Goal: Task Accomplishment & Management: Use online tool/utility

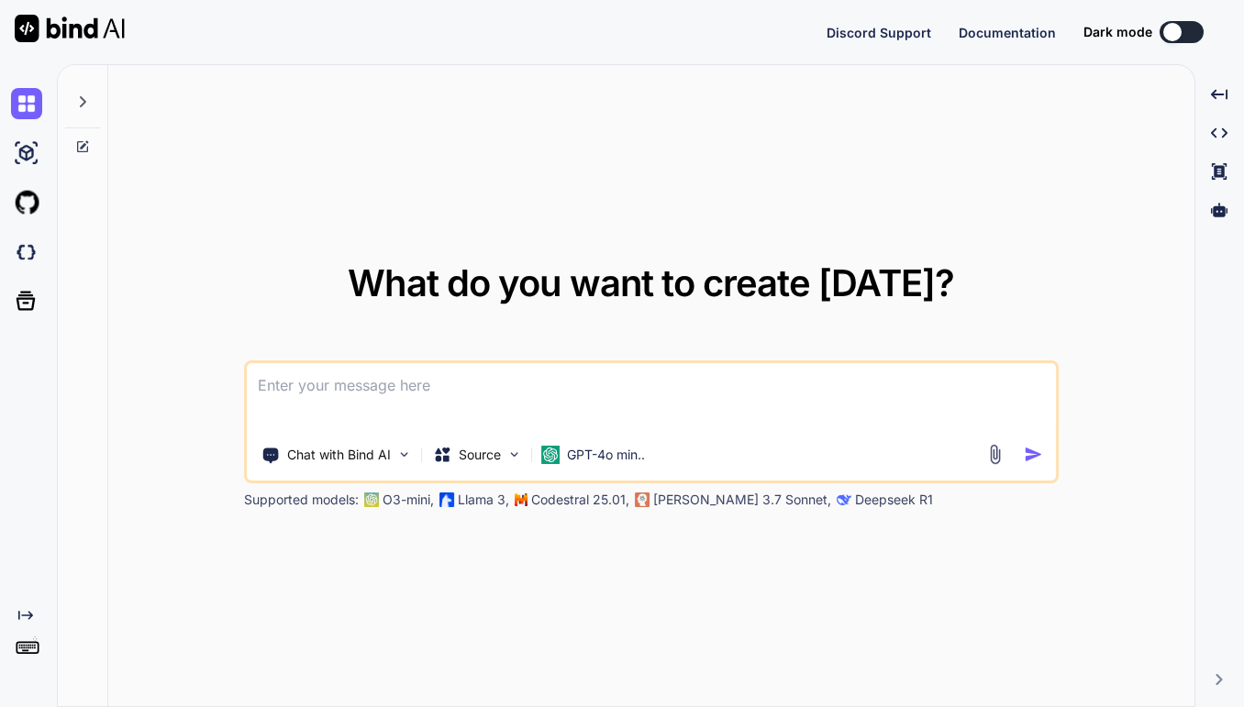
type textarea "x"
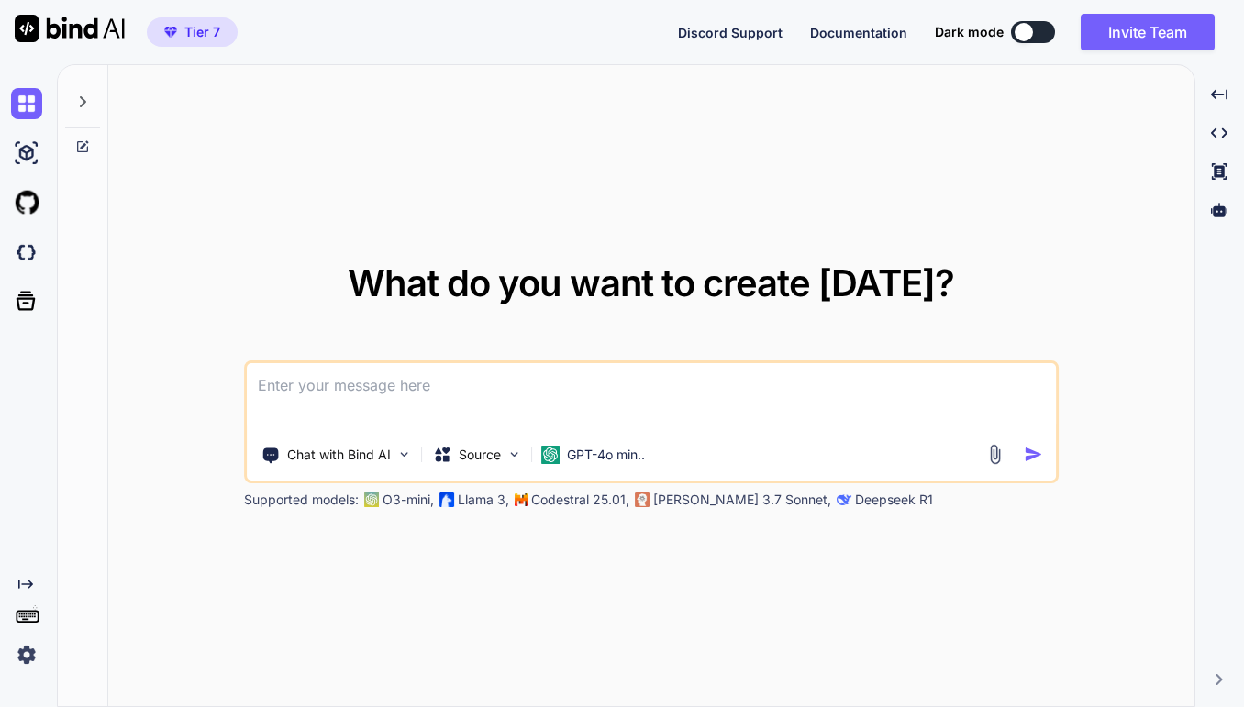
click at [118, 698] on div "What do you want to create today? Chat with Bind AI Source GPT-4o min.. Support…" at bounding box center [651, 386] width 1086 height 643
click at [28, 246] on img at bounding box center [26, 252] width 31 height 31
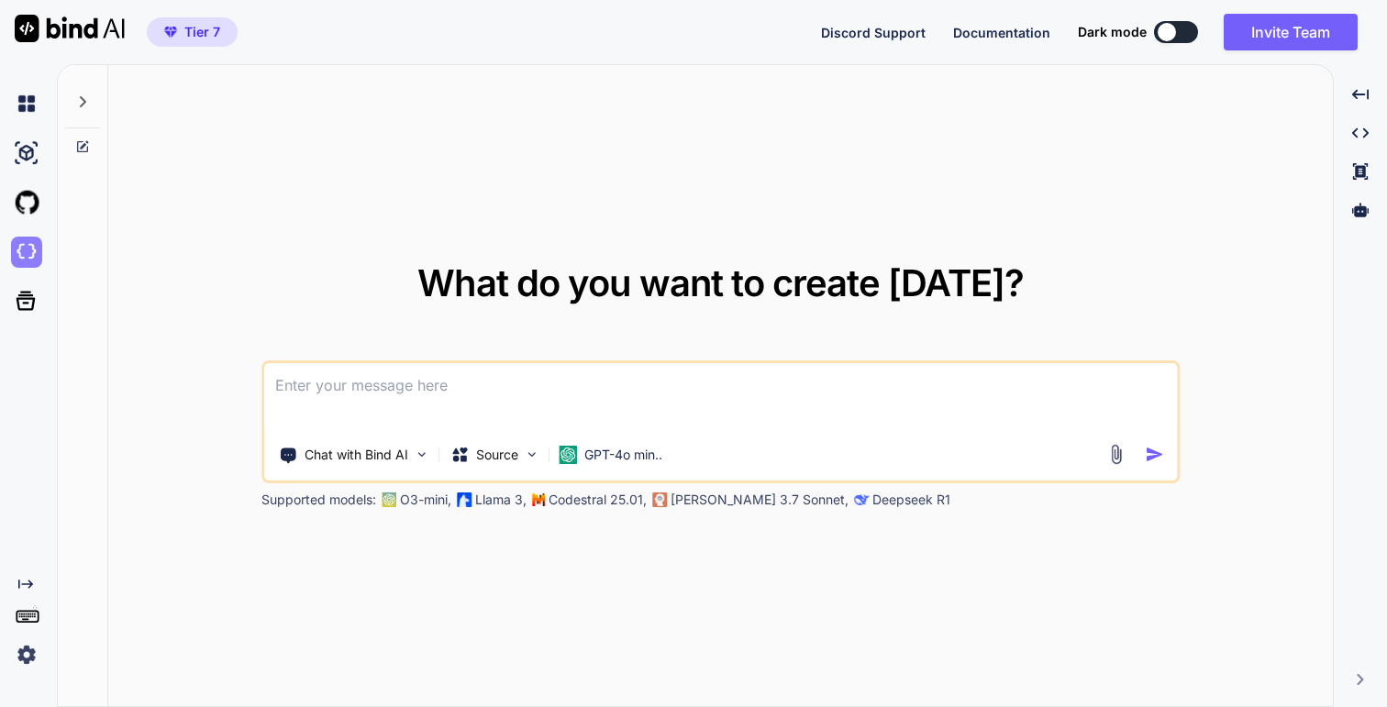
click at [33, 249] on img at bounding box center [26, 252] width 31 height 31
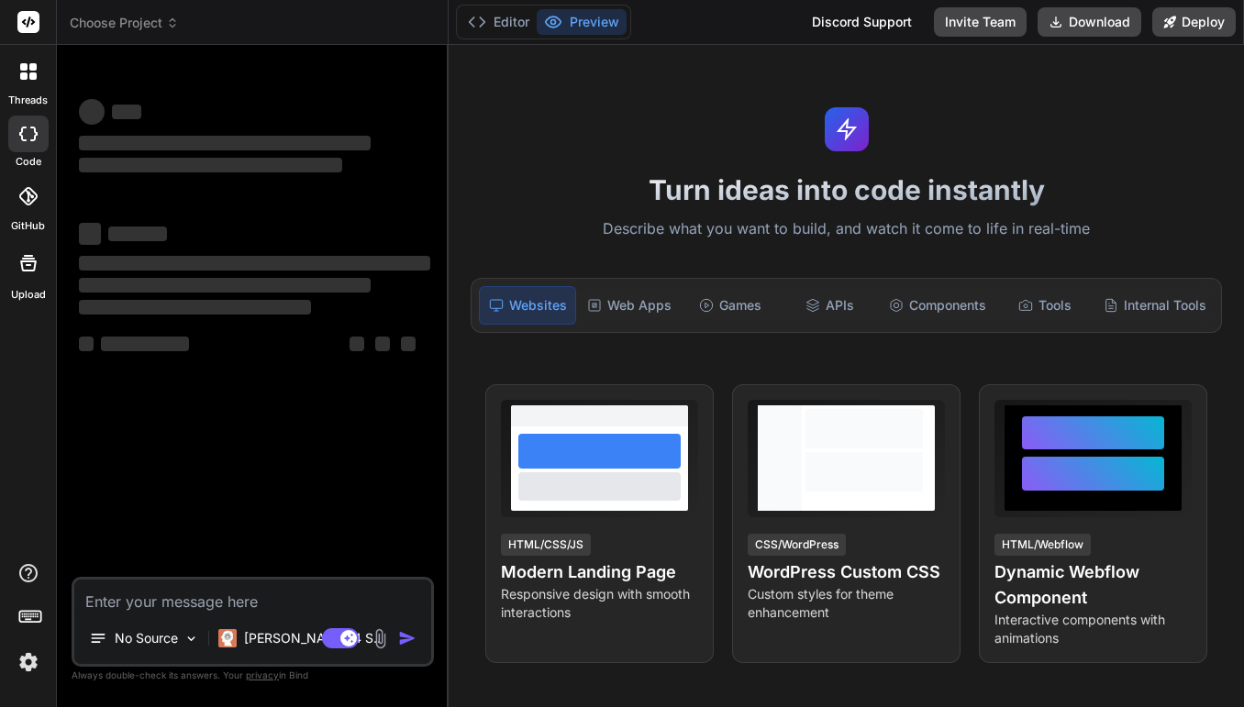
click at [182, 609] on textarea at bounding box center [252, 596] width 357 height 33
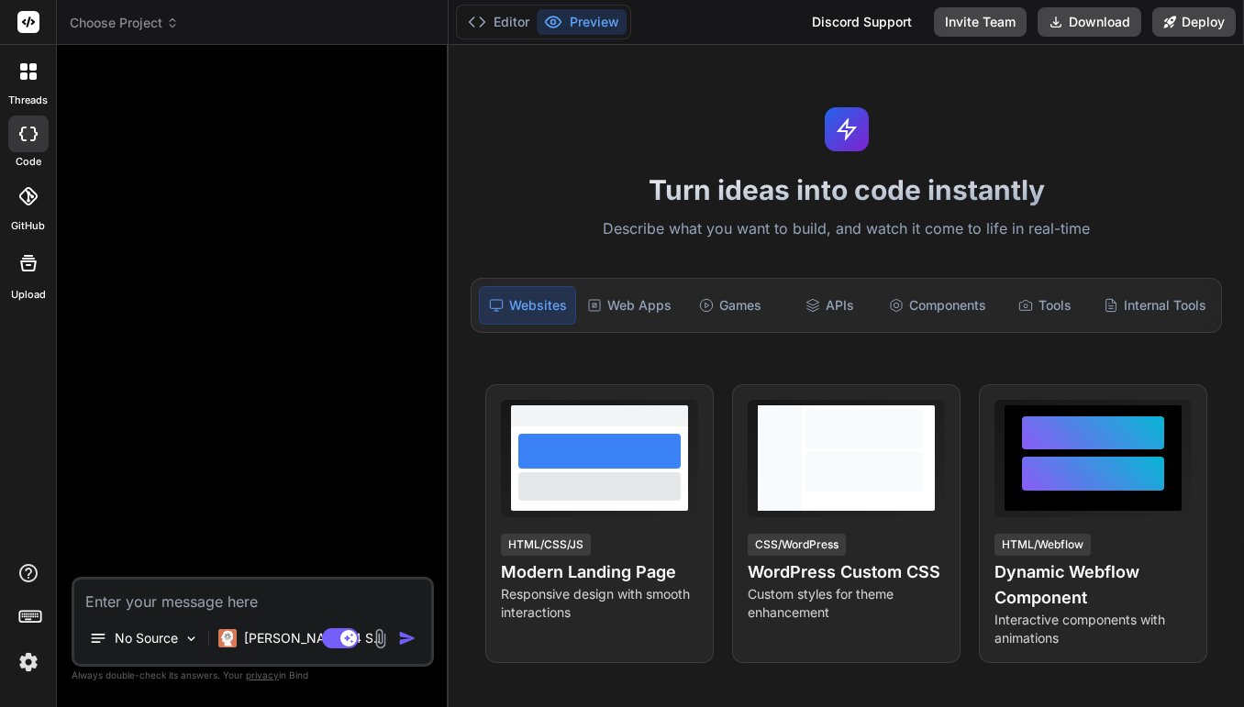
paste textarea "Create a website for video transmission. The first page is the login. It could …"
type textarea "x"
type textarea "Create a website for video transmission. The first page is the login. It could …"
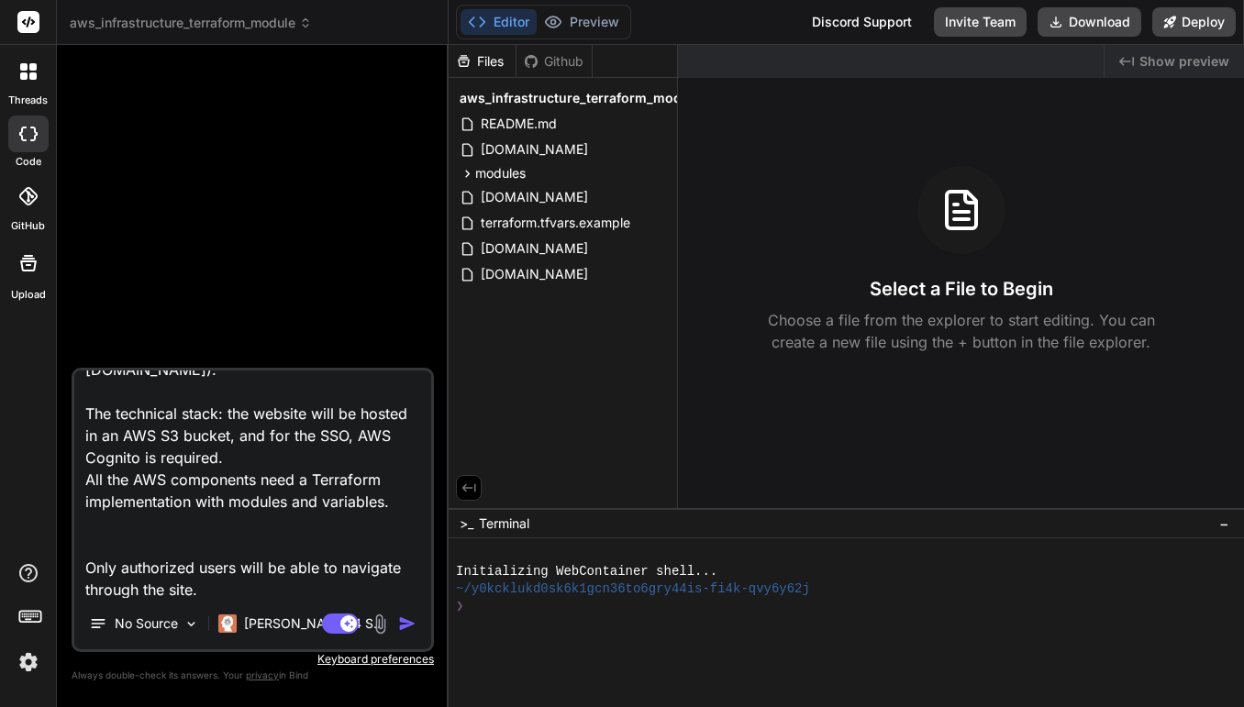
type textarea "x"
type textarea "Create a website for video transmission. The first page is the login. It could …"
click at [283, 627] on p "Claude 4 S.." at bounding box center [312, 624] width 137 height 18
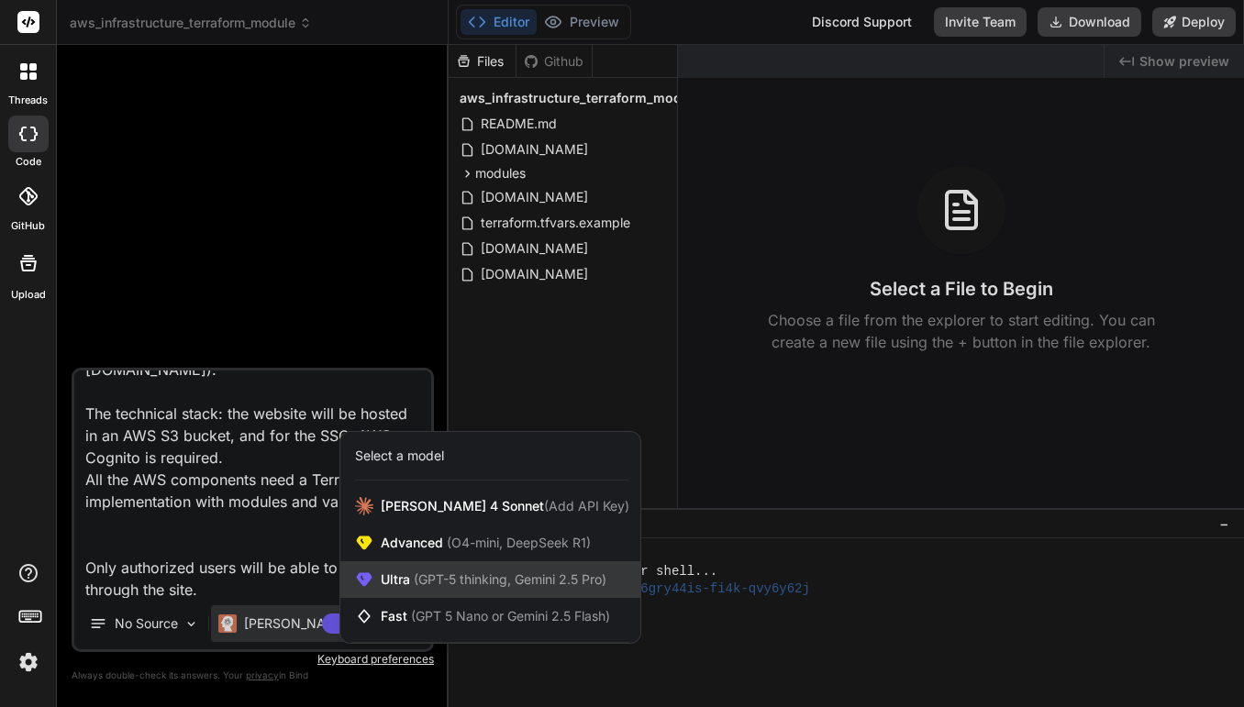
click at [489, 577] on span "(GPT-5 thinking, Gemini 2.5 Pro)" at bounding box center [508, 579] width 196 height 16
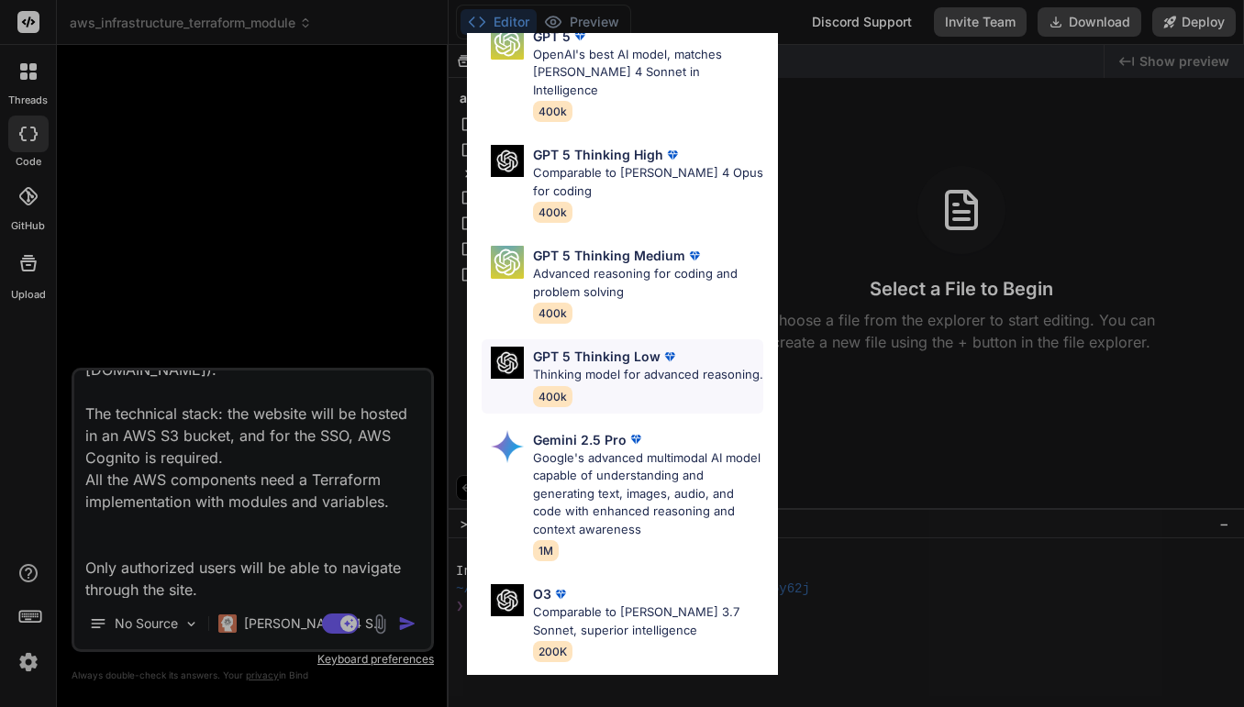
scroll to position [0, 0]
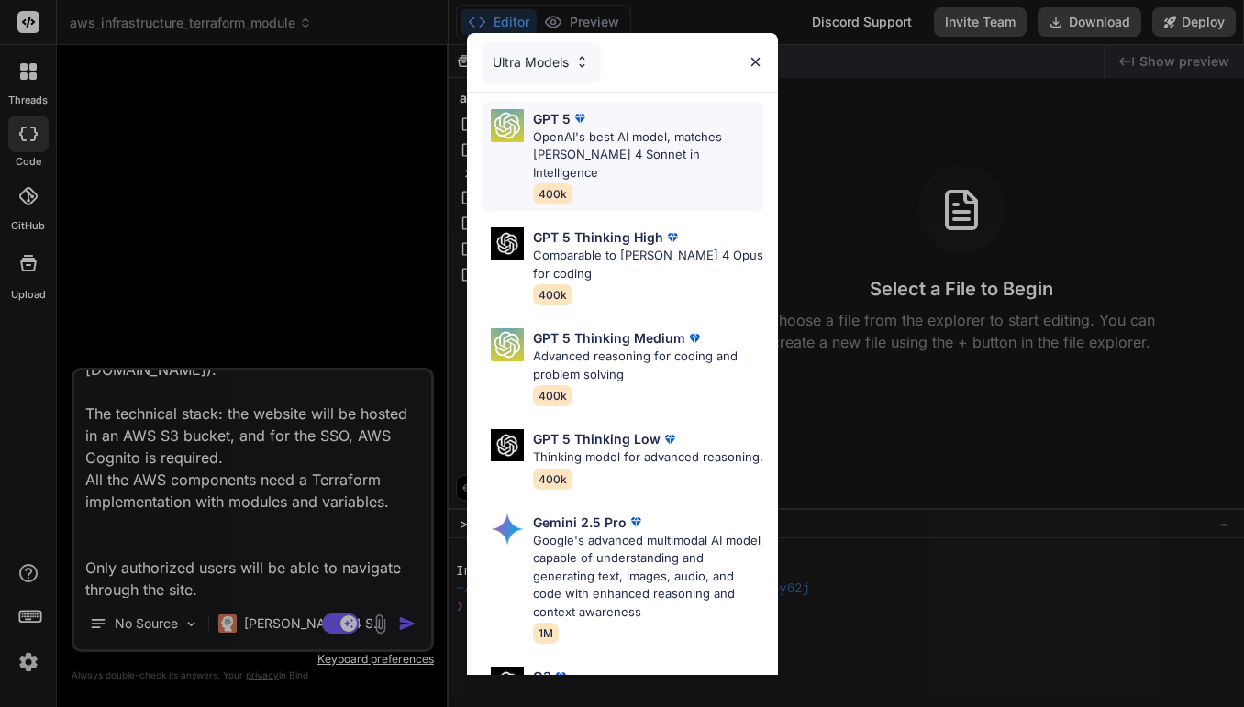
click at [682, 162] on p "OpenAI's best AI model, matches Claude 4 Sonnet in Intelligence" at bounding box center [648, 155] width 230 height 54
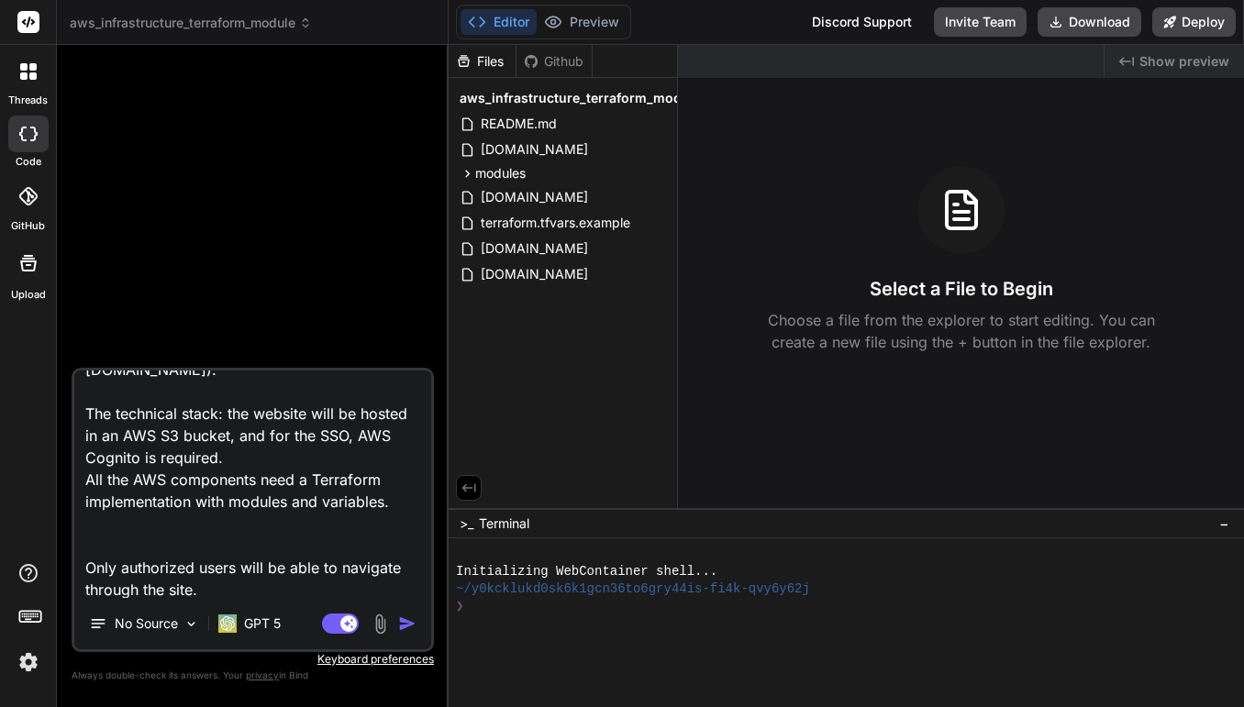
click at [398, 622] on img "button" at bounding box center [407, 624] width 18 height 18
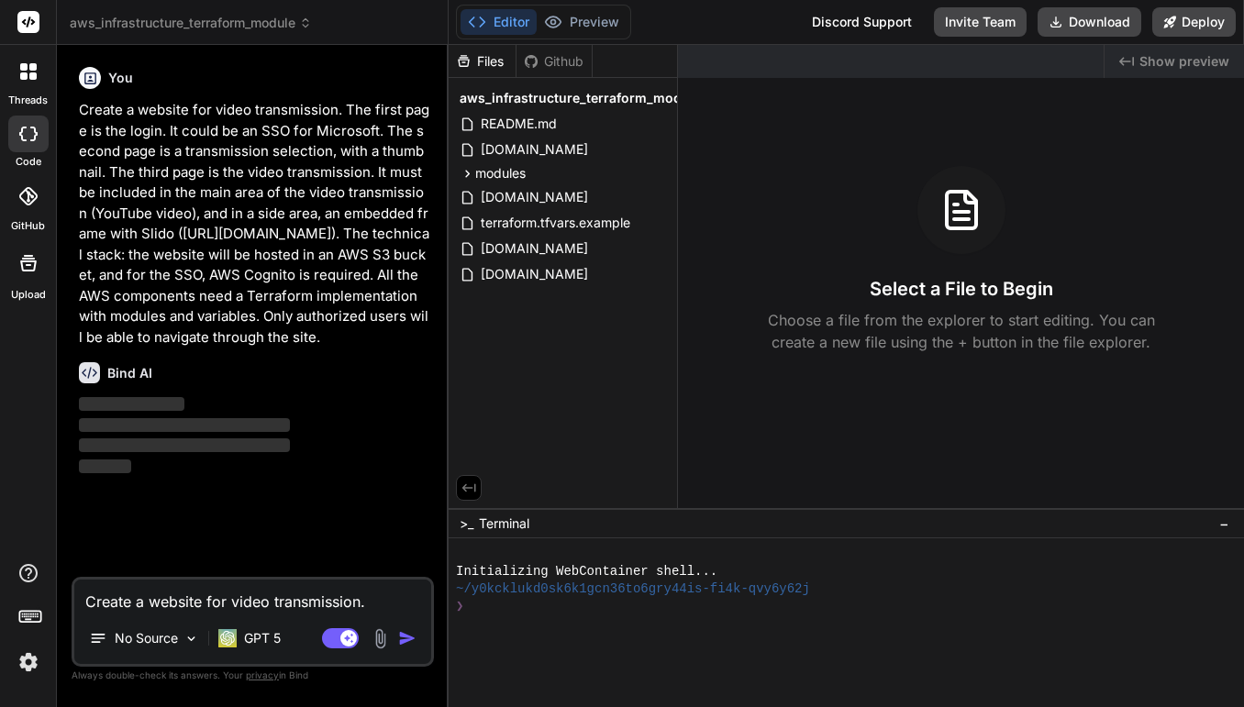
click at [299, 259] on p "Create a website for video transmission. The first page is the login. It could …" at bounding box center [254, 224] width 351 height 248
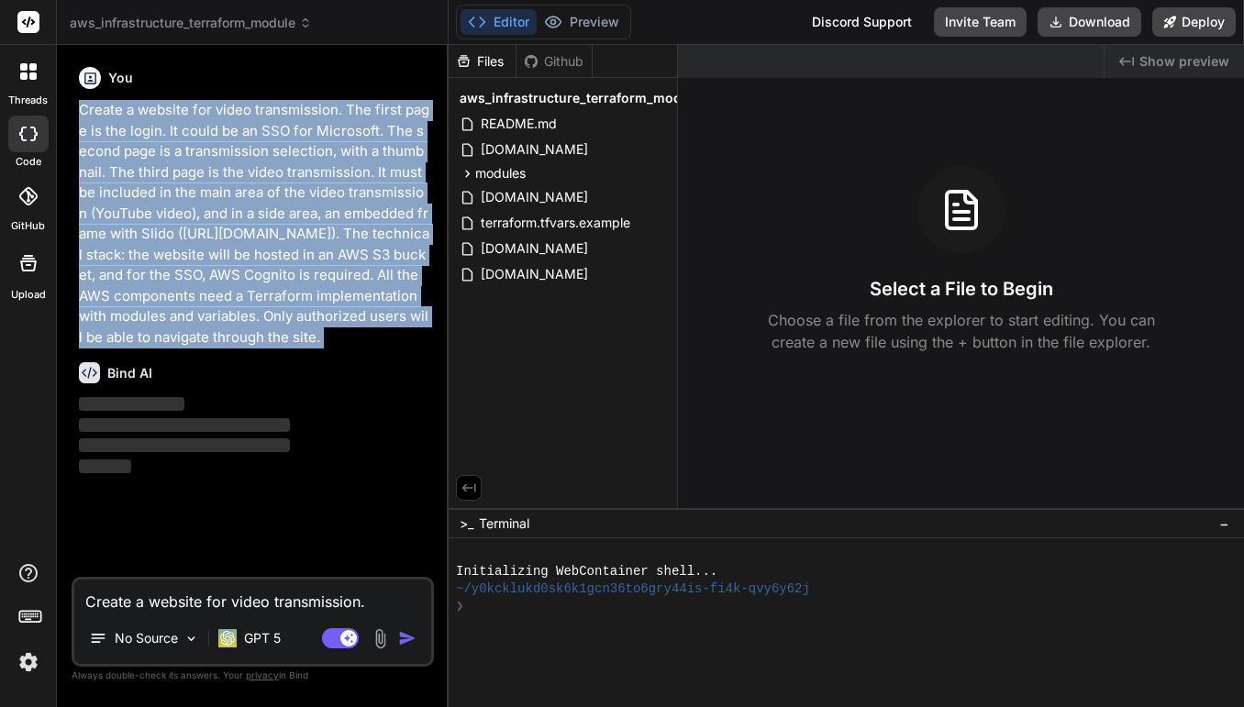
click at [248, 253] on p "Create a website for video transmission. The first page is the login. It could …" at bounding box center [254, 224] width 351 height 248
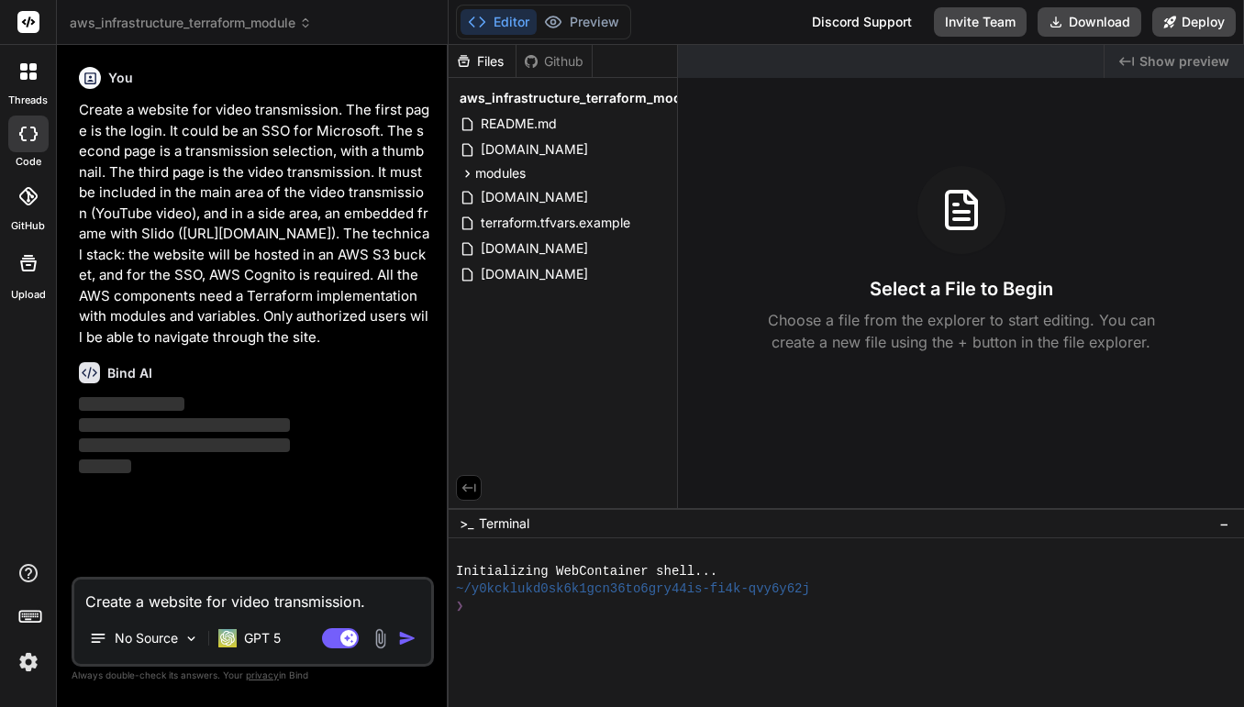
click at [248, 253] on p "Create a website for video transmission. The first page is the login. It could …" at bounding box center [254, 224] width 351 height 248
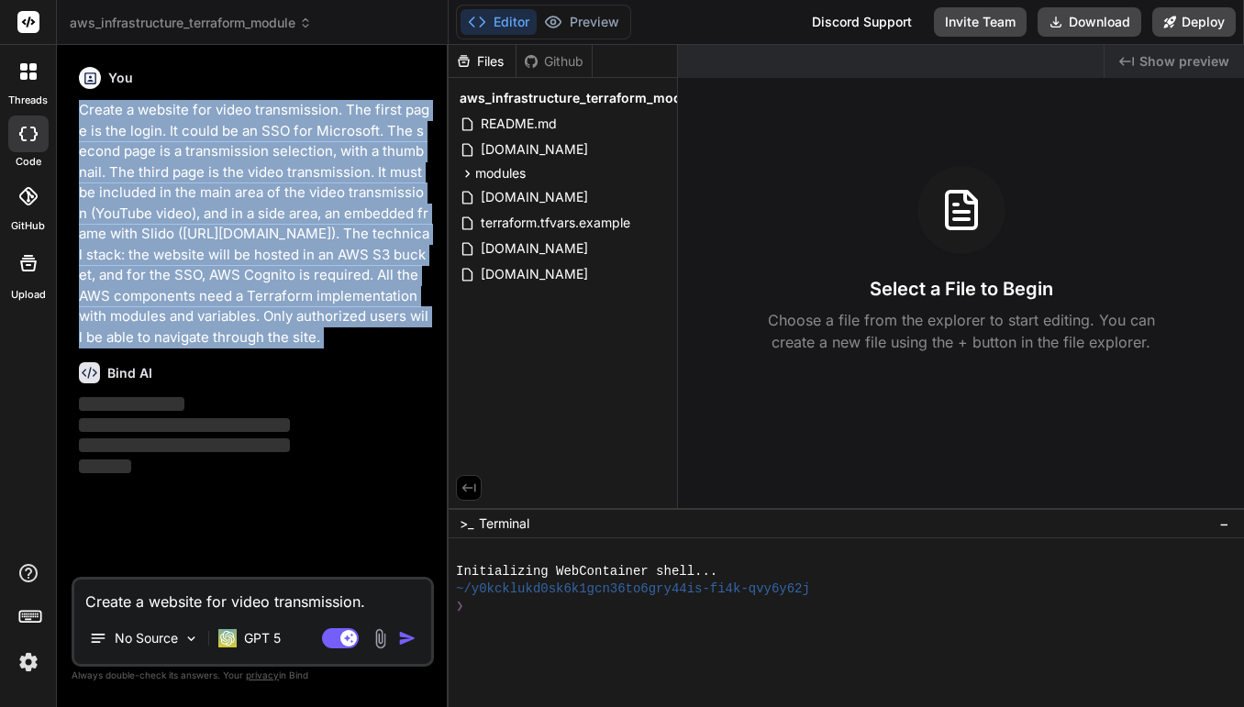
click at [337, 255] on p "Create a website for video transmission. The first page is the login. It could …" at bounding box center [254, 224] width 351 height 248
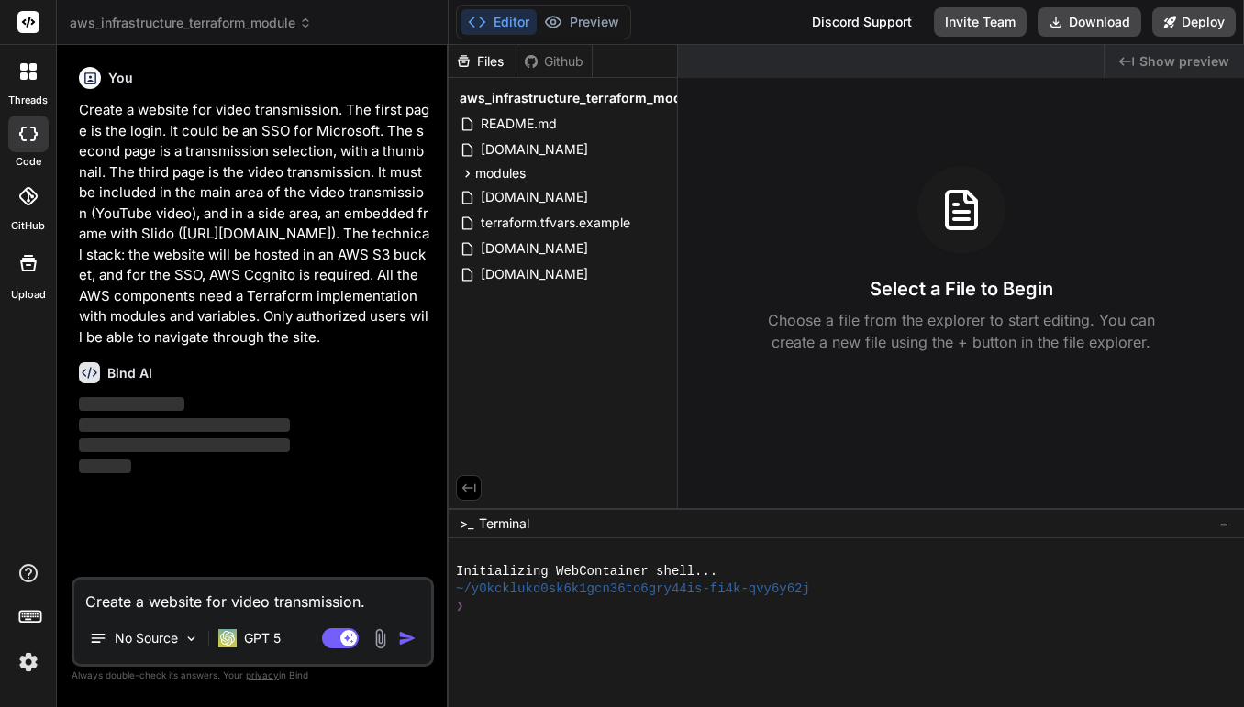
click at [337, 255] on p "Create a website for video transmission. The first page is the login. It could …" at bounding box center [254, 224] width 351 height 248
click at [224, 272] on p "Create a website for video transmission. The first page is the login. It could …" at bounding box center [254, 224] width 351 height 248
click at [266, 276] on p "Create a website for video transmission. The first page is the login. It could …" at bounding box center [254, 224] width 351 height 248
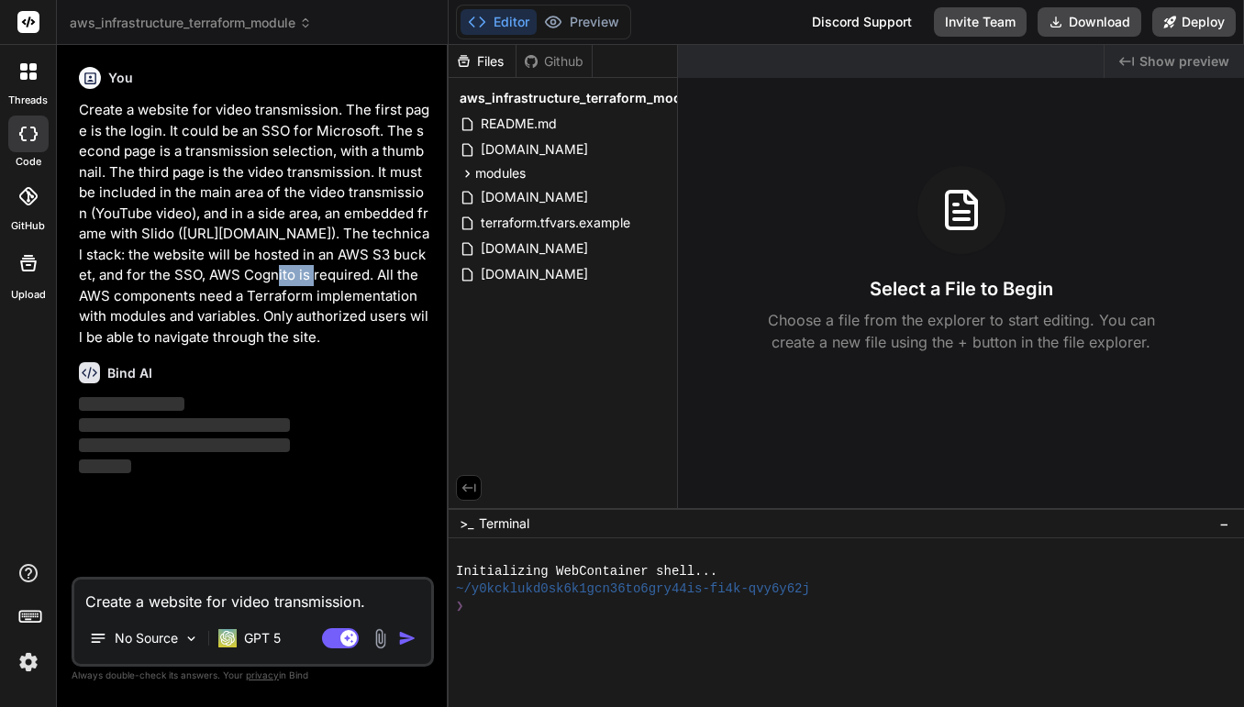
click at [216, 277] on p "Create a website for video transmission. The first page is the login. It could …" at bounding box center [254, 224] width 351 height 248
click at [171, 294] on p "Create a website for video transmission. The first page is the login. It could …" at bounding box center [254, 224] width 351 height 248
click at [291, 295] on p "Create a website for video transmission. The first page is the login. It could …" at bounding box center [254, 224] width 351 height 248
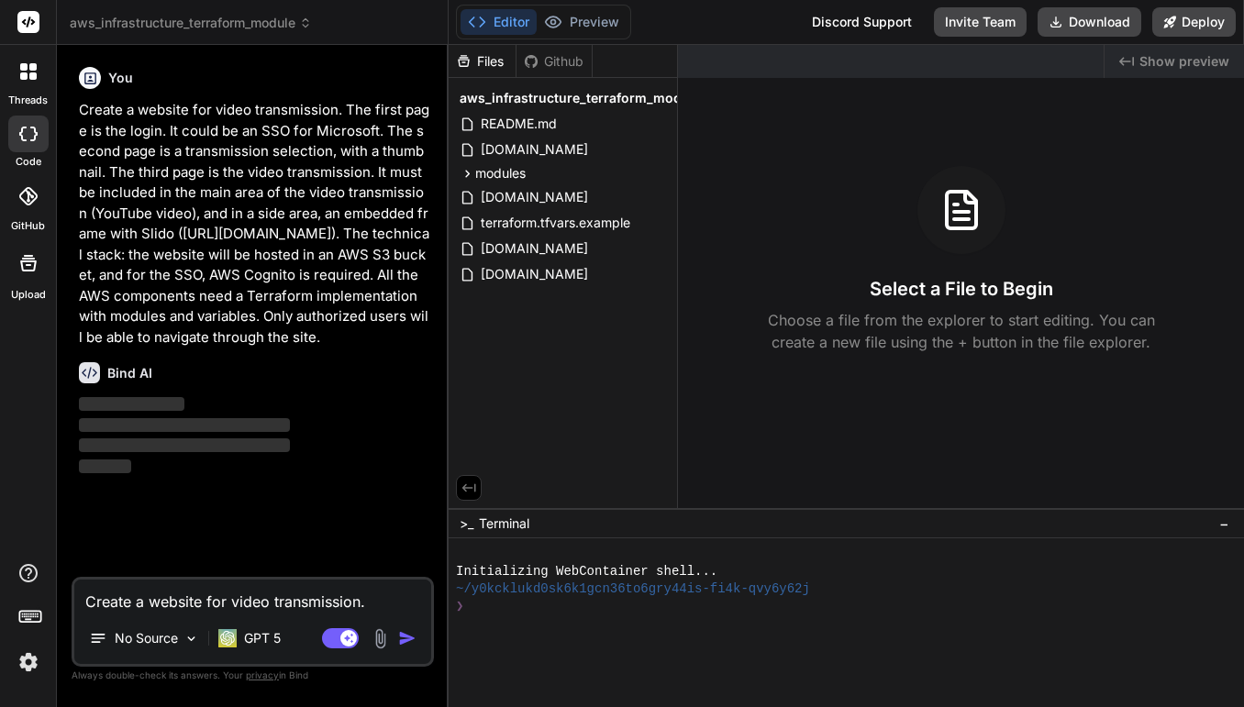
click at [291, 295] on p "Create a website for video transmission. The first page is the login. It could …" at bounding box center [254, 224] width 351 height 248
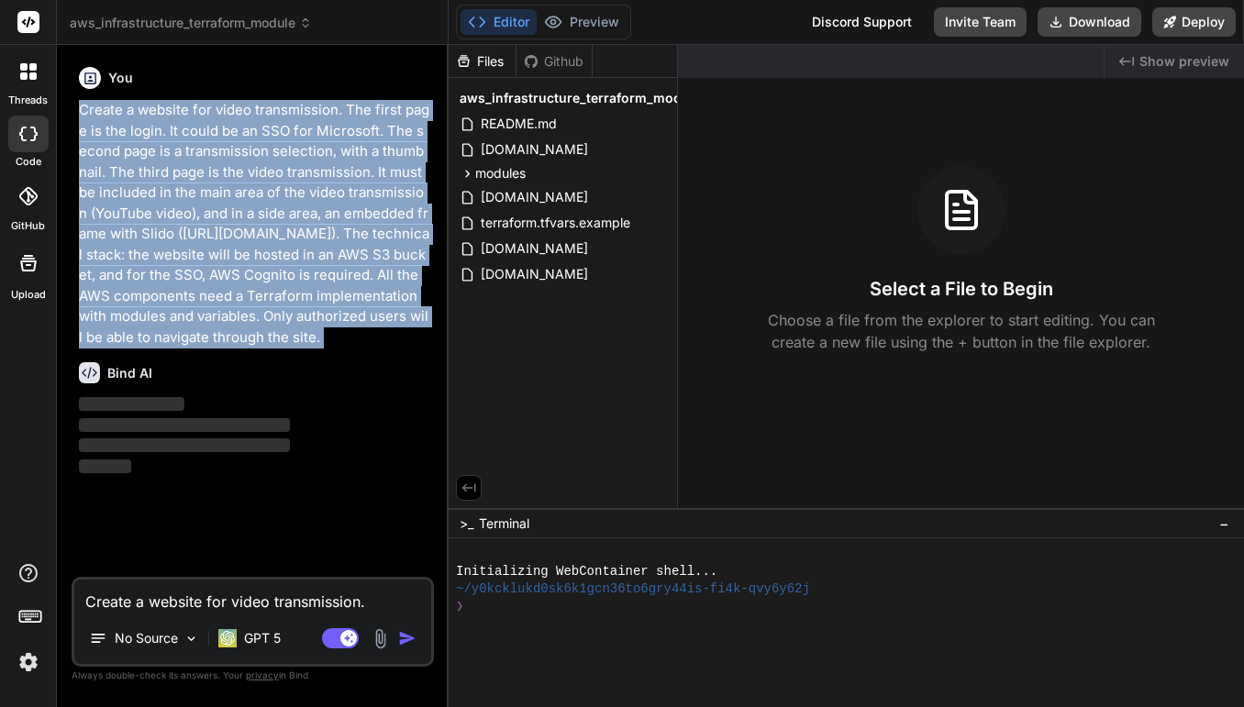
click at [265, 313] on p "Create a website for video transmission. The first page is the login. It could …" at bounding box center [254, 224] width 351 height 248
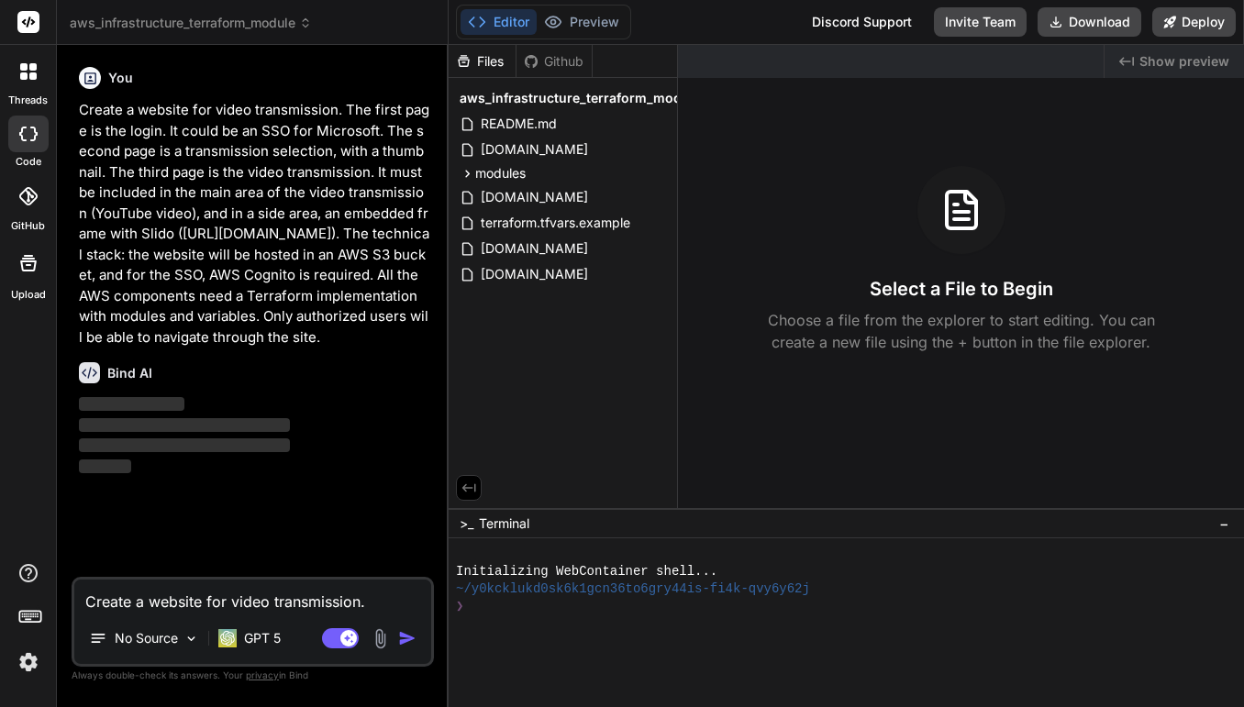
click at [265, 313] on p "Create a website for video transmission. The first page is the login. It could …" at bounding box center [254, 224] width 351 height 248
click at [244, 338] on p "Create a website for video transmission. The first page is the login. It could …" at bounding box center [254, 224] width 351 height 248
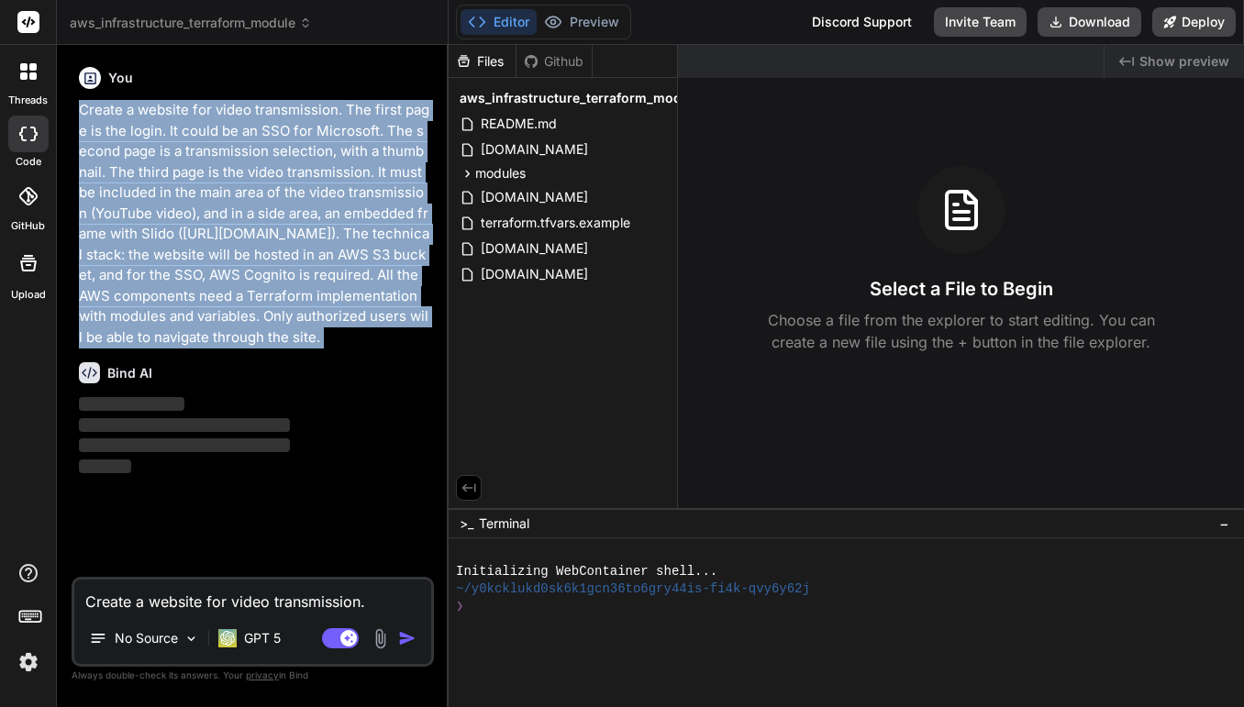
click at [244, 338] on p "Create a website for video transmission. The first page is the login. It could …" at bounding box center [254, 224] width 351 height 248
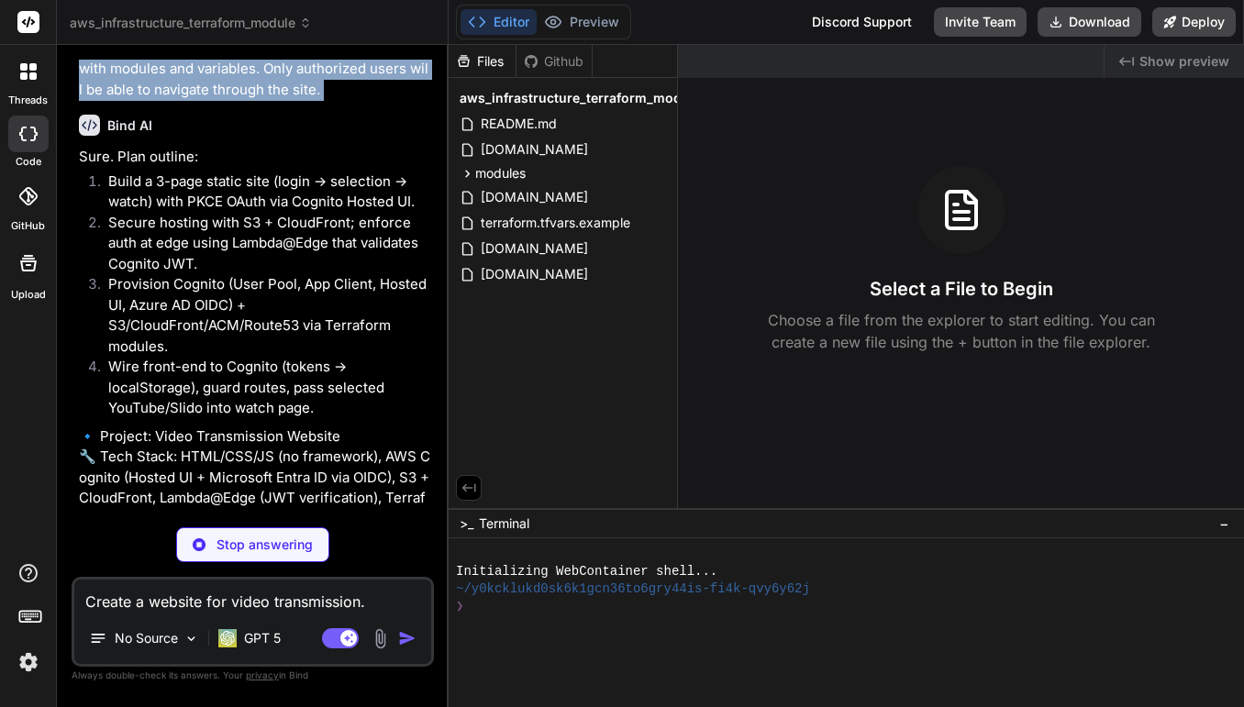
scroll to position [249, 0]
click at [159, 179] on li "Build a 3-page static site (login → selection → watch) with PKCE OAuth via Cogn…" at bounding box center [262, 191] width 337 height 41
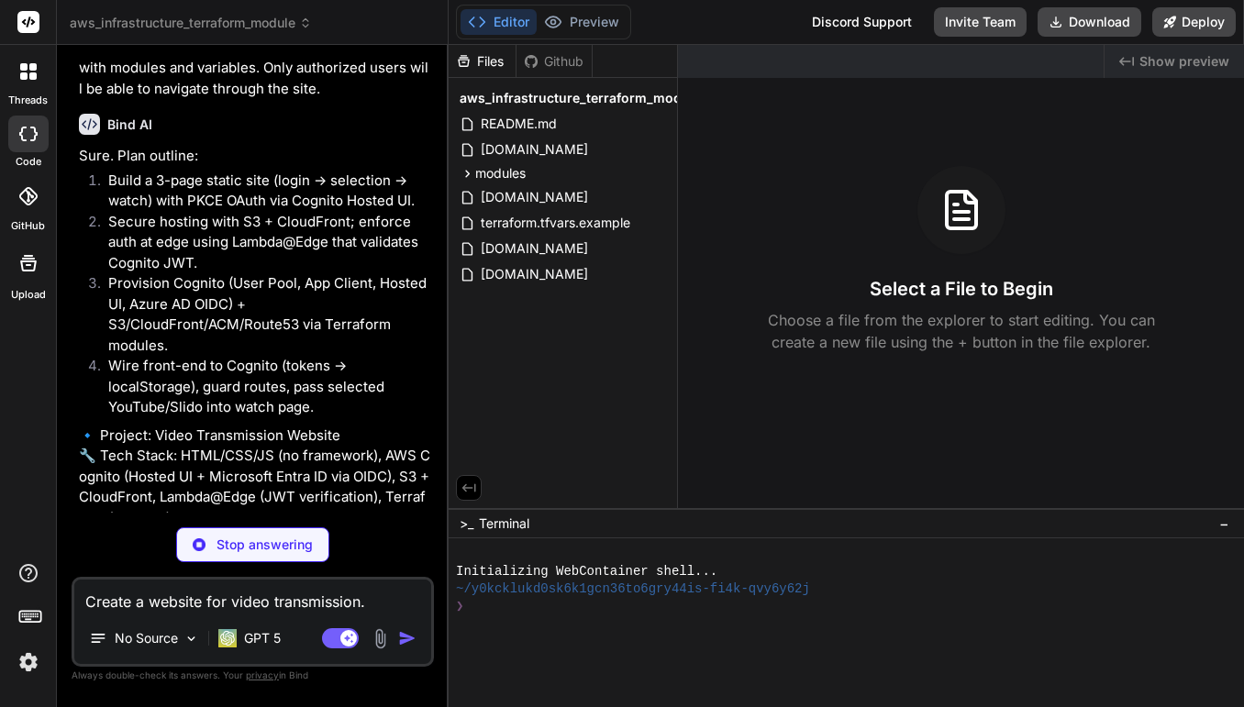
click at [159, 179] on li "Build a 3-page static site (login → selection → watch) with PKCE OAuth via Cogn…" at bounding box center [262, 191] width 337 height 41
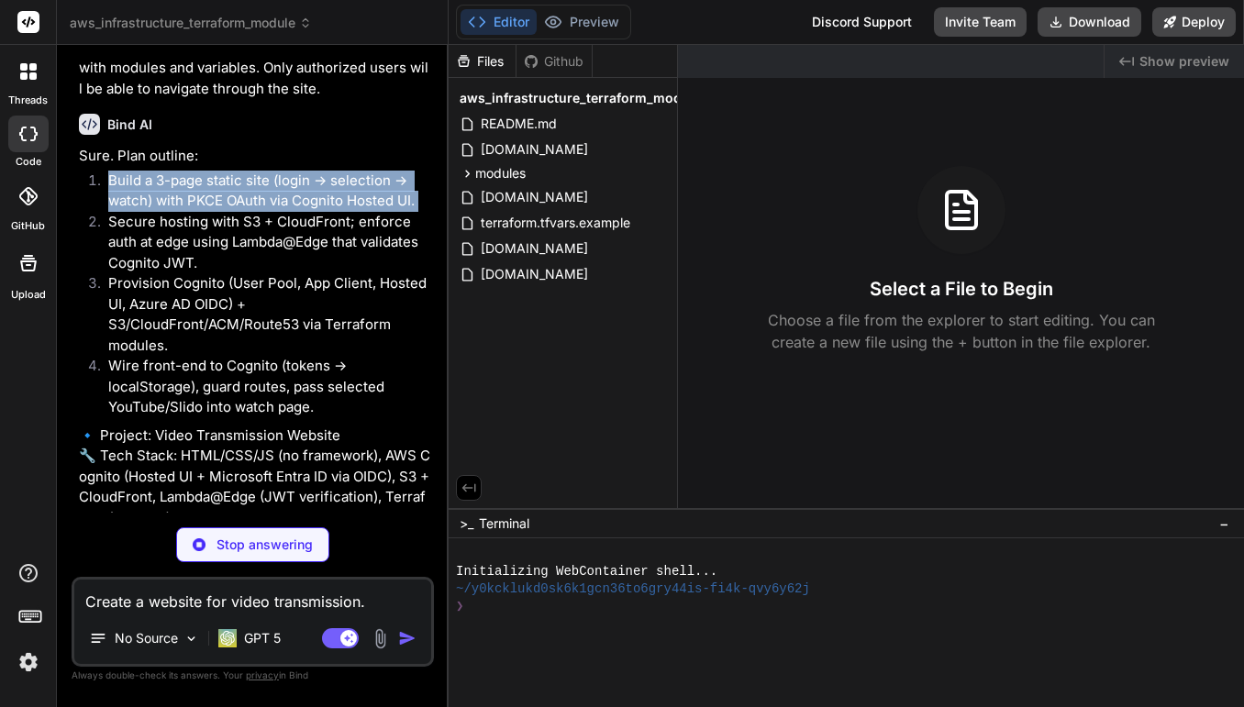
click at [197, 200] on li "Build a 3-page static site (login → selection → watch) with PKCE OAuth via Cogn…" at bounding box center [262, 191] width 337 height 41
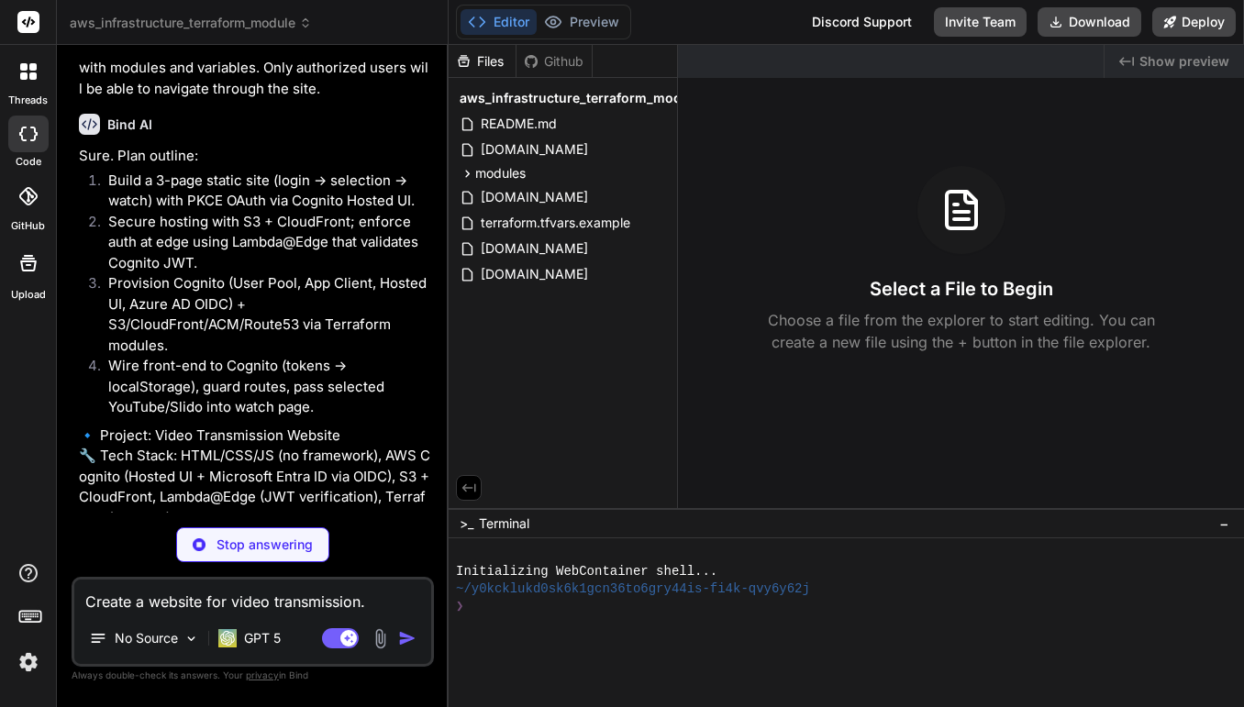
click at [197, 200] on li "Build a 3-page static site (login → selection → watch) with PKCE OAuth via Cogn…" at bounding box center [262, 191] width 337 height 41
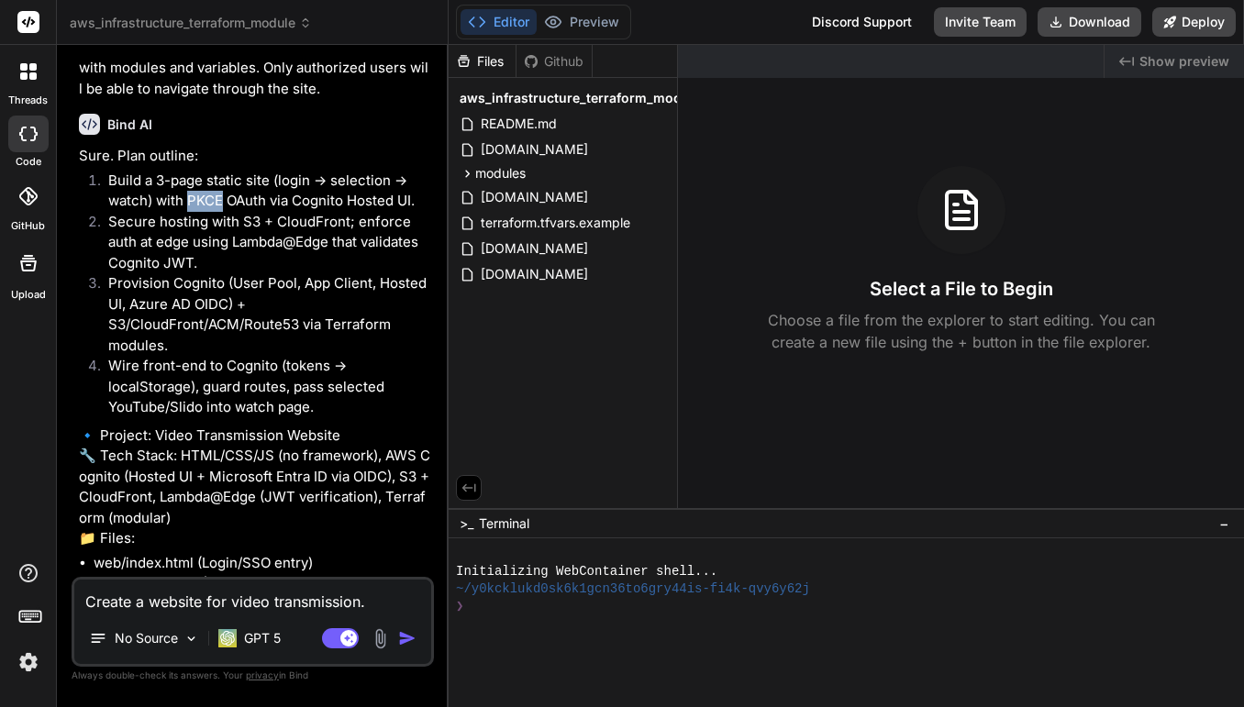
click at [197, 200] on li "Build a 3-page static site (login → selection → watch) with PKCE OAuth via Cogn…" at bounding box center [262, 191] width 337 height 41
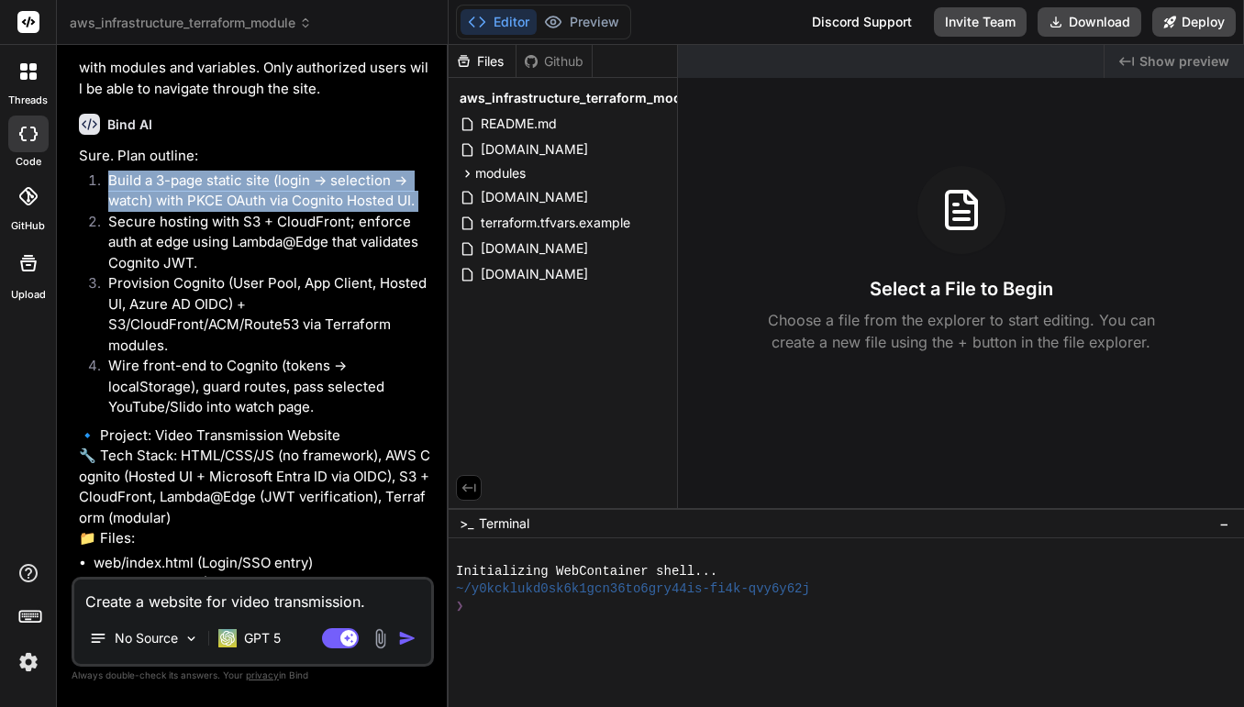
type textarea "x"
click at [349, 240] on li "Secure hosting with S3 + CloudFront; enforce auth at edge using Lambda@Edge tha…" at bounding box center [262, 243] width 337 height 62
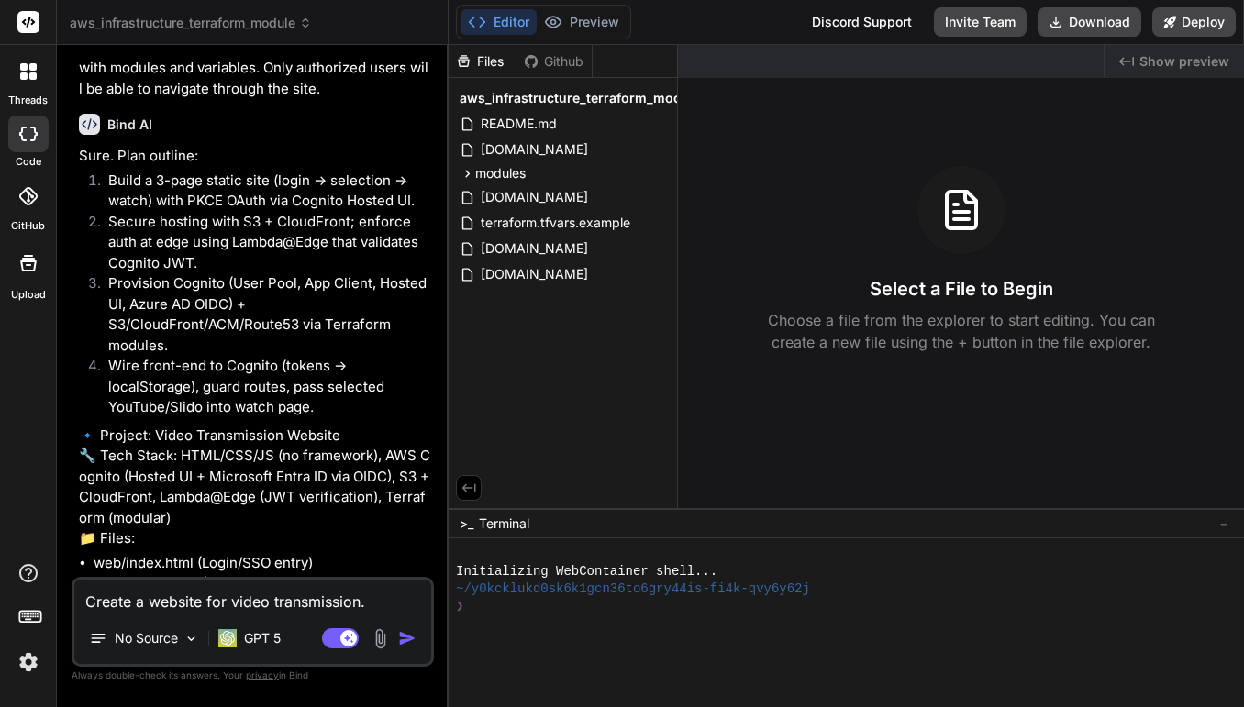
click at [349, 240] on li "Secure hosting with S3 + CloudFront; enforce auth at edge using Lambda@Edge tha…" at bounding box center [262, 243] width 337 height 62
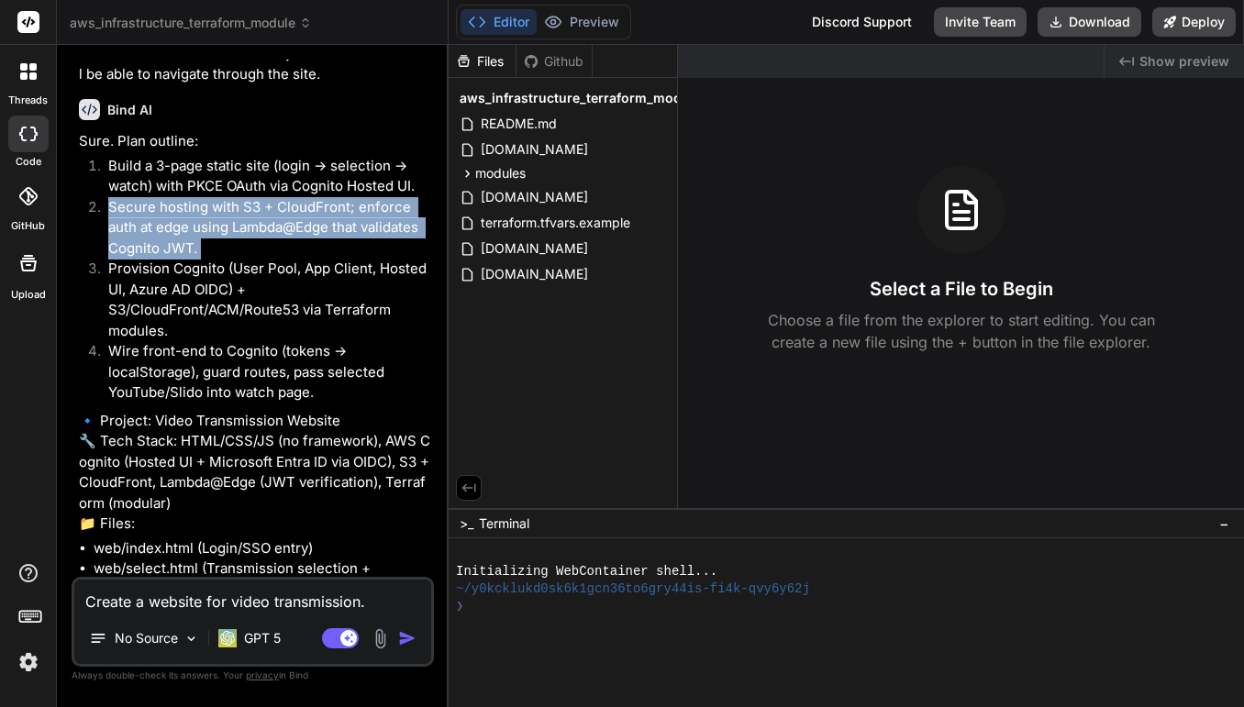
scroll to position [268, 0]
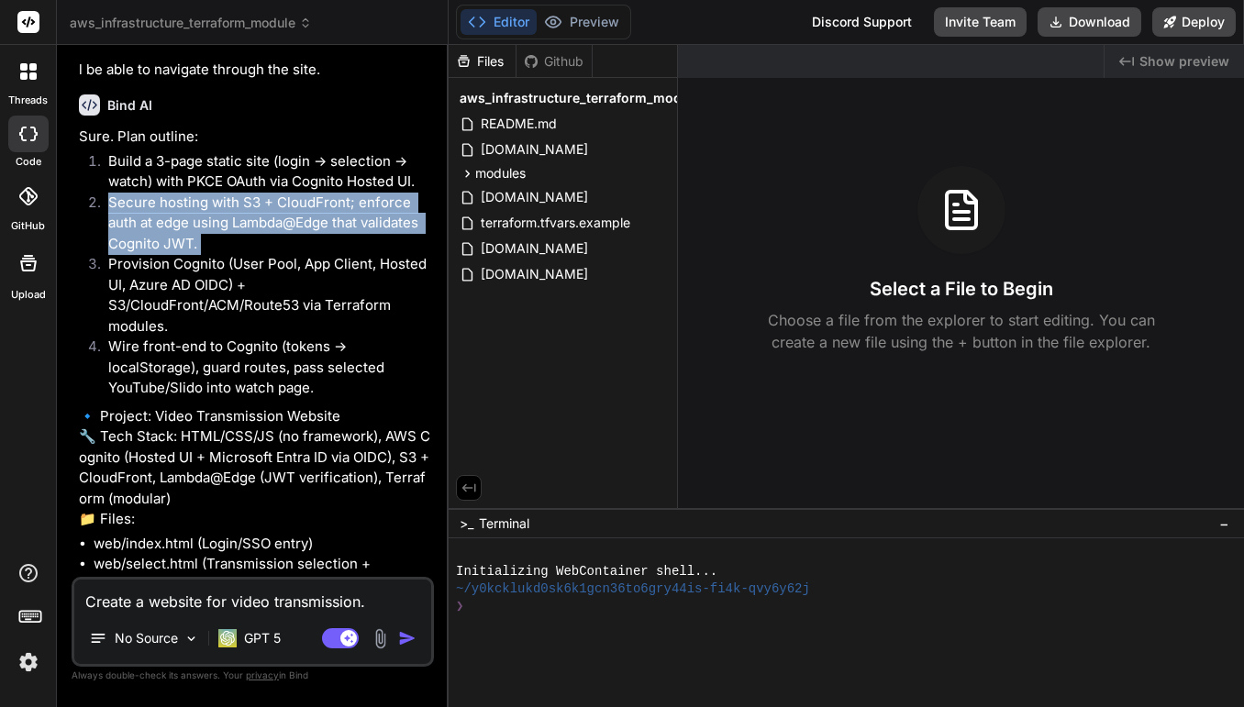
click at [317, 292] on li "Provision Cognito (User Pool, App Client, Hosted UI, Azure AD OIDC) + S3/CloudF…" at bounding box center [262, 295] width 337 height 83
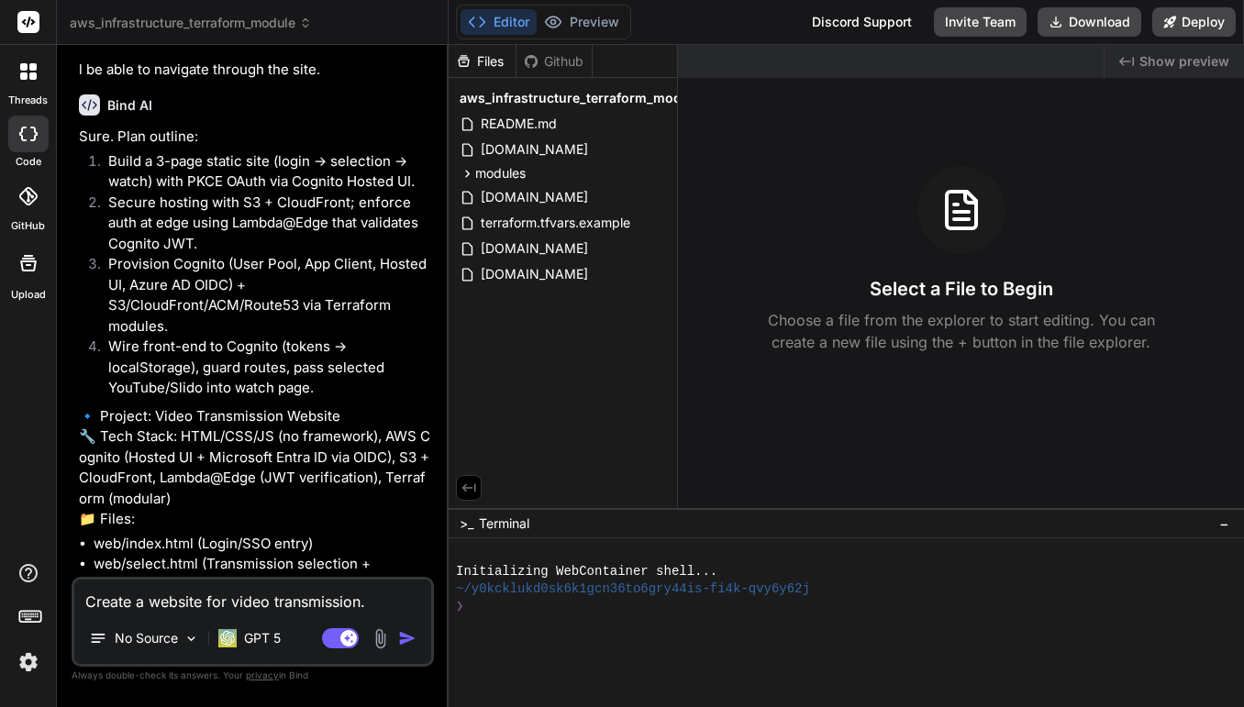
click at [317, 292] on li "Provision Cognito (User Pool, App Client, Hosted UI, Azure AD OIDC) + S3/CloudF…" at bounding box center [262, 295] width 337 height 83
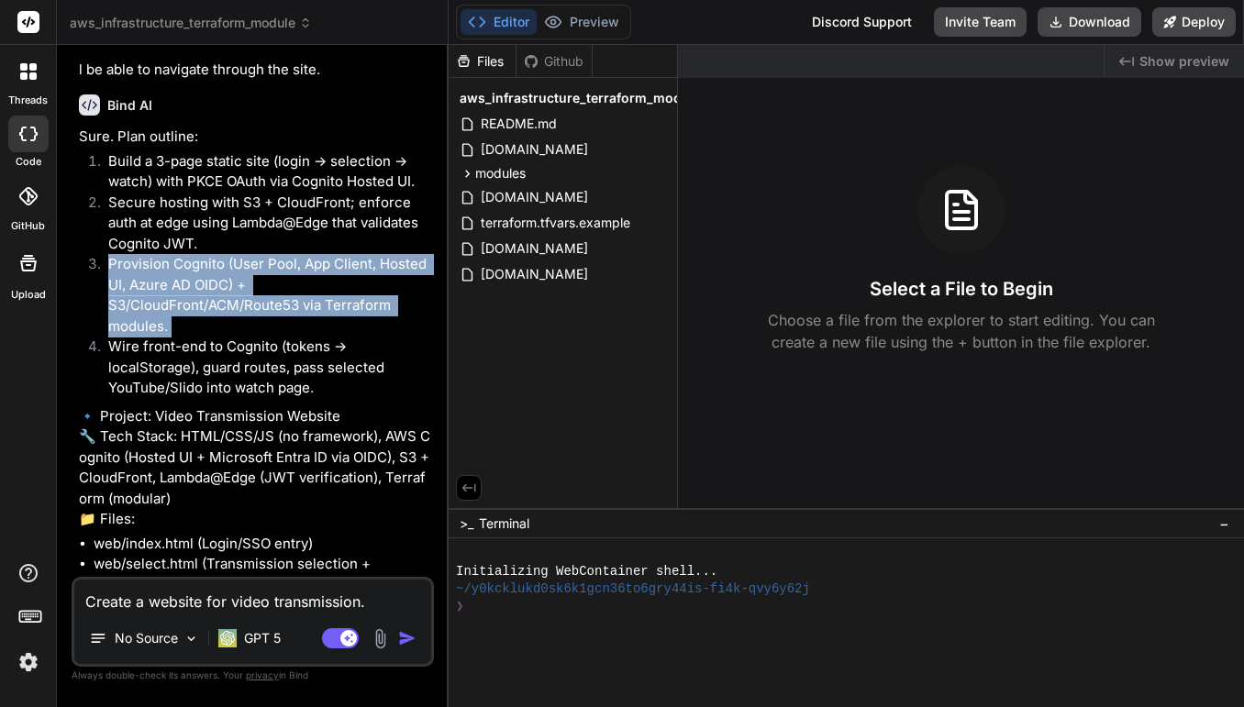
click at [321, 363] on li "Wire front-end to Cognito (tokens -> localStorage), guard routes, pass selected…" at bounding box center [262, 368] width 337 height 62
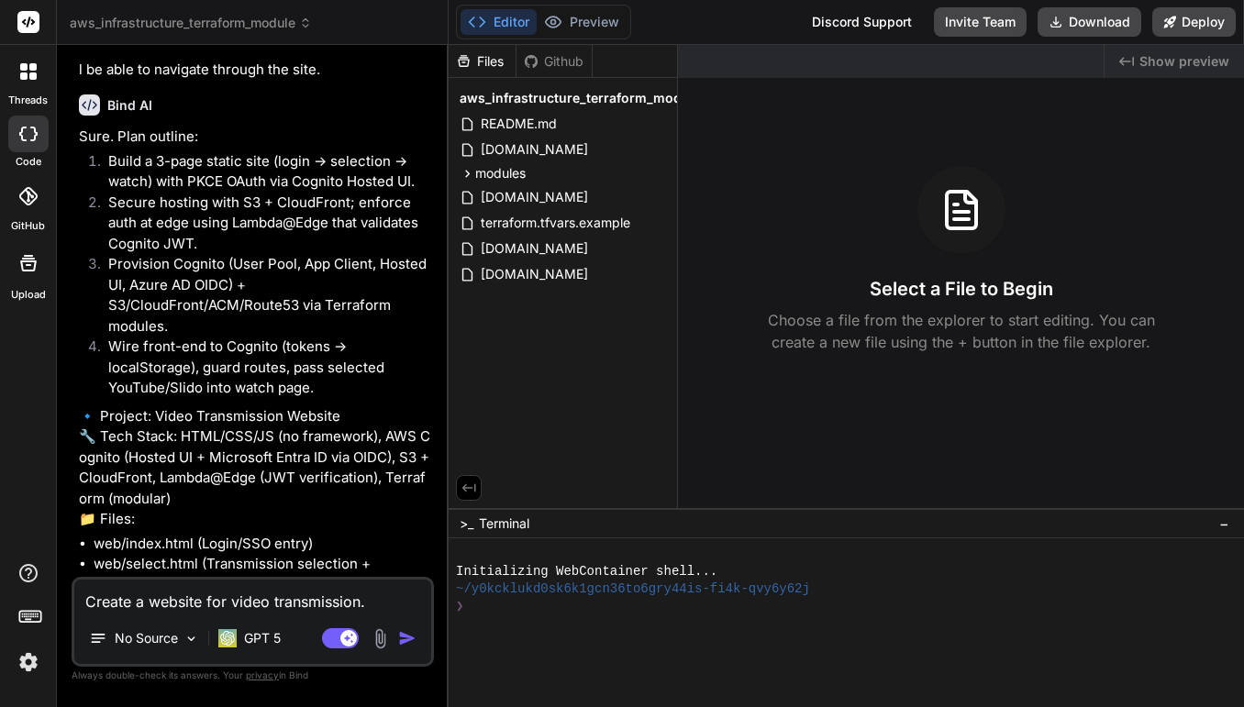
click at [321, 363] on li "Wire front-end to Cognito (tokens -> localStorage), guard routes, pass selected…" at bounding box center [262, 368] width 337 height 62
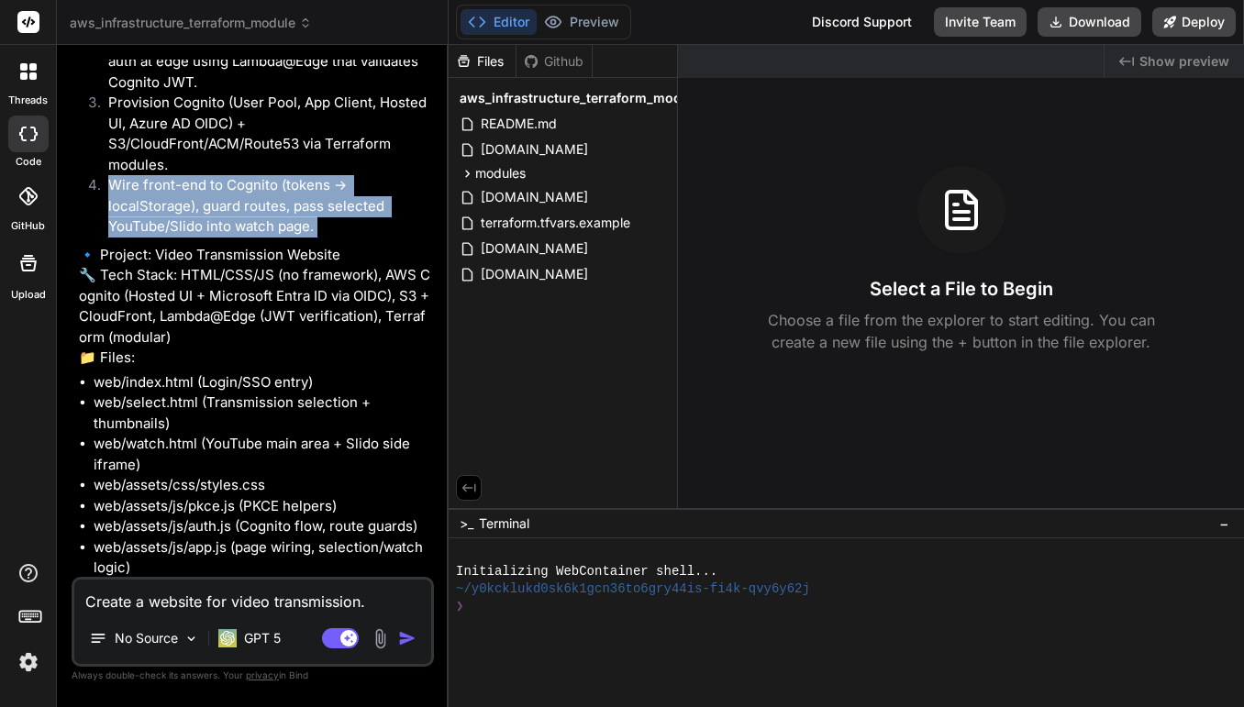
scroll to position [432, 0]
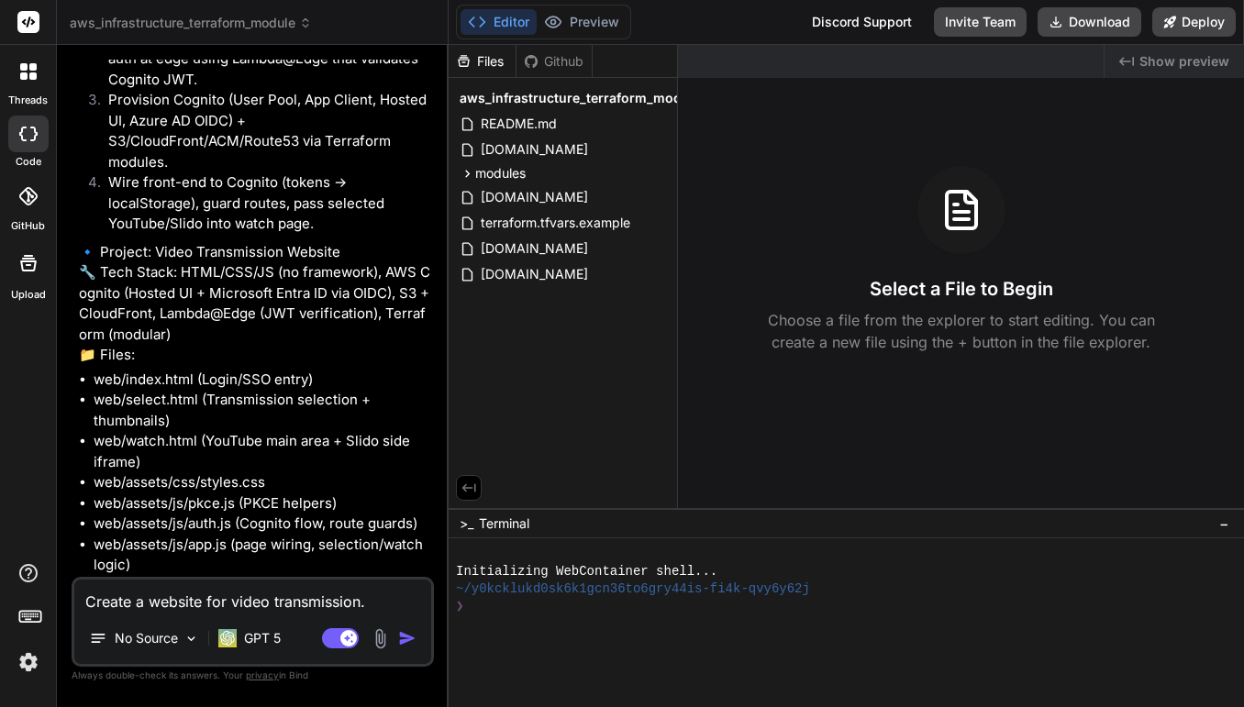
click at [296, 293] on p "🔹 Project: Video Transmission Website 🔧 Tech Stack: HTML/CSS/JS (no framework),…" at bounding box center [254, 304] width 351 height 124
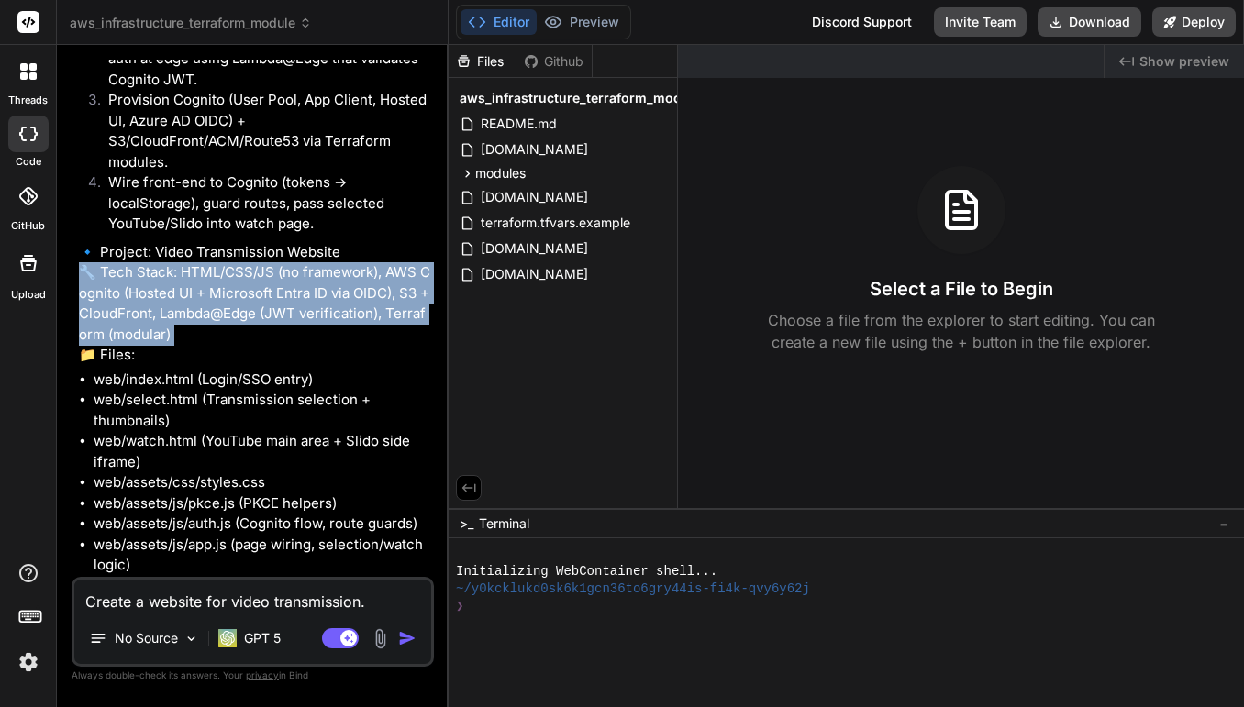
click at [280, 322] on p "🔹 Project: Video Transmission Website 🔧 Tech Stack: HTML/CSS/JS (no framework),…" at bounding box center [254, 304] width 351 height 124
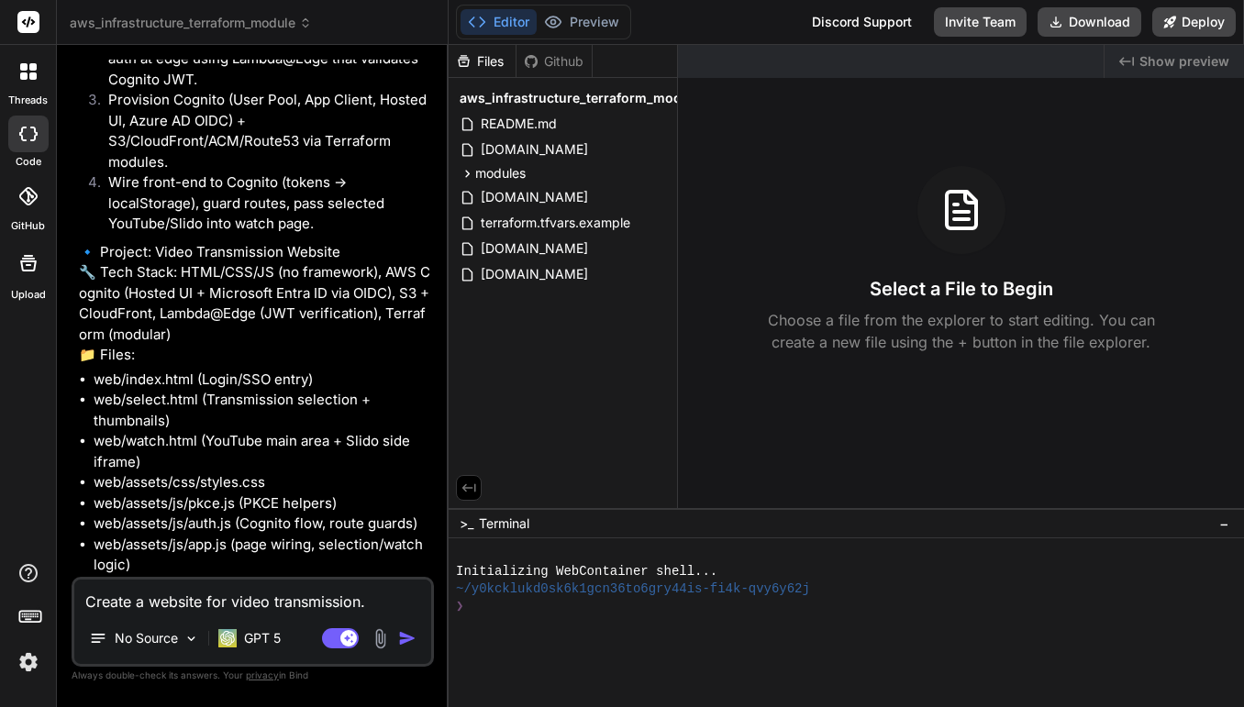
click at [280, 322] on p "🔹 Project: Video Transmission Website 🔧 Tech Stack: HTML/CSS/JS (no framework),…" at bounding box center [254, 304] width 351 height 124
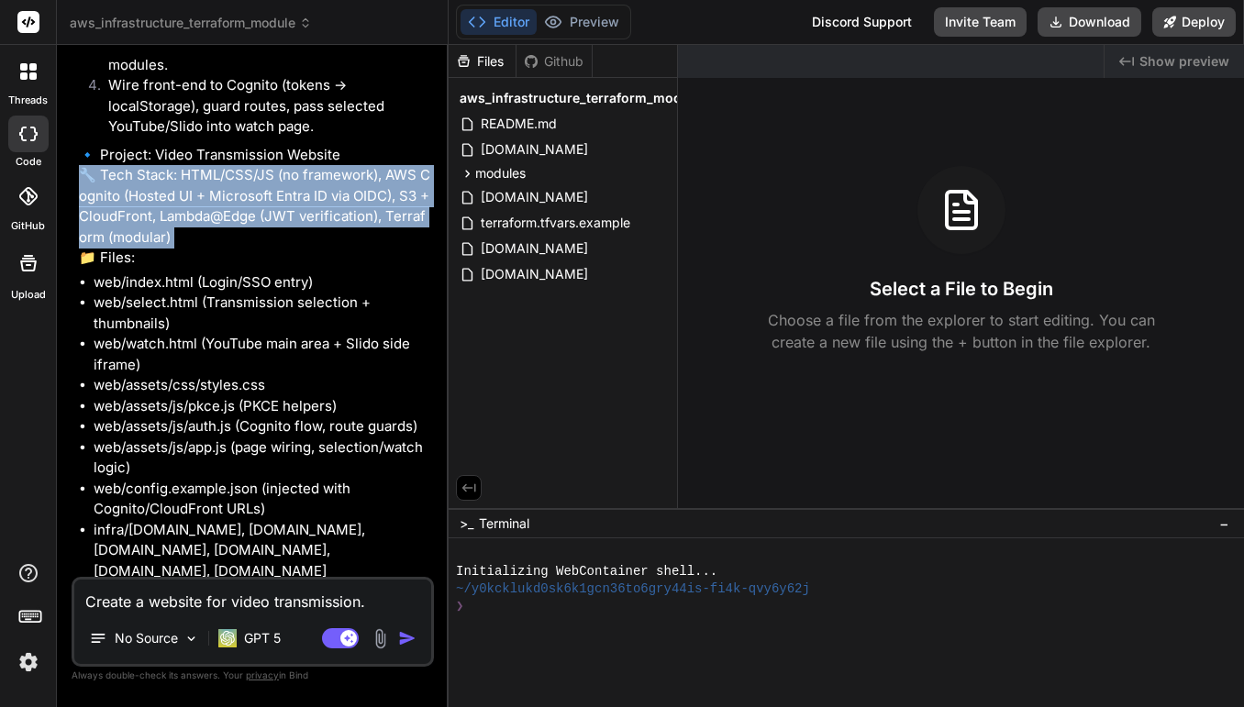
scroll to position [537, 0]
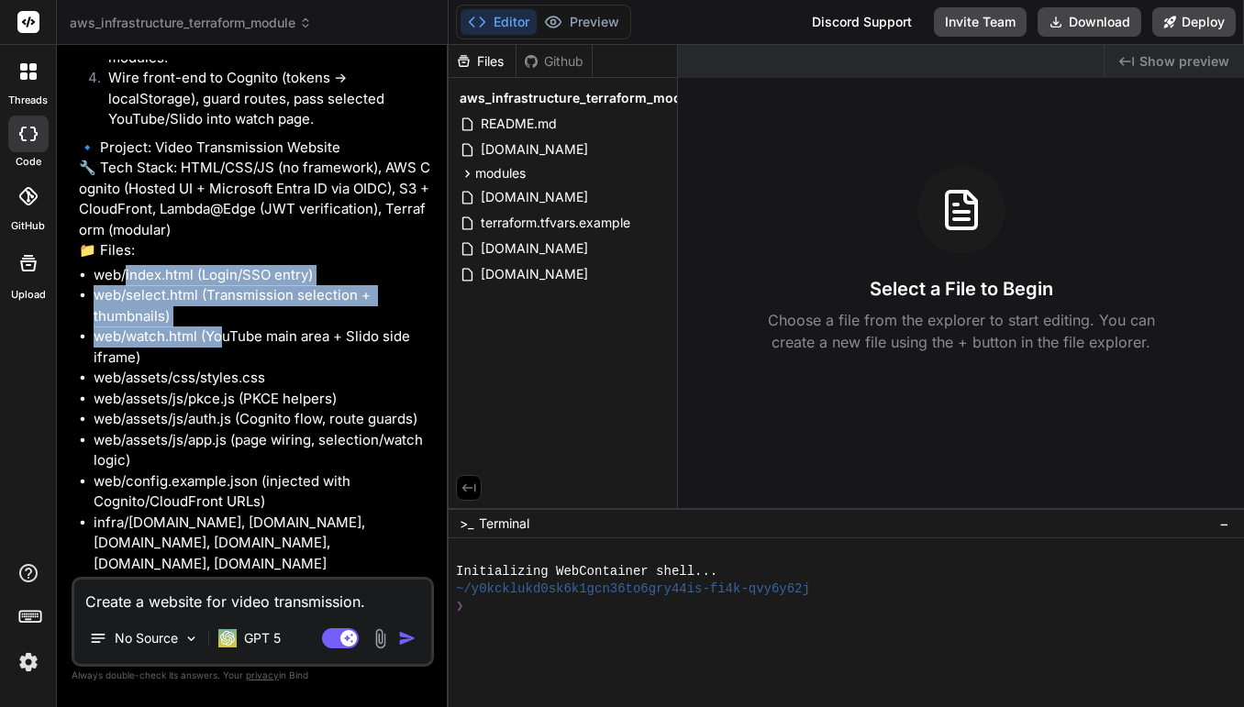
drag, startPoint x: 126, startPoint y: 316, endPoint x: 226, endPoint y: 379, distance: 118.3
click at [226, 379] on ul "web/index.html (Login/SSO entry) web/select.html (Transmission selection + thum…" at bounding box center [254, 512] width 351 height 495
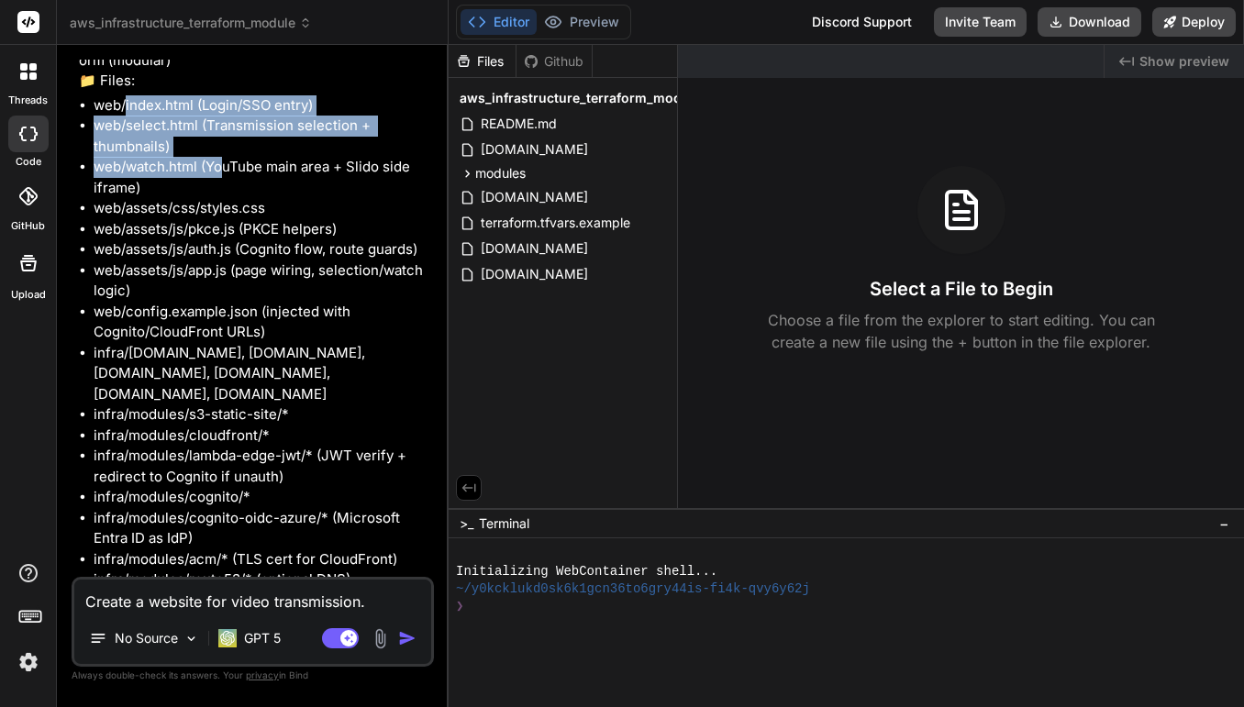
scroll to position [708, 0]
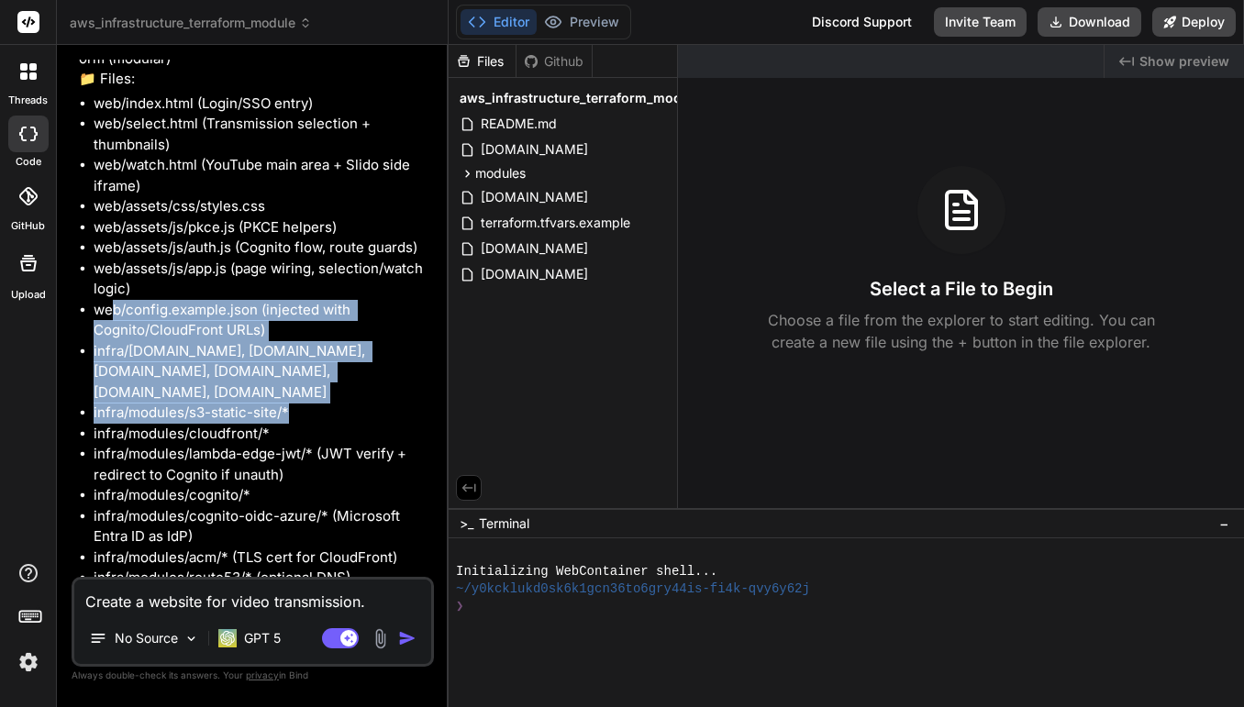
drag, startPoint x: 109, startPoint y: 353, endPoint x: 303, endPoint y: 444, distance: 213.8
click at [303, 443] on ul "web/index.html (Login/SSO entry) web/select.html (Transmission selection + thum…" at bounding box center [254, 341] width 351 height 495
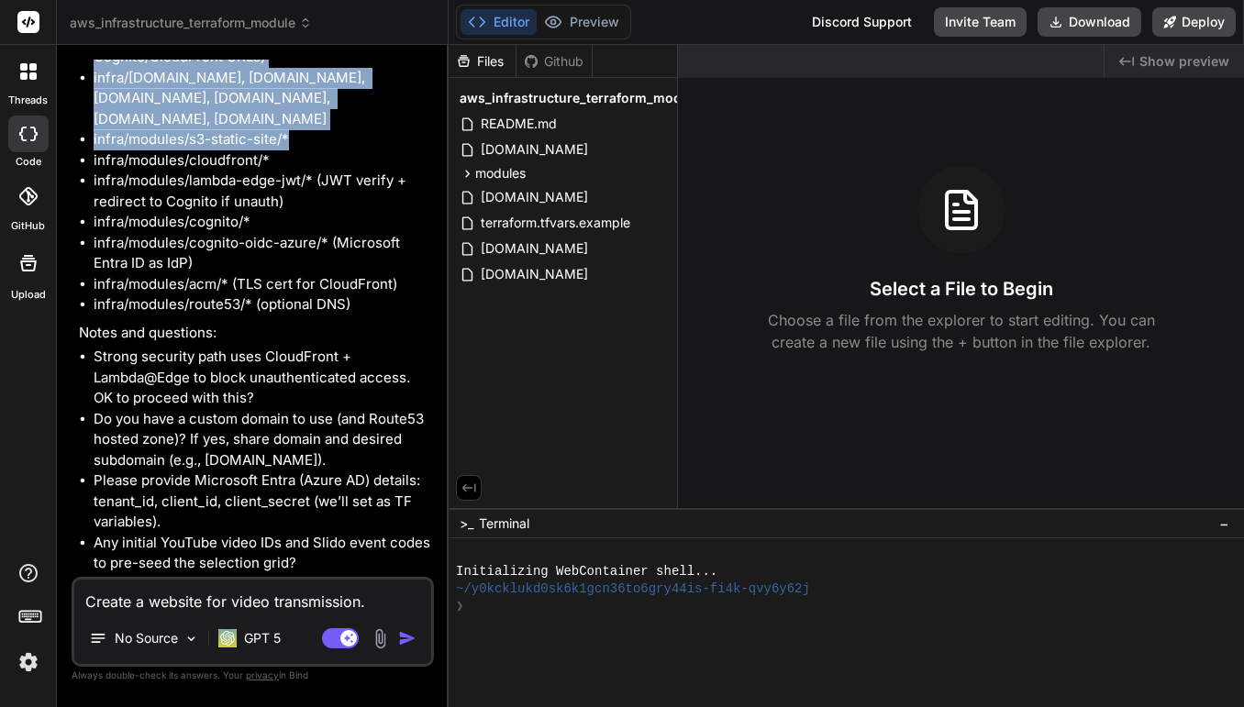
scroll to position [987, 0]
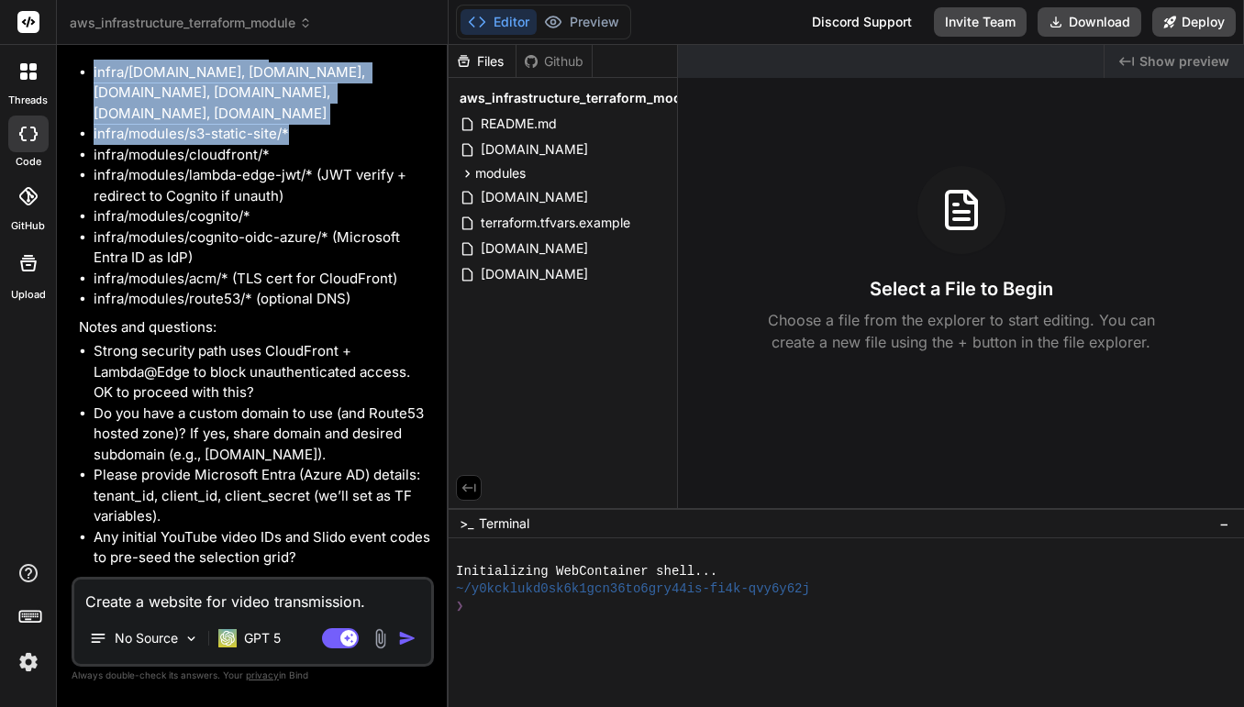
click at [262, 390] on li "Strong security path uses CloudFront + Lambda@Edge to block unauthenticated acc…" at bounding box center [262, 372] width 337 height 62
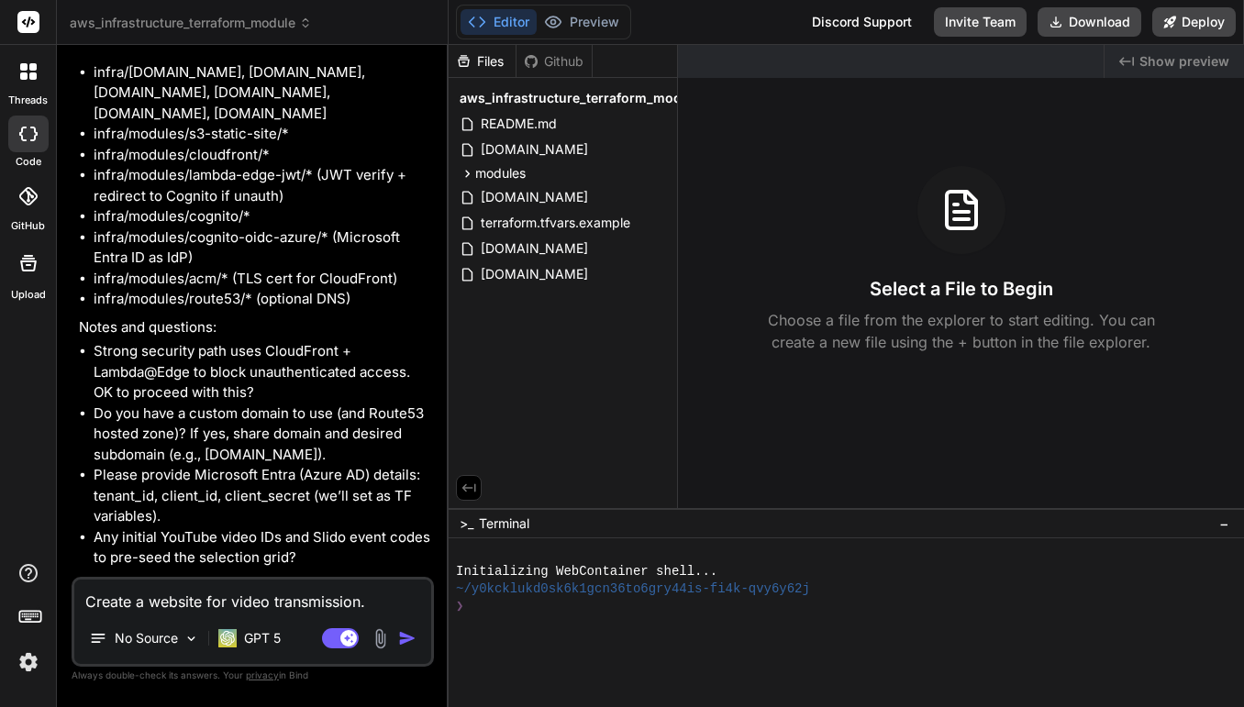
click at [262, 390] on li "Strong security path uses CloudFront + Lambda@Edge to block unauthenticated acc…" at bounding box center [262, 372] width 337 height 62
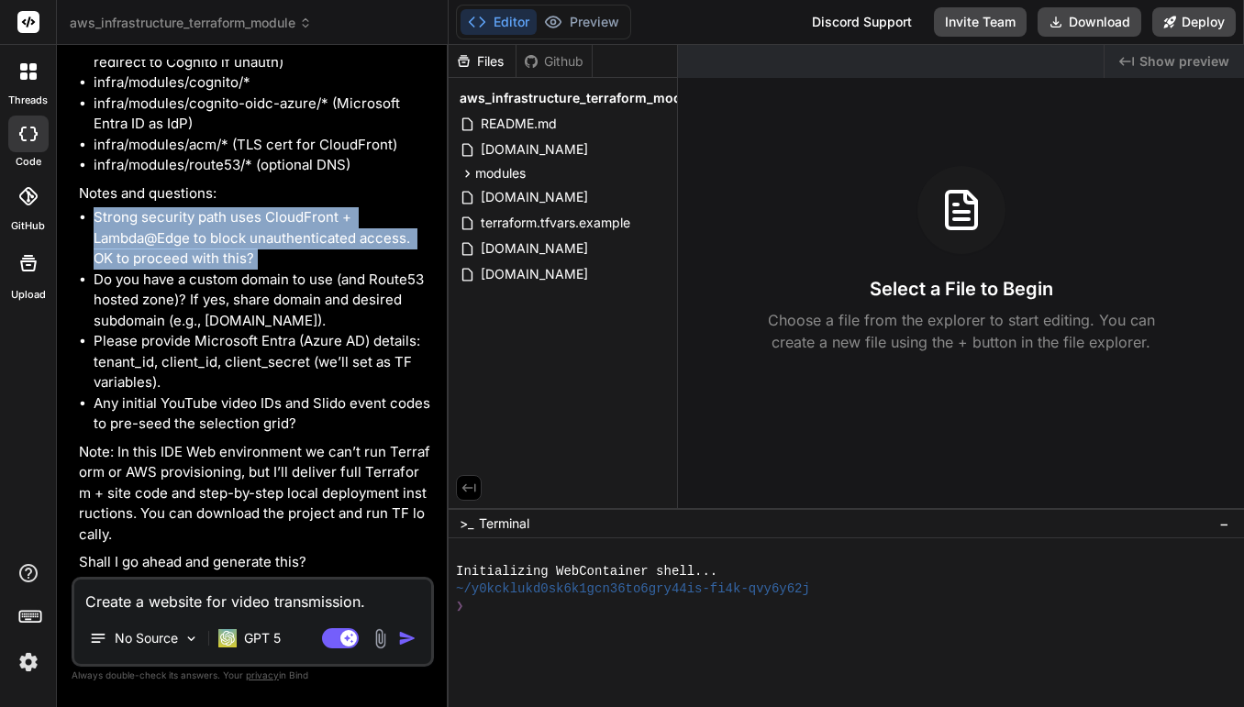
scroll to position [1124, 0]
click at [328, 298] on li "Do you have a custom domain to use (and Route53 hosted zone)? If yes, share dom…" at bounding box center [262, 301] width 337 height 62
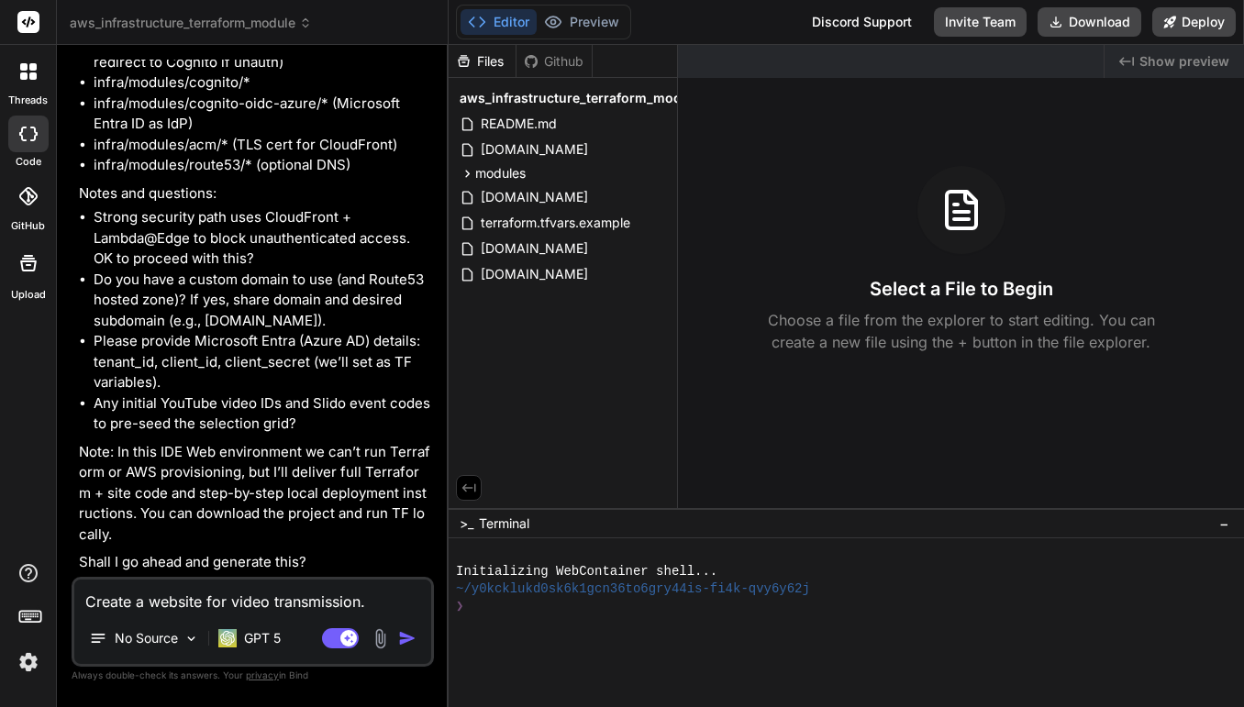
click at [328, 298] on li "Do you have a custom domain to use (and Route53 hosted zone)? If yes, share dom…" at bounding box center [262, 301] width 337 height 62
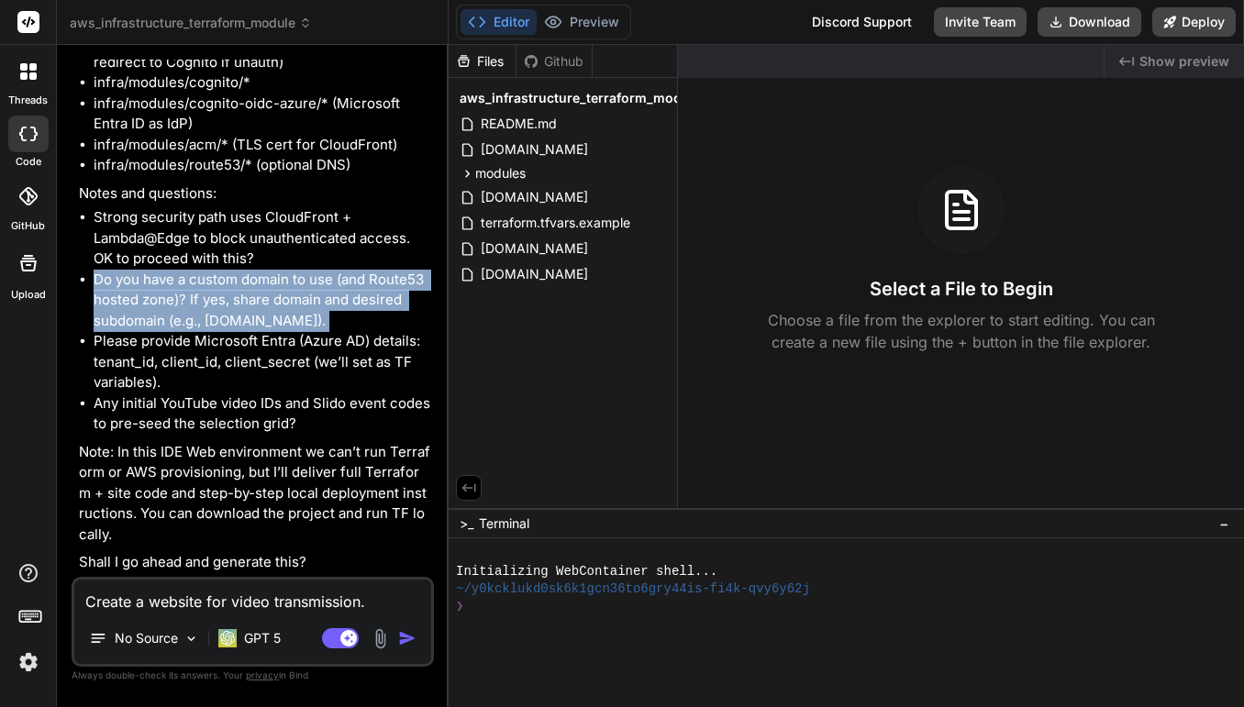
click at [304, 393] on li "Please provide Microsoft Entra (Azure AD) details: tenant_id, client_id, client…" at bounding box center [262, 362] width 337 height 62
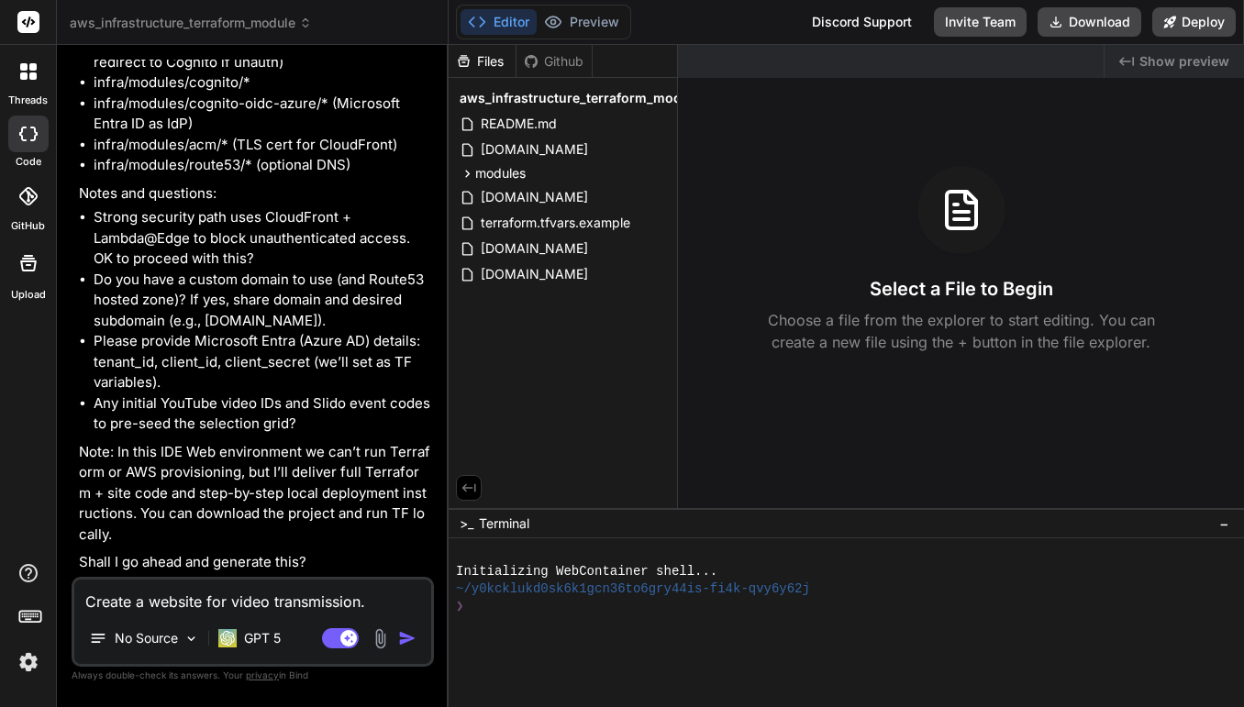
click at [304, 393] on li "Please provide Microsoft Entra (Azure AD) details: tenant_id, client_id, client…" at bounding box center [262, 362] width 337 height 62
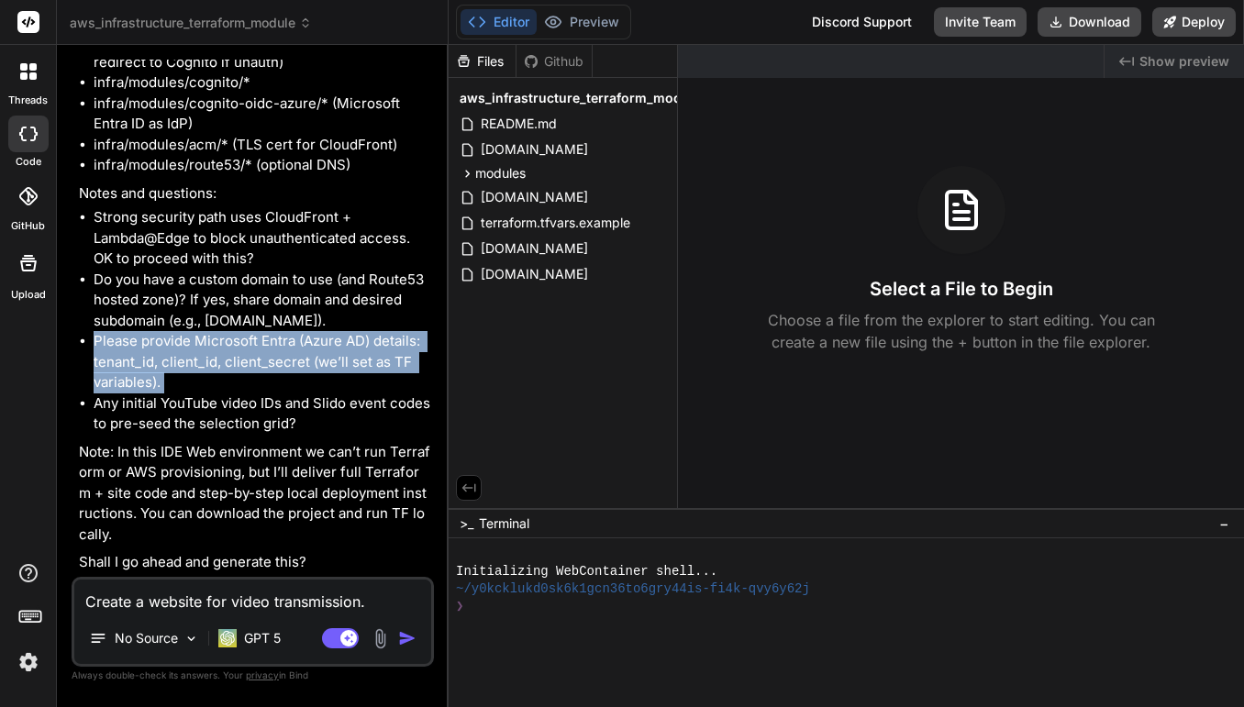
scroll to position [1141, 0]
click at [284, 424] on li "Any initial YouTube video IDs and Slido event codes to pre-seed the selection g…" at bounding box center [262, 414] width 337 height 41
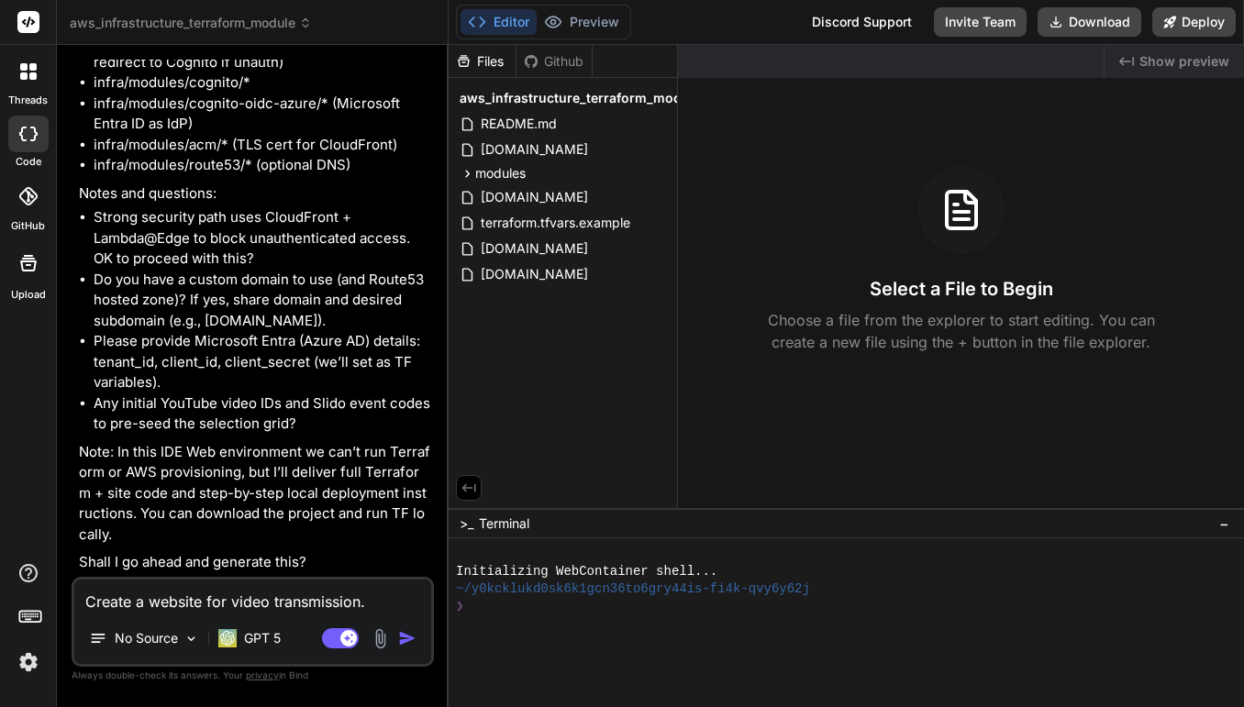
click at [284, 424] on li "Any initial YouTube video IDs and Slido event codes to pre-seed the selection g…" at bounding box center [262, 414] width 337 height 41
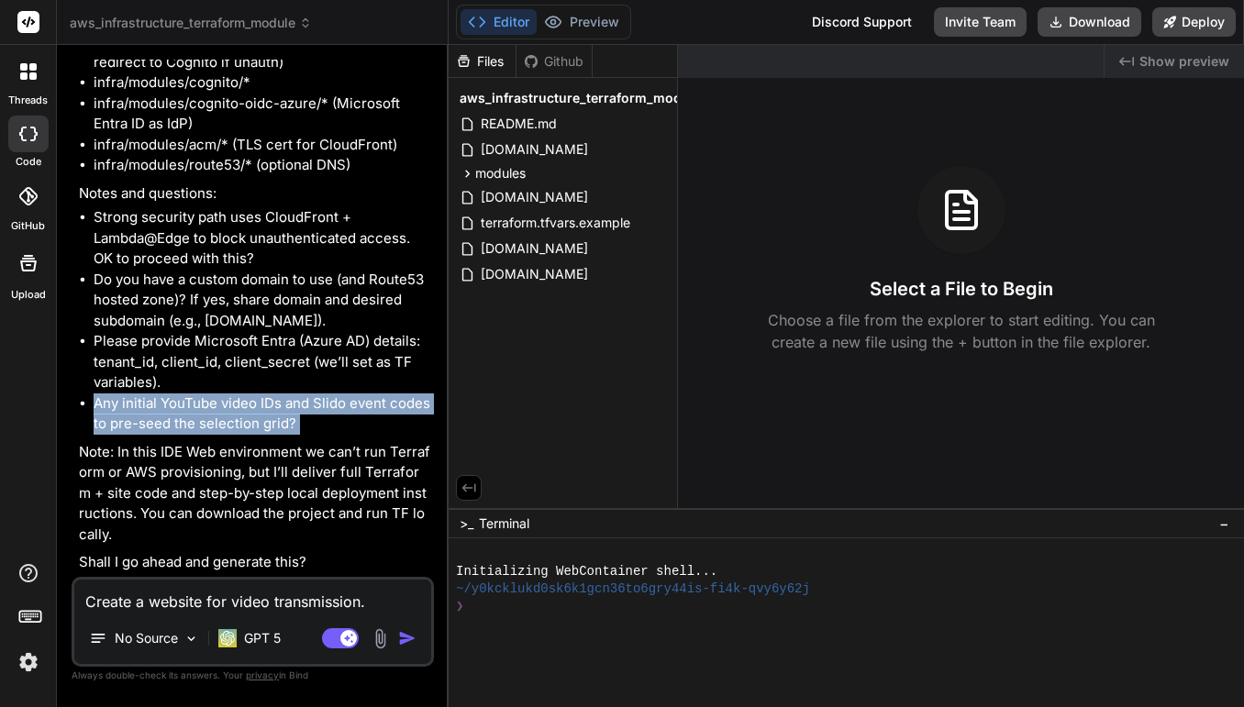
click at [328, 501] on p "Note: In this IDE Web environment we can’t run Terraform or AWS provisioning, b…" at bounding box center [254, 494] width 351 height 104
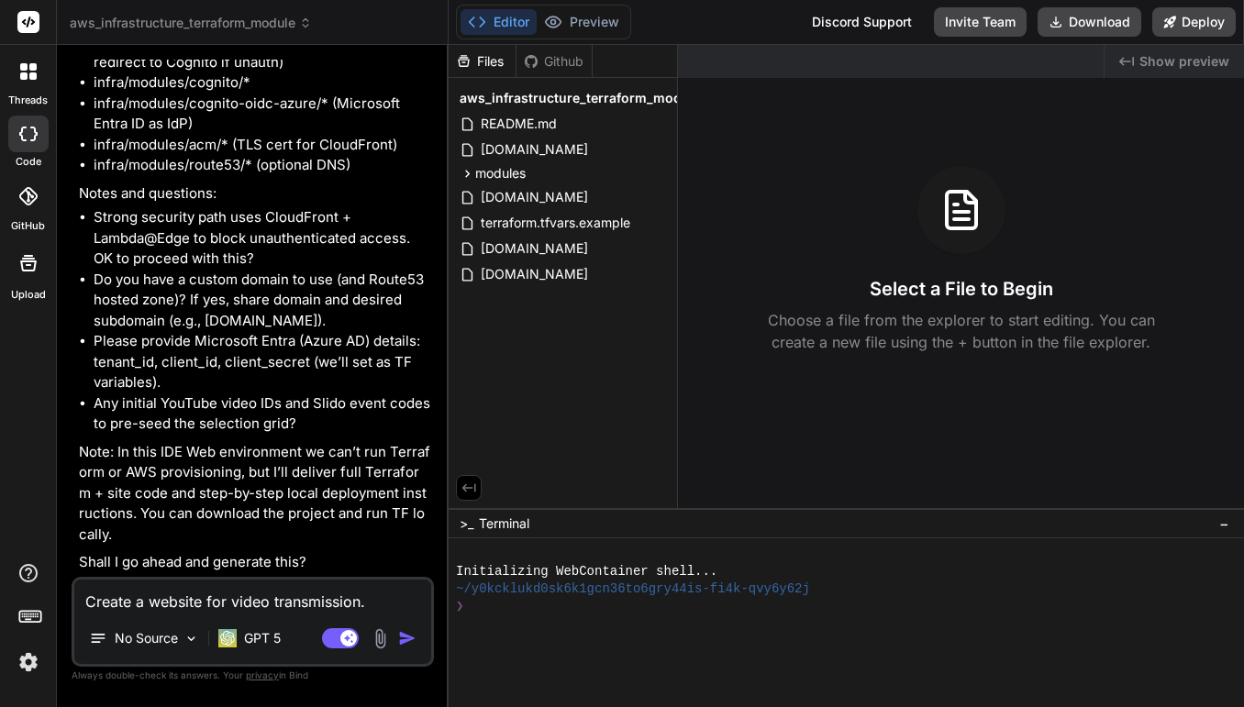
click at [328, 501] on p "Note: In this IDE Web environment we can’t run Terraform or AWS provisioning, b…" at bounding box center [254, 494] width 351 height 104
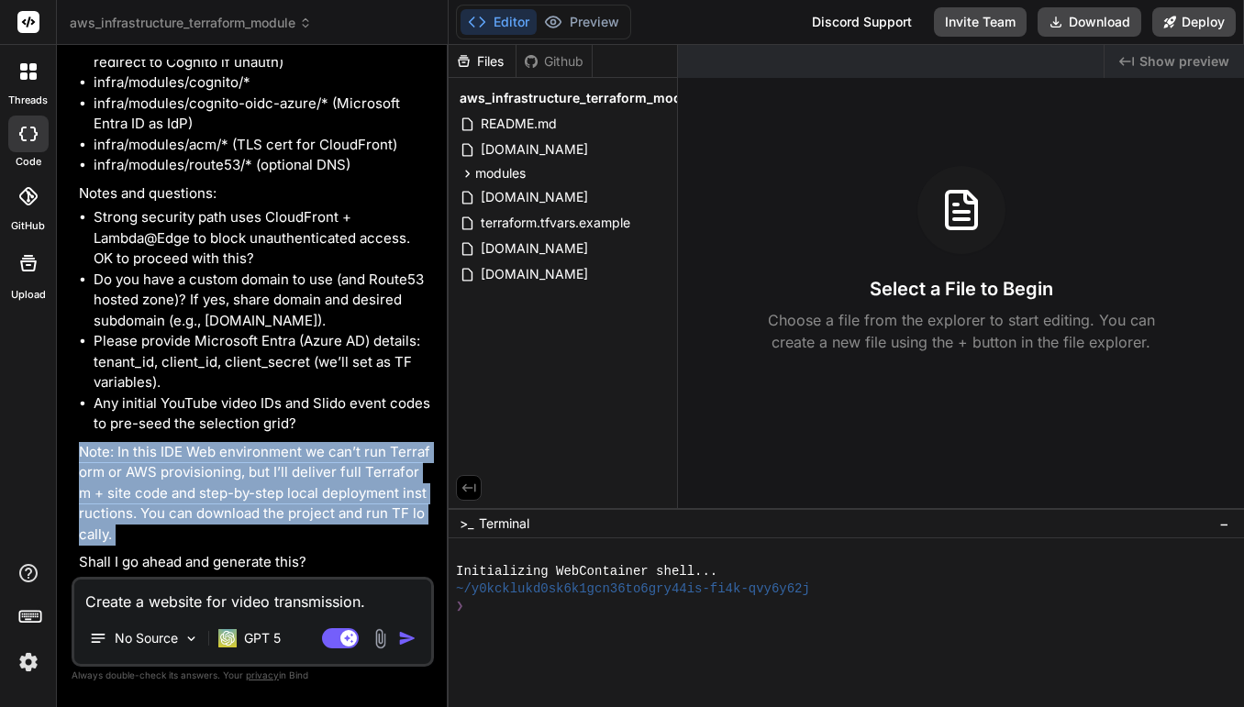
click at [281, 425] on li "Any initial YouTube video IDs and Slido event codes to pre-seed the selection g…" at bounding box center [262, 414] width 337 height 41
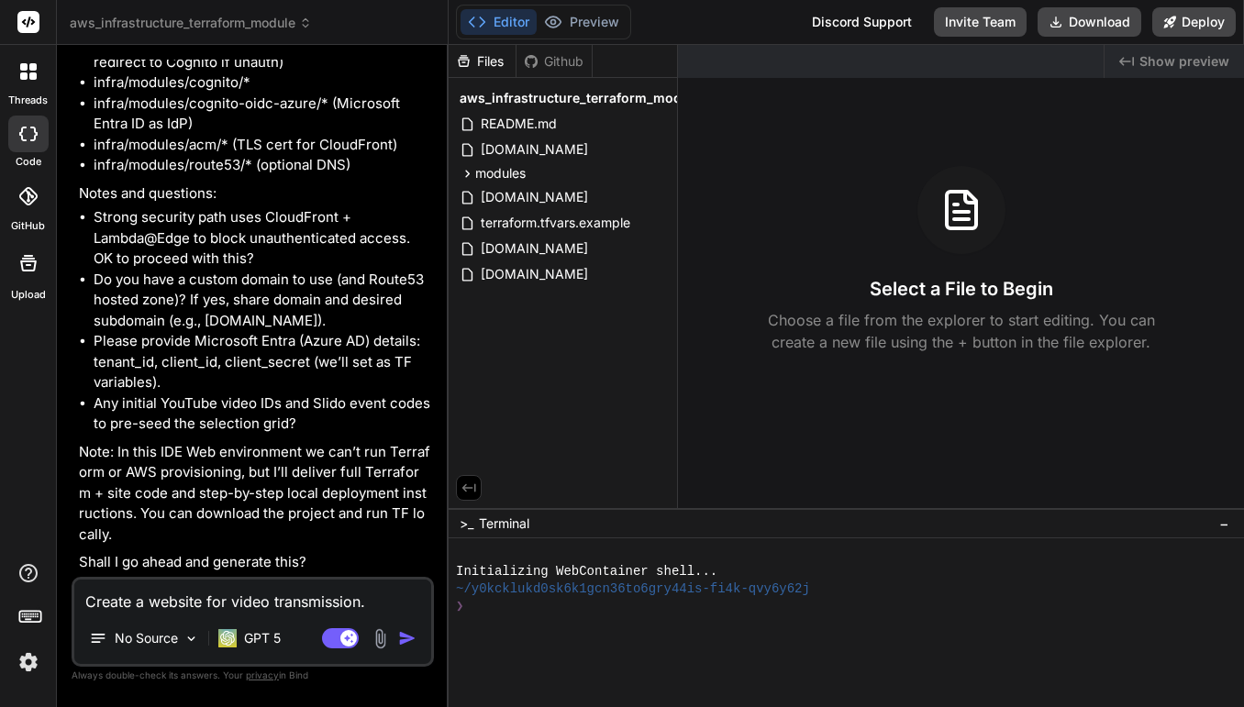
click at [281, 425] on li "Any initial YouTube video IDs and Slido event codes to pre-seed the selection g…" at bounding box center [262, 414] width 337 height 41
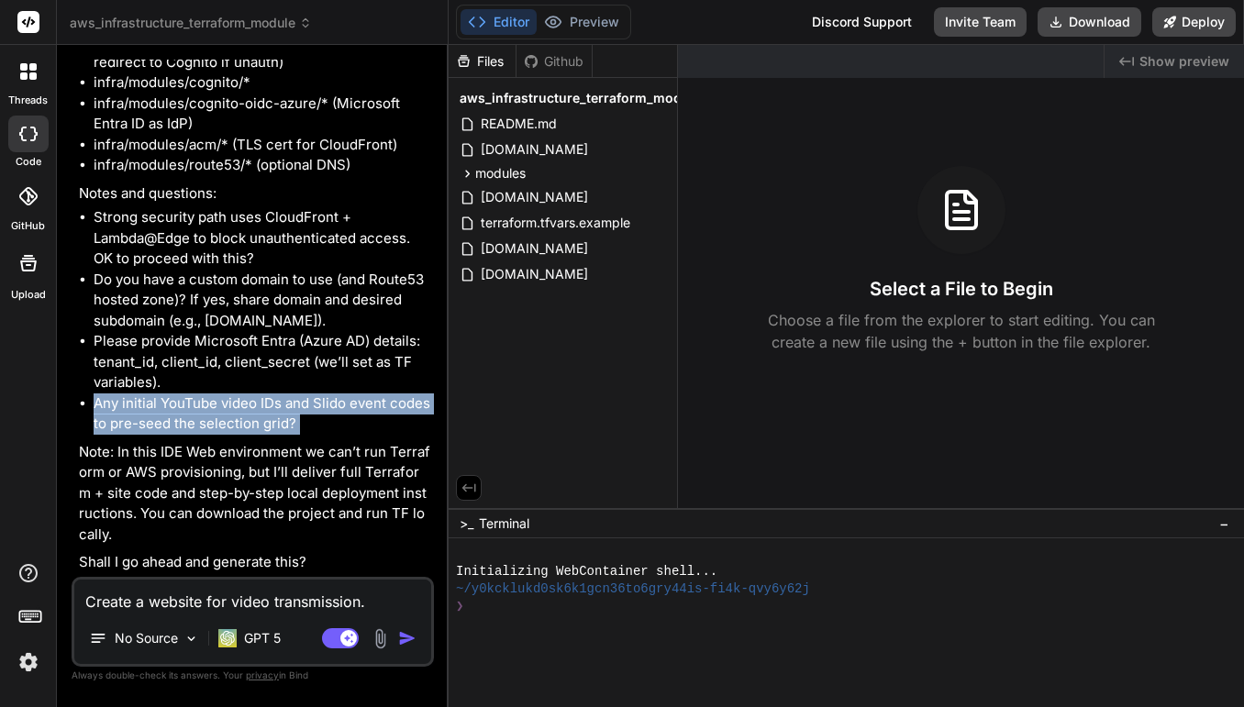
click at [245, 594] on textarea "Create a website for video transmission. The first page is the login. It could …" at bounding box center [252, 596] width 357 height 33
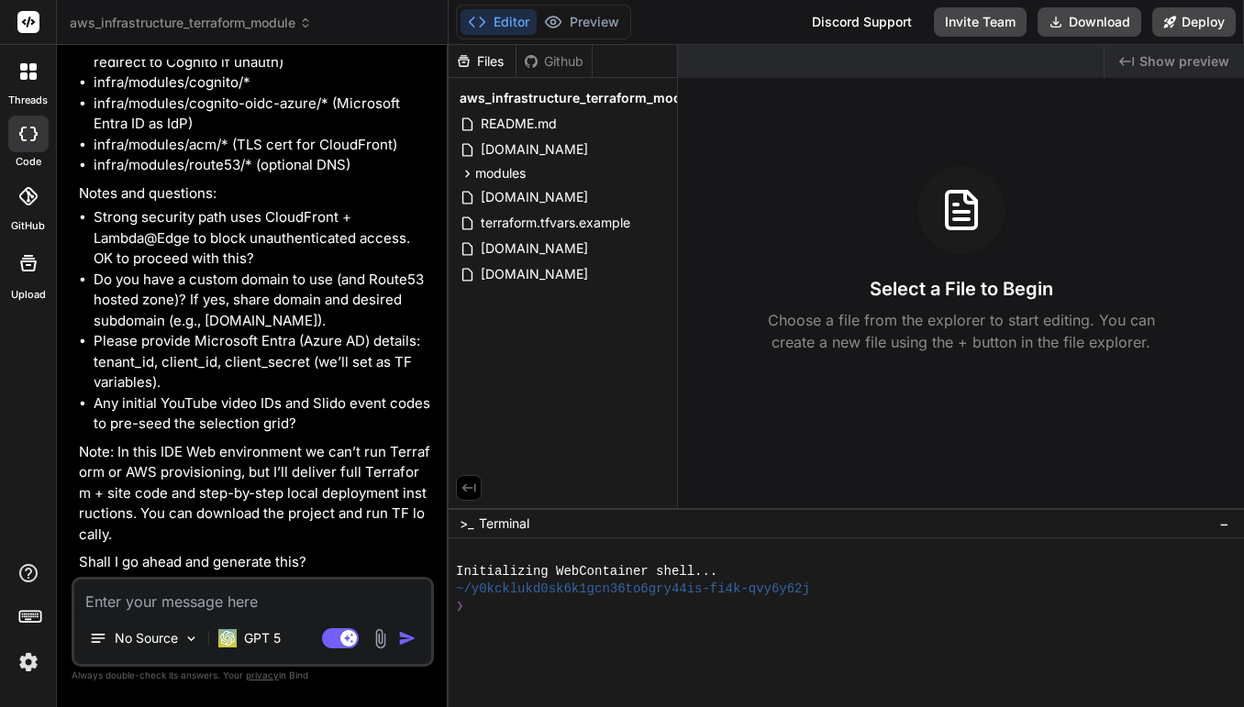
type textarea "x"
type textarea "f"
type textarea "x"
type textarea "fo"
type textarea "x"
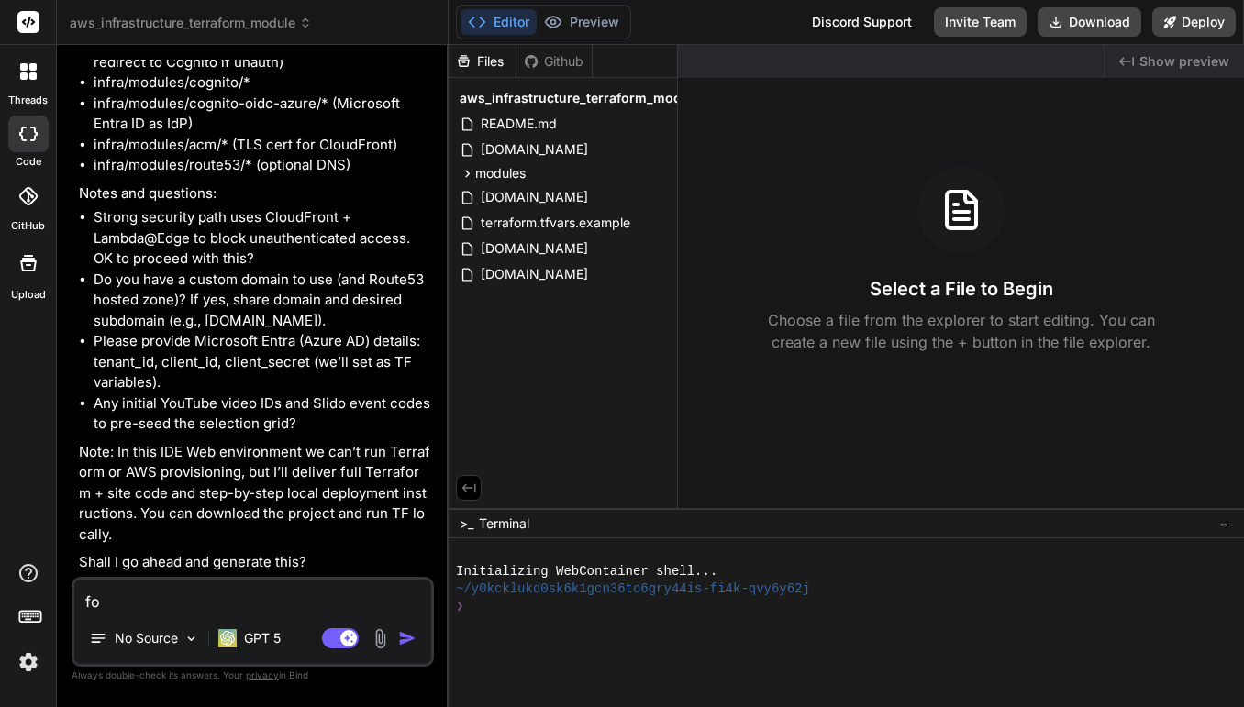
type textarea "for"
type textarea "x"
type textarea "for"
type textarea "x"
type textarea "for t"
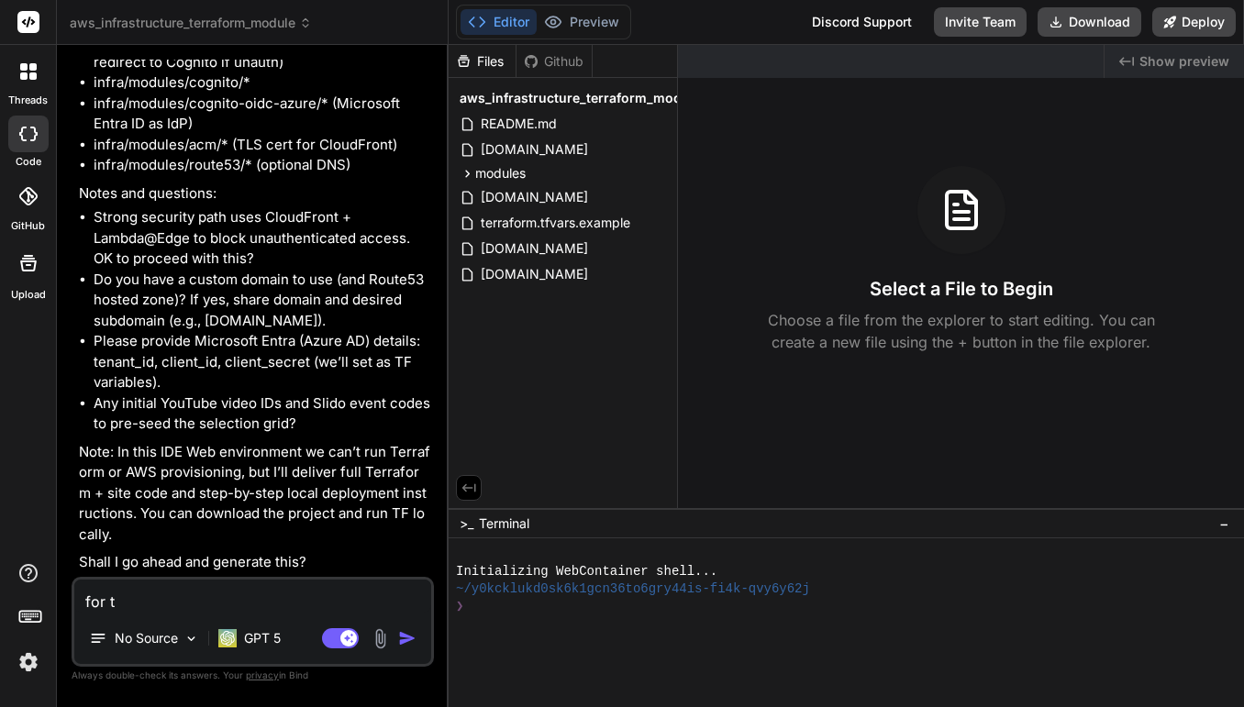
type textarea "x"
type textarea "for th"
type textarea "x"
type textarea "for the"
type textarea "x"
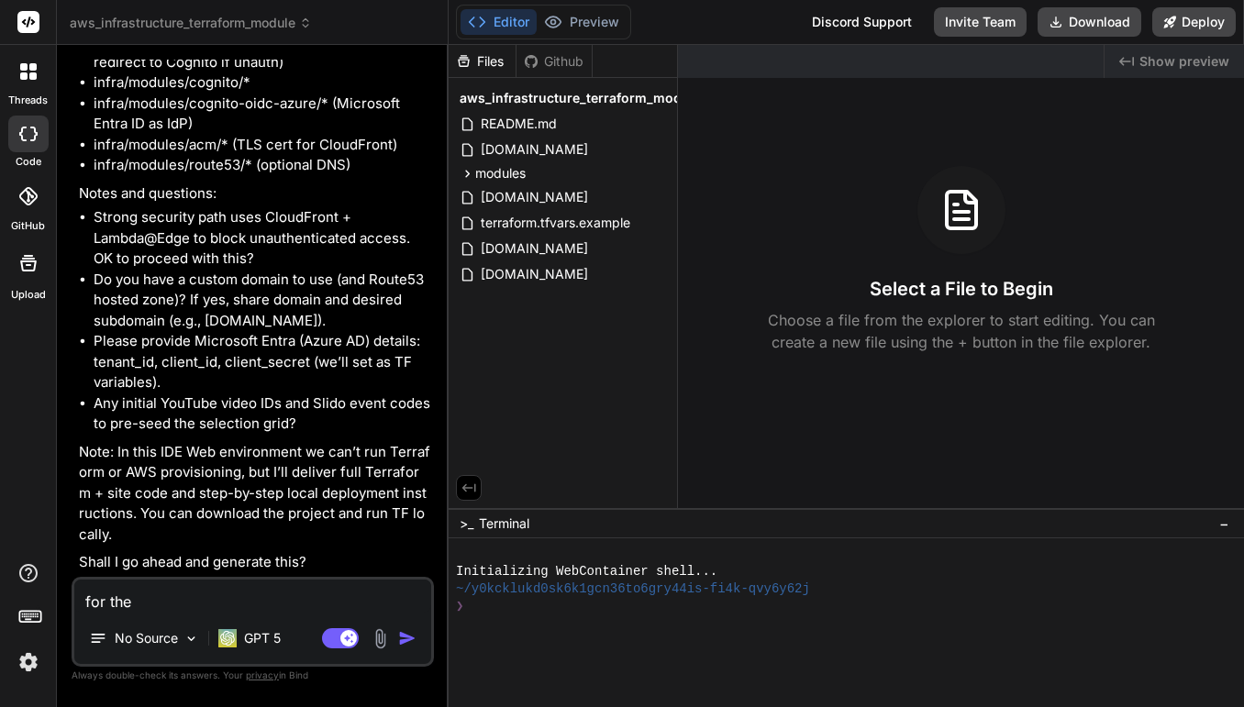
type textarea "for the"
type textarea "x"
type textarea "for the v"
type textarea "x"
type textarea "for the vi"
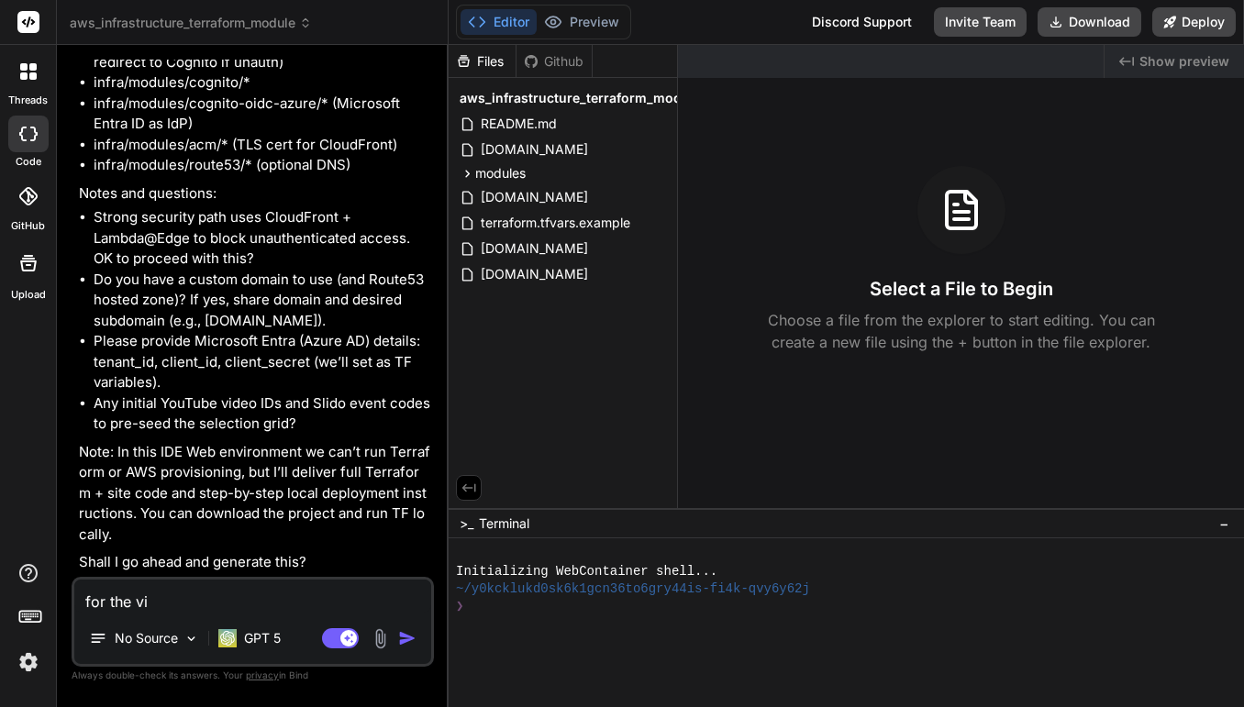
type textarea "x"
type textarea "for the vid"
type textarea "x"
type textarea "for the vide"
type textarea "x"
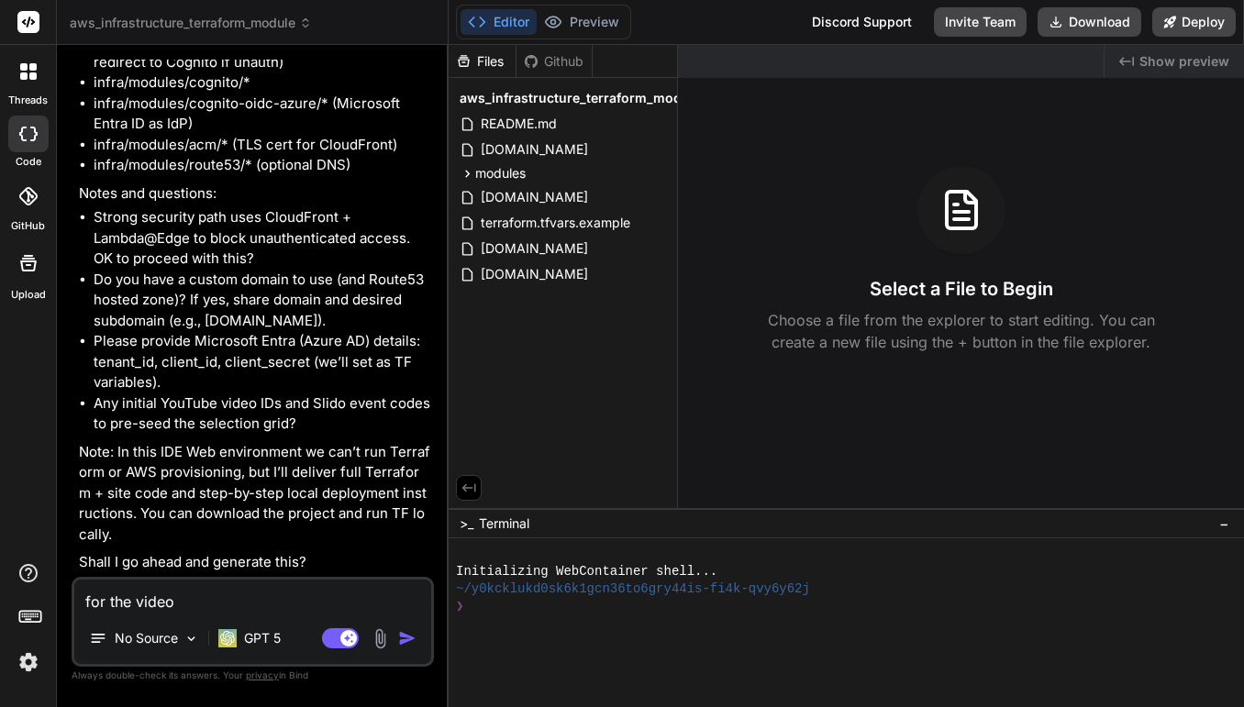
type textarea "for the video"
drag, startPoint x: 162, startPoint y: 396, endPoint x: 272, endPoint y: 402, distance: 110.2
click at [272, 402] on li "Any initial YouTube video IDs and Slido event codes to pre-seed the selection g…" at bounding box center [262, 414] width 337 height 41
copy li "YouTube video ID"
click at [205, 605] on textarea "for the video" at bounding box center [252, 596] width 357 height 33
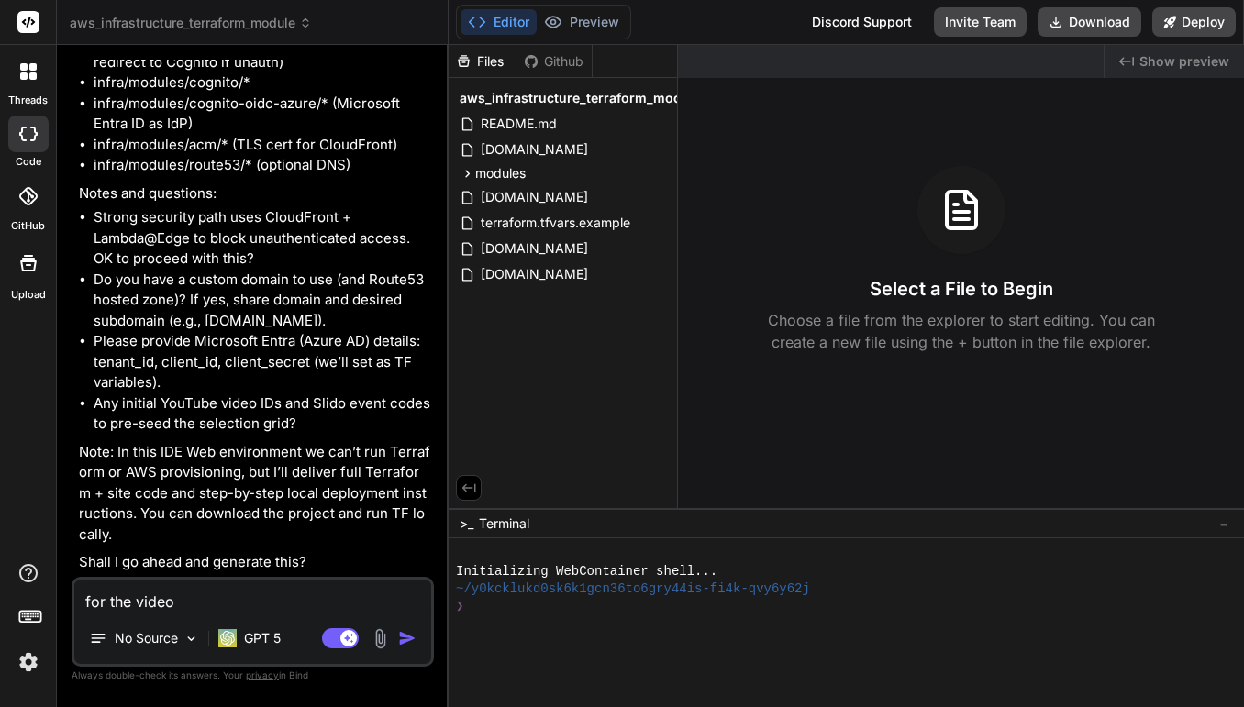
click at [205, 605] on textarea "for the video" at bounding box center [252, 596] width 357 height 33
type textarea "x"
type textarea "a"
type textarea "x"
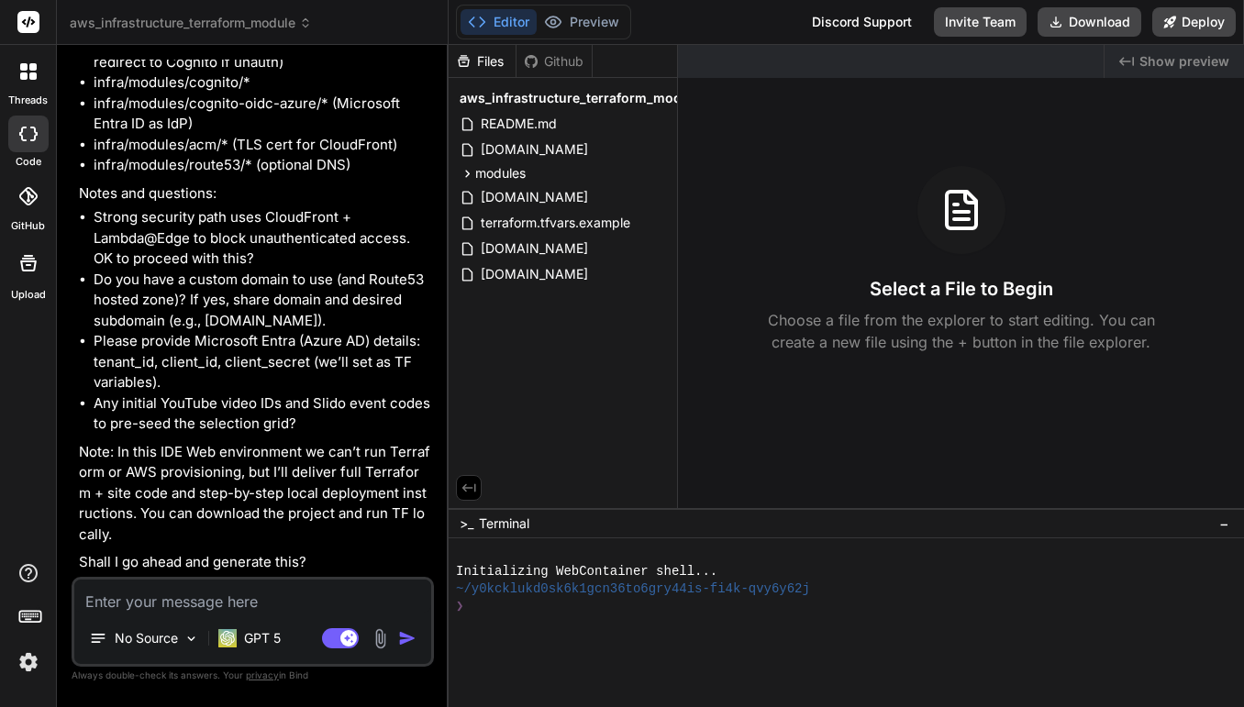
type textarea "x"
type textarea "f"
type textarea "x"
type textarea "fo"
type textarea "x"
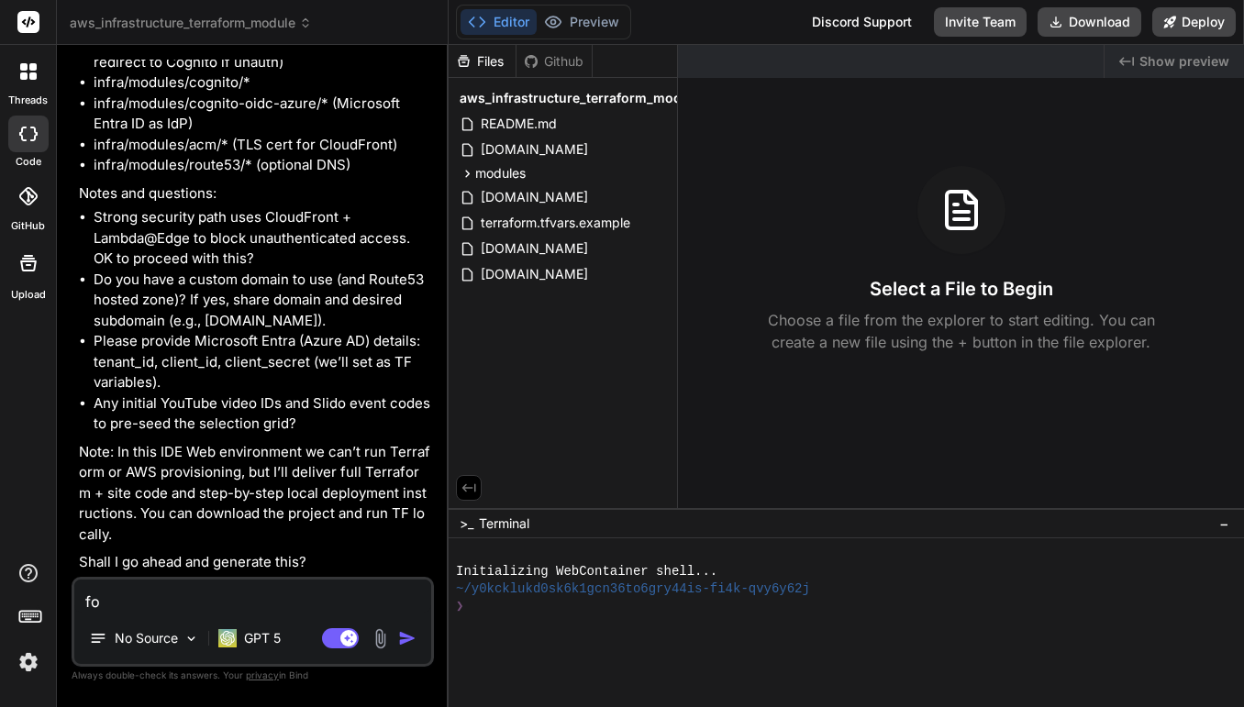
type textarea "for"
type textarea "x"
type textarea "for"
type textarea "x"
type textarea "for t"
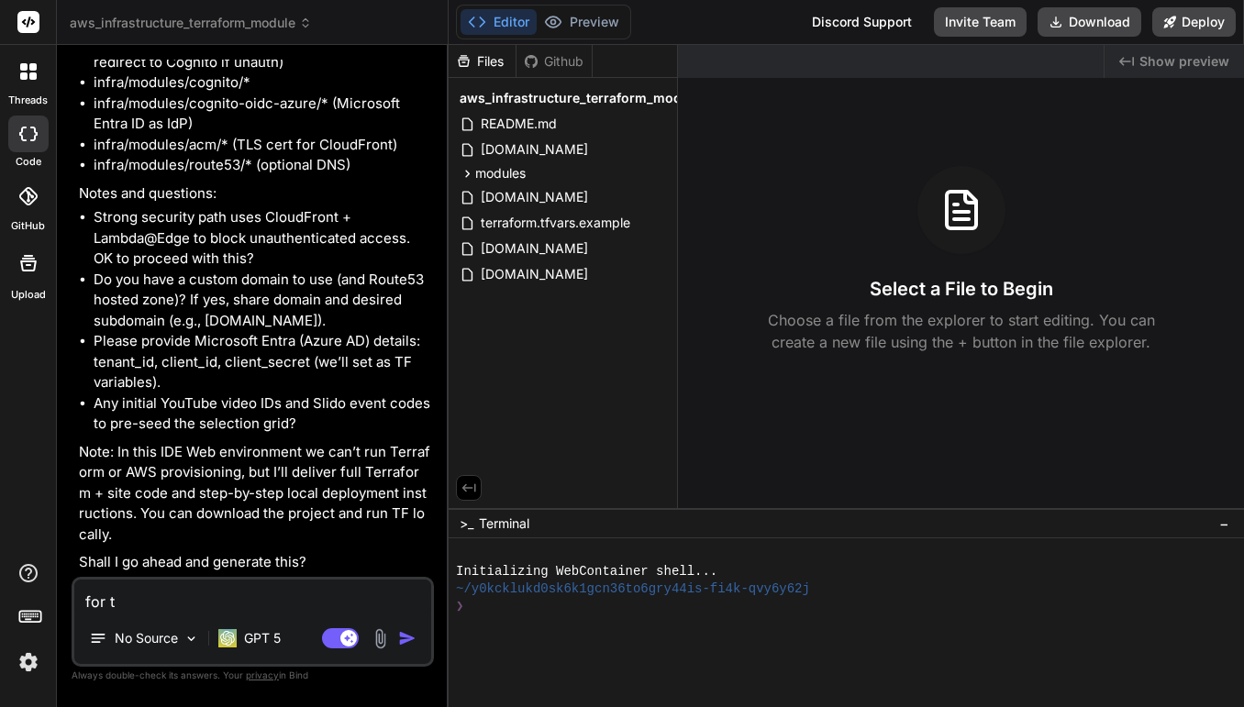
type textarea "x"
type textarea "for th"
type textarea "x"
type textarea "for the"
type textarea "x"
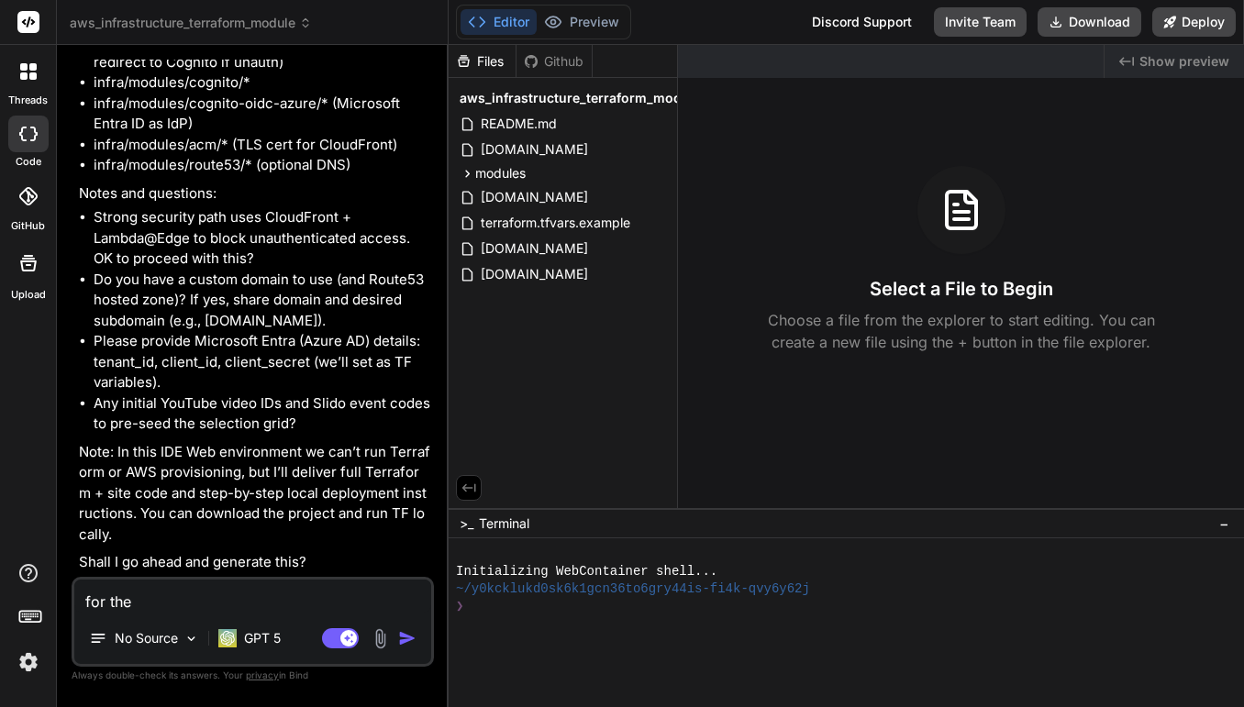
type textarea "for the"
type textarea "x"
type textarea "for the v"
type textarea "x"
type textarea "for the"
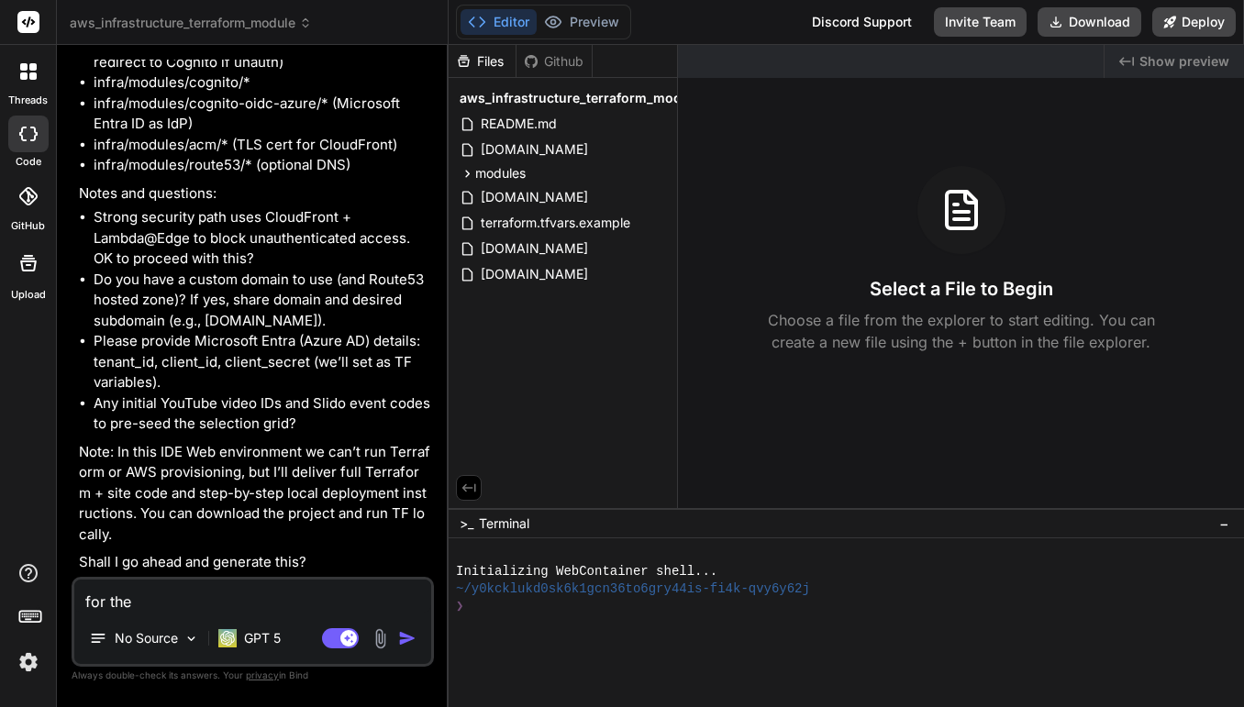
paste textarea "YouTube video ID"
type textarea "x"
type textarea "for the YouTube video ID"
type textarea "x"
type textarea "for the YouTube video ID,"
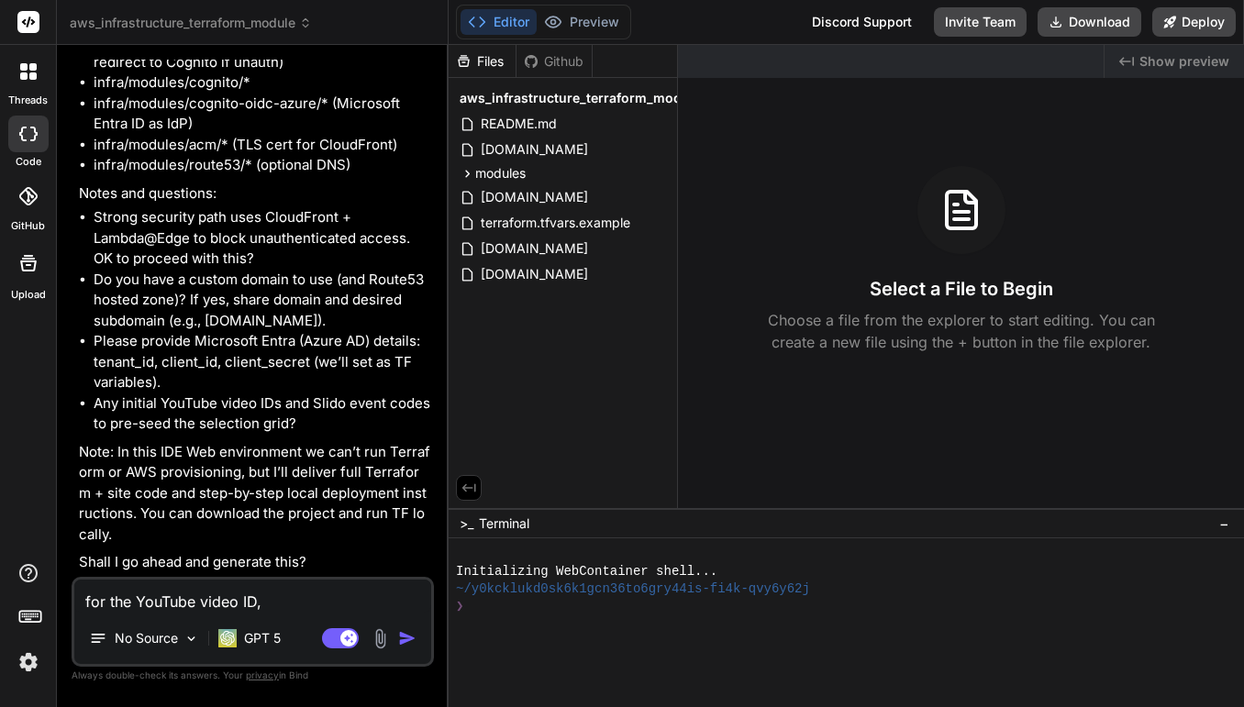
type textarea "x"
type textarea "for the YouTube video ID,"
type textarea "x"
type textarea "for the YouTube video ID, a"
type textarea "x"
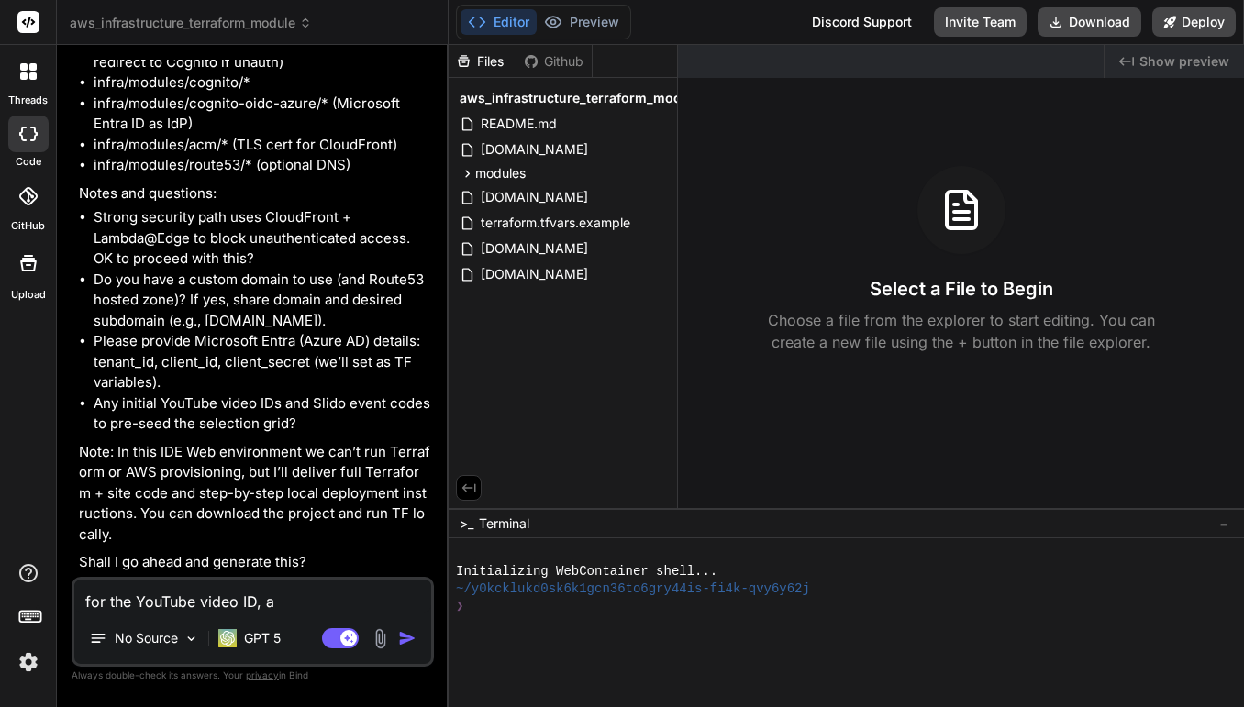
type textarea "for the YouTube video ID, an"
type textarea "x"
type textarea "for the YouTube video ID, and"
type textarea "x"
type textarea "for the YouTube video ID, and"
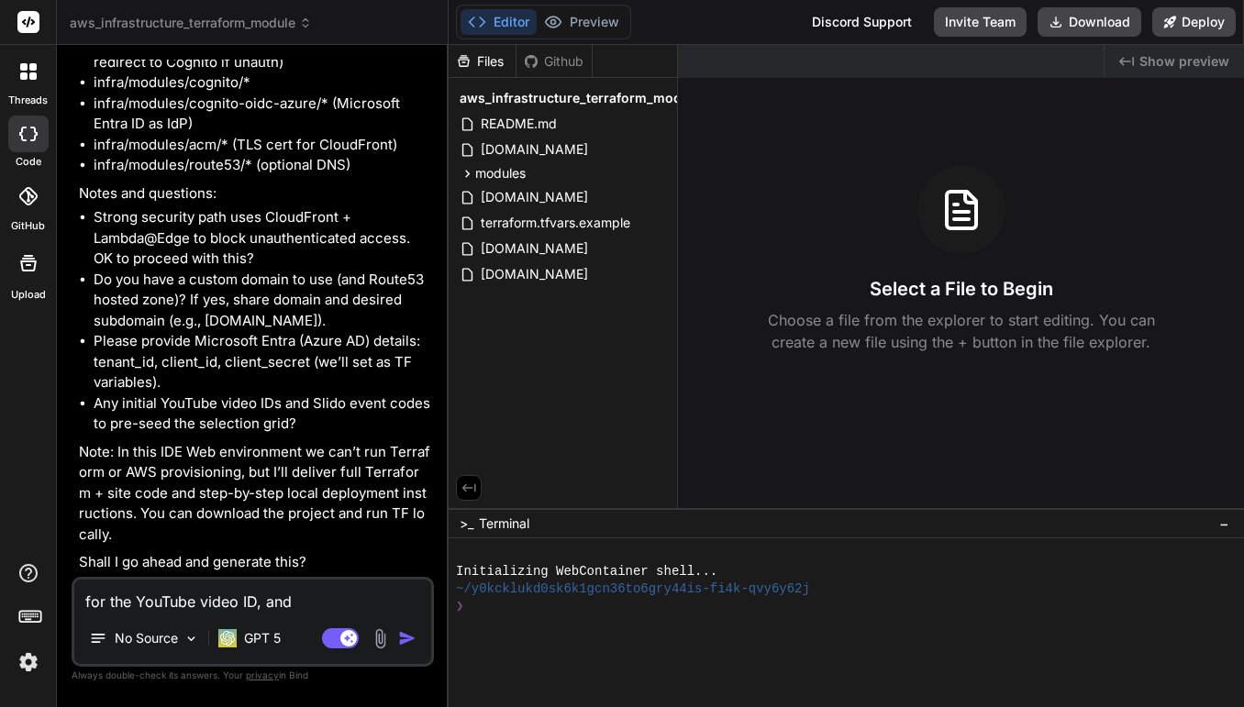
type textarea "x"
type textarea "for the YouTube video ID, and t"
type textarea "x"
type textarea "for the YouTube video ID, and th"
type textarea "x"
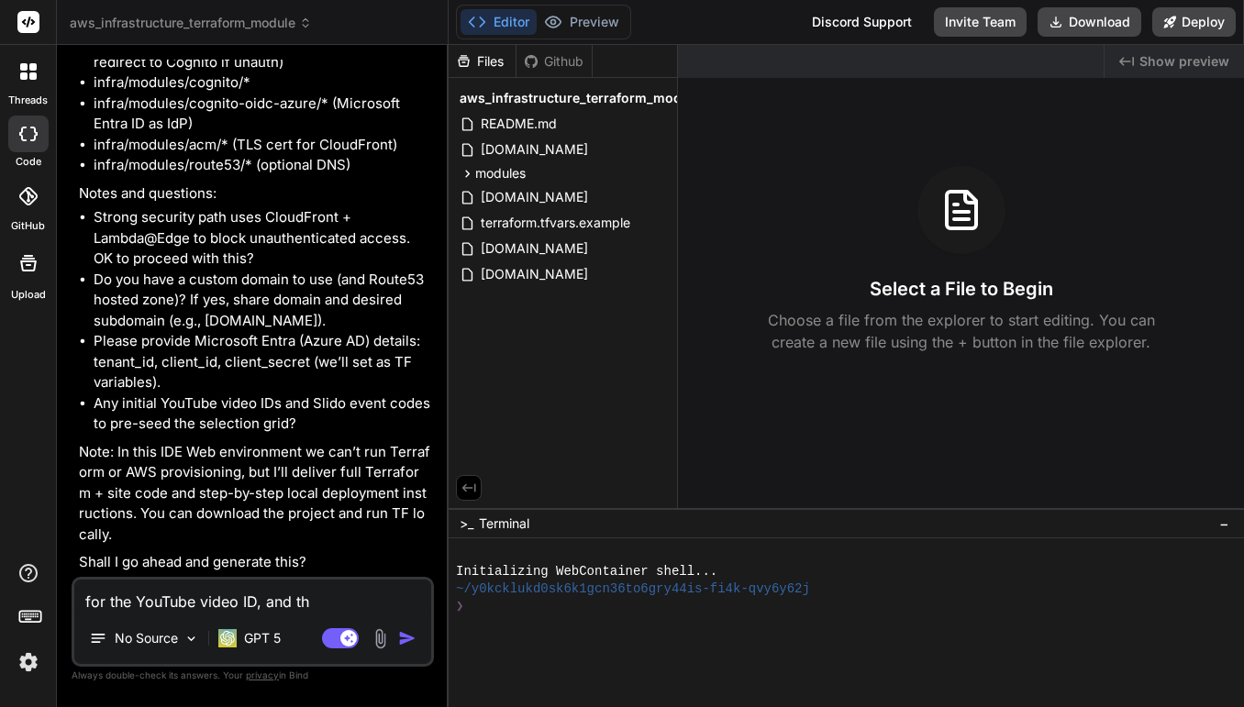
type textarea "for the YouTube video ID, and the"
type textarea "x"
type textarea "for the YouTube video ID, and the"
type textarea "x"
type textarea "for the YouTube video ID, and the d"
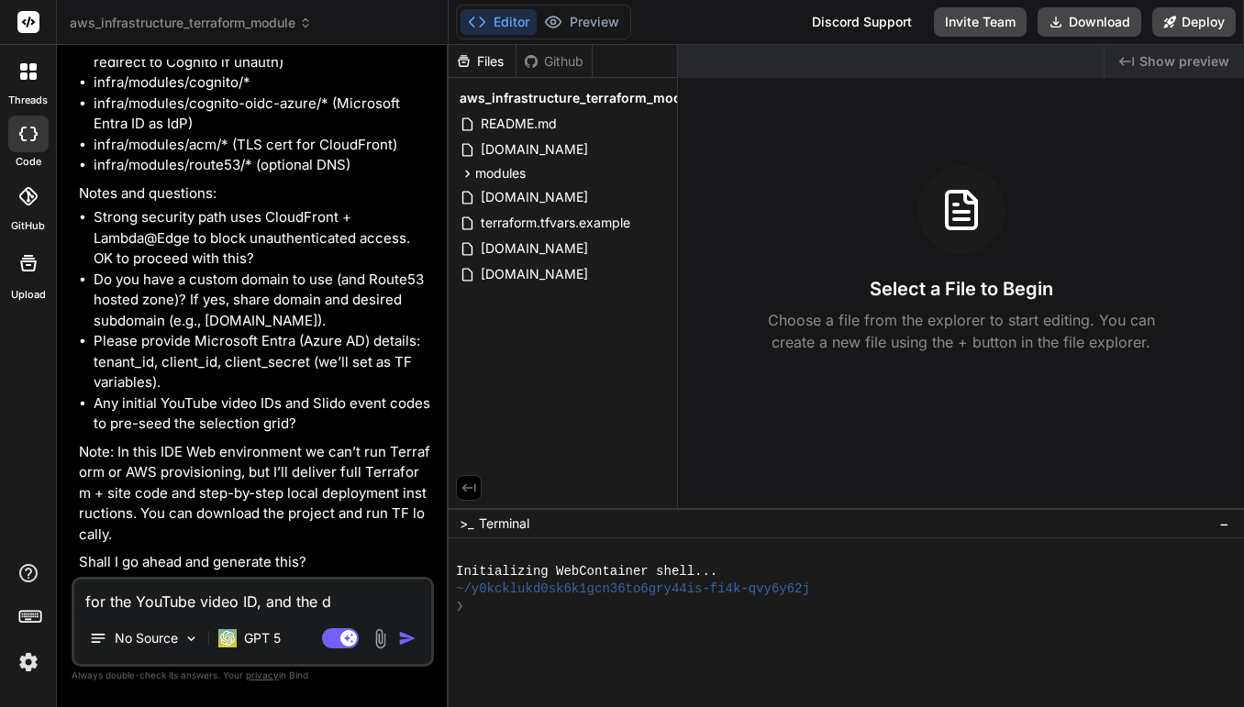
type textarea "x"
type textarea "for the YouTube video ID, and the do"
type textarea "x"
type textarea "for the YouTube video ID, and the doa"
type textarea "x"
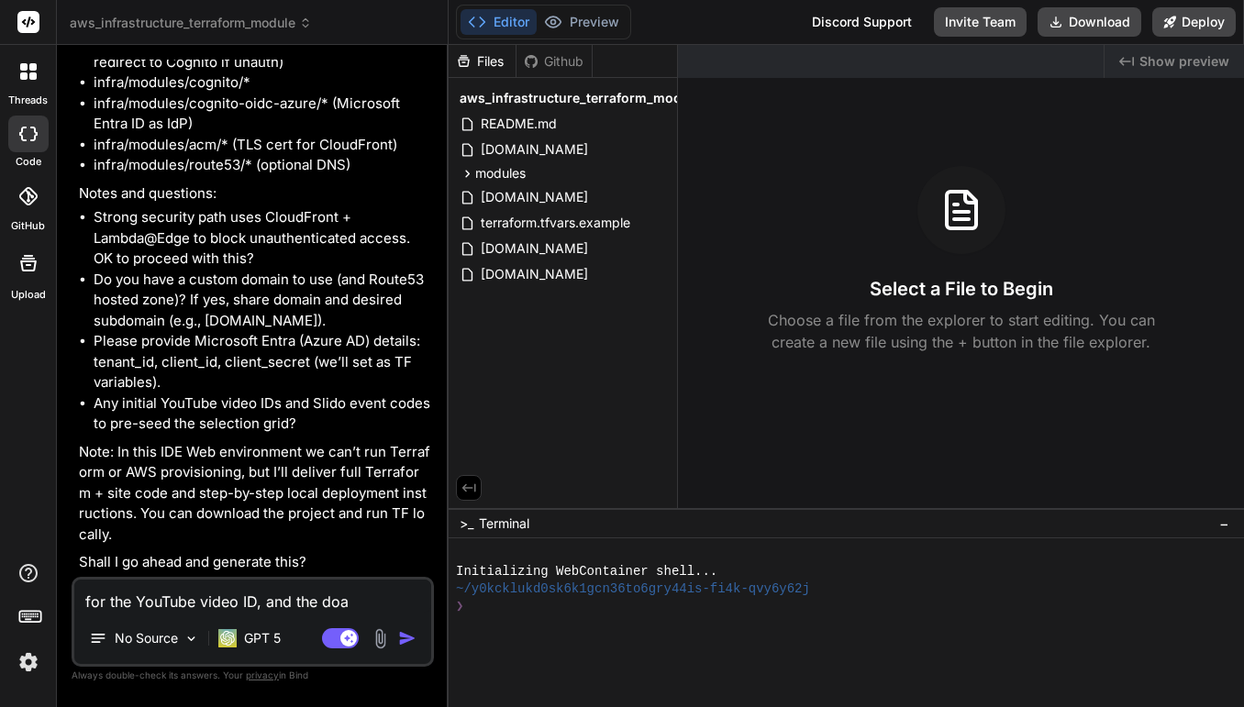
type textarea "for the YouTube video ID, and the doam"
type textarea "x"
type textarea "for the YouTube video ID, and the doami"
type textarea "x"
type textarea "for the YouTube video ID, and the doamin"
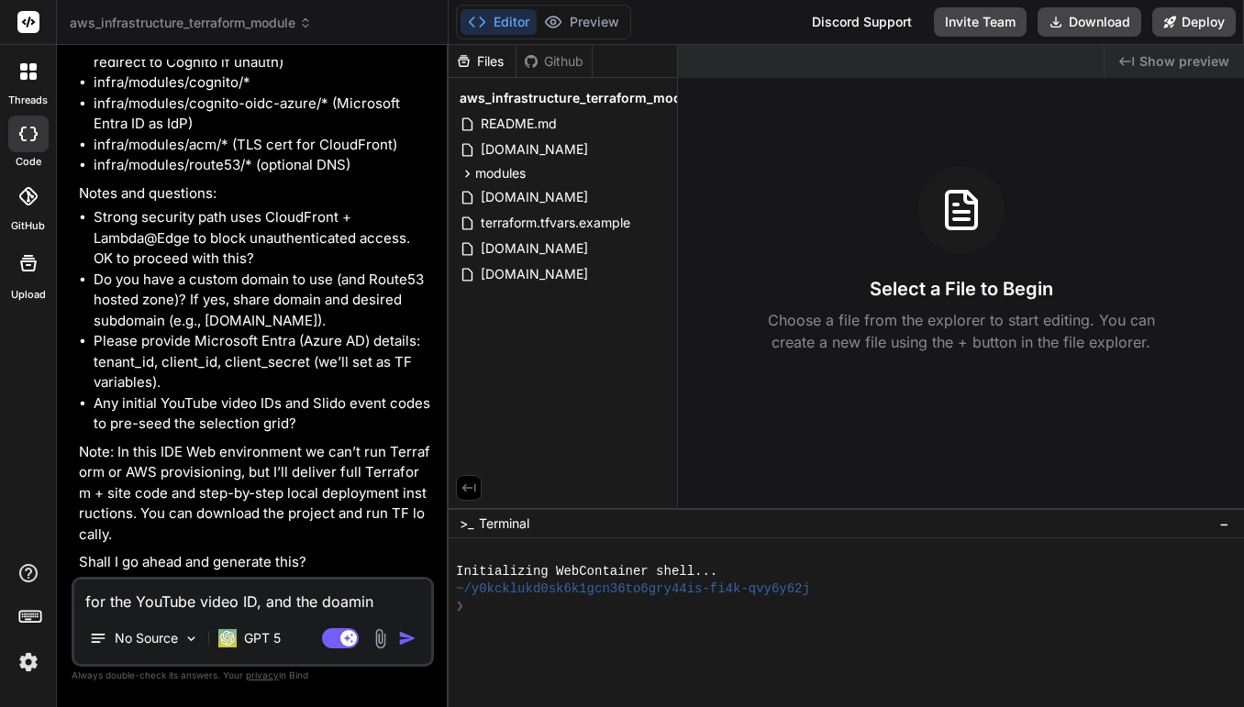
click at [258, 598] on textarea "for the YouTube video ID, and the doamin" at bounding box center [252, 596] width 357 height 33
type textarea "x"
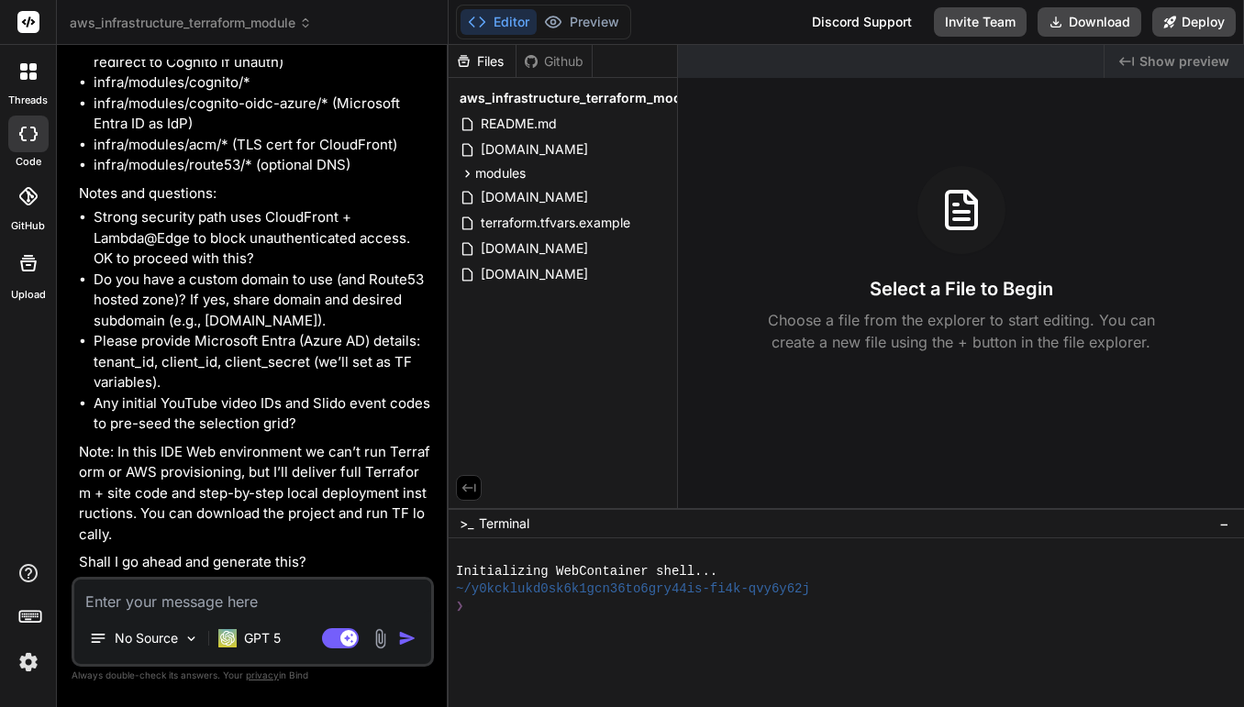
type textarea "g"
type textarea "x"
type textarea "go"
type textarea "x"
type textarea "go"
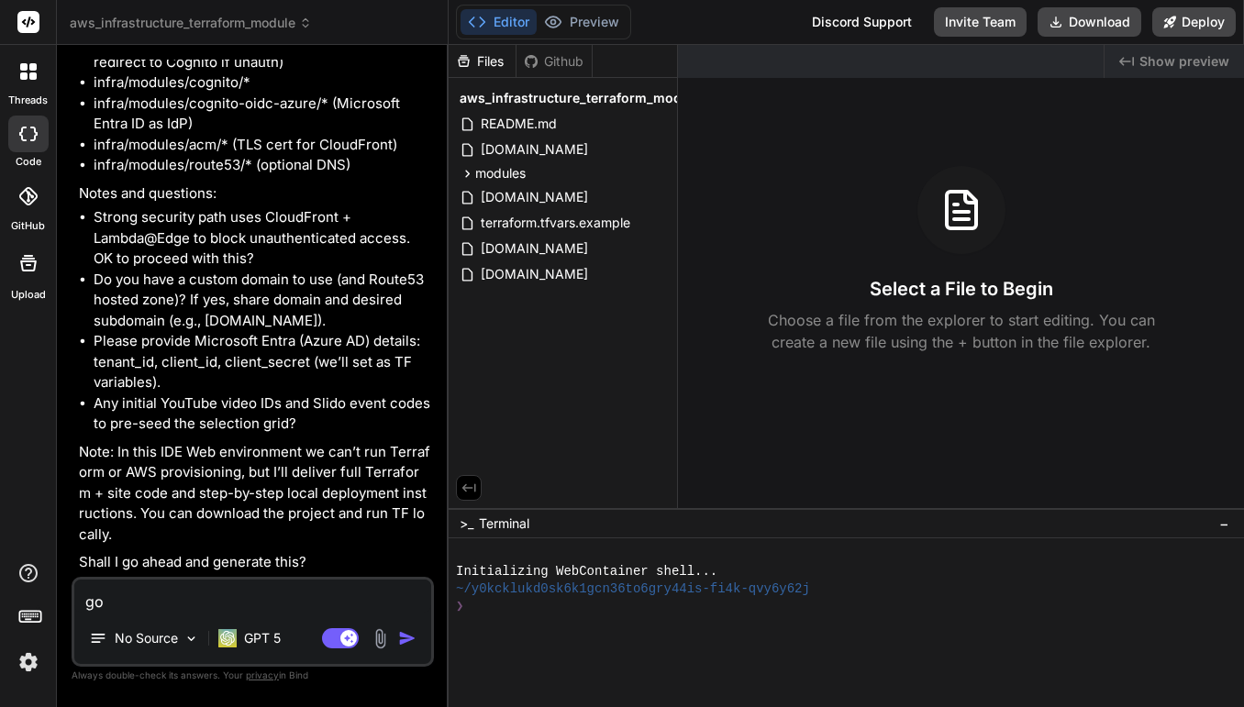
type textarea "x"
type textarea "go a"
type textarea "x"
type textarea "go ah"
type textarea "x"
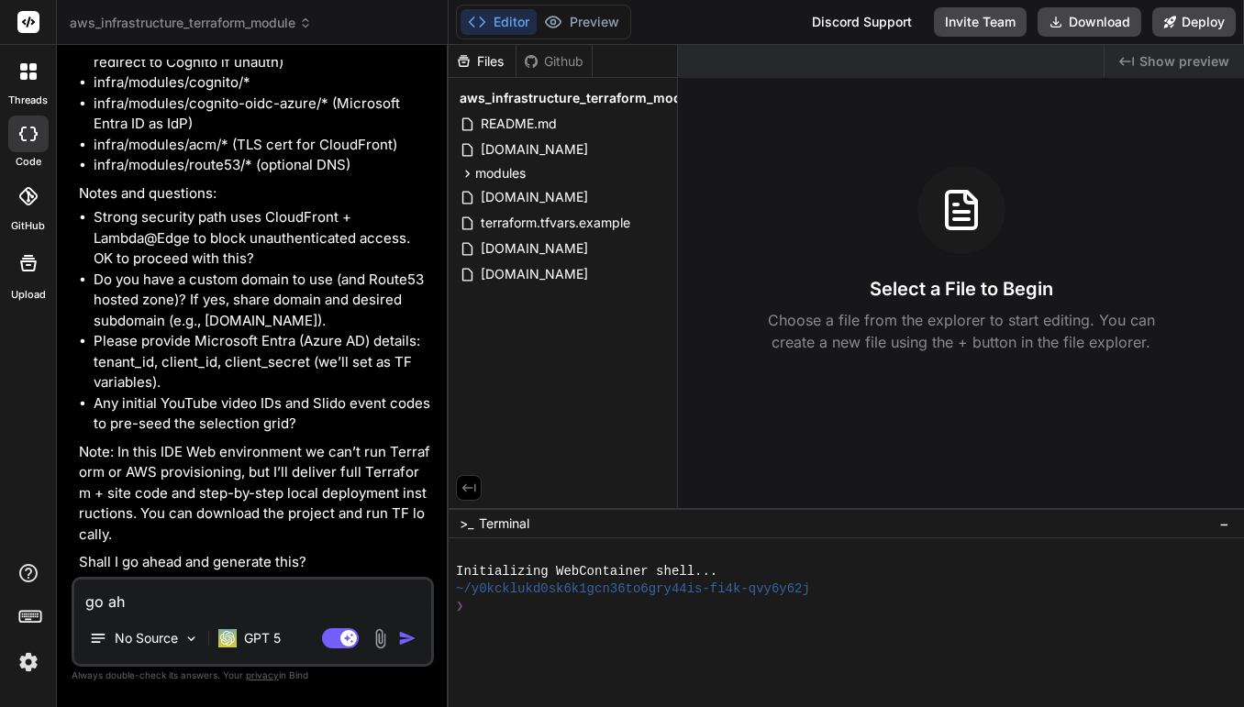
type textarea "go ahe"
type textarea "x"
type textarea "go ahea"
type textarea "x"
type textarea "go ahead"
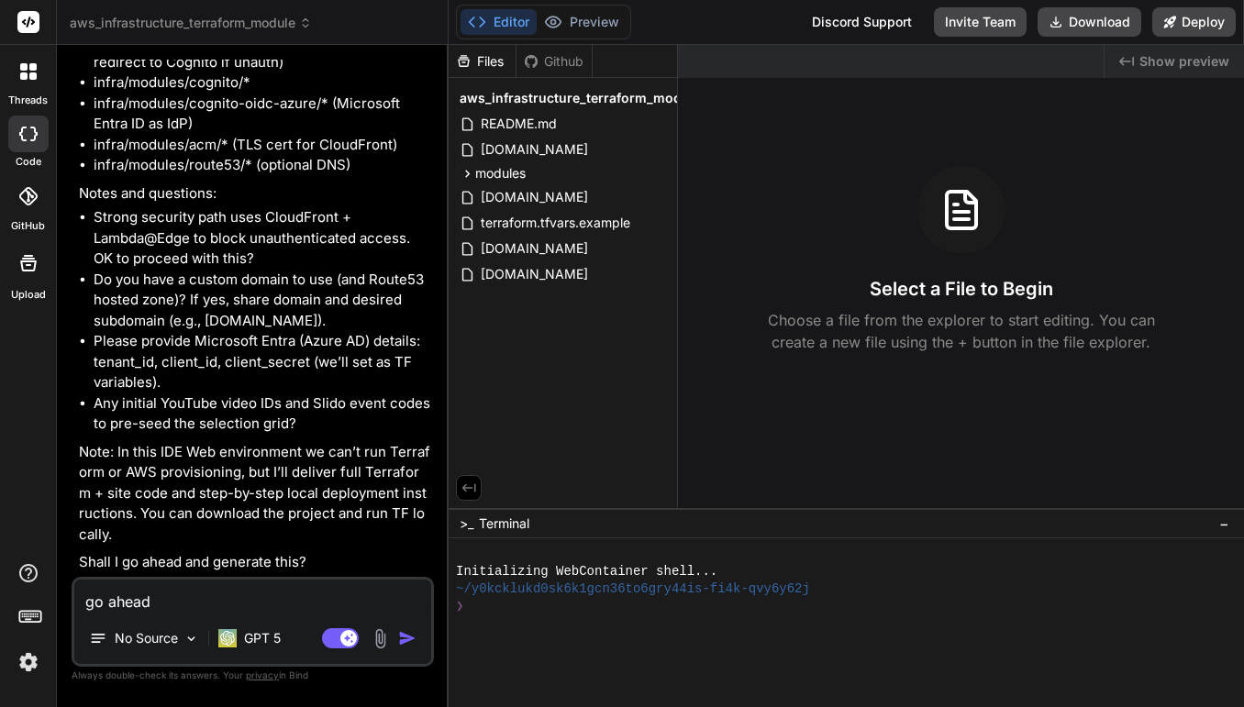
type textarea "x"
type textarea "go ahead!"
type textarea "x"
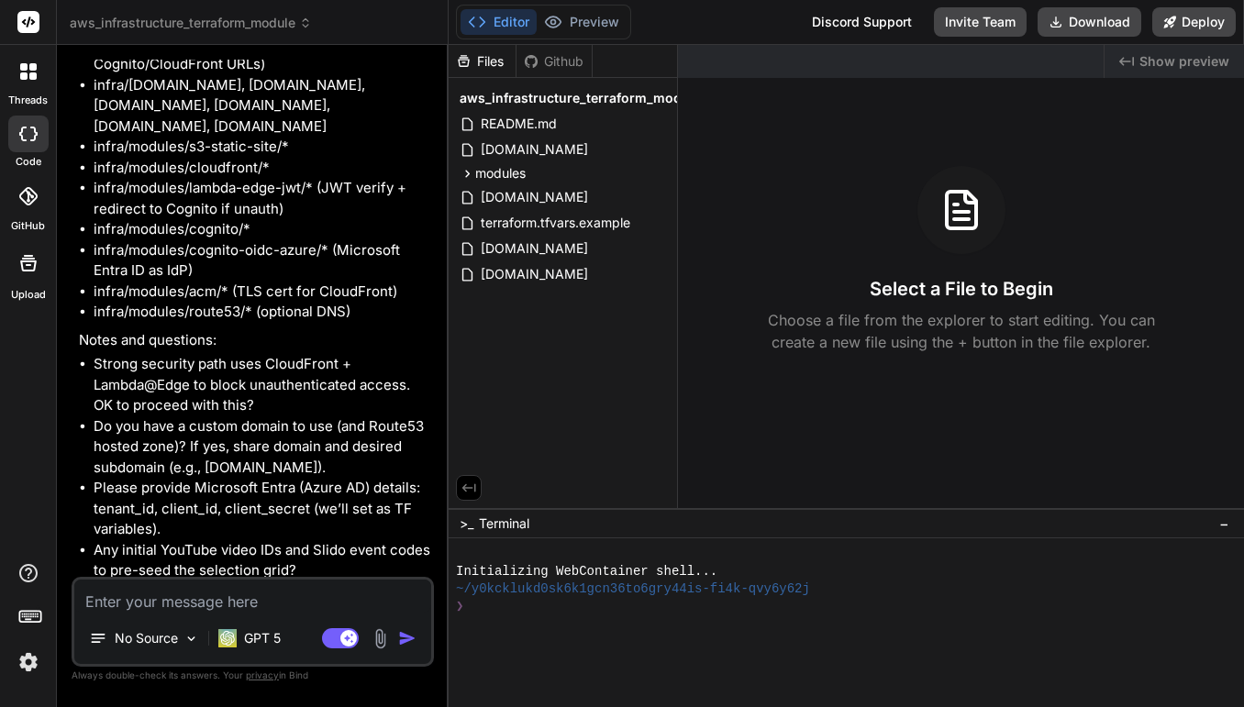
scroll to position [954, 0]
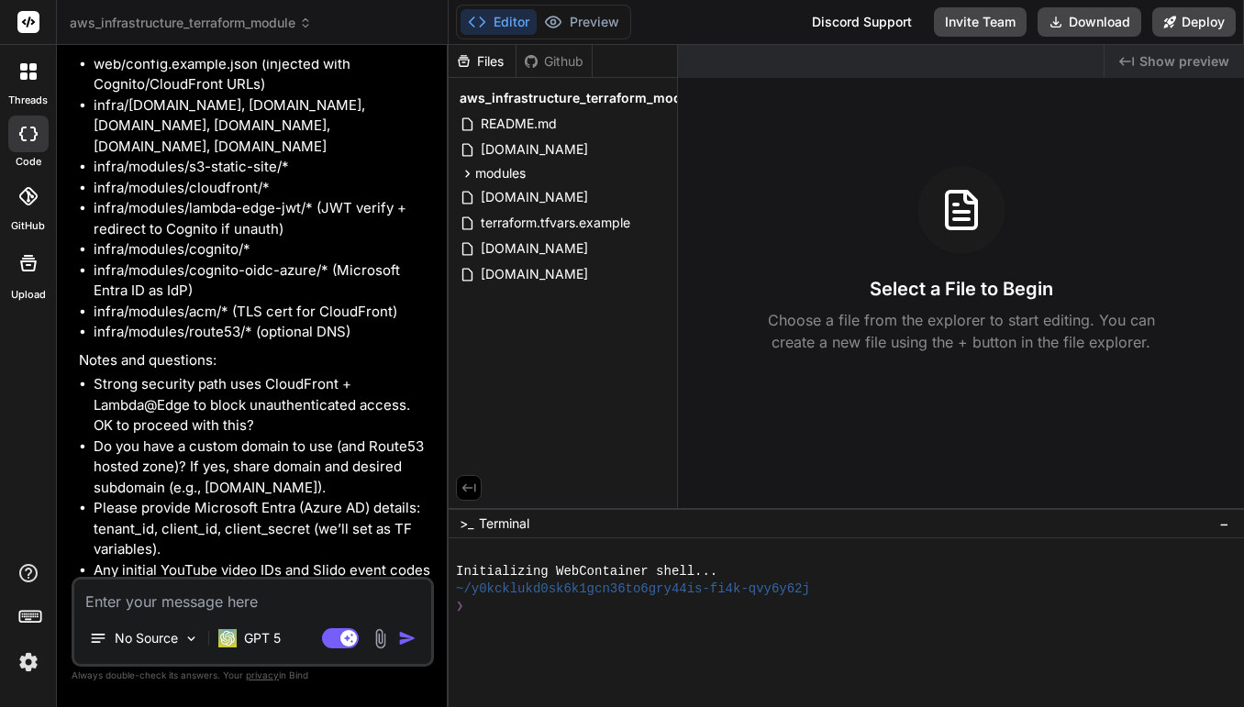
click at [280, 225] on li "infra/modules/lambda-edge-jwt/* (JWT verify + redirect to Cognito if unauth)" at bounding box center [262, 218] width 337 height 41
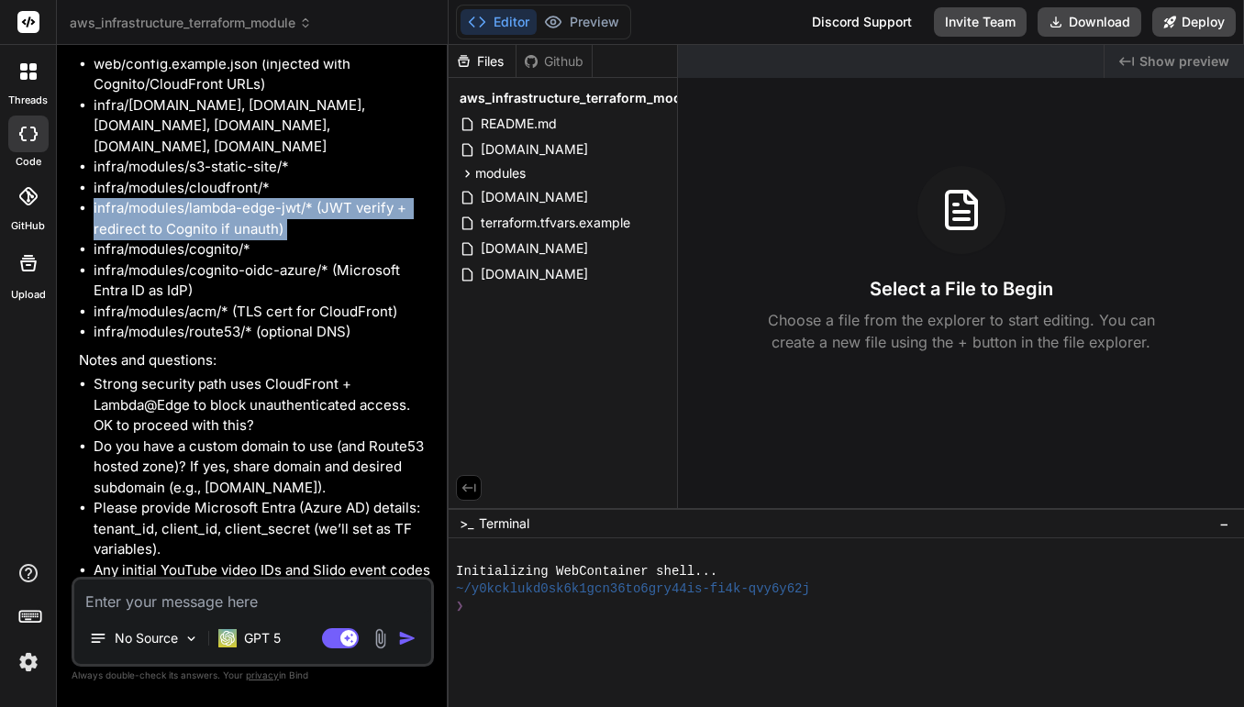
click at [249, 199] on li "infra/modules/cloudfront/*" at bounding box center [262, 188] width 337 height 21
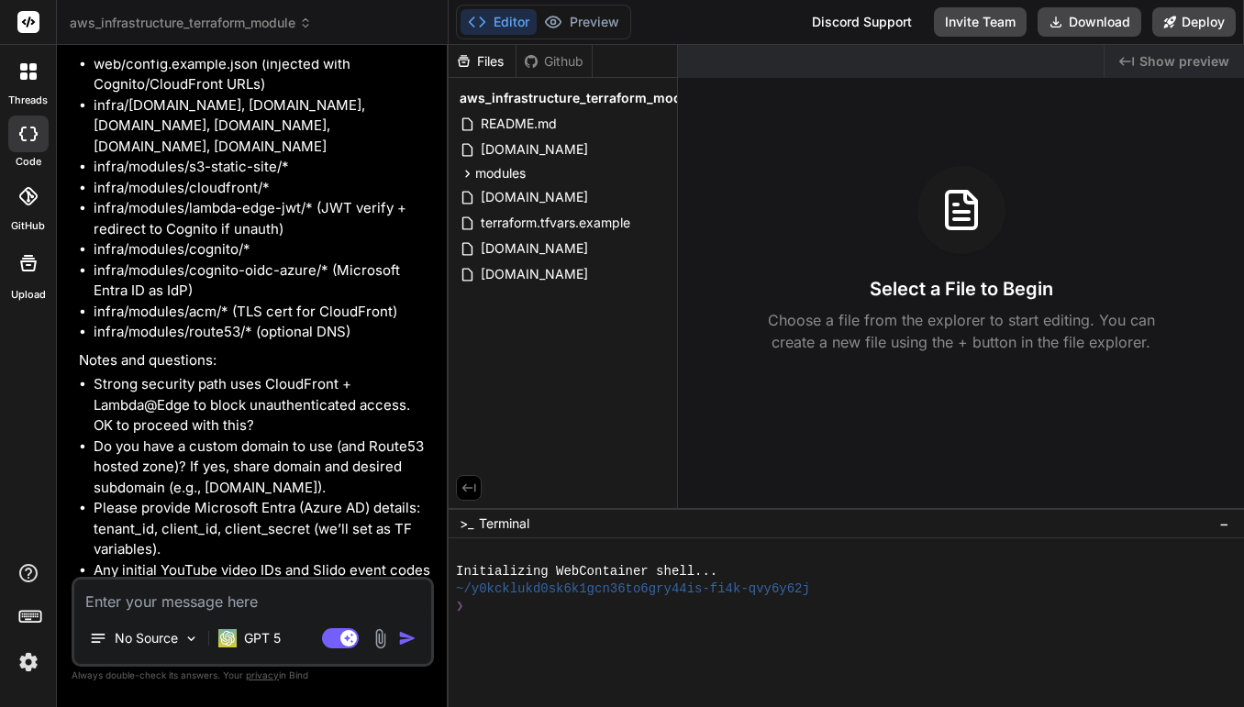
click at [249, 199] on li "infra/modules/cloudfront/*" at bounding box center [262, 188] width 337 height 21
click at [323, 199] on li "infra/modules/cloudfront/*" at bounding box center [262, 188] width 337 height 21
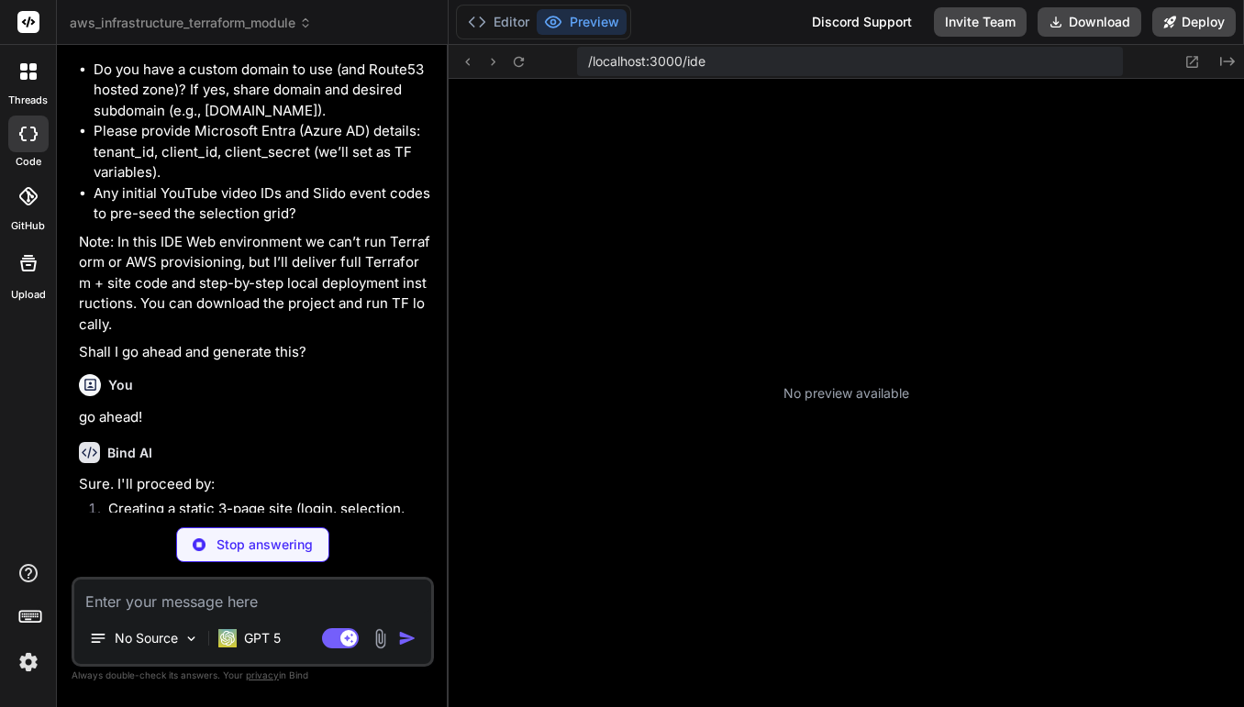
scroll to position [697, 0]
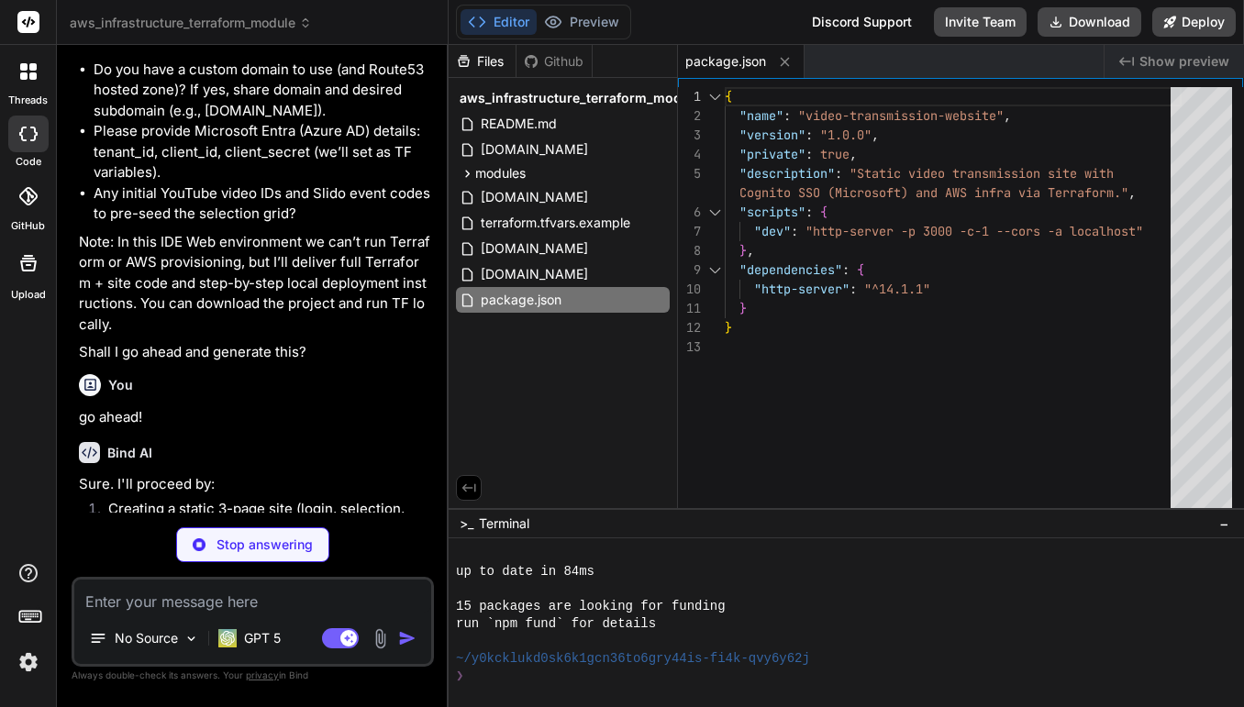
type textarea "x"
type textarea "}); btnLogout.addEventListener('click', () => { Auth.logout(); }); }); </script…"
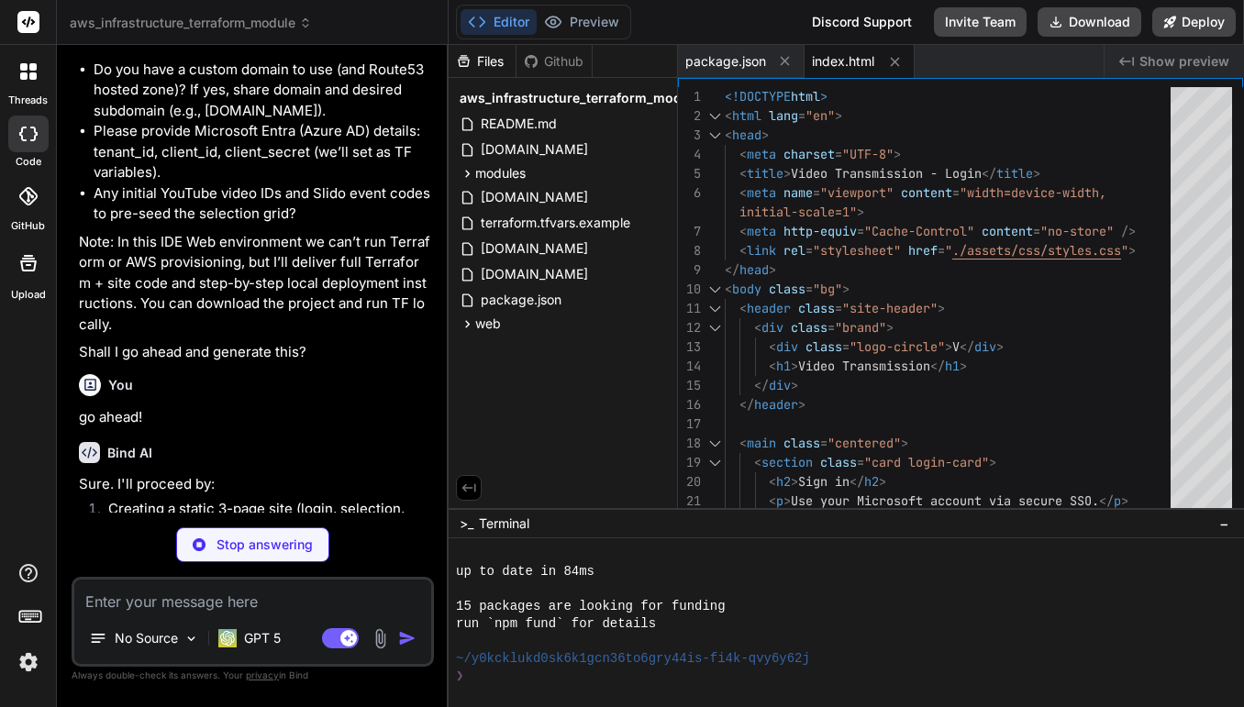
type textarea "x"
type textarea "return; } document.getElementById('btn-logout').addEventListener('click', () =>…"
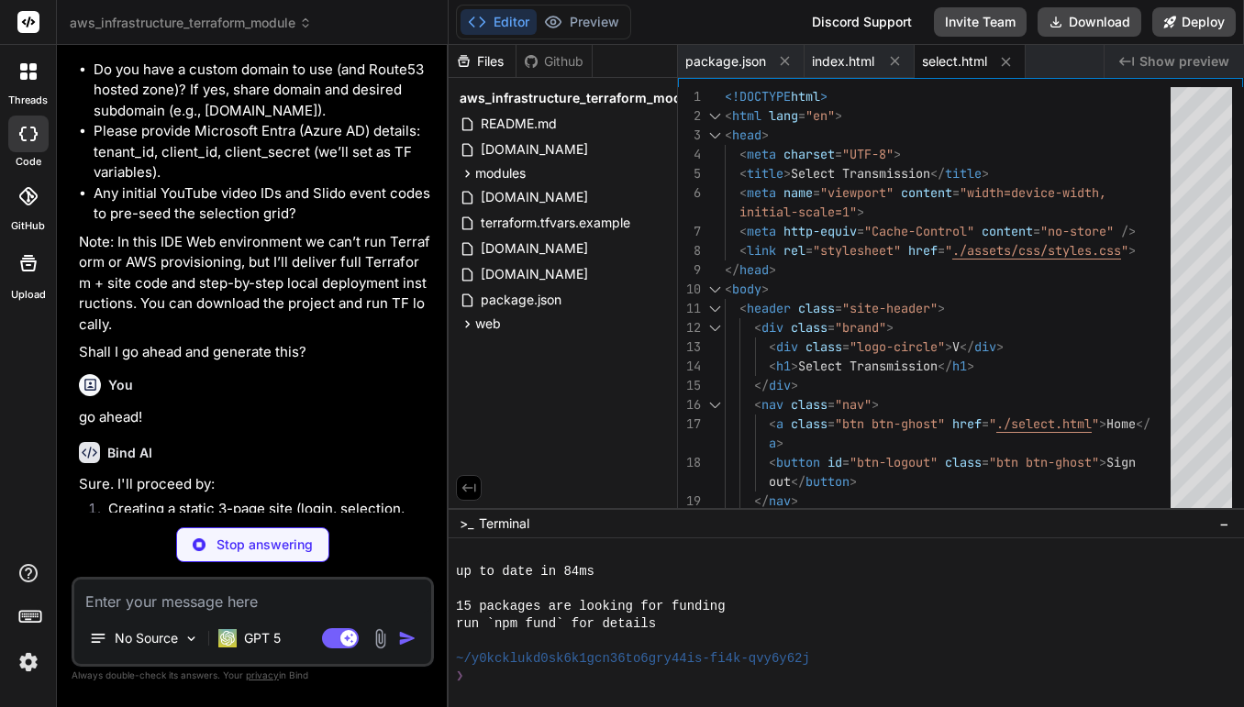
type textarea "x"
type textarea "document.getElementById('player').innerHTML = buildYouTubeEmbed(vid); document.…"
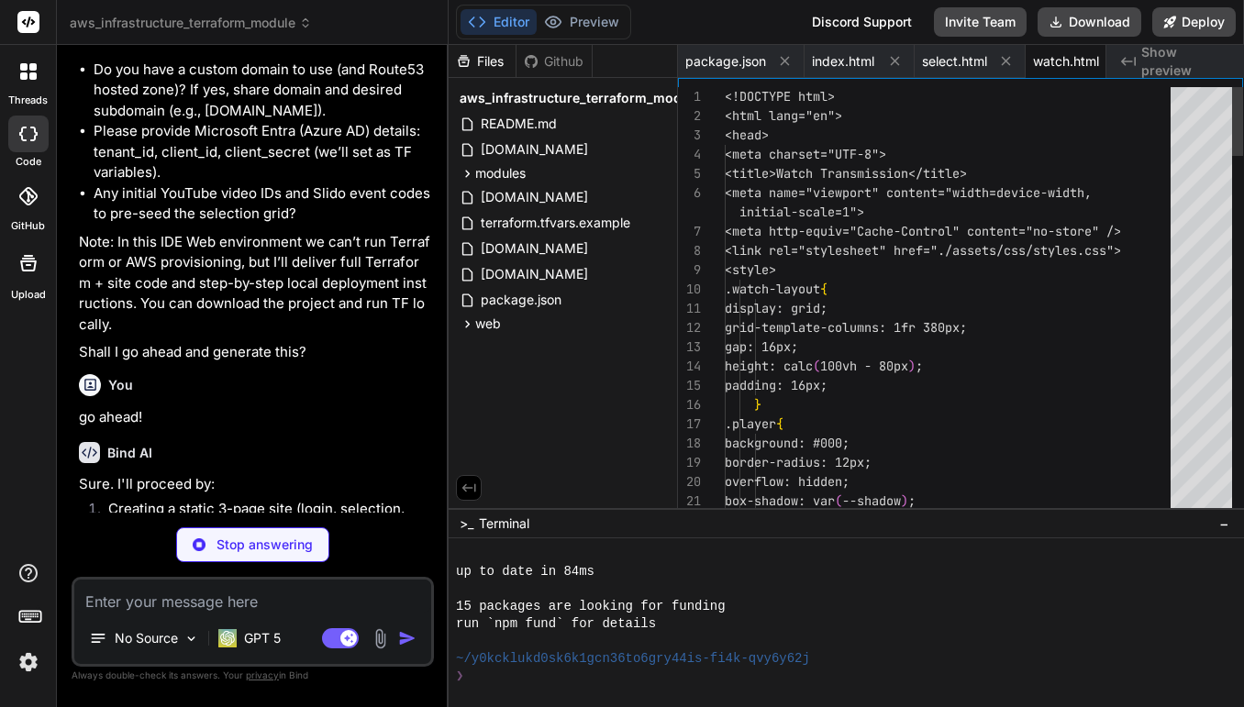
scroll to position [0, 34]
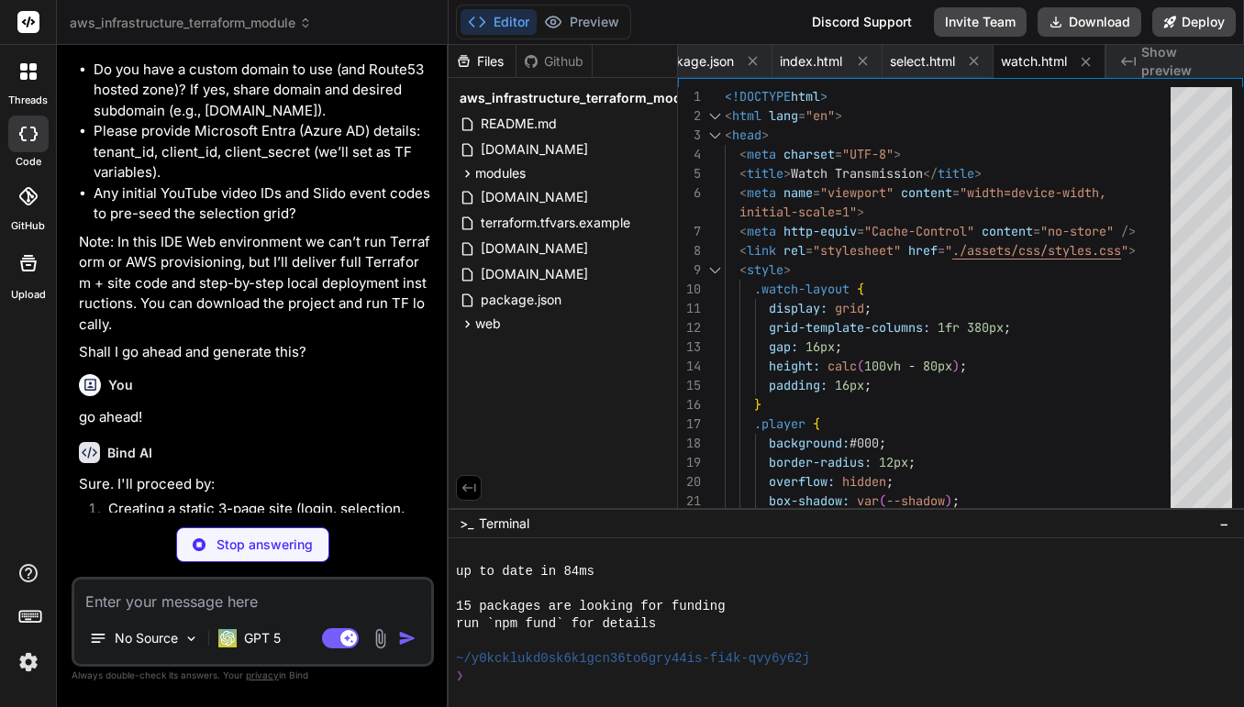
type textarea "x"
type textarea "(--muted); height: 100%; }"
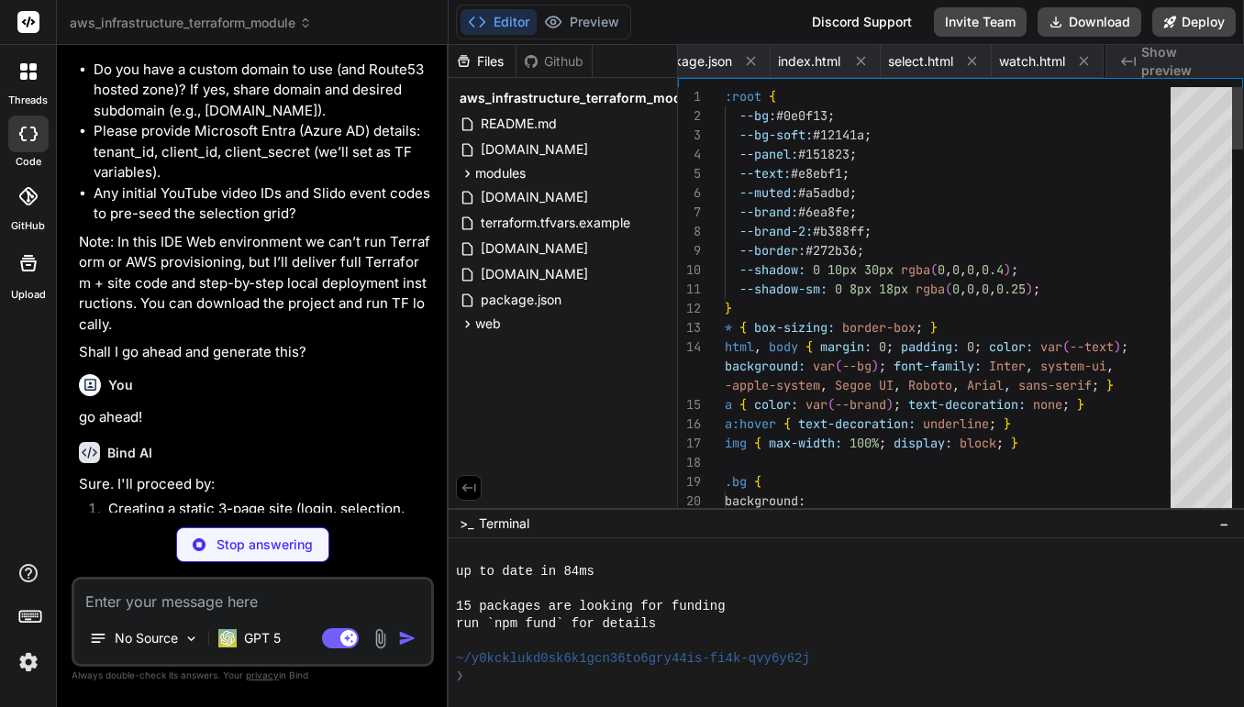
scroll to position [0, 144]
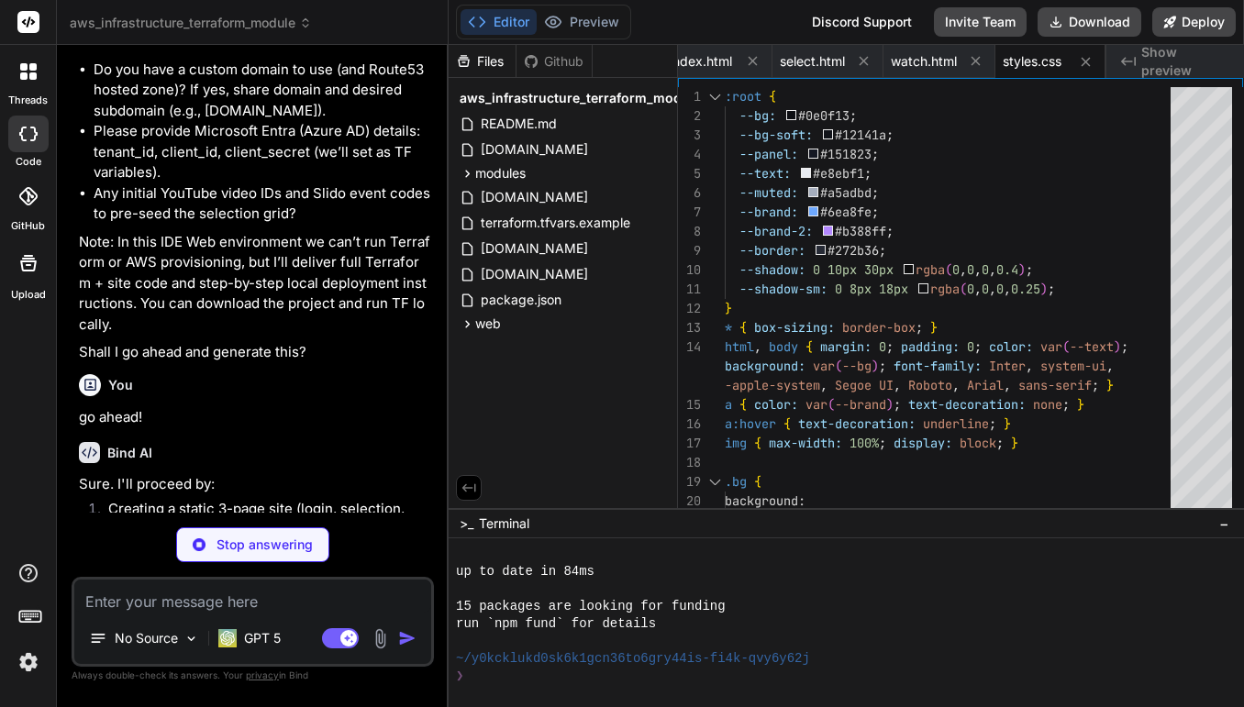
type textarea "x"
type textarea "const verifier = randomString(64); const challenge = base64url(await sha256(ver…"
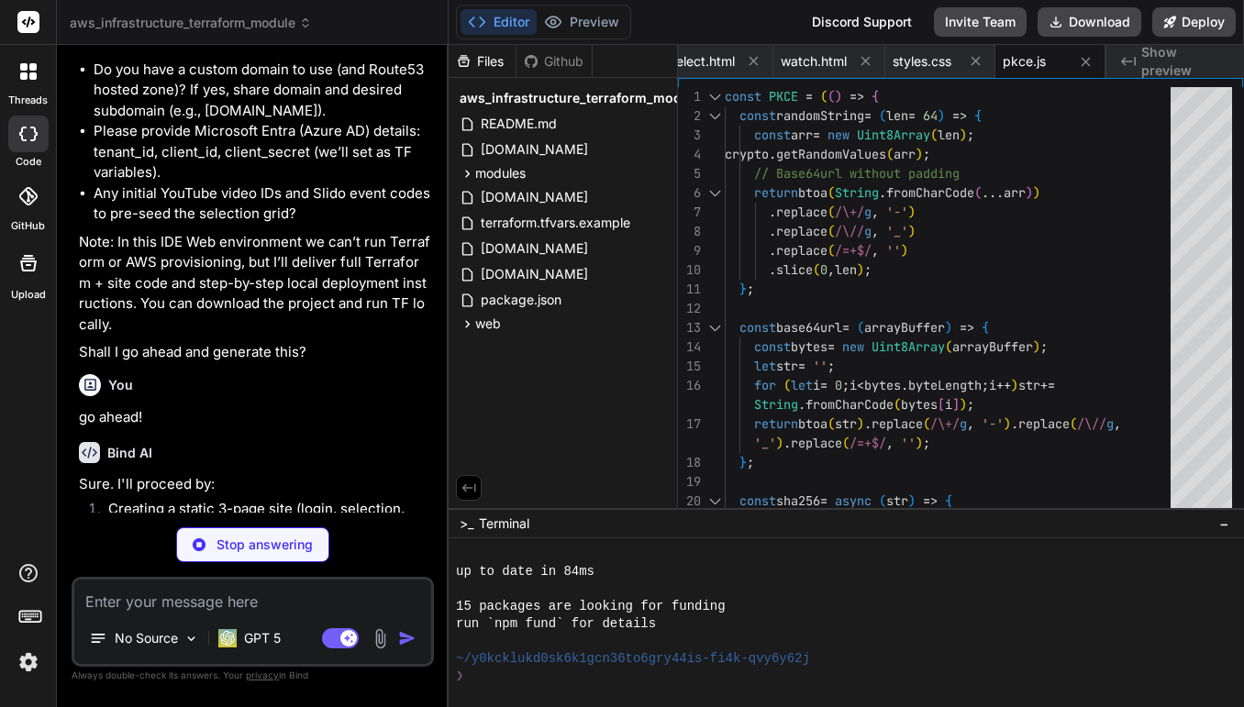
type textarea "x"
type textarea "logout }; })();"
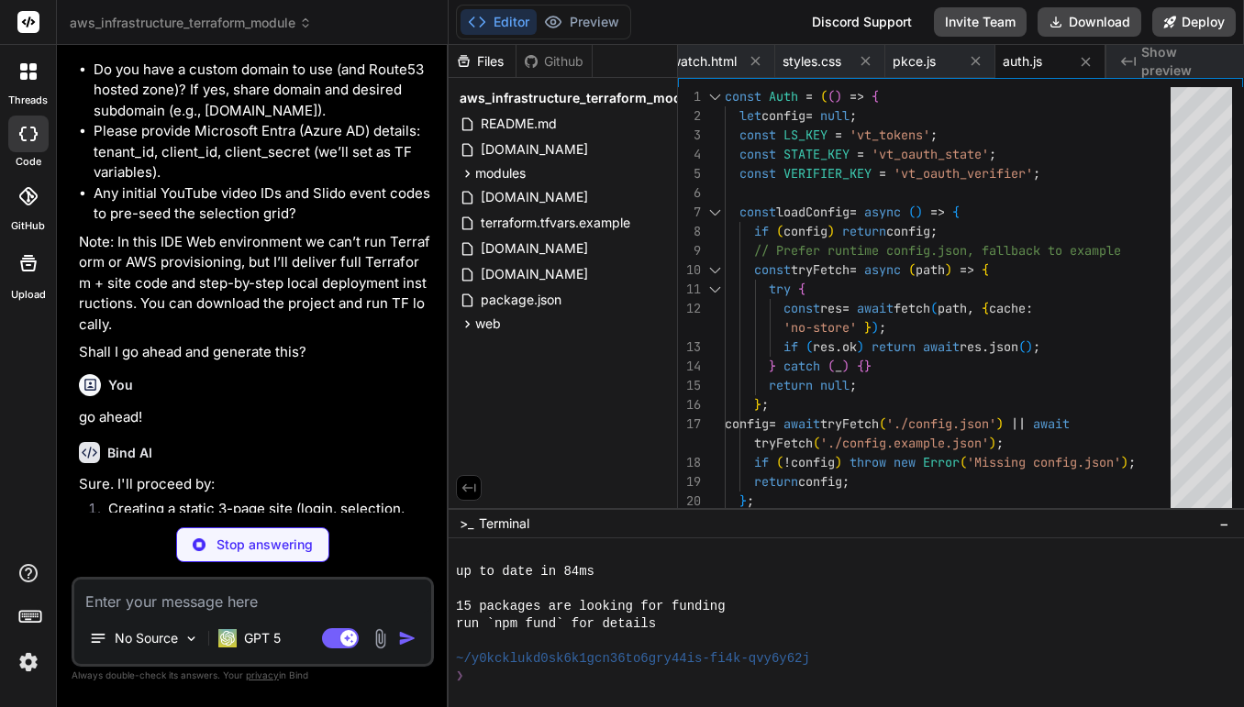
type textarea "x"
type textarea "window.location.href = url.toString(); }); }); }; return { renderGrid }; })();"
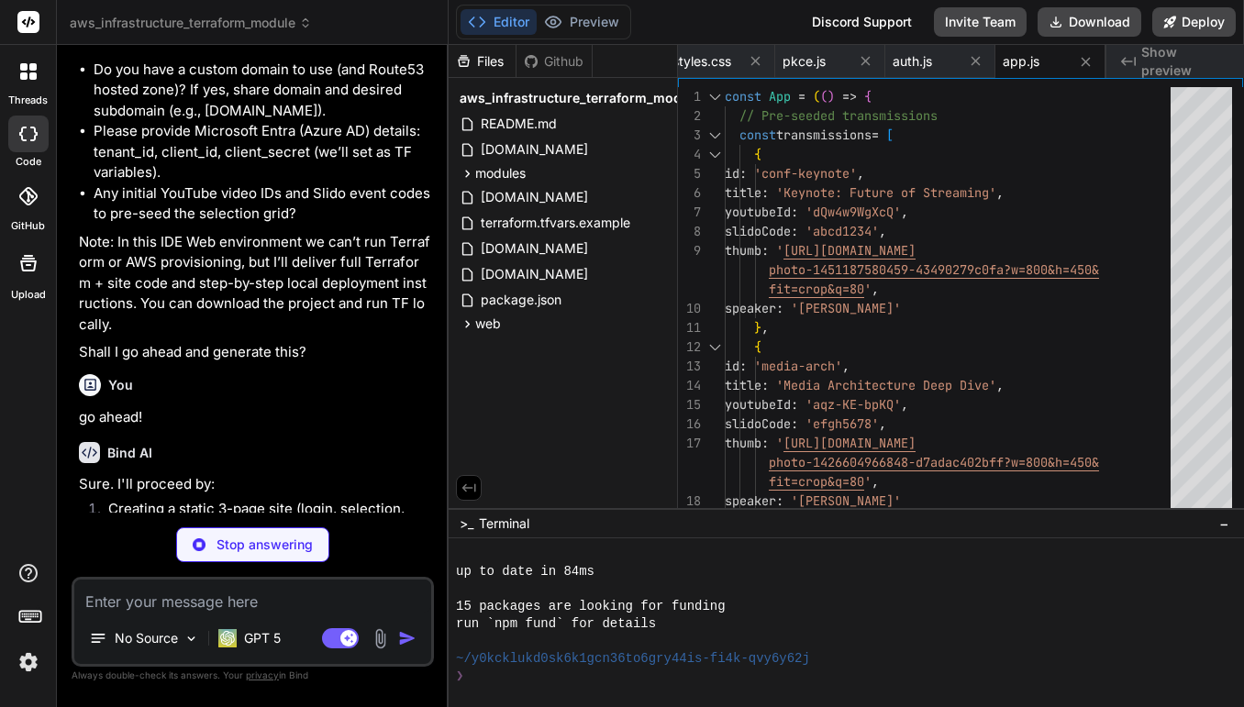
type textarea "x"
type textarea ""microsoftProviderName": "AzureAD", "cookieDomain": "video.example.com" }"
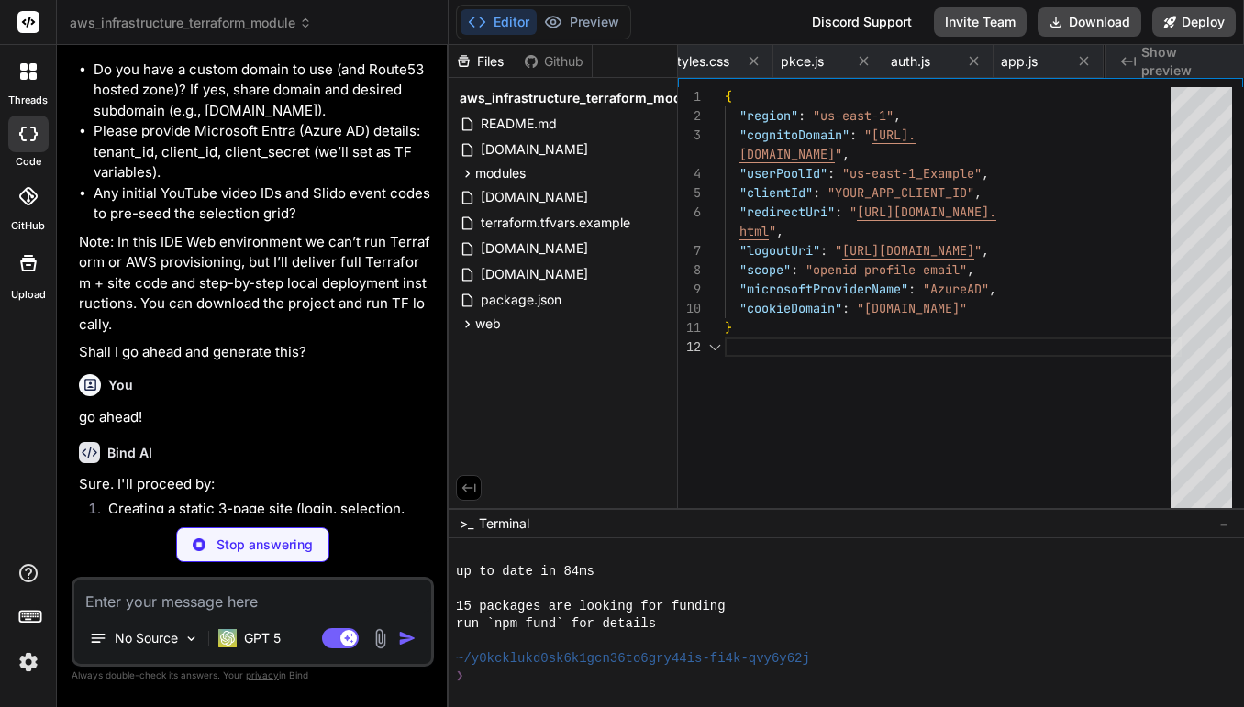
scroll to position [58, 0]
type textarea "x"
type textarea "- Update web/config.json with outputs: - cognitoDomain, userPoolId, clientId, r…"
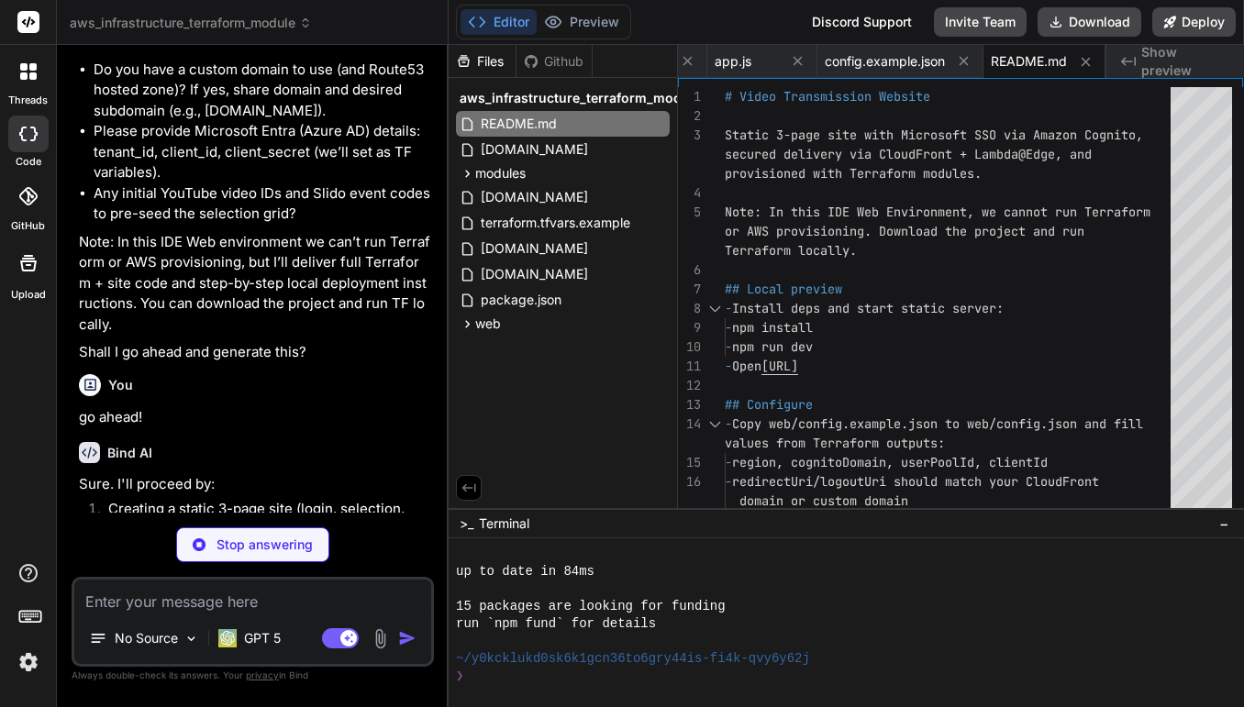
type textarea "x"
type textarea "} } }"
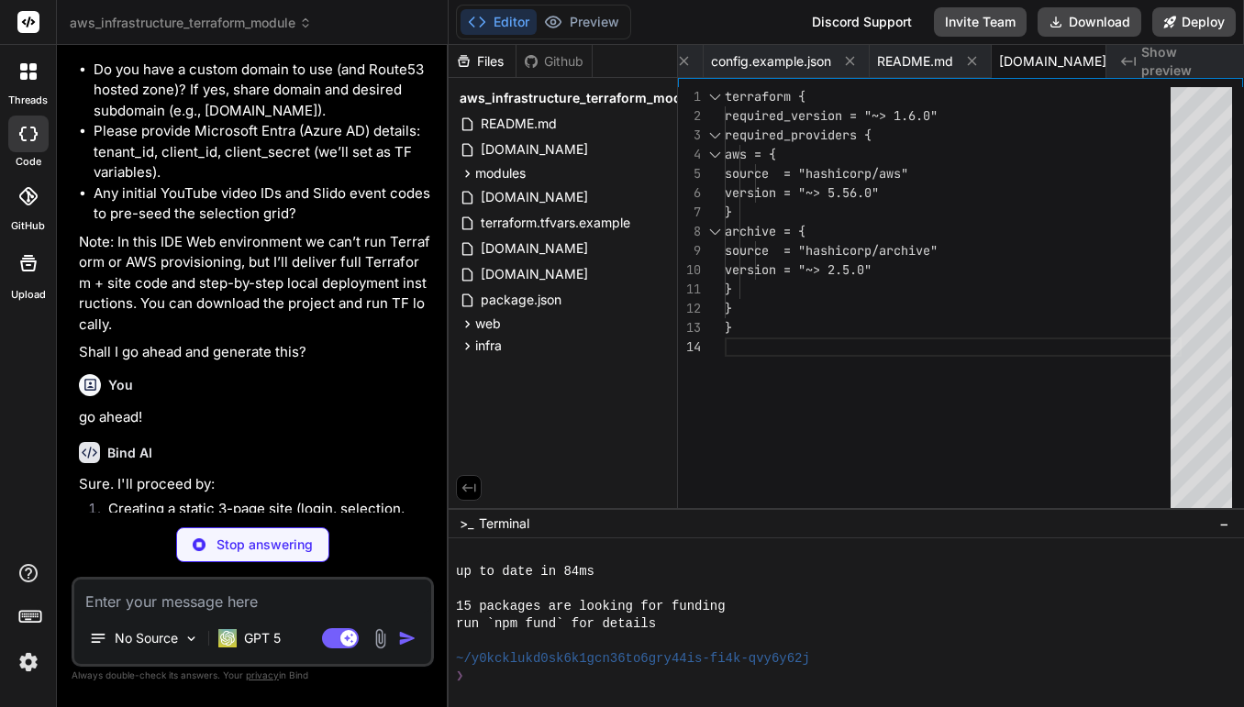
type textarea "x"
type textarea "# us-east-1 alias required for Lambda@Edge and ACM (CloudFront) provider "aws" …"
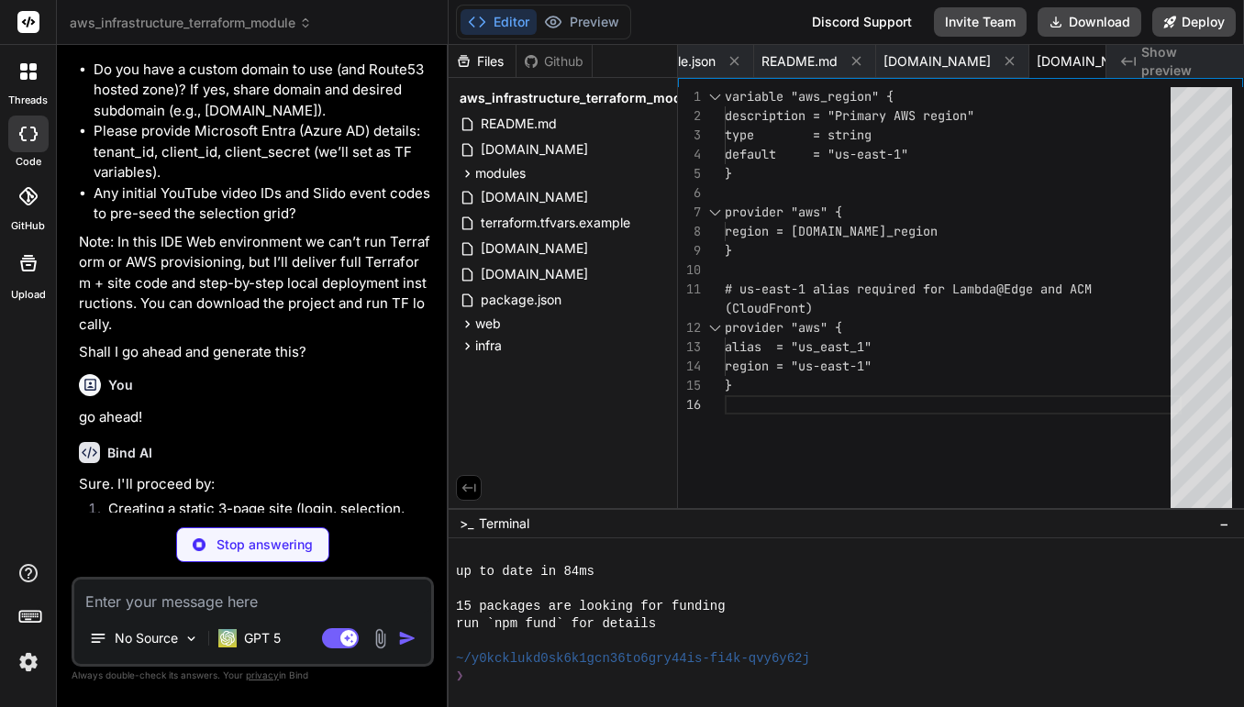
type textarea "x"
type textarea "} variable "azure_client_secret" { type = string description = "Microsoft Entra…"
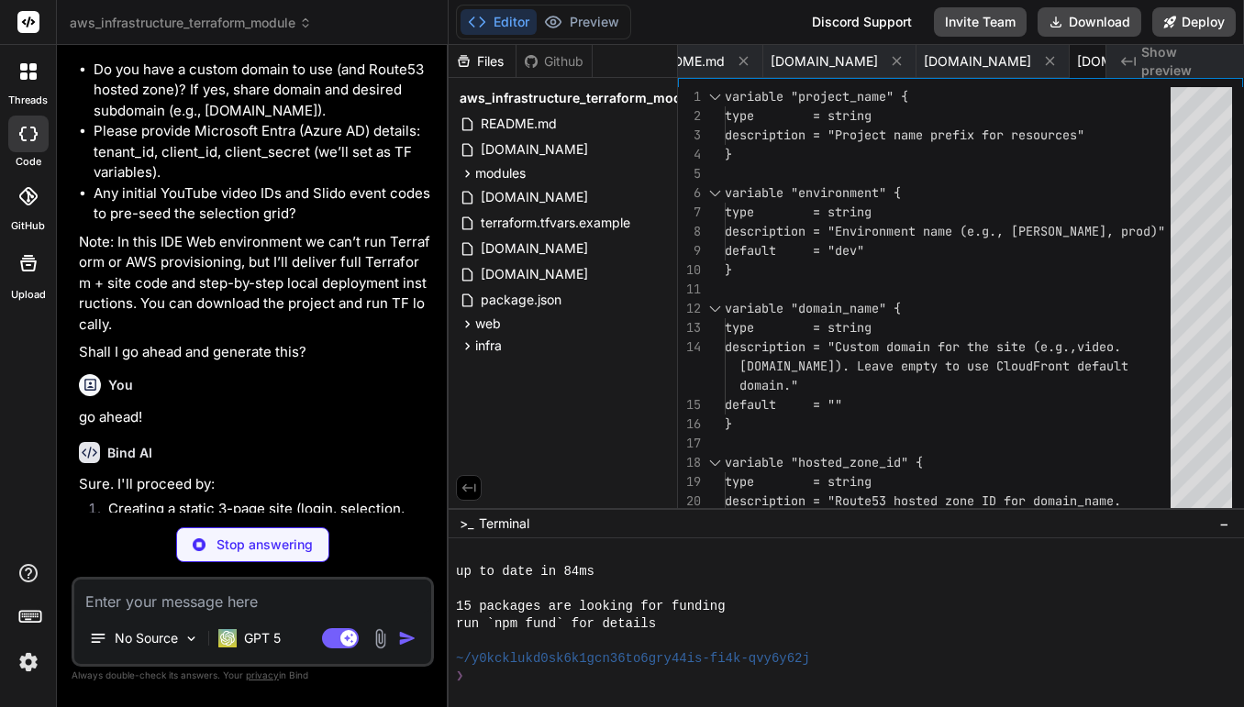
type textarea "x"
type textarea "output "cognito_domain_url" { value = module.cognito.hosted_ui_base_url descrip…"
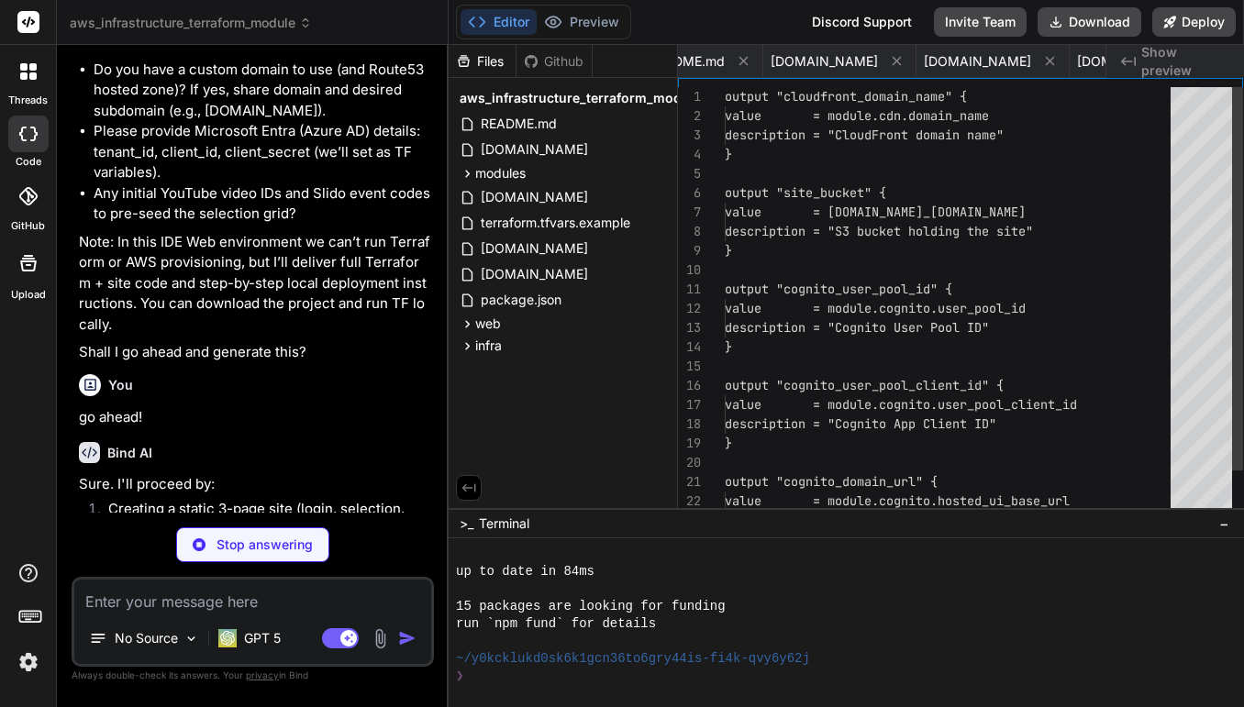
scroll to position [95, 0]
type textarea "x"
type textarea "count = var.domain_name != "" && var.hosted_zone_id != "" ? 1 : 0 hosted_zone_i…"
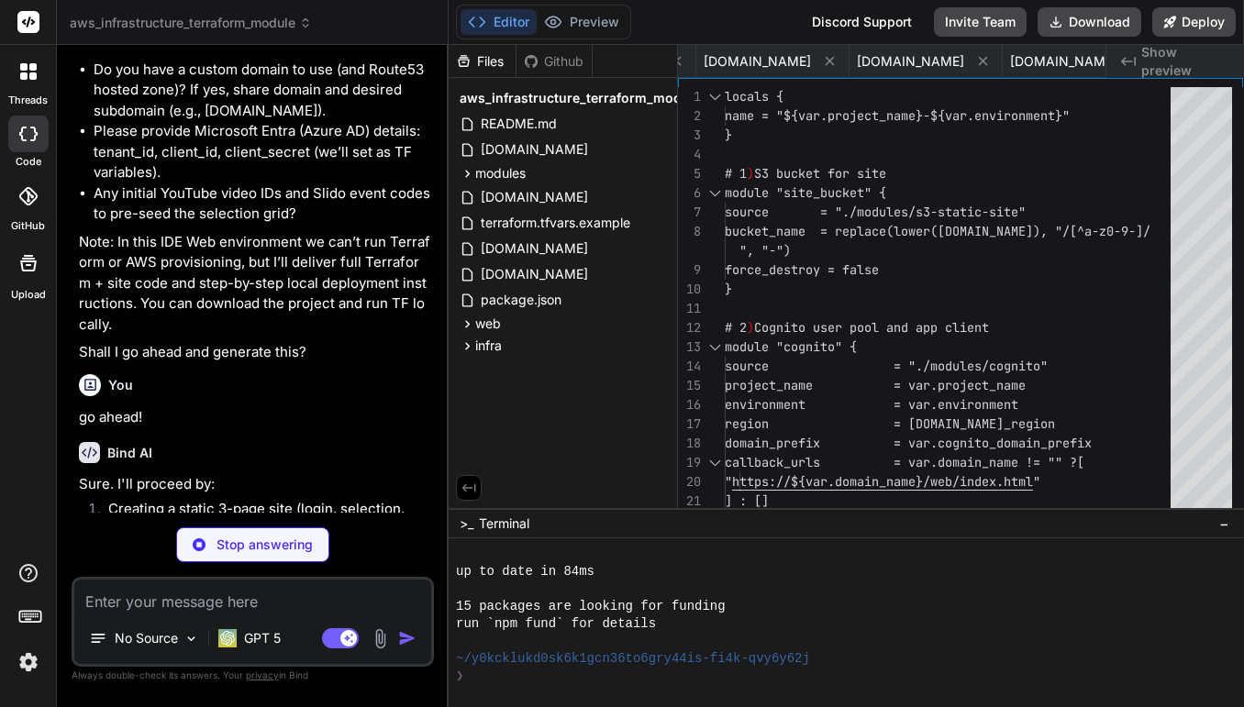
type textarea "x"
type textarea "# Microsoft Entra (Azure AD) OIDC azure_tenant_id = "00000000-0000-0000-0000-00…"
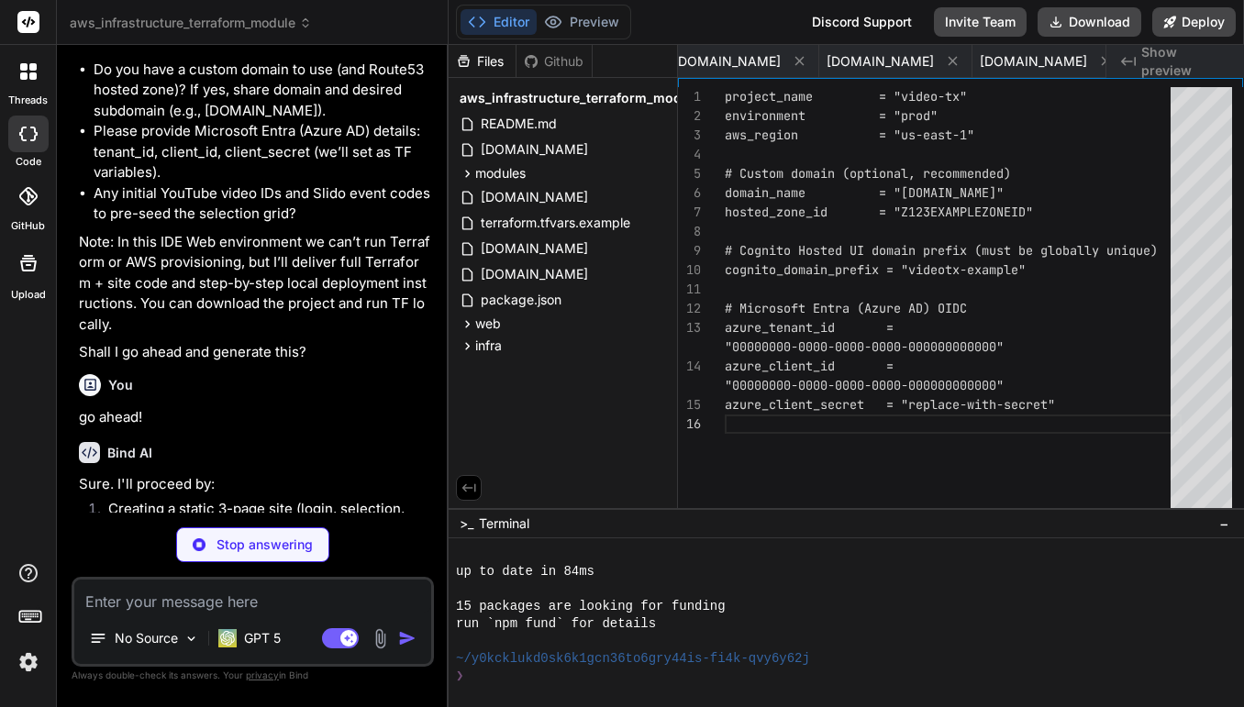
type textarea "x"
type textarea "output "bucket_domain_name" { value = aws_s3_bucket.site.bucket_regional_domain…"
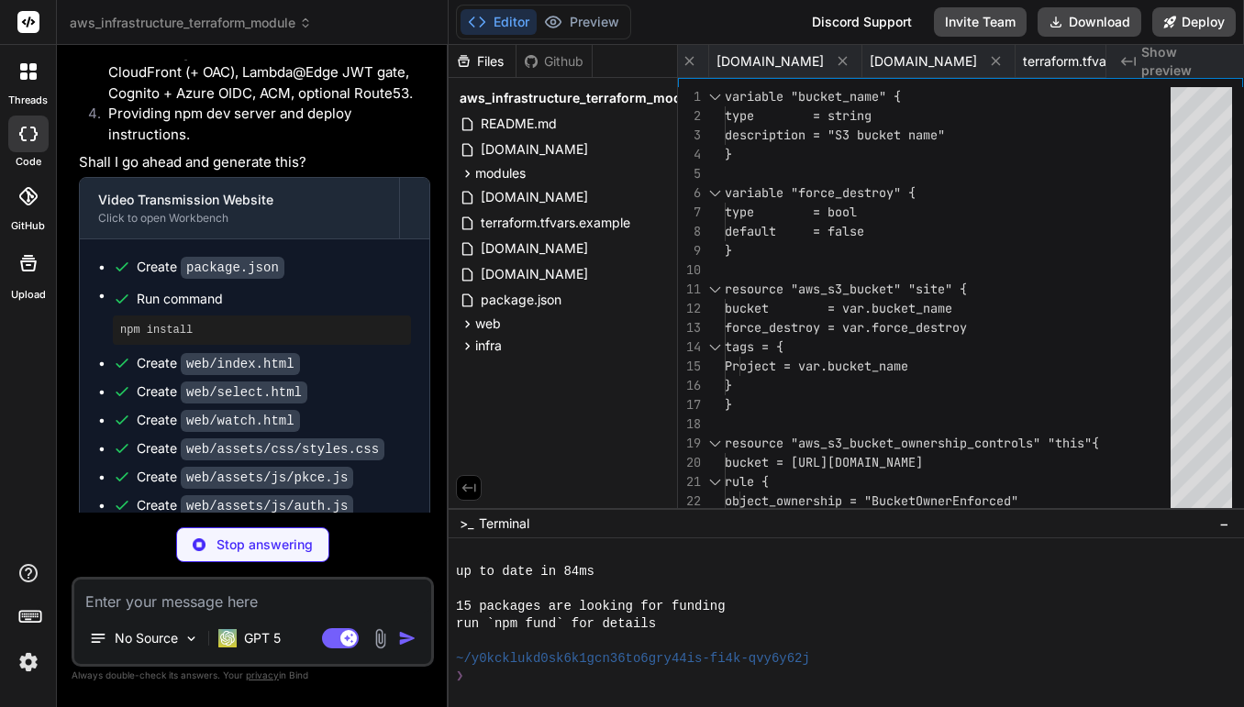
scroll to position [1871, 0]
type textarea "x"
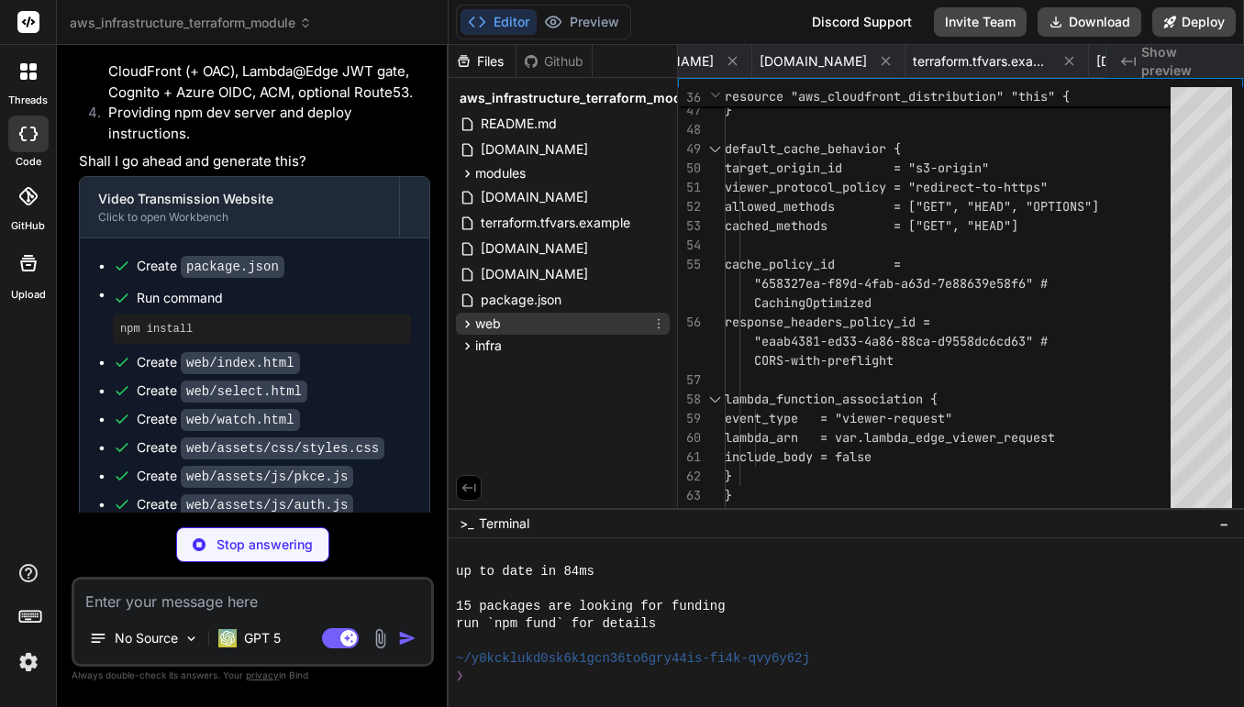
click at [467, 328] on icon at bounding box center [468, 324] width 16 height 16
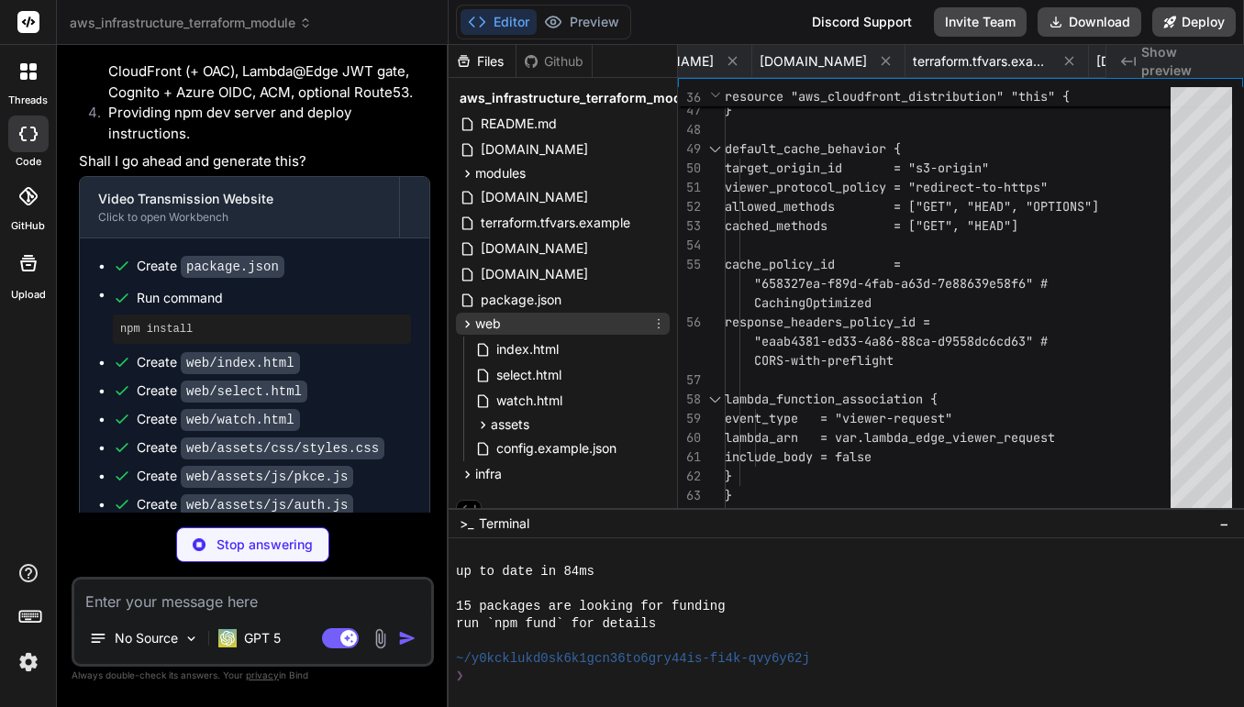
click at [467, 328] on icon at bounding box center [468, 324] width 16 height 16
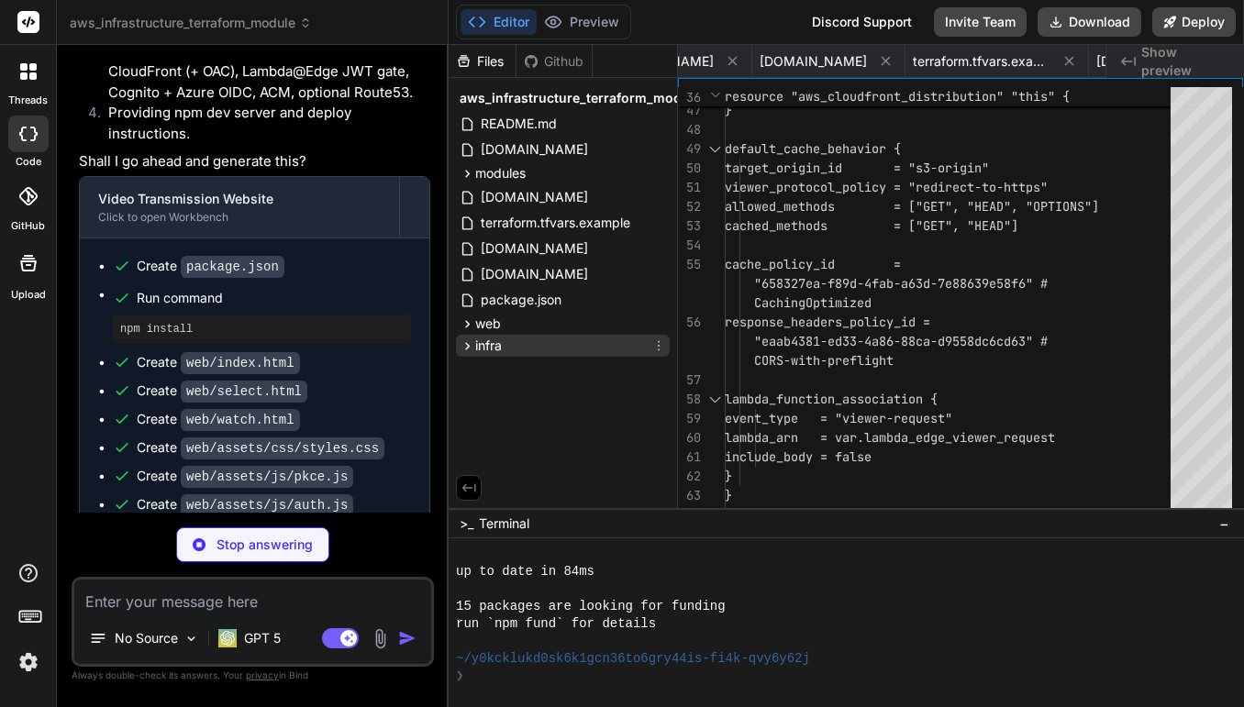
click at [463, 347] on icon at bounding box center [468, 346] width 16 height 16
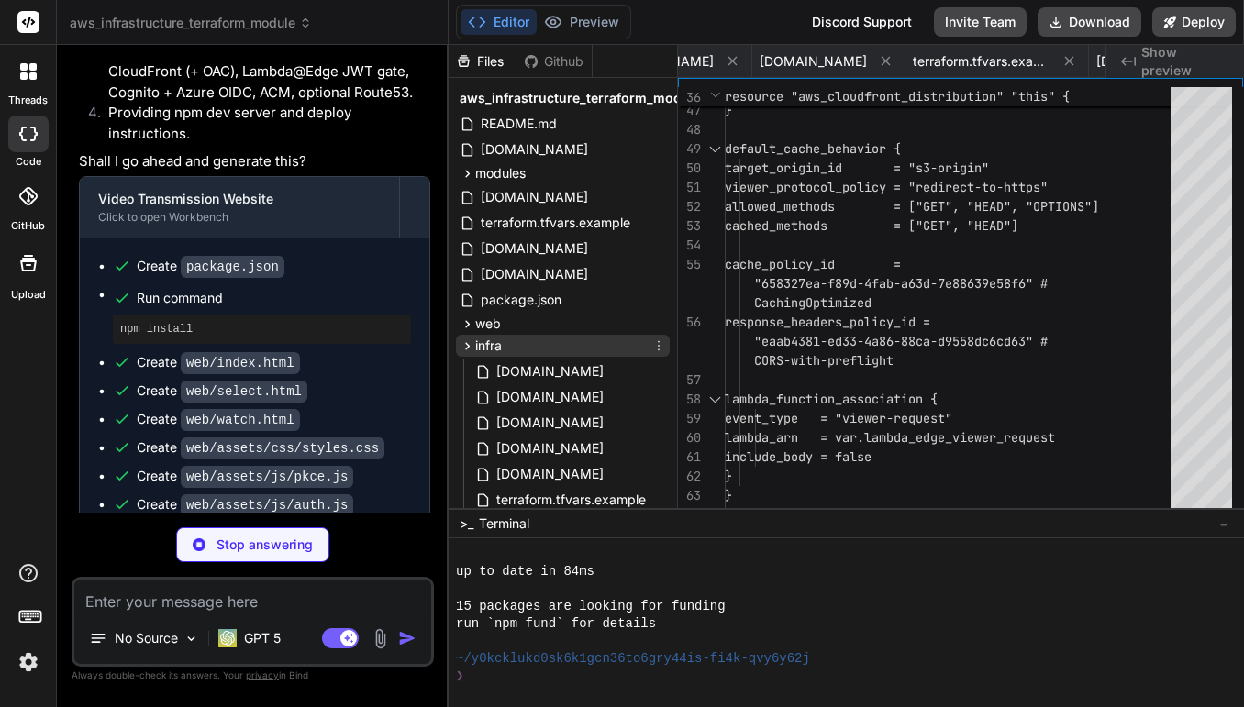
click at [463, 347] on icon at bounding box center [468, 346] width 16 height 16
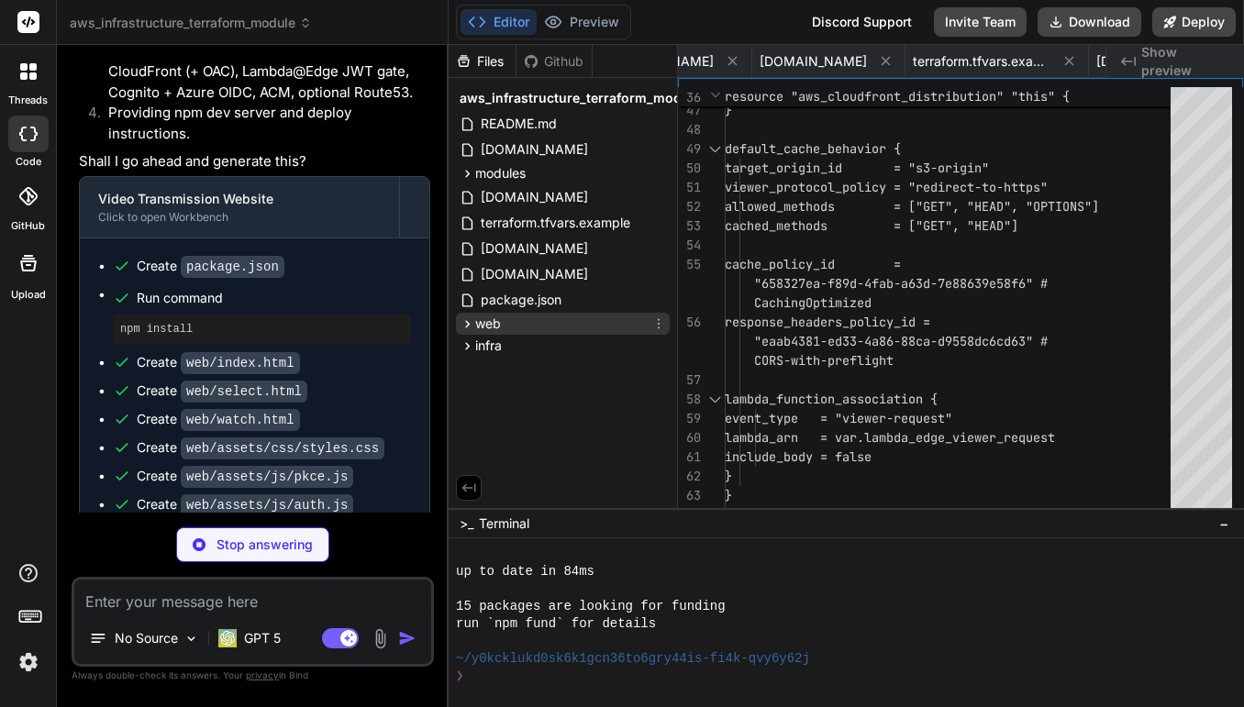
click at [466, 331] on icon at bounding box center [468, 324] width 16 height 16
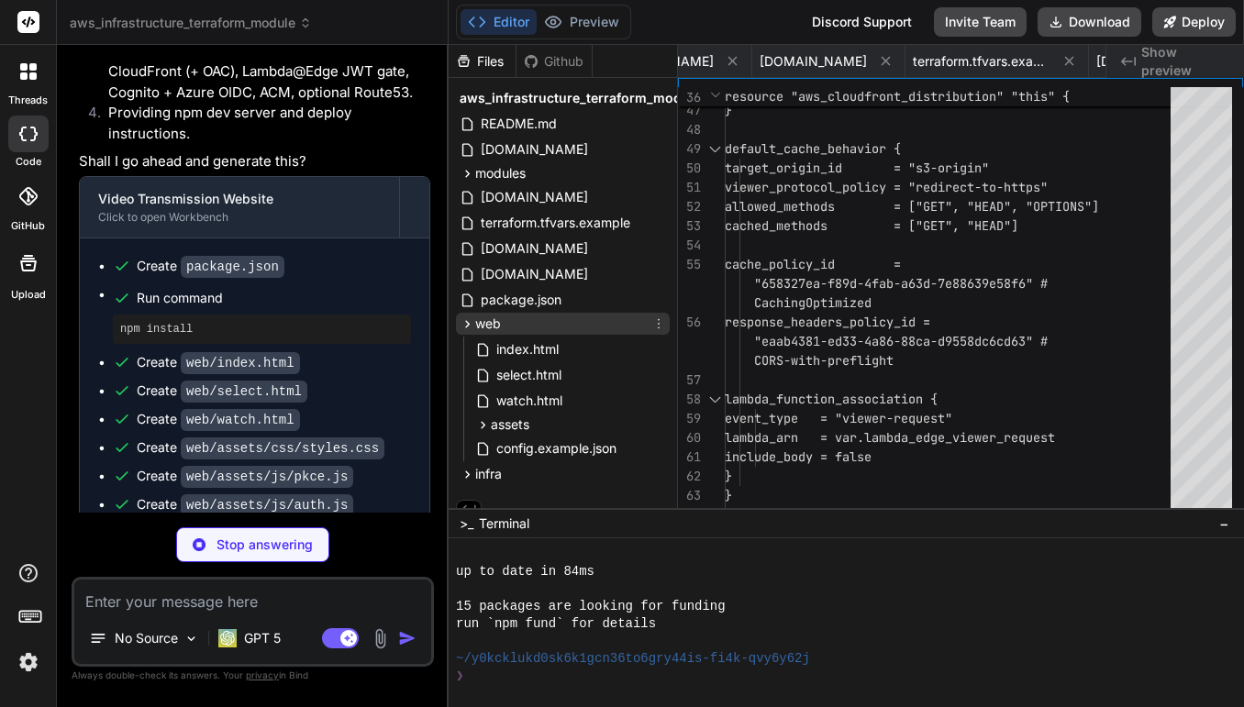
click at [466, 331] on icon at bounding box center [468, 324] width 16 height 16
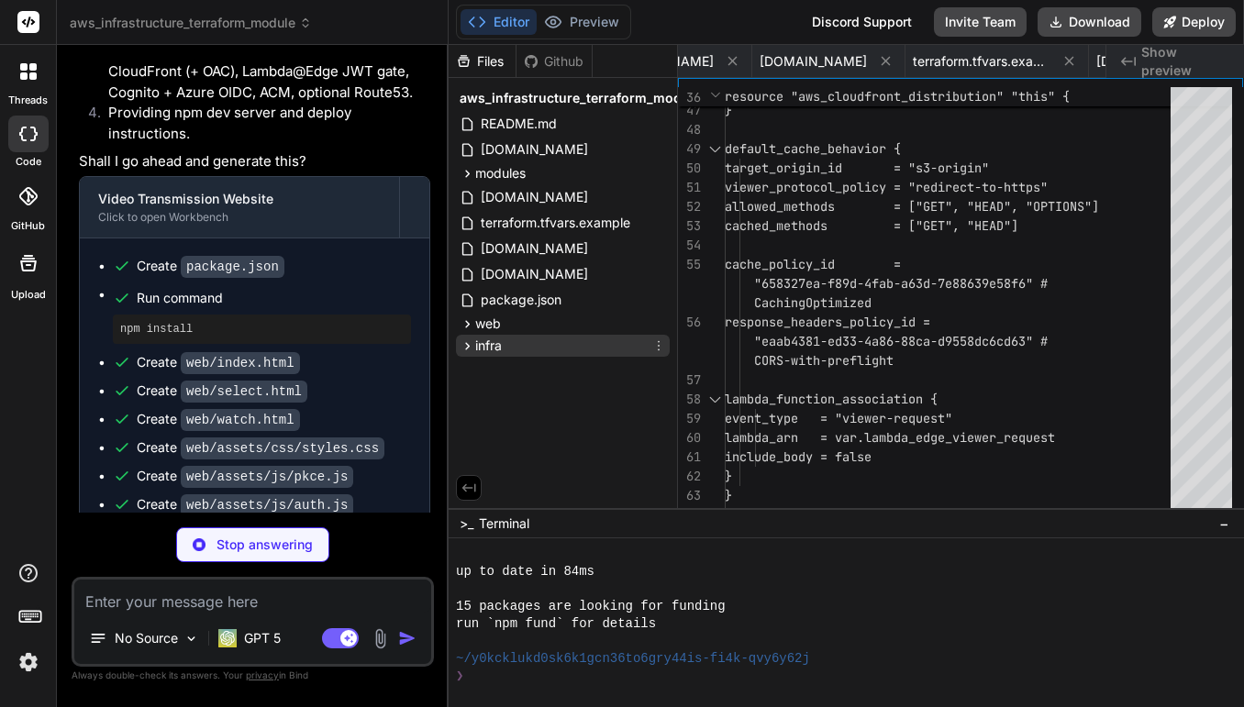
click at [465, 346] on icon at bounding box center [468, 346] width 16 height 16
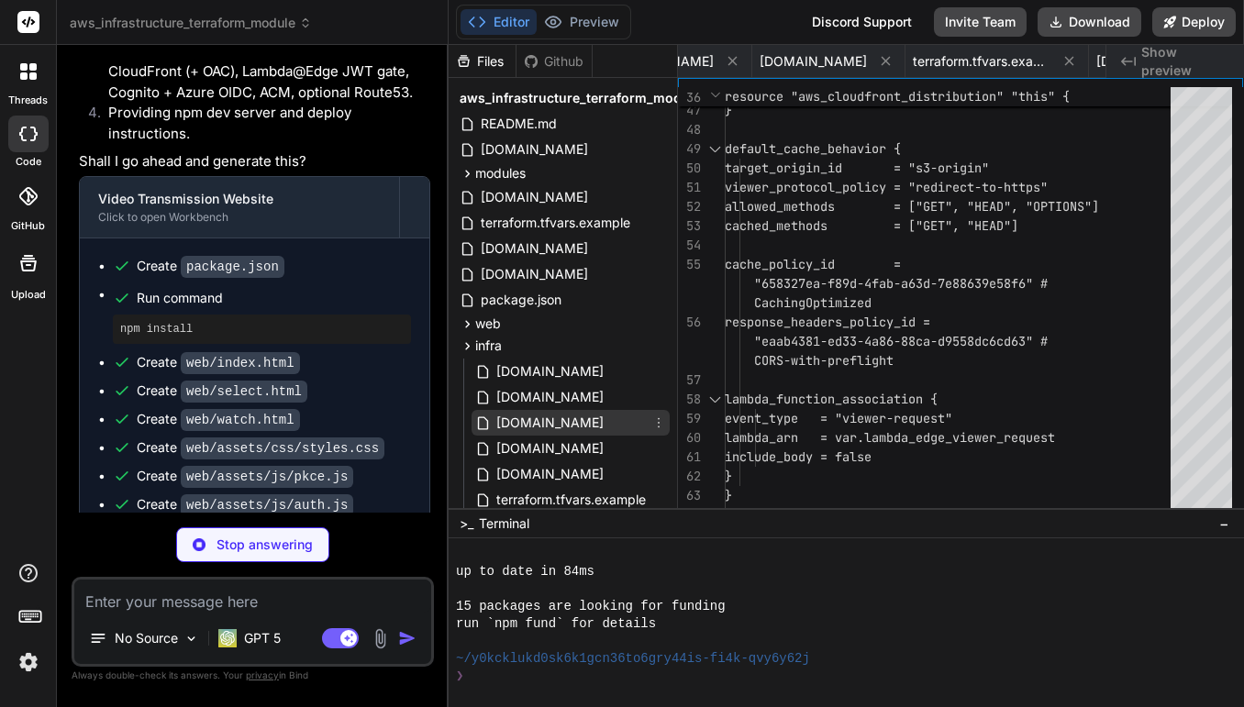
scroll to position [72, 0]
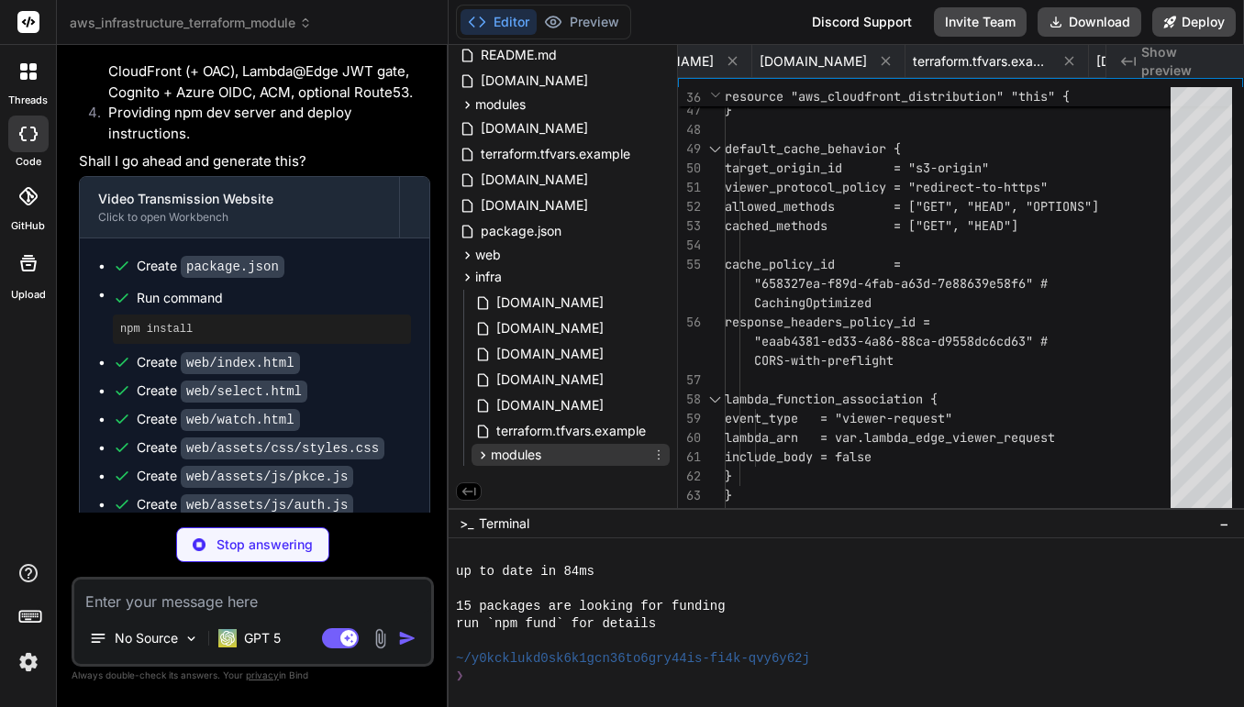
click at [481, 456] on icon at bounding box center [483, 456] width 16 height 16
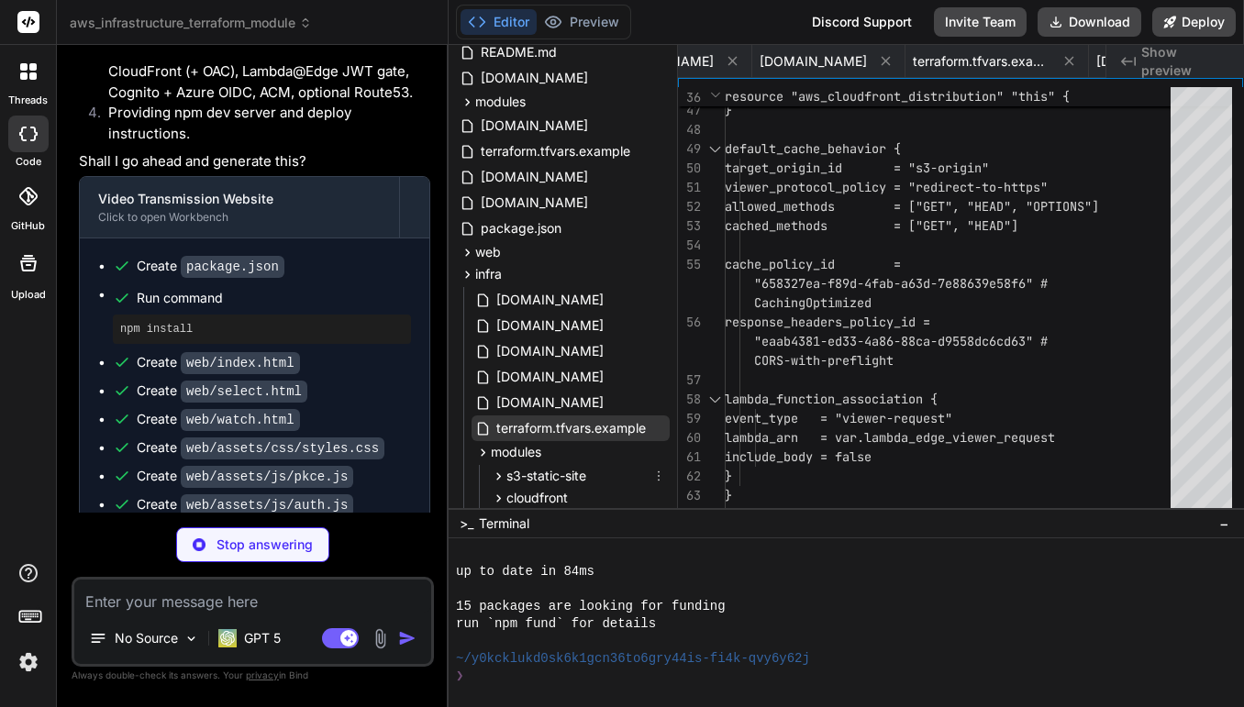
scroll to position [119, 0]
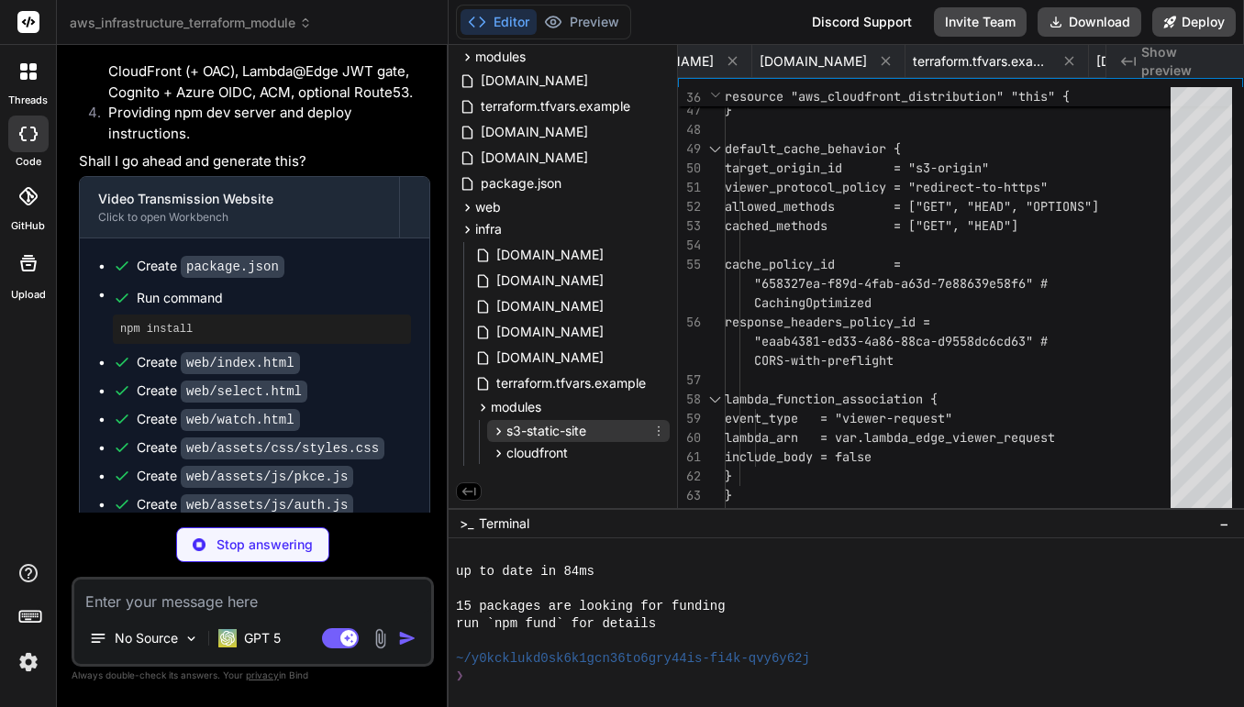
click at [497, 429] on icon at bounding box center [498, 430] width 5 height 7
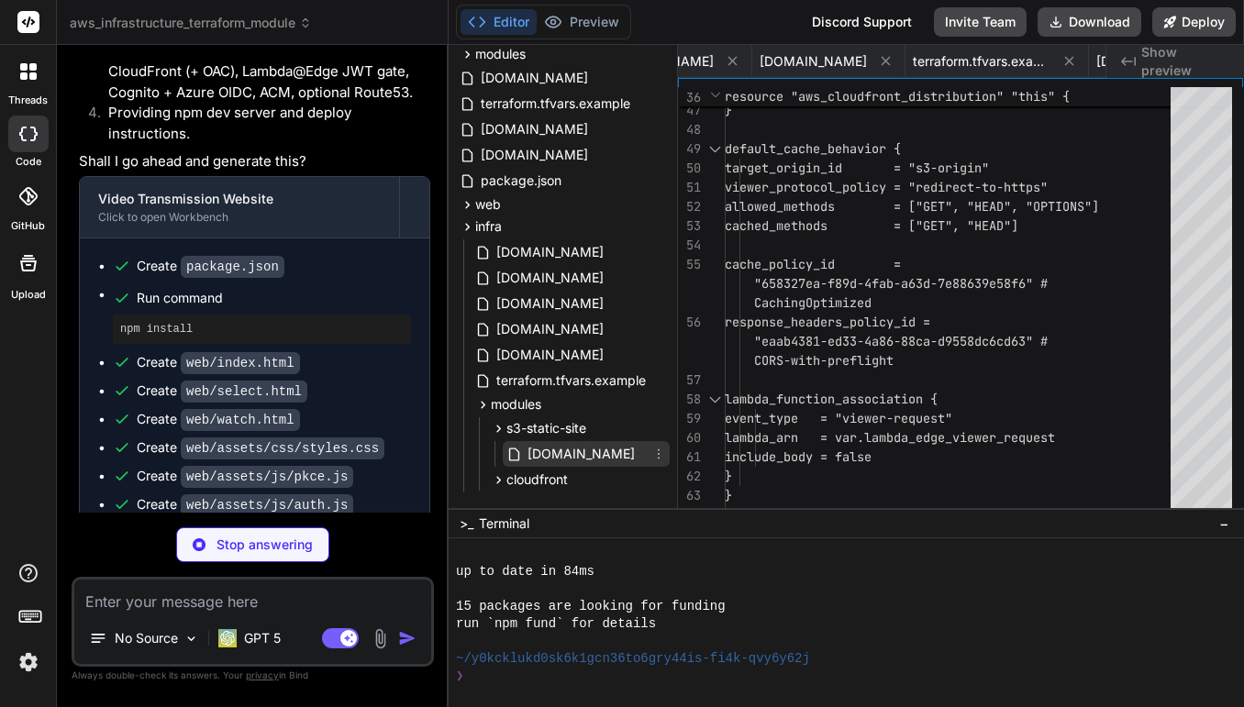
type textarea "x"
click at [528, 449] on span "[DOMAIN_NAME]" at bounding box center [581, 454] width 111 height 22
type textarea "output "bucket_domain_name" { value = aws_s3_bucket.site.bucket_regional_domain…"
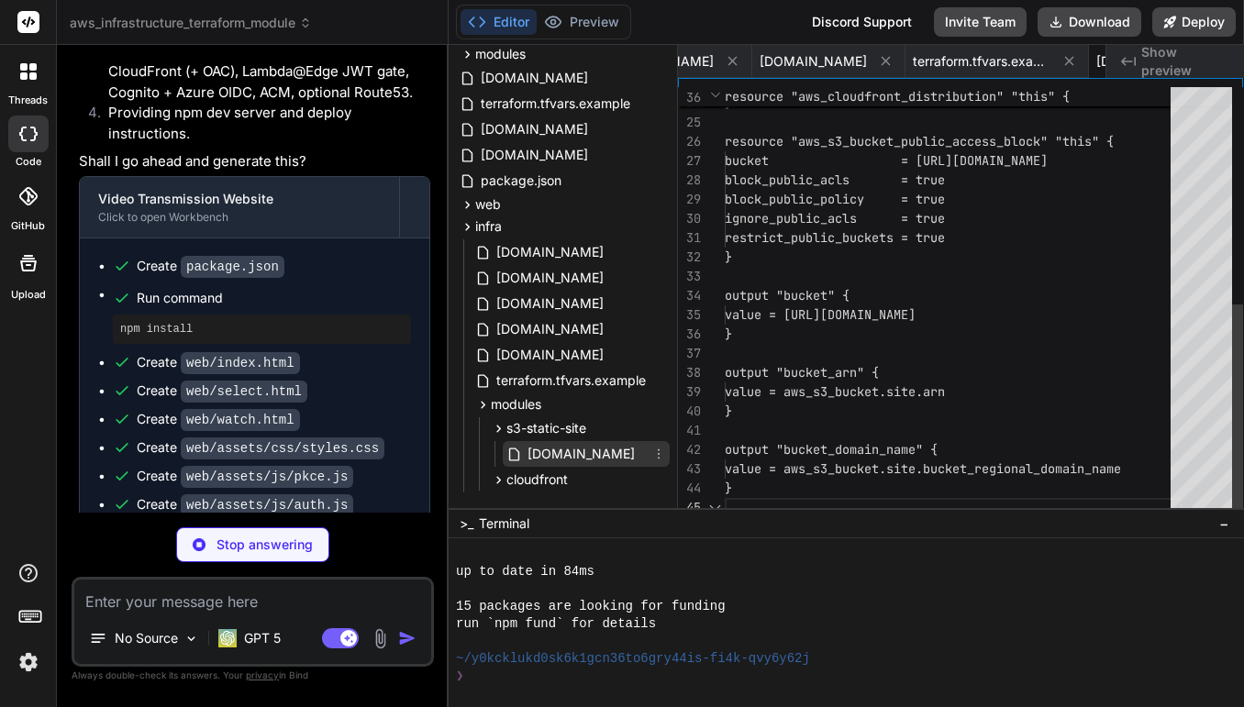
scroll to position [77, 0]
type textarea "x"
type textarea "output "lambda_arn" { value = aws_lambda_function.fn.arn } output "lambda_versi…"
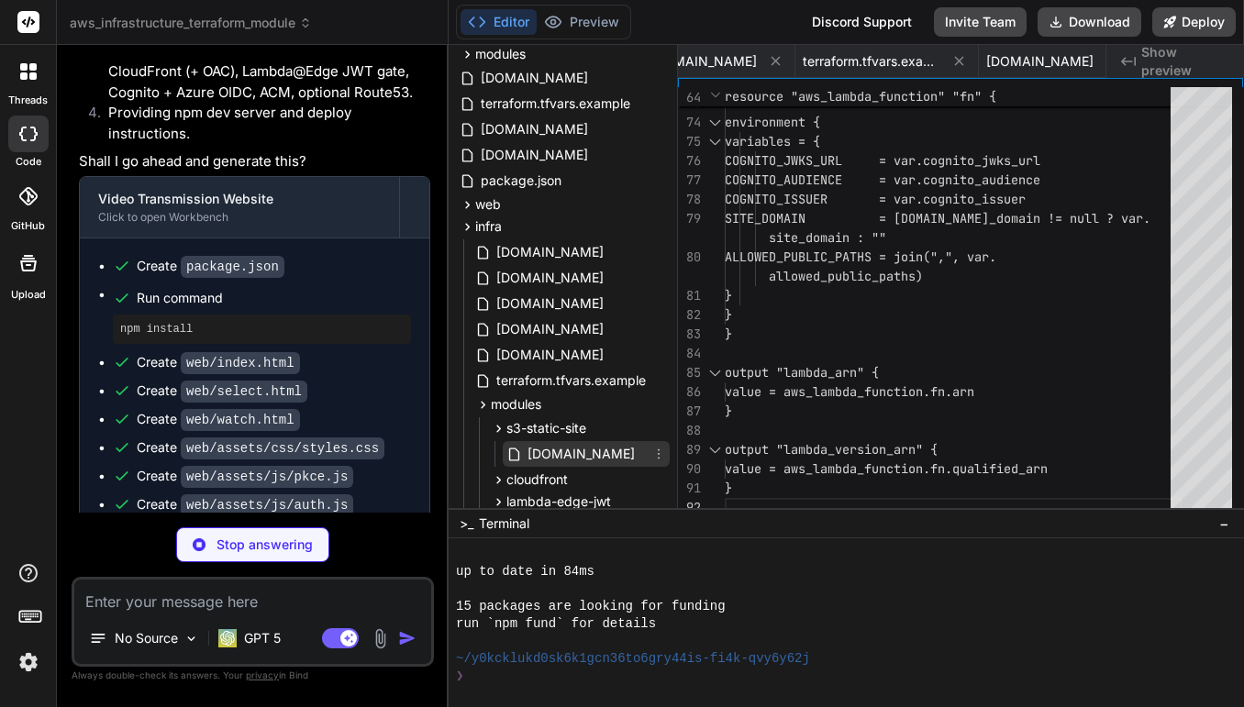
scroll to position [171, 0]
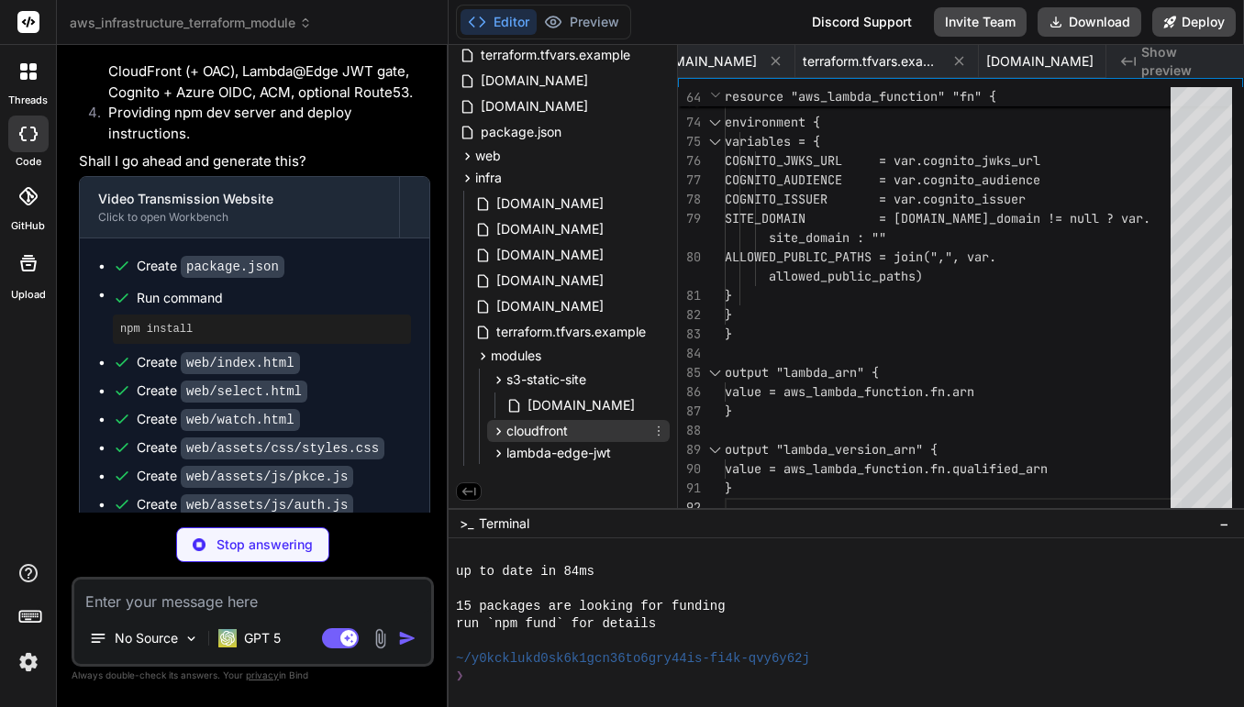
click at [493, 427] on icon at bounding box center [499, 432] width 16 height 16
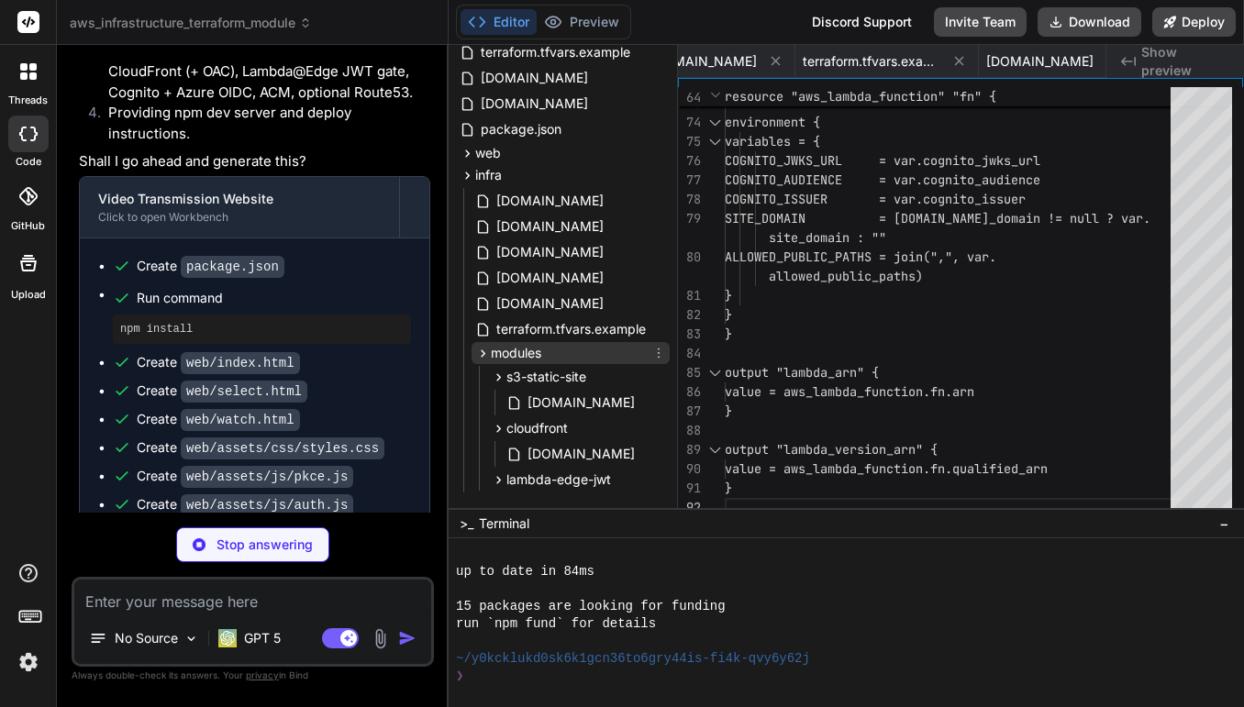
click at [482, 353] on icon at bounding box center [483, 354] width 16 height 16
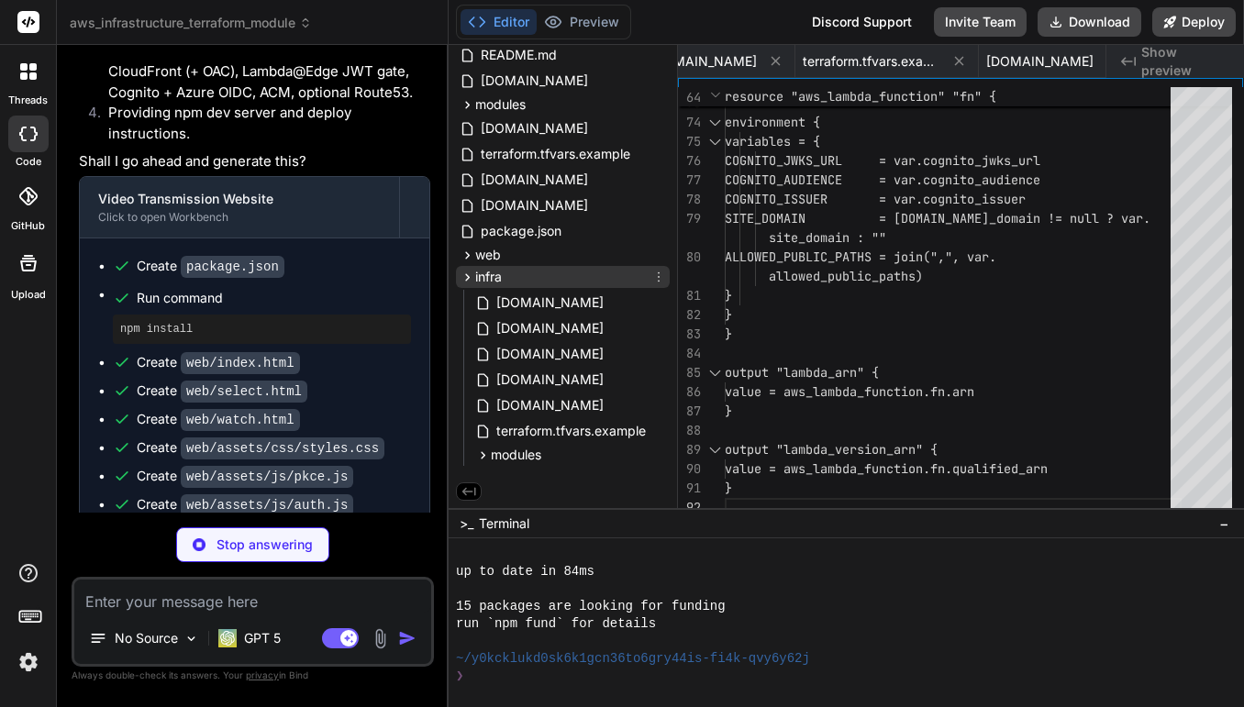
click at [461, 278] on icon at bounding box center [468, 278] width 16 height 16
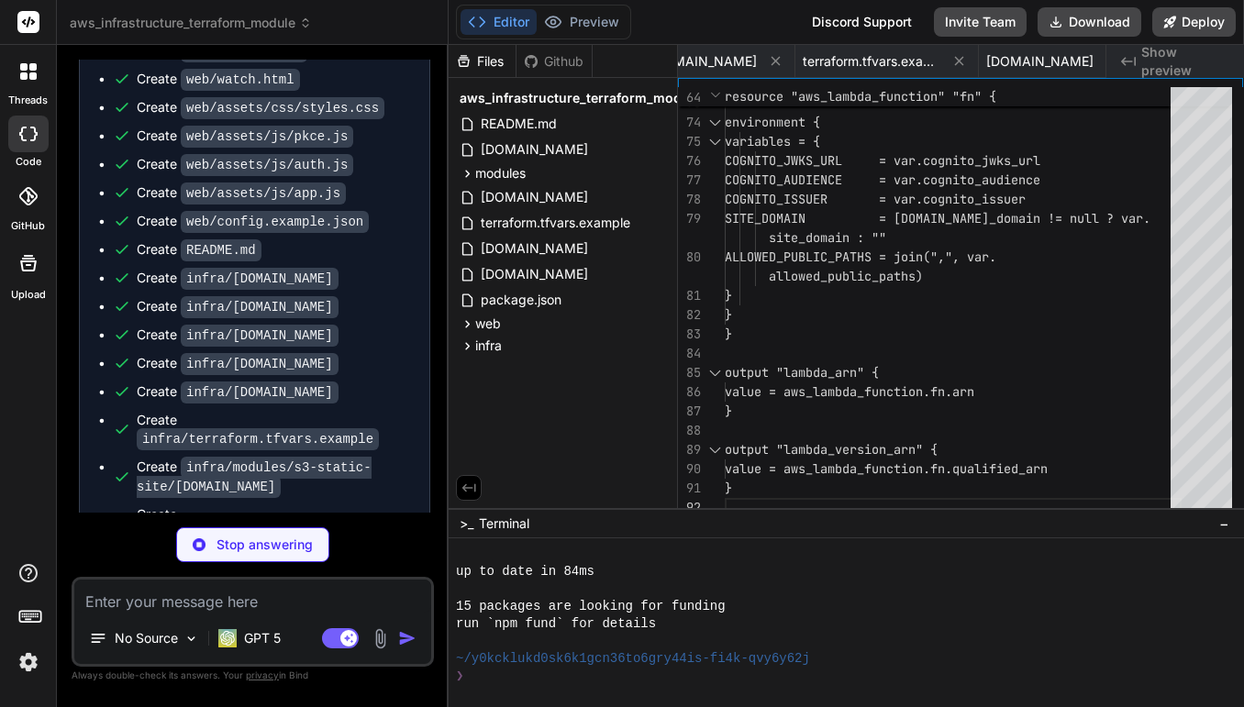
scroll to position [2366, 0]
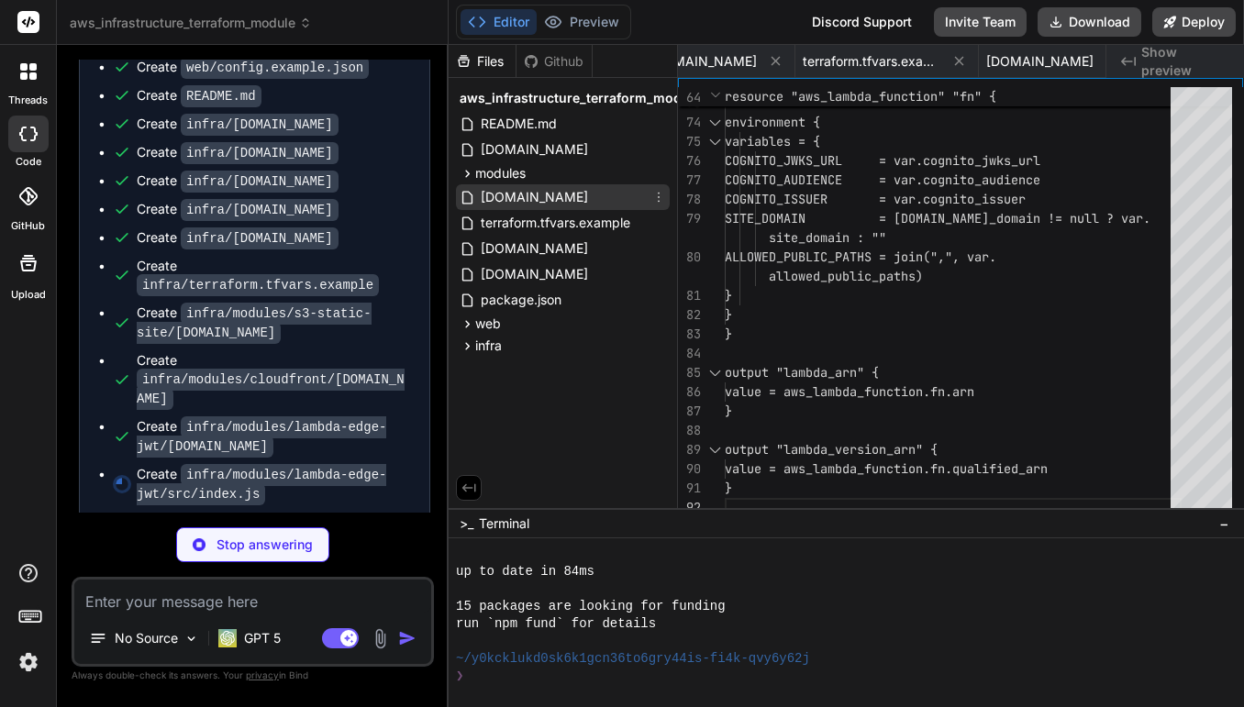
type textarea "x"
type textarea "await verifyJwt(token); return callback(null, request); } catch (e) { const loc…"
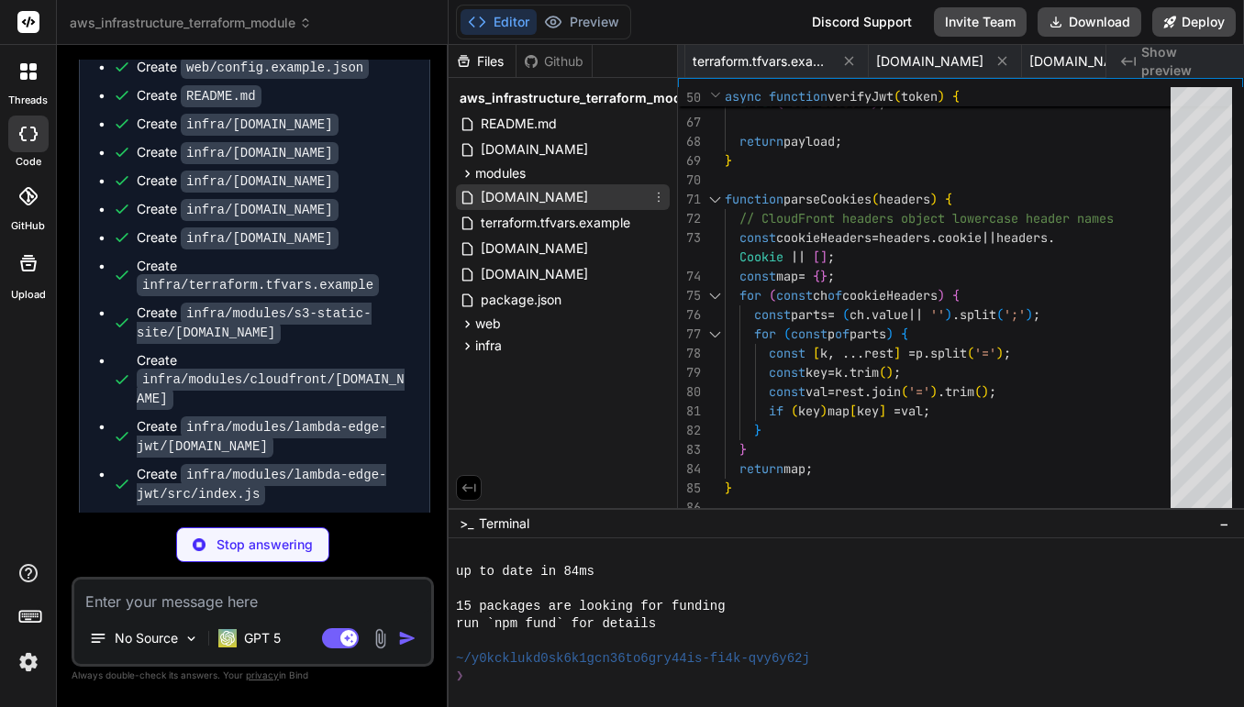
type textarea "x"
type textarea "}"
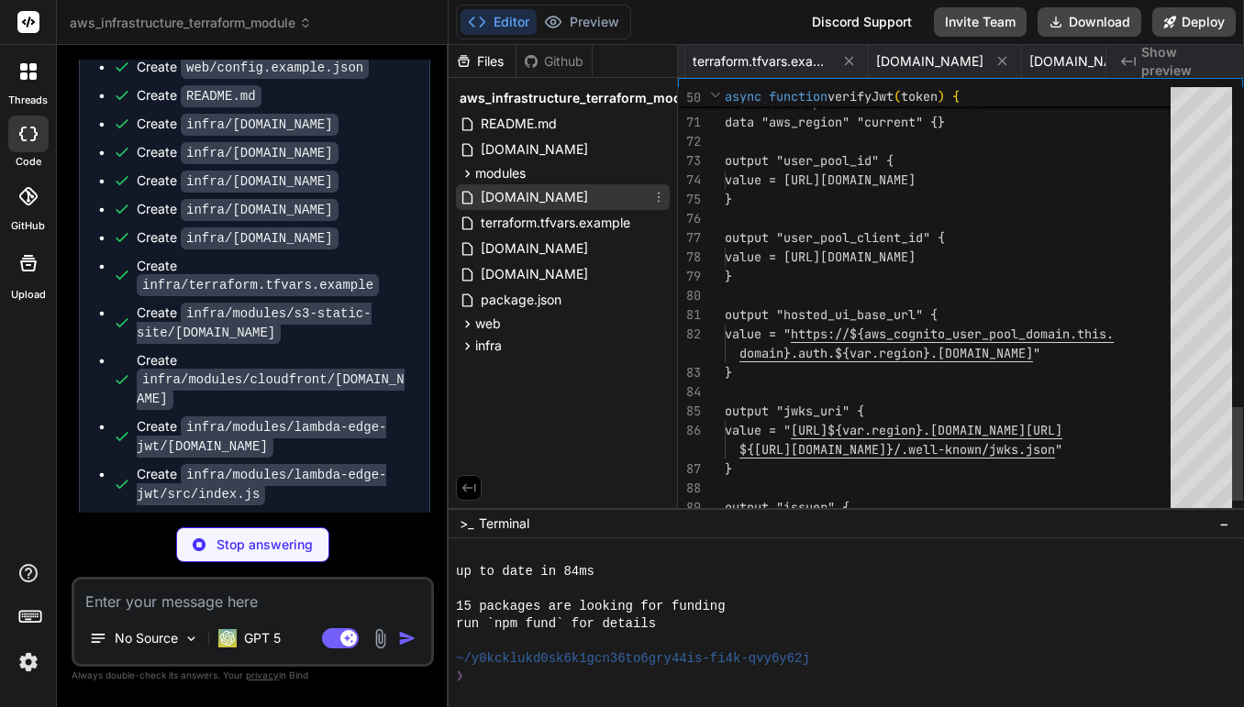
scroll to position [38, 0]
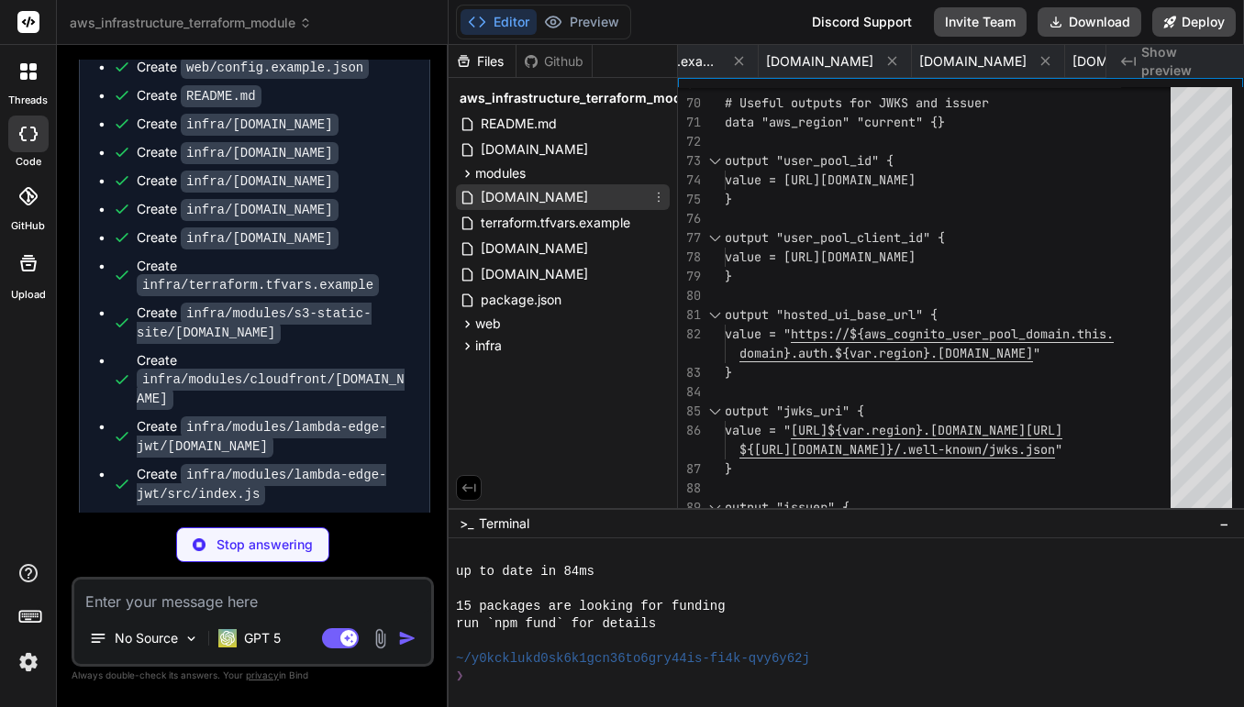
type textarea "x"
type textarea "} attribute_mapping = { email = "email" name = "name" given_name = "given_name"…"
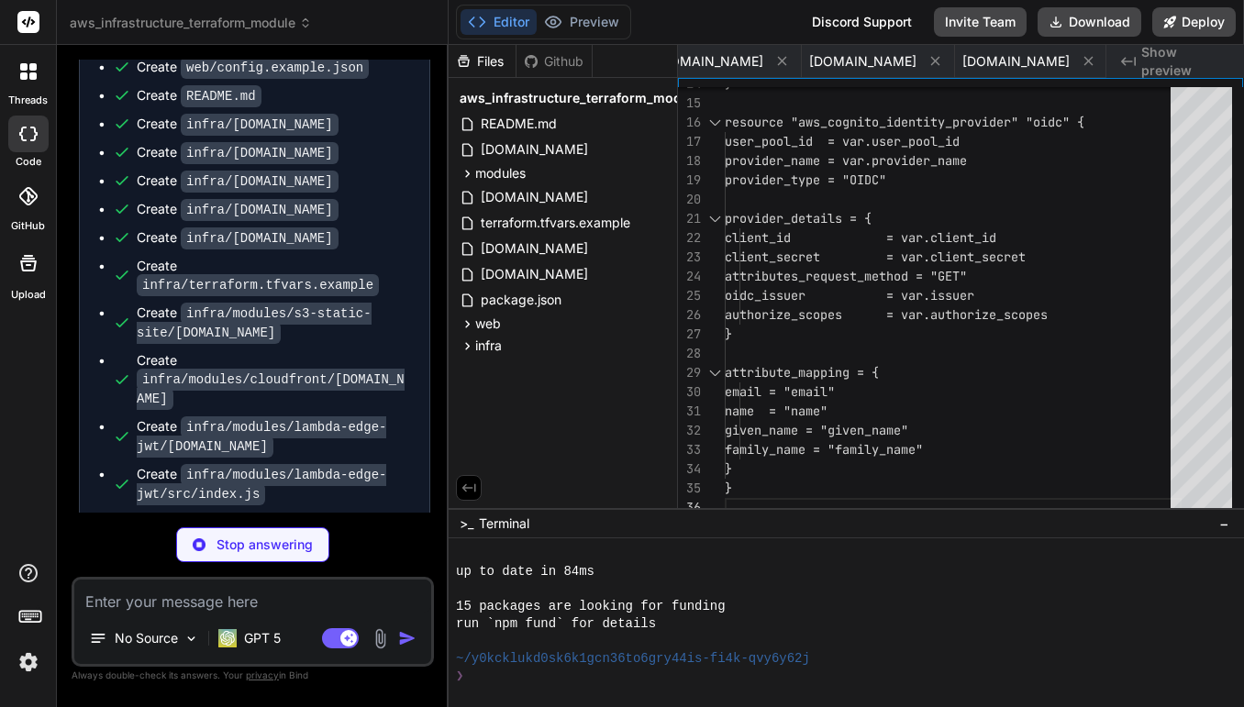
scroll to position [2487, 0]
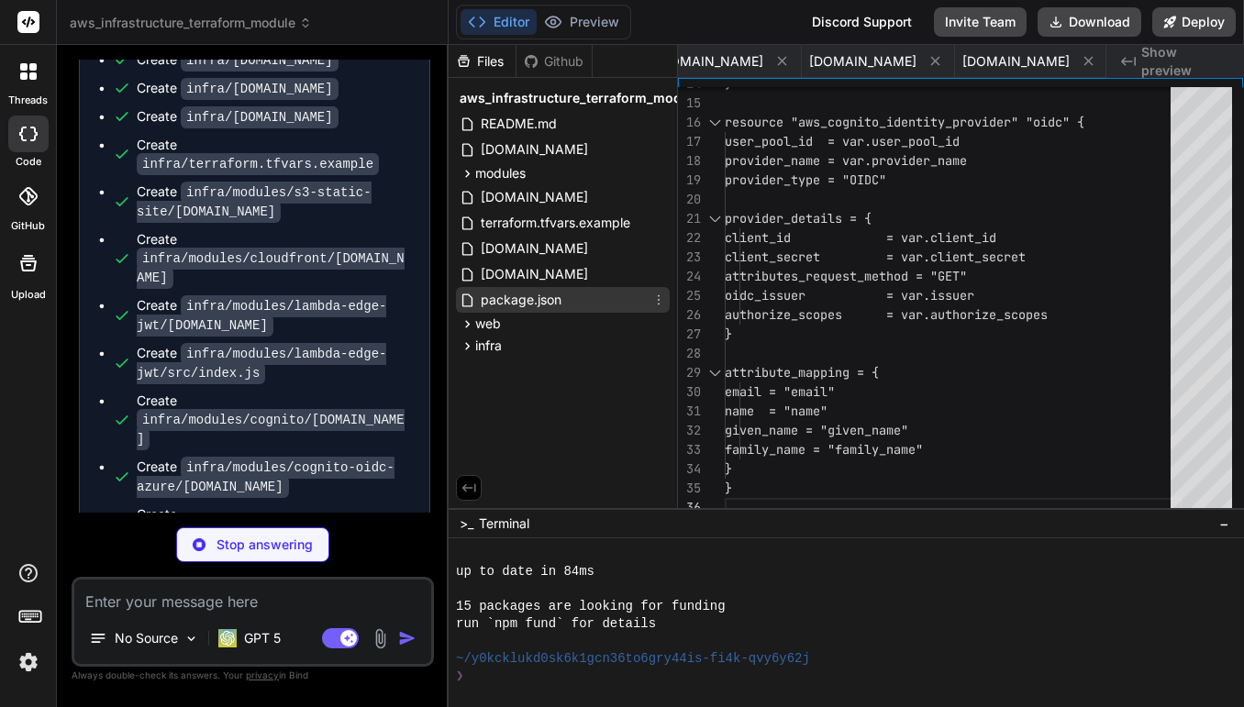
type textarea "x"
type textarea "value = var.create ? aws_acm_certificate_validation.this[0].certificate_arn : "…"
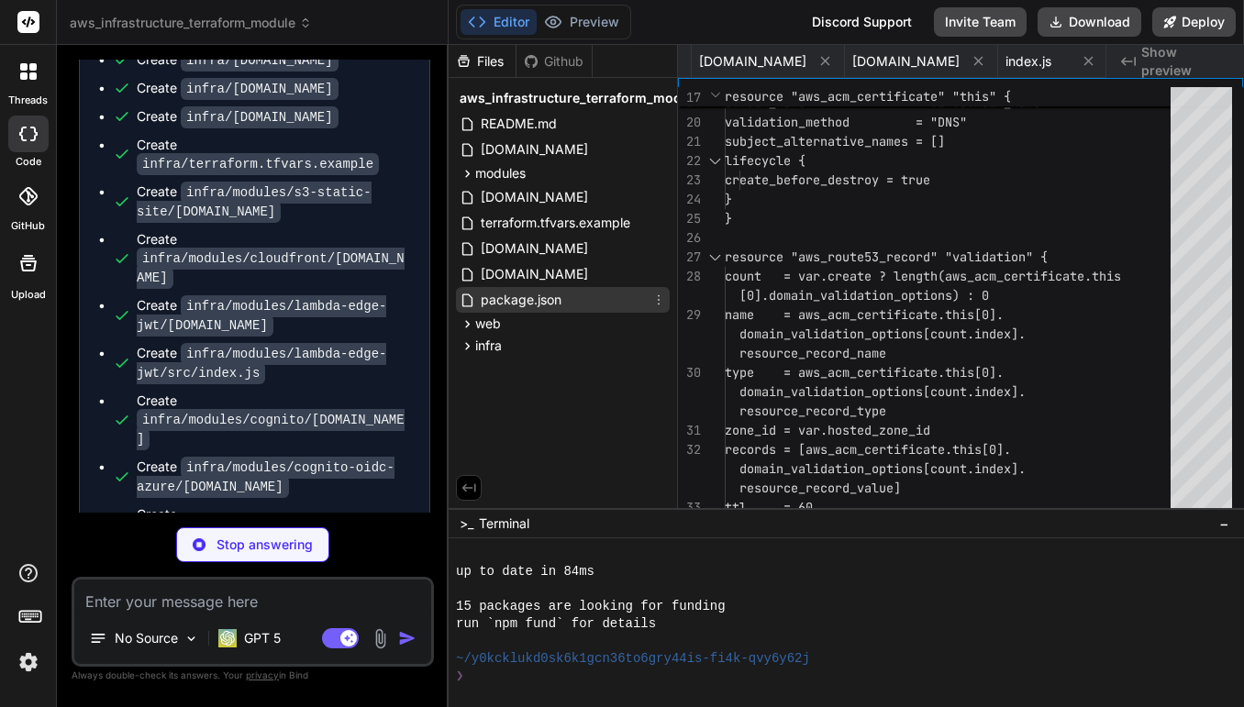
click at [538, 305] on span "package.json" at bounding box center [521, 300] width 84 height 22
type textarea "x"
type textarea ""http-server": "^14.1.1" } }"
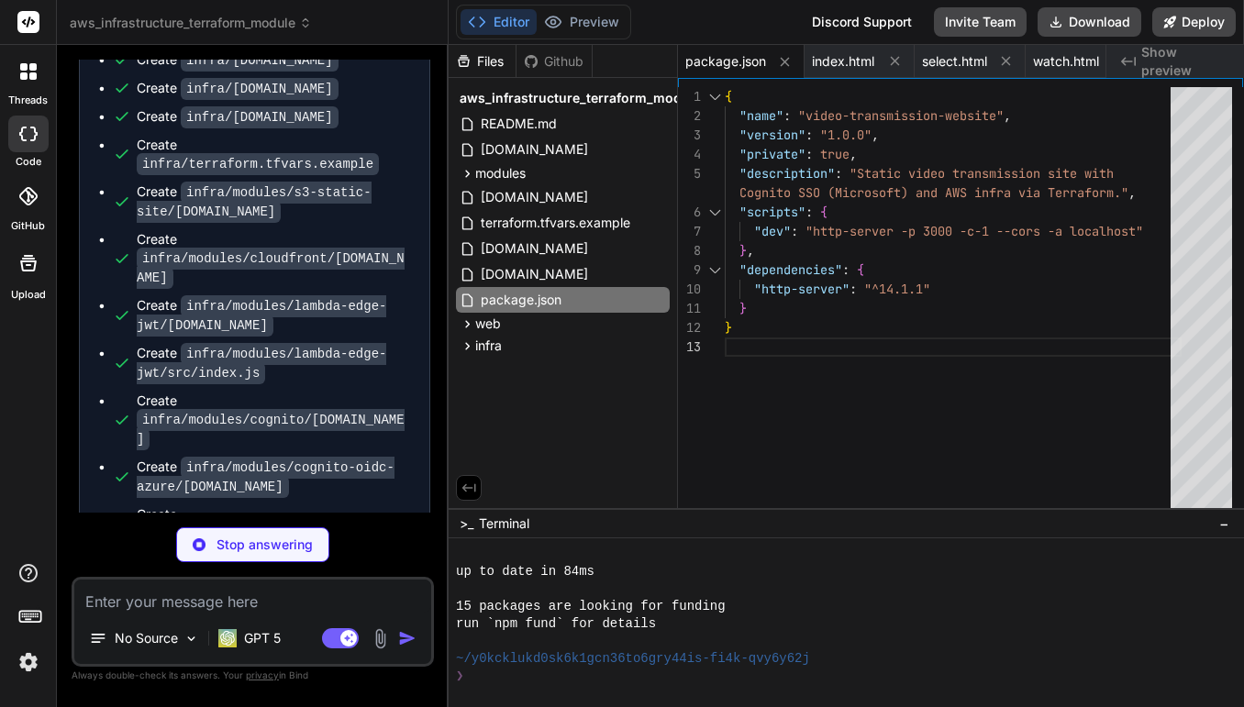
type textarea "x"
type textarea "{ "name": "video-transmission-website", "version": "1.0.0", "private": true, "d…"
type textarea "x"
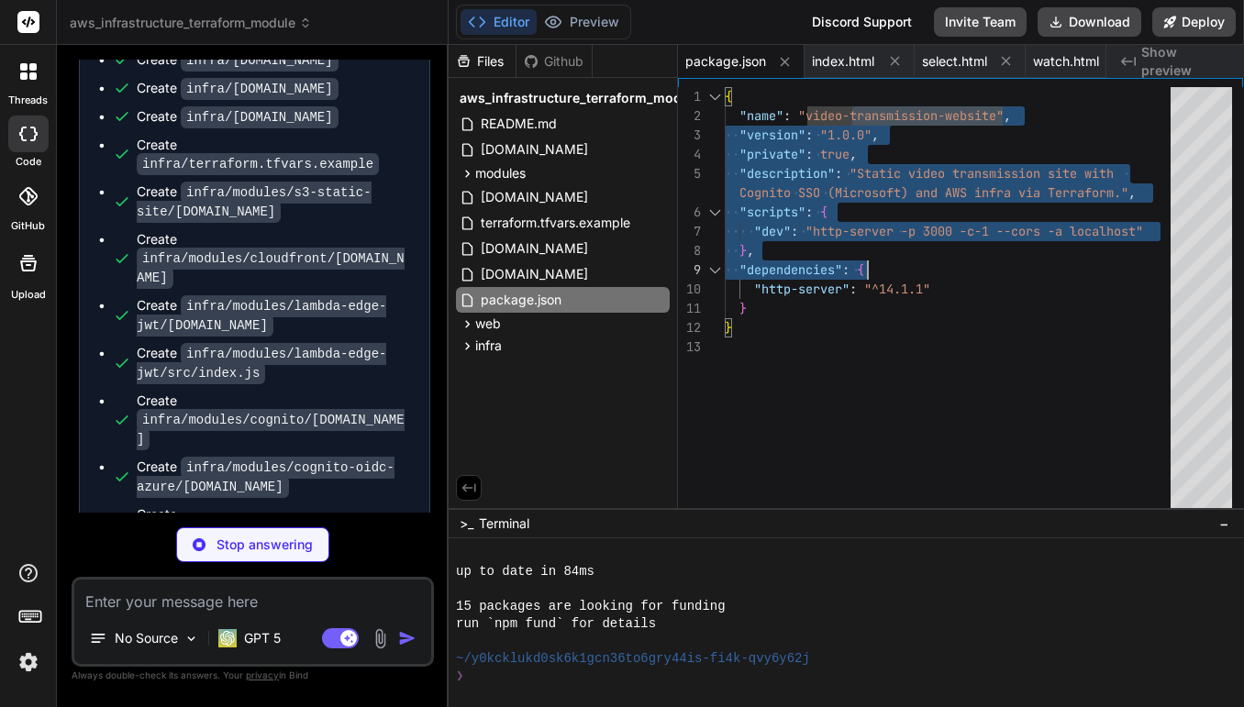
type textarea "{ "name": "video-transmission-website", "version": "1.0.0", "private": true, "d…"
drag, startPoint x: 853, startPoint y: 113, endPoint x: 981, endPoint y: 315, distance: 238.7
click at [981, 315] on div "{ "name" : "video-transmission-website" , "version" : "1.0.0" , "private" : tru…" at bounding box center [953, 302] width 457 height 430
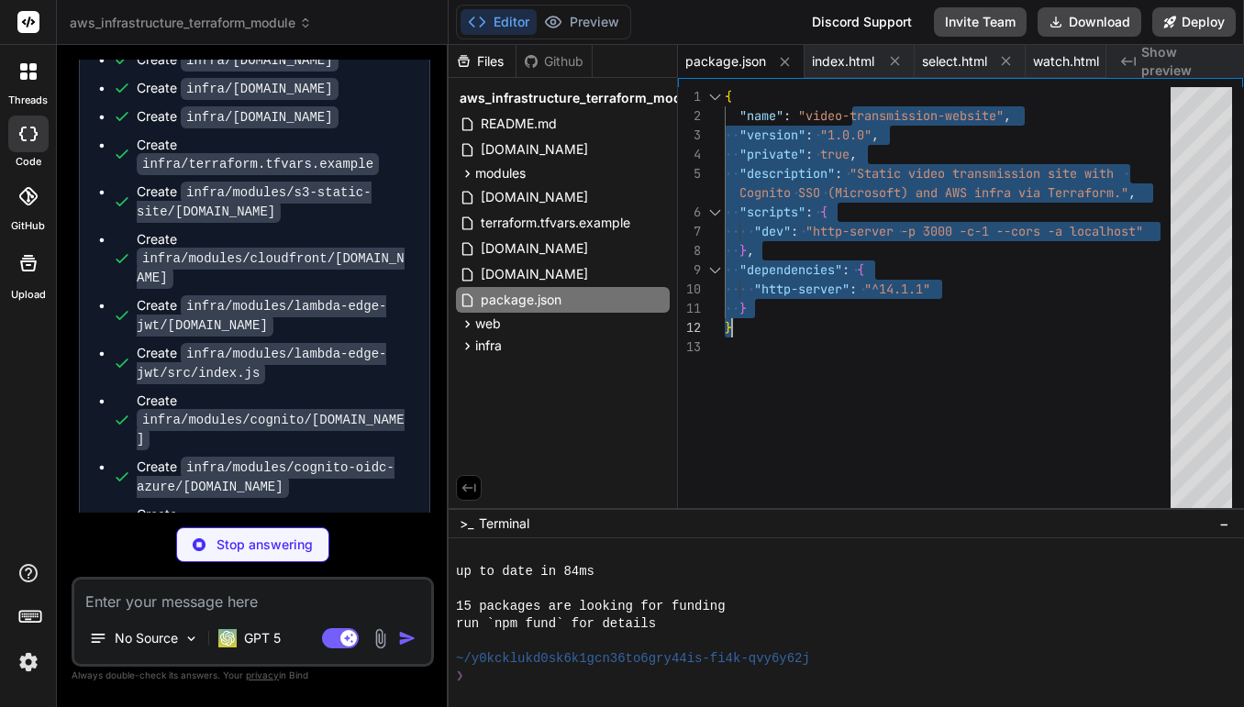
type textarea "x"
click at [981, 315] on div "{ "name" : "video-transmission-website" , "version" : "1.0.0" , "private" : tru…" at bounding box center [953, 302] width 457 height 430
type textarea ""http-server": "^14.1.1" } }"
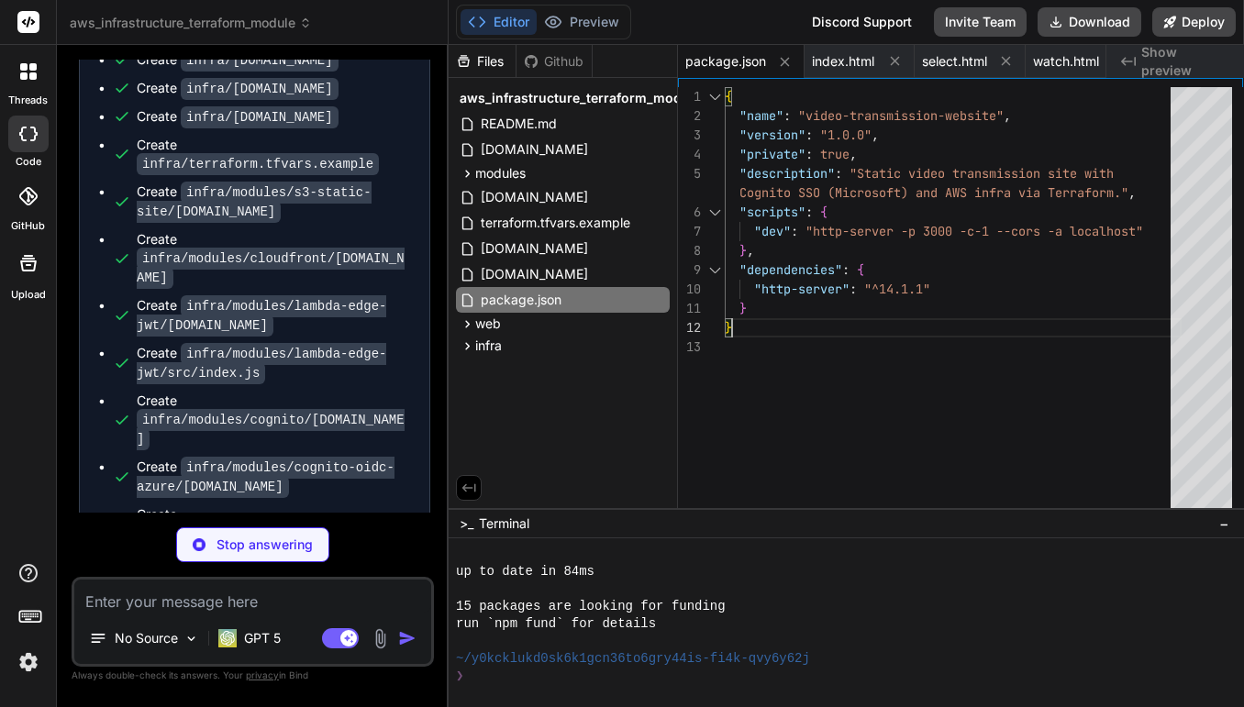
type textarea "x"
type textarea "alias { name = var.target_domain zone_id = "Z2FDTNDATAQYW2" # CloudFront zone i…"
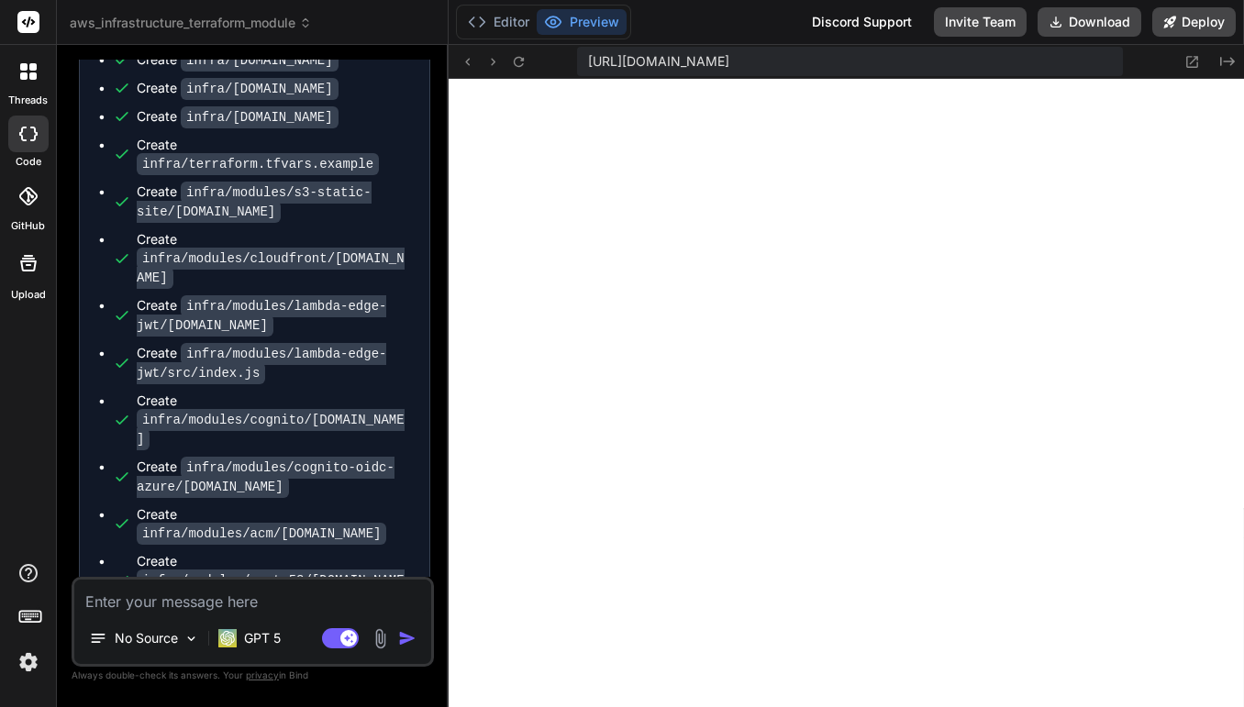
scroll to position [1237, 0]
type textarea "x"
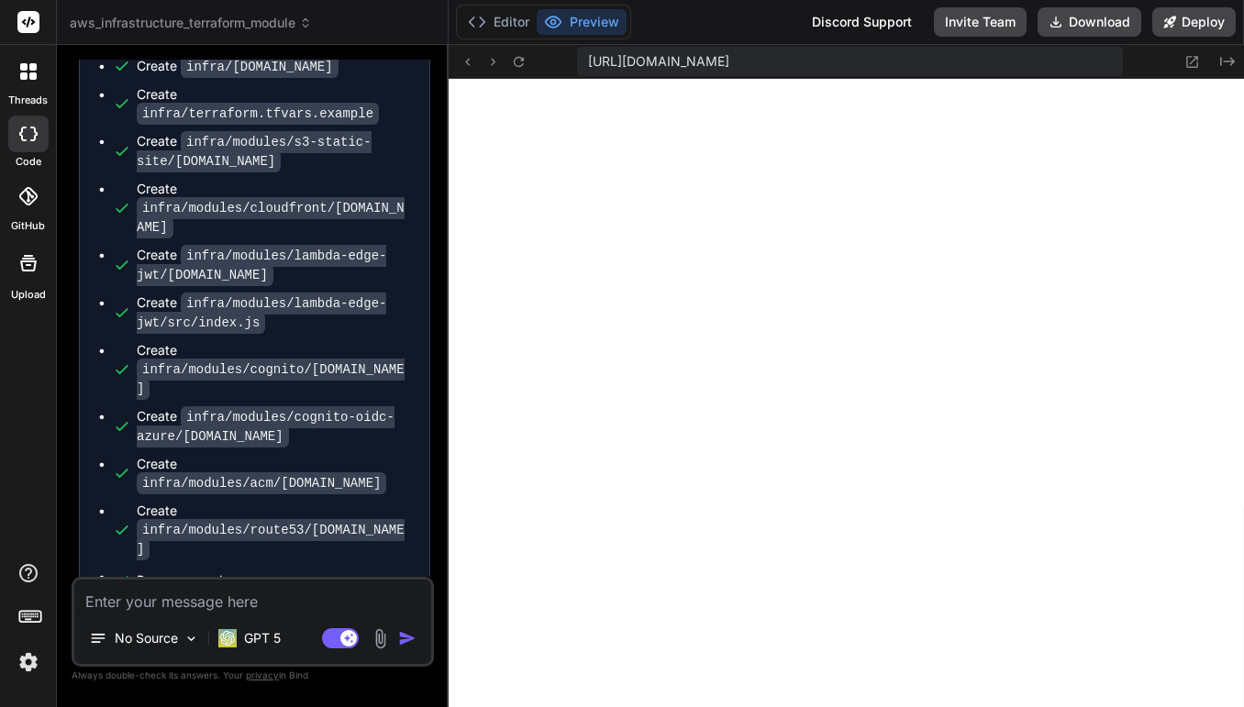
scroll to position [1569, 0]
click at [470, 70] on button at bounding box center [467, 61] width 22 height 22
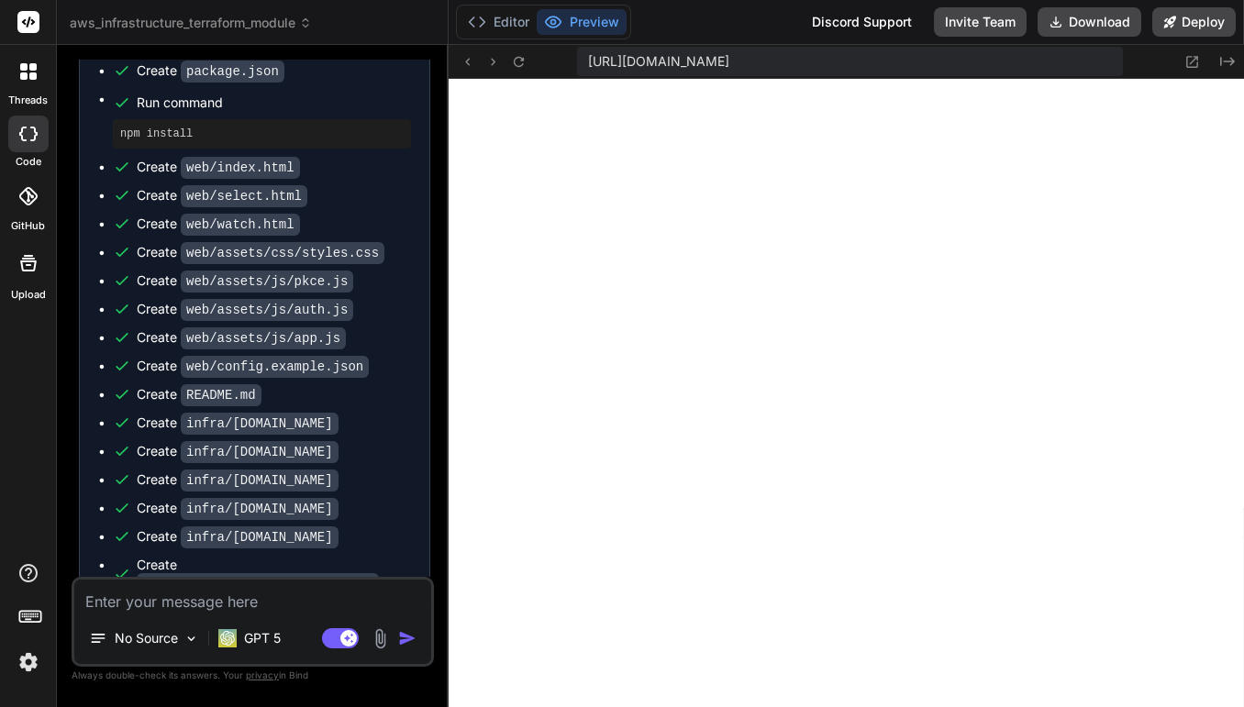
scroll to position [2537, 0]
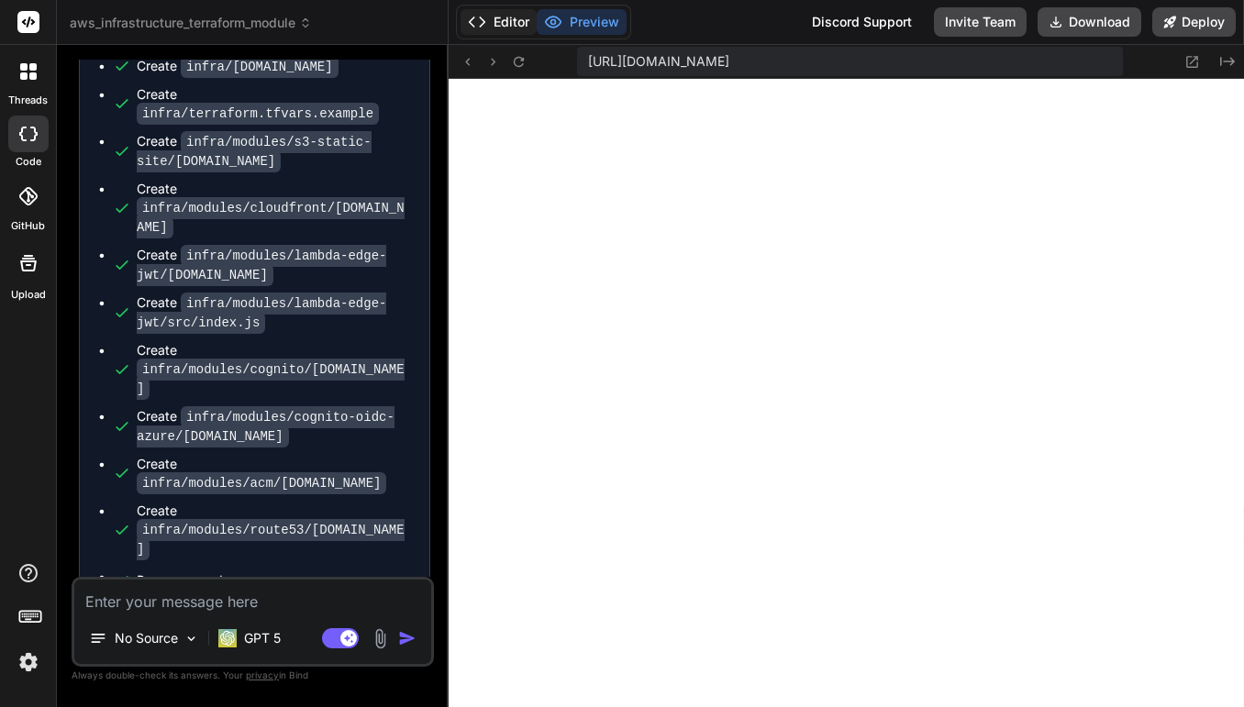
click at [508, 27] on button "Editor" at bounding box center [498, 22] width 76 height 26
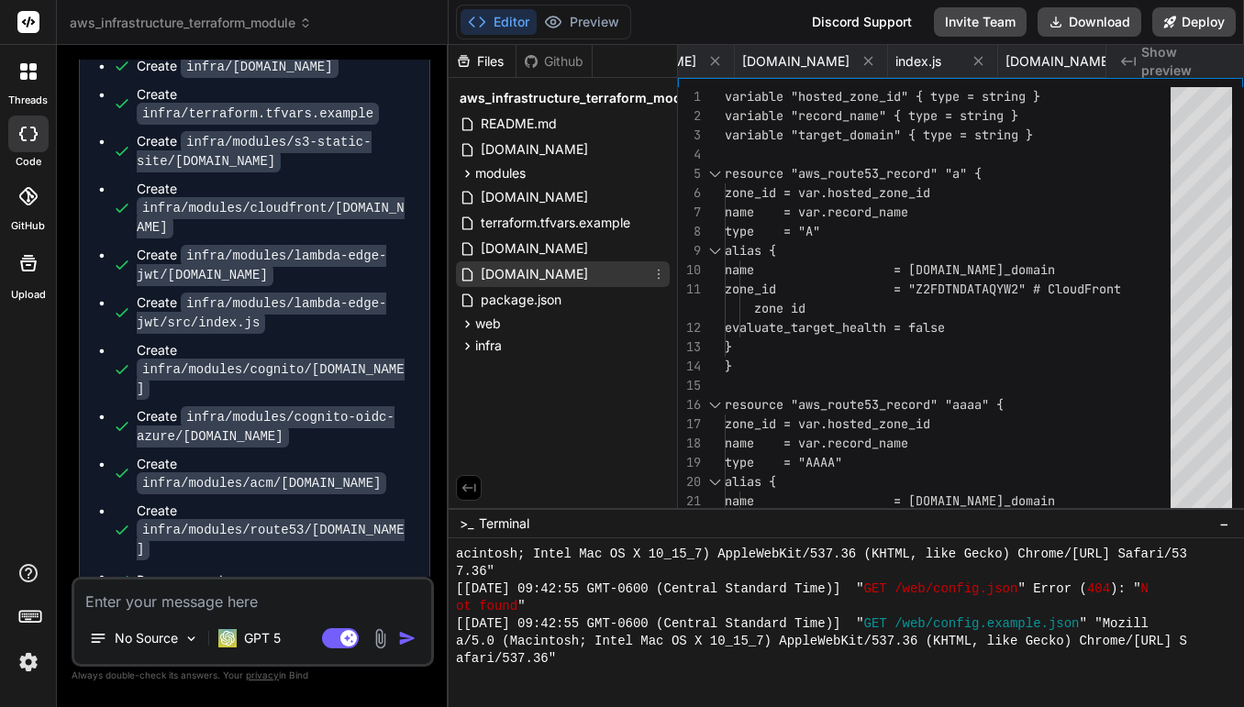
click at [511, 276] on span "[DOMAIN_NAME]" at bounding box center [534, 274] width 111 height 22
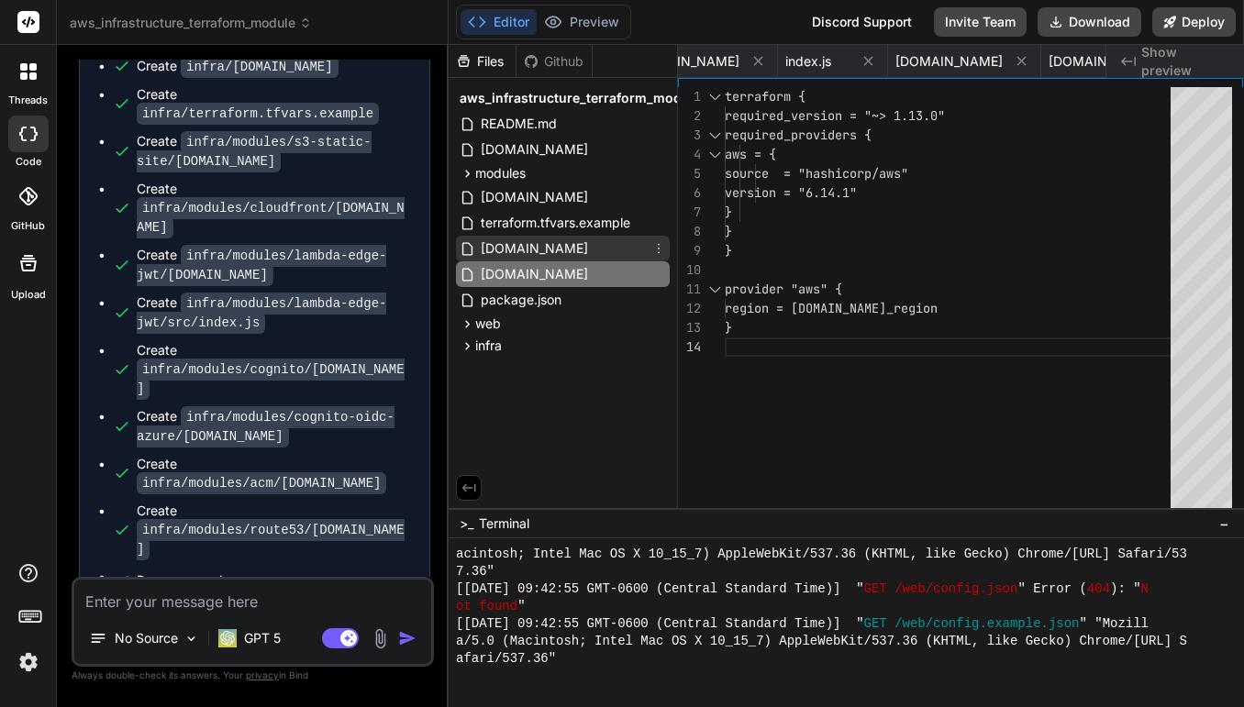
click at [516, 253] on span "[DOMAIN_NAME]" at bounding box center [534, 249] width 111 height 22
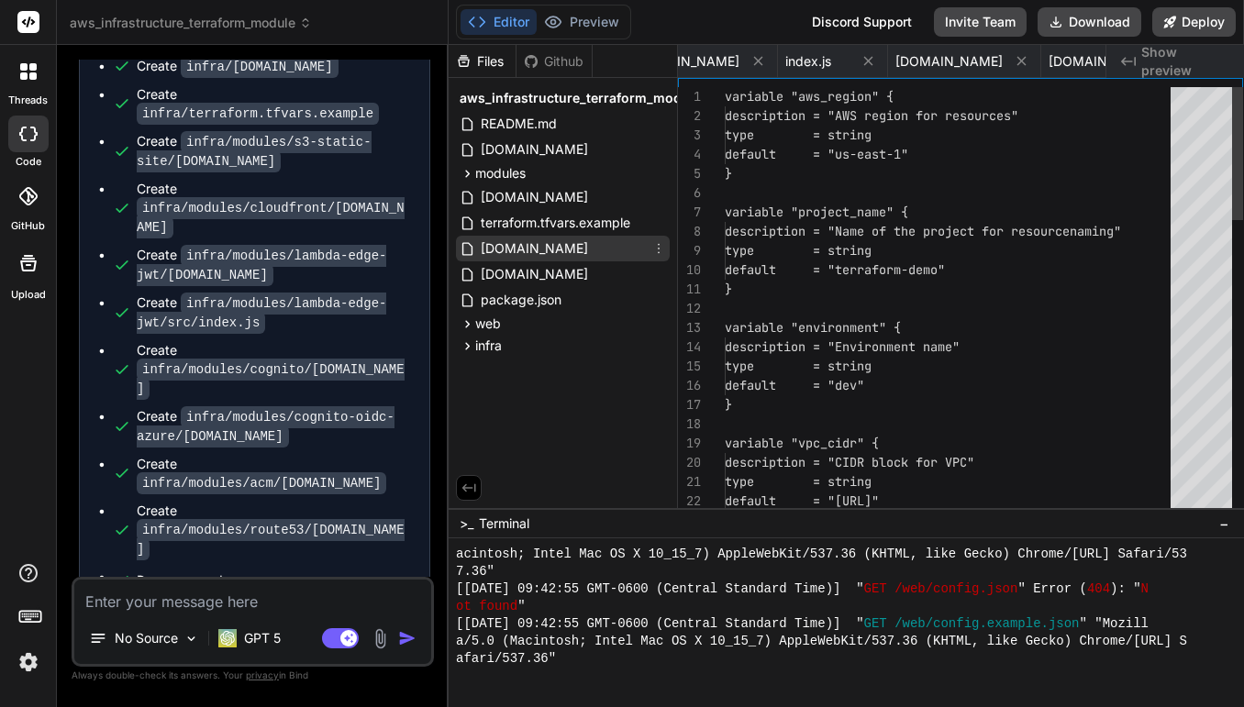
scroll to position [19, 0]
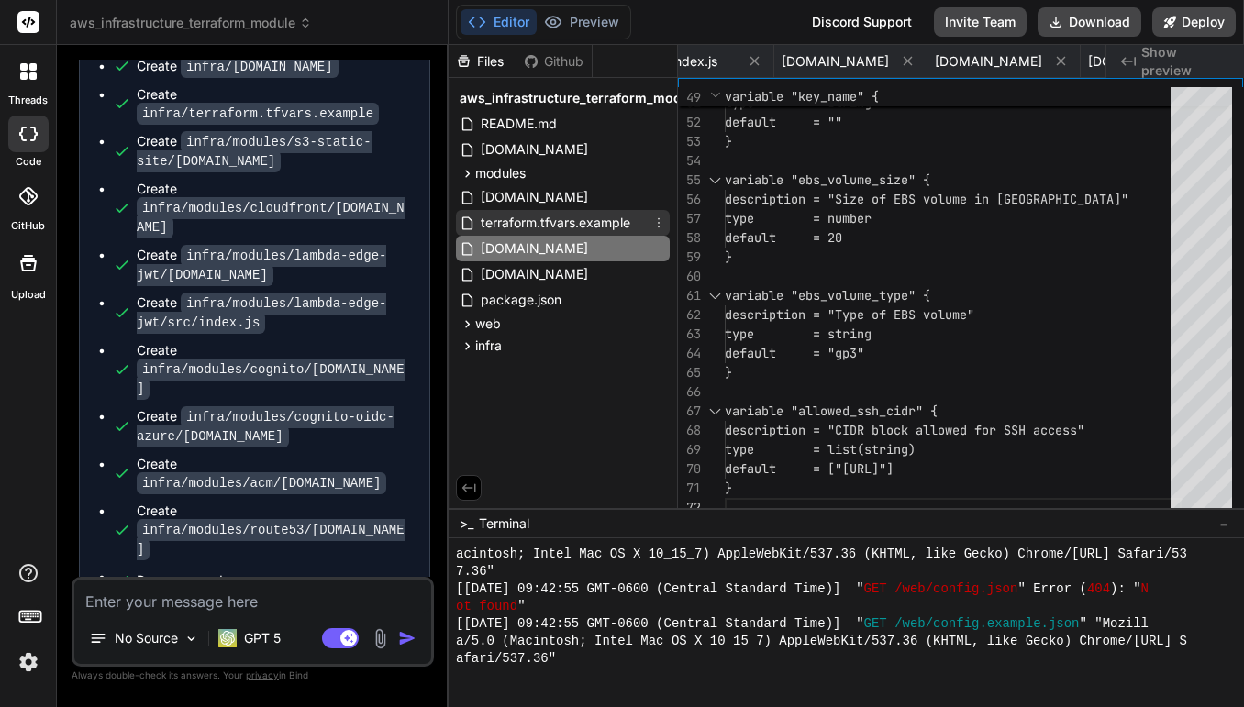
click at [587, 233] on span "terraform.tfvars.example" at bounding box center [555, 223] width 153 height 22
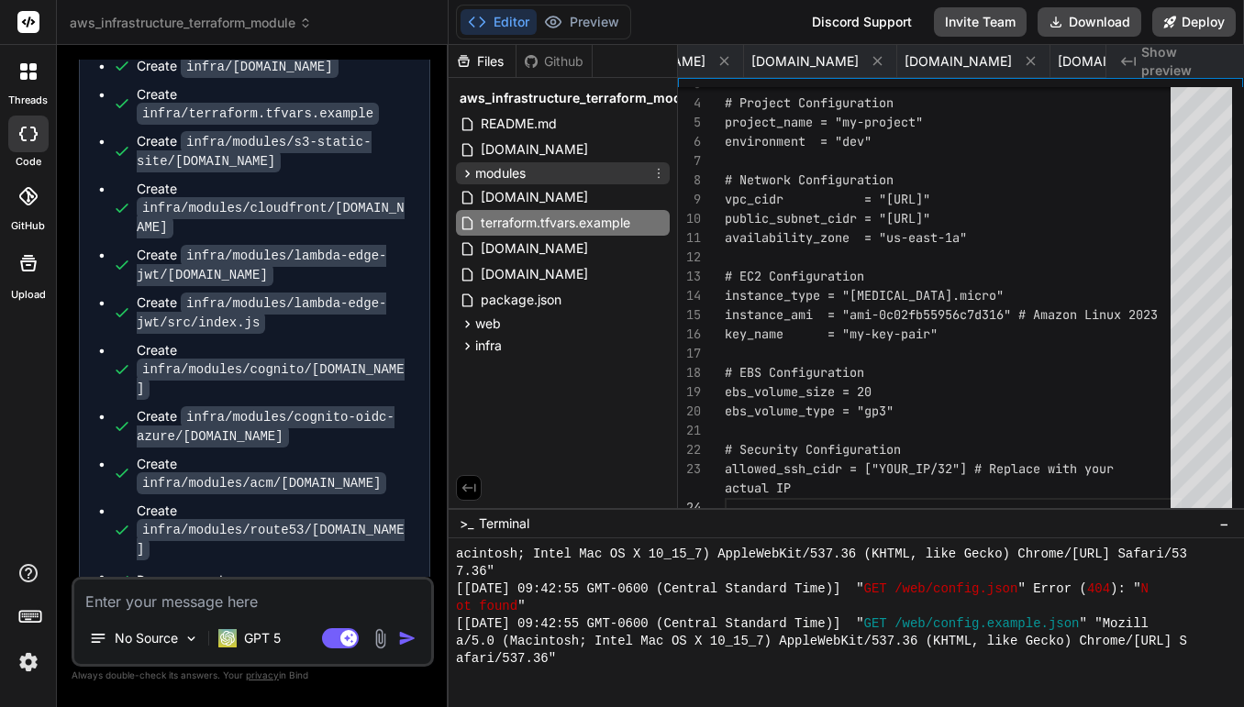
click at [464, 173] on icon at bounding box center [468, 174] width 16 height 16
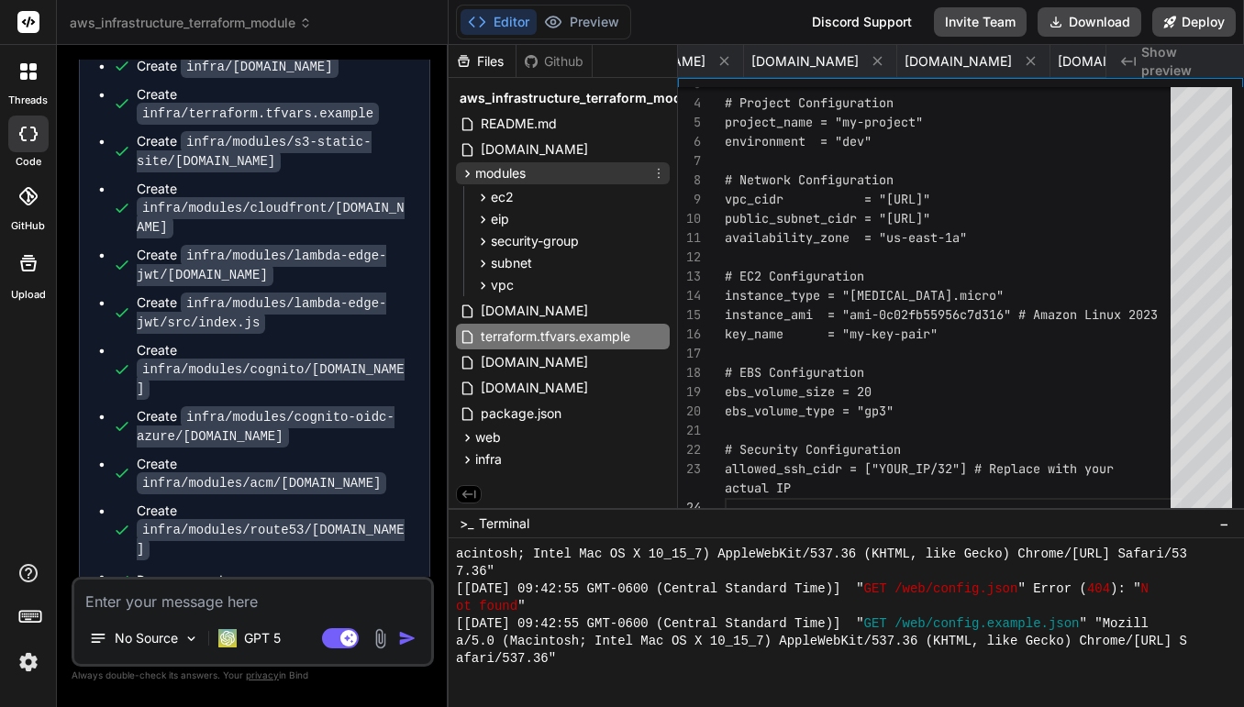
click at [464, 173] on icon at bounding box center [468, 174] width 16 height 16
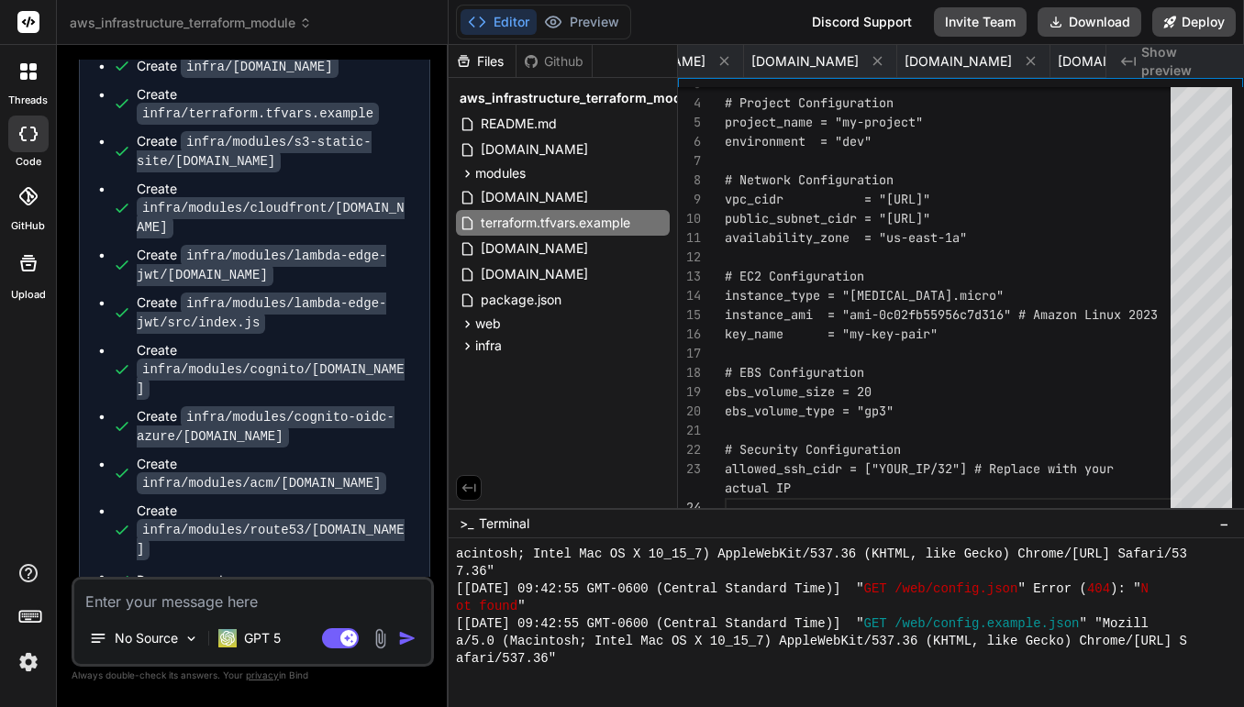
click at [302, 24] on span "aws_infrastructure_terraform_module" at bounding box center [191, 23] width 242 height 18
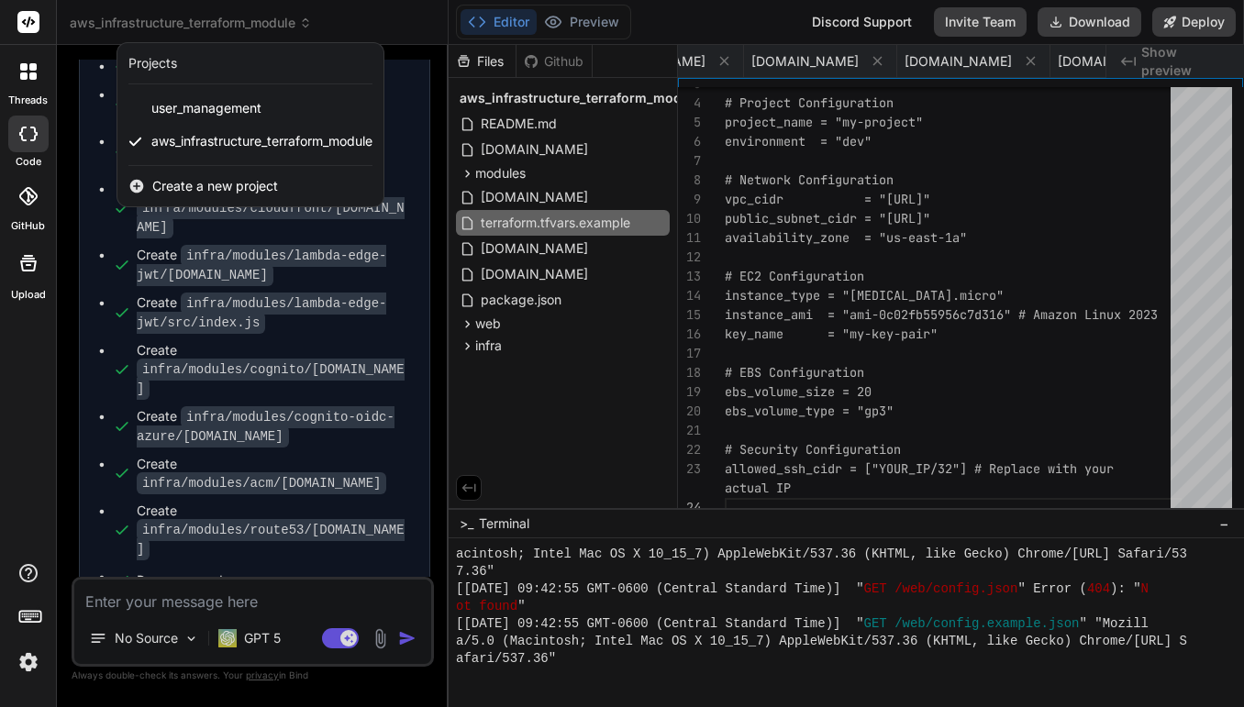
click at [549, 302] on div at bounding box center [622, 353] width 1244 height 707
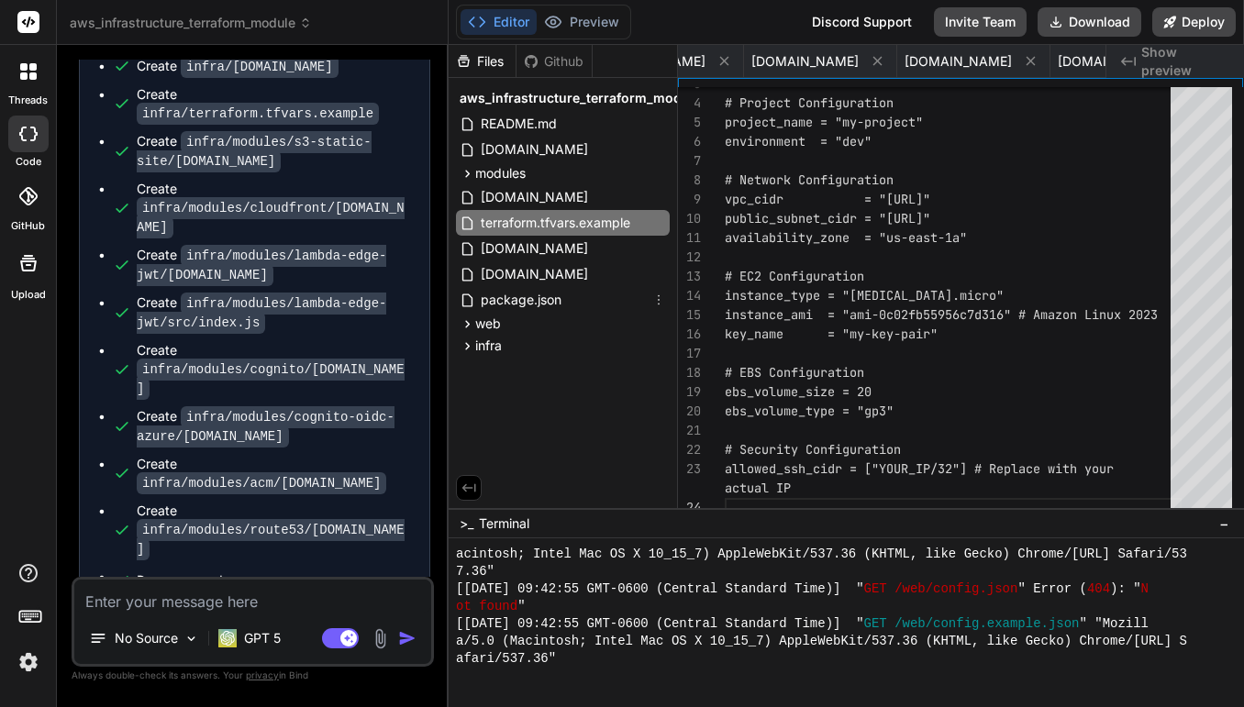
click at [549, 302] on span "package.json" at bounding box center [521, 300] width 84 height 22
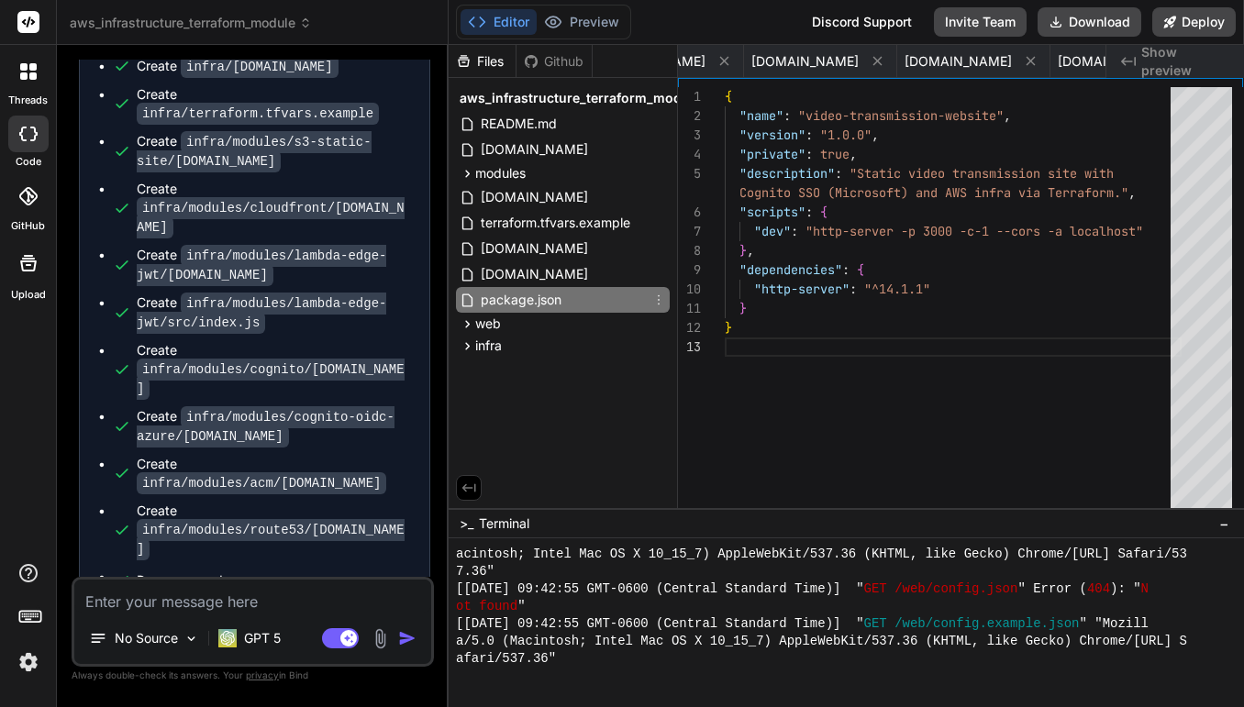
scroll to position [58, 0]
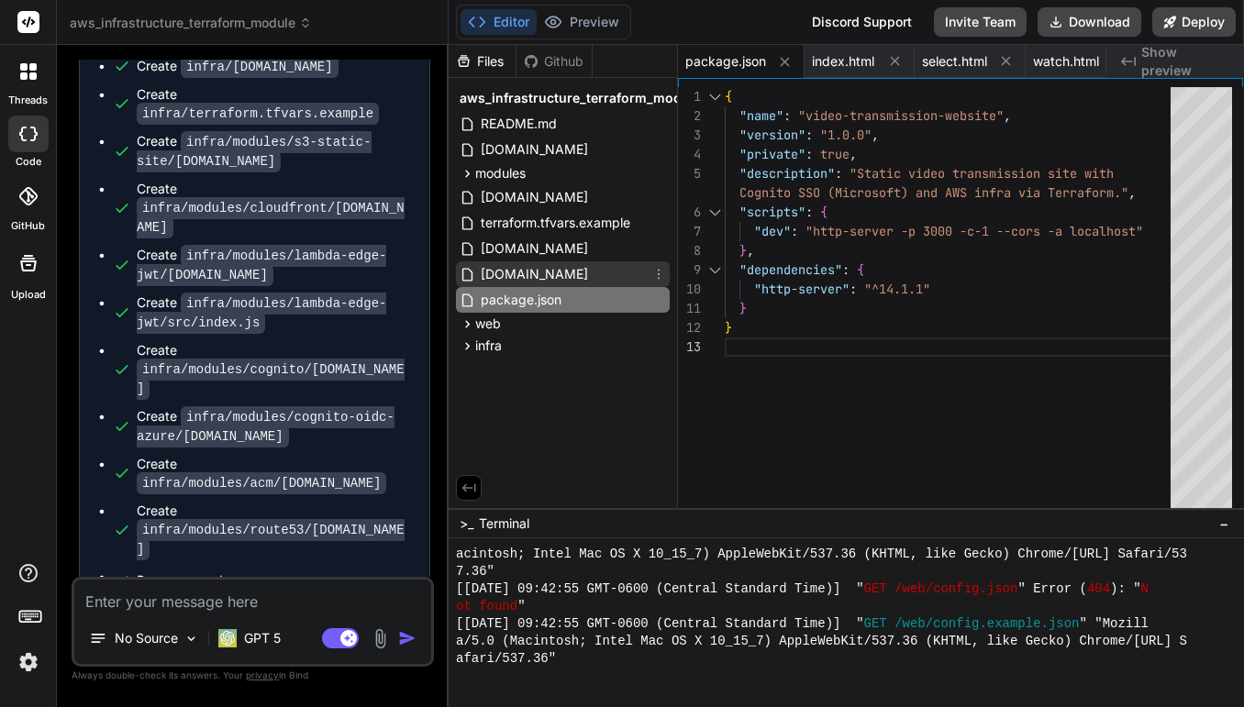
click at [526, 270] on span "[DOMAIN_NAME]" at bounding box center [534, 274] width 111 height 22
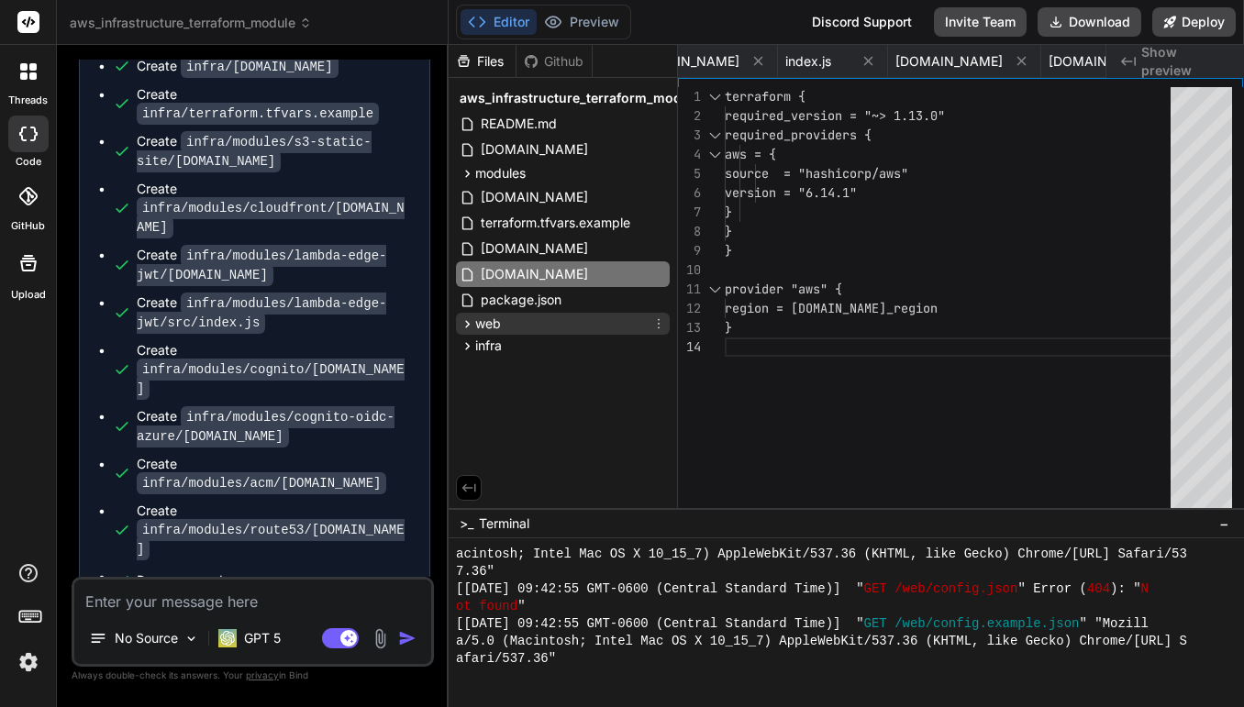
click at [467, 319] on icon at bounding box center [468, 324] width 16 height 16
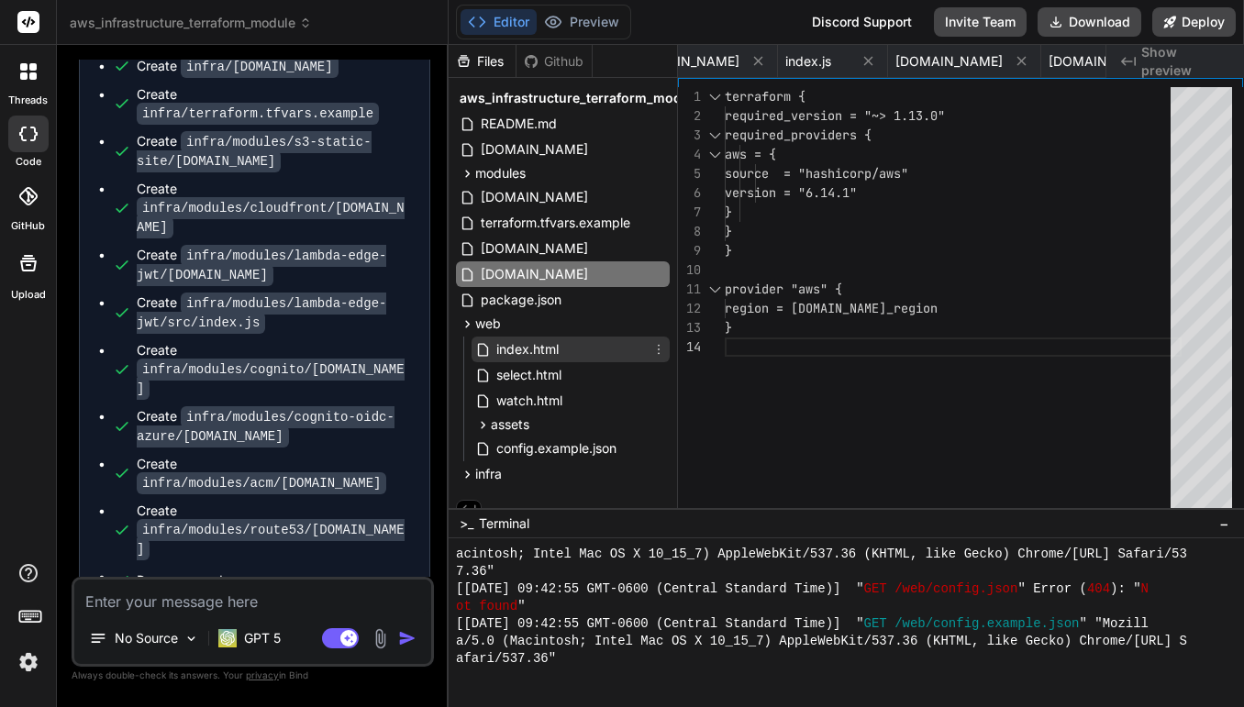
click at [502, 345] on span "index.html" at bounding box center [527, 349] width 66 height 22
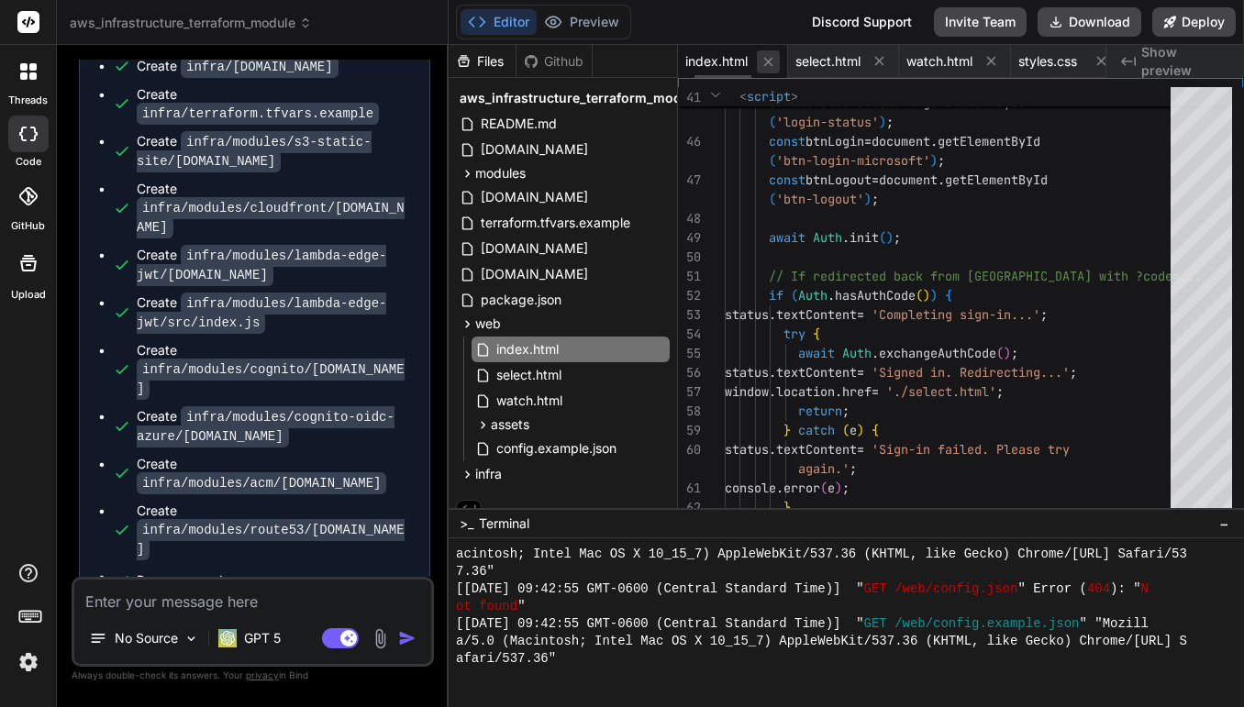
click at [774, 64] on icon at bounding box center [768, 62] width 16 height 16
type textarea "# Security Configuration allowed_ssh_cidr = ["YOUR_IP/32"] # Replace with your …"
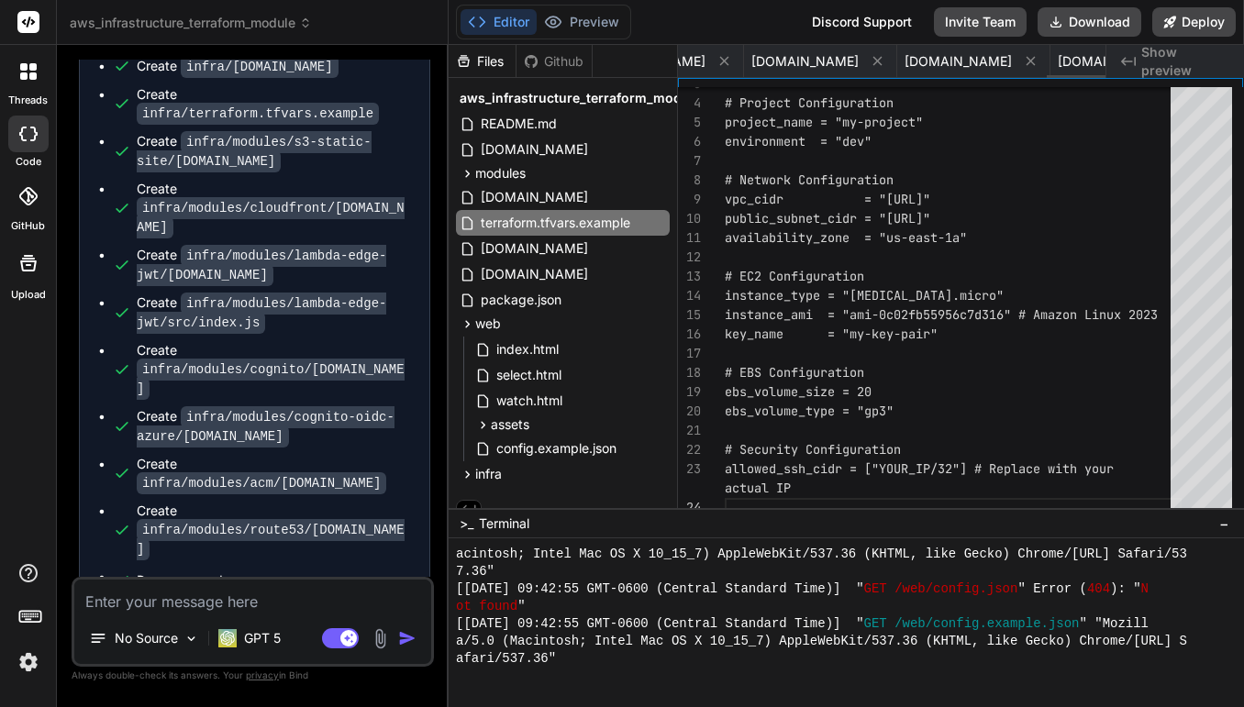
click at [1243, 61] on icon at bounding box center [1251, 61] width 16 height 16
click at [1200, 61] on icon at bounding box center [1208, 61] width 16 height 16
click at [1157, 61] on icon at bounding box center [1165, 61] width 16 height 16
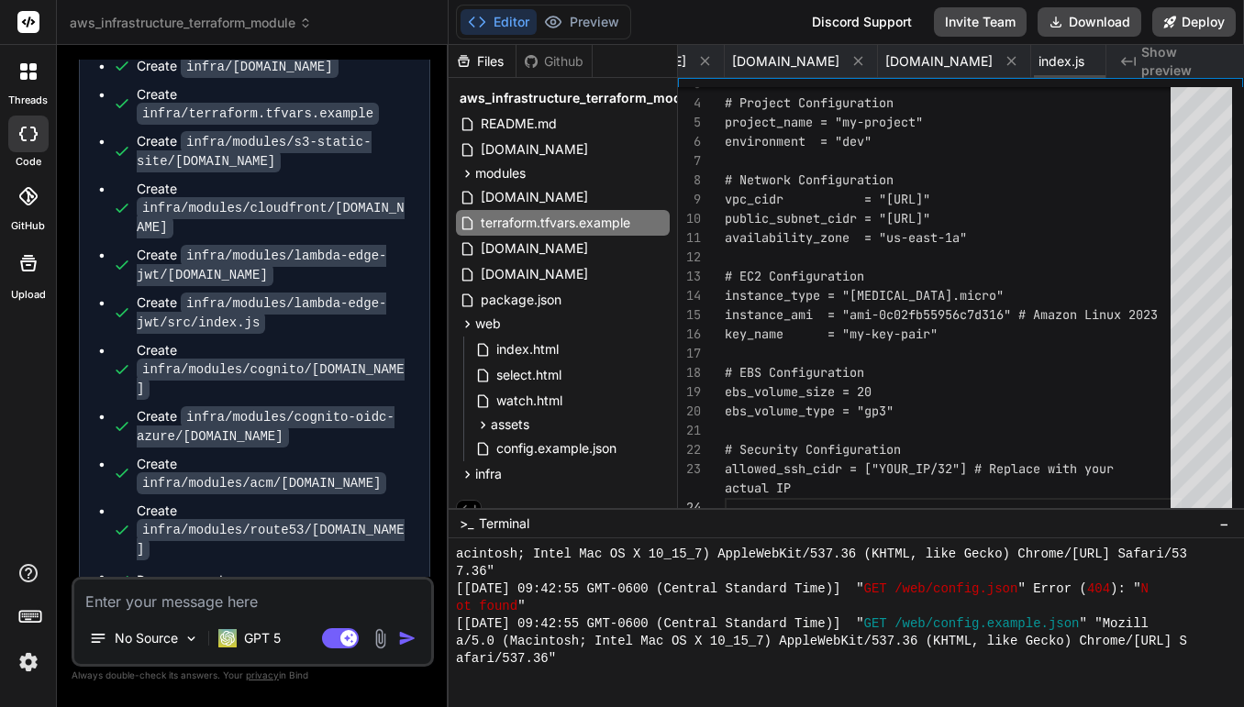
click at [1114, 61] on icon at bounding box center [1122, 61] width 16 height 16
click at [1070, 61] on icon at bounding box center [1078, 61] width 16 height 16
click at [1027, 61] on icon at bounding box center [1035, 61] width 16 height 16
click at [984, 61] on icon at bounding box center [992, 61] width 16 height 16
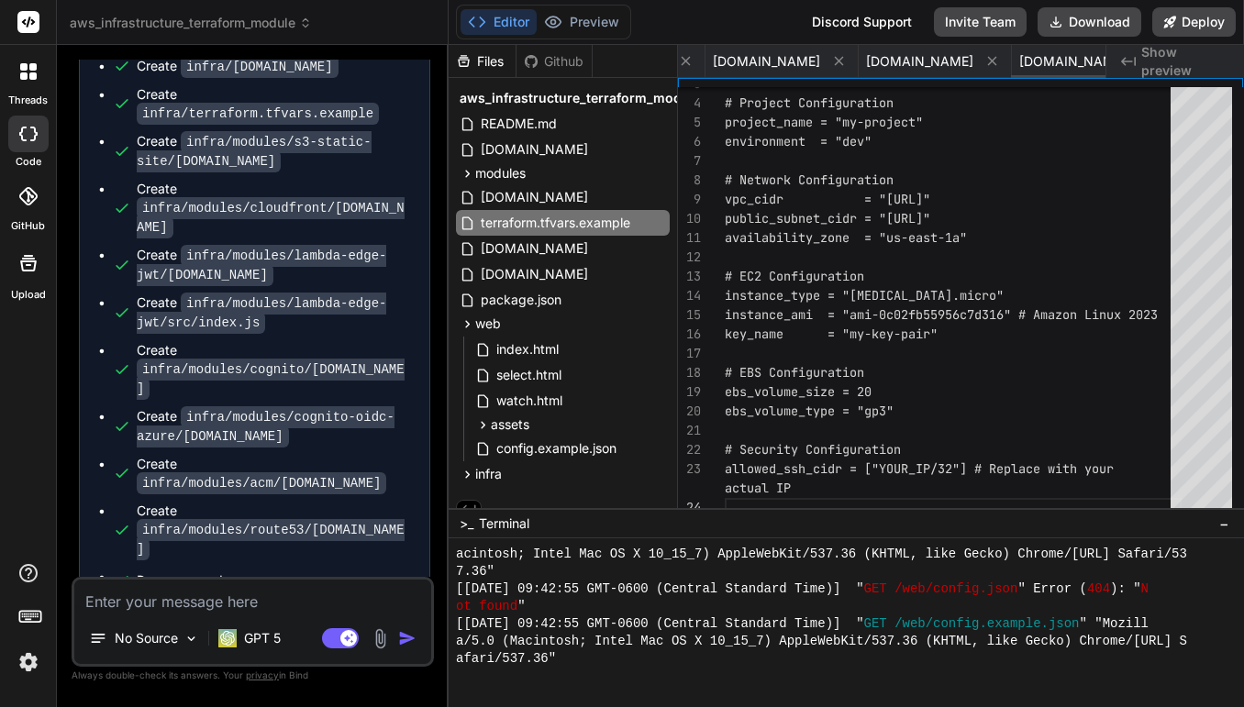
click at [984, 61] on icon at bounding box center [992, 61] width 16 height 16
click at [941, 61] on icon at bounding box center [949, 61] width 16 height 16
click at [898, 61] on icon at bounding box center [906, 61] width 16 height 16
click at [859, 61] on icon at bounding box center [867, 61] width 16 height 16
click at [821, 61] on icon at bounding box center [829, 61] width 16 height 16
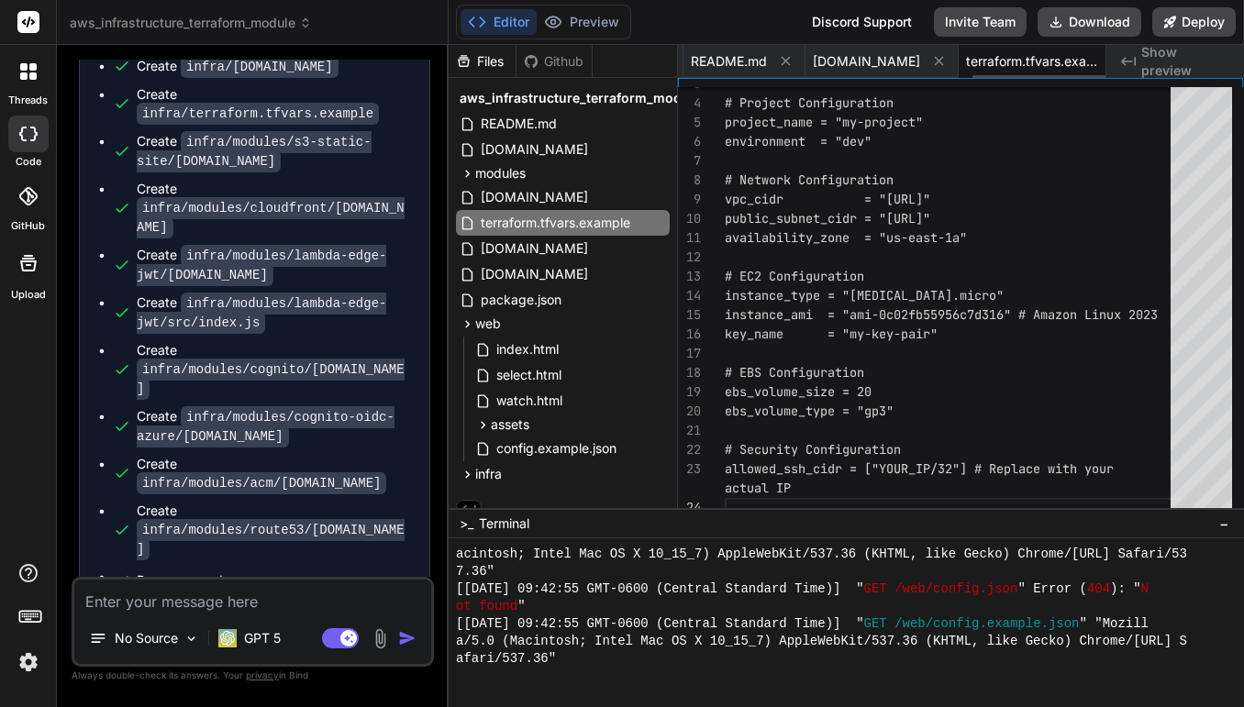
click at [793, 61] on icon at bounding box center [786, 61] width 16 height 16
click at [793, 61] on icon at bounding box center [788, 61] width 16 height 16
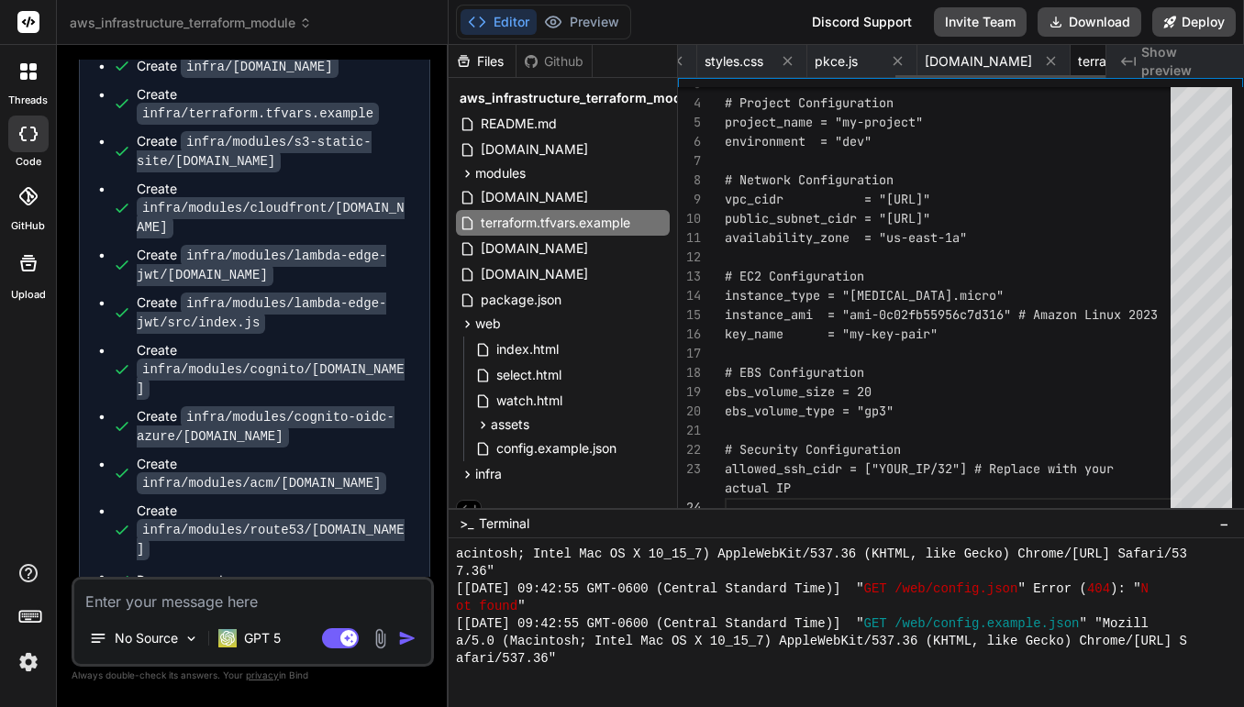
click at [793, 61] on icon at bounding box center [788, 61] width 16 height 16
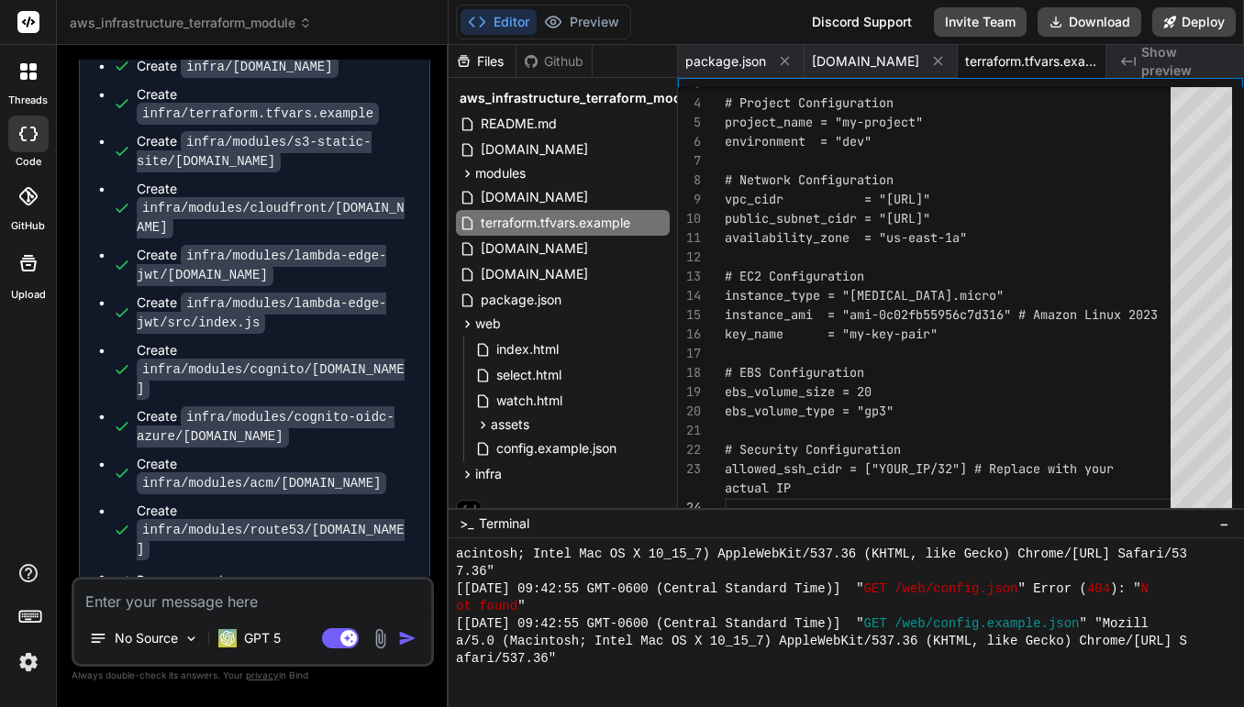
click at [793, 61] on button at bounding box center [784, 61] width 23 height 23
click at [831, 61] on div "terraform.tfvars.example" at bounding box center [922, 61] width 183 height 33
click at [807, 63] on icon at bounding box center [811, 61] width 9 height 9
click at [839, 59] on icon at bounding box center [841, 61] width 9 height 9
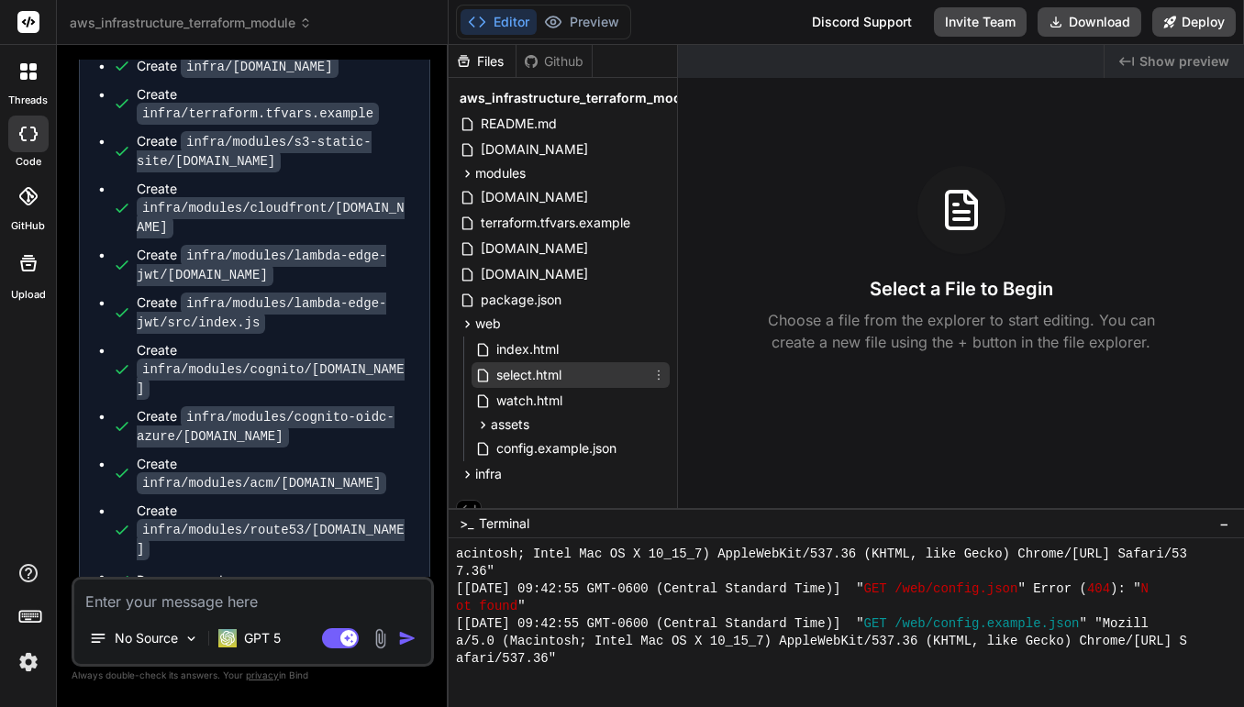
click at [545, 374] on span "select.html" at bounding box center [528, 375] width 69 height 22
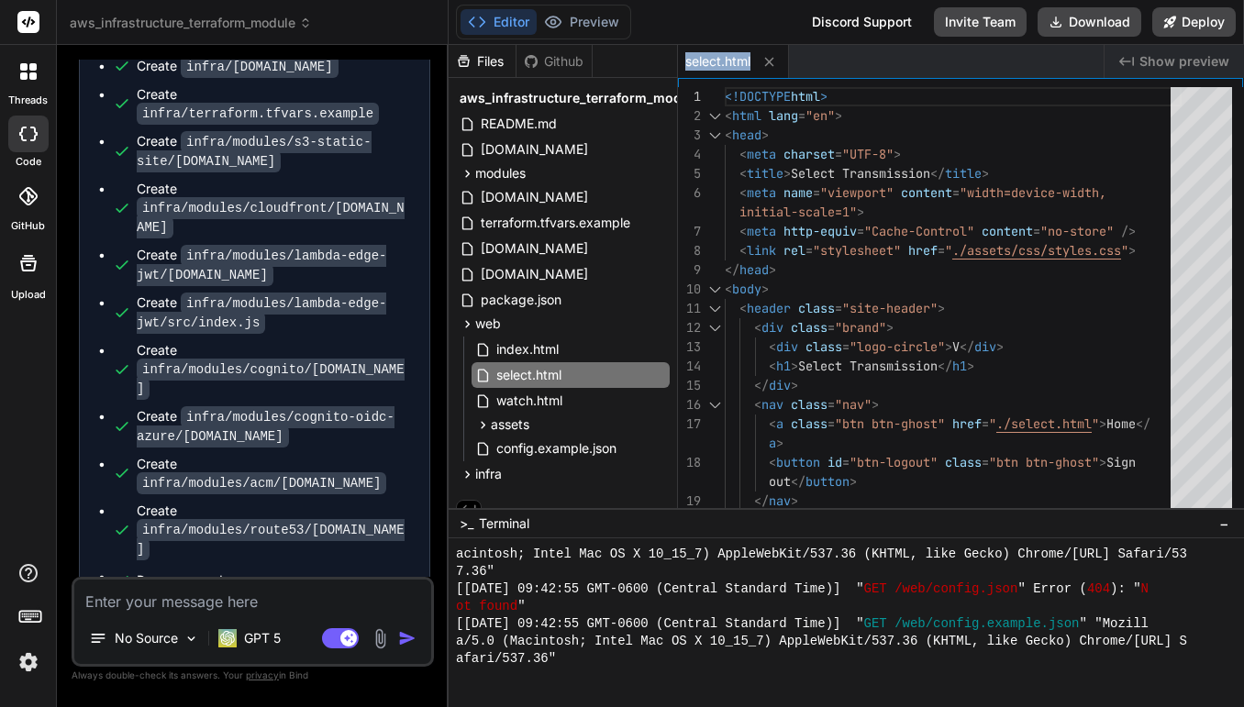
click at [1170, 61] on span "Show preview" at bounding box center [1184, 61] width 90 height 18
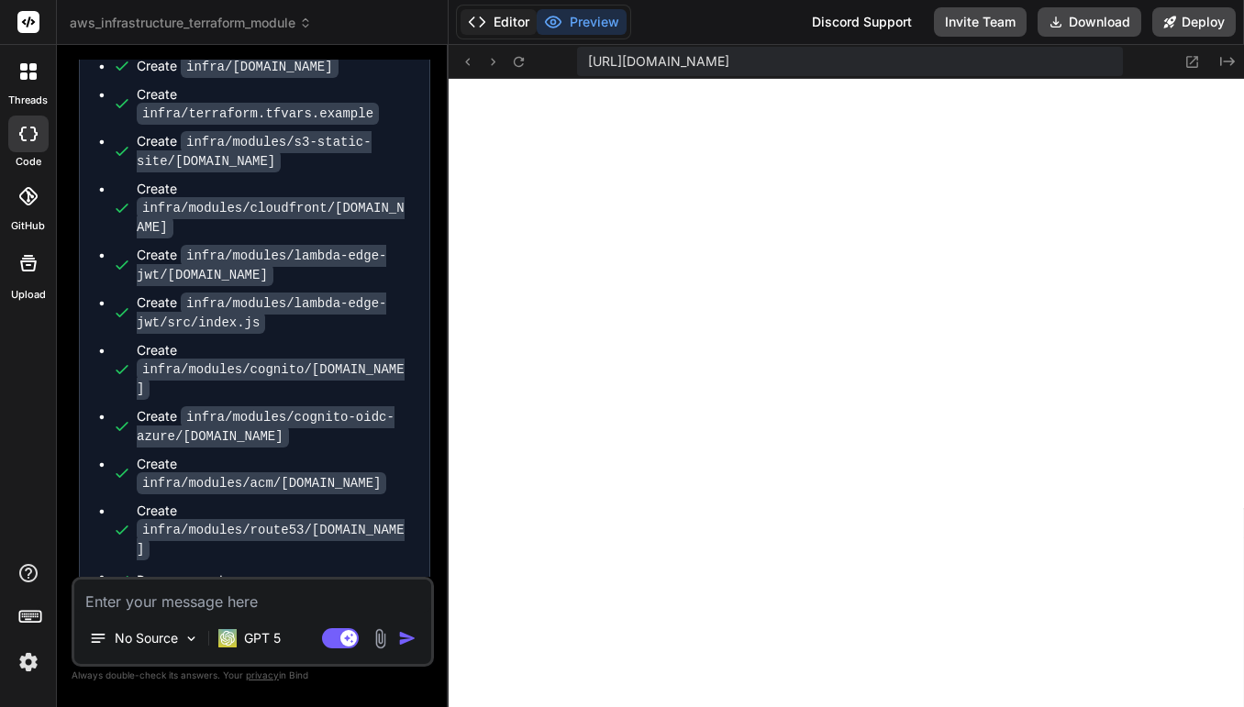
click at [516, 34] on button "Editor" at bounding box center [498, 22] width 76 height 26
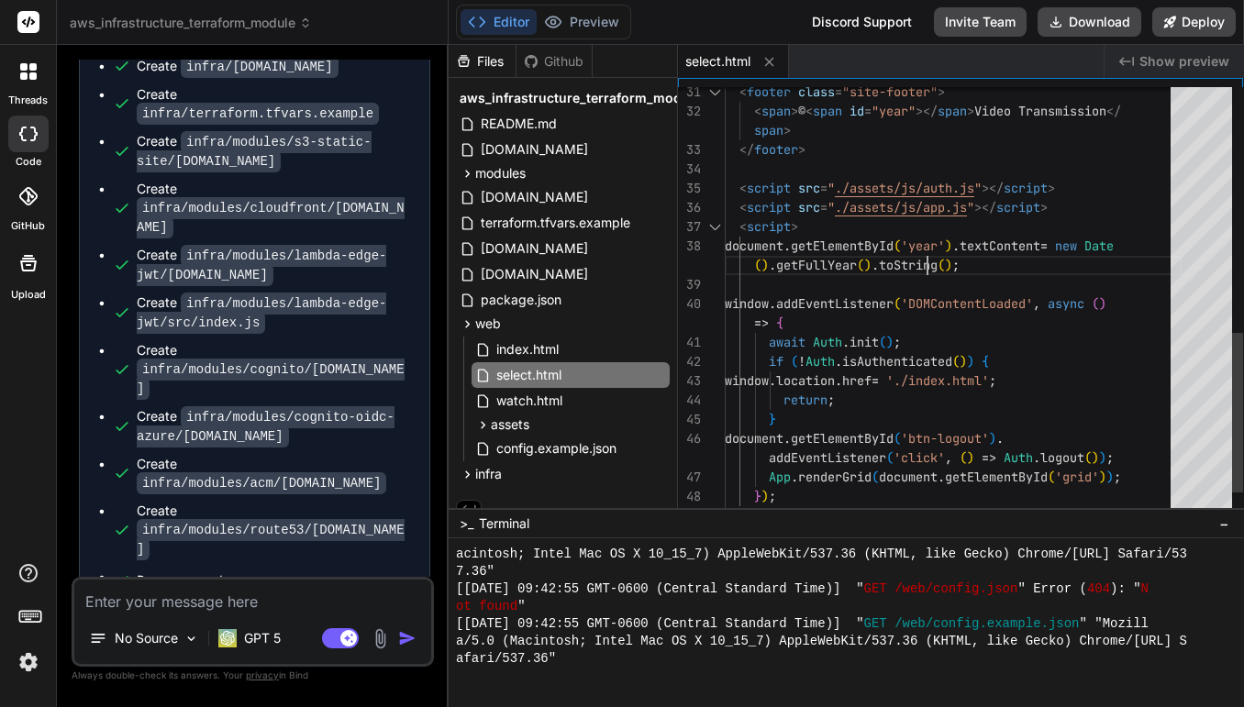
scroll to position [58, 0]
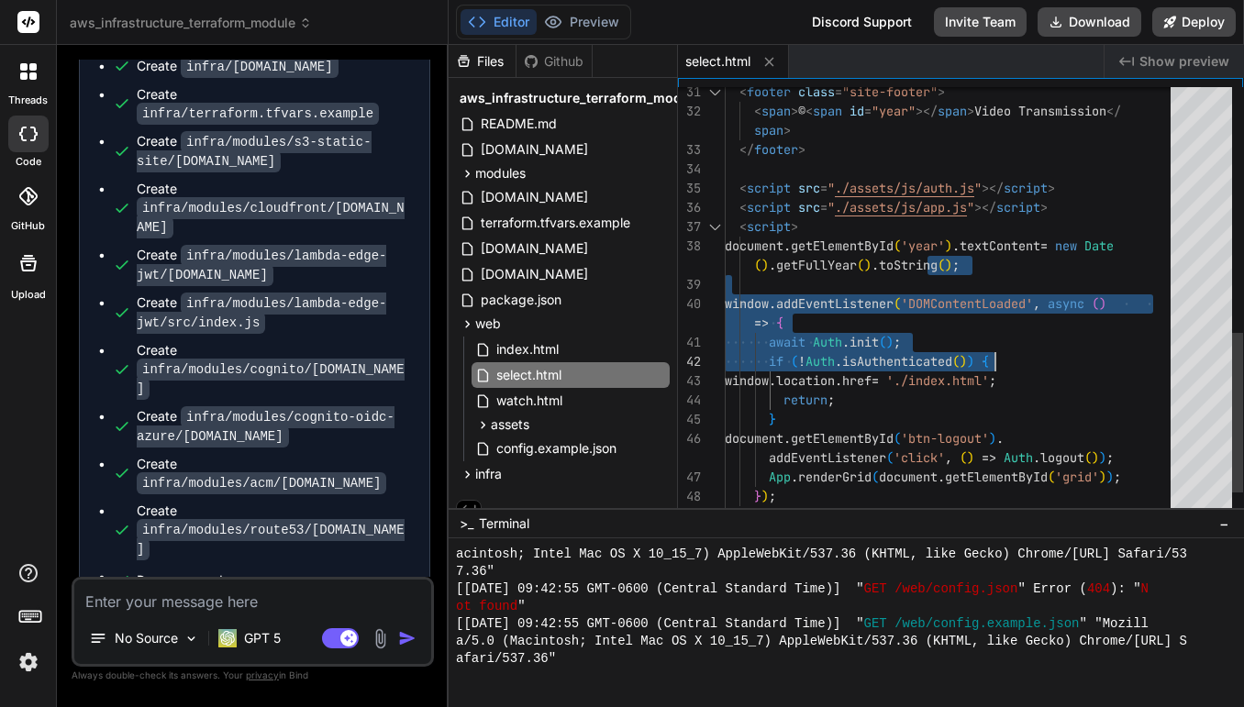
type textarea "<script src="./assets/js/app.js"></script> <script> document.getElementById('ye…"
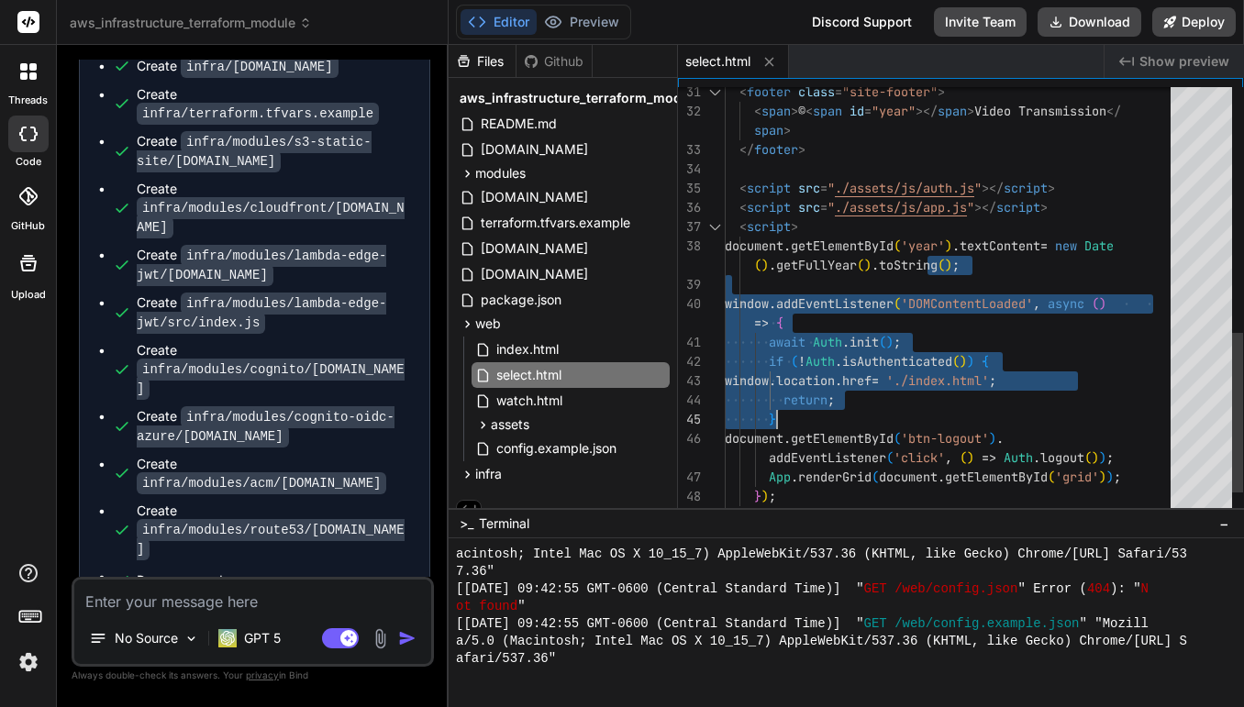
drag, startPoint x: 925, startPoint y: 251, endPoint x: 1038, endPoint y: 401, distance: 187.9
click at [1038, 401] on div "</ footer > < script src = " ./assets/js/auth.js " ></ script > < script src = …" at bounding box center [953, 6] width 457 height 1156
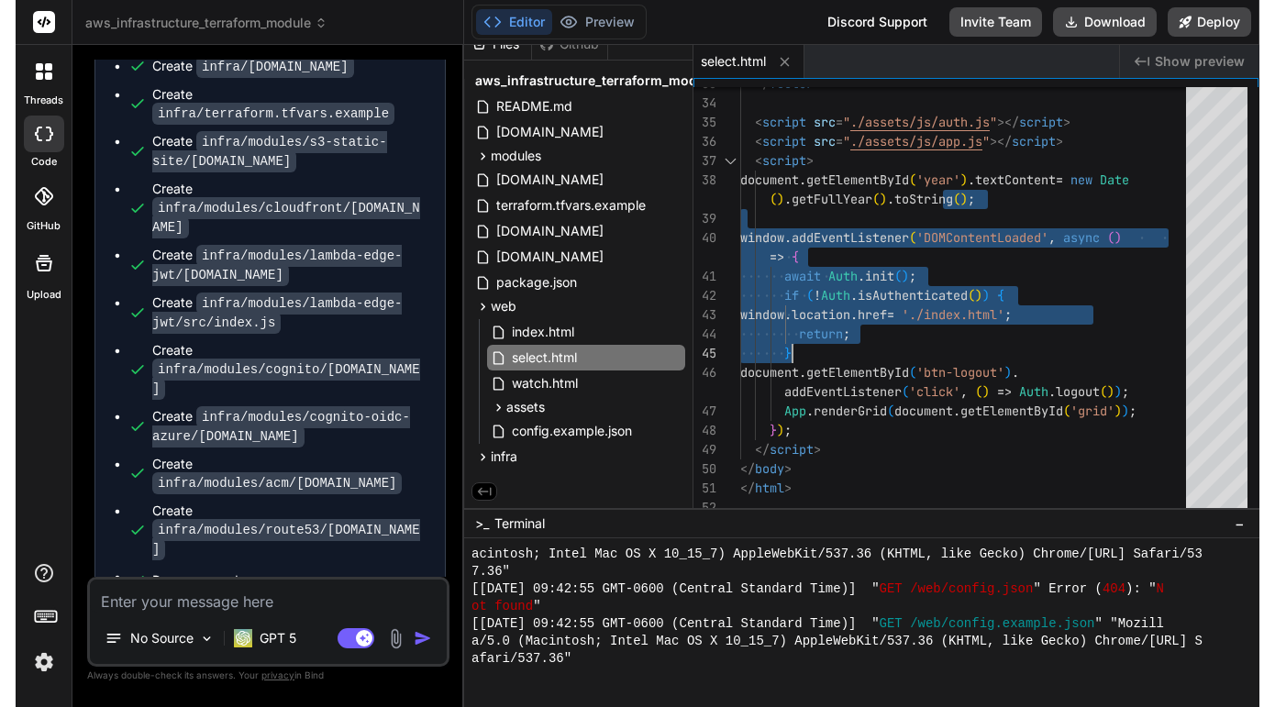
scroll to position [1569, 0]
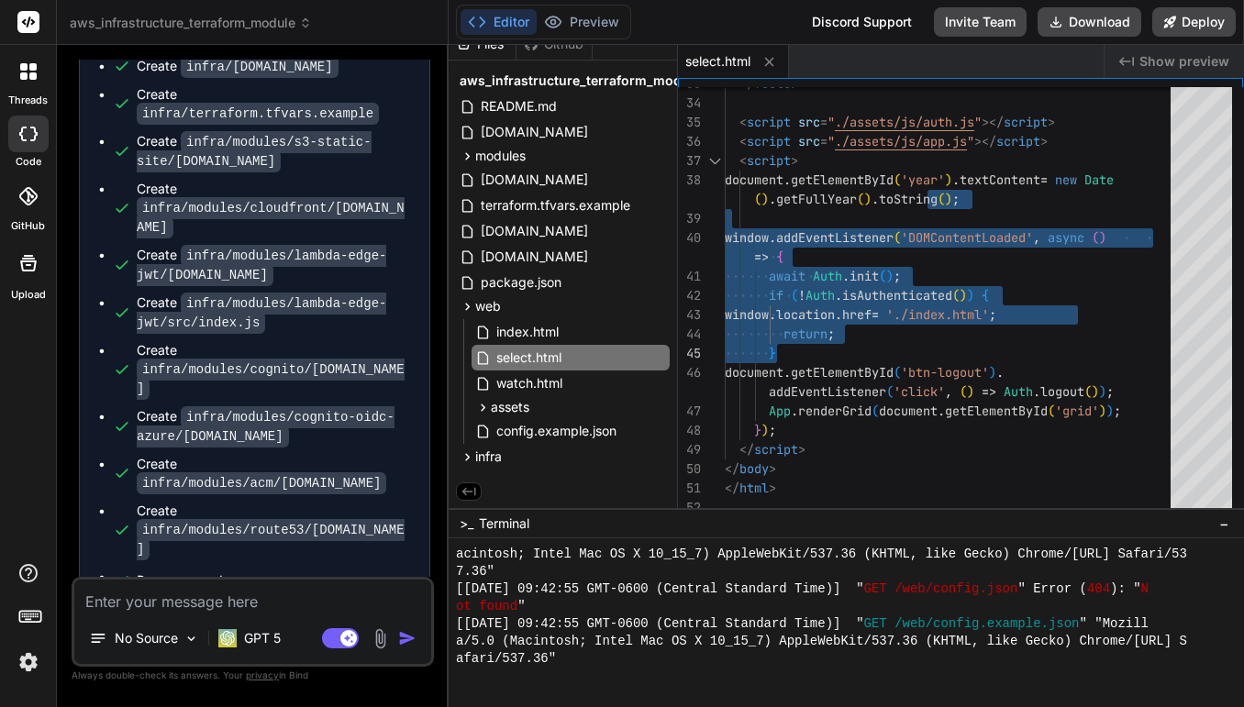
type textarea "x"
type textarea "<script> document.getElementById('year').textContent = new Date().getFullYear()…"
type textarea "x"
type textarea "document.getElementById('year').textContent = new Date().getFullYear().toString…"
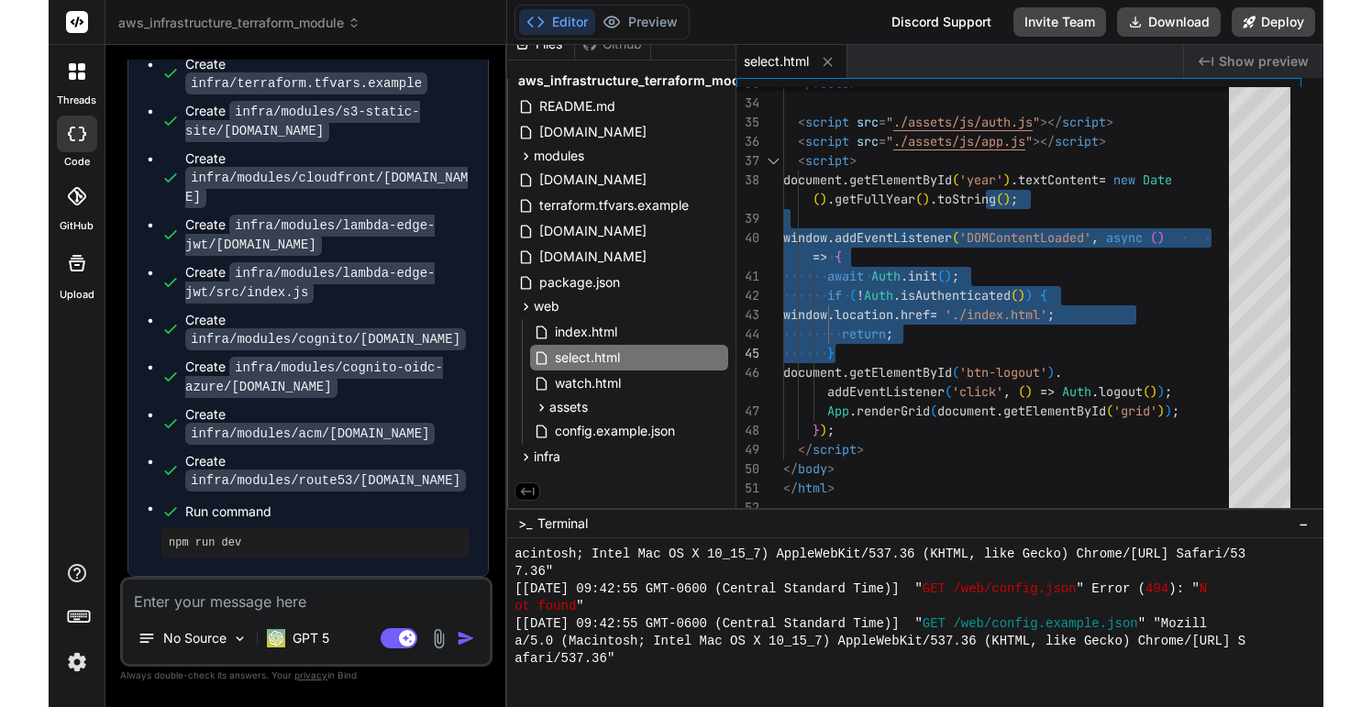
scroll to position [19, 0]
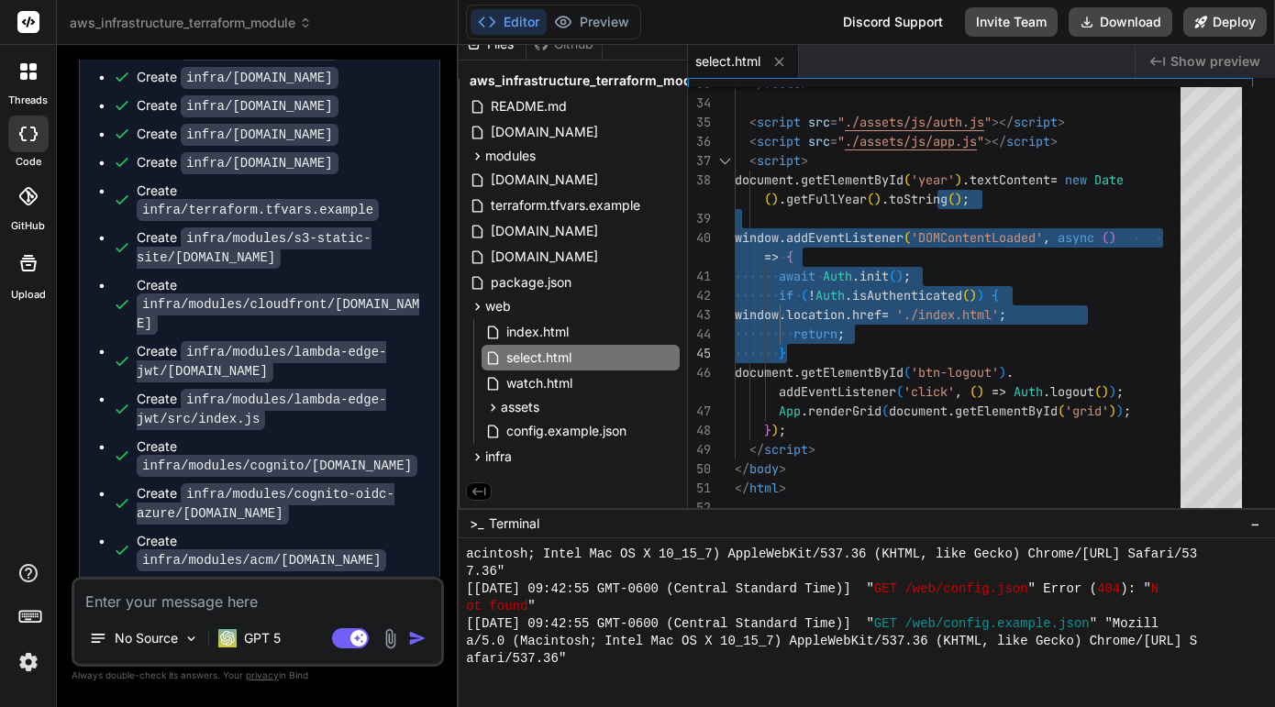
type textarea "x"
type textarea "getFullYear().toString(); window.addEventListener('DOMContentLoaded', async () …"
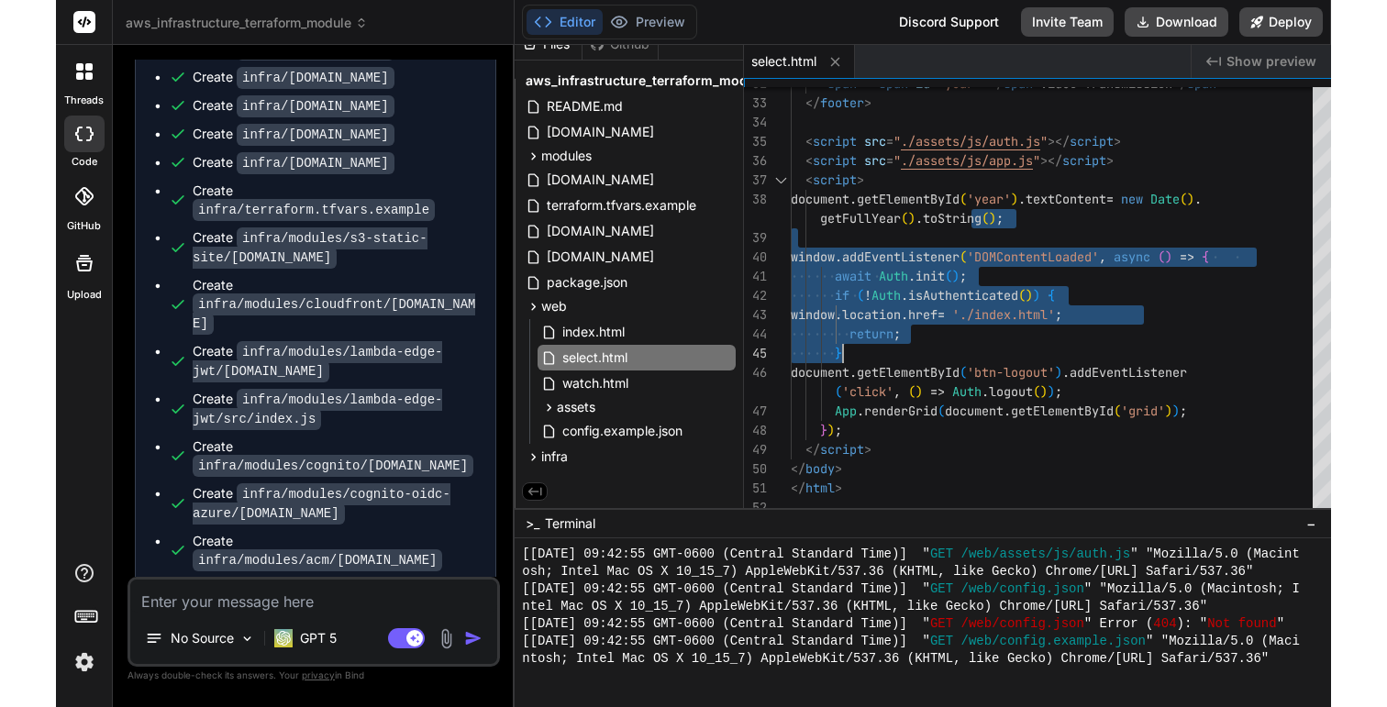
scroll to position [2242, 0]
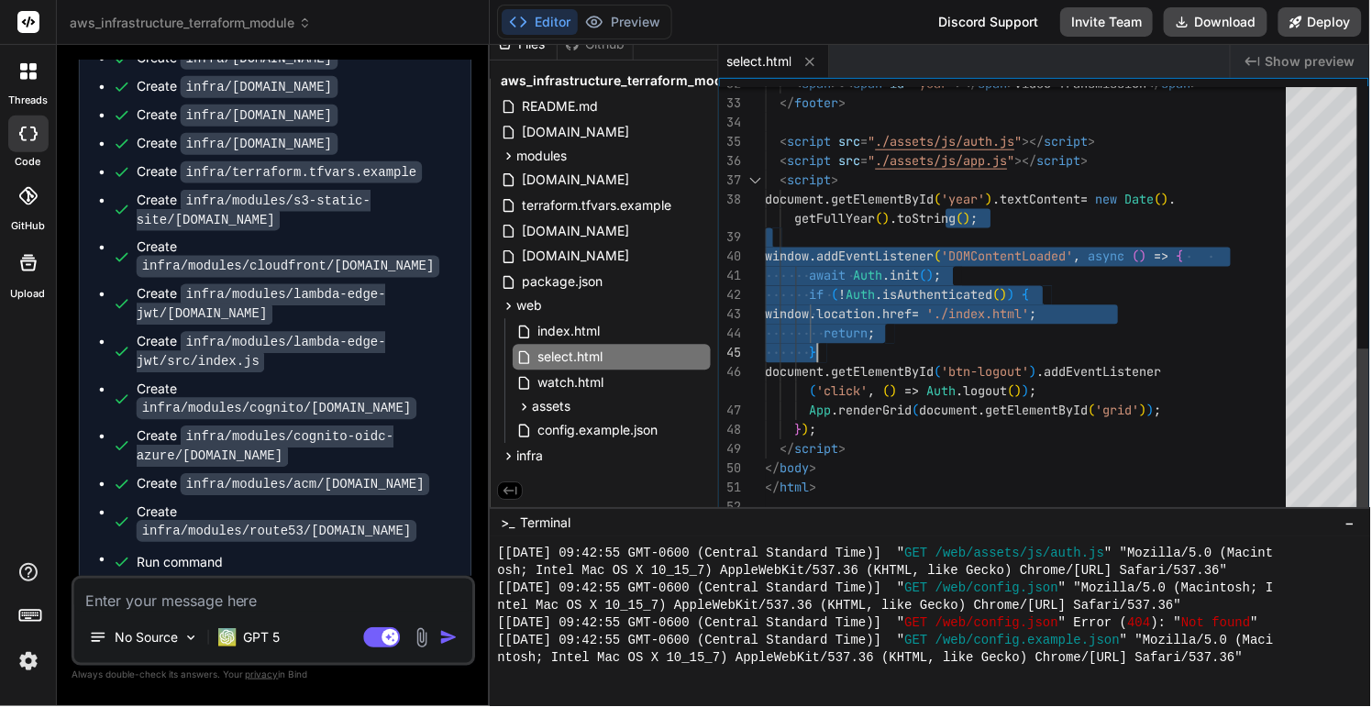
type textarea "x"
type textarea "<footer class="site-footer"> <span>© <span id="year"></span> Video Transmission…"
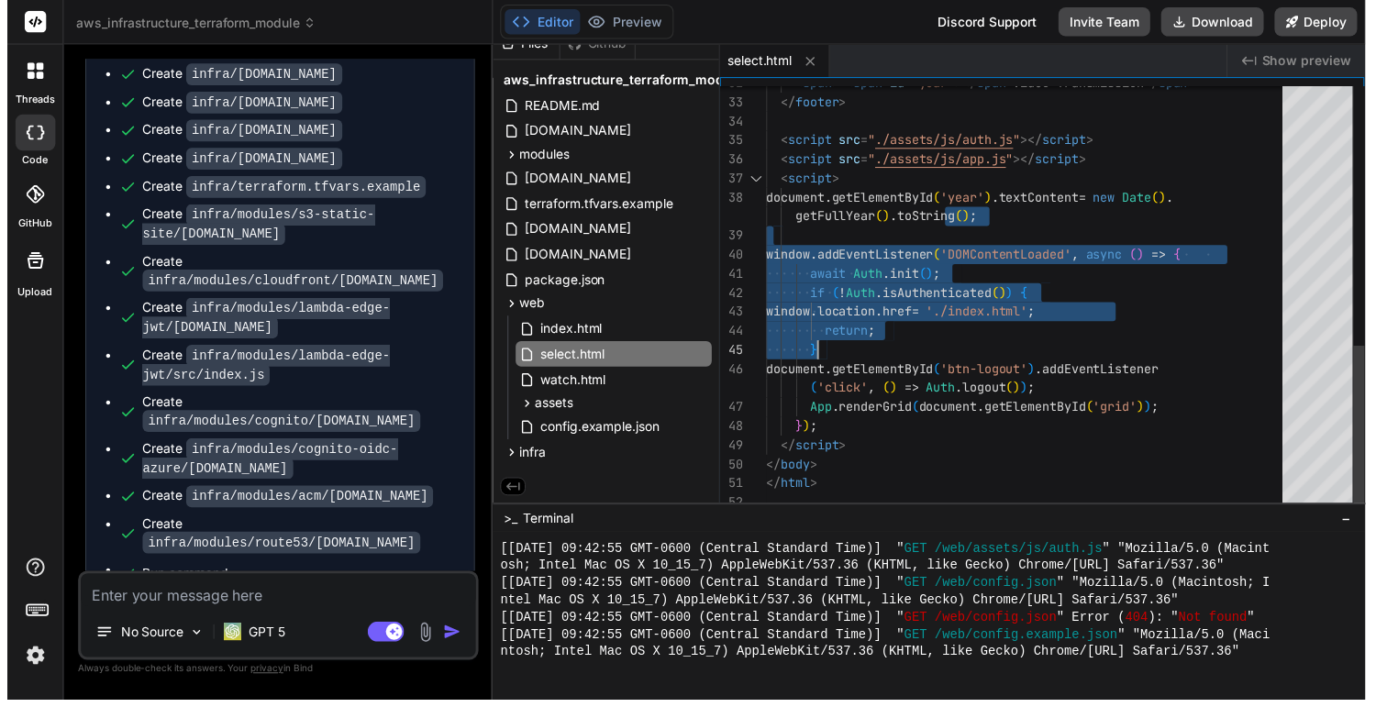
scroll to position [173, 0]
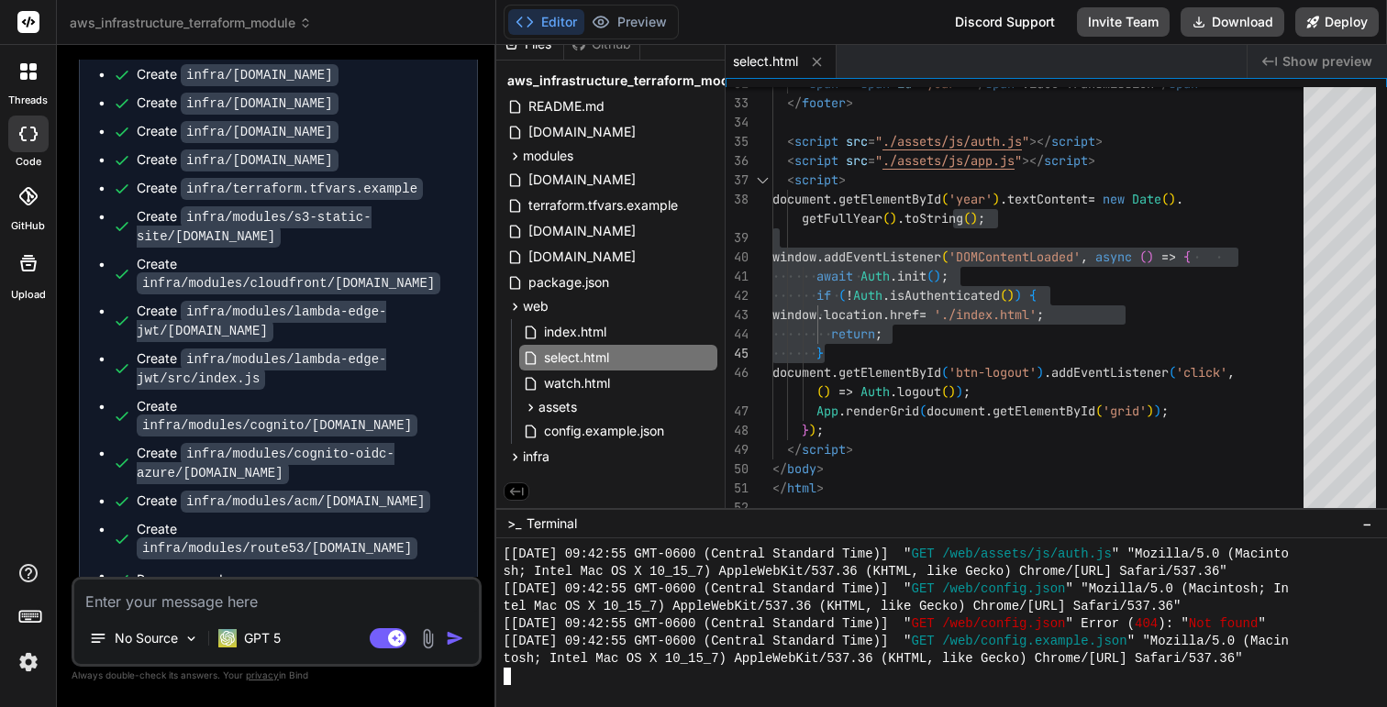
click at [873, 590] on span "[Fri Oct 03 2025 09:42:55 GMT-0600 (Central Standard Time)] "" at bounding box center [708, 589] width 408 height 17
click at [826, 590] on span "Standard" at bounding box center [795, 589] width 61 height 17
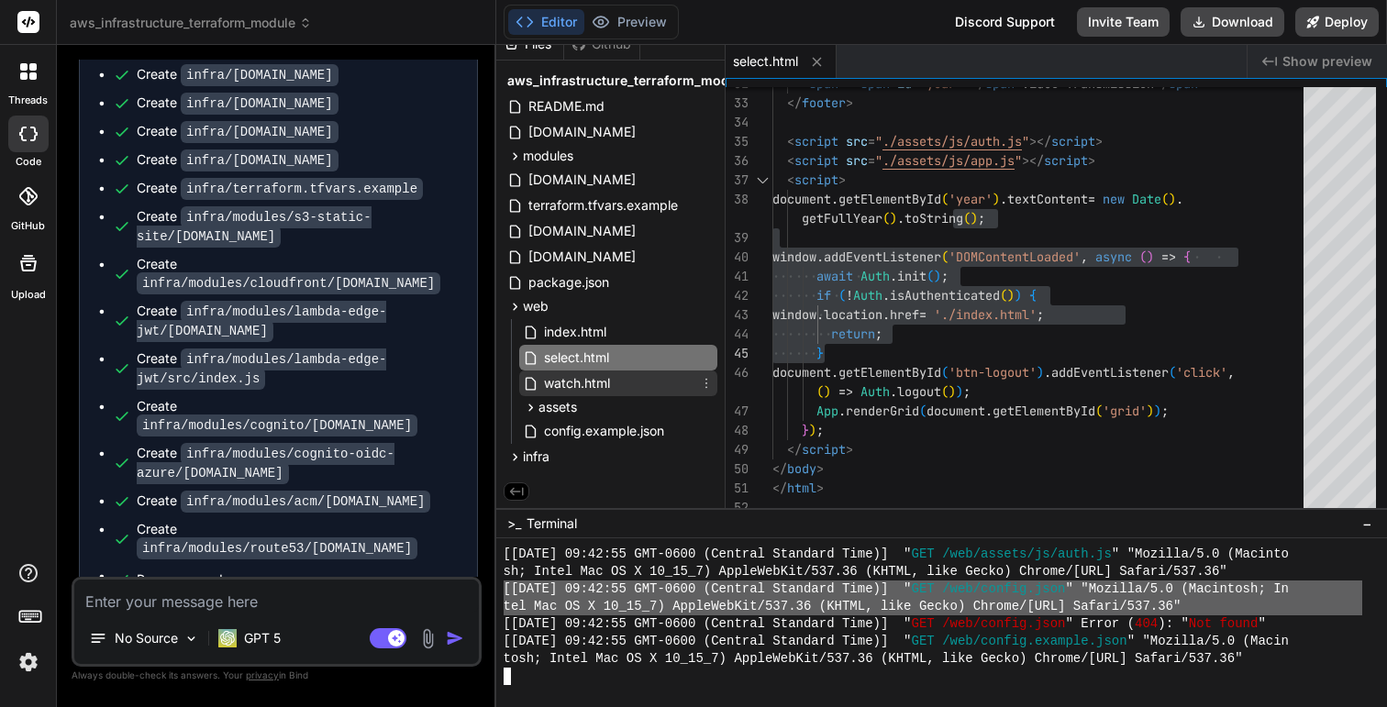
click at [597, 379] on span "watch.html" at bounding box center [577, 383] width 70 height 22
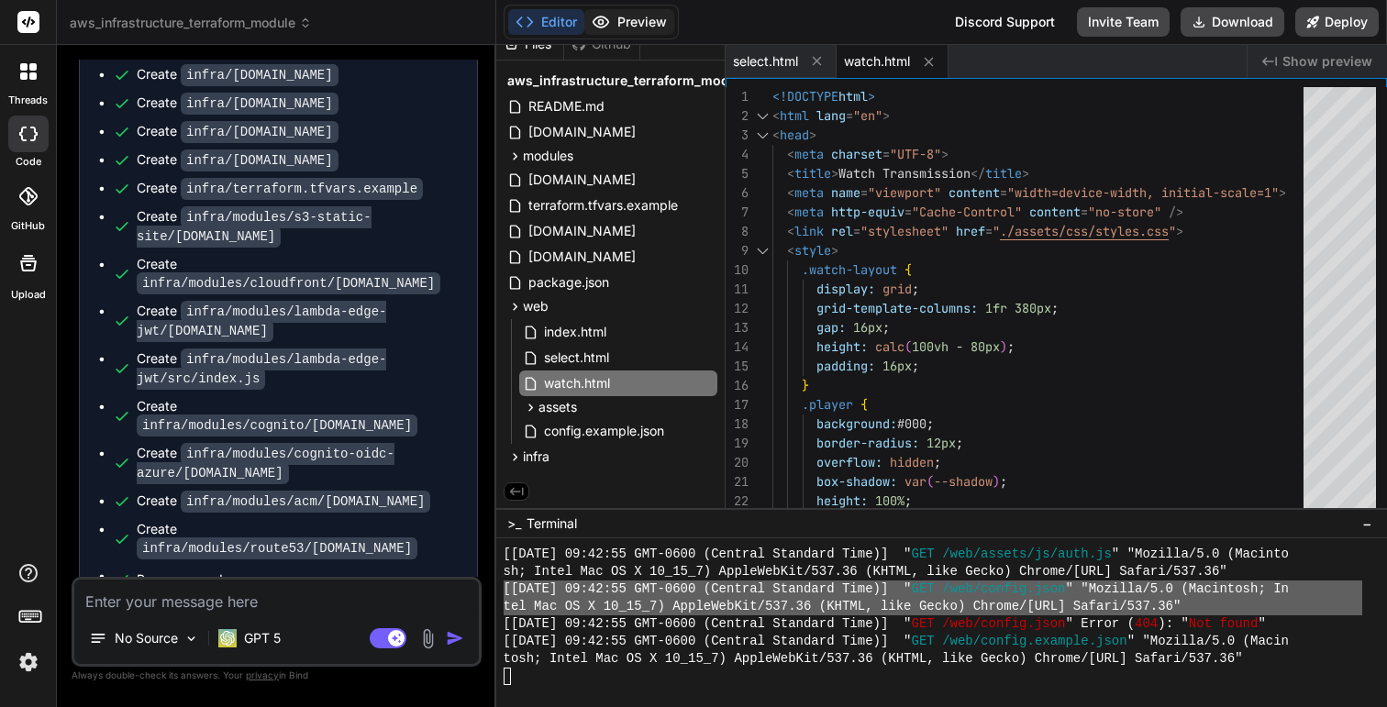
click at [651, 26] on button "Preview" at bounding box center [629, 22] width 90 height 26
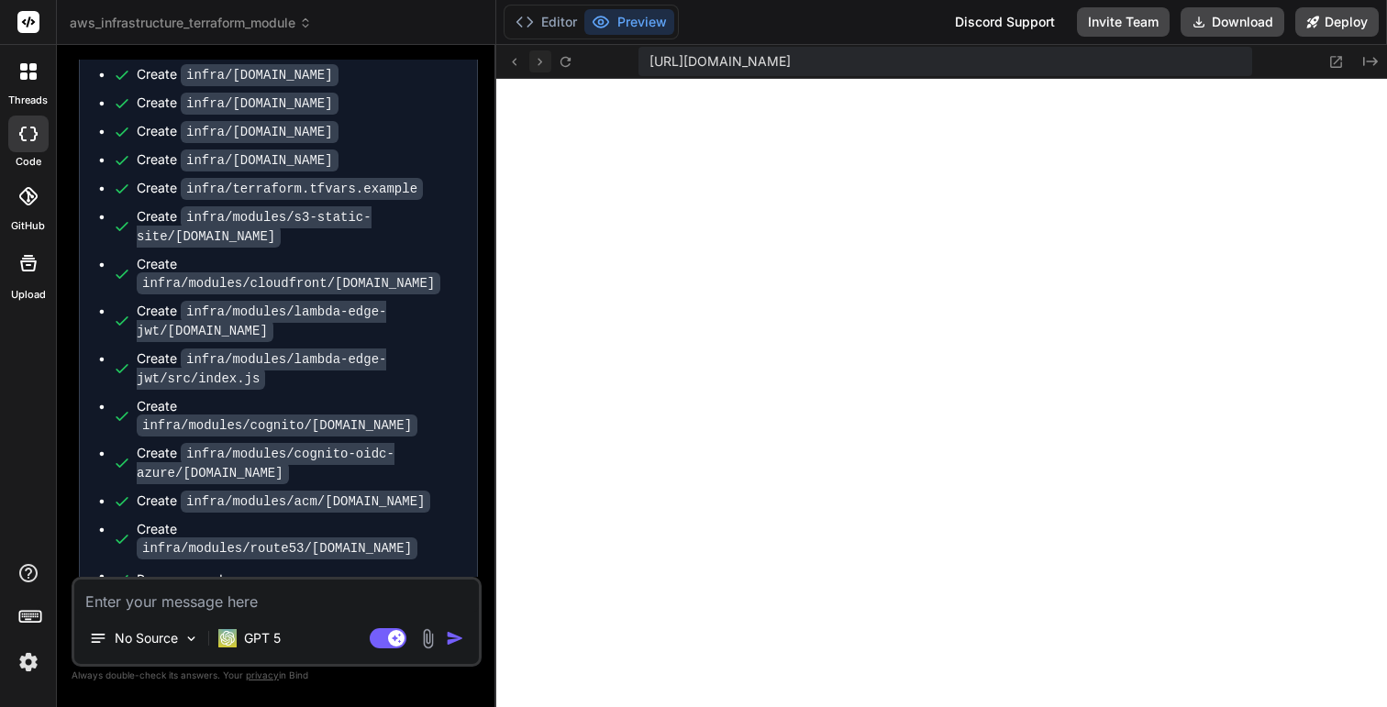
click at [542, 63] on icon at bounding box center [540, 62] width 16 height 16
click at [515, 62] on icon at bounding box center [514, 62] width 16 height 16
click at [1243, 65] on icon "Created with Pixso." at bounding box center [1370, 61] width 15 height 15
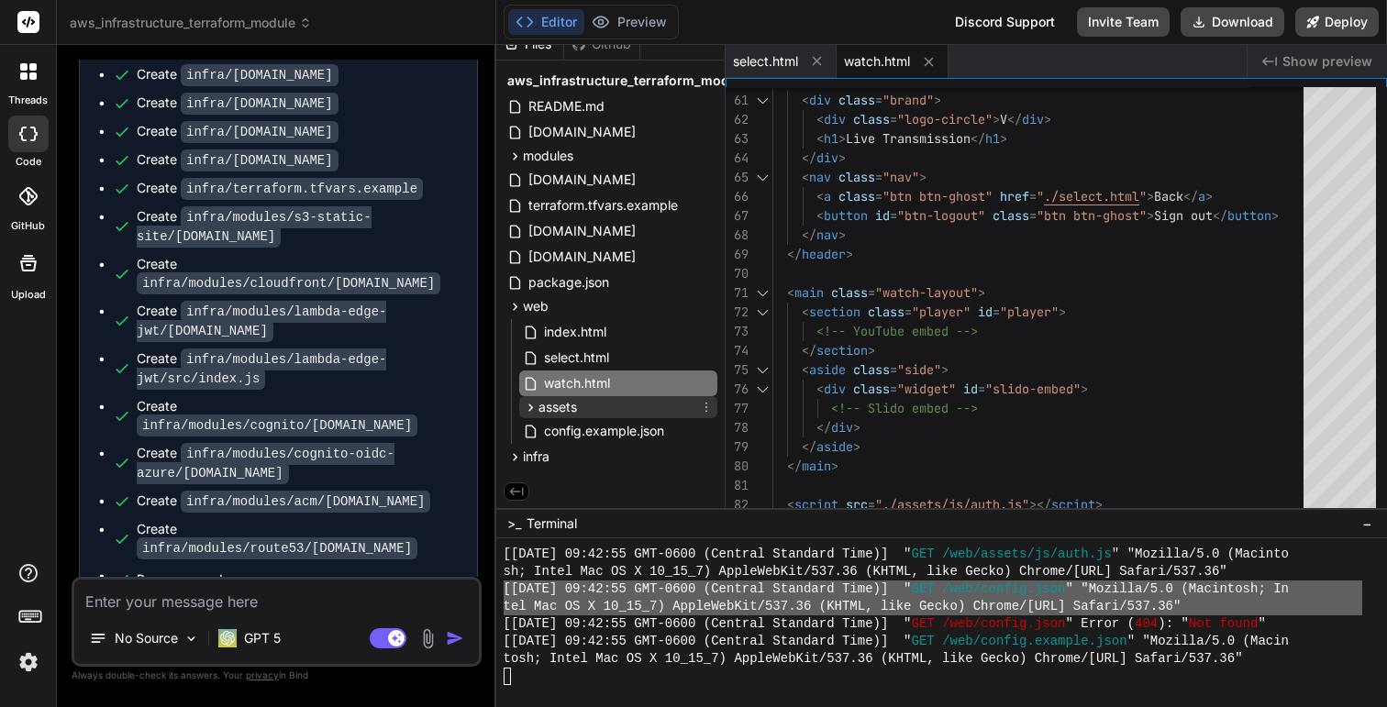
click at [585, 406] on div "assets" at bounding box center [618, 407] width 198 height 22
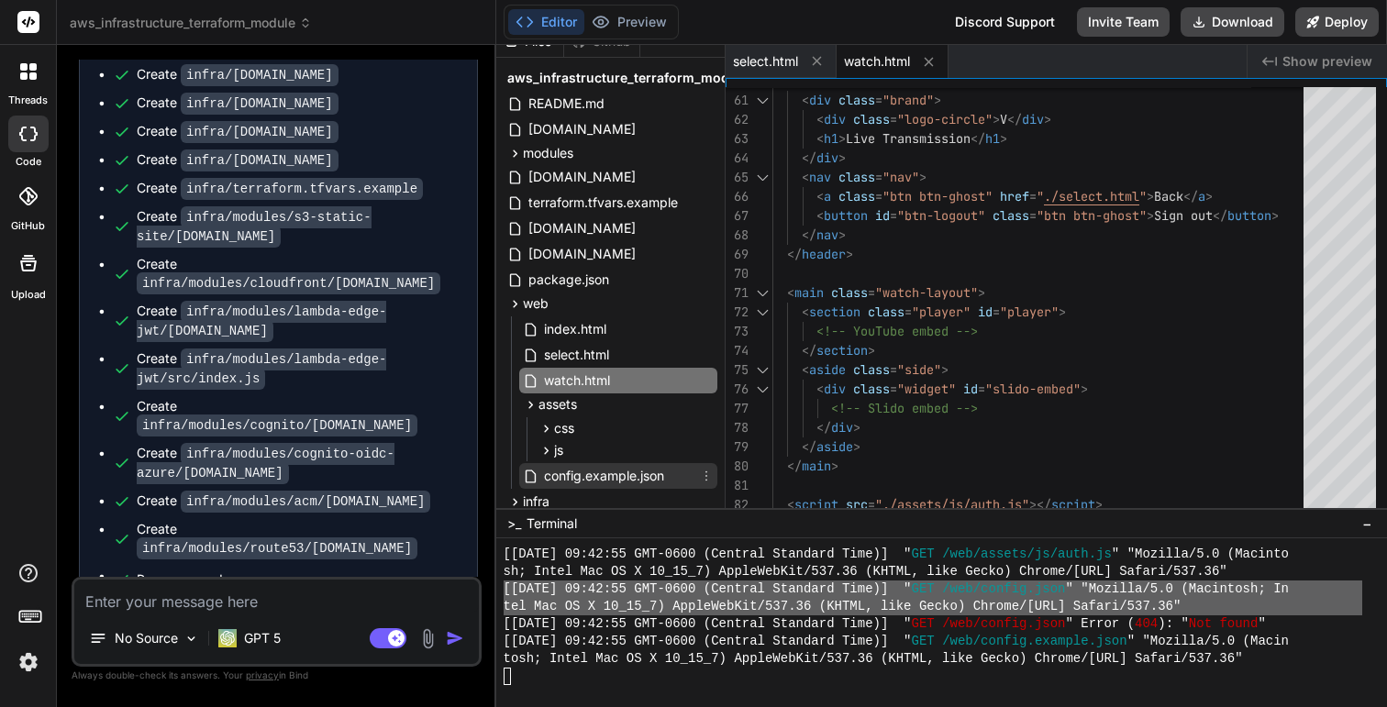
click at [564, 471] on span "config.example.json" at bounding box center [604, 476] width 124 height 22
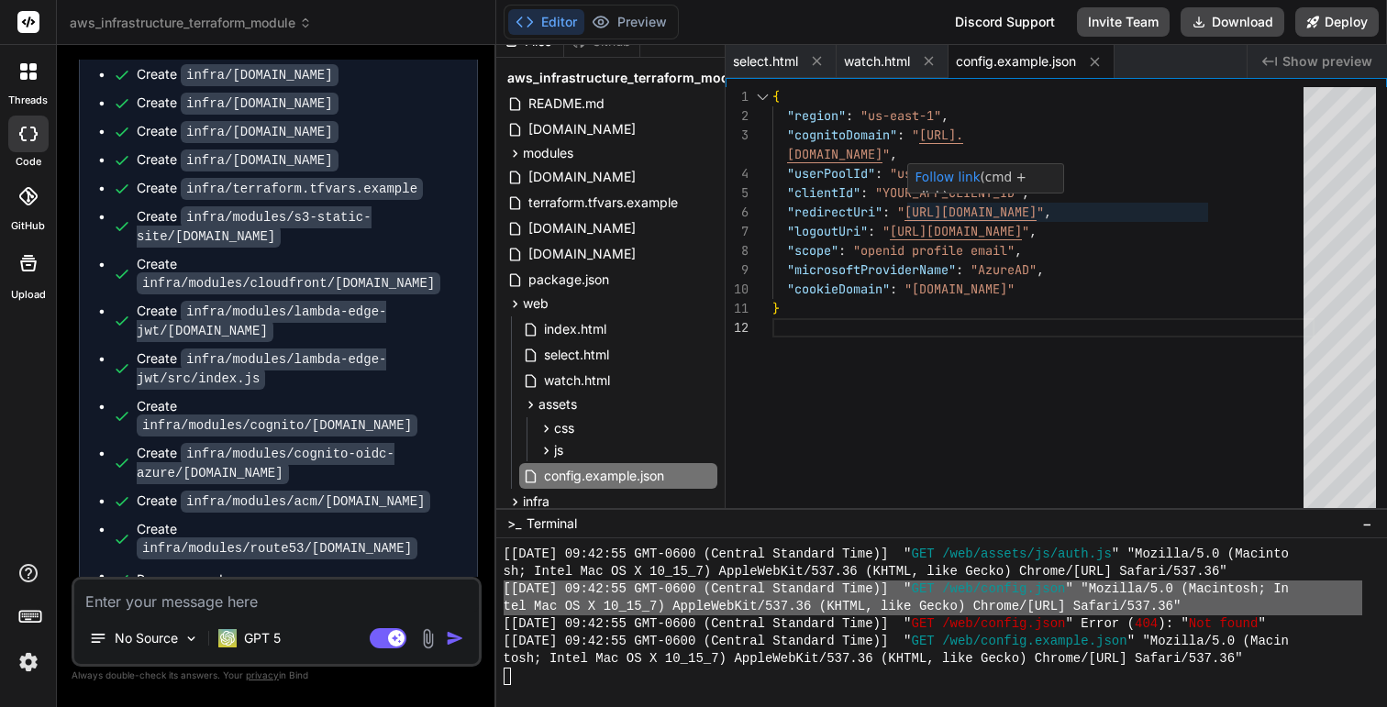
click at [1196, 248] on div "{ "region" : "us-east-1" , "cognitoDomain" : " https://YOUR_DOMAIN_PREFIX.auth.…" at bounding box center [1043, 302] width 542 height 430
click at [823, 199] on div "{ "region" : "us-east-1" , "cognitoDomain" : " https://YOUR_DOMAIN_PREFIX.auth.…" at bounding box center [1043, 302] width 542 height 430
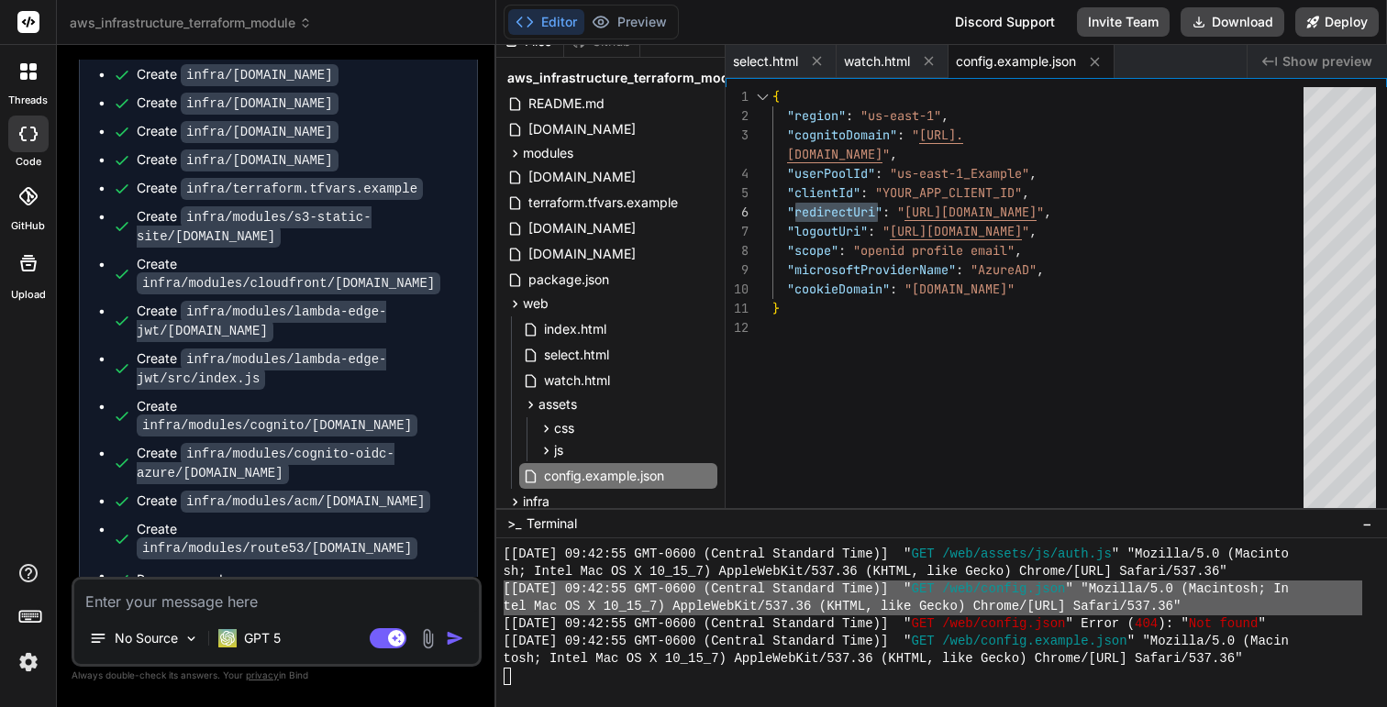
click at [821, 226] on div "{ "region" : "us-east-1" , "cognitoDomain" : " https://YOUR_DOMAIN_PREFIX.auth.…" at bounding box center [1043, 302] width 542 height 430
click at [825, 272] on div "{ "region" : "us-east-1" , "cognitoDomain" : " https://YOUR_DOMAIN_PREFIX.auth.…" at bounding box center [1043, 302] width 542 height 430
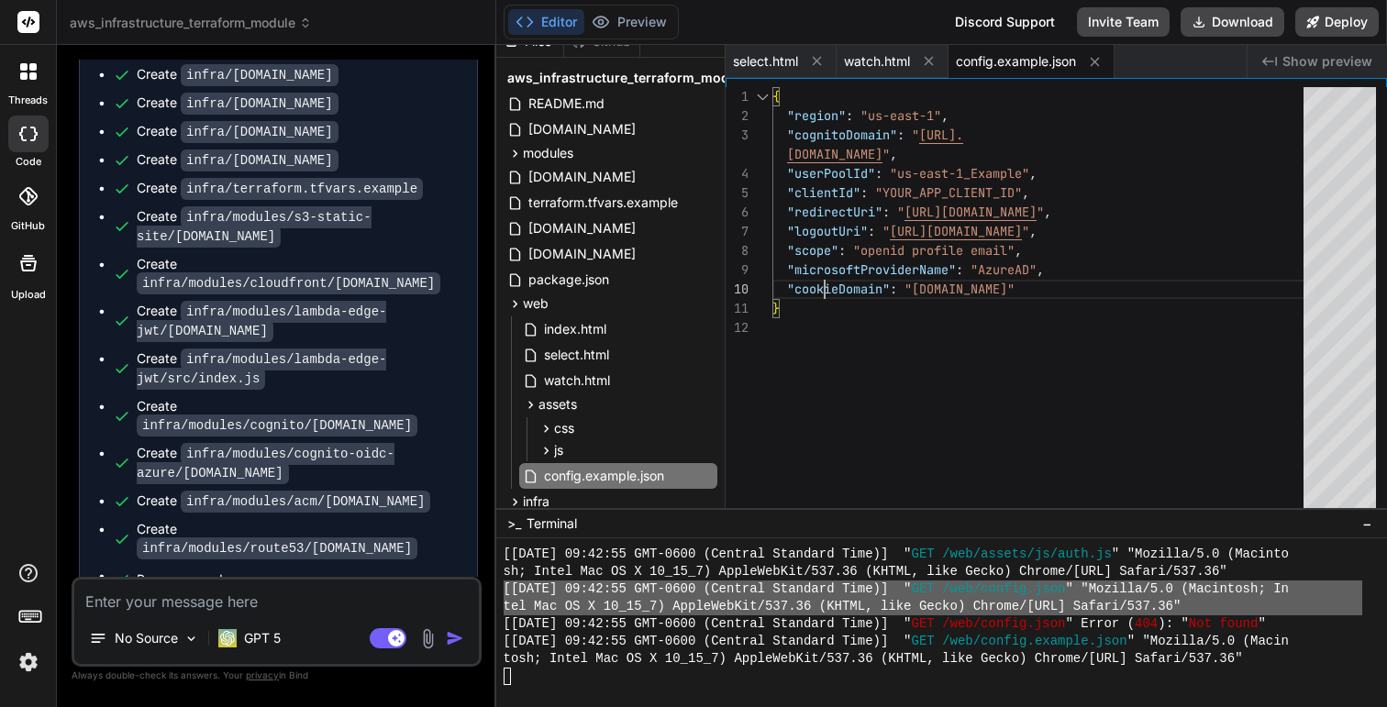
click at [825, 272] on div "{ "region" : "us-east-1" , "cognitoDomain" : " https://YOUR_DOMAIN_PREFIX.auth.…" at bounding box center [1043, 302] width 542 height 430
click at [953, 313] on div "{ "region" : "us-east-1" , "cognitoDomain" : " https://YOUR_DOMAIN_PREFIX.auth.…" at bounding box center [1043, 302] width 542 height 430
click at [559, 336] on span "index.html" at bounding box center [575, 329] width 66 height 22
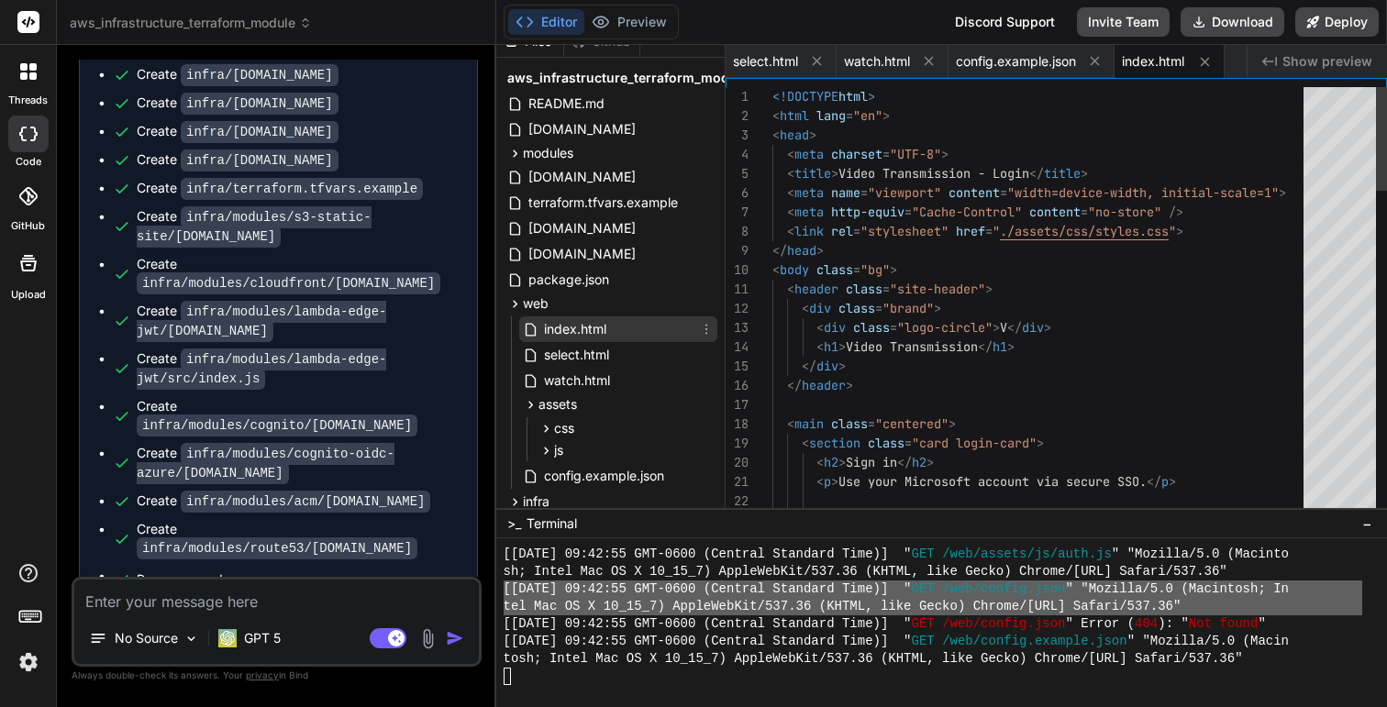
scroll to position [19, 0]
click at [815, 61] on icon at bounding box center [817, 61] width 16 height 16
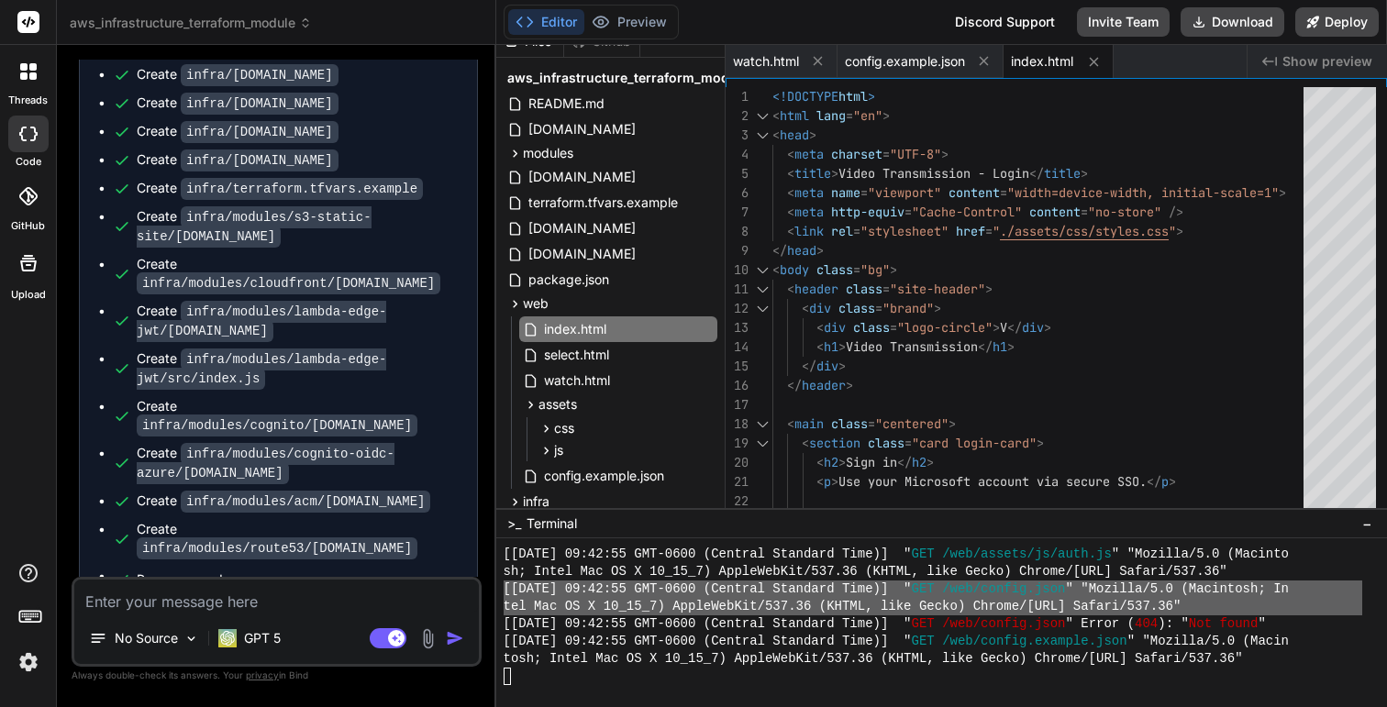
click at [815, 61] on icon at bounding box center [818, 61] width 16 height 16
click at [815, 61] on span "config.example.json" at bounding box center [793, 61] width 120 height 18
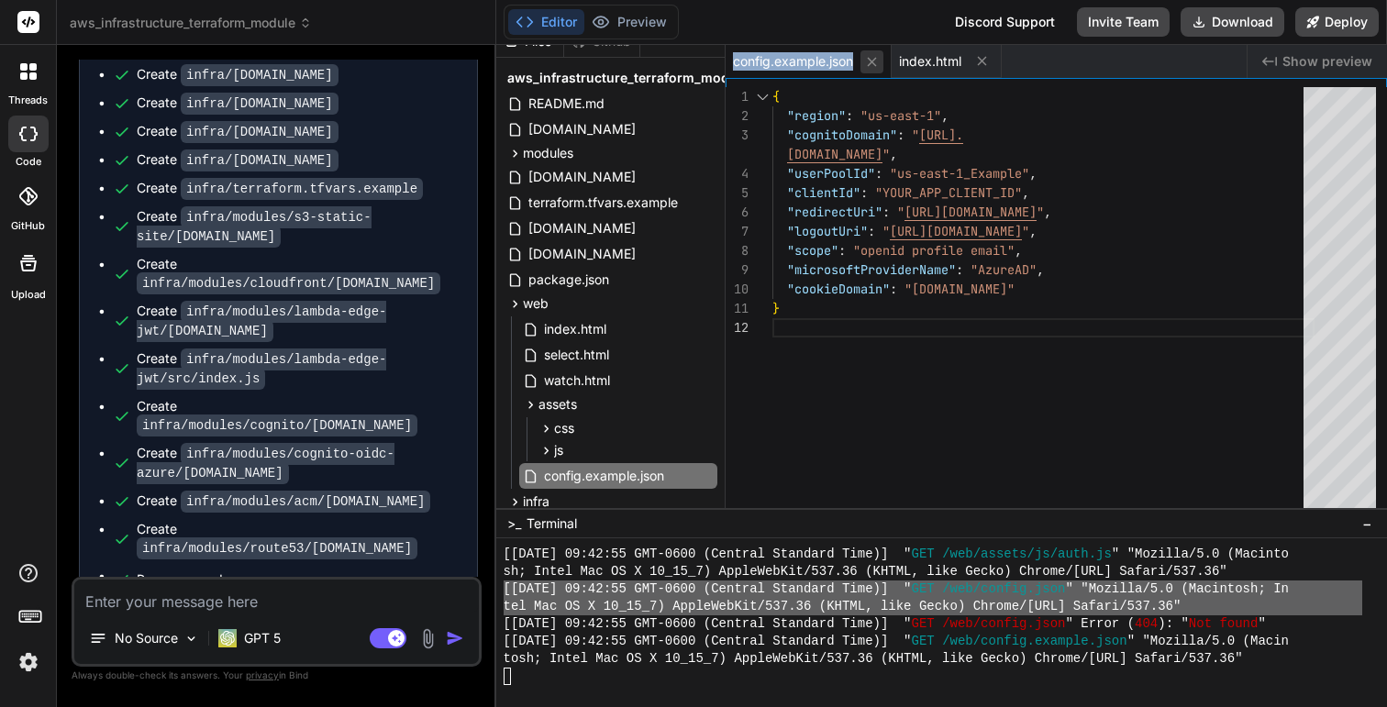
click at [864, 61] on button at bounding box center [871, 61] width 23 height 23
type textarea "</html>"
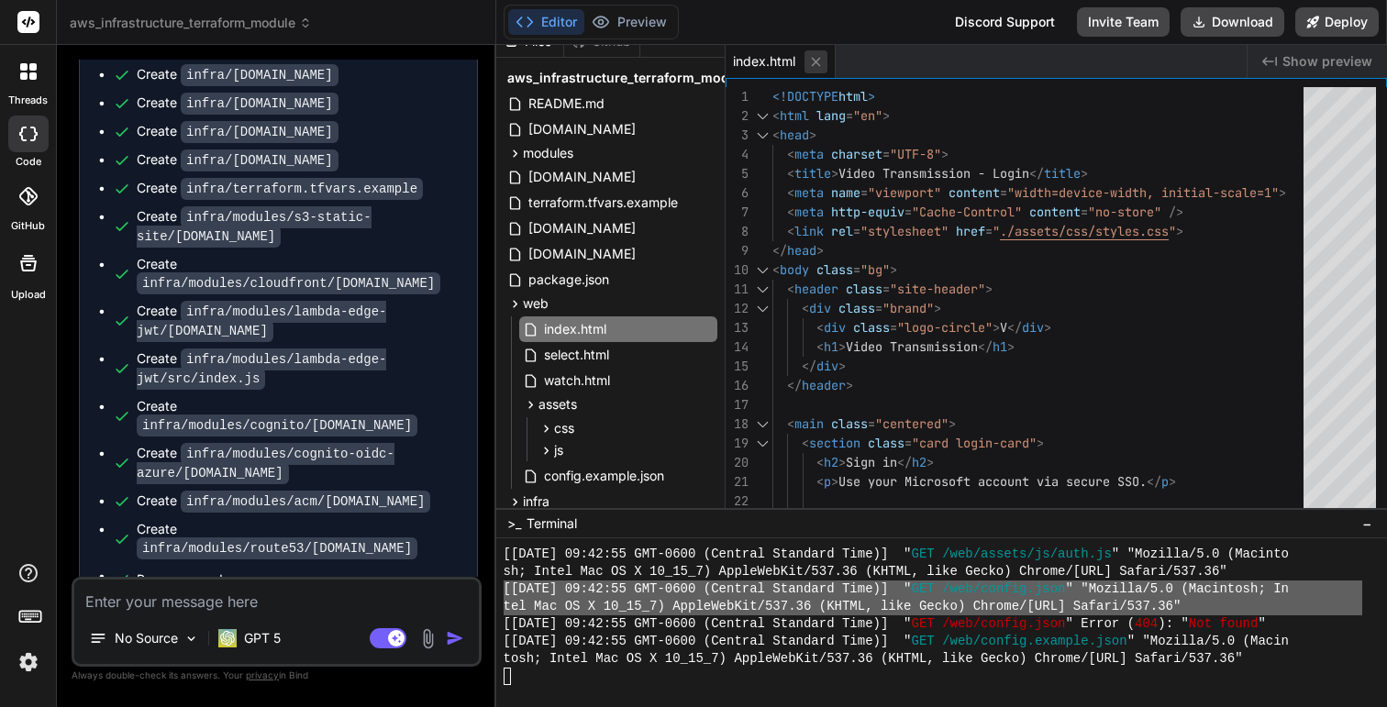
click at [818, 64] on icon at bounding box center [815, 61] width 9 height 9
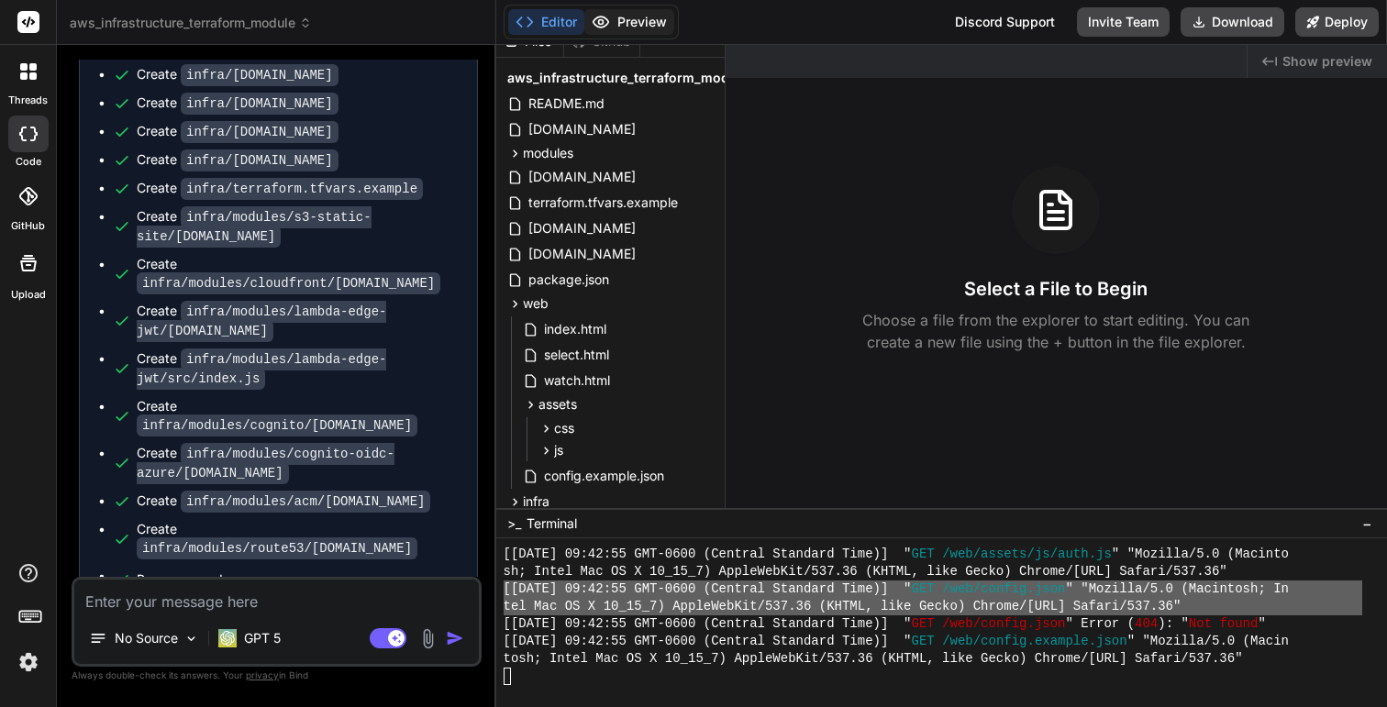
click at [647, 26] on button "Preview" at bounding box center [629, 22] width 90 height 26
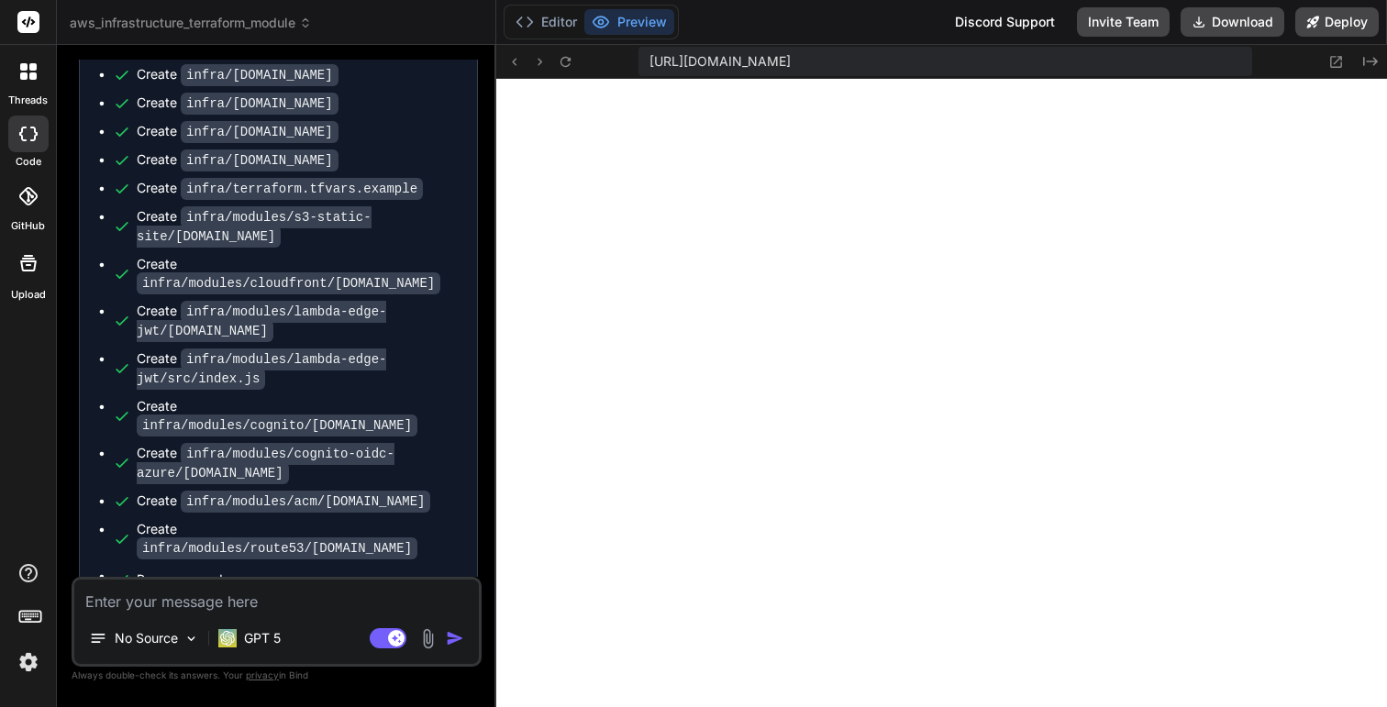
click at [754, 66] on span "https://y0kcklukd0sk6k1gcn36to6gry44is-fi4k-qvy6y62j--3000--96435430.local-corp…" at bounding box center [719, 61] width 141 height 18
drag, startPoint x: 1143, startPoint y: 66, endPoint x: 1280, endPoint y: 52, distance: 137.4
click at [1243, 52] on div "https://y0kcklukd0sk6k1gcn36to6gry44is-fi4k-qvy6y62j--3000--96435430.local-corp…" at bounding box center [942, 62] width 892 height 34
click at [1243, 59] on icon at bounding box center [1336, 62] width 16 height 16
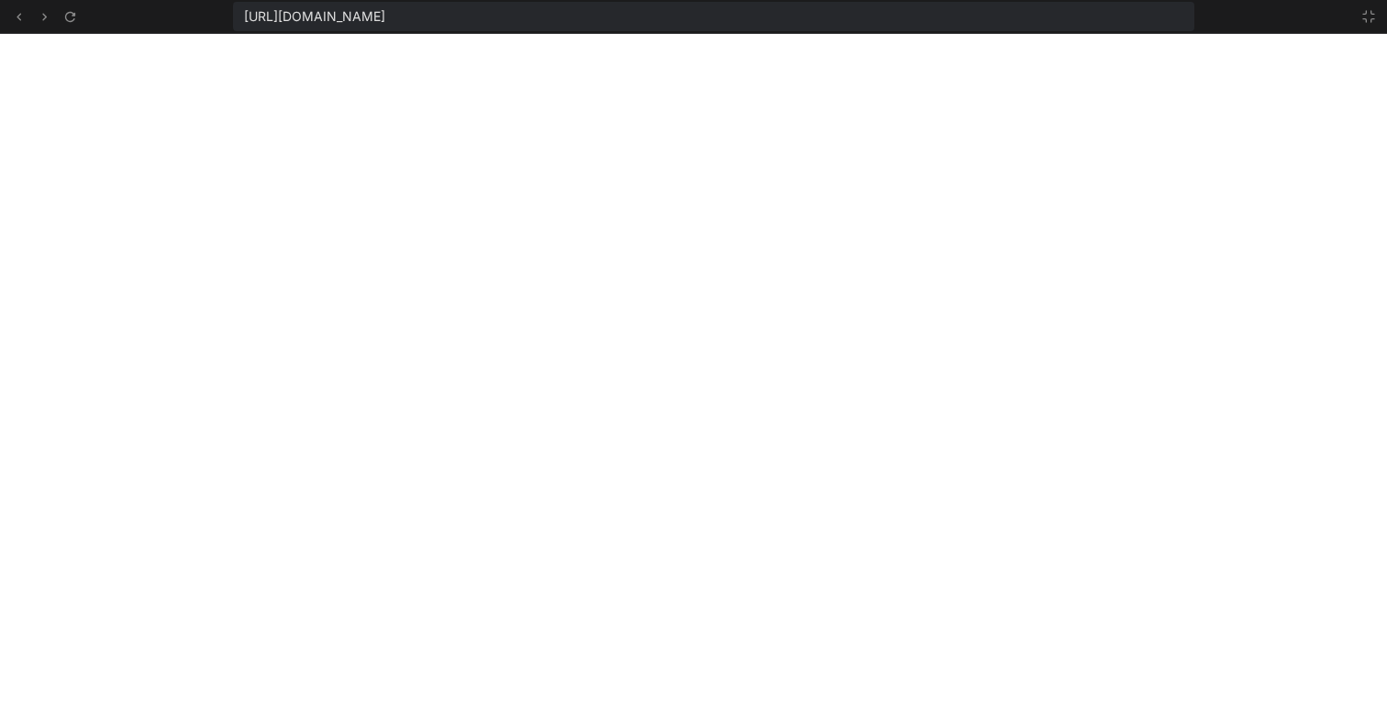
scroll to position [1725, 0]
click at [12, 19] on icon at bounding box center [19, 17] width 16 height 16
click at [58, 20] on div at bounding box center [43, 17] width 73 height 22
click at [69, 21] on icon at bounding box center [69, 16] width 10 height 10
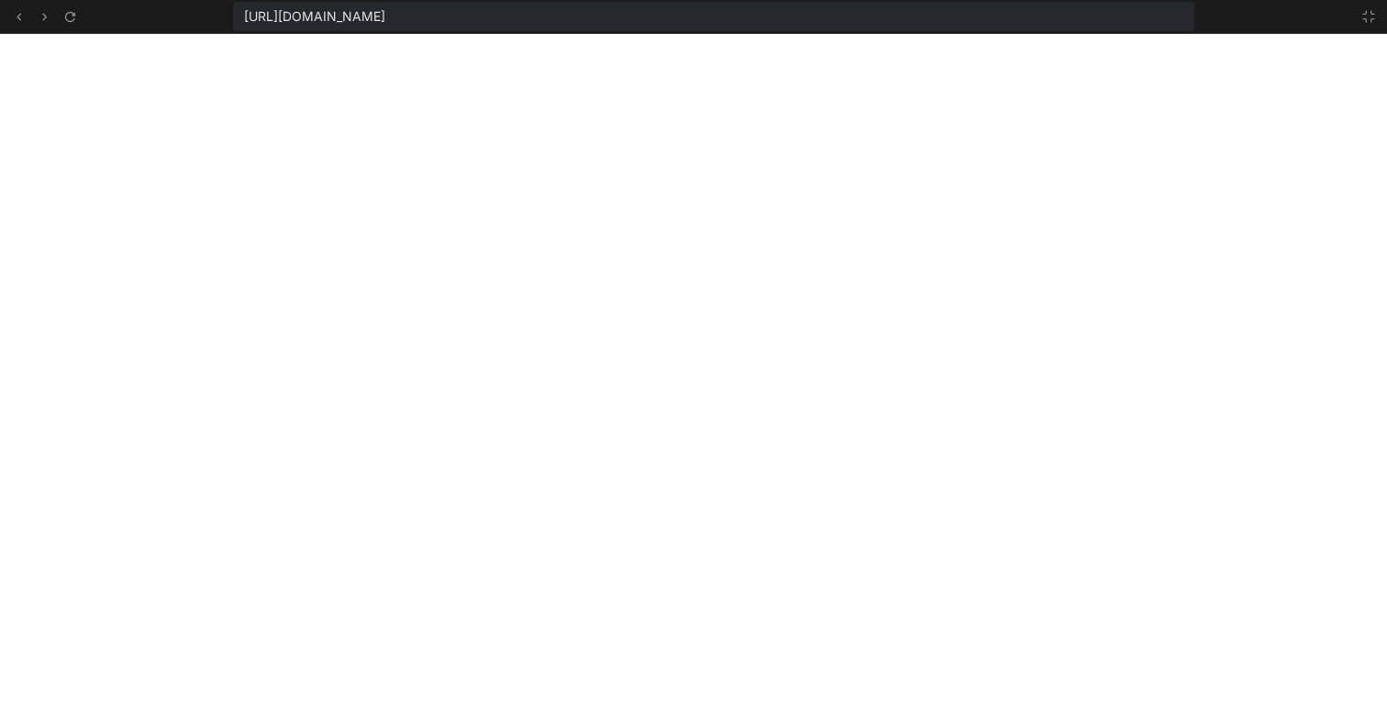
scroll to position [1830, 0]
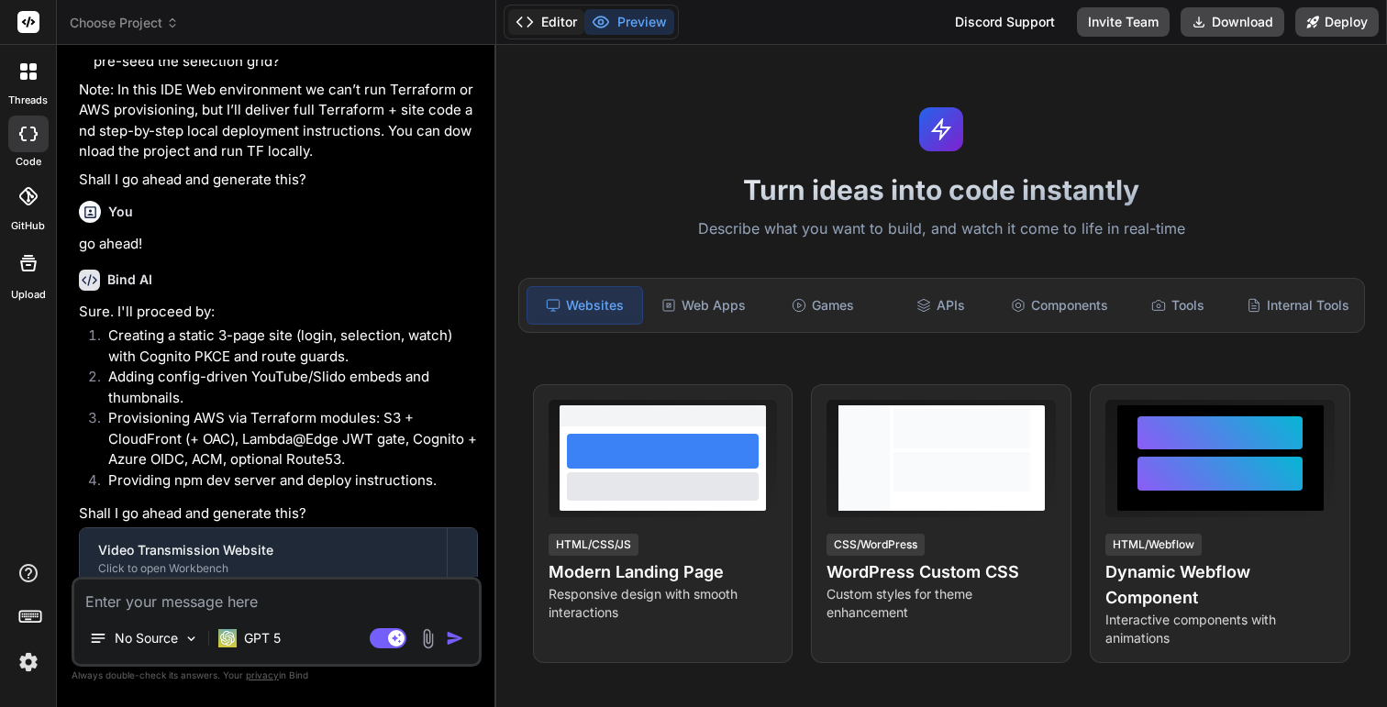
click at [552, 24] on button "Editor" at bounding box center [546, 22] width 76 height 26
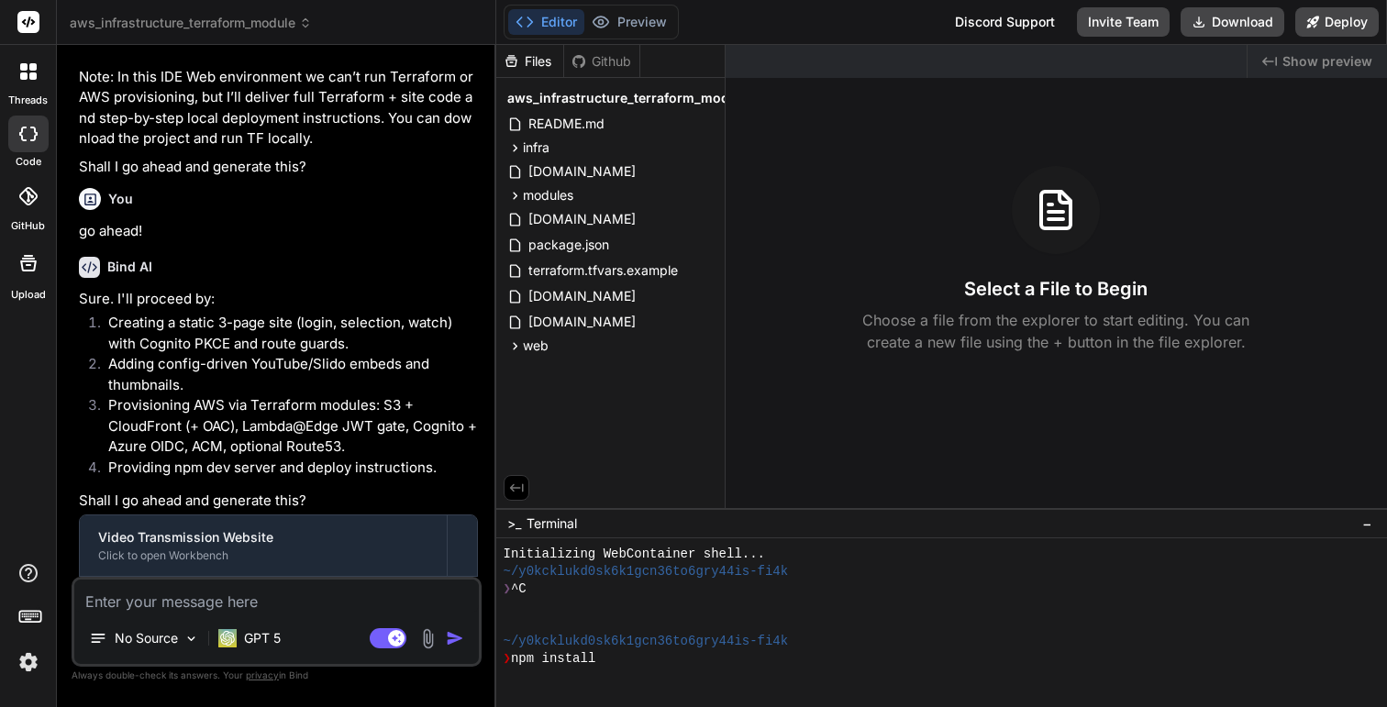
scroll to position [17, 0]
click at [626, 13] on button "Preview" at bounding box center [629, 22] width 90 height 26
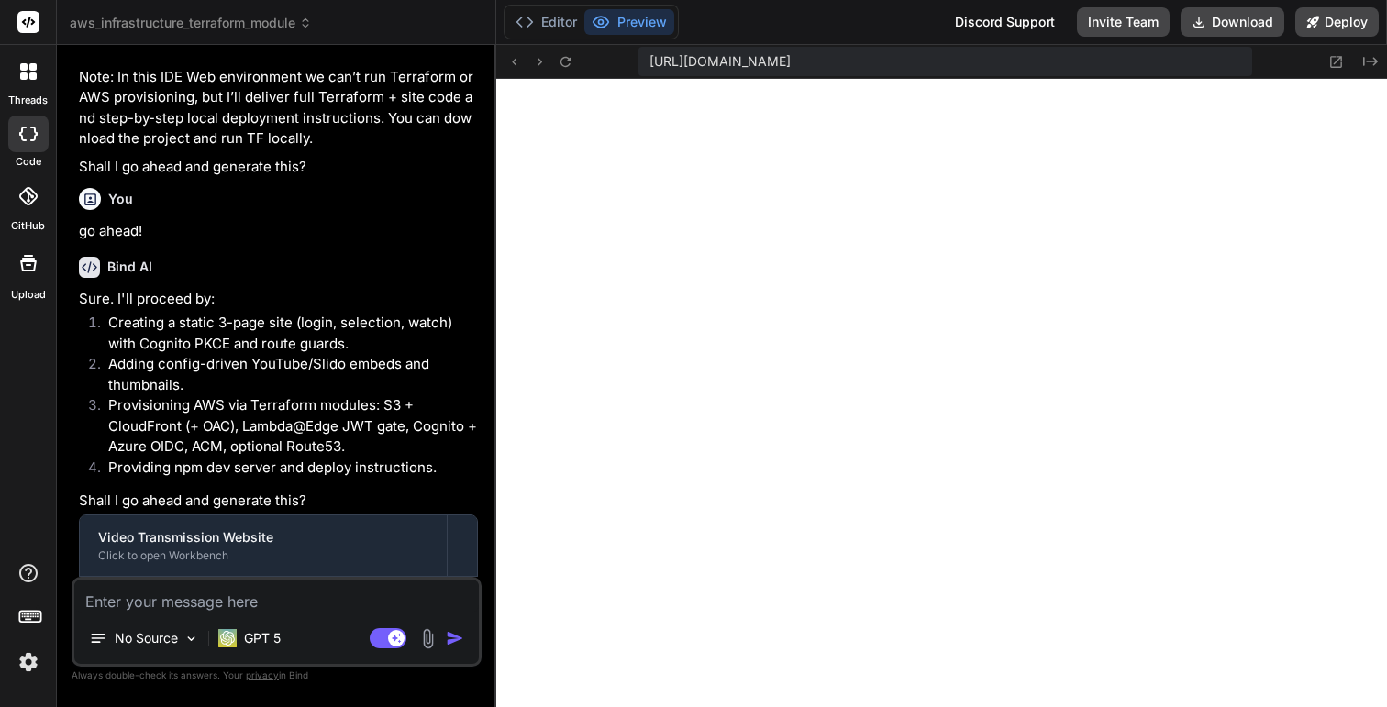
scroll to position [610, 0]
click at [546, 35] on div "Editor Preview" at bounding box center [591, 22] width 175 height 35
click at [537, 24] on button "Editor" at bounding box center [546, 22] width 76 height 26
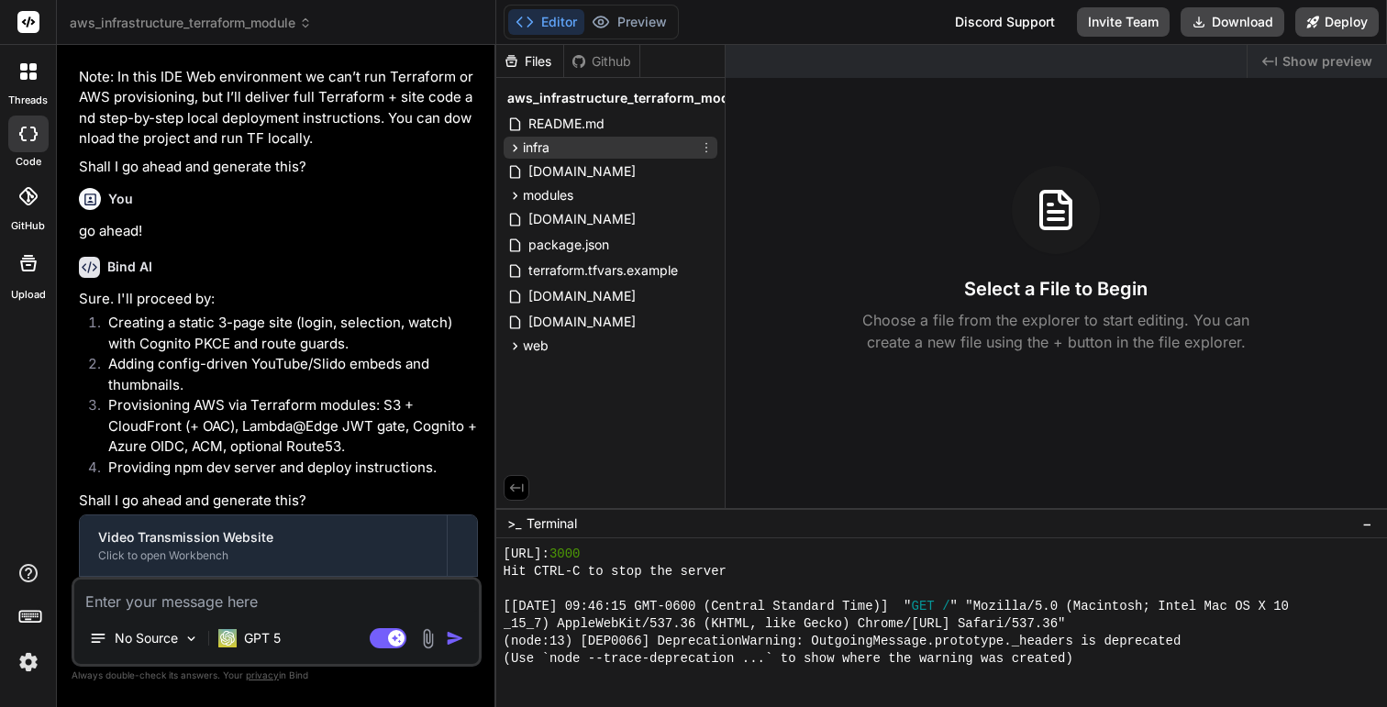
click at [704, 144] on icon at bounding box center [706, 147] width 15 height 15
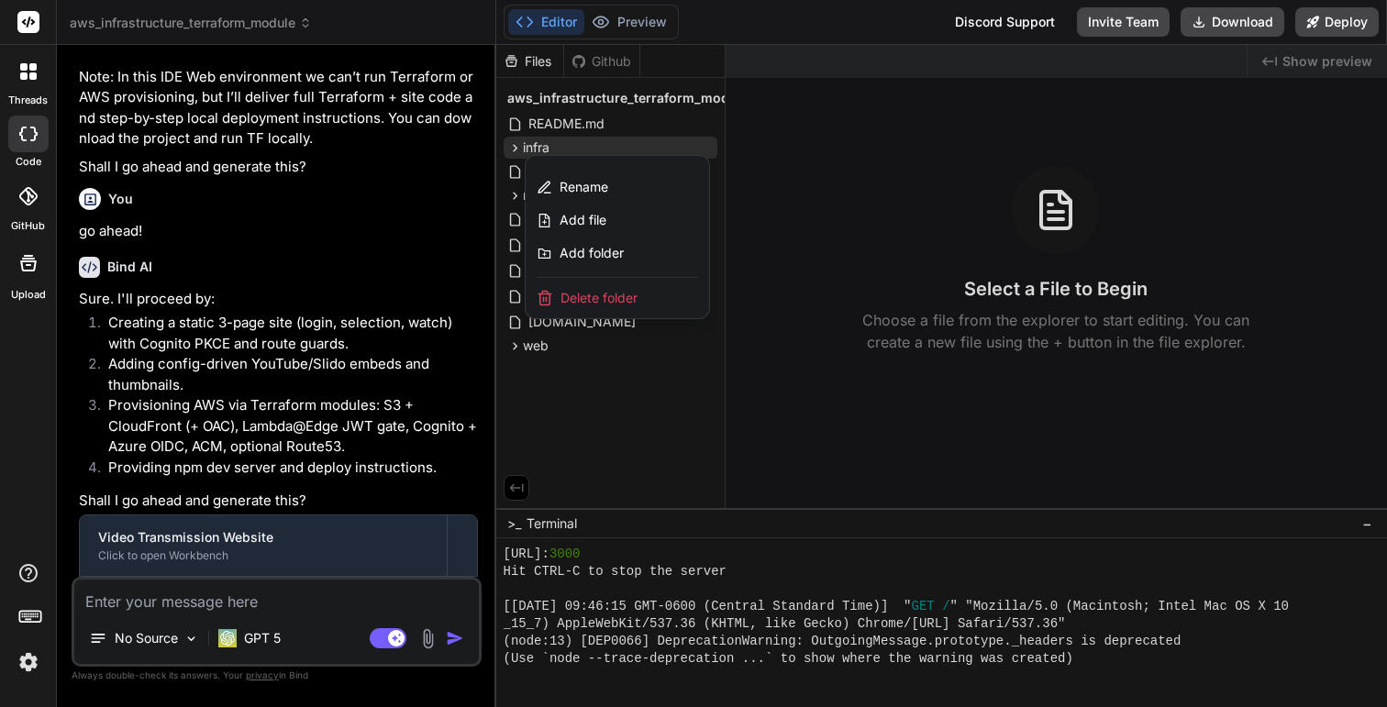
click at [798, 230] on div at bounding box center [942, 376] width 892 height 662
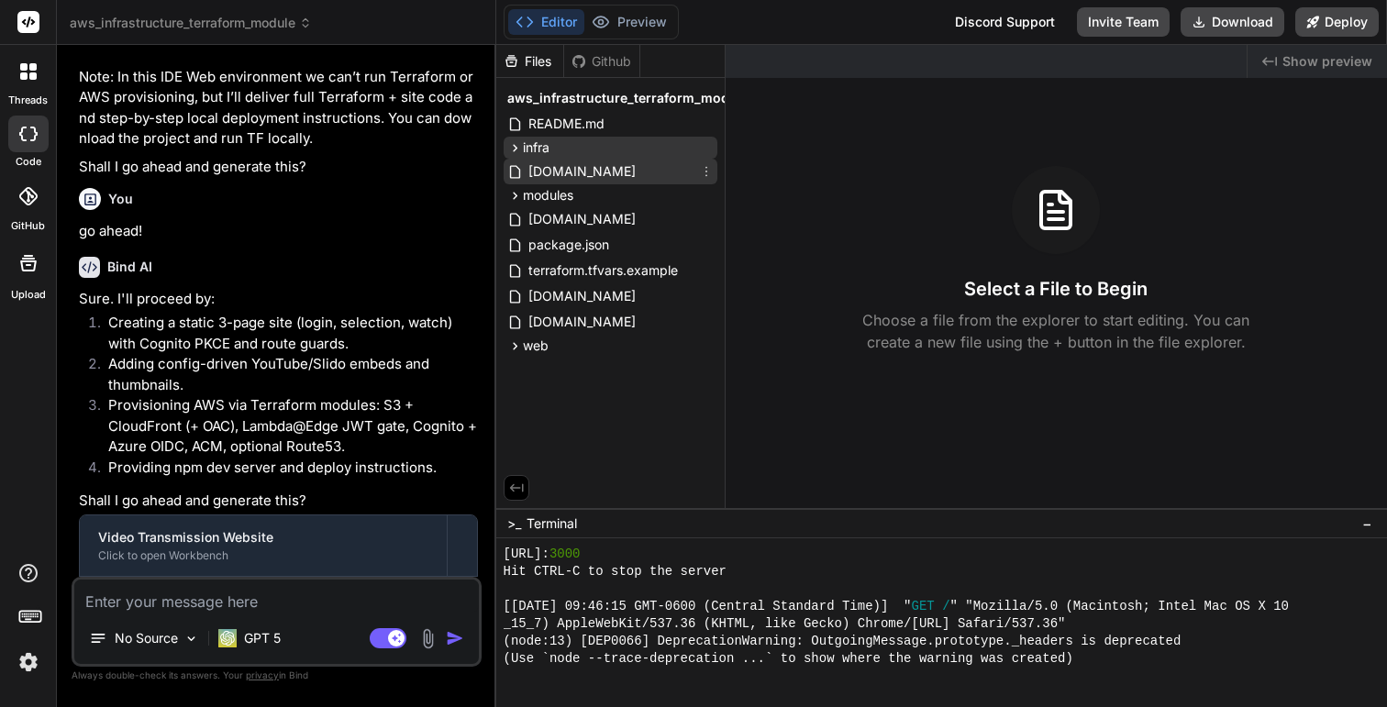
click at [707, 169] on icon at bounding box center [706, 171] width 15 height 15
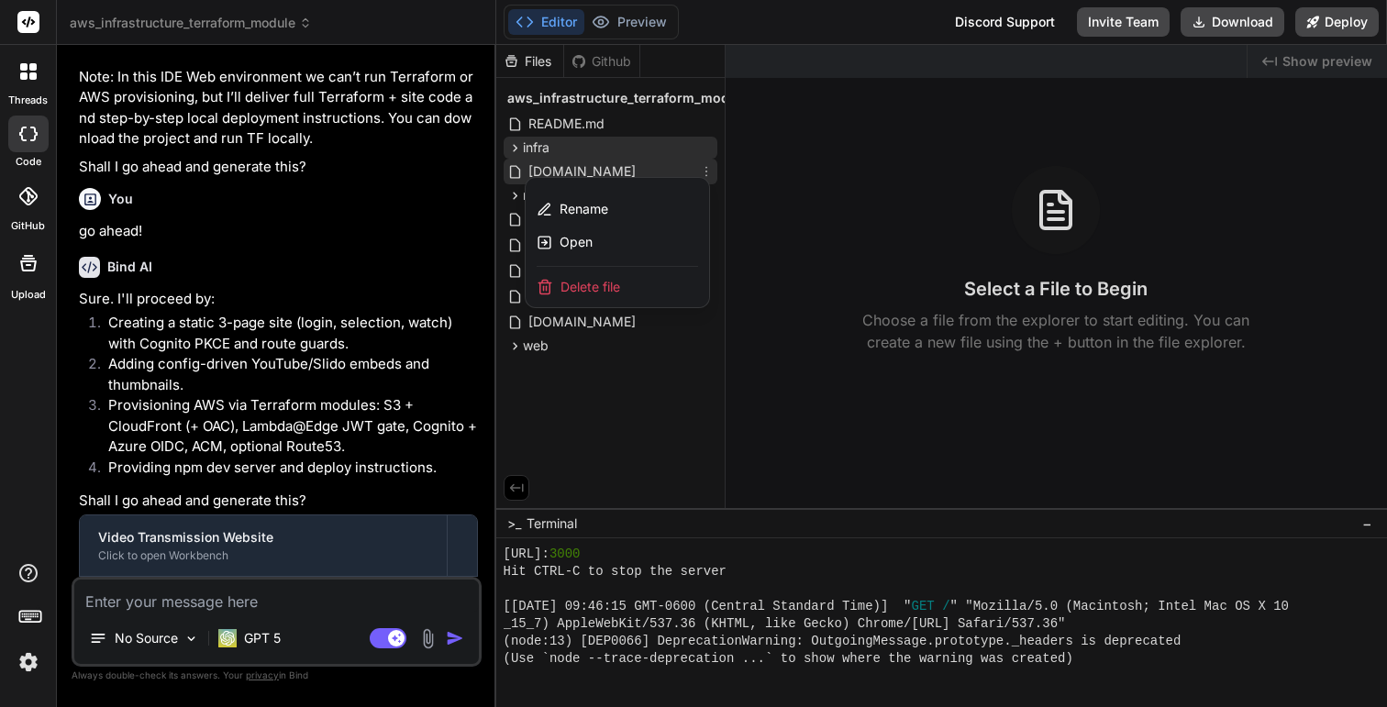
click at [622, 283] on div "Delete file" at bounding box center [617, 287] width 183 height 40
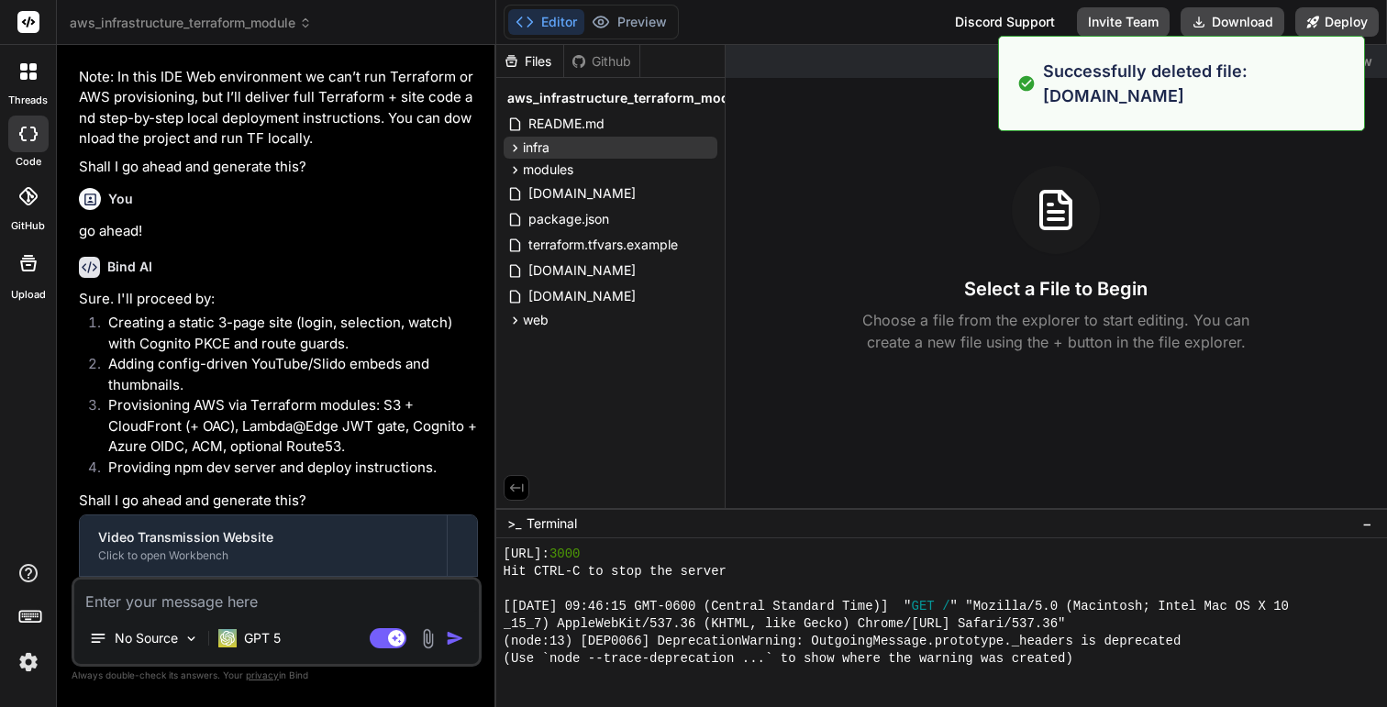
scroll to position [680, 0]
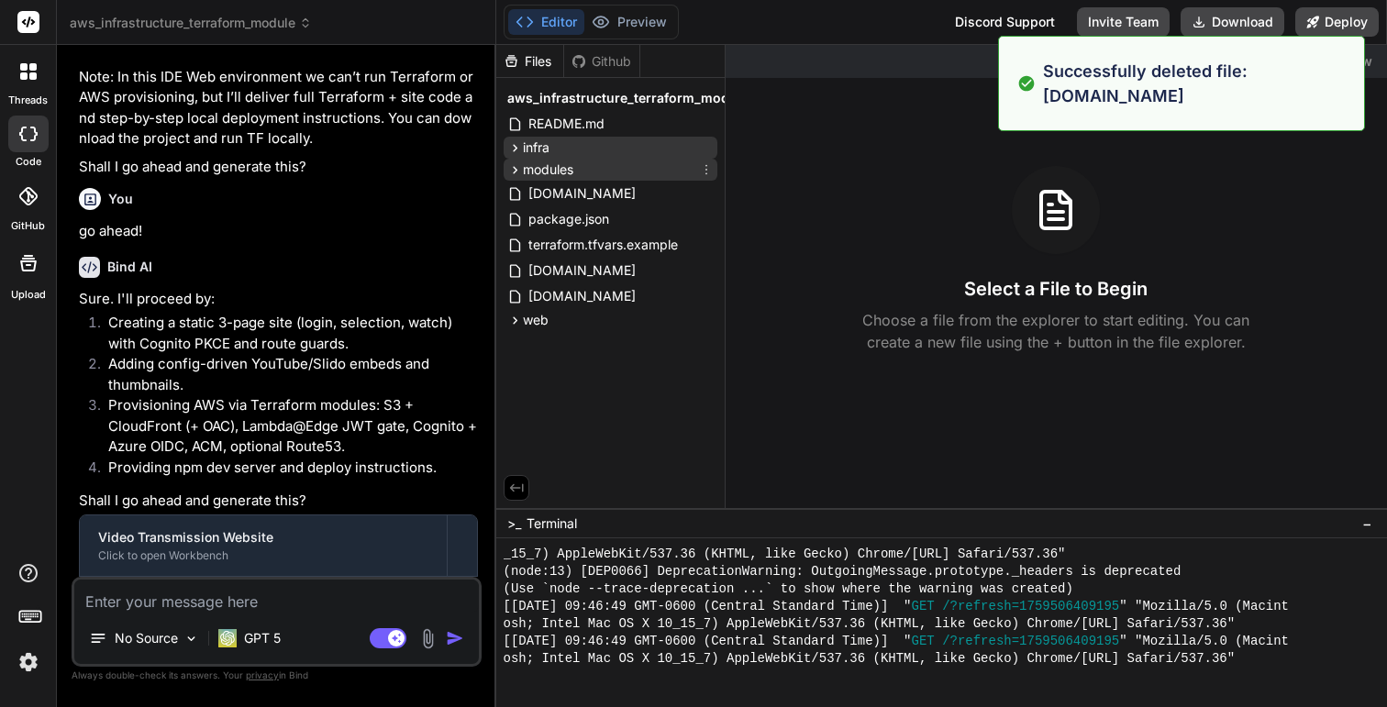
click at [704, 166] on icon at bounding box center [706, 169] width 15 height 15
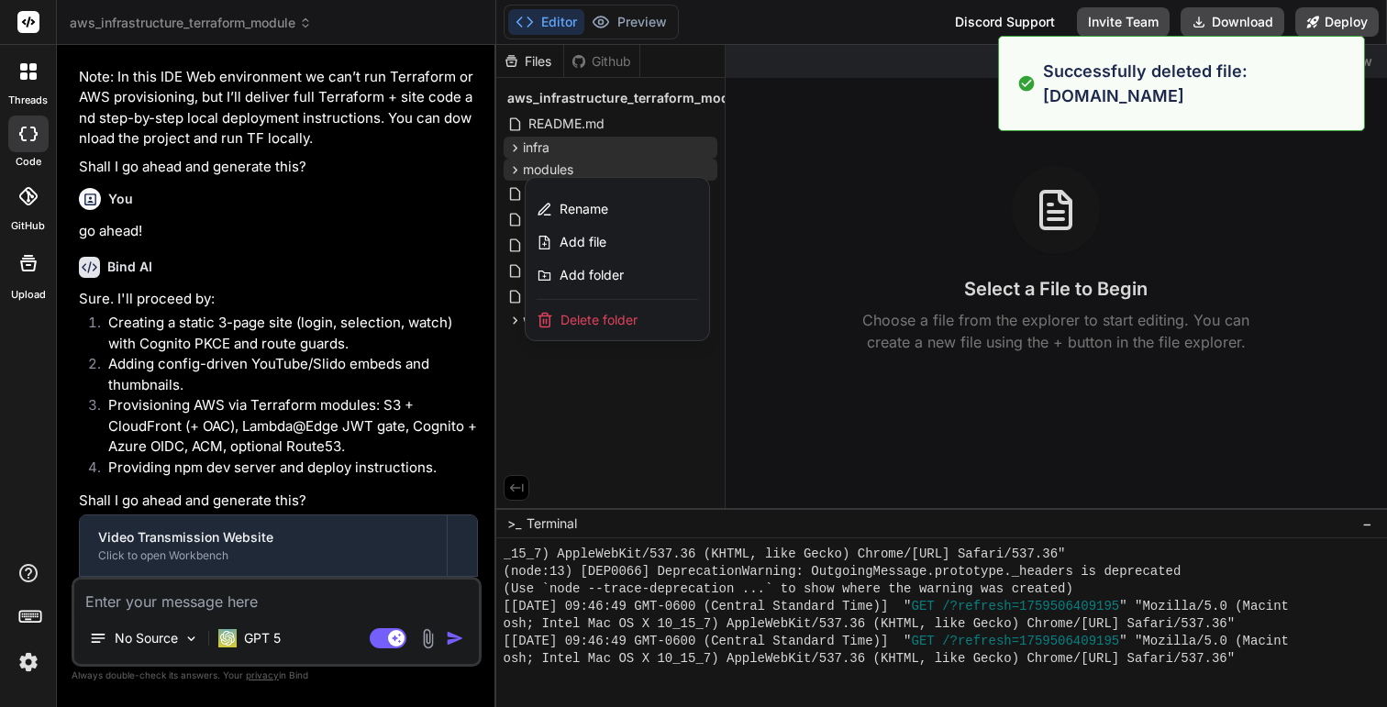
click at [604, 321] on span "Delete folder" at bounding box center [598, 320] width 77 height 18
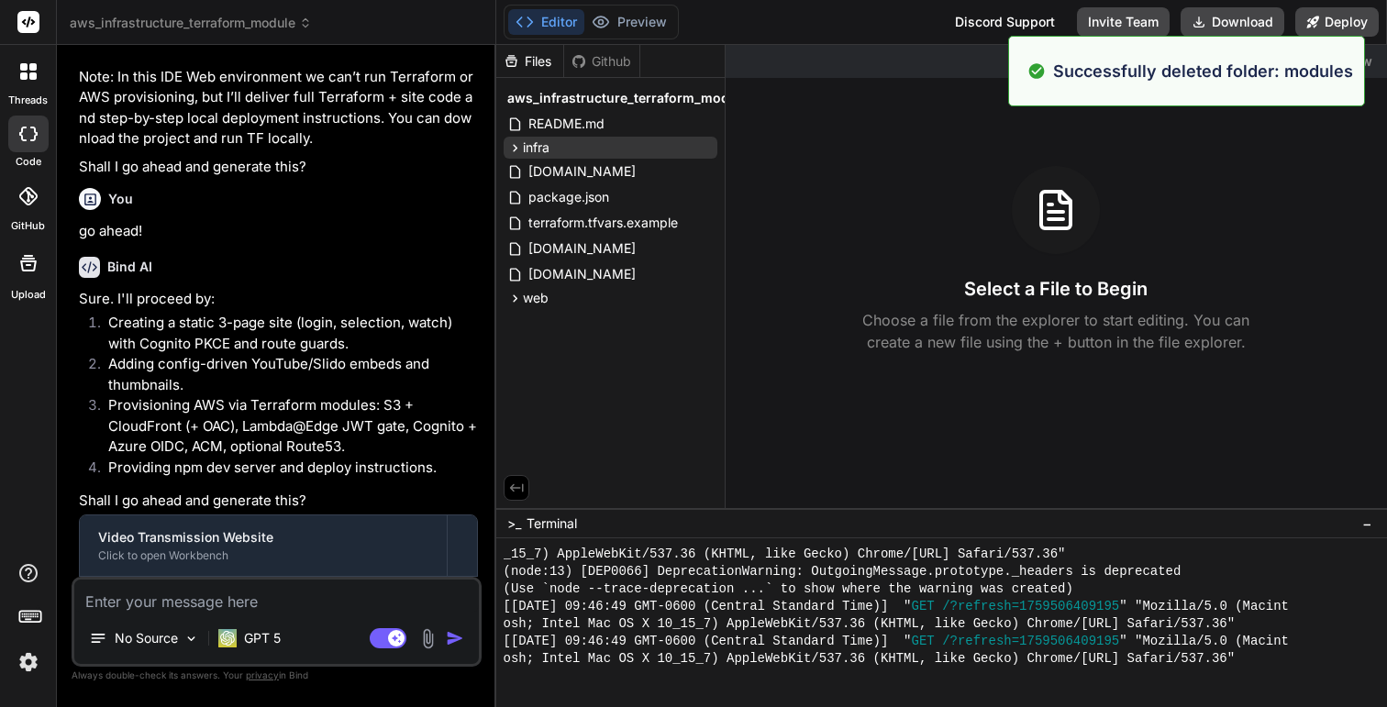
scroll to position [749, 0]
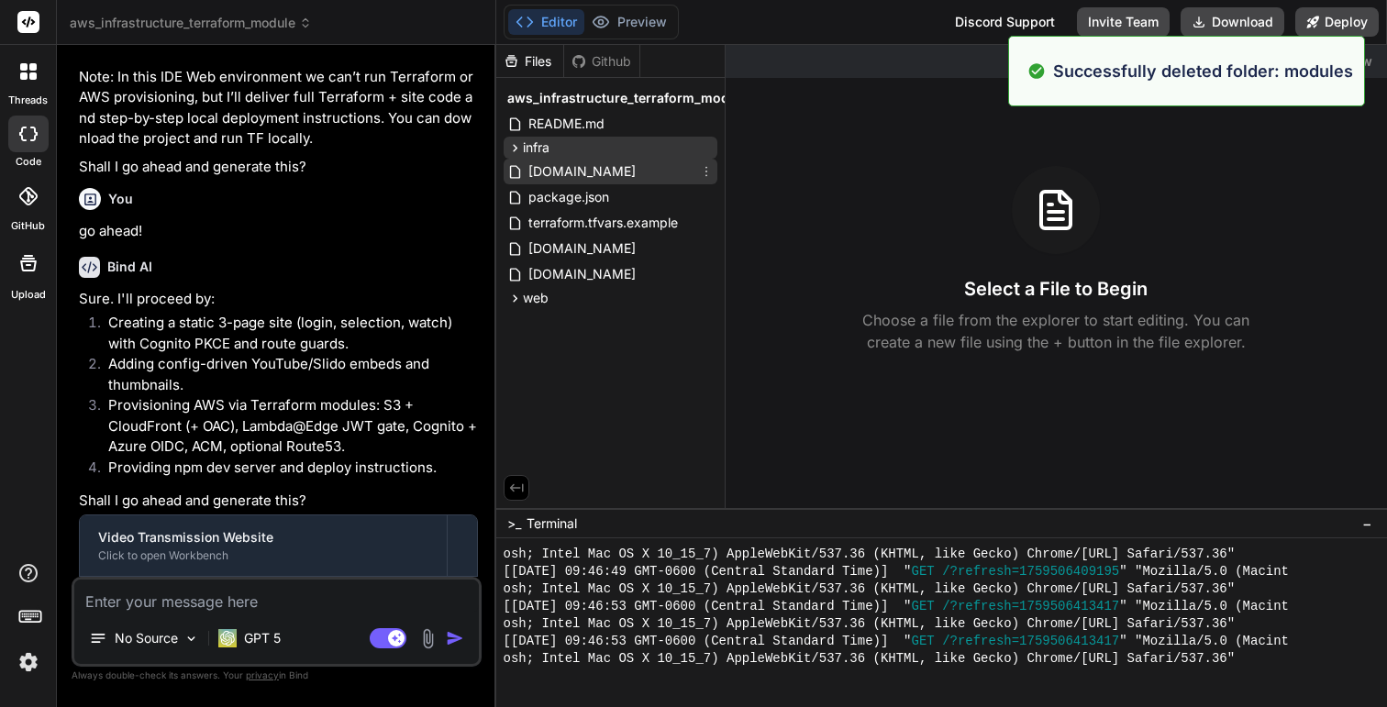
click at [706, 172] on icon at bounding box center [706, 171] width 15 height 15
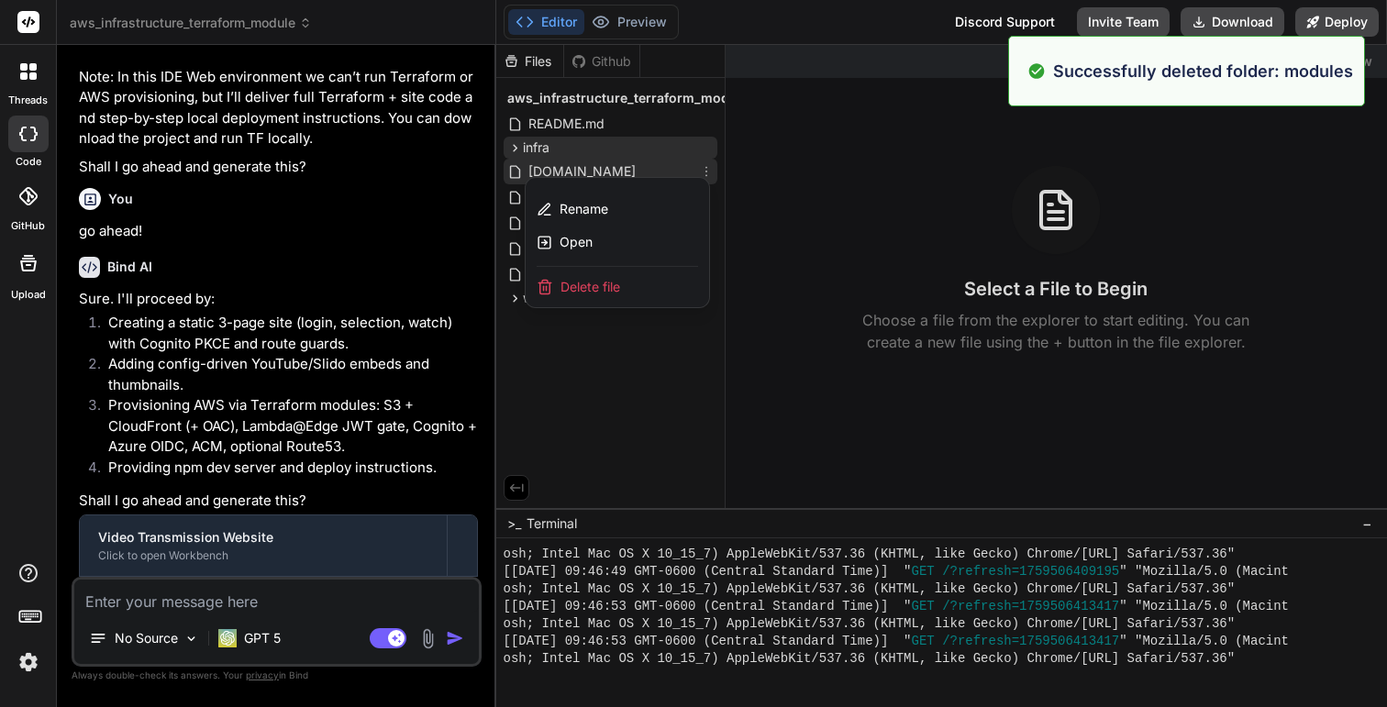
click at [618, 285] on span "Delete file" at bounding box center [590, 287] width 60 height 18
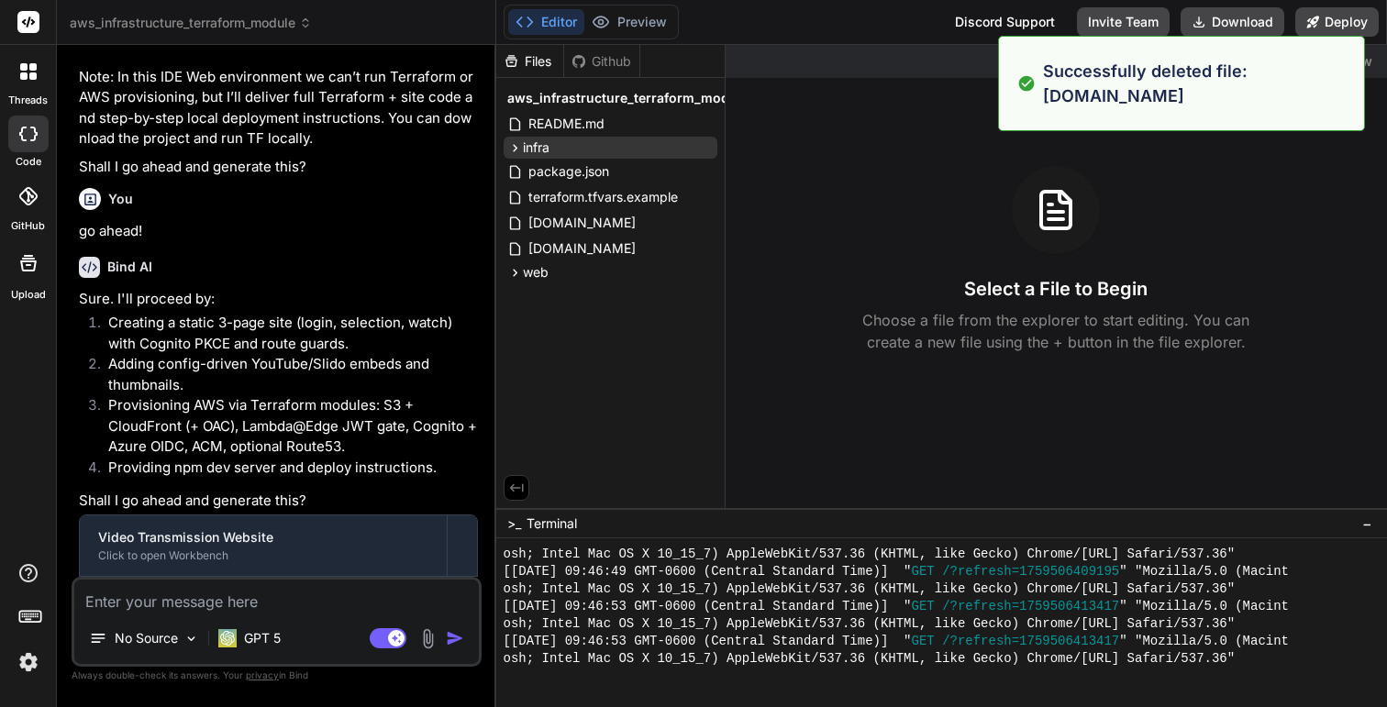
scroll to position [819, 0]
click at [701, 196] on icon at bounding box center [706, 197] width 15 height 15
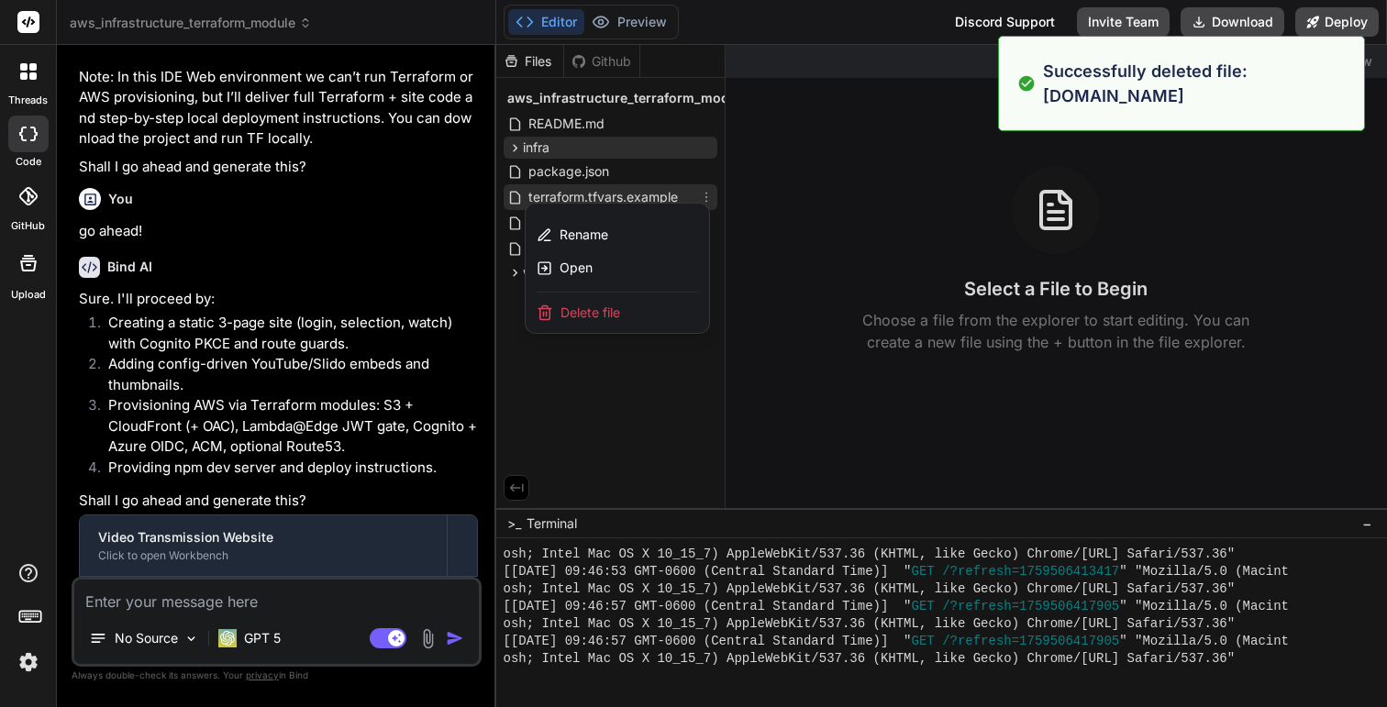
click at [631, 316] on div "Delete file" at bounding box center [617, 313] width 183 height 40
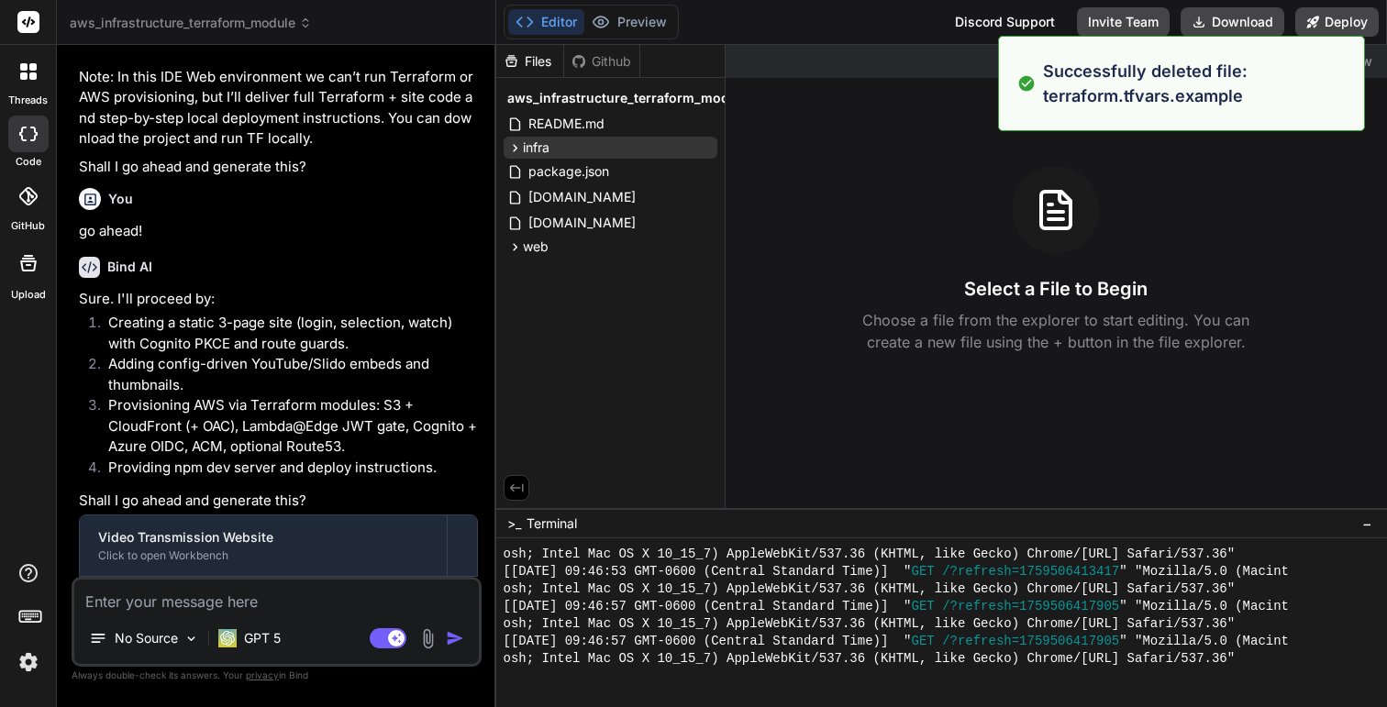
scroll to position [889, 0]
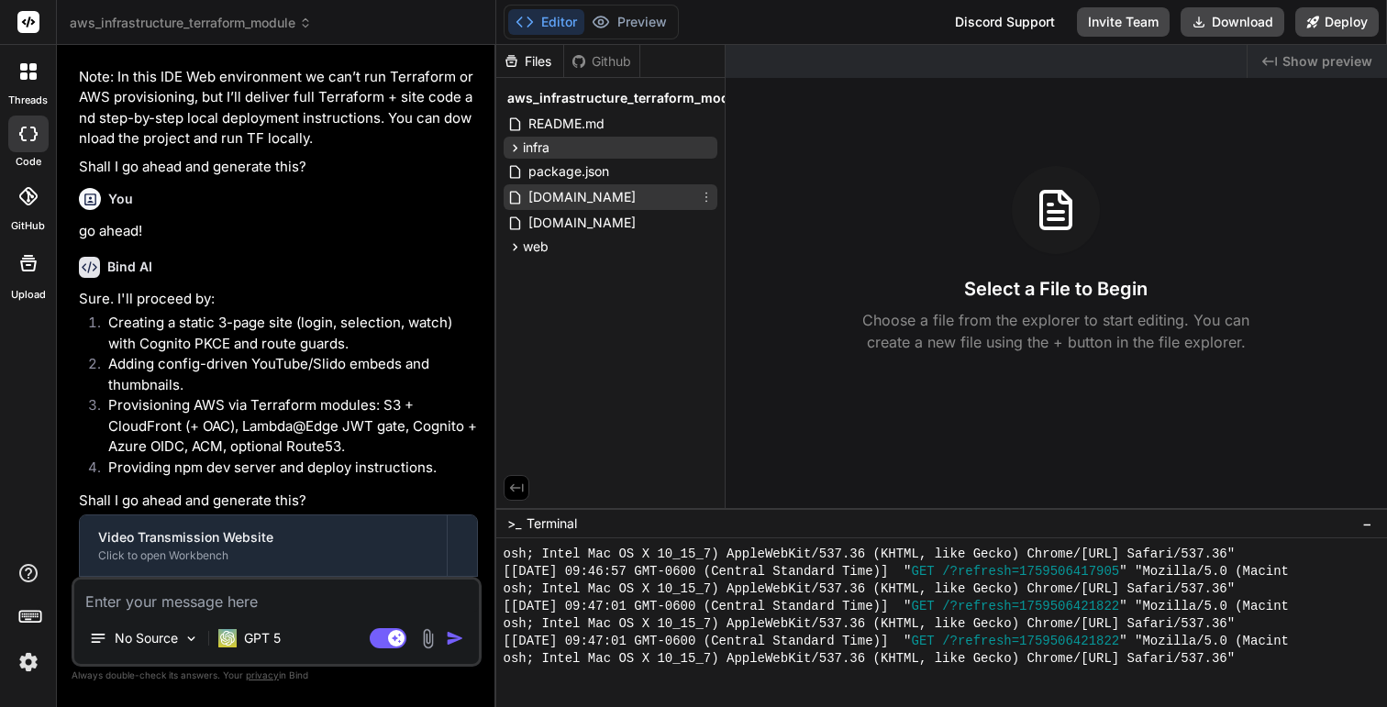
click at [705, 200] on icon at bounding box center [706, 198] width 2 height 10
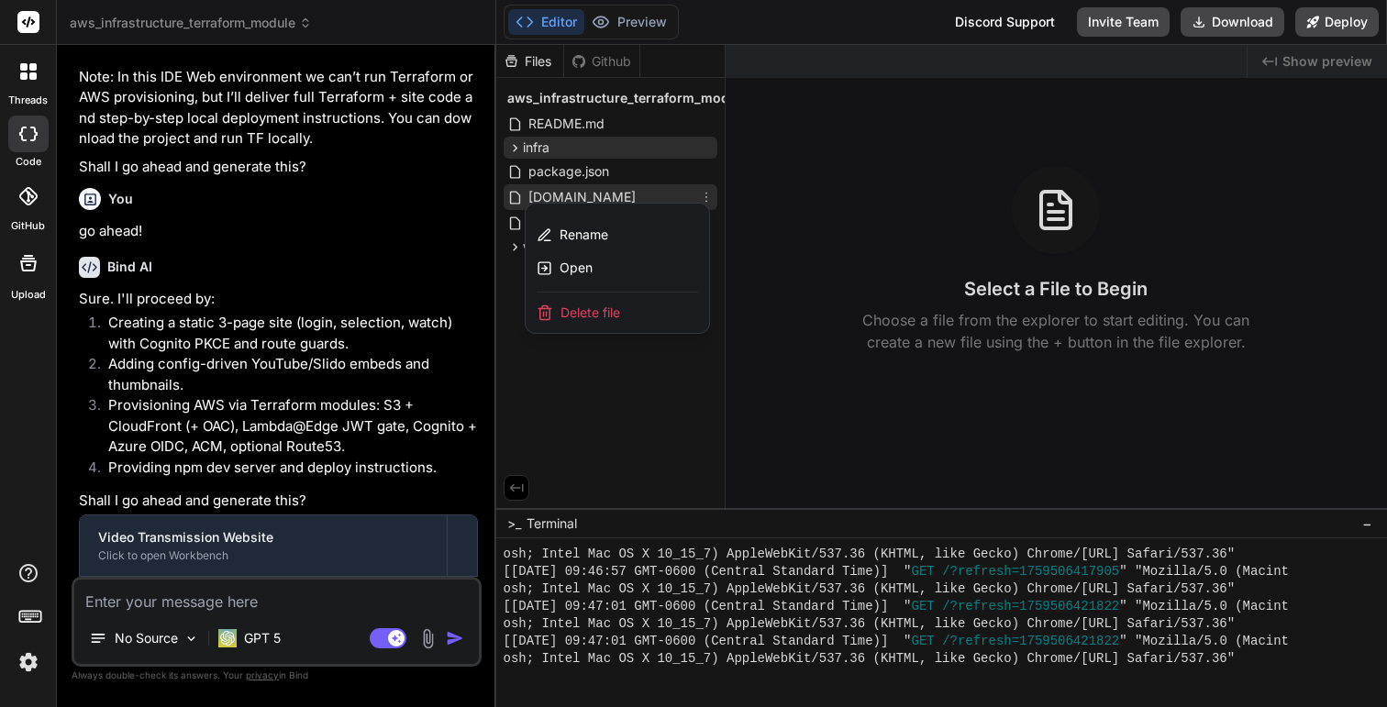
click at [606, 316] on span "Delete file" at bounding box center [590, 313] width 60 height 18
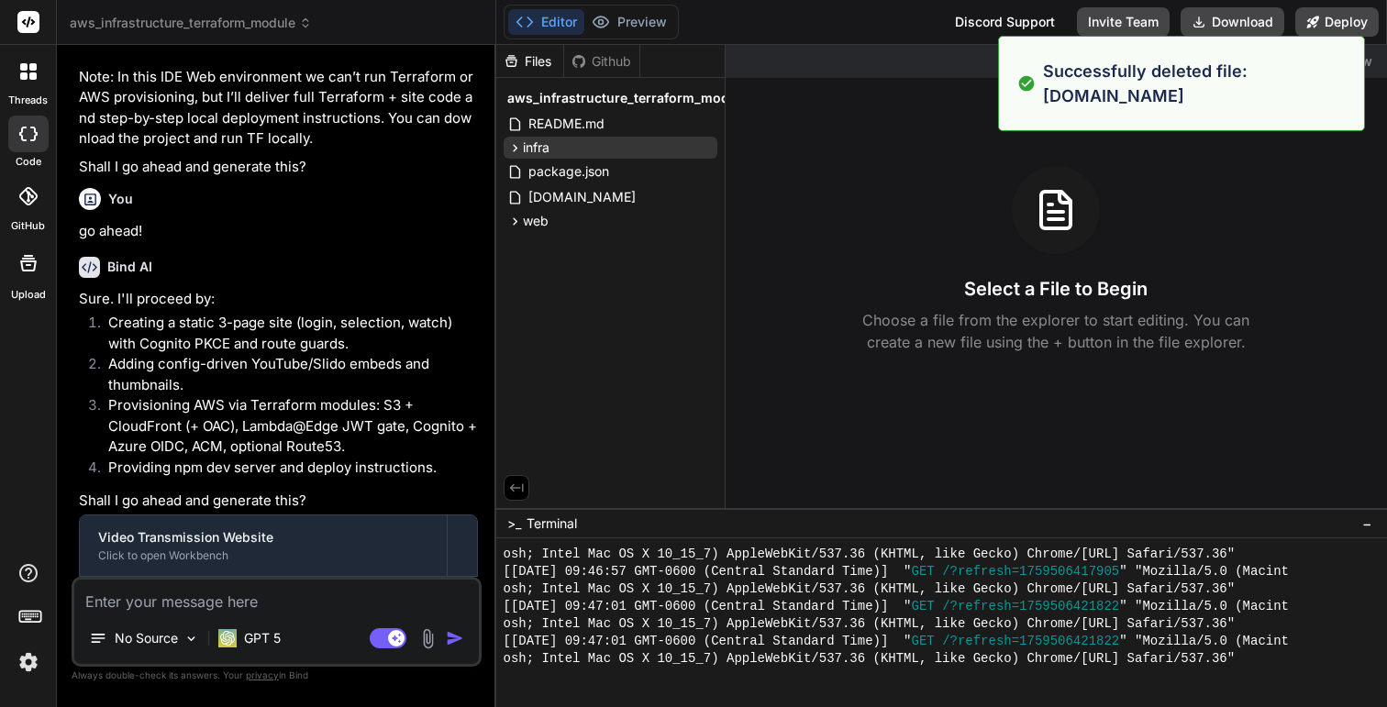
scroll to position [959, 0]
click at [704, 201] on icon at bounding box center [706, 197] width 15 height 15
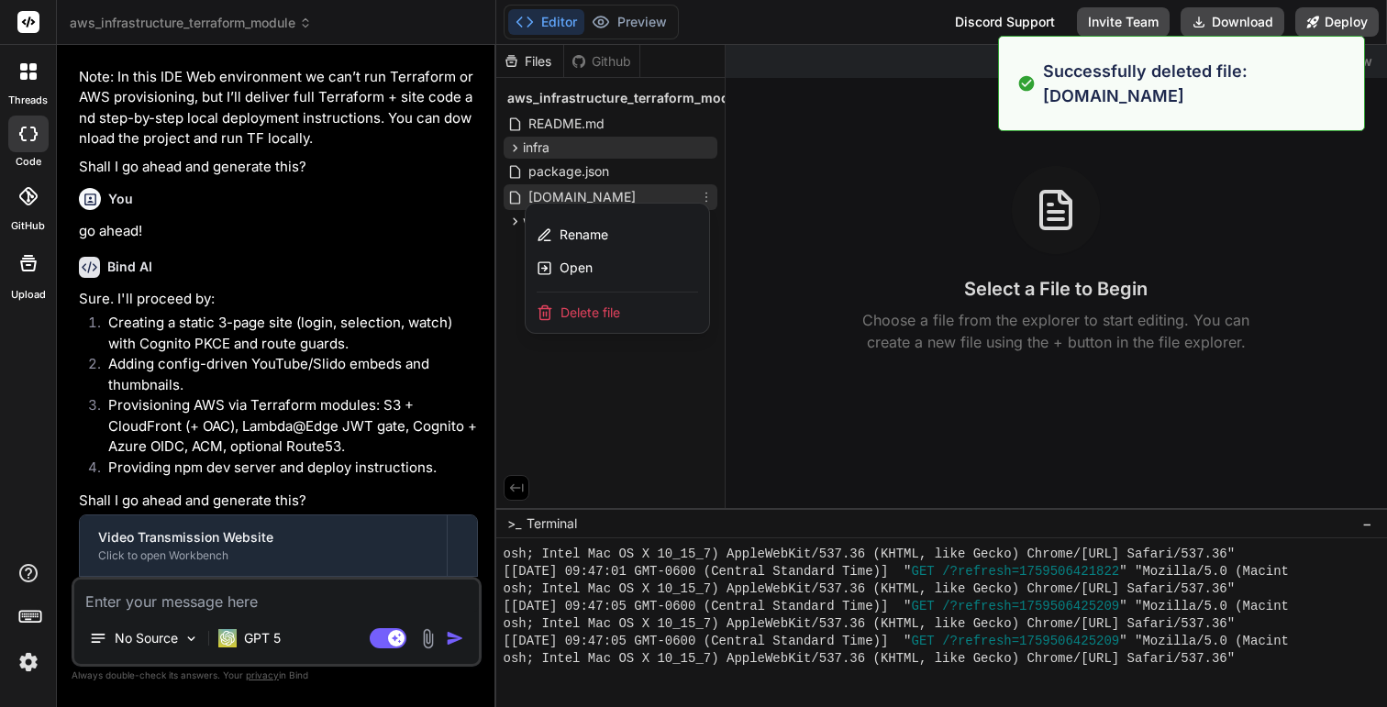
click at [609, 316] on span "Delete file" at bounding box center [590, 313] width 60 height 18
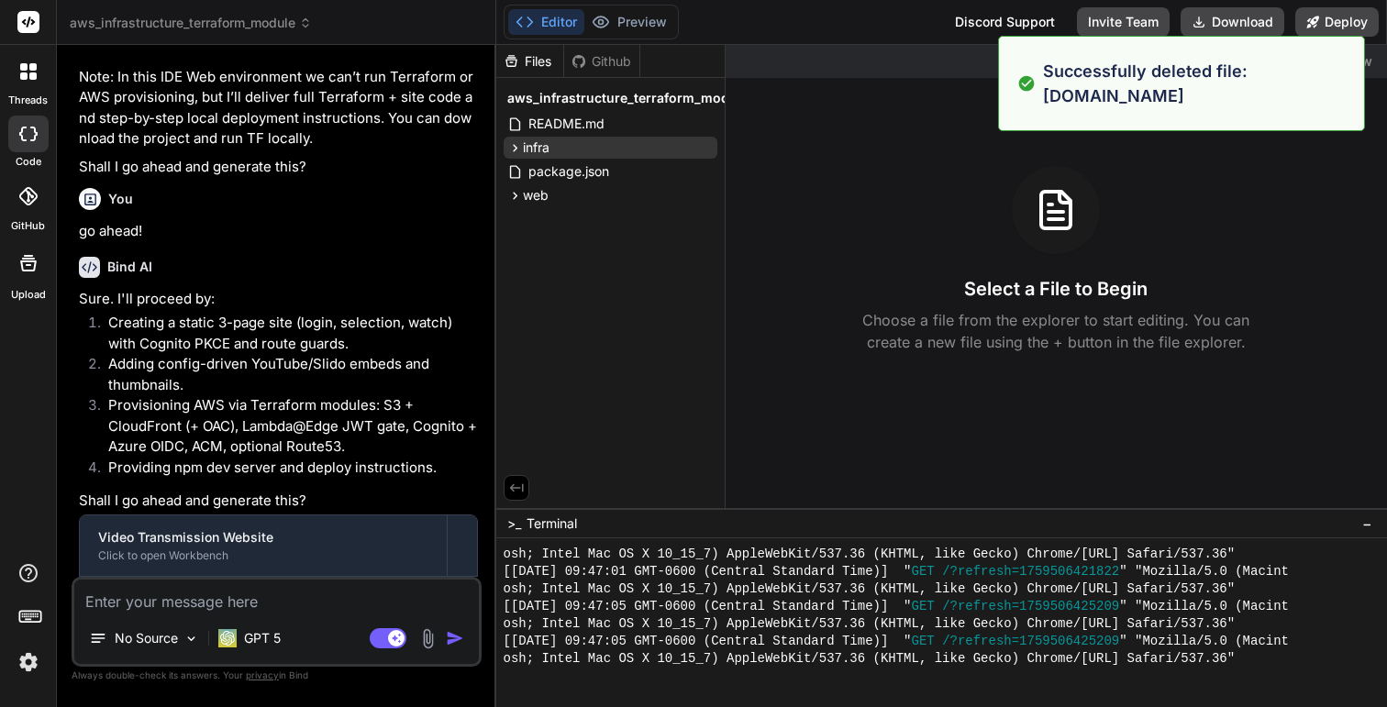
scroll to position [1028, 0]
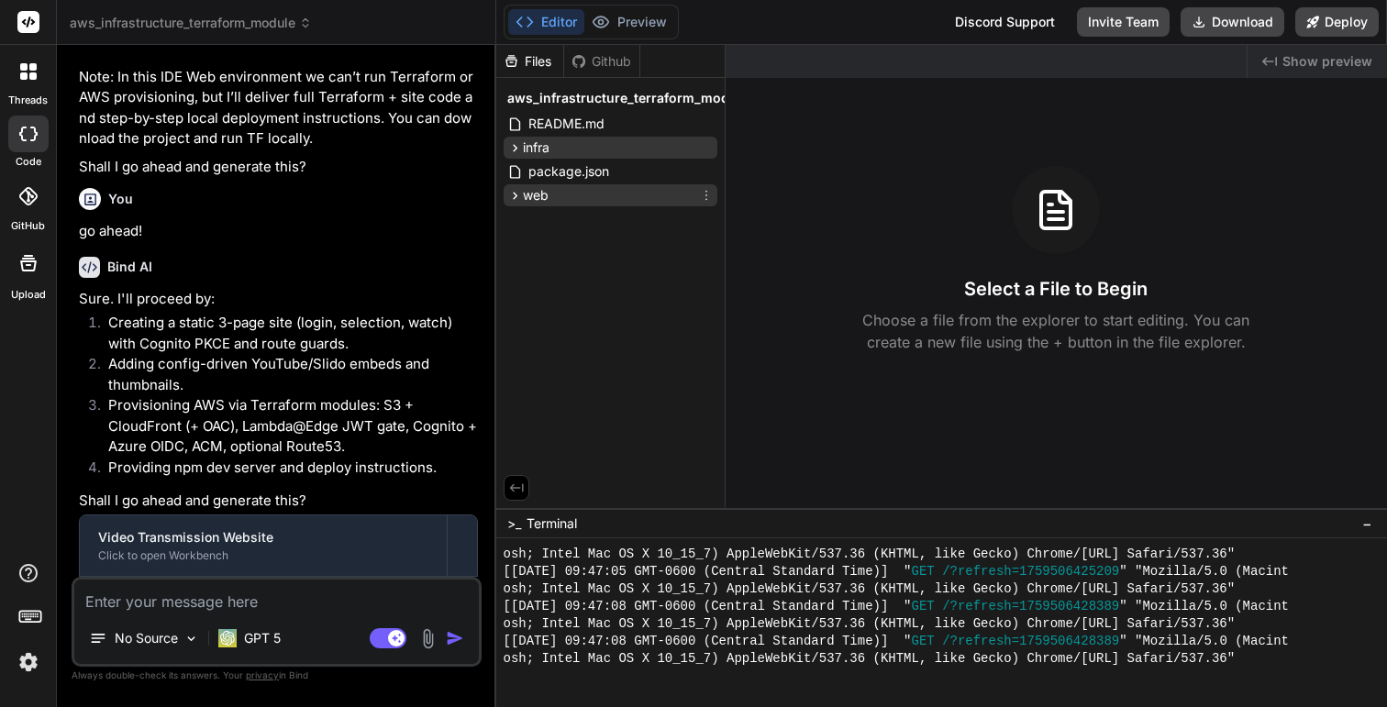
click at [517, 196] on icon at bounding box center [515, 196] width 16 height 16
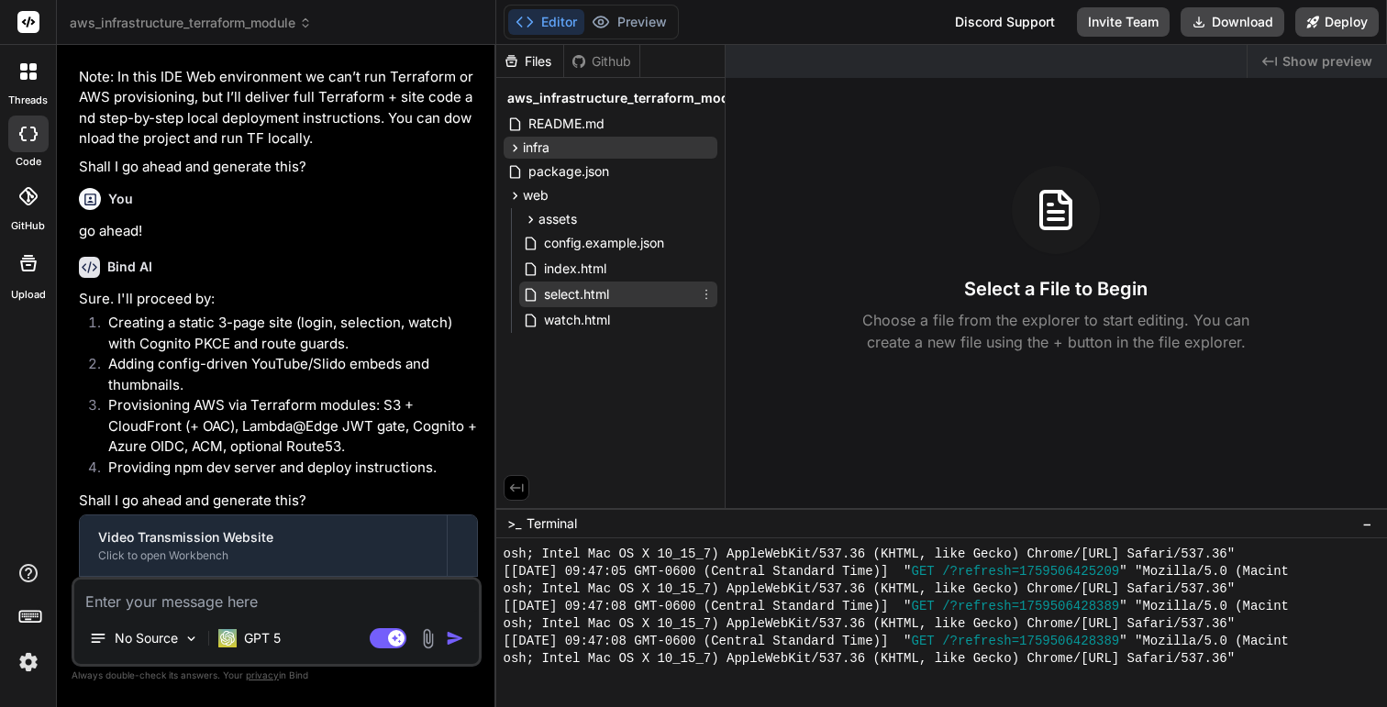
click at [571, 293] on span "select.html" at bounding box center [576, 294] width 69 height 22
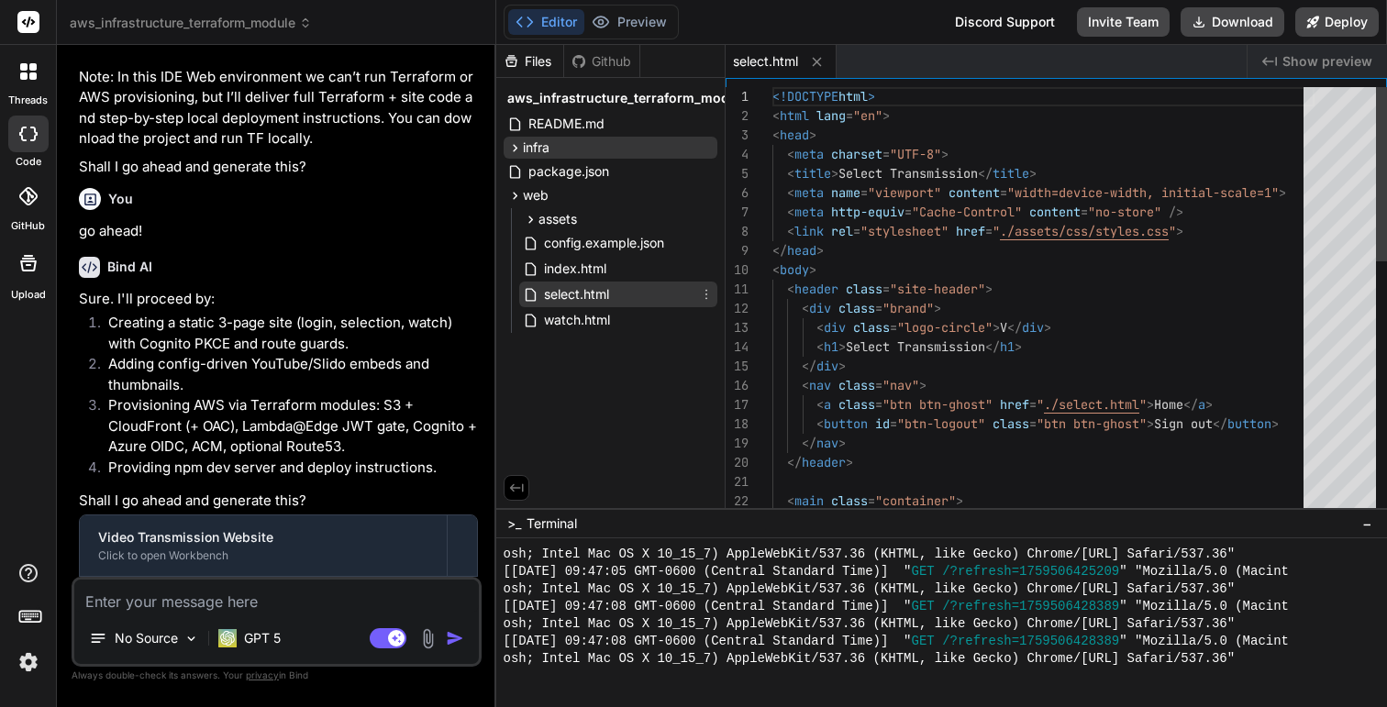
type textarea "x"
click at [602, 62] on div "Github" at bounding box center [601, 61] width 75 height 18
click at [524, 68] on div "Files" at bounding box center [529, 61] width 67 height 18
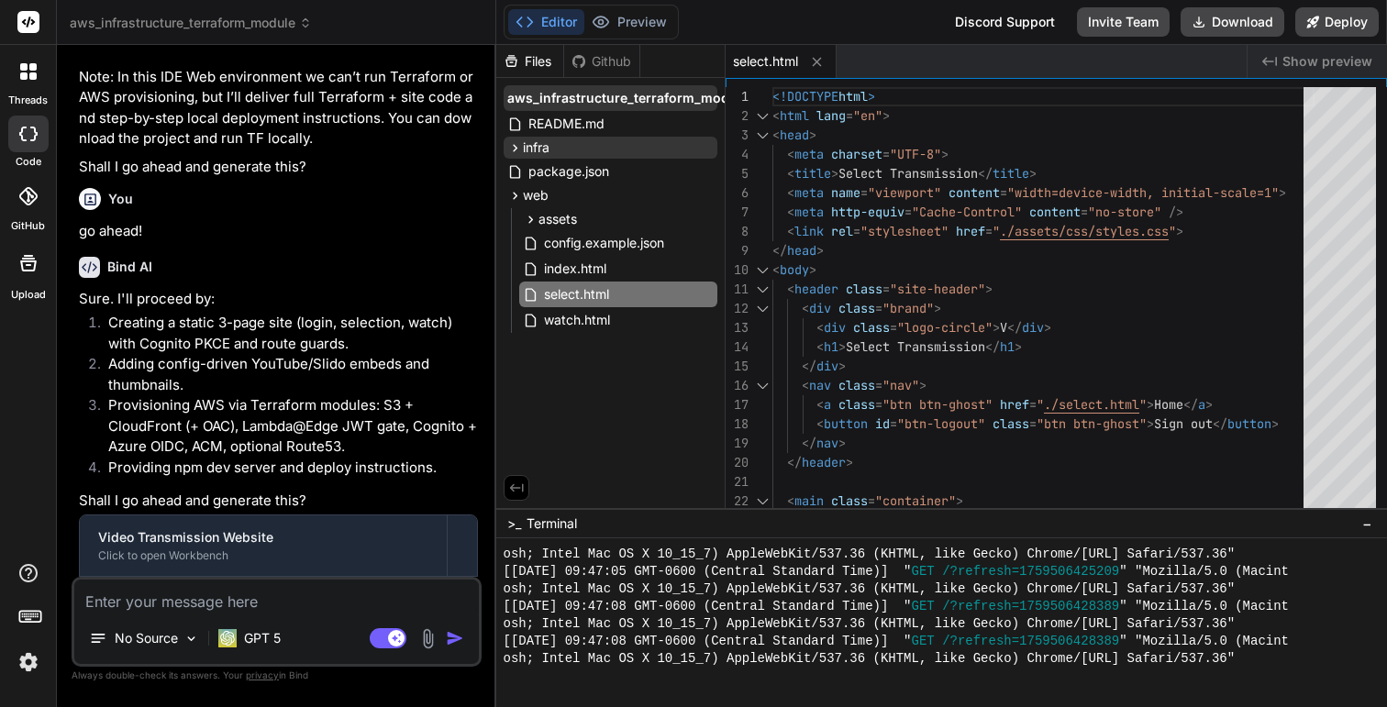
click at [639, 98] on span "aws_infrastructure_terraform_module" at bounding box center [627, 98] width 241 height 18
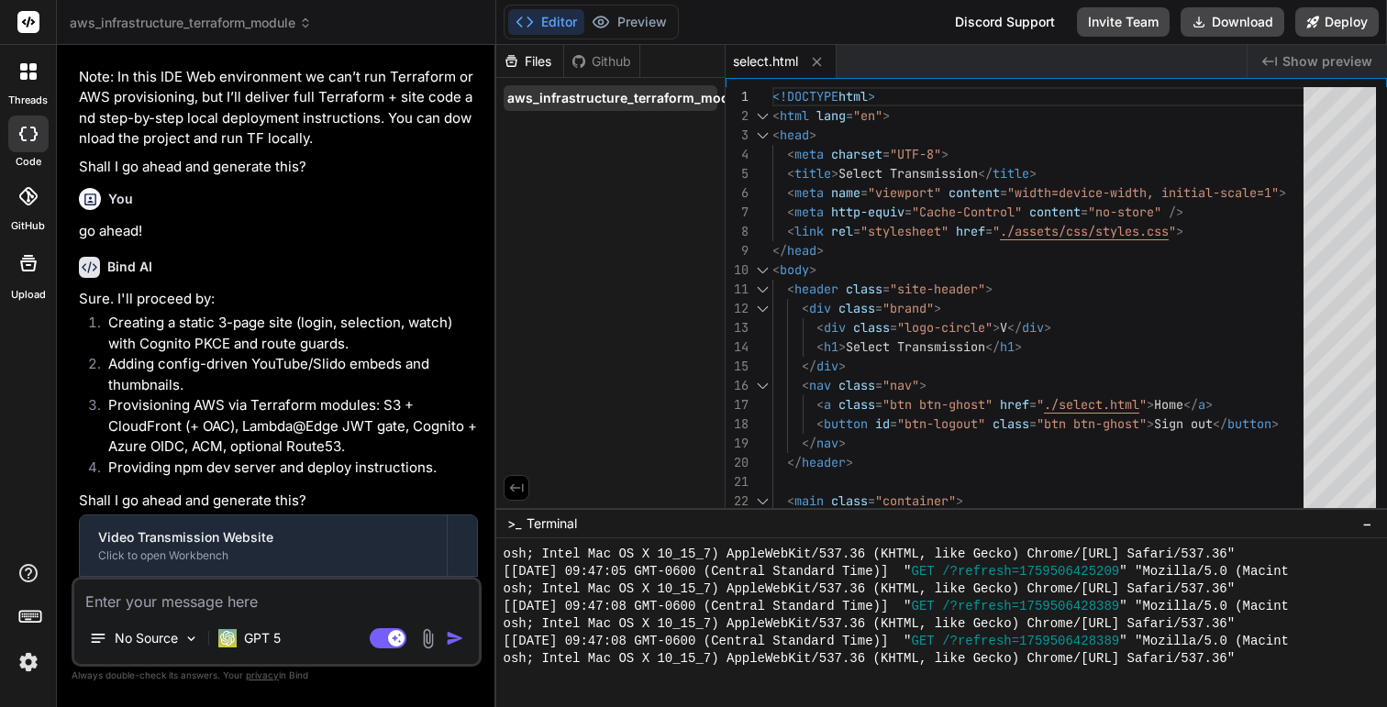
click at [648, 98] on span "aws_infrastructure_terraform_module" at bounding box center [627, 98] width 241 height 18
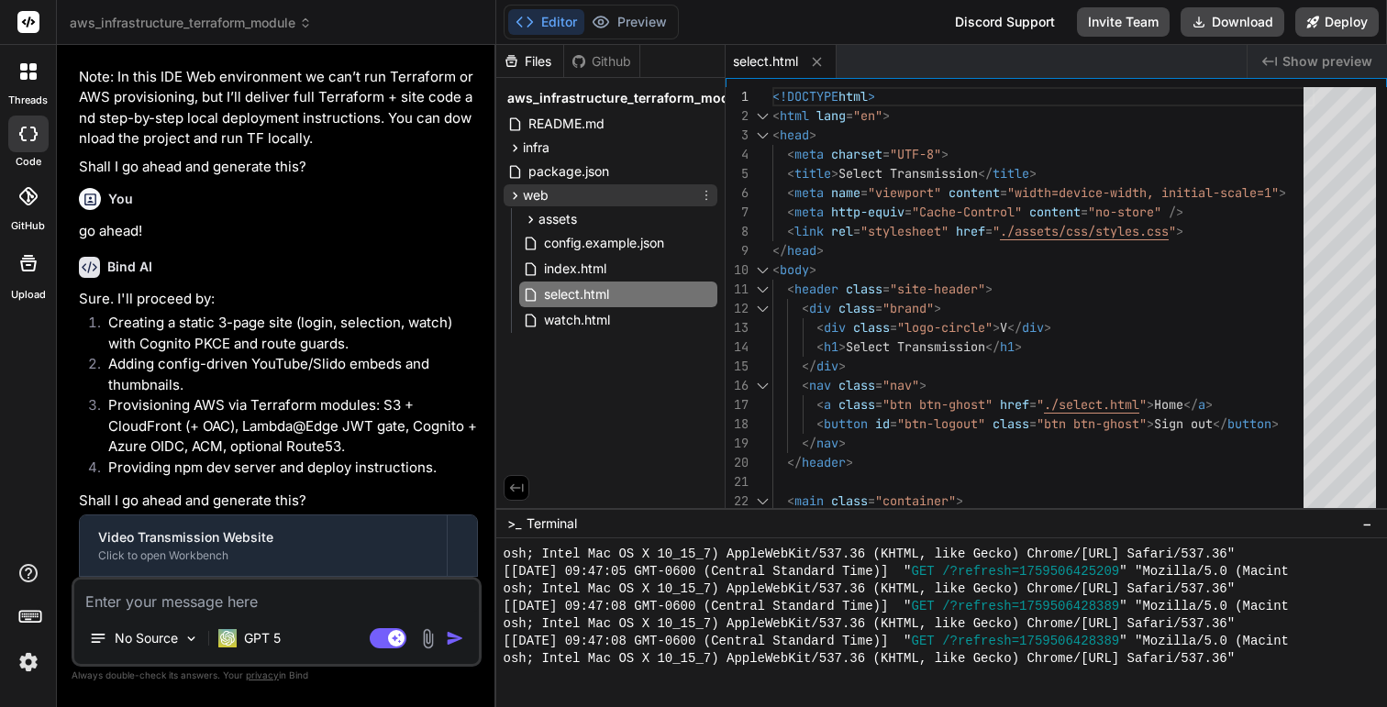
click at [511, 193] on icon at bounding box center [515, 196] width 16 height 16
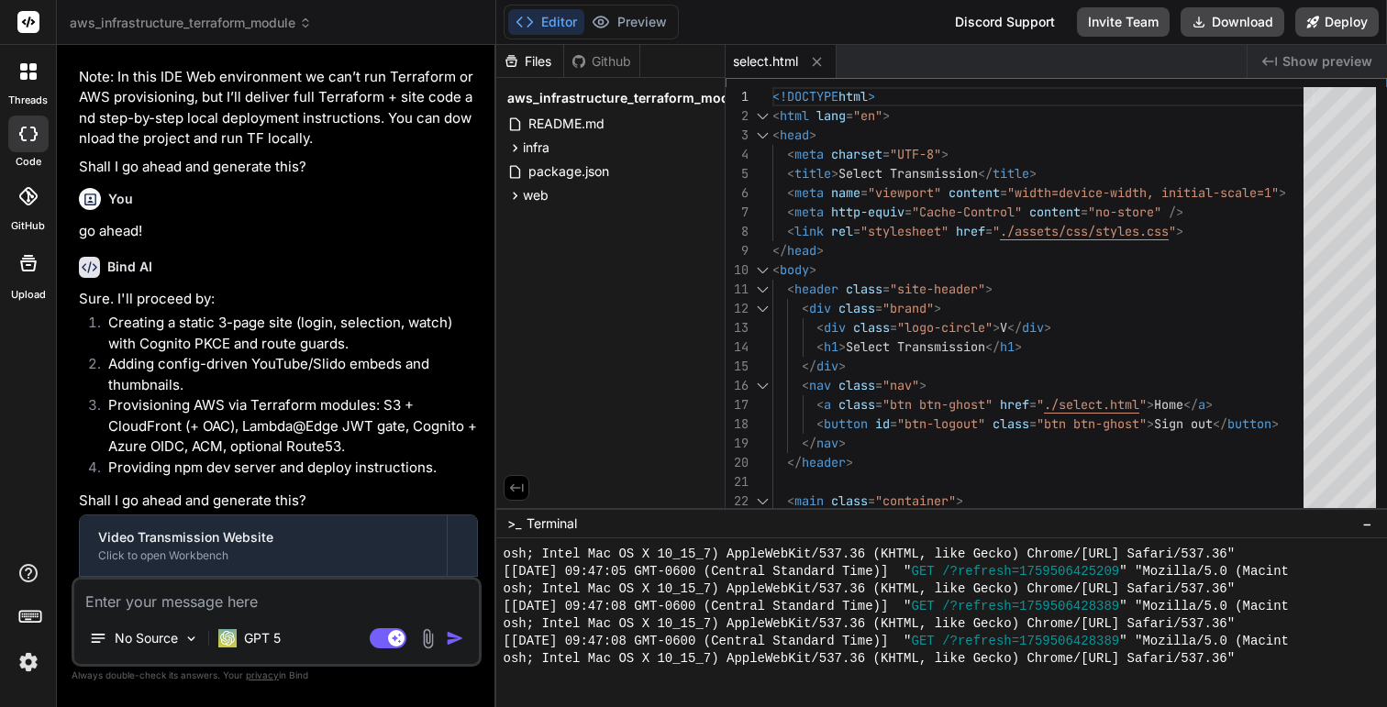
click at [529, 60] on div "Files" at bounding box center [529, 61] width 67 height 18
click at [560, 99] on span "aws_infrastructure_terraform_module" at bounding box center [627, 98] width 241 height 18
click at [515, 122] on icon at bounding box center [515, 124] width 16 height 16
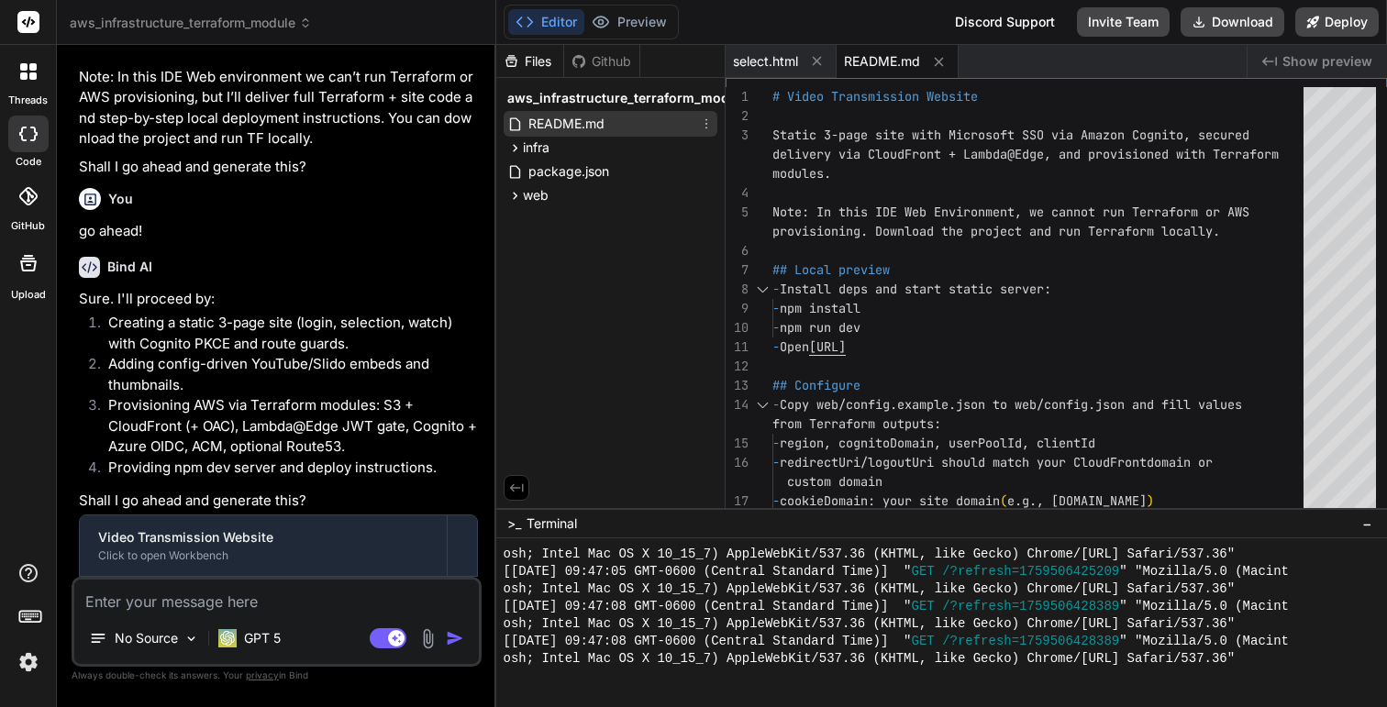
click at [706, 117] on icon at bounding box center [706, 123] width 15 height 15
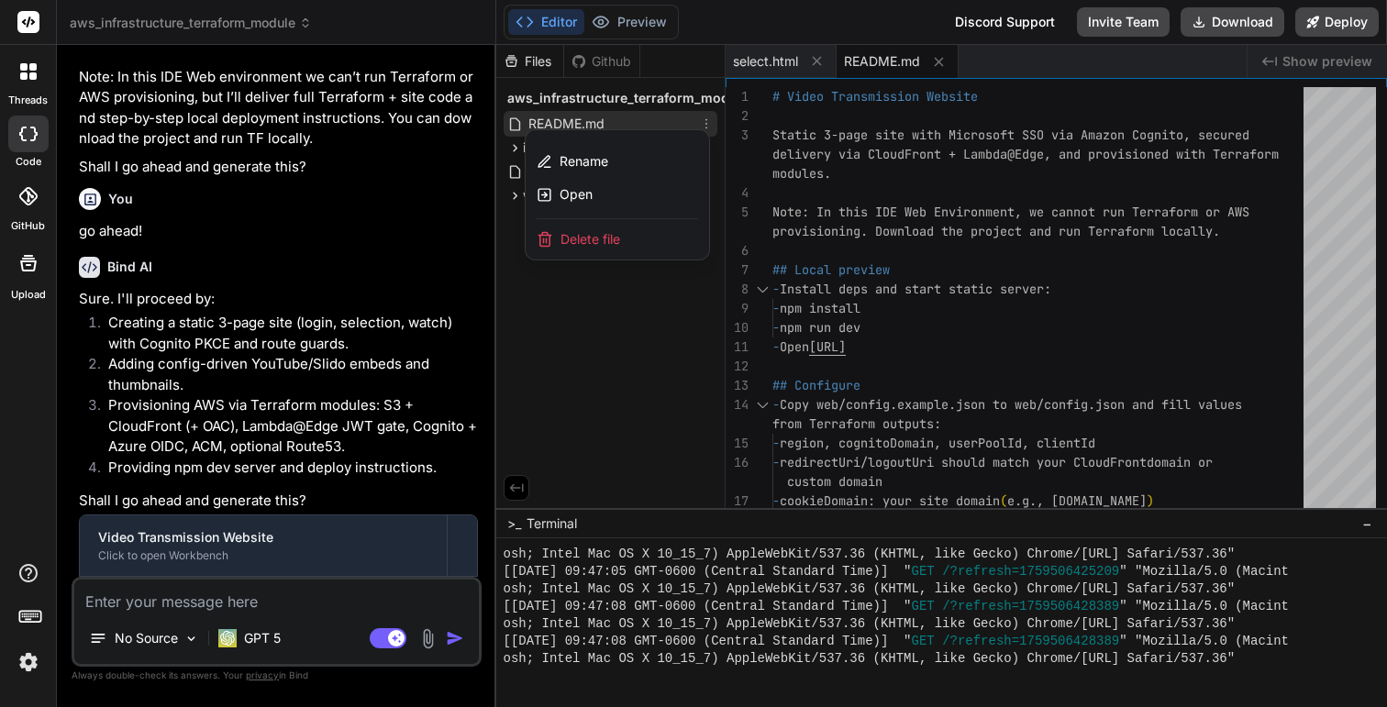
click at [706, 117] on div at bounding box center [942, 376] width 892 height 662
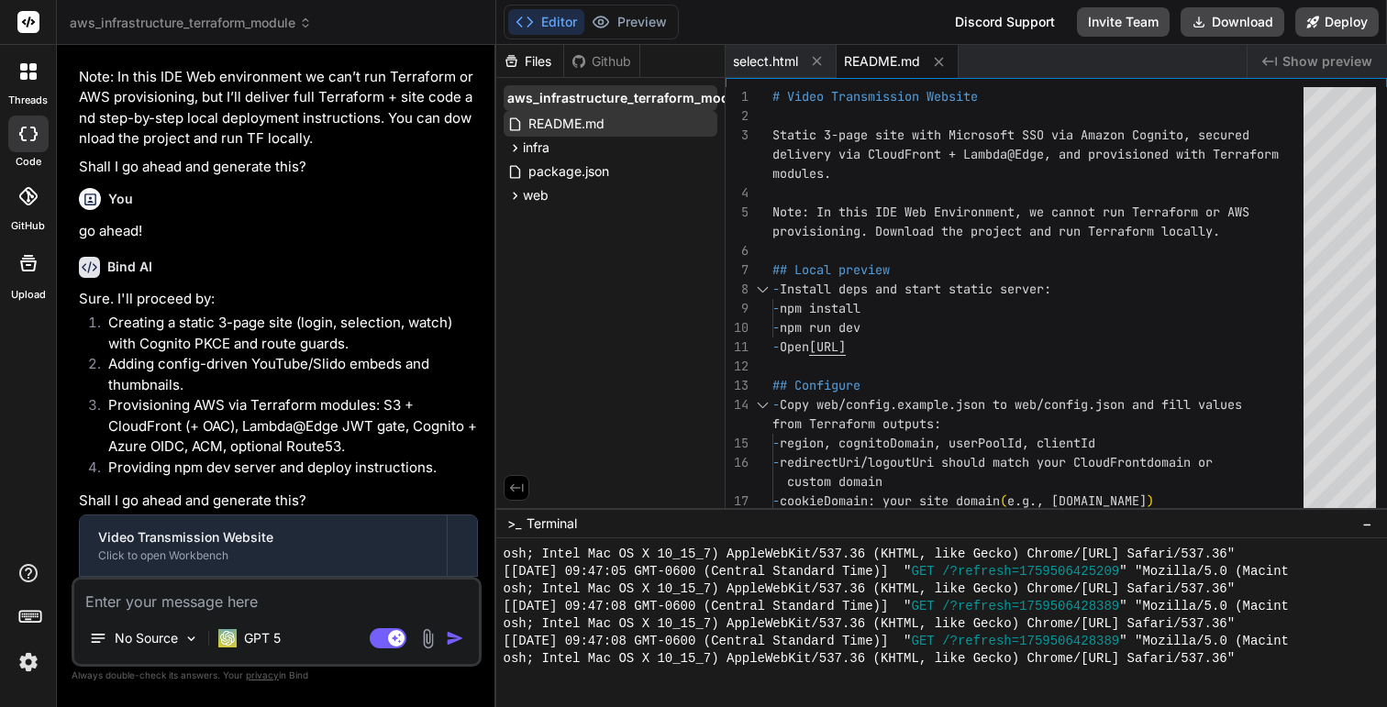
click at [721, 98] on span "aws_infrastructure_terraform_module" at bounding box center [627, 98] width 241 height 18
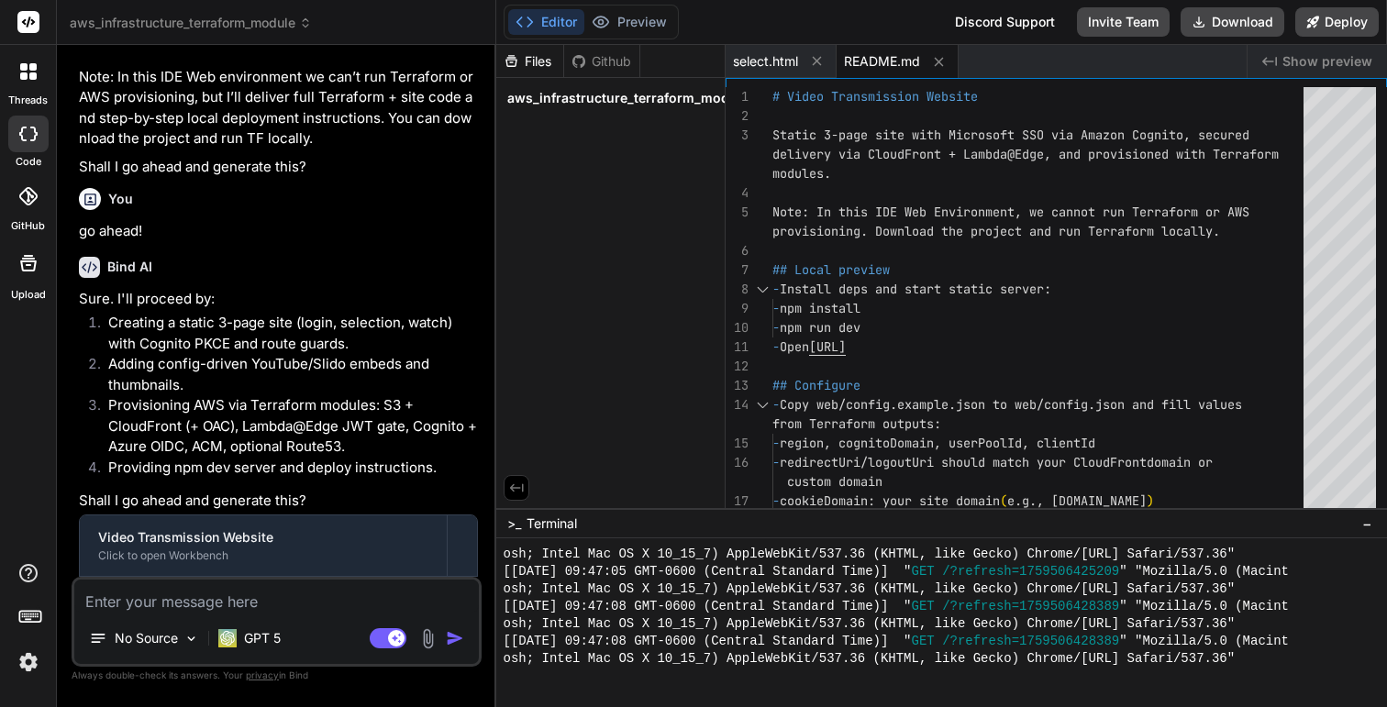
click at [721, 98] on span "aws_infrastructure_terraform_module" at bounding box center [627, 98] width 241 height 18
click at [1344, 61] on span "Show preview" at bounding box center [1327, 61] width 90 height 18
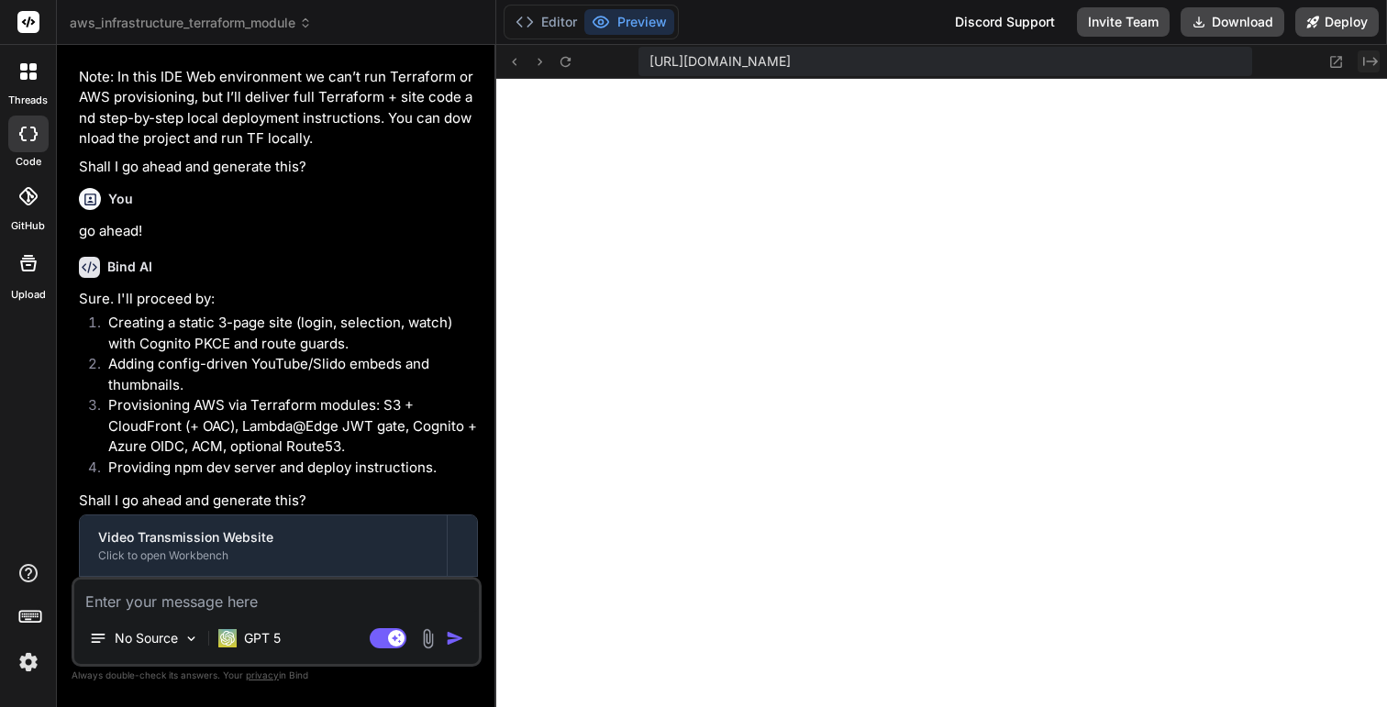
click at [1369, 58] on icon "Created with Pixso." at bounding box center [1370, 61] width 15 height 15
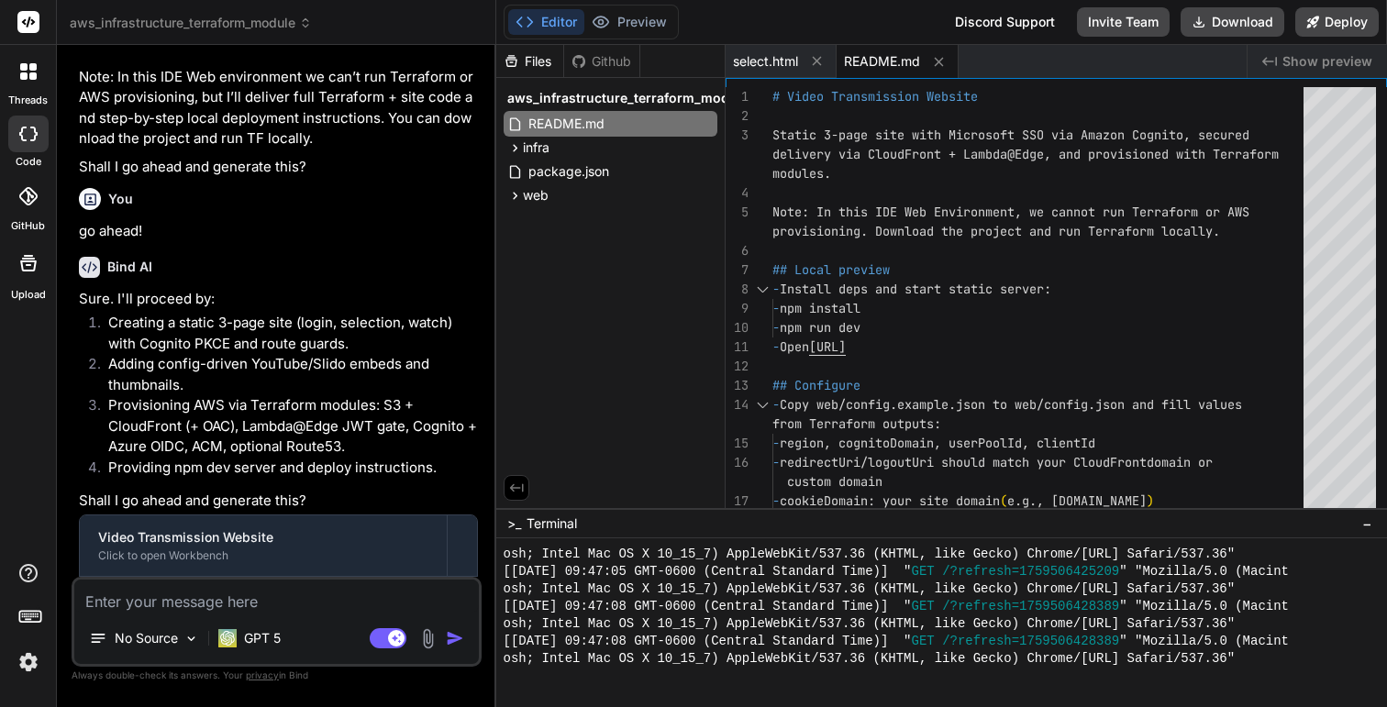
click at [516, 487] on icon at bounding box center [516, 488] width 17 height 17
type textarea "- Update web/config.json with outputs: - cognitoDomain, userPoolId, clientId, r…"
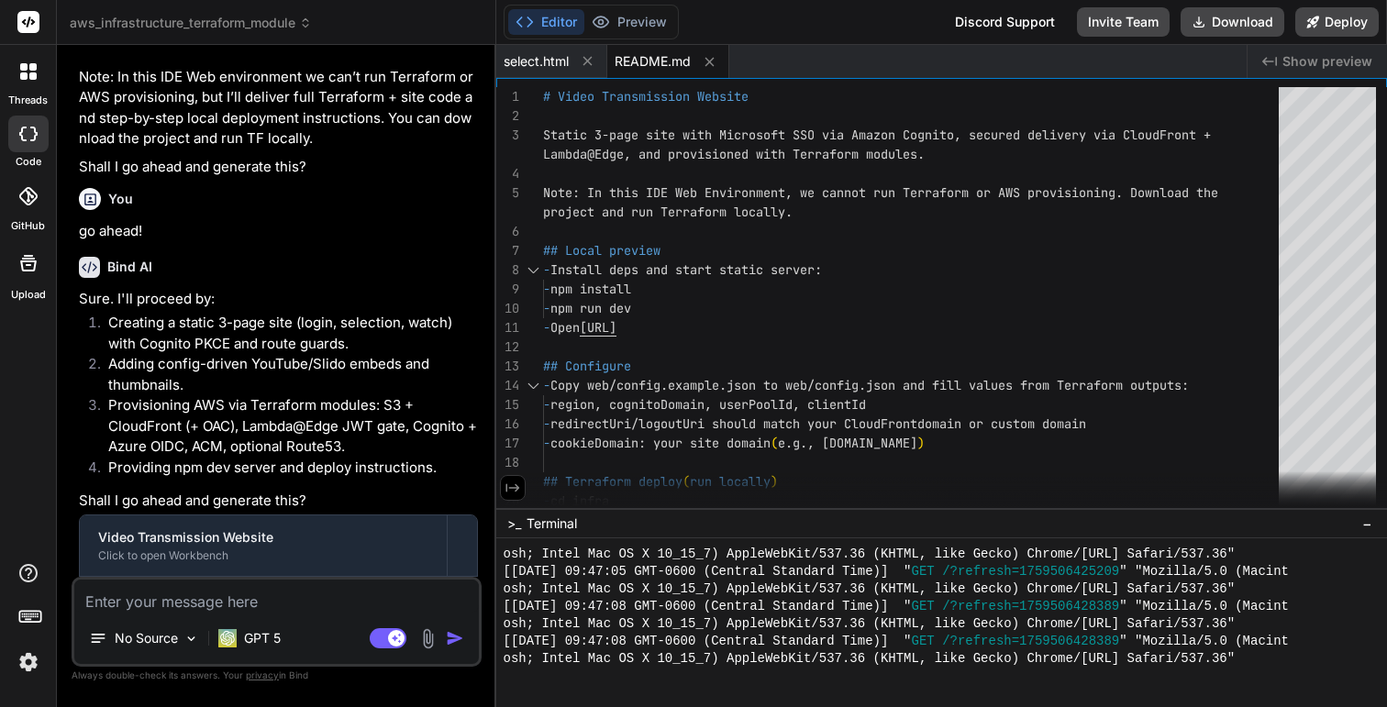
click at [516, 487] on icon at bounding box center [512, 488] width 14 height 8
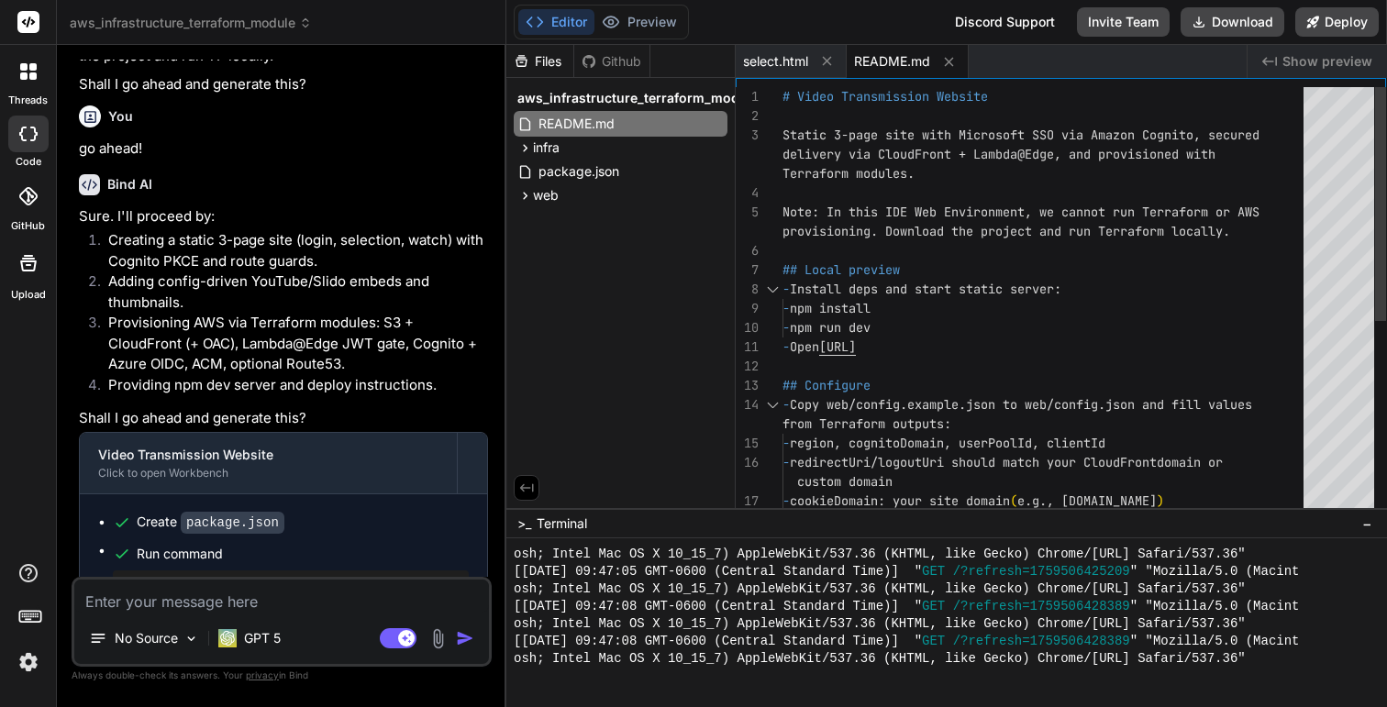
type textarea "x"
type textarea "- After apply: - Upload the contents of ./web to the S3 bucket created (see out…"
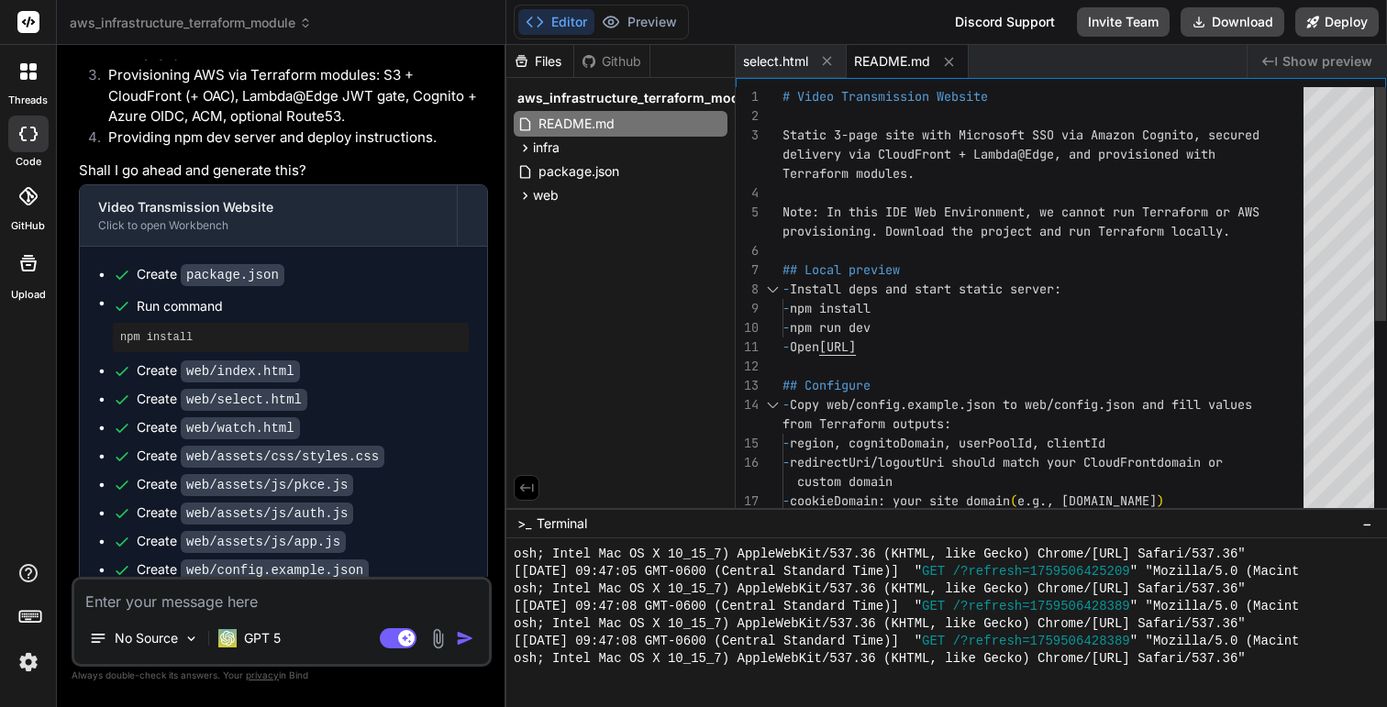
type textarea "x"
type textarea "- Upload the contents of ./web to the S3 bucket created (see output `site_bucke…"
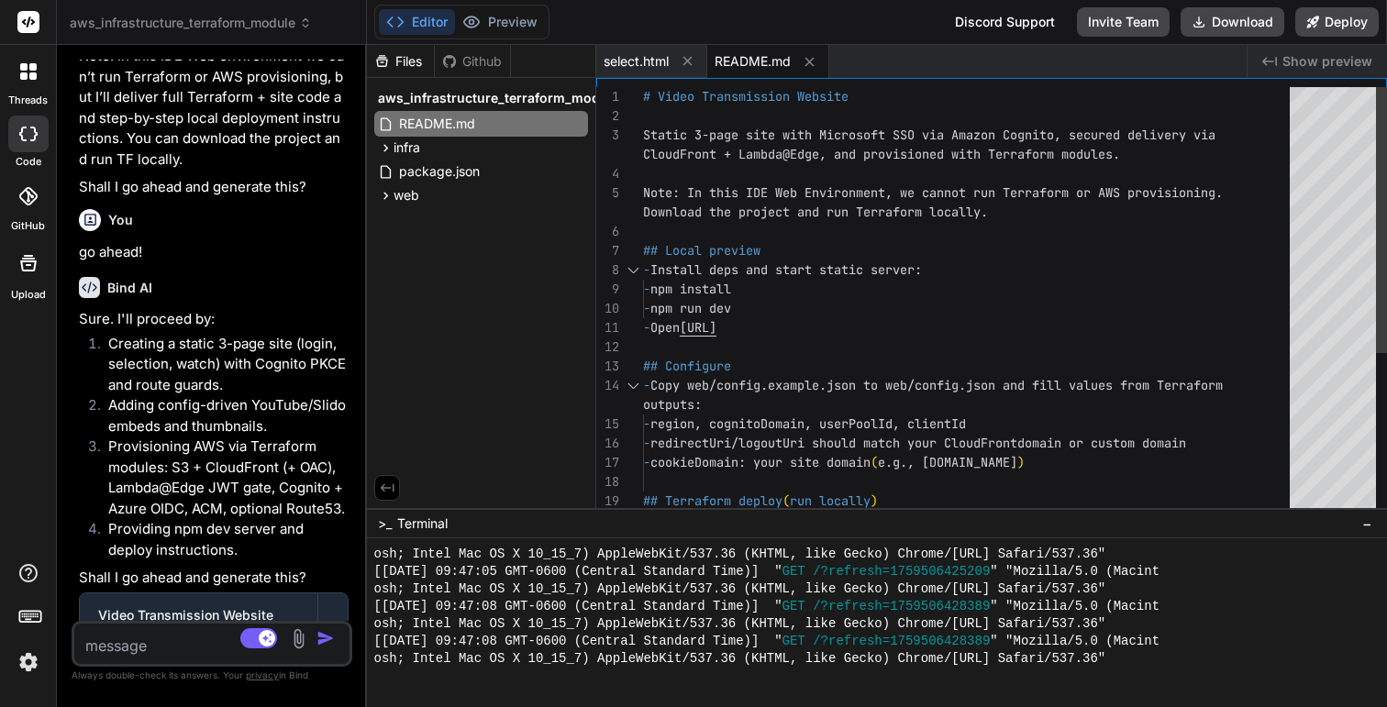
type textarea "x"
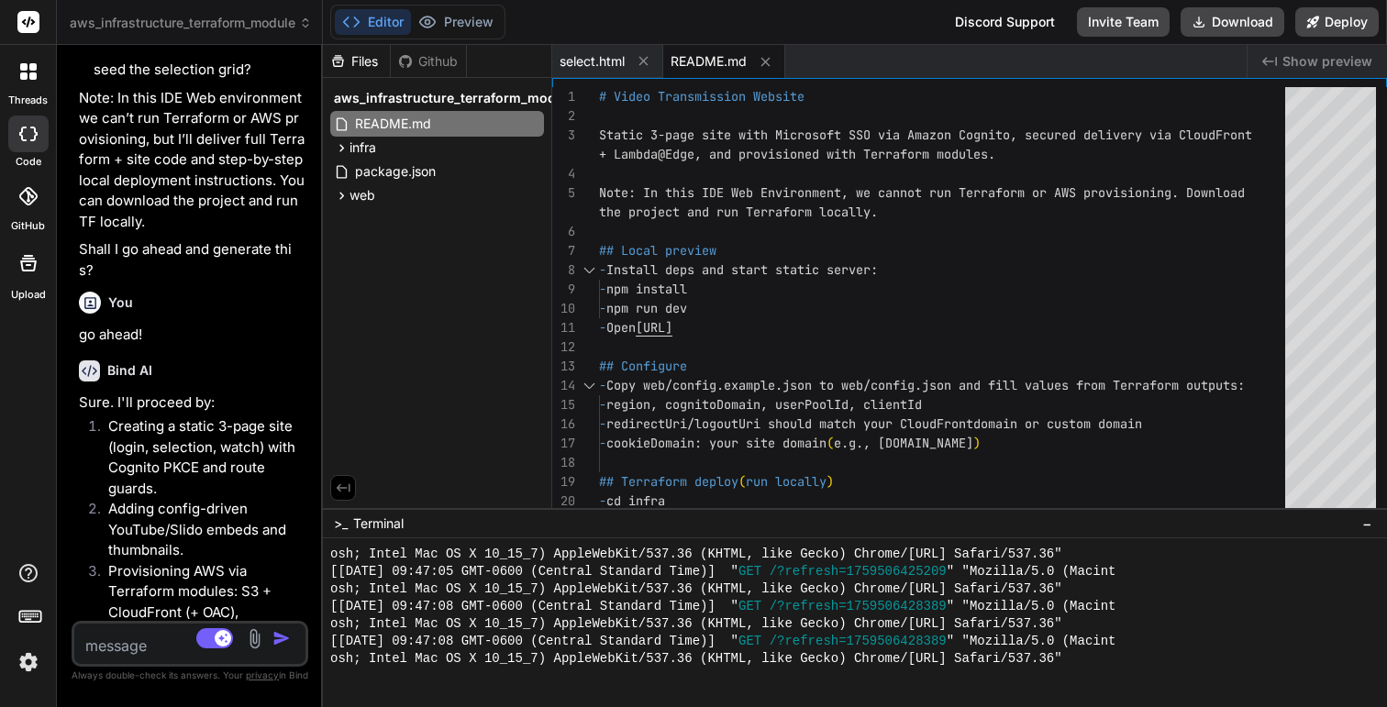
drag, startPoint x: 494, startPoint y: 434, endPoint x: 20, endPoint y: 409, distance: 474.9
click at [20, 409] on div "threads code GitHub Upload aws_infrastructure_terraform_module Created with Pix…" at bounding box center [693, 353] width 1387 height 707
click at [768, 61] on icon at bounding box center [766, 62] width 16 height 16
type textarea "</html>"
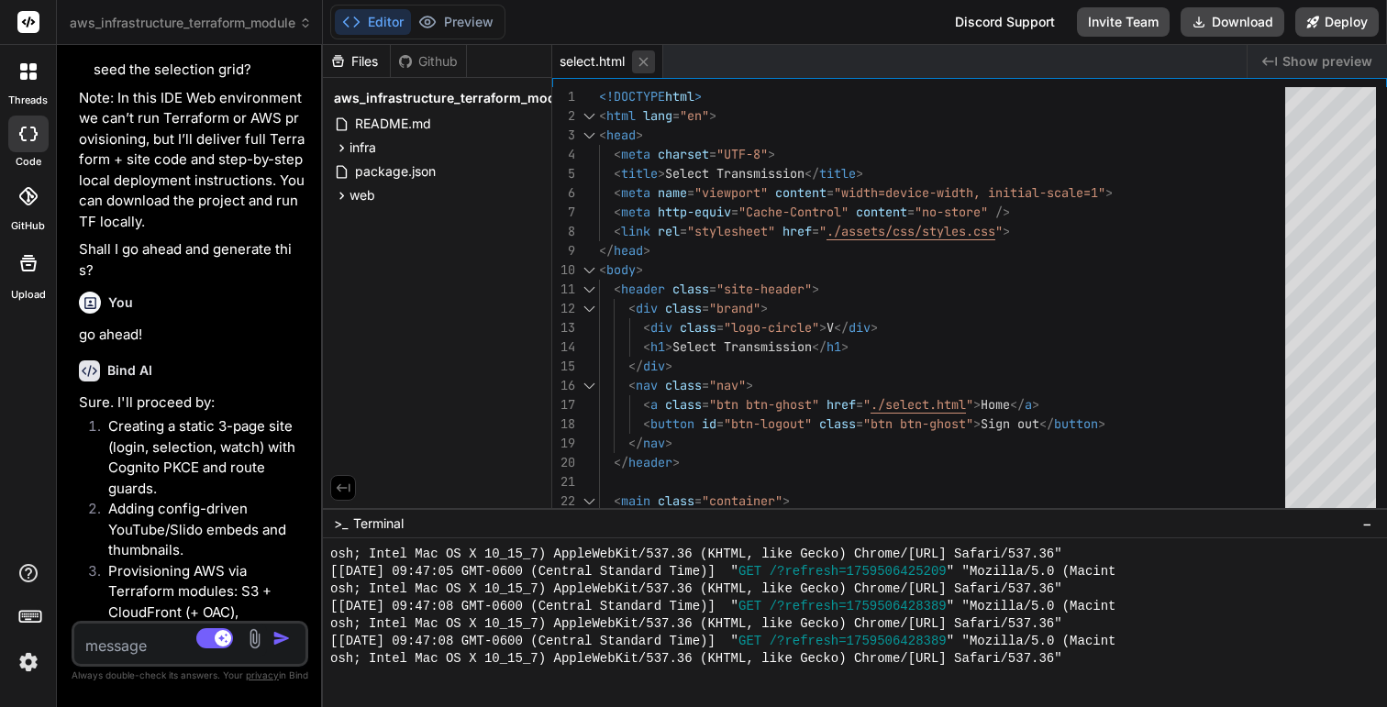
click at [649, 62] on icon at bounding box center [644, 62] width 16 height 16
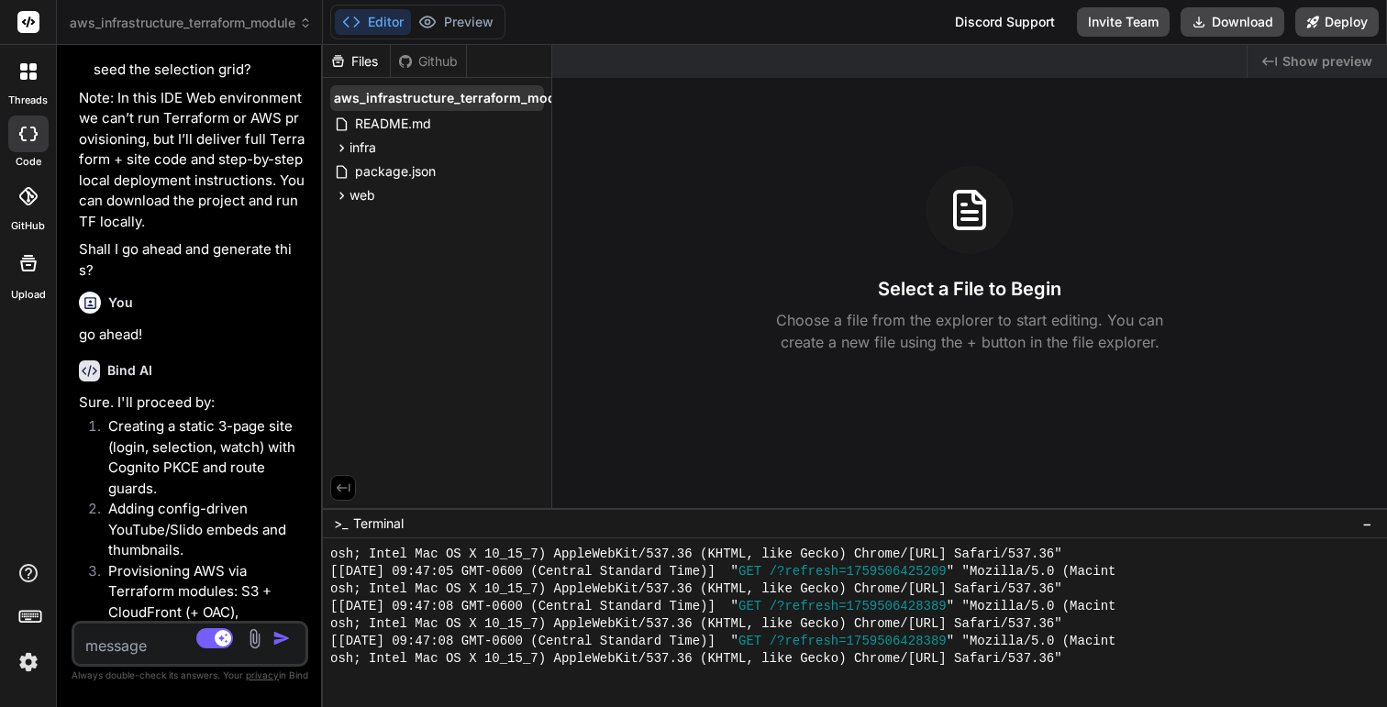
click at [550, 99] on span "aws_infrastructure_terraform_module" at bounding box center [454, 98] width 241 height 18
click at [568, 100] on div "Created with Pixso. Show preview Select a File to Begin Choose a file from the …" at bounding box center [969, 276] width 835 height 463
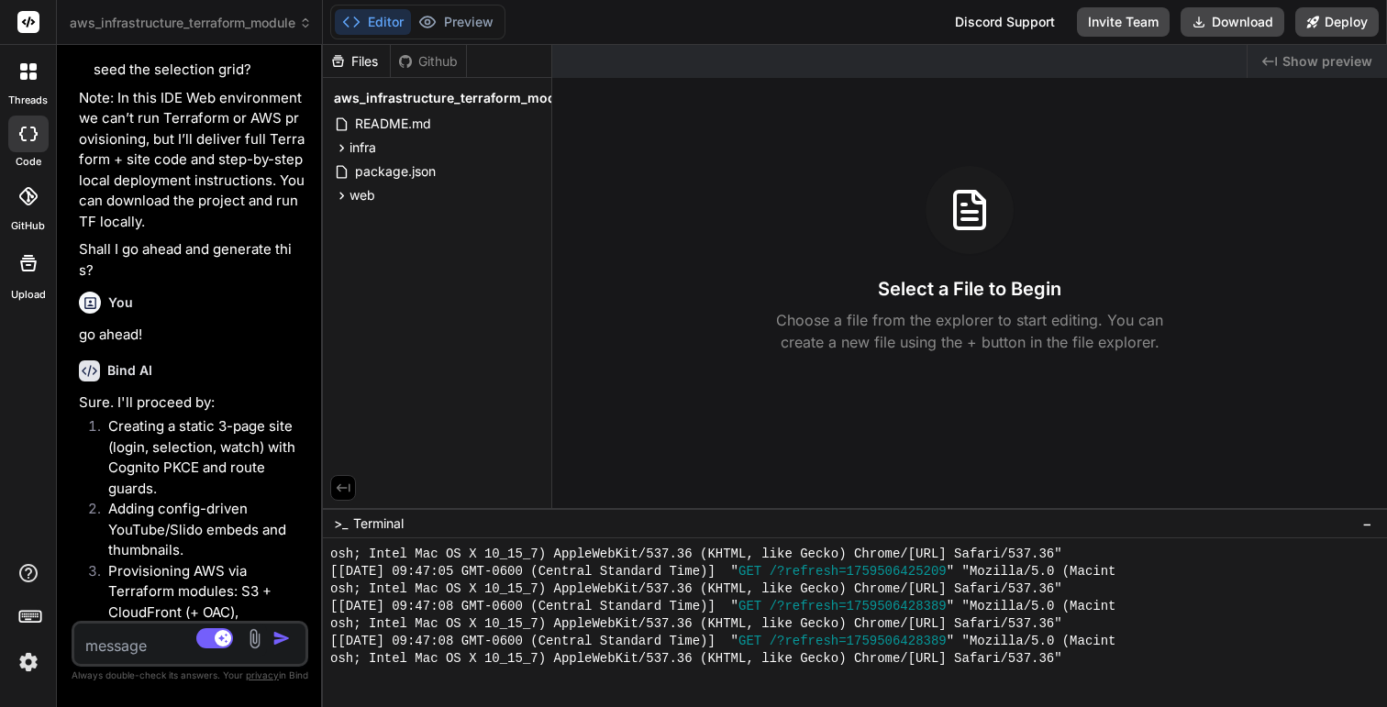
click at [310, 20] on icon at bounding box center [305, 23] width 13 height 13
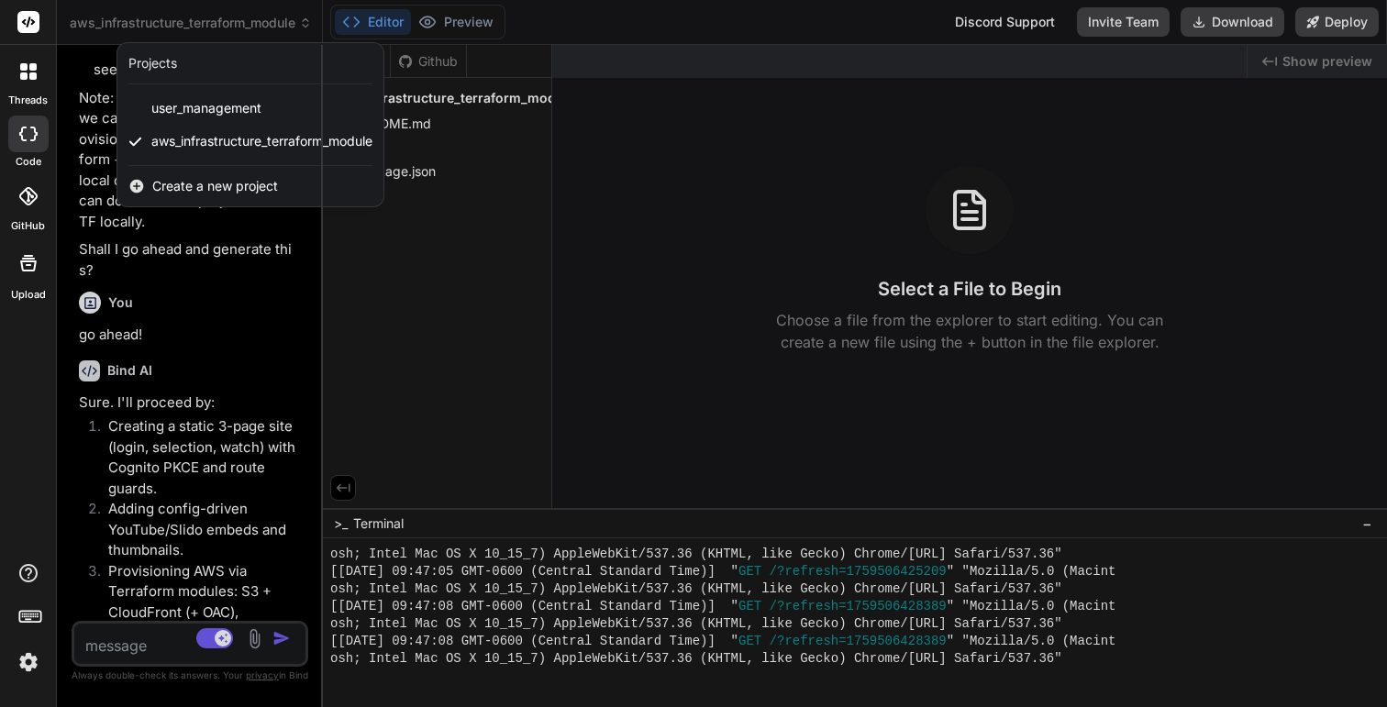
click at [261, 185] on span "Create a new project" at bounding box center [215, 186] width 126 height 18
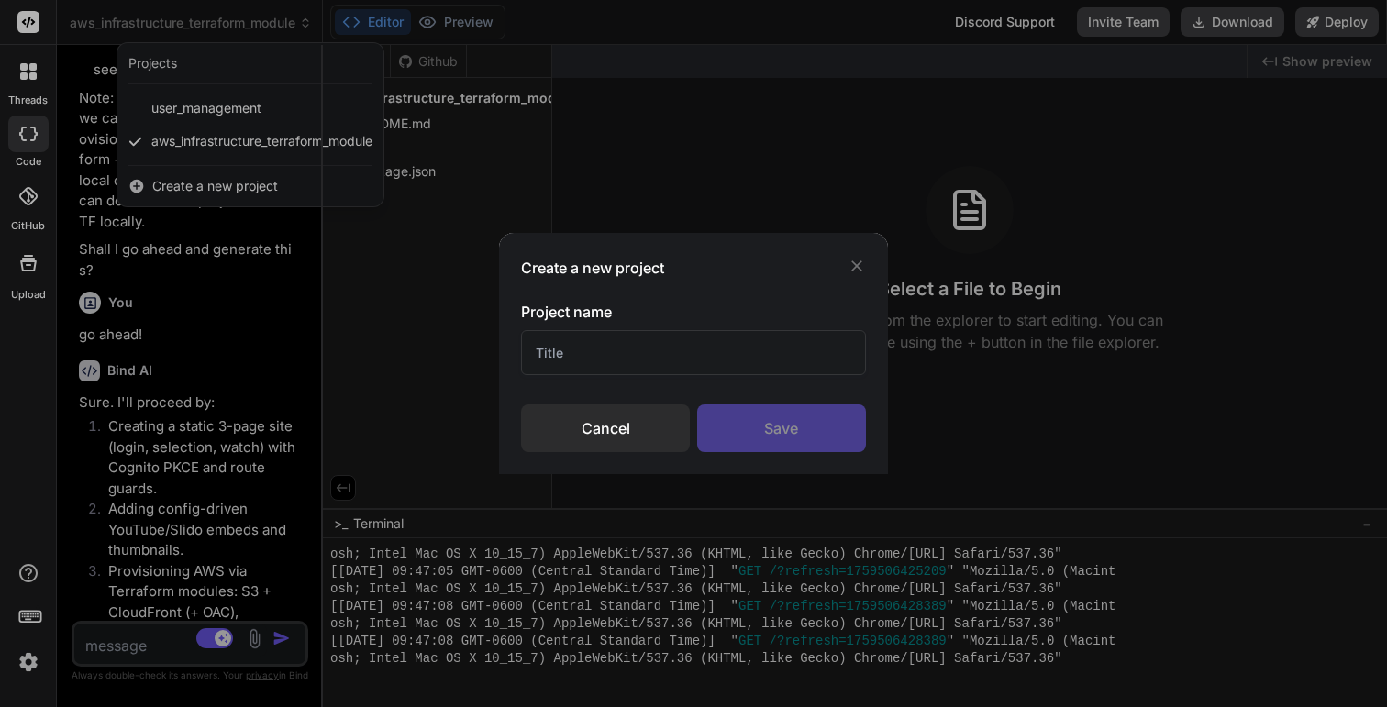
click at [665, 348] on input "text" at bounding box center [693, 352] width 344 height 45
click at [687, 351] on input "Video selector" at bounding box center [693, 352] width 344 height 45
type input "Video Player"
click at [781, 427] on div "Save" at bounding box center [781, 429] width 169 height 48
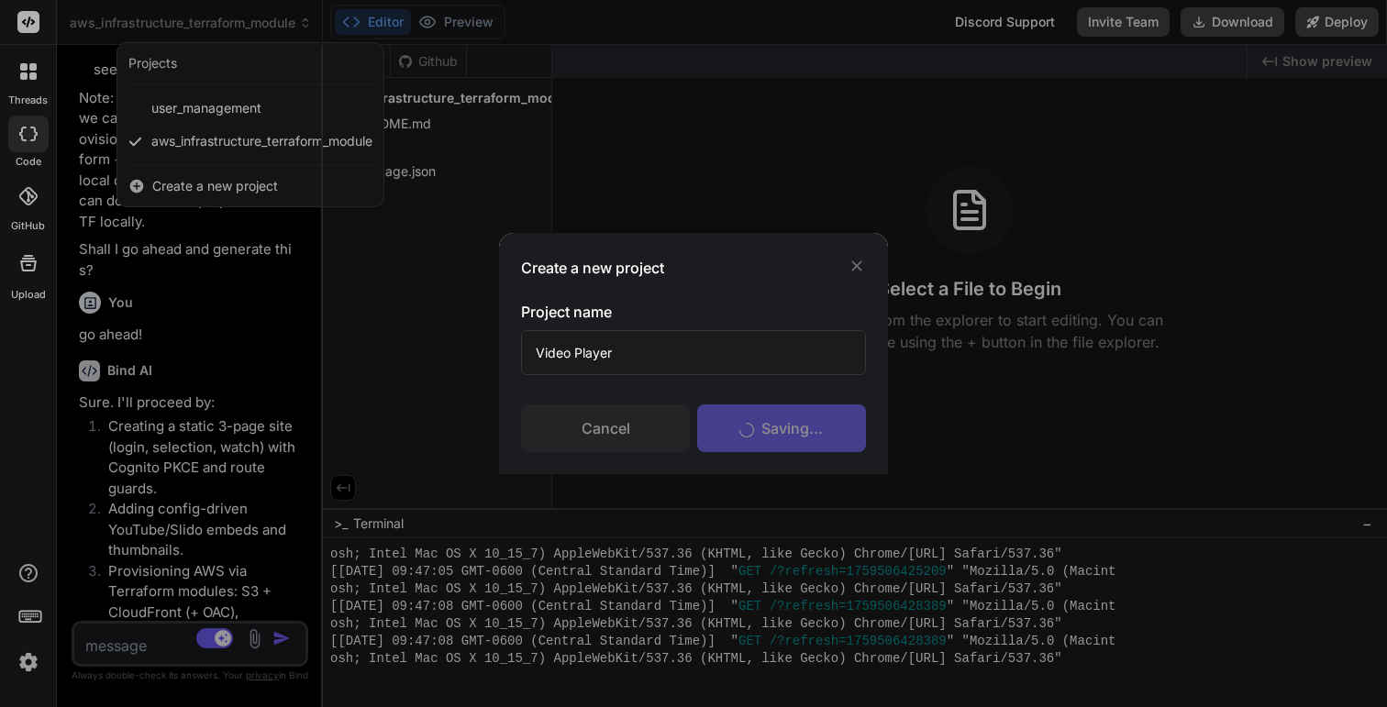
scroll to position [1115, 0]
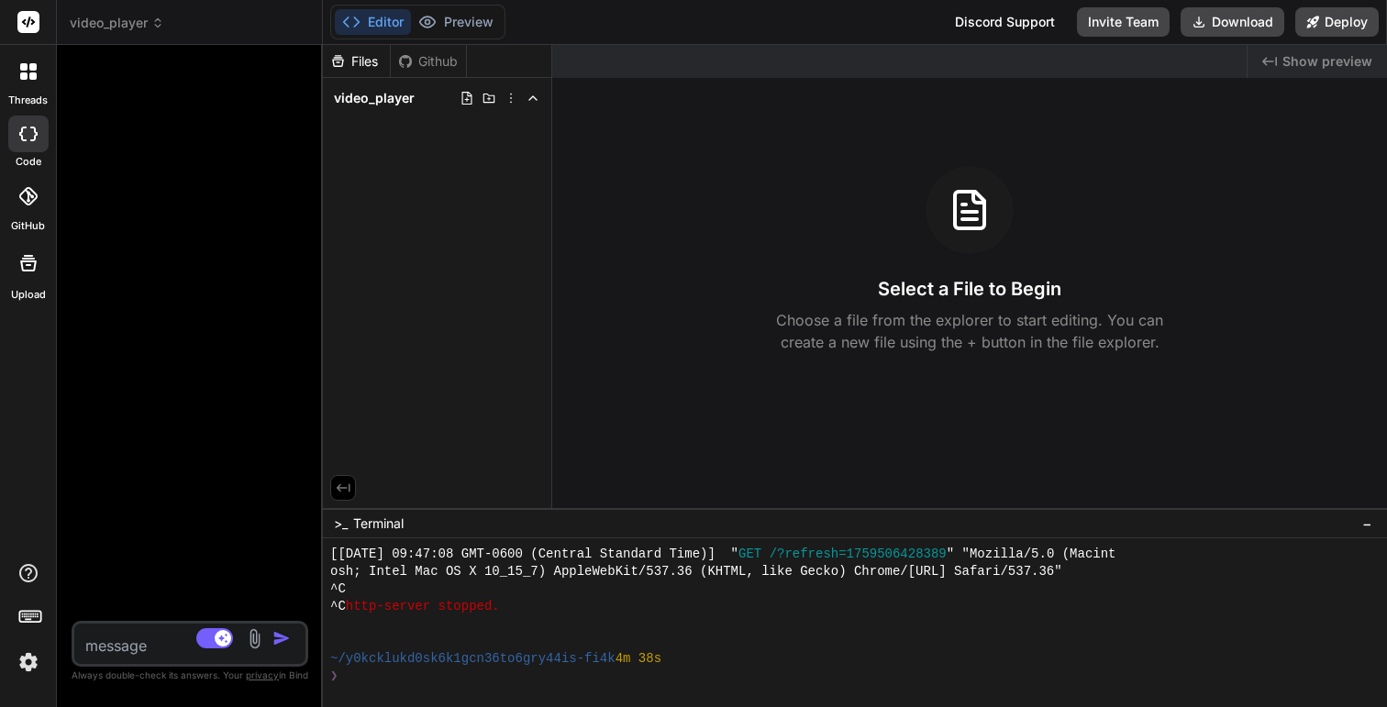
click at [19, 80] on div at bounding box center [28, 71] width 39 height 39
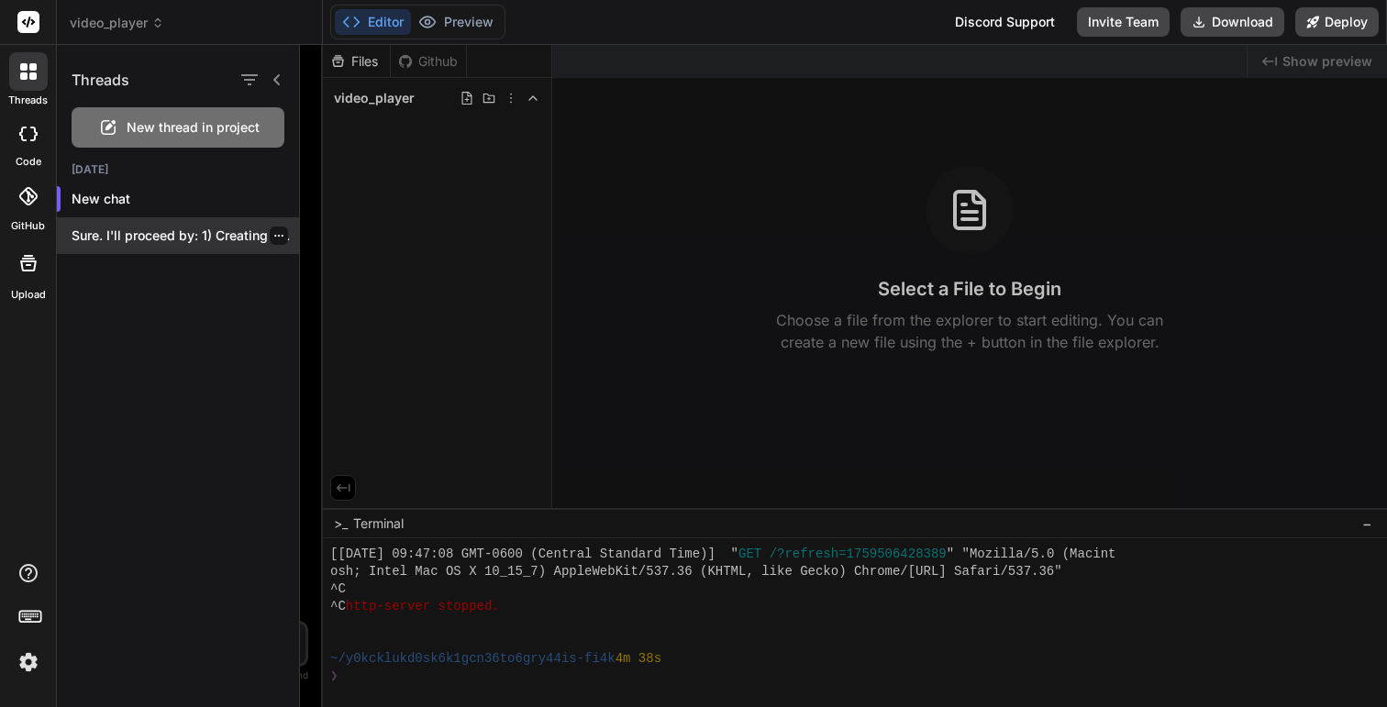
click at [156, 235] on p "Sure. I'll proceed by: 1) Creating a..." at bounding box center [185, 236] width 227 height 18
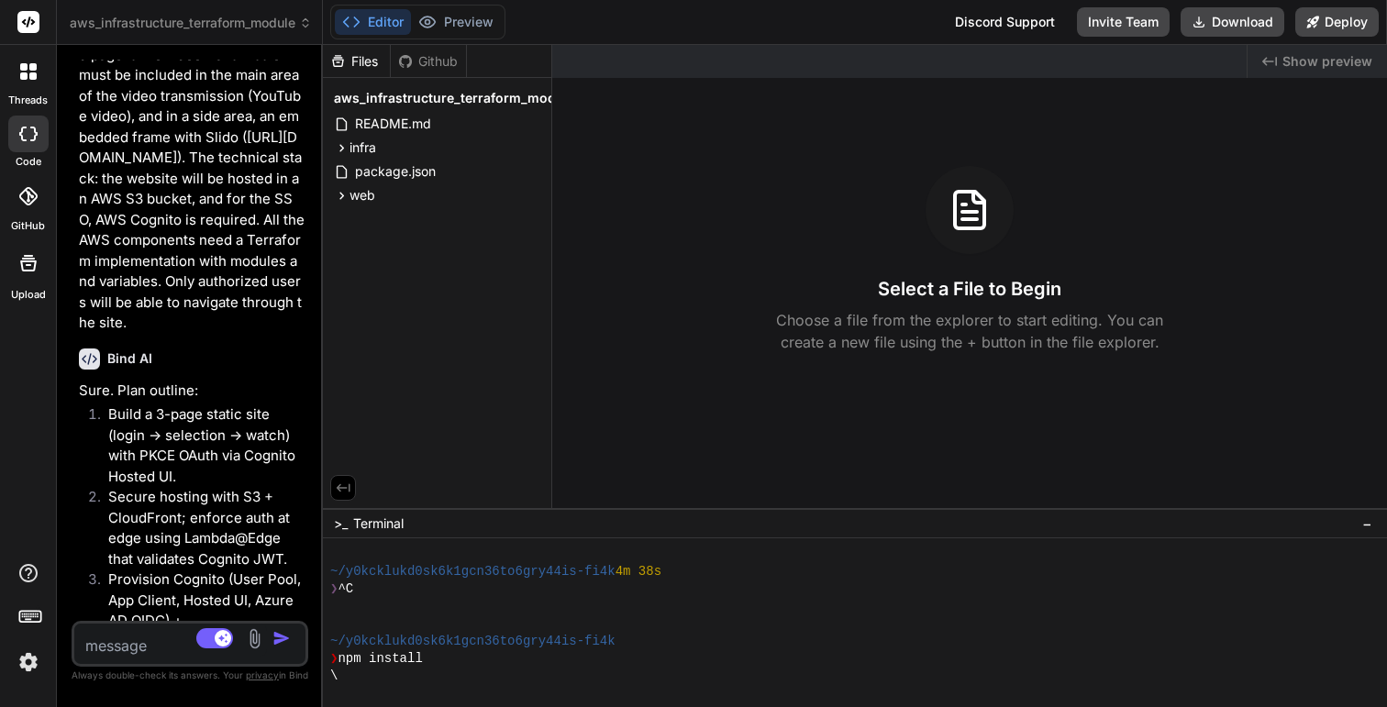
scroll to position [0, 0]
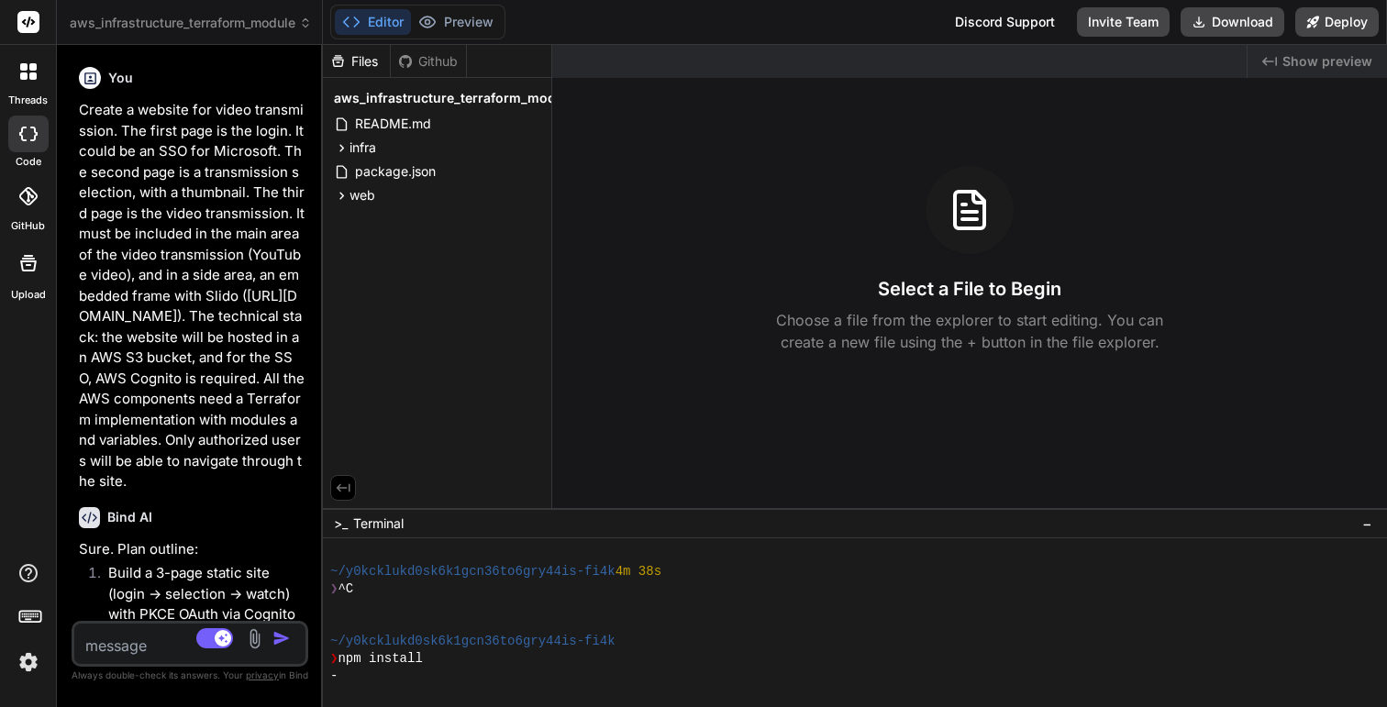
drag, startPoint x: 79, startPoint y: 108, endPoint x: 268, endPoint y: 491, distance: 426.6
click at [268, 491] on p "Create a website for video transmission. The first page is the login. It could …" at bounding box center [192, 296] width 226 height 393
copy p "Create a website for video transmission. The first page is the login. It could …"
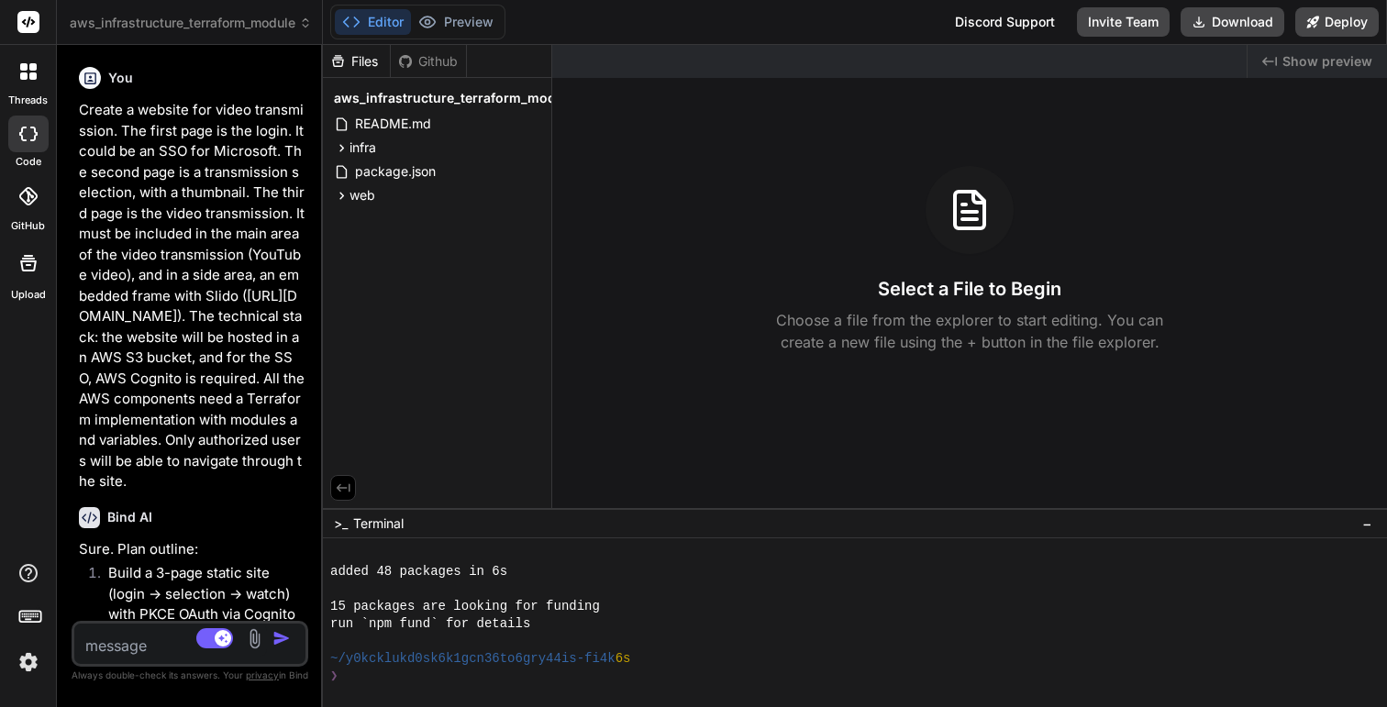
click at [33, 74] on icon at bounding box center [32, 75] width 7 height 7
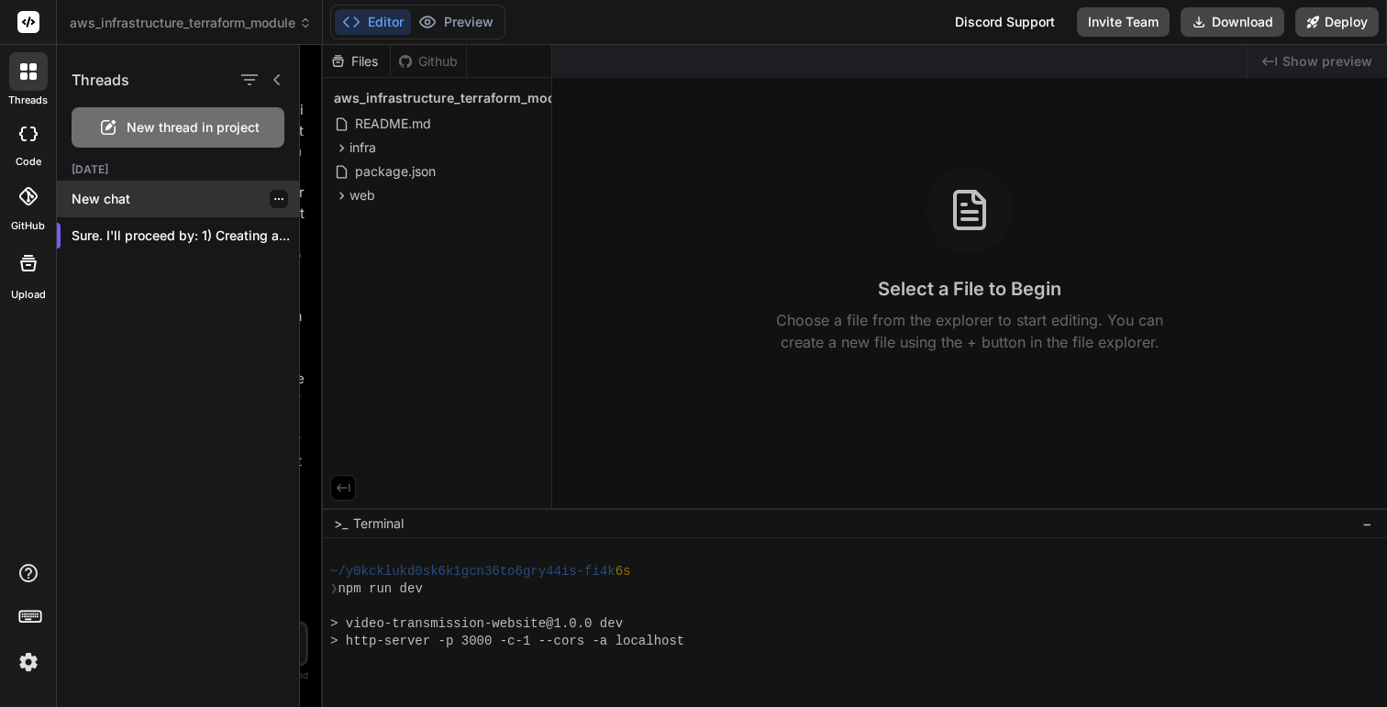
scroll to position [1795, 0]
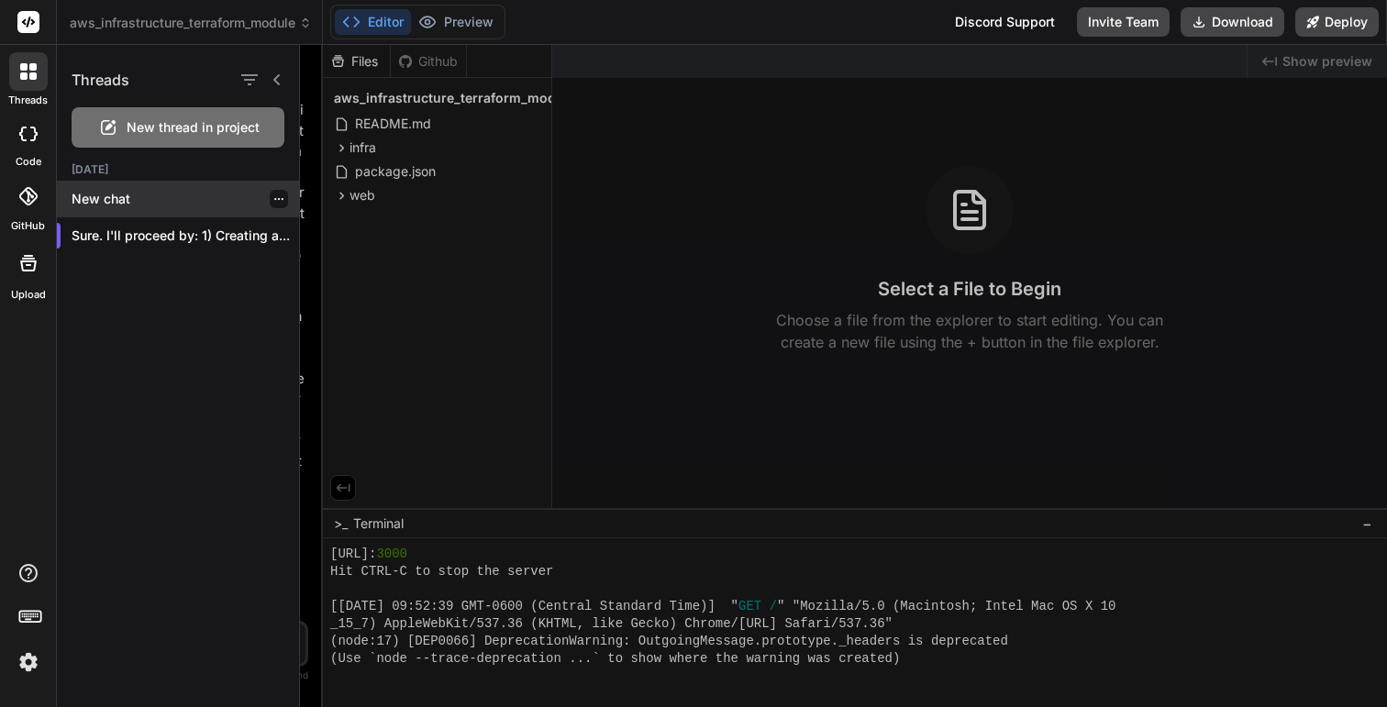
click at [135, 207] on p "New chat" at bounding box center [185, 199] width 227 height 18
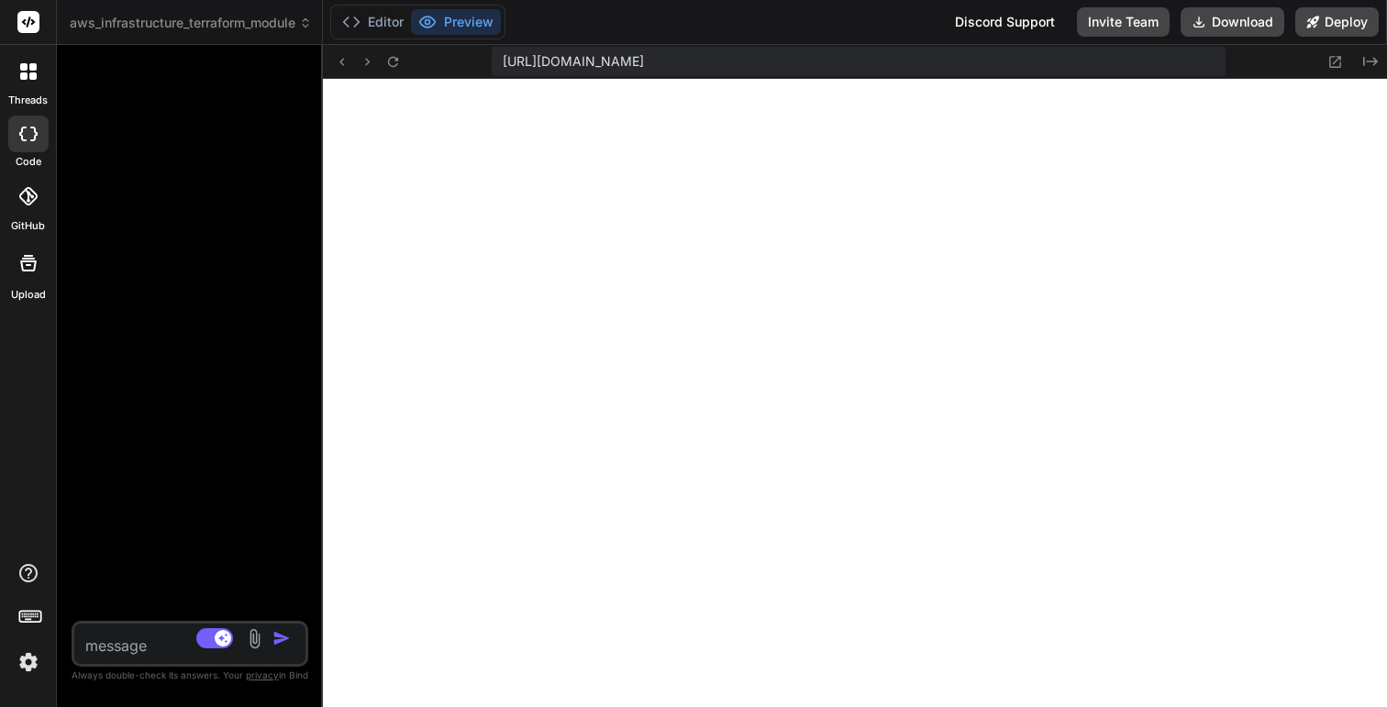
click at [237, 21] on span "aws_infrastructure_terraform_module" at bounding box center [191, 23] width 242 height 18
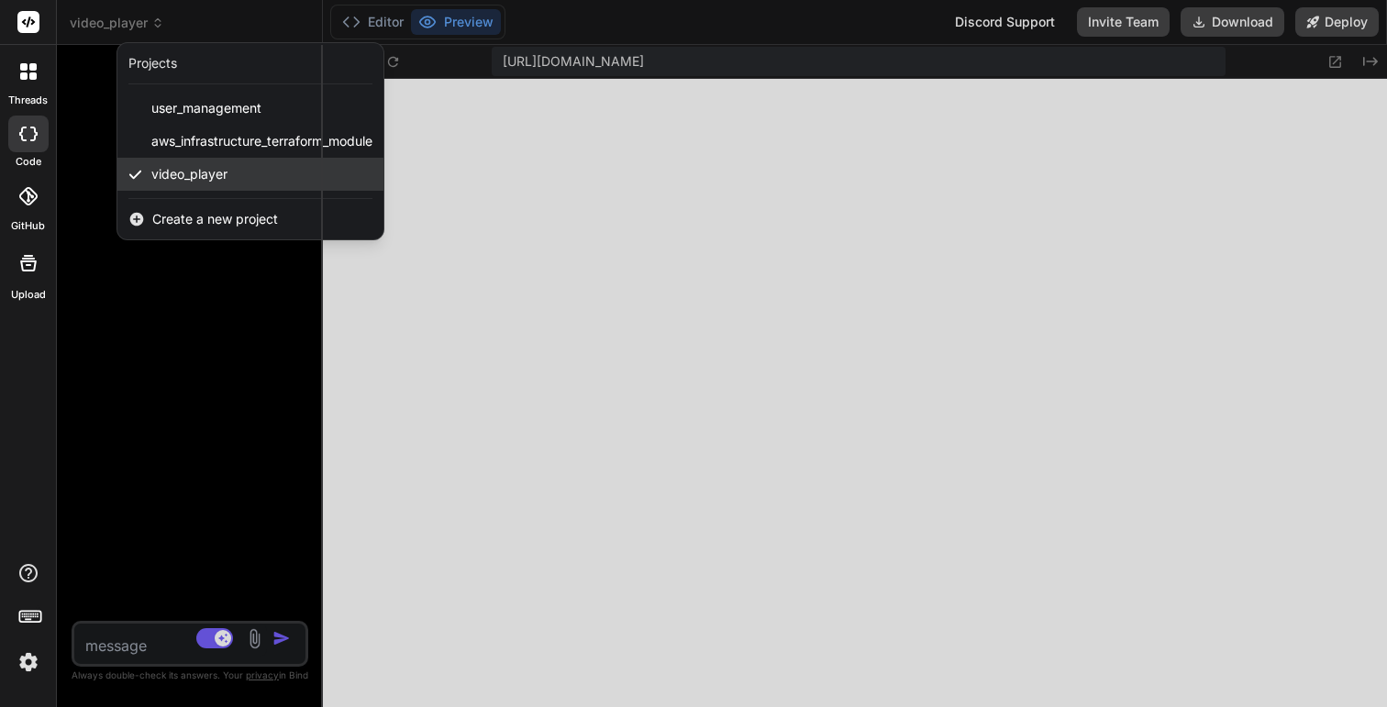
click at [231, 172] on div "video_player" at bounding box center [250, 174] width 266 height 33
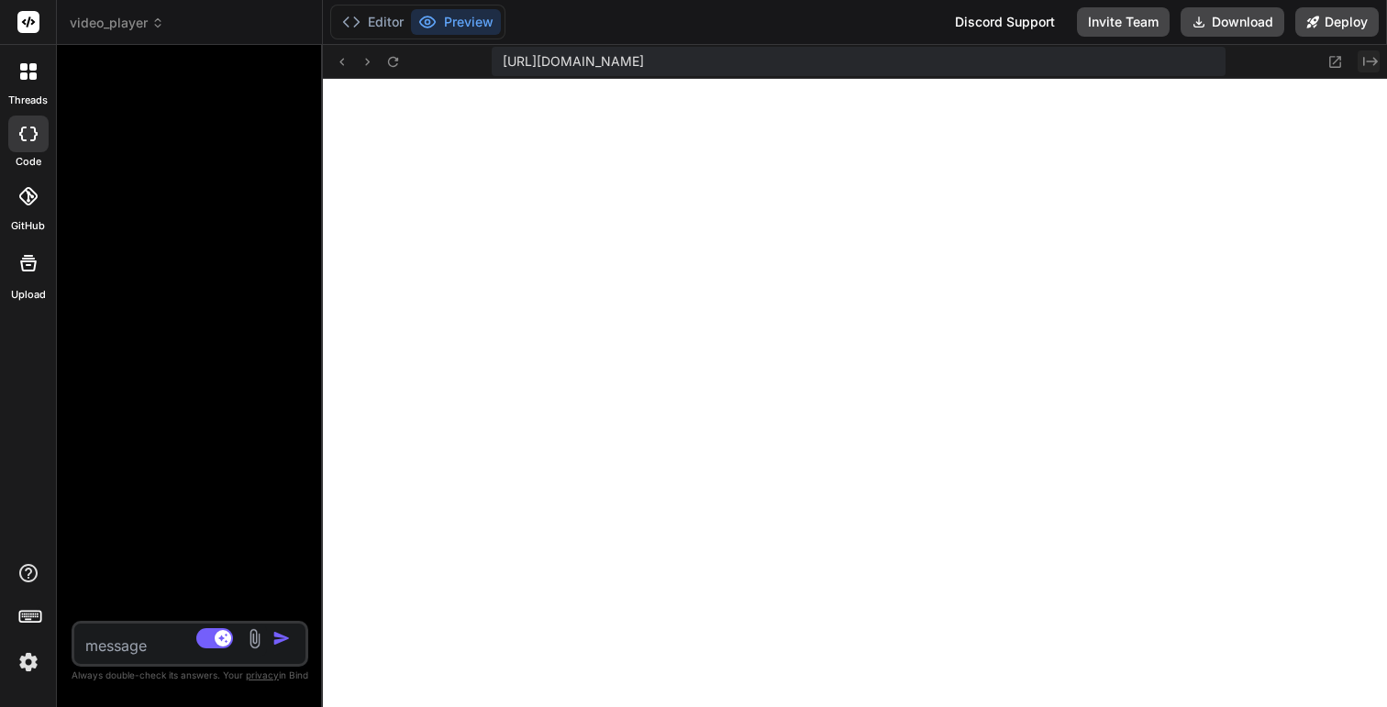
click at [1374, 54] on icon "Created with Pixso." at bounding box center [1370, 61] width 15 height 15
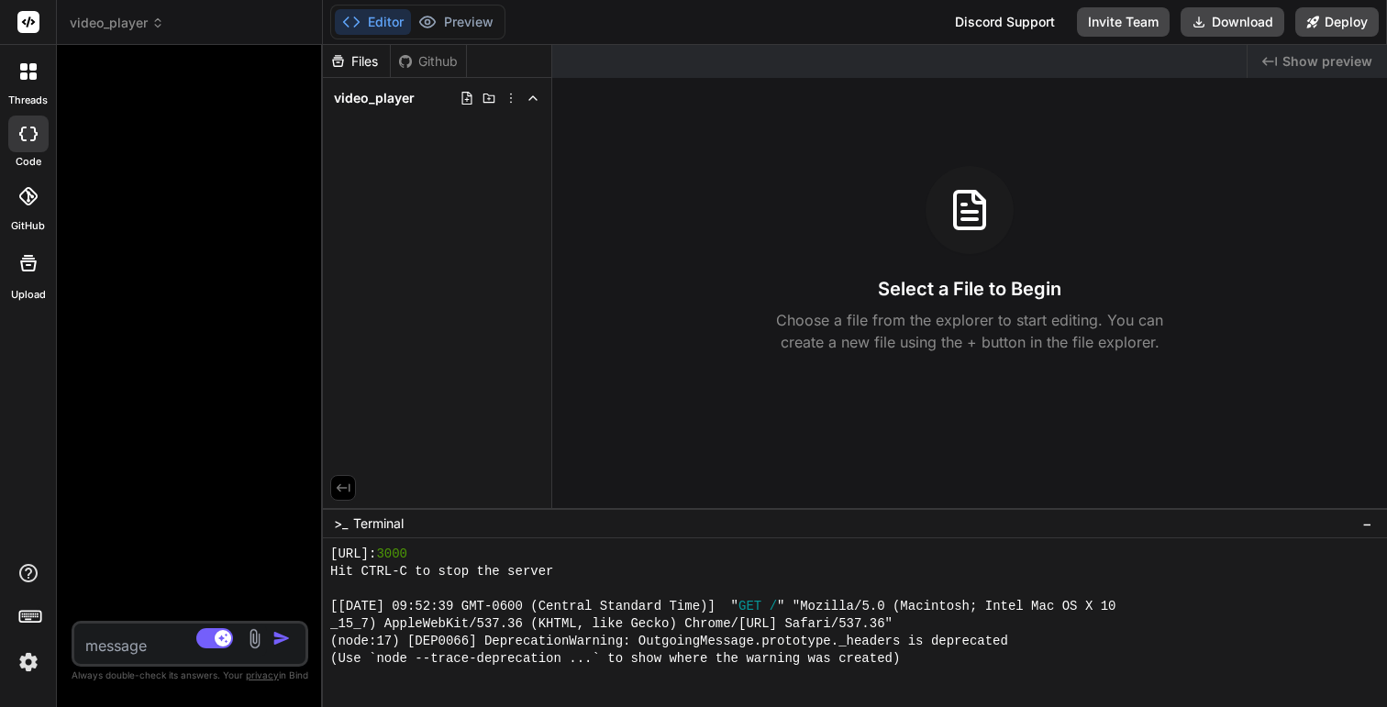
click at [116, 638] on textarea at bounding box center [170, 640] width 193 height 33
paste textarea "Create a website for video transmission. The first page is the login. It could …"
type textarea "x"
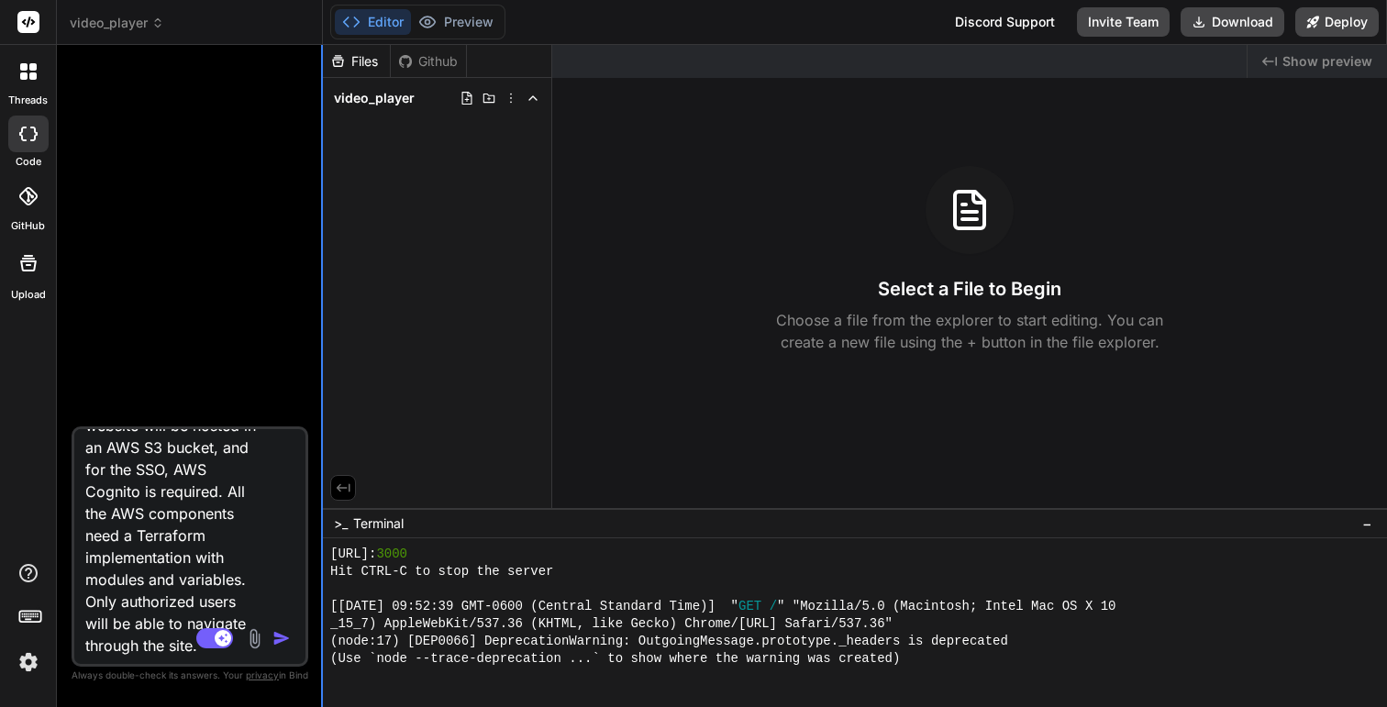
type textarea "Create a website for video transmission. The first page is the login. It could …"
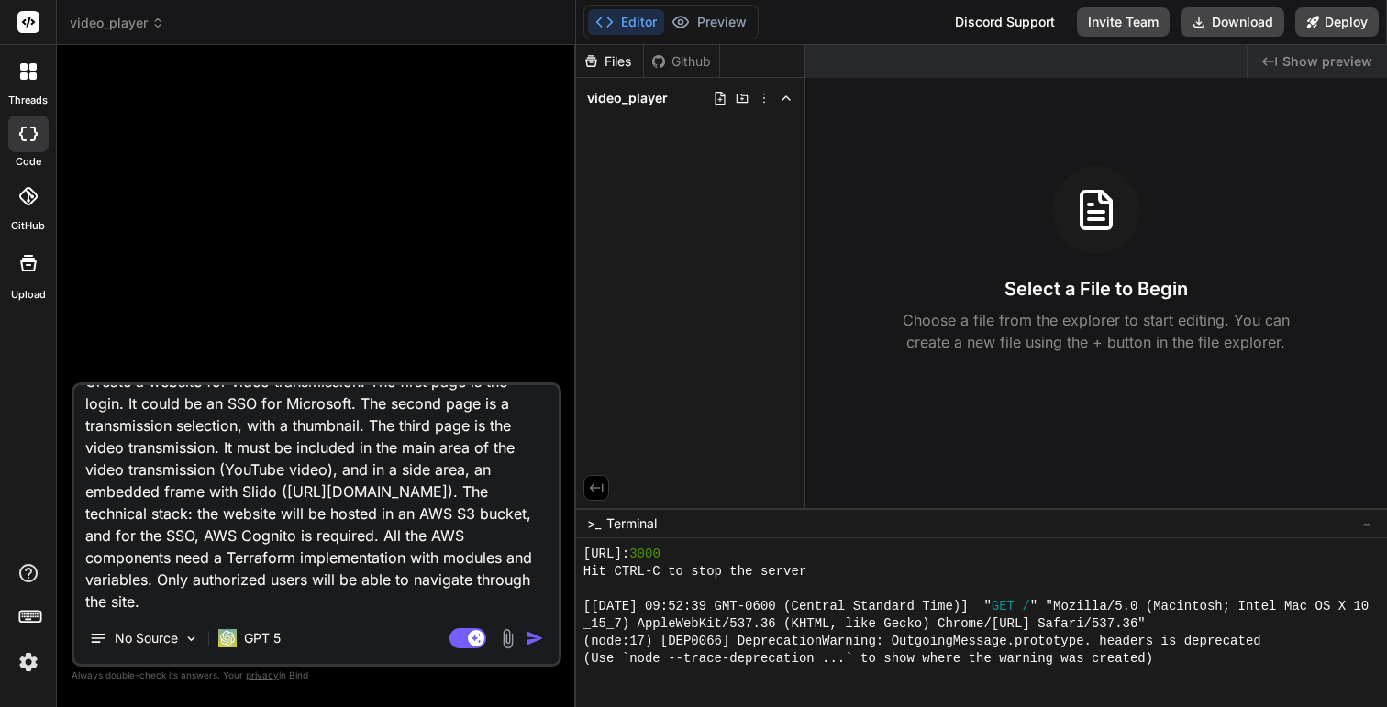
scroll to position [4, 0]
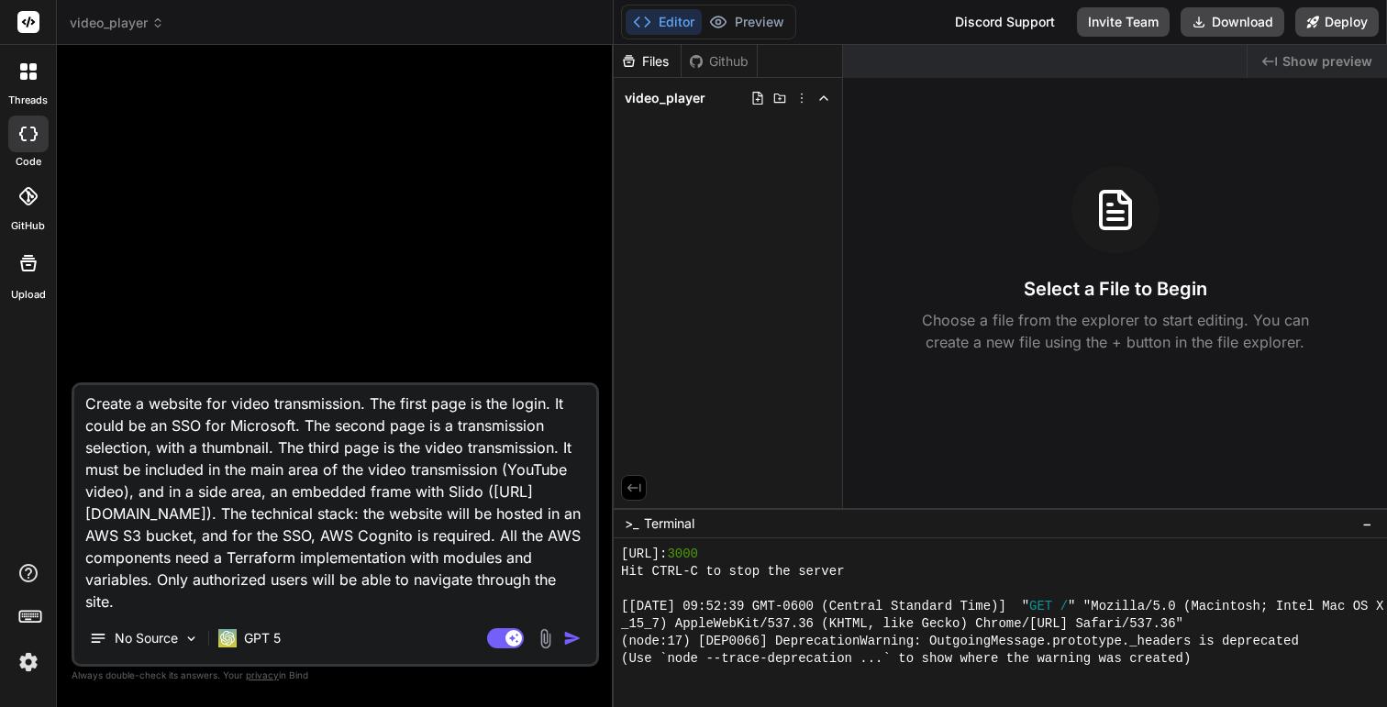
drag, startPoint x: 321, startPoint y: 317, endPoint x: 581, endPoint y: 356, distance: 262.4
click at [581, 356] on div "Bind AI Web Search Created with Pixso. Code Generator 🎉 Your Preview is Ready! …" at bounding box center [335, 376] width 557 height 662
click at [177, 638] on p "No Source" at bounding box center [146, 638] width 63 height 18
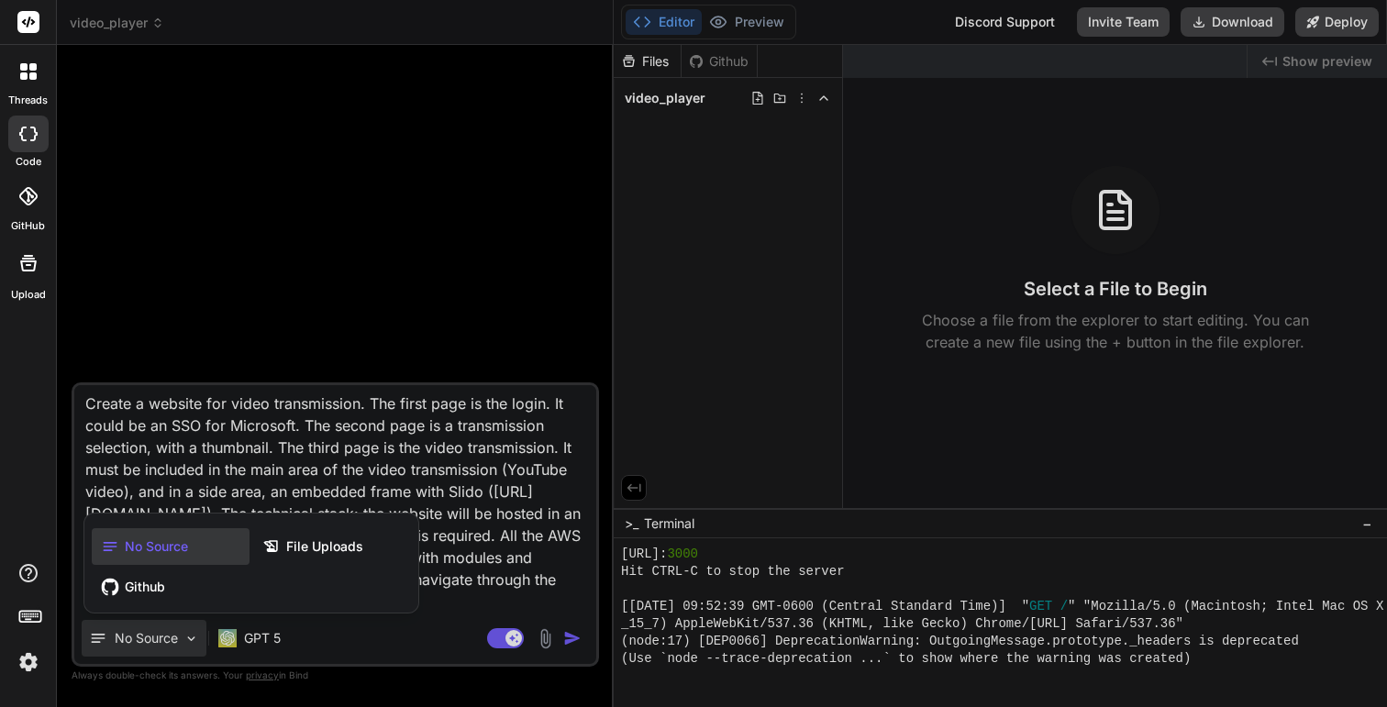
click at [396, 416] on div at bounding box center [693, 353] width 1387 height 707
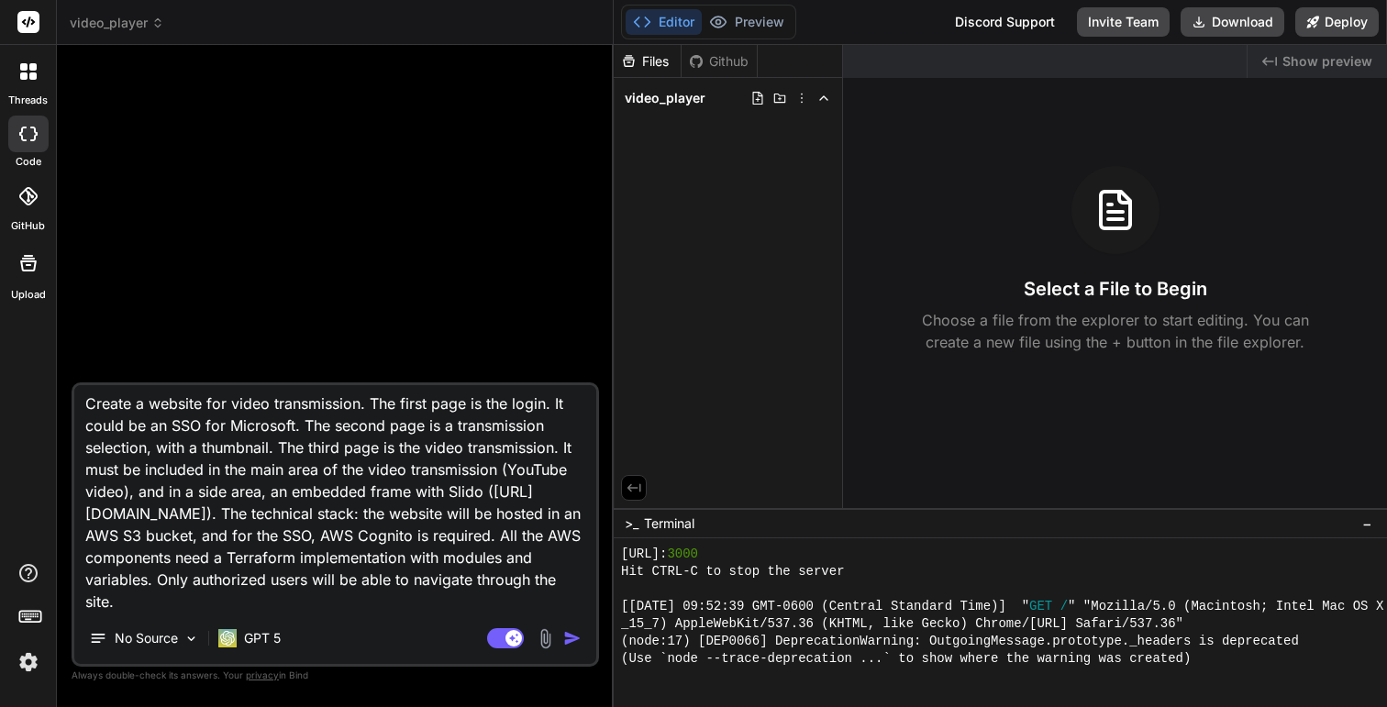
click at [351, 582] on textarea "Create a website for video transmission. The first page is the login. It could …" at bounding box center [335, 498] width 522 height 227
click at [336, 531] on textarea "Create a website for video transmission. The first page is the login. It could …" at bounding box center [335, 498] width 522 height 227
click at [319, 539] on textarea "Create a website for video transmission. The first page is the login. It could …" at bounding box center [335, 498] width 522 height 227
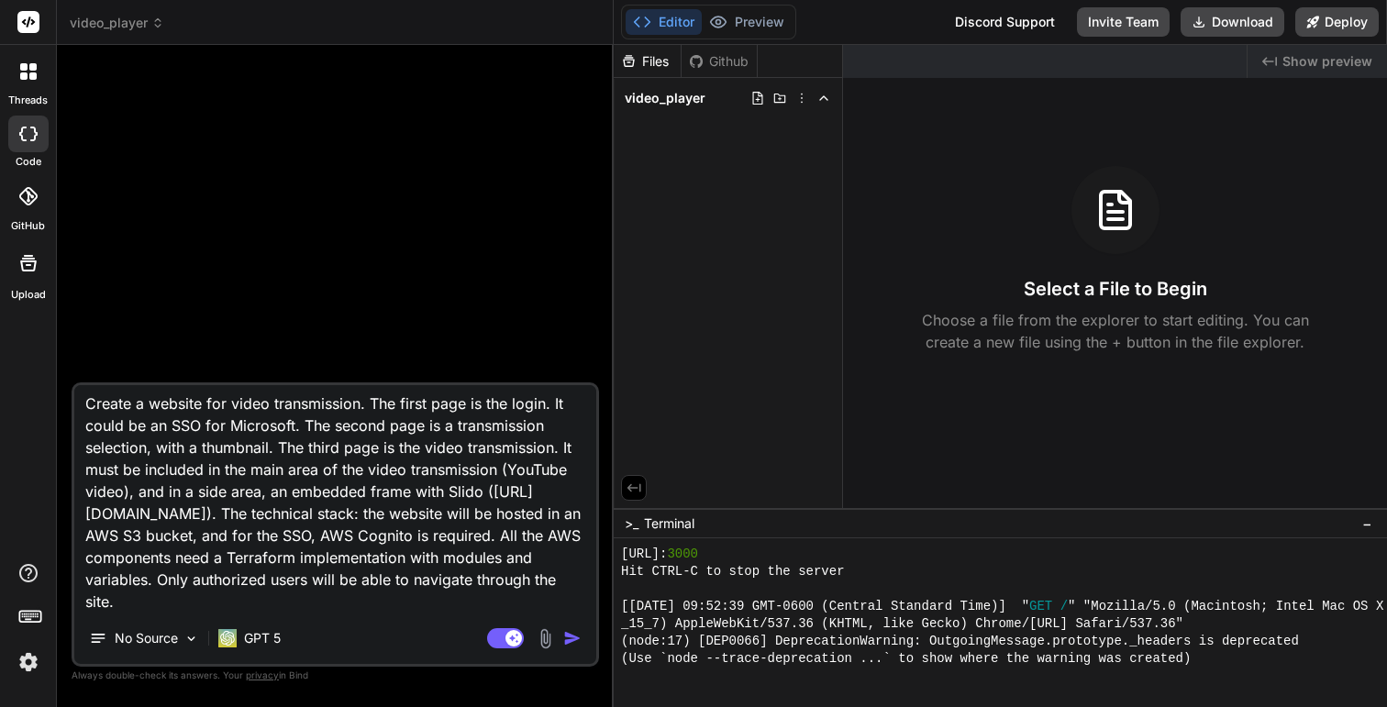
click at [405, 603] on textarea "Create a website for video transmission. The first page is the login. It could …" at bounding box center [335, 498] width 522 height 227
type textarea "x"
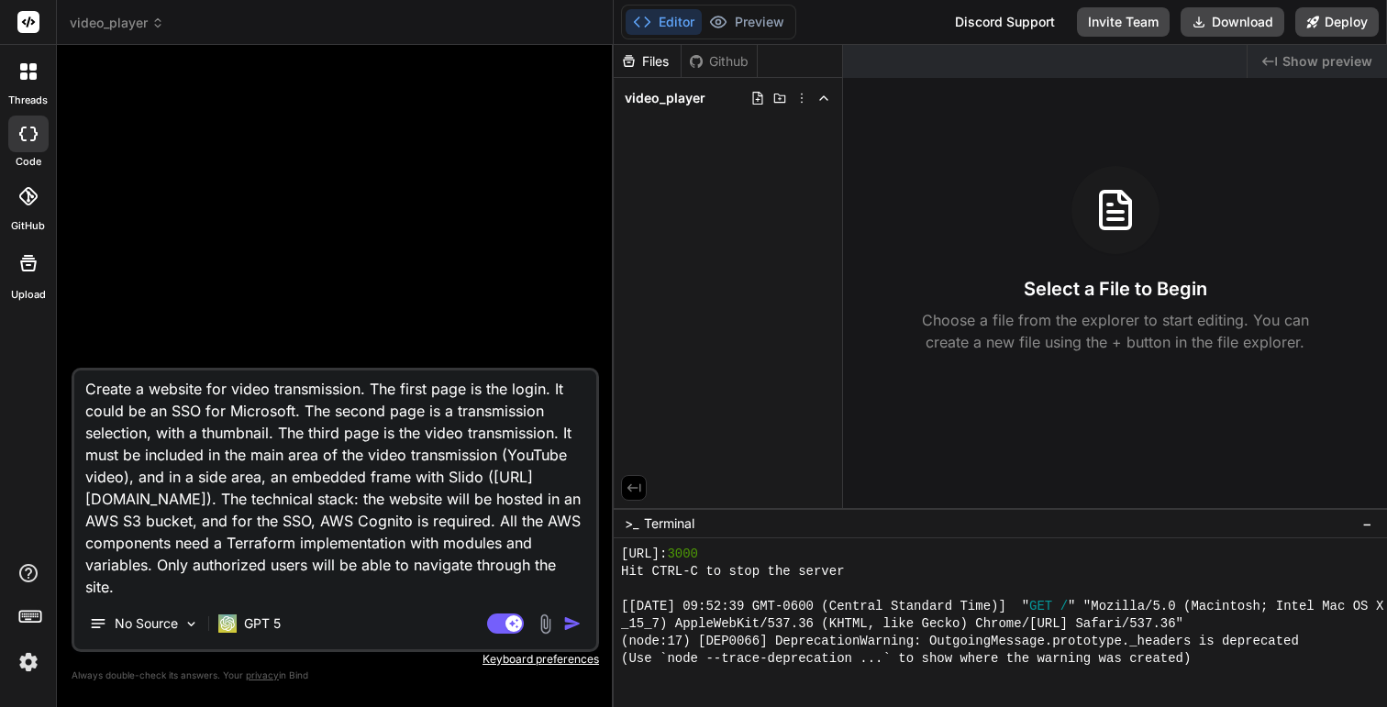
type textarea "Create a website for video transmission. The first page is the login. It could …"
click at [327, 584] on textarea "Create a website for video transmission. The first page is the login. It could …" at bounding box center [335, 484] width 522 height 227
click at [285, 595] on textarea "Create a website for video transmission. The first page is the login. It could …" at bounding box center [335, 484] width 522 height 227
type textarea "x"
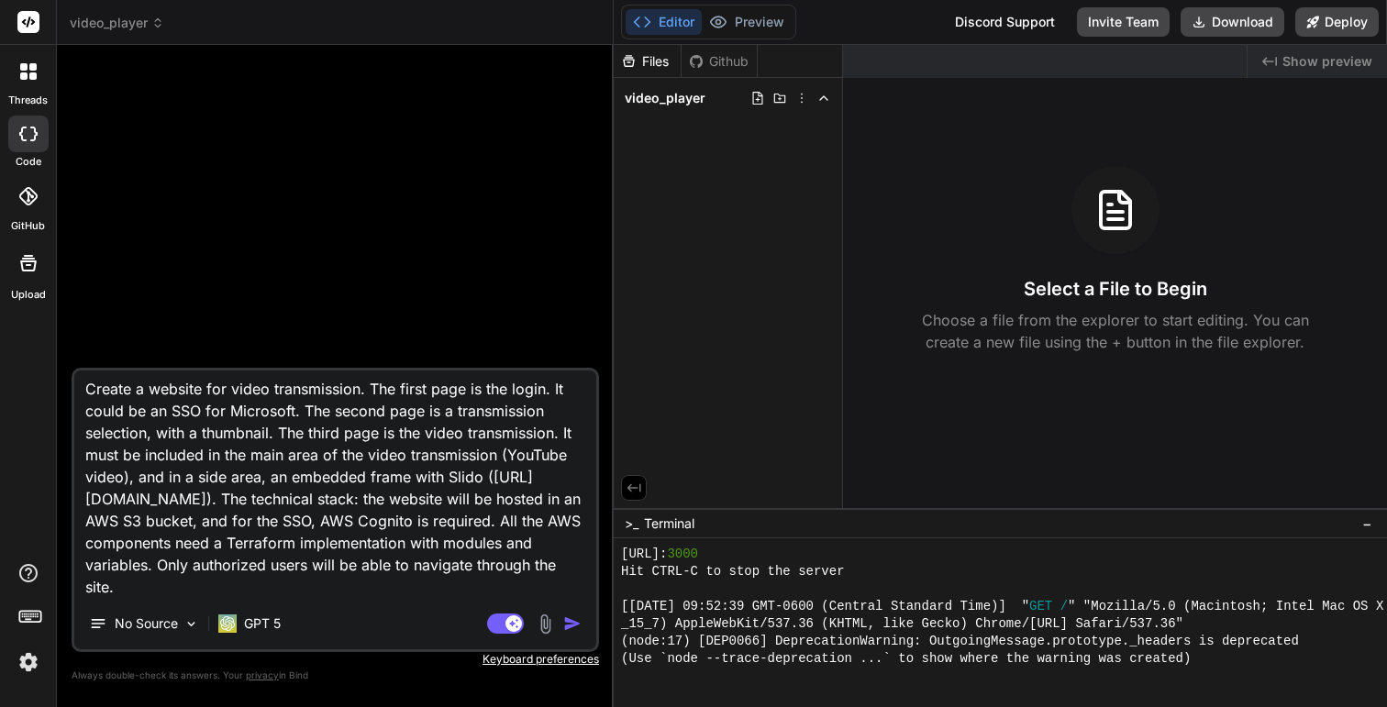
type textarea "Create a website for video transmission. The first page is the login. It could …"
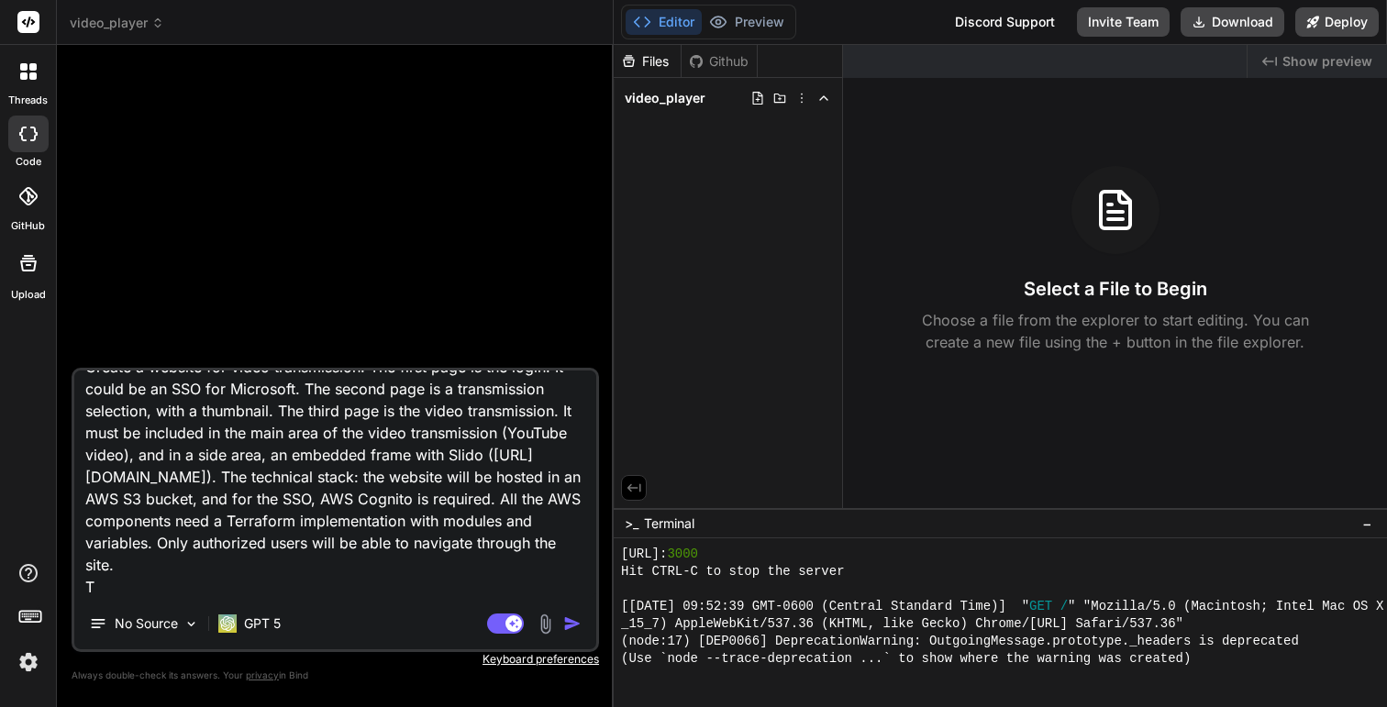
type textarea "x"
type textarea "Create a website for video transmission. The first page is the login. It could …"
type textarea "x"
type textarea "Create a website for video transmission. The first page is the login. It could …"
type textarea "x"
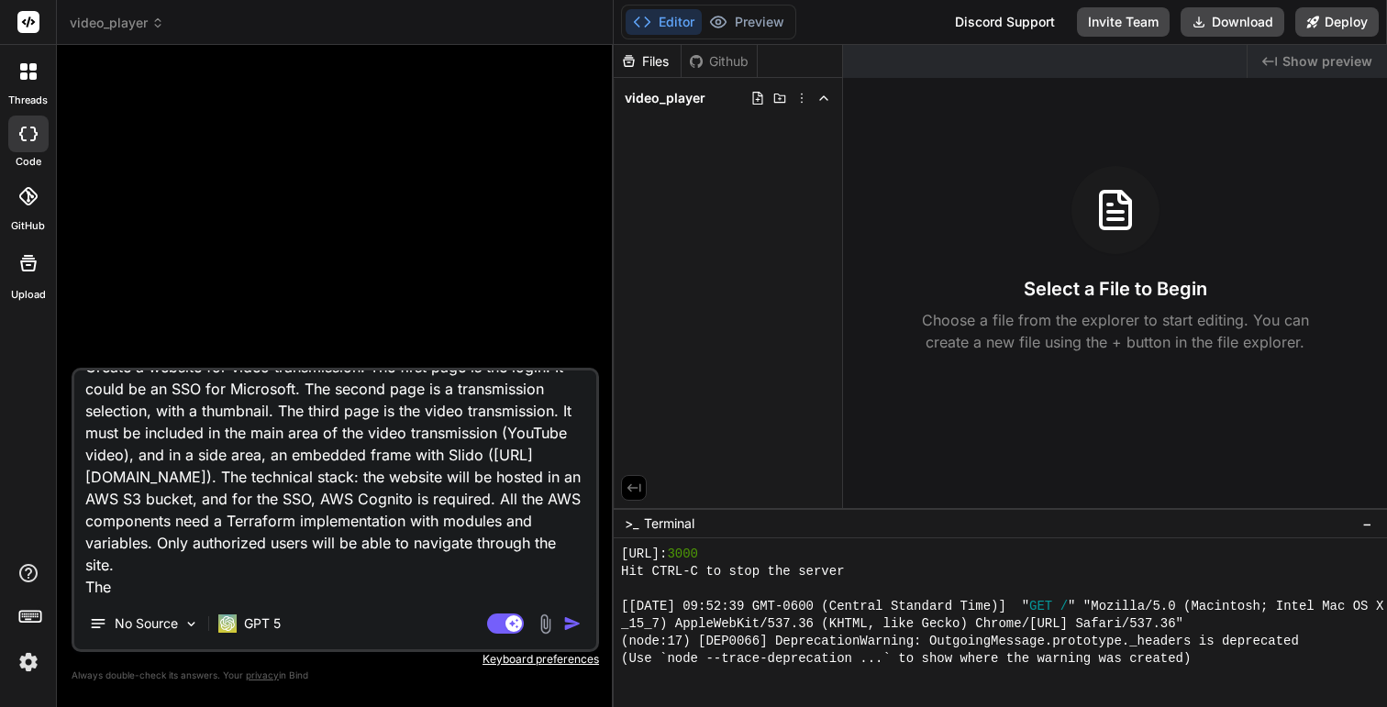
type textarea "Create a website for video transmission. The first page is the login. It could …"
type textarea "x"
type textarea "Create a website for video transmission. The first page is the login. It could …"
type textarea "x"
type textarea "Create a website for video transmission. The first page is the login. It could …"
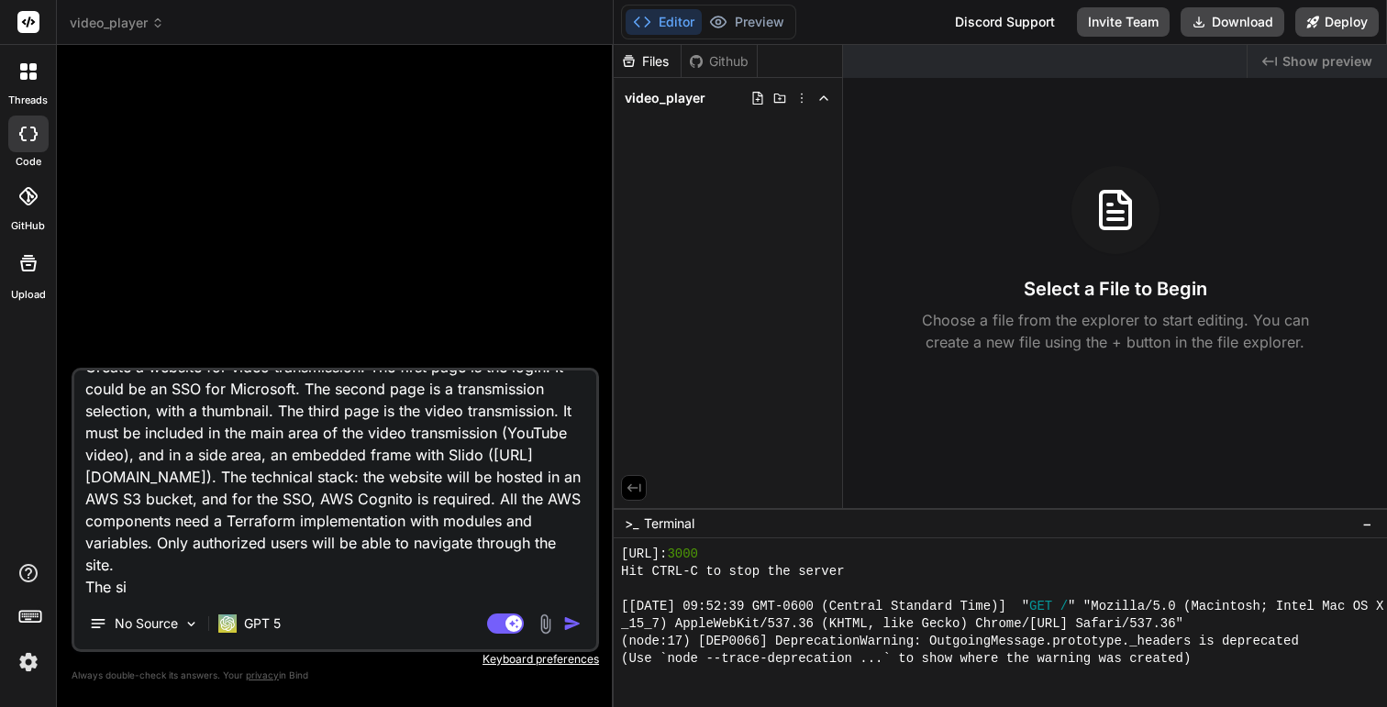
type textarea "x"
type textarea "Create a website for video transmission. The first page is the login. It could …"
type textarea "x"
type textarea "Create a website for video transmission. The first page is the login. It could …"
type textarea "x"
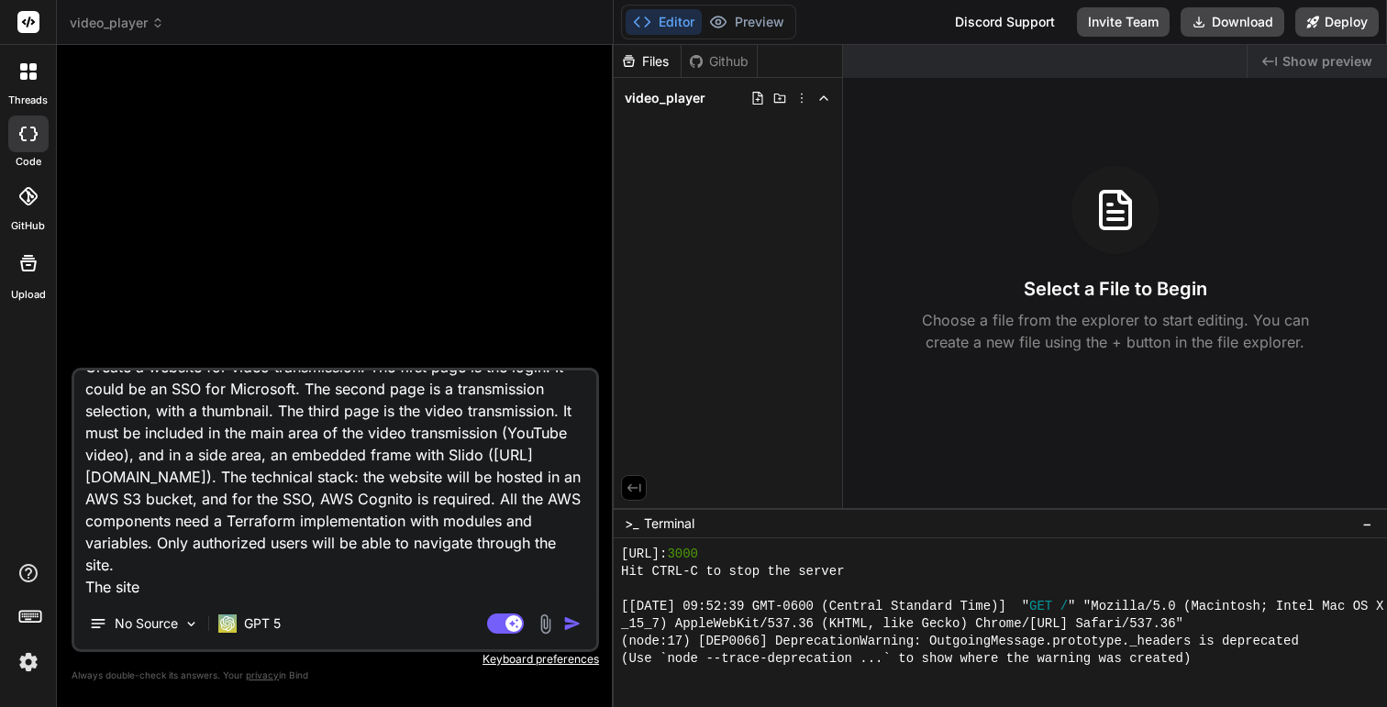
type textarea "Create a website for video transmission. The first page is the login. It could …"
type textarea "x"
type textarea "Create a website for video transmission. The first page is the login. It could …"
type textarea "x"
type textarea "Create a website for video transmission. The first page is the login. It could …"
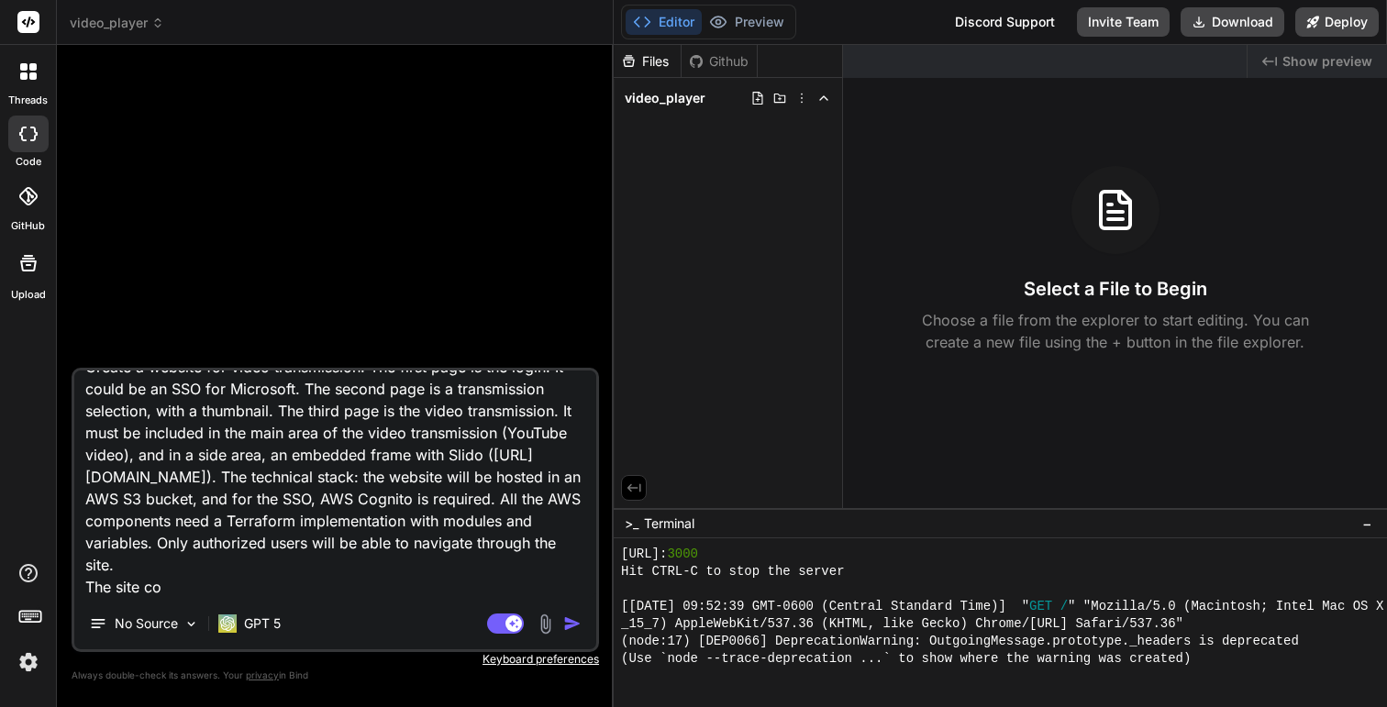
type textarea "x"
type textarea "Create a website for video transmission. The first page is the login. It could …"
type textarea "x"
type textarea "Create a website for video transmission. The first page is the login. It could …"
type textarea "x"
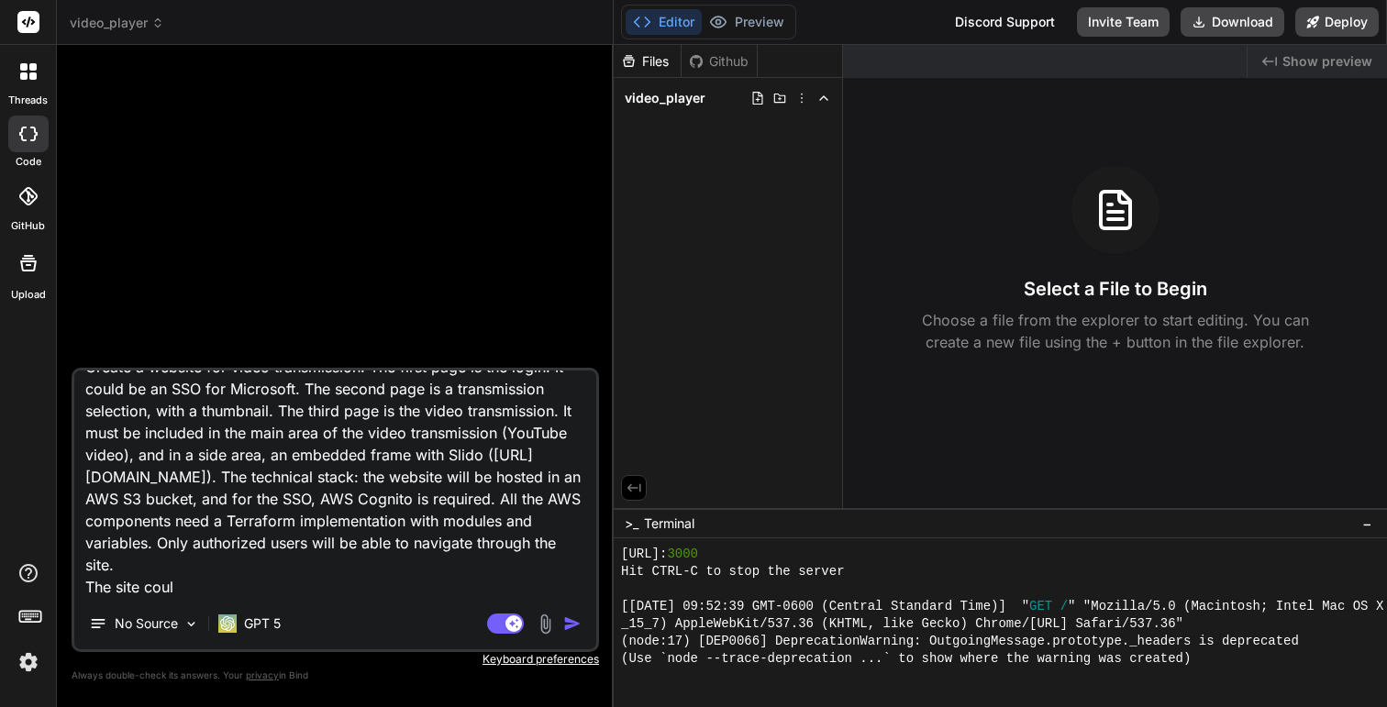
type textarea "Create a website for video transmission. The first page is the login. It could …"
type textarea "x"
type textarea "Create a website for video transmission. The first page is the login. It could …"
type textarea "x"
type textarea "Create a website for video transmission. The first page is the login. It could …"
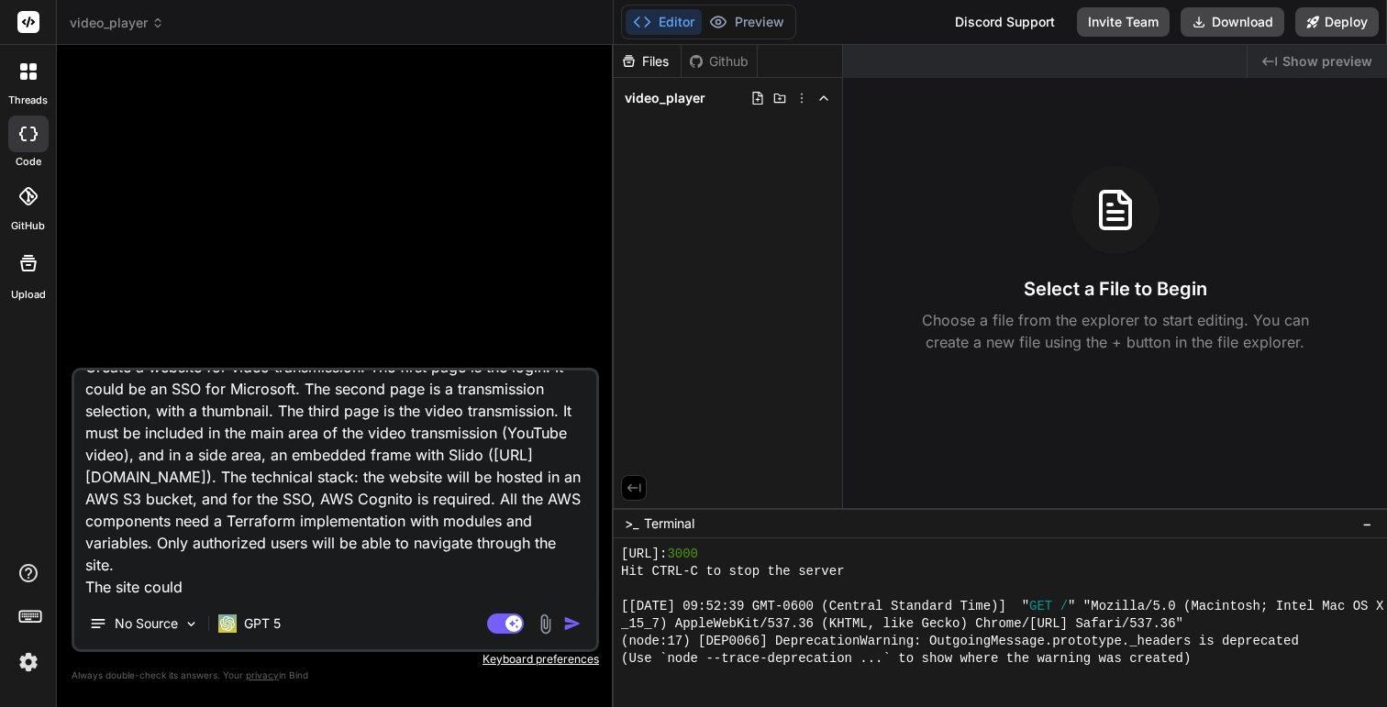
type textarea "x"
type textarea "Create a website for video transmission. The first page is the login. It could …"
type textarea "x"
type textarea "Create a website for video transmission. The first page is the login. It could …"
type textarea "x"
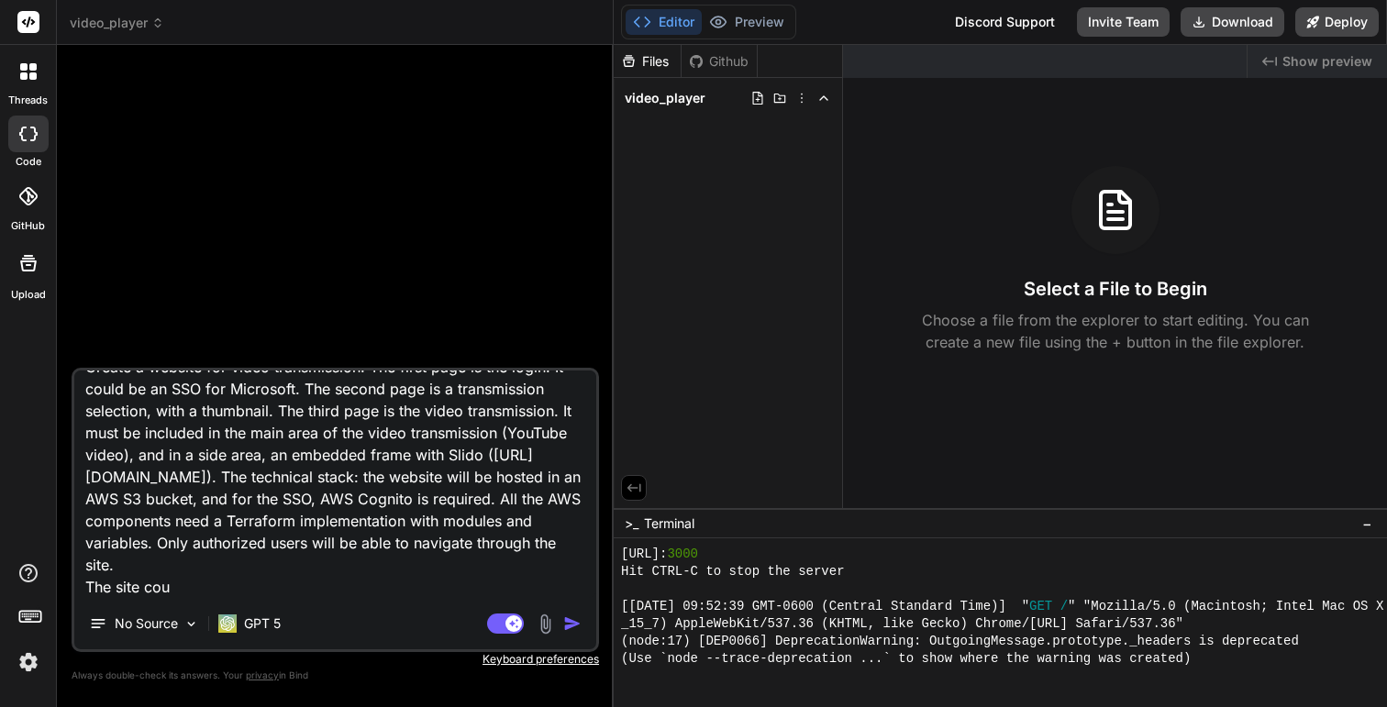
type textarea "Create a website for video transmission. The first page is the login. It could …"
type textarea "x"
type textarea "Create a website for video transmission. The first page is the login. It could …"
type textarea "x"
type textarea "Create a website for video transmission. The first page is the login. It could …"
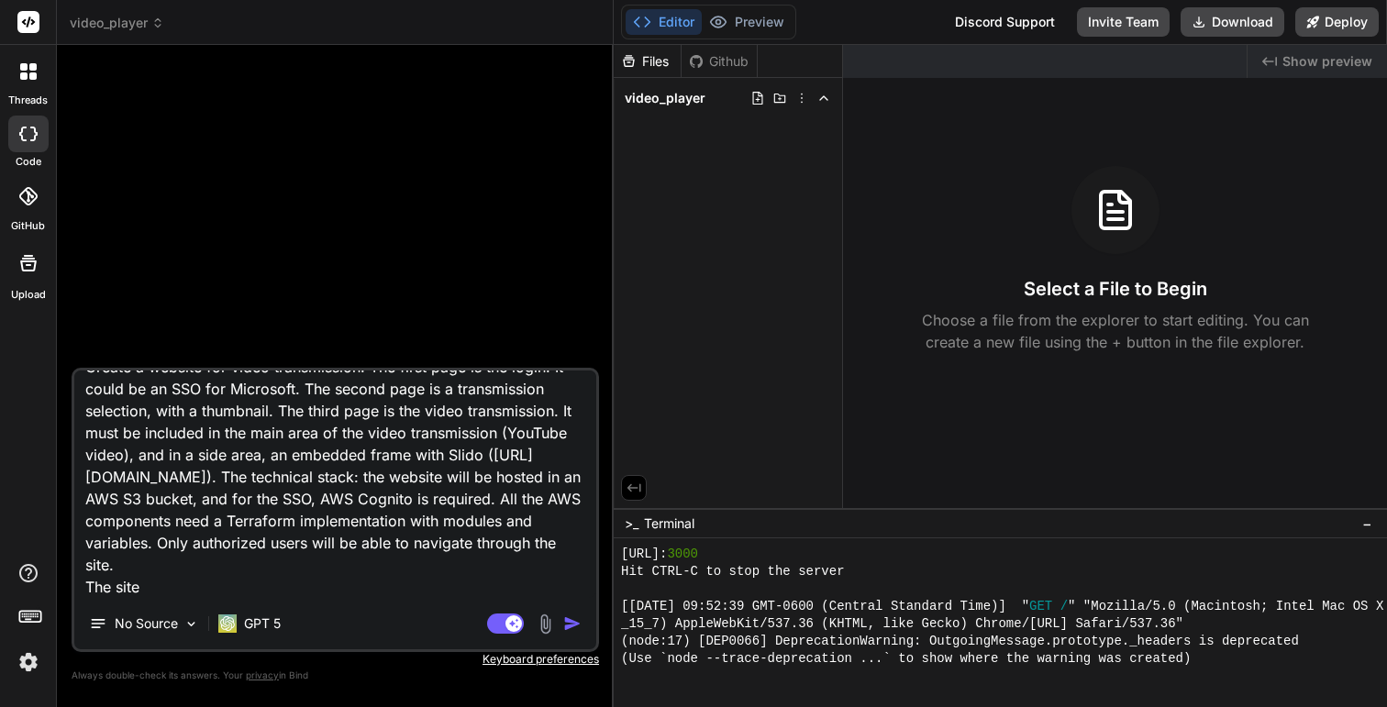
type textarea "x"
type textarea "Create a website for video transmission. The first page is the login. It could …"
type textarea "x"
type textarea "Create a website for video transmission. The first page is the login. It could …"
type textarea "x"
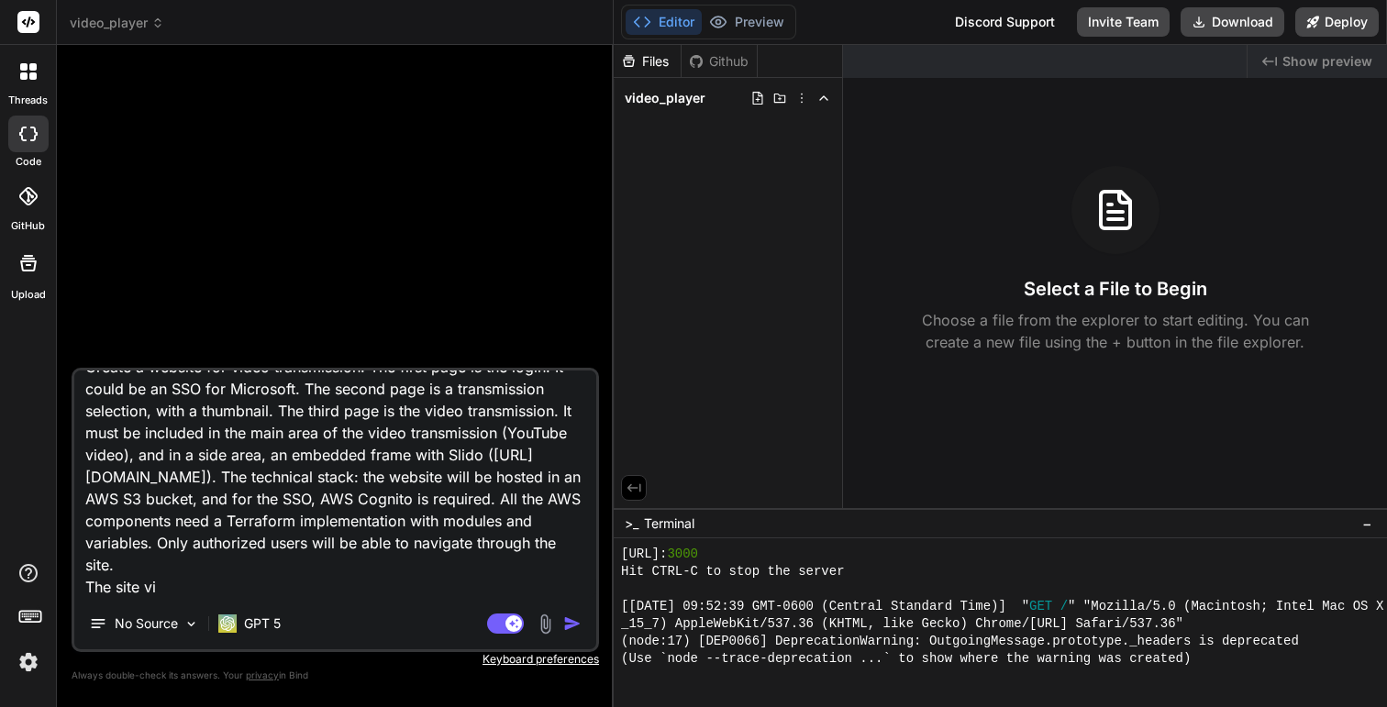
type textarea "Create a website for video transmission. The first page is the login. It could …"
type textarea "x"
type textarea "Create a website for video transmission. The first page is the login. It could …"
type textarea "x"
type textarea "Create a website for video transmission. The first page is the login. It could …"
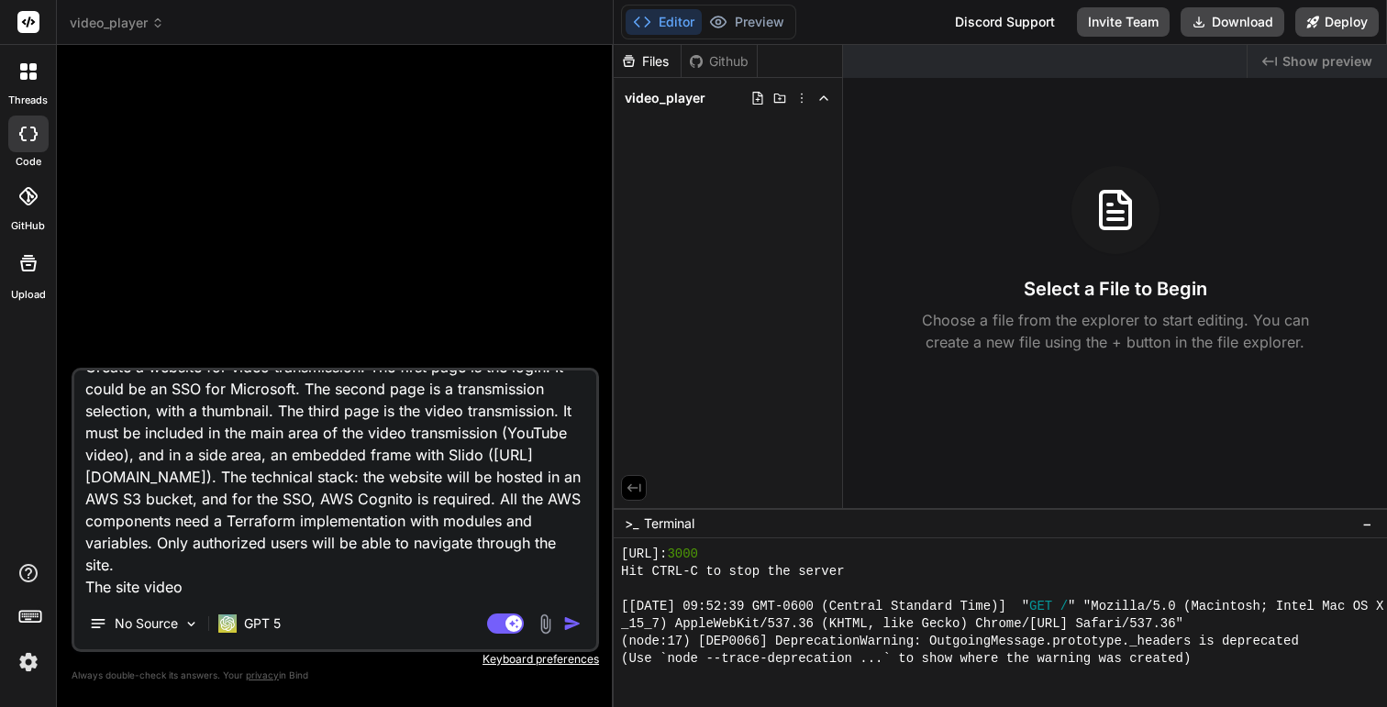
type textarea "x"
type textarea "Create a website for video transmission. The first page is the login. It could …"
type textarea "x"
type textarea "Create a website for video transmission. The first page is the login. It could …"
type textarea "x"
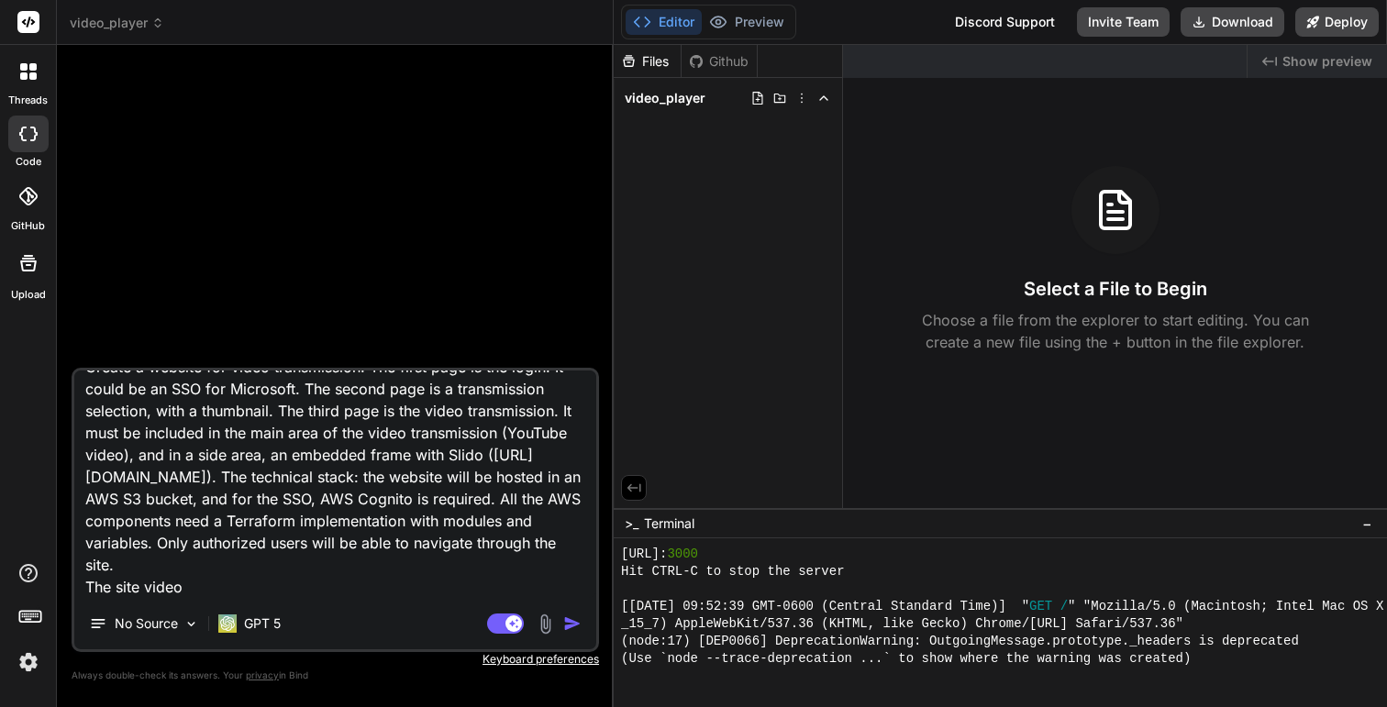
type textarea "Create a website for video transmission. The first page is the login. It could …"
type textarea "x"
type textarea "Create a website for video transmission. The first page is the login. It could …"
type textarea "x"
type textarea "Create a website for video transmission. The first page is the login. It could …"
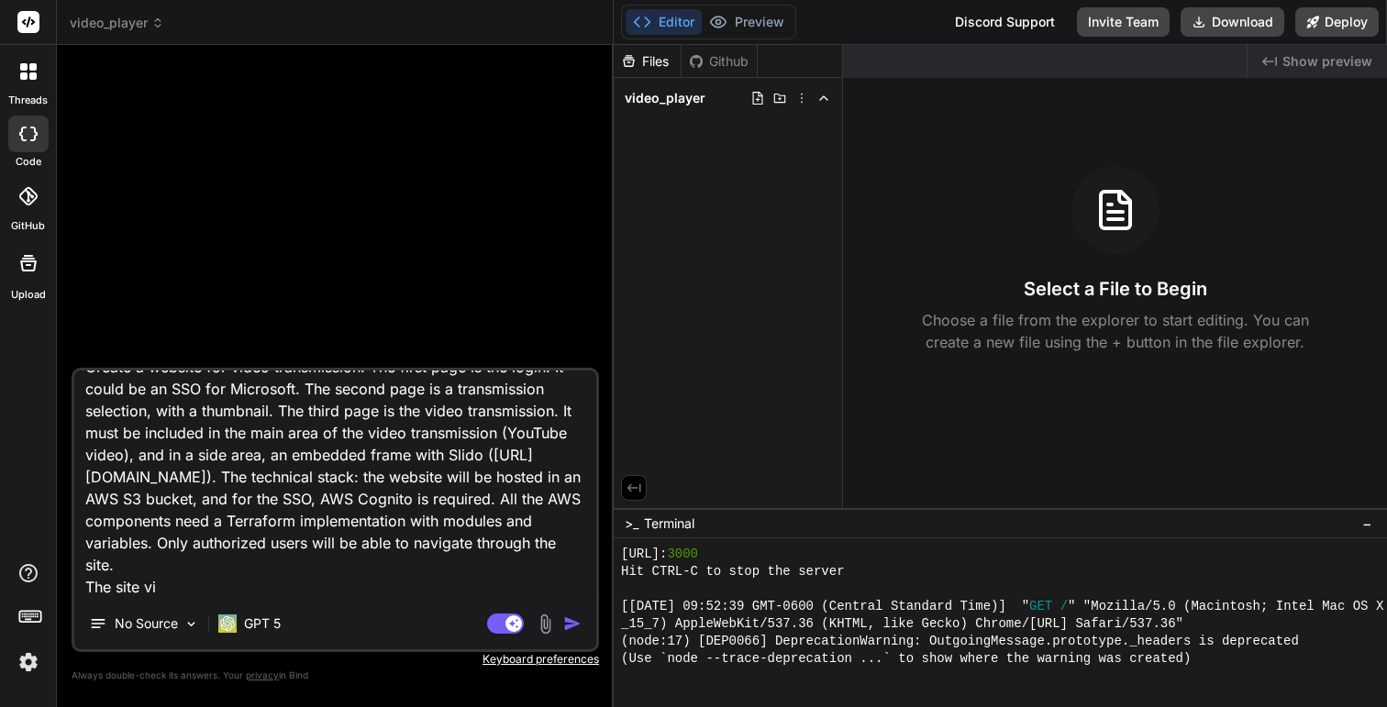
type textarea "x"
type textarea "Create a website for video transmission. The first page is the login. It could …"
type textarea "x"
type textarea "Create a website for video transmission. The first page is the login. It could …"
type textarea "x"
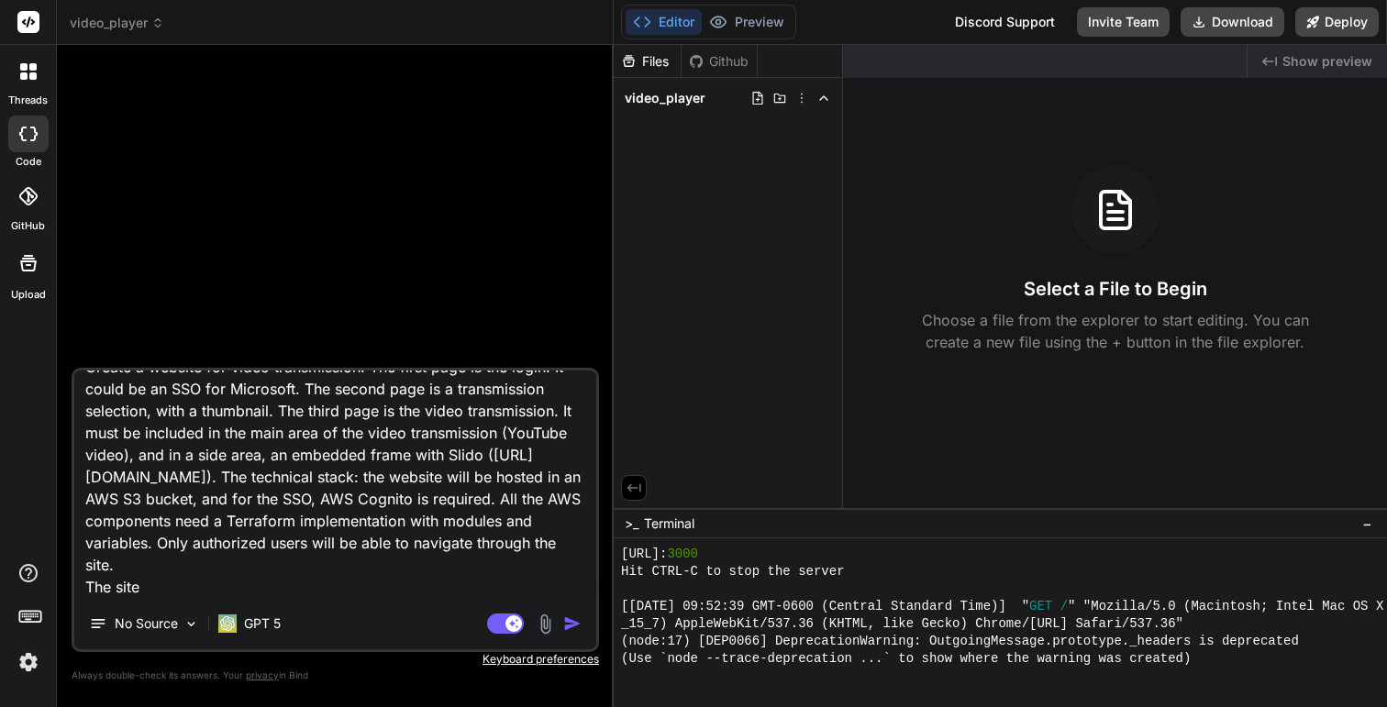
type textarea "Create a website for video transmission. The first page is the login. It could …"
type textarea "x"
type textarea "Create a website for video transmission. The first page is the login. It could …"
type textarea "x"
type textarea "Create a website for video transmission. The first page is the login. It could …"
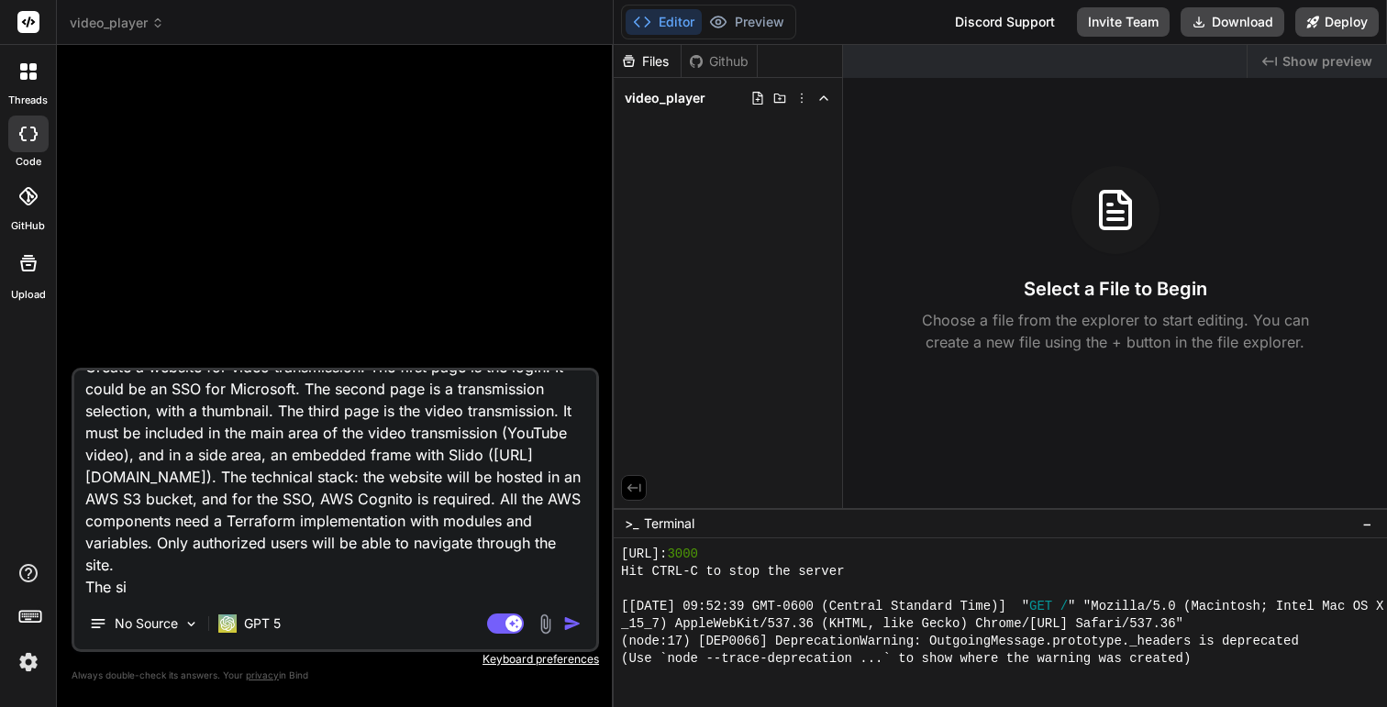
type textarea "x"
type textarea "Create a website for video transmission. The first page is the login. It could …"
type textarea "x"
type textarea "Create a website for video transmission. The first page is the login. It could …"
type textarea "x"
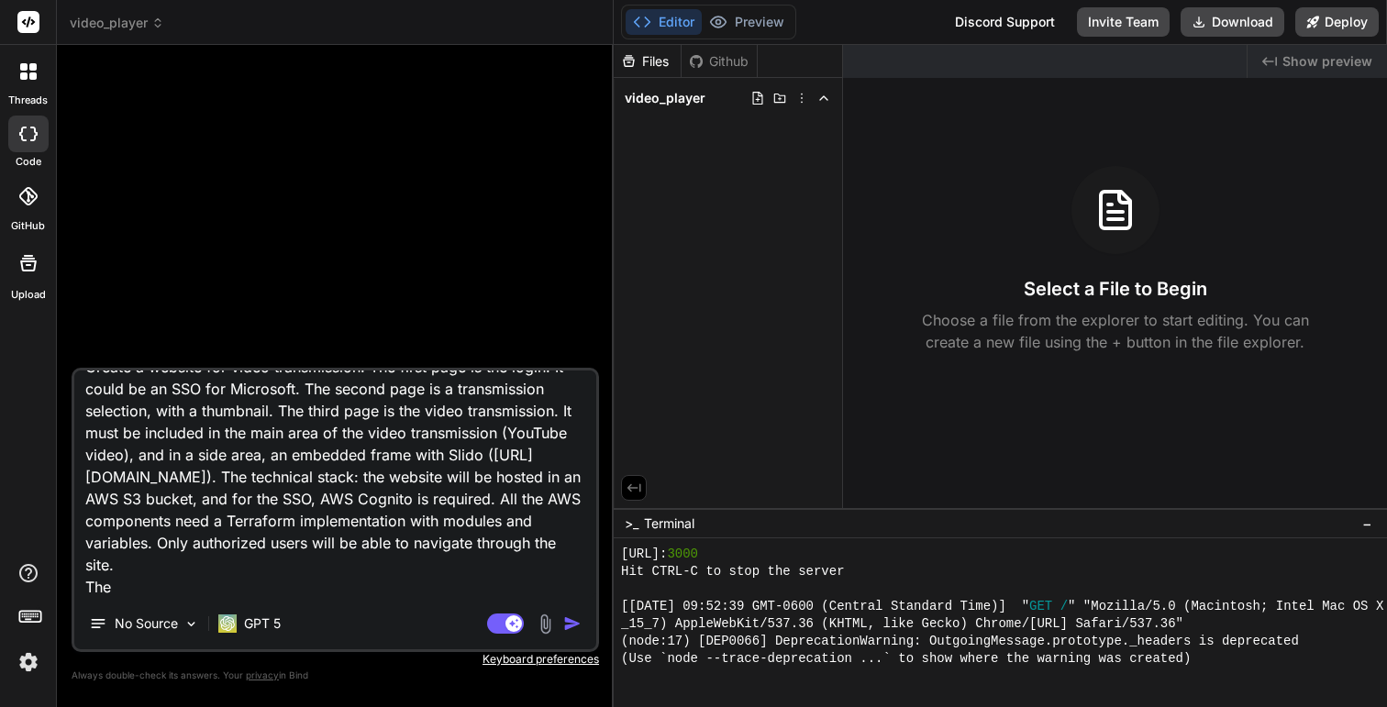
type textarea "Create a website for video transmission. The first page is the login. It could …"
type textarea "x"
type textarea "Create a website for video transmission. The first page is the login. It could …"
type textarea "x"
type textarea "Create a website for video transmission. The first page is the login. It could …"
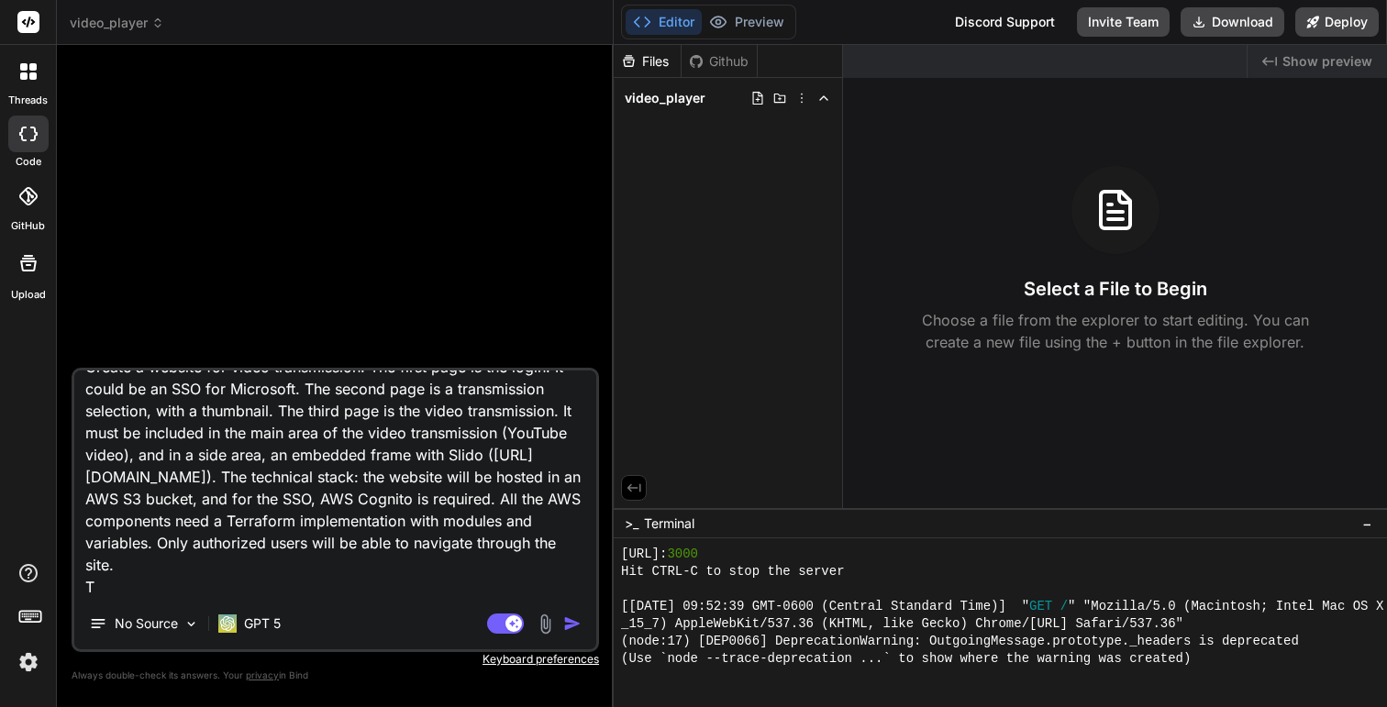
type textarea "x"
type textarea "Create a website for video transmission. The first page is the login. It could …"
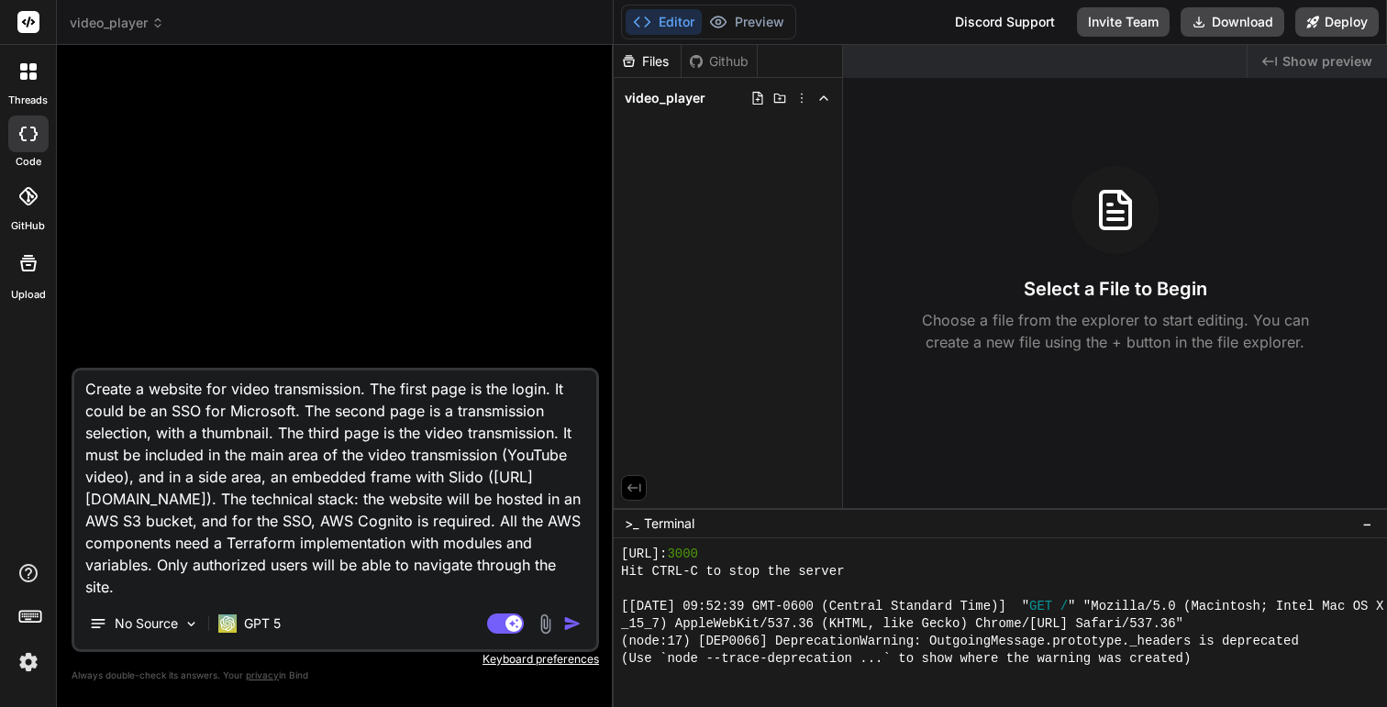
type textarea "x"
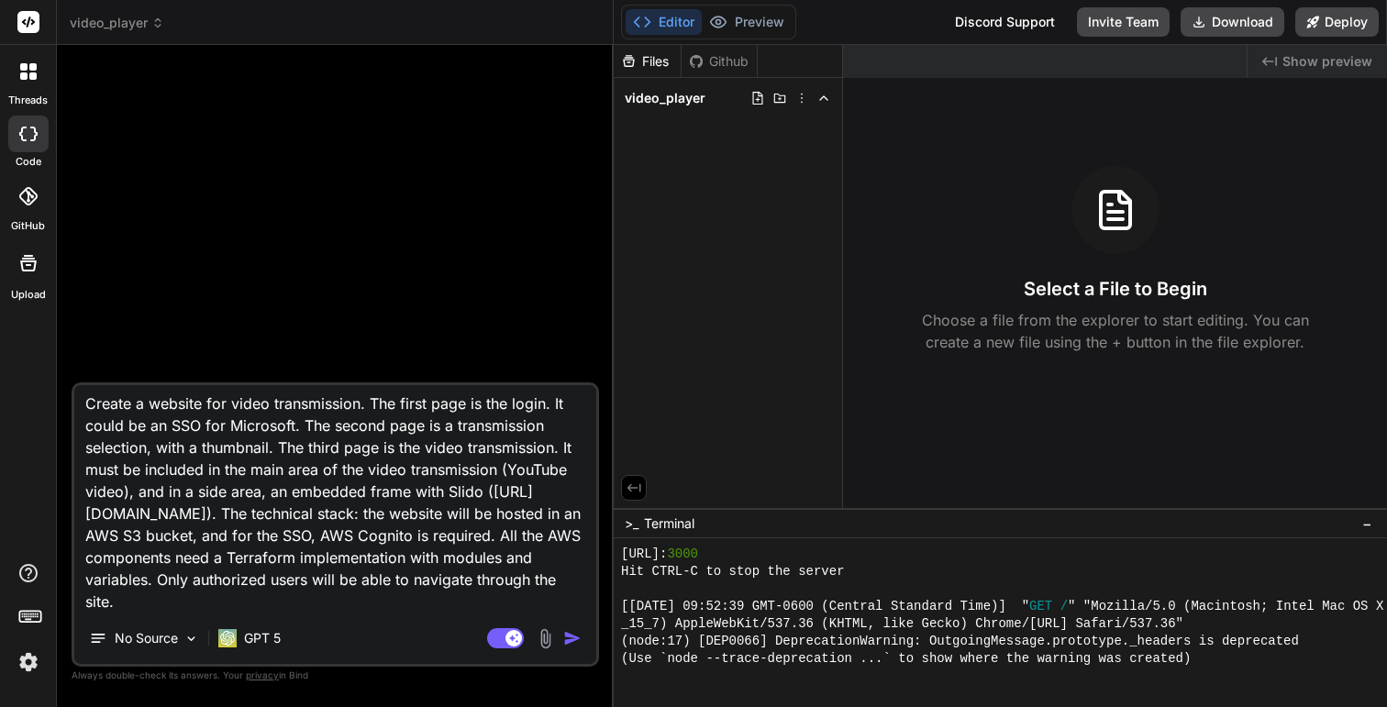
scroll to position [4, 0]
type textarea "Create a website for video transmission. The first page is the login. It could …"
click at [564, 634] on img "button" at bounding box center [572, 638] width 18 height 18
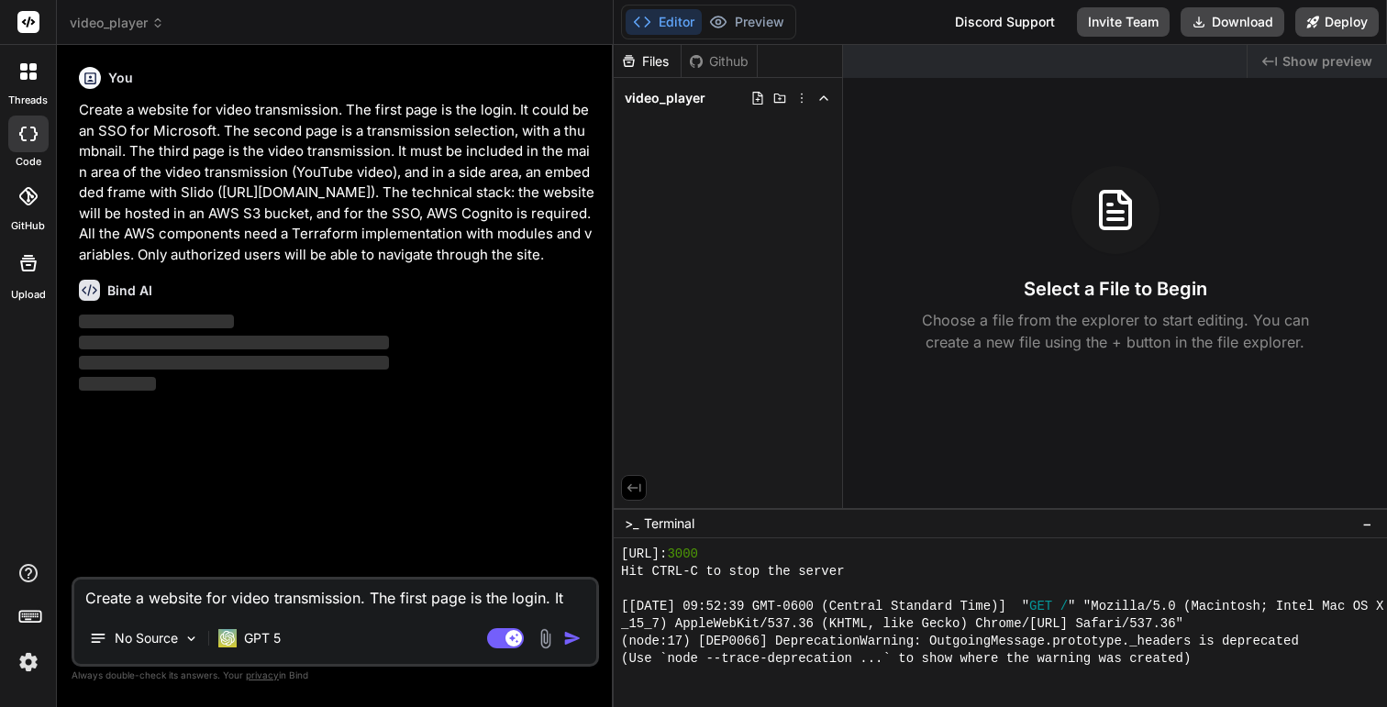
scroll to position [0, 0]
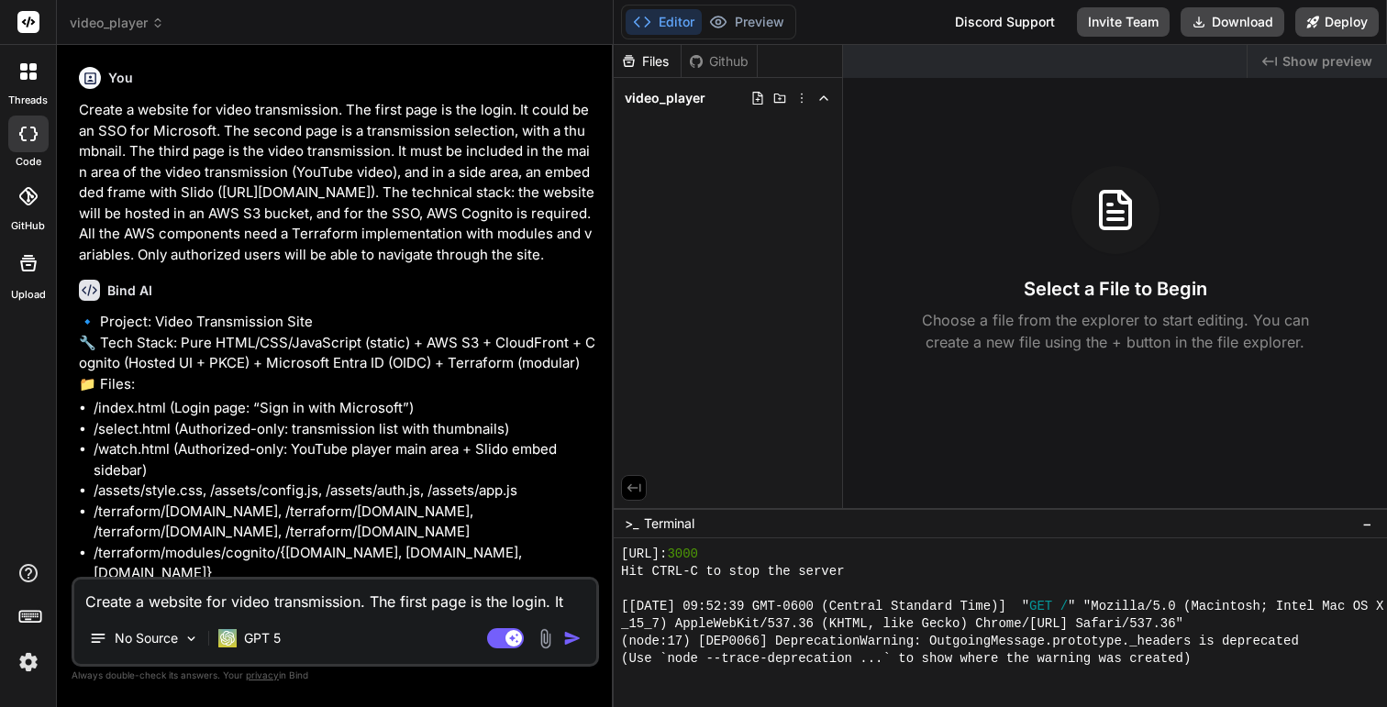
type textarea "x"
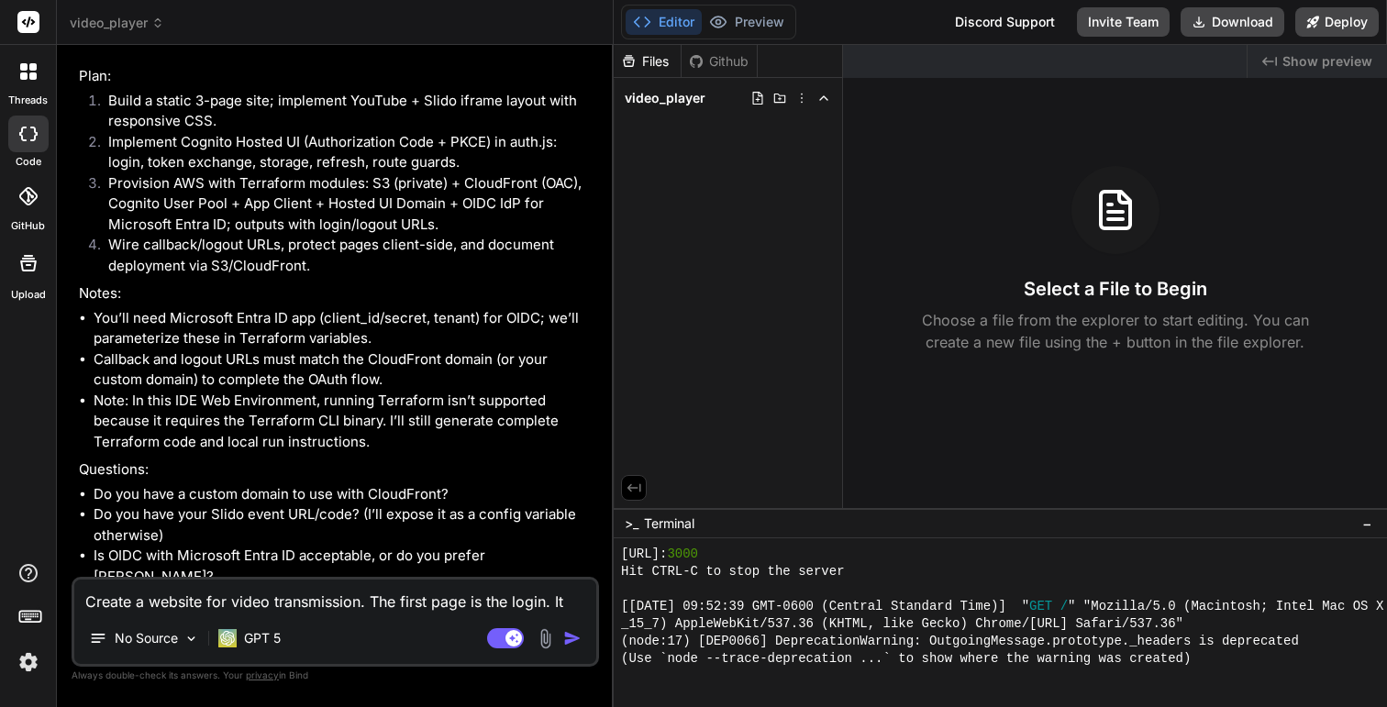
click at [302, 593] on textarea "Create a website for video transmission. The first page is the login. It could …" at bounding box center [335, 596] width 522 height 33
type textarea "x"
type textarea "g"
type textarea "x"
type textarea "go"
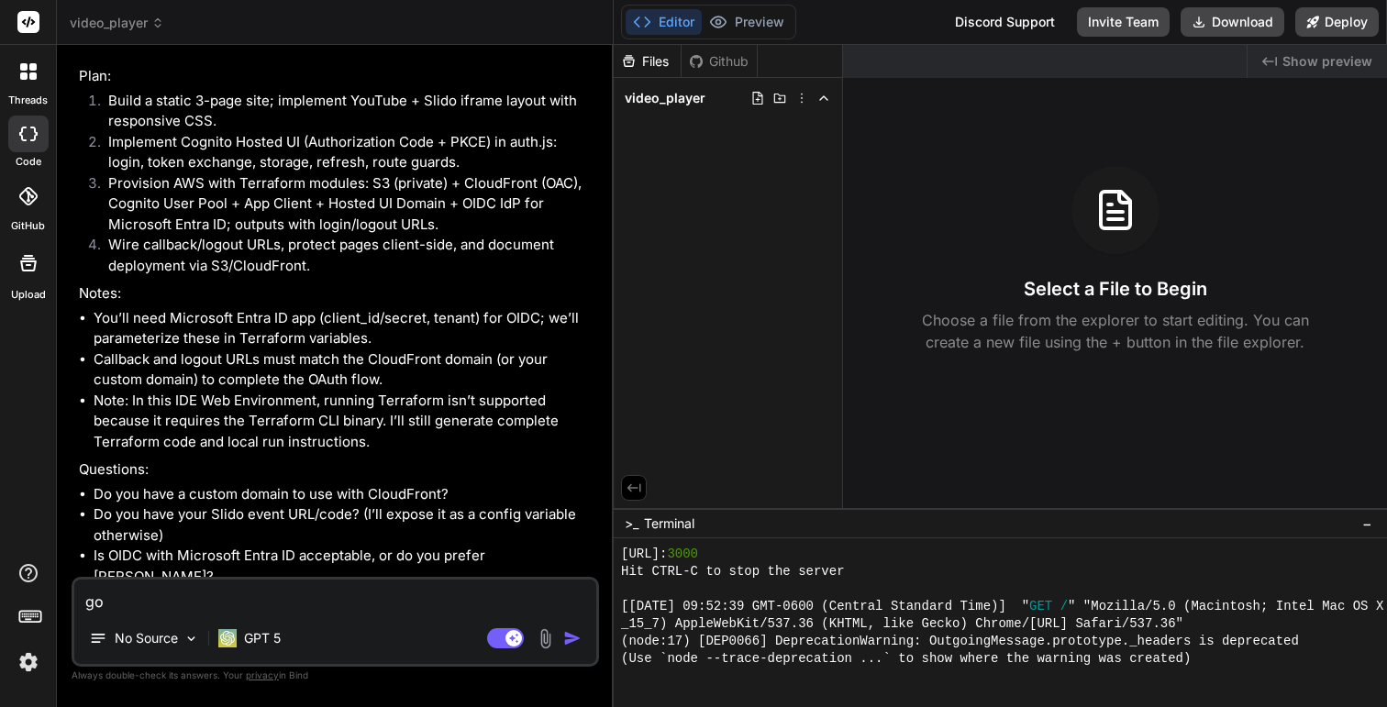
type textarea "x"
type textarea "go"
type textarea "x"
type textarea "go a"
type textarea "x"
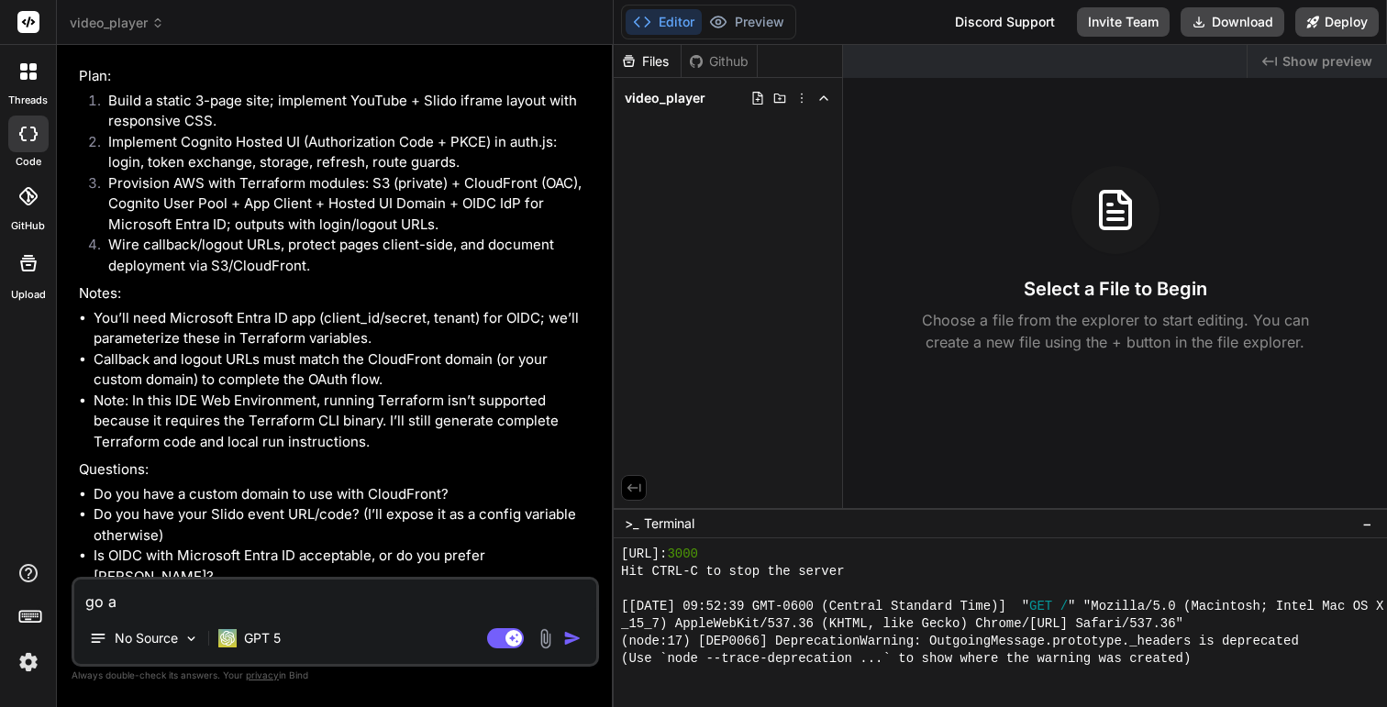
type textarea "go ah"
type textarea "x"
type textarea "go ahe"
type textarea "x"
type textarea "go ahea"
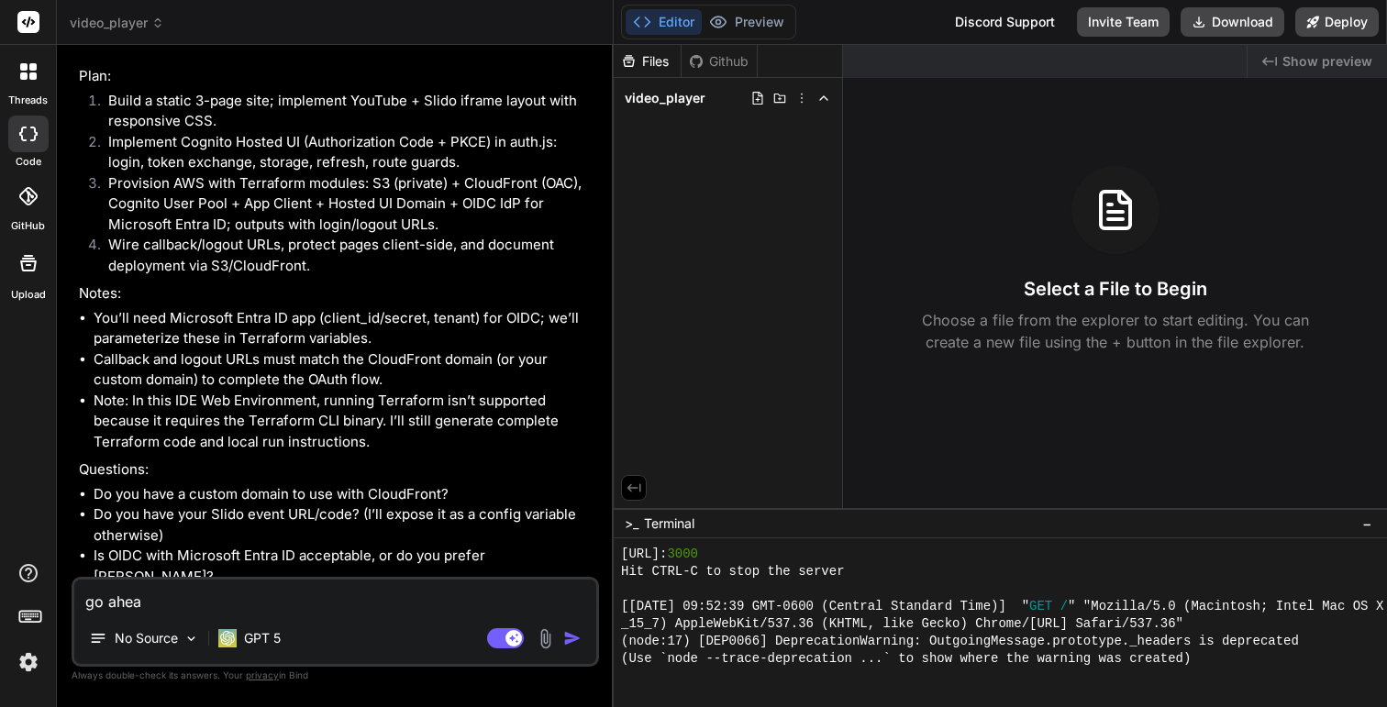
type textarea "x"
type textarea "go ahead"
type textarea "x"
type textarea "go ahead,"
type textarea "x"
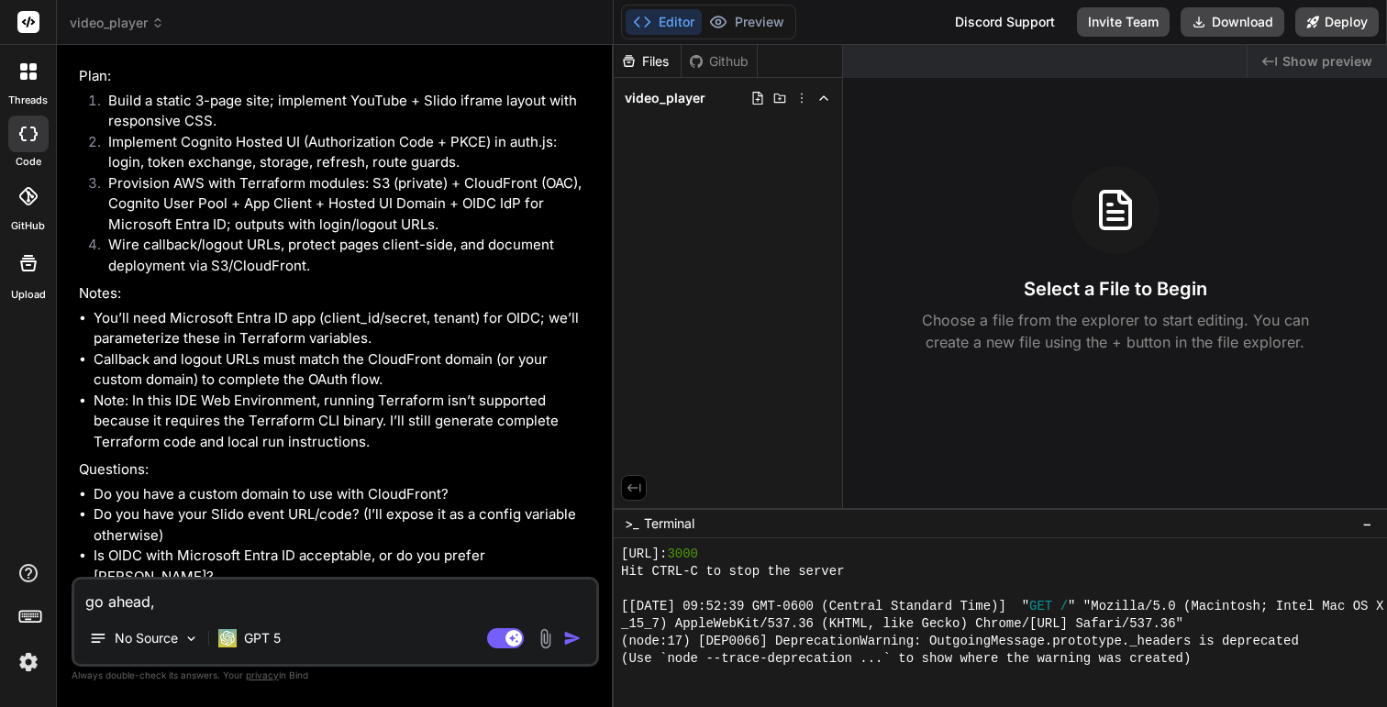
type textarea "go ahead,"
type textarea "x"
type textarea "go ahead, pl"
type textarea "x"
type textarea "go ahead, ple"
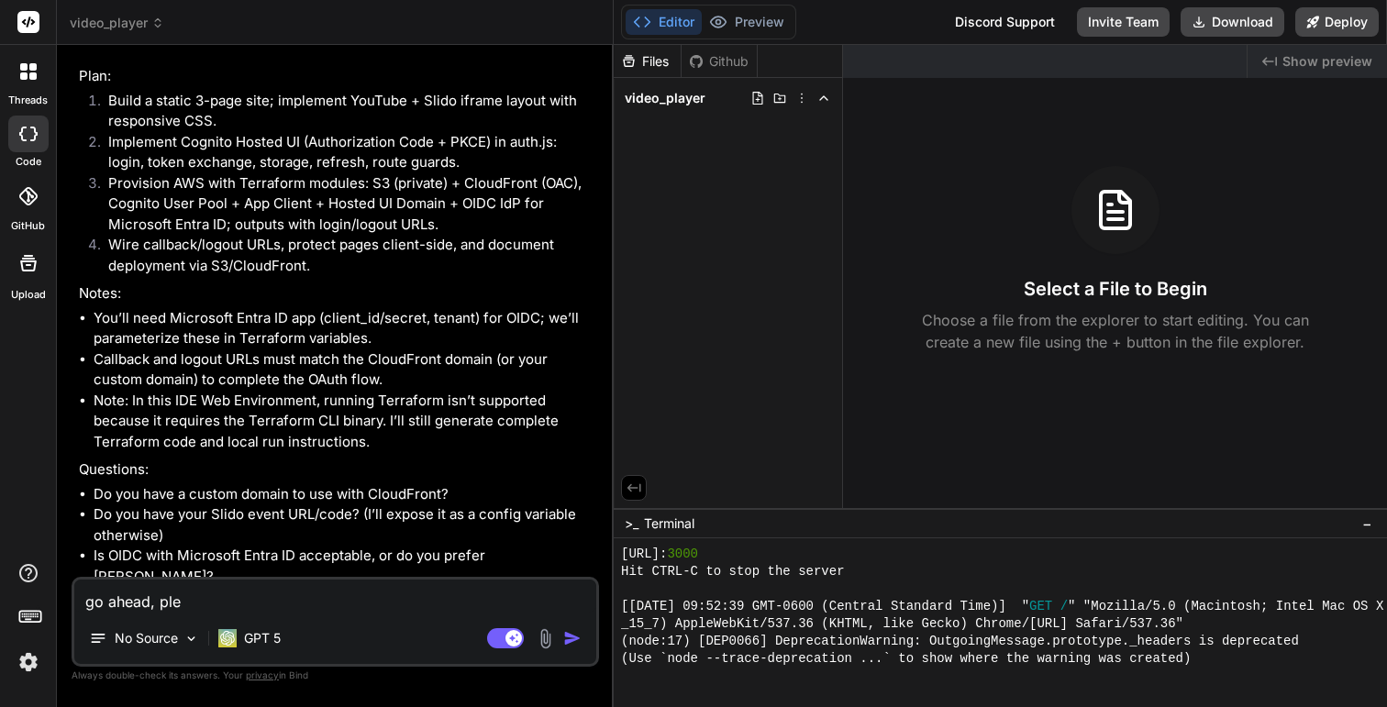
type textarea "x"
type textarea "go ahead, plea"
type textarea "x"
type textarea "go ahead, pleas"
type textarea "x"
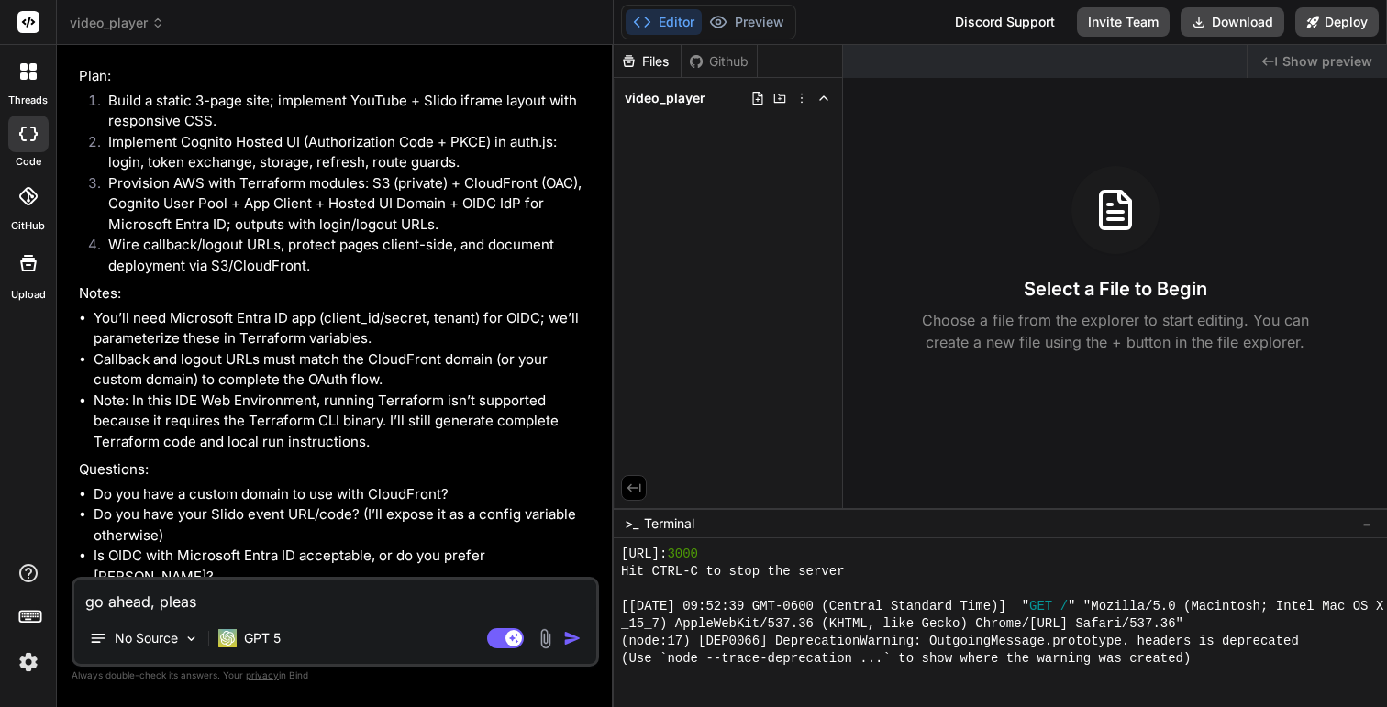
type textarea "go ahead, please"
type textarea "x"
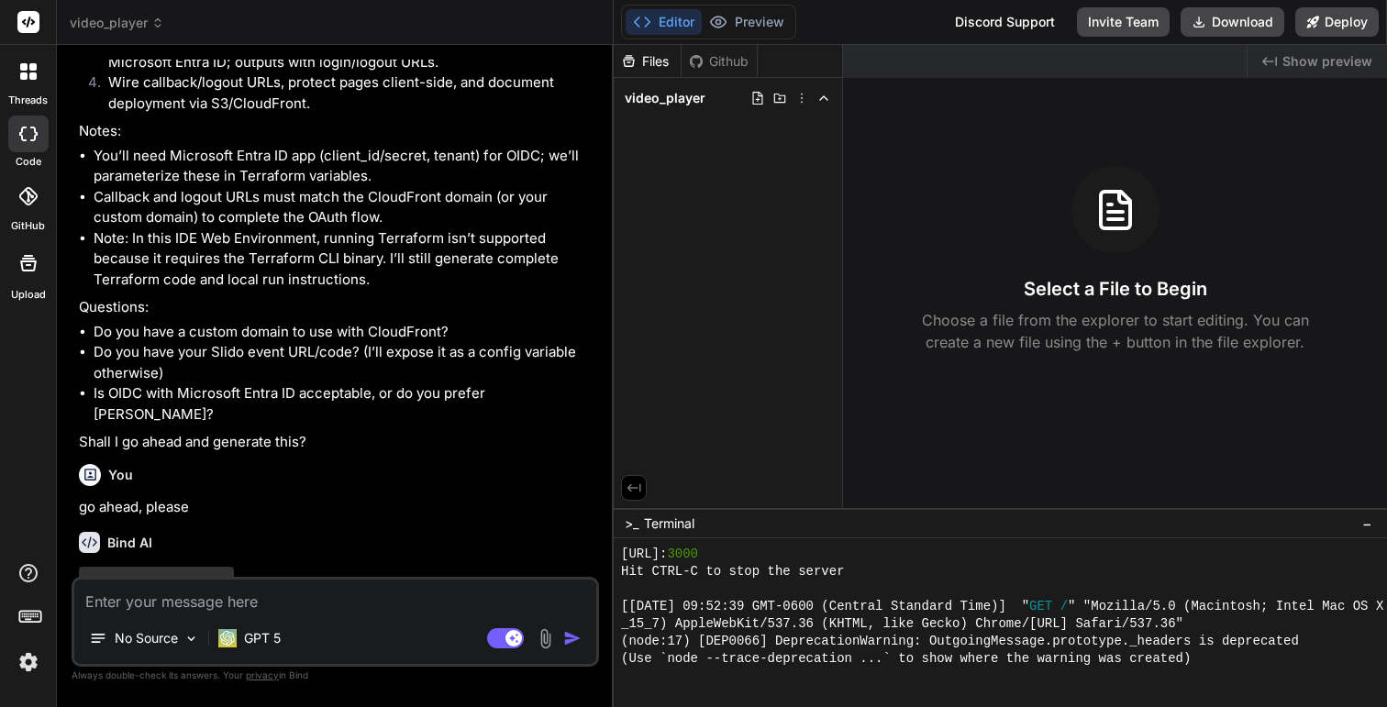
scroll to position [819, 0]
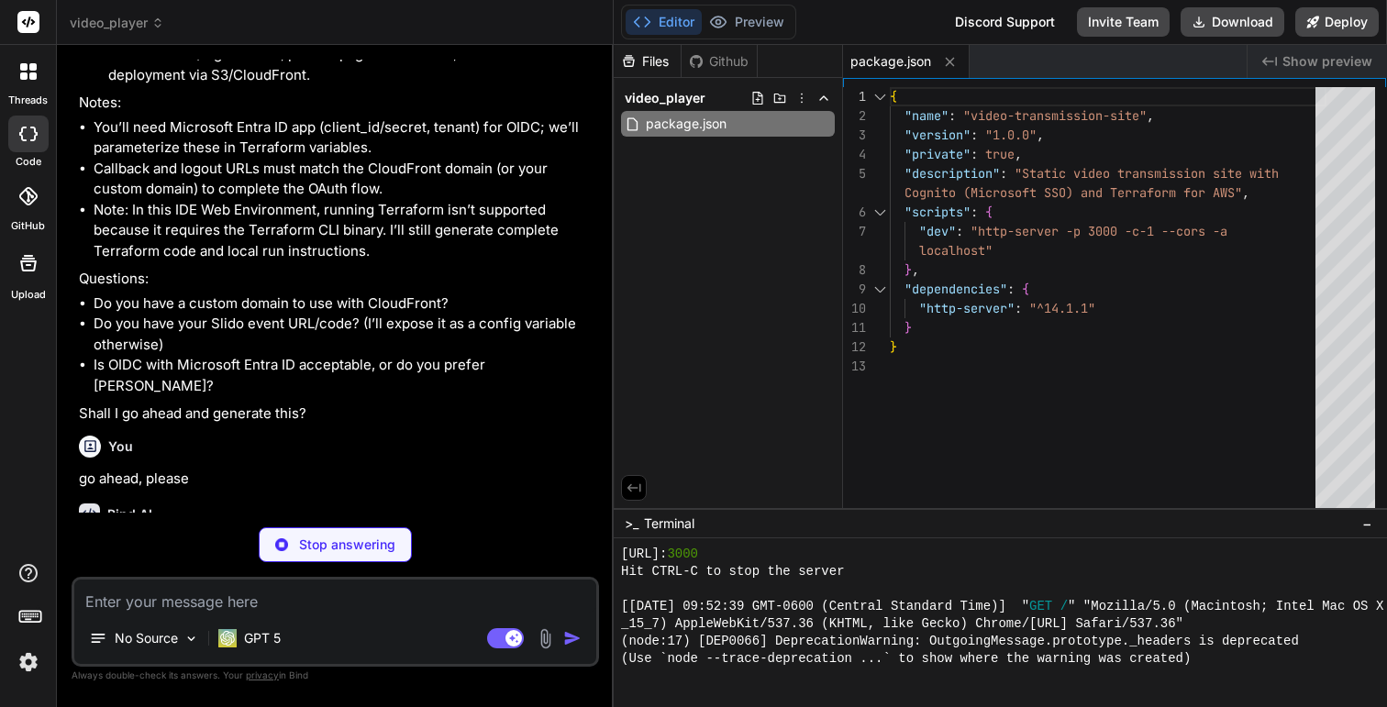
type textarea "x"
type textarea "Microsoft Entra ID)</span> </footer> </body> </html>"
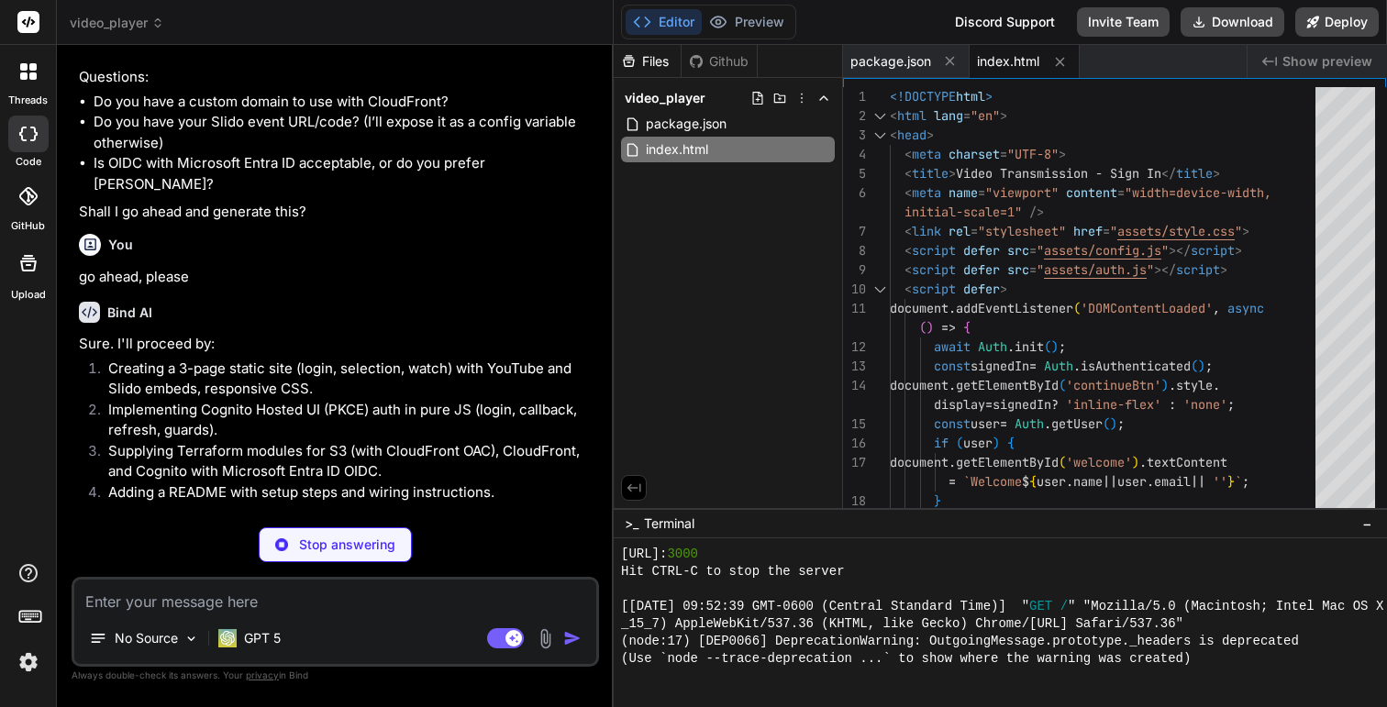
scroll to position [1222, 0]
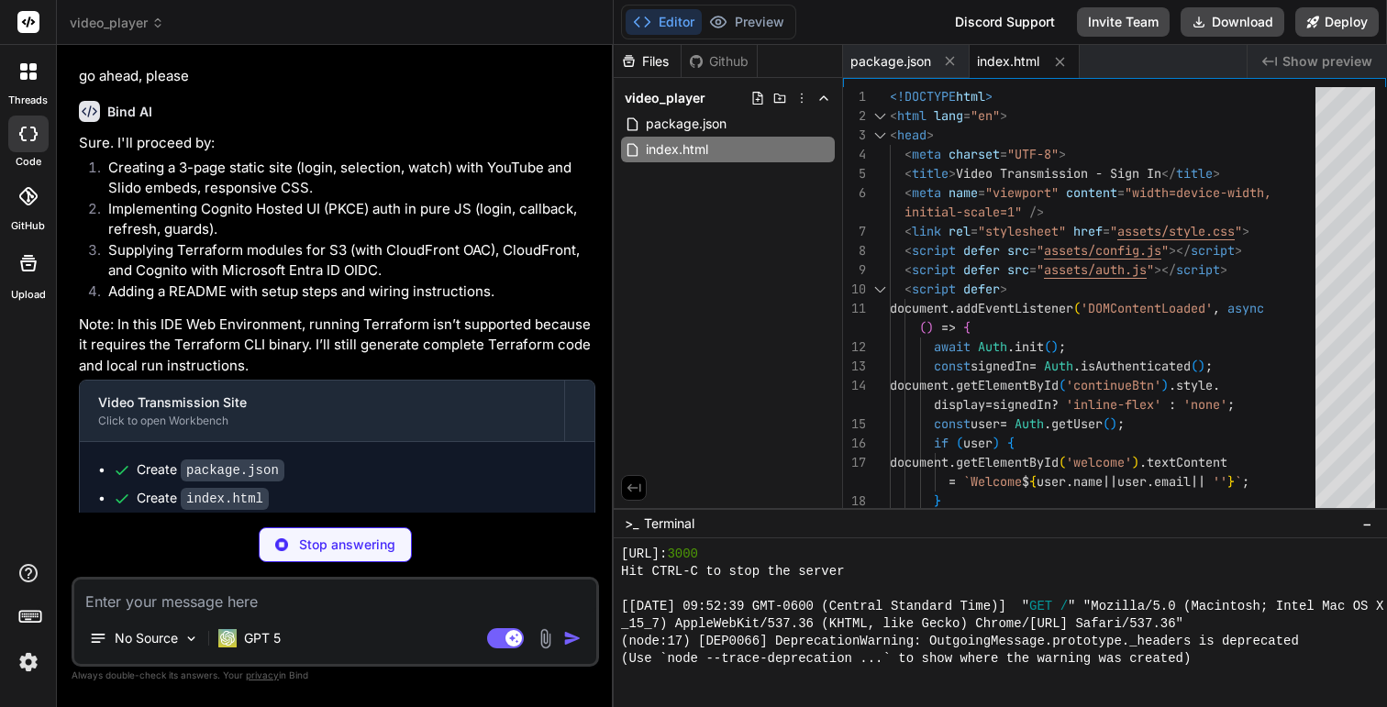
type textarea "x"
type textarea "</body> </html>"
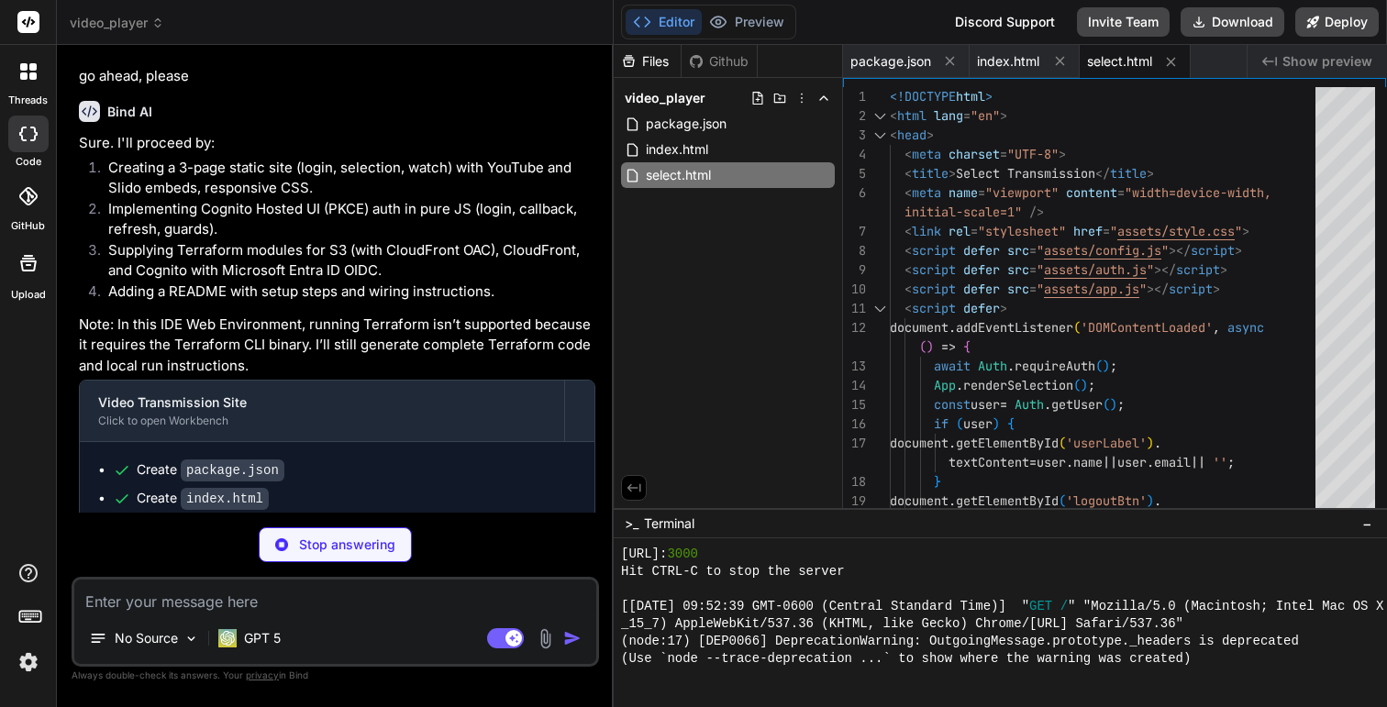
type textarea "x"
type textarea "</main> <footer class="site-footer"> <span>Live Q&amp;A by Slido</span> </foote…"
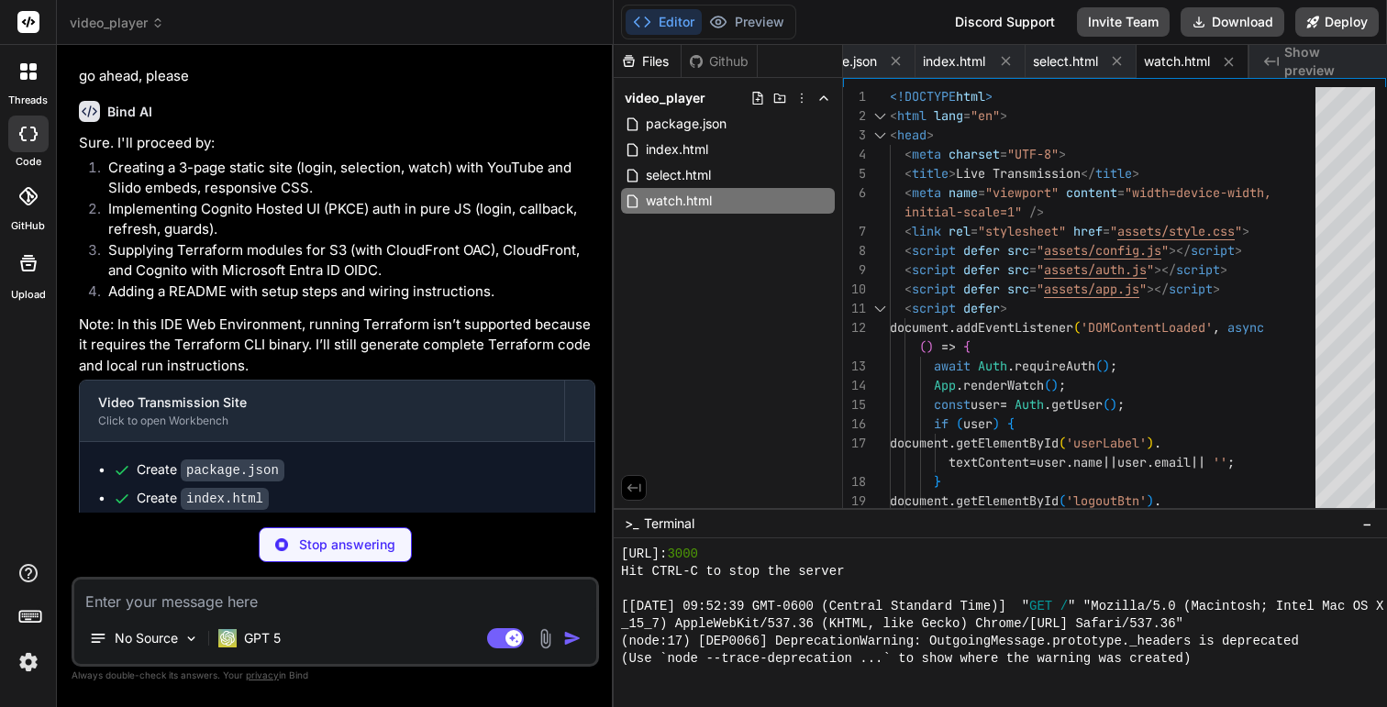
type textarea "x"
type textarea "margin-top: 10px; }"
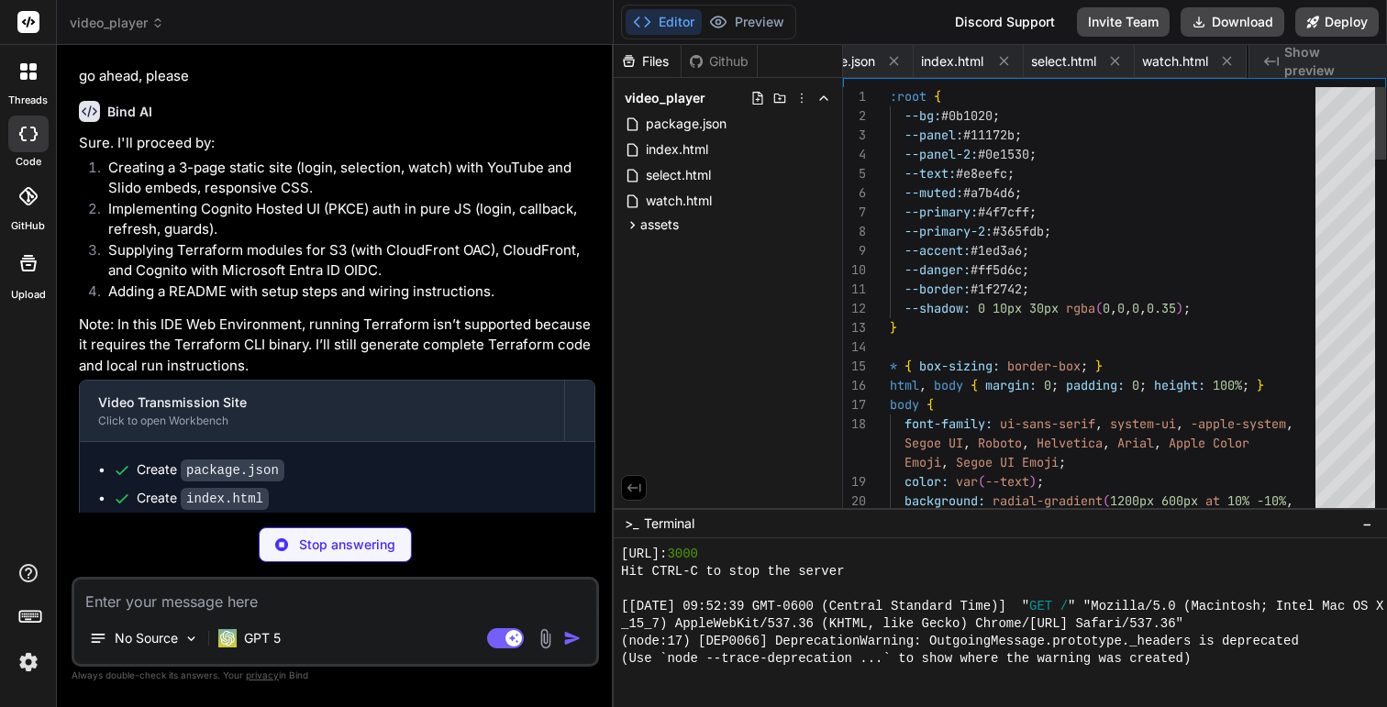
scroll to position [0, 166]
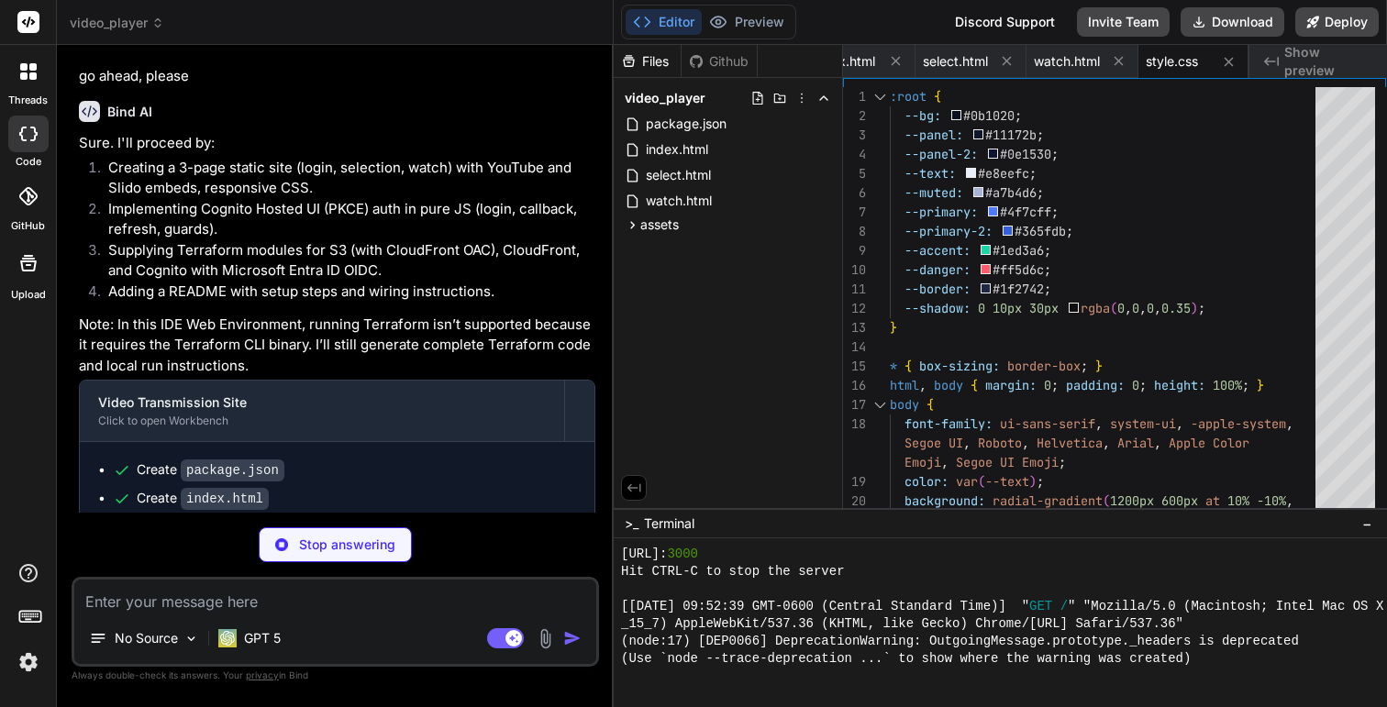
type textarea "x"
type textarea "youtubeId: "R6MlUcmOul8", // Unsplash Food photo (verified) thumbnail: "[URL][D…"
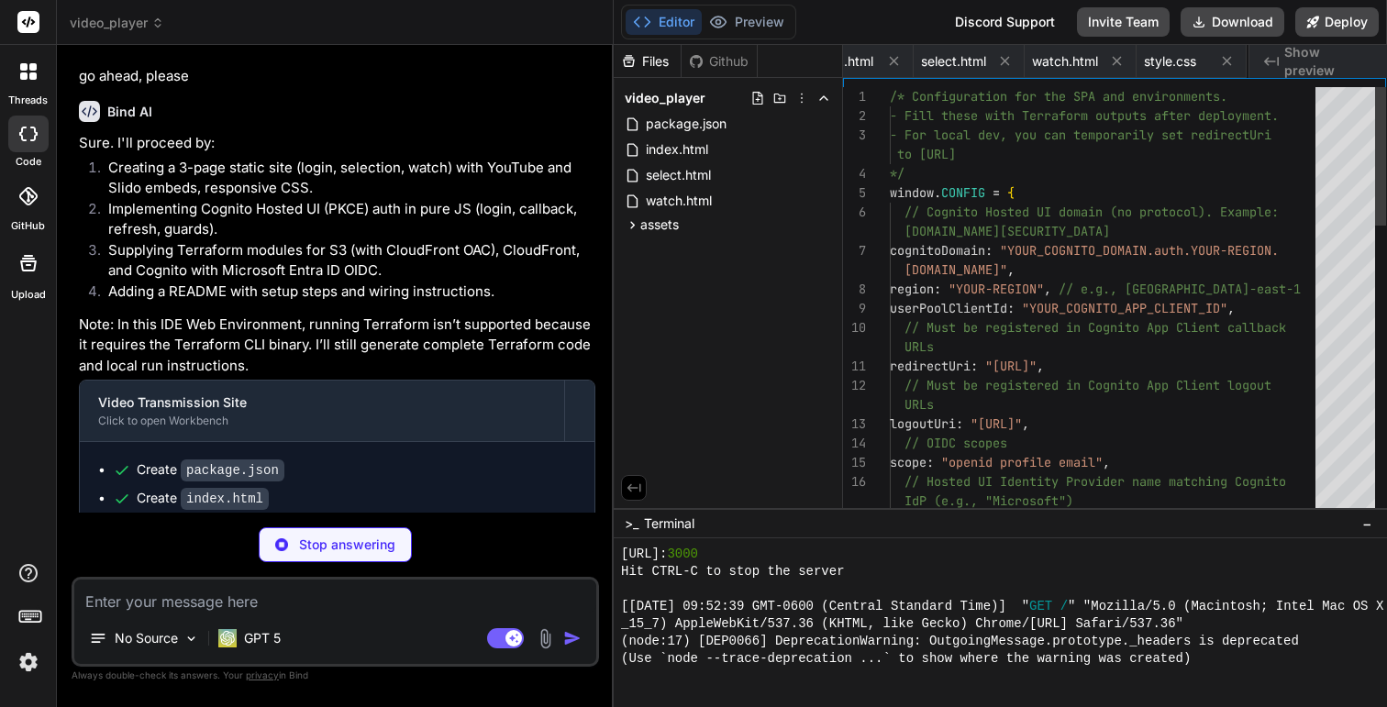
scroll to position [0, 276]
type textarea "x"
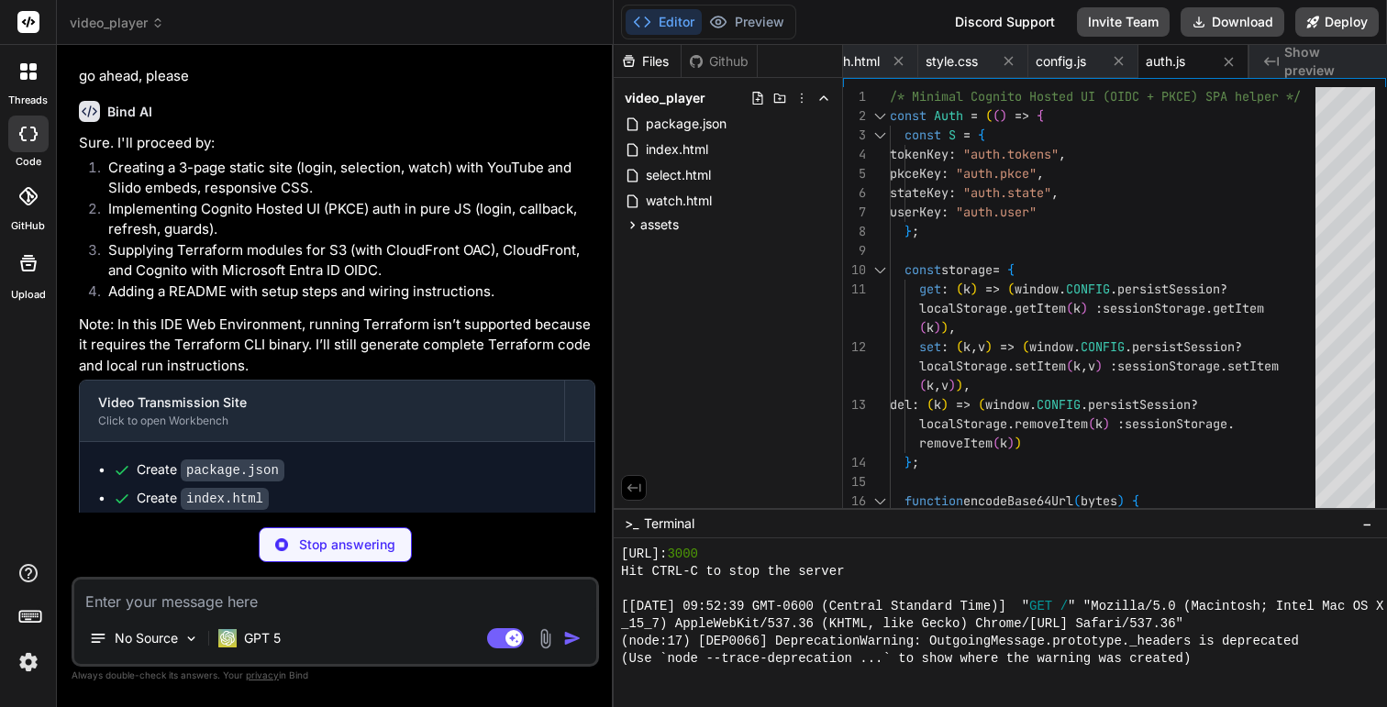
type textarea "x"
type textarea "sl.src = slido; } return { renderSelection, renderWatch }; })();"
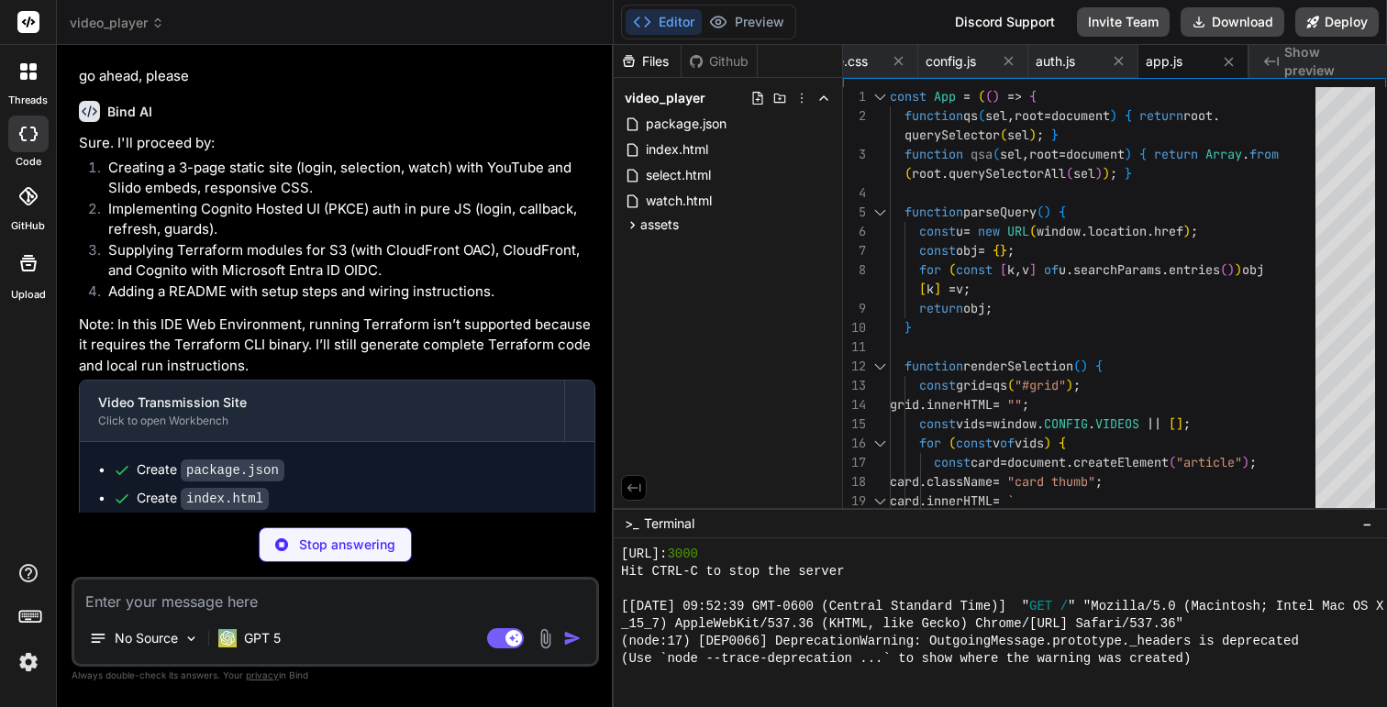
type textarea "x"
type textarea "provider "aws" { region = var.region }"
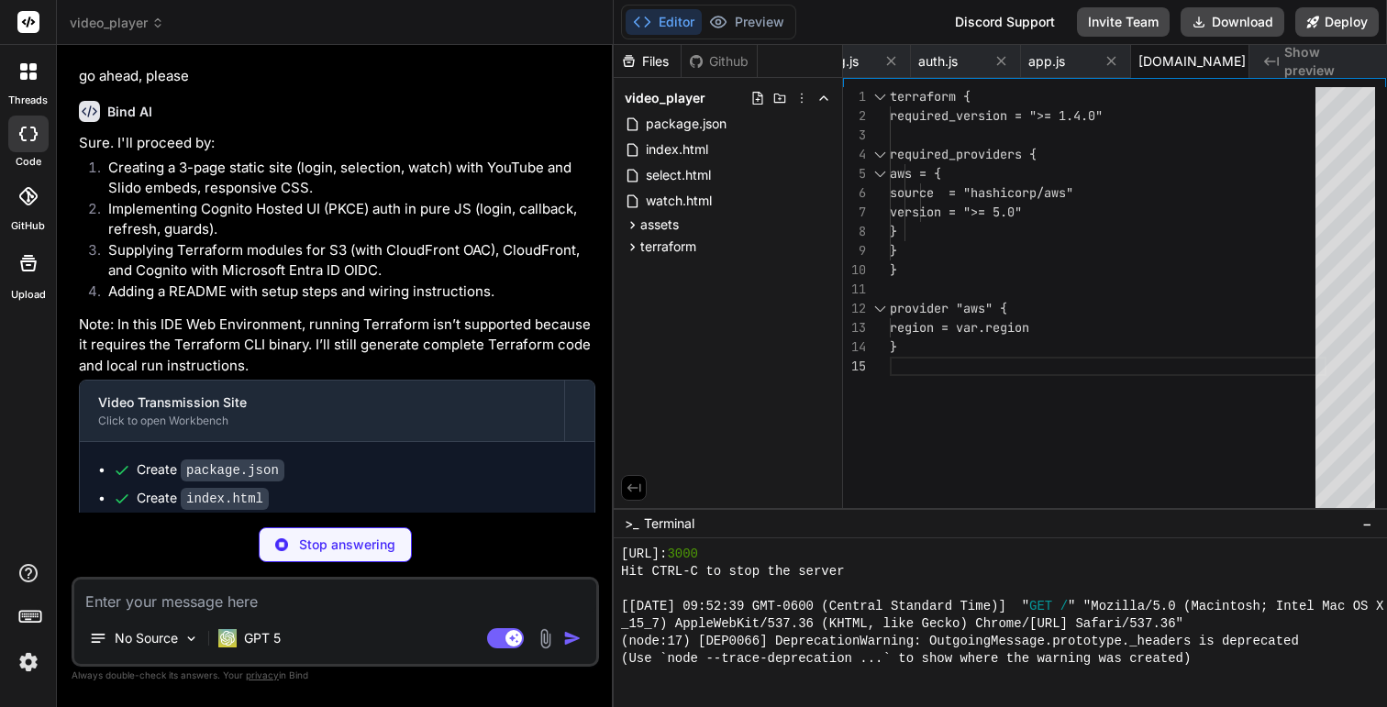
type textarea "x"
type textarea "default = "Microsoft" }"
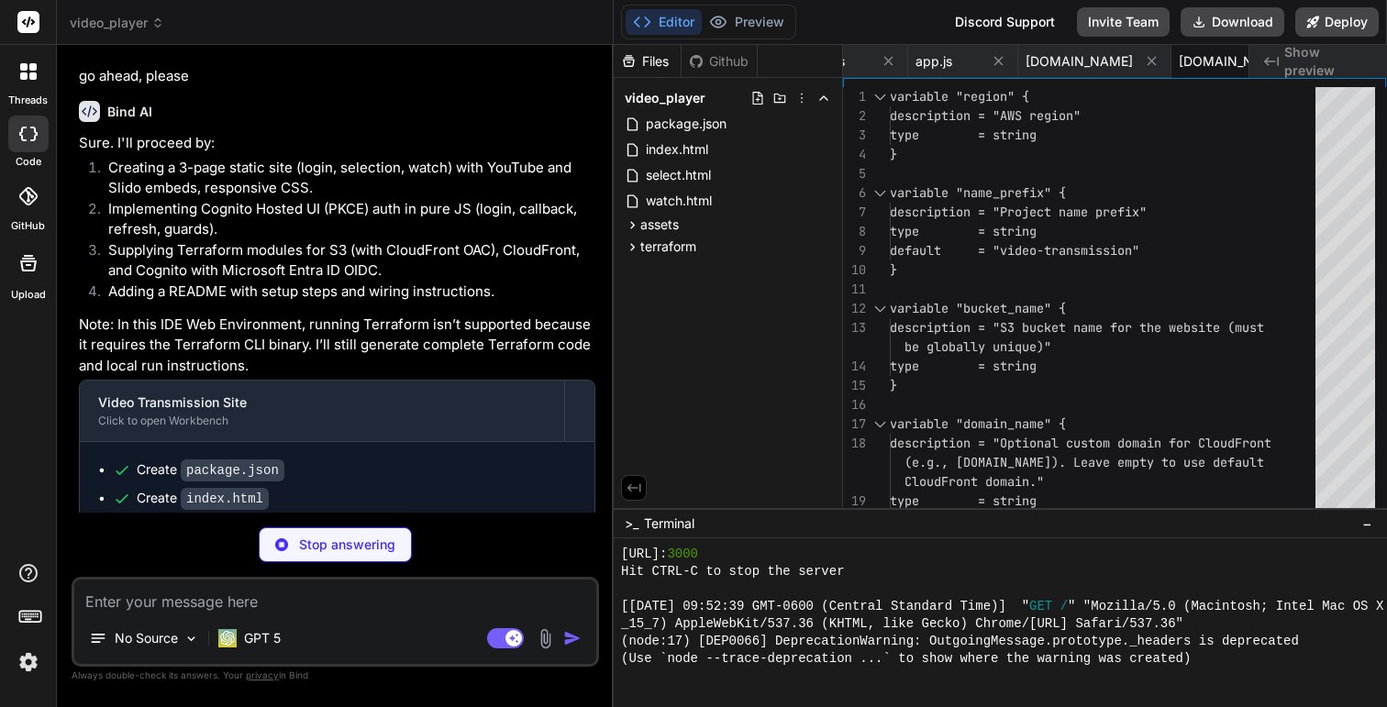
type textarea "x"
type textarea "}"
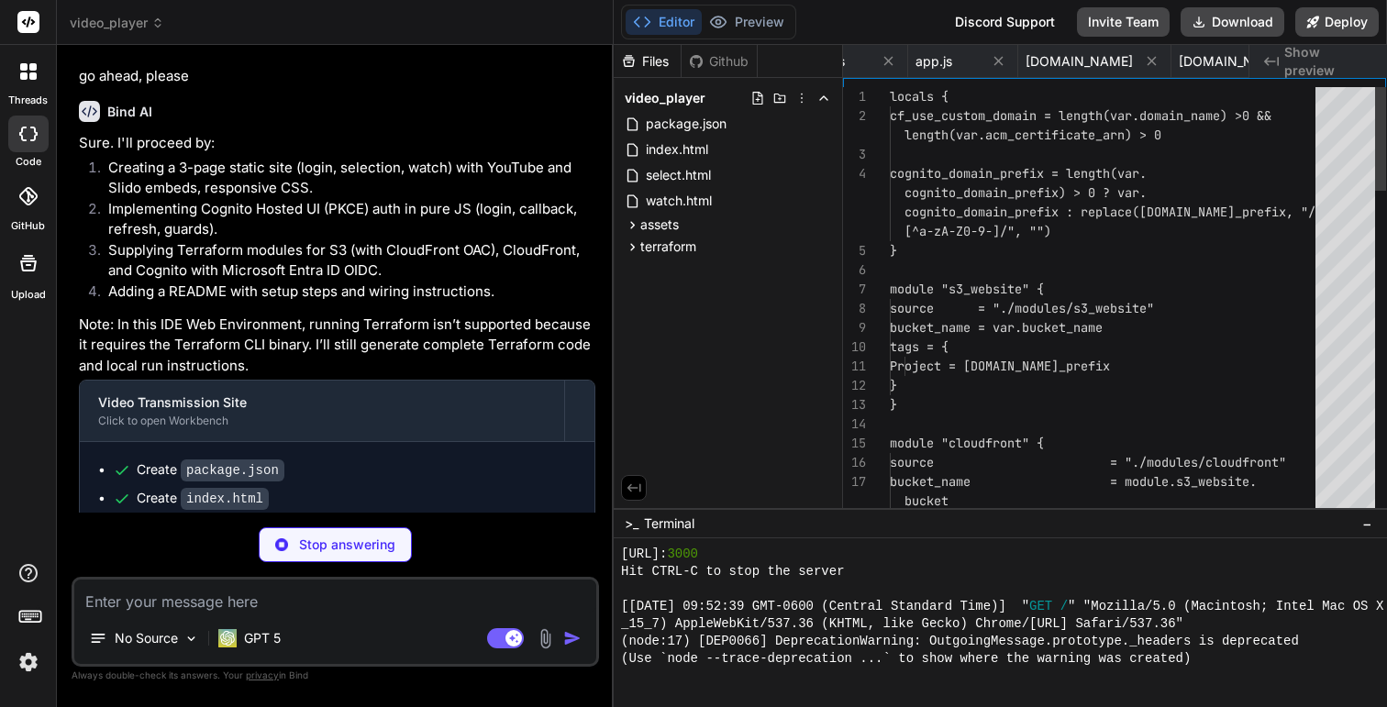
scroll to position [38, 0]
type textarea "x"
type textarea "output "cognito_domain" { value = module.cognito.domain description = "Cognito …"
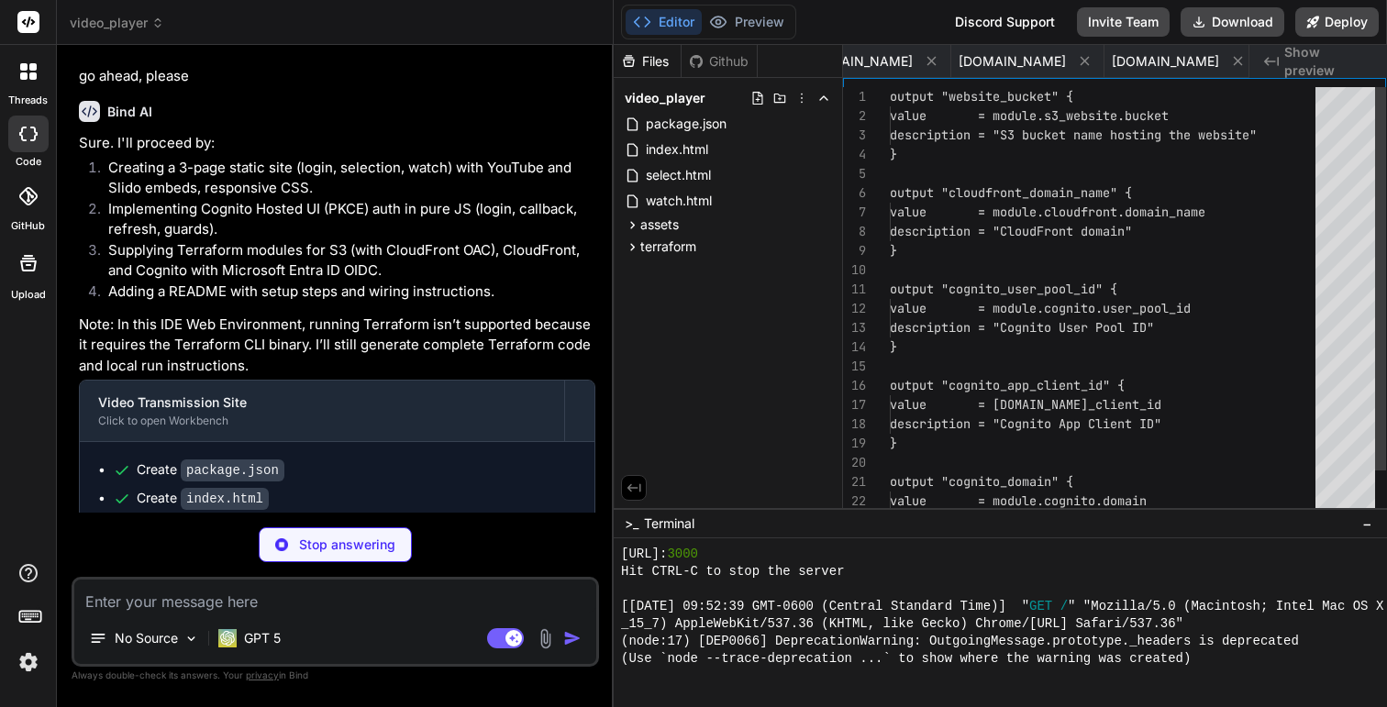
scroll to position [39, 0]
type textarea "x"
type textarea "variable "bucket_name" { description = "S3 bucket for website" type = string } …"
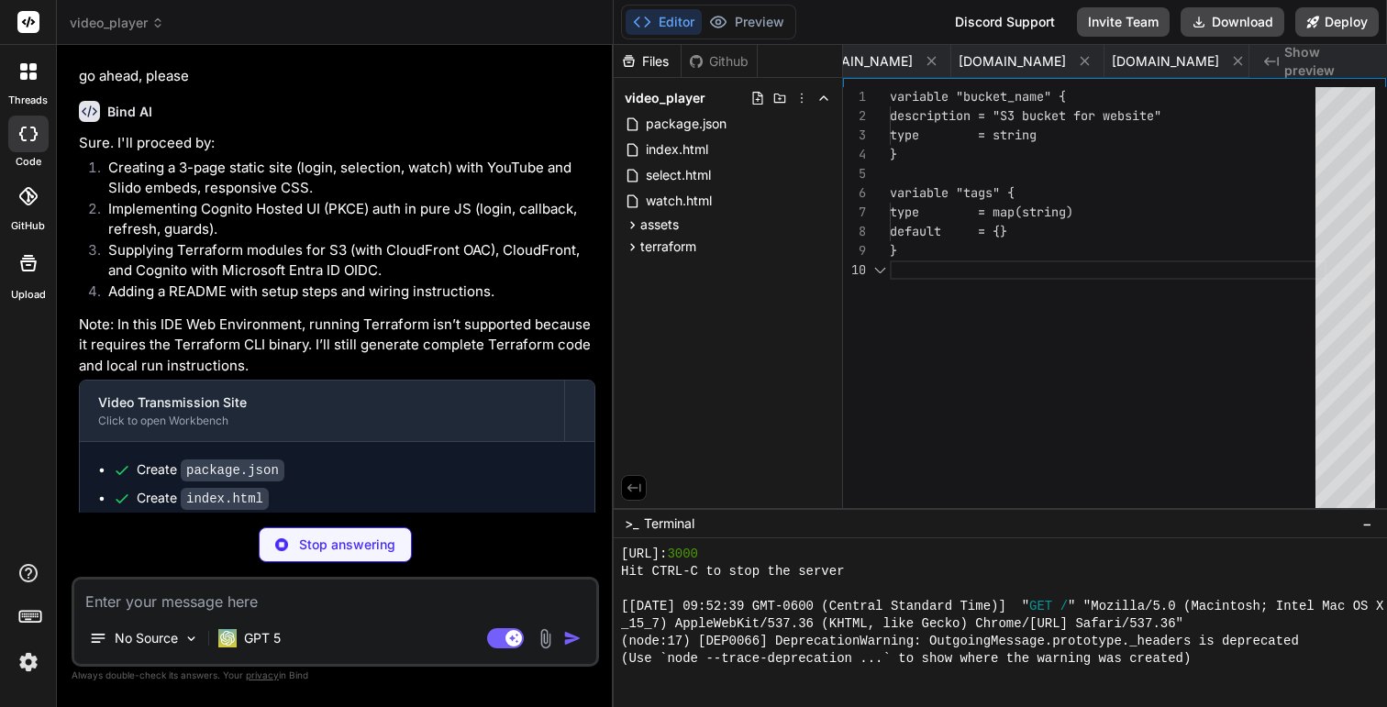
scroll to position [173, 0]
type textarea "x"
type textarea "}"
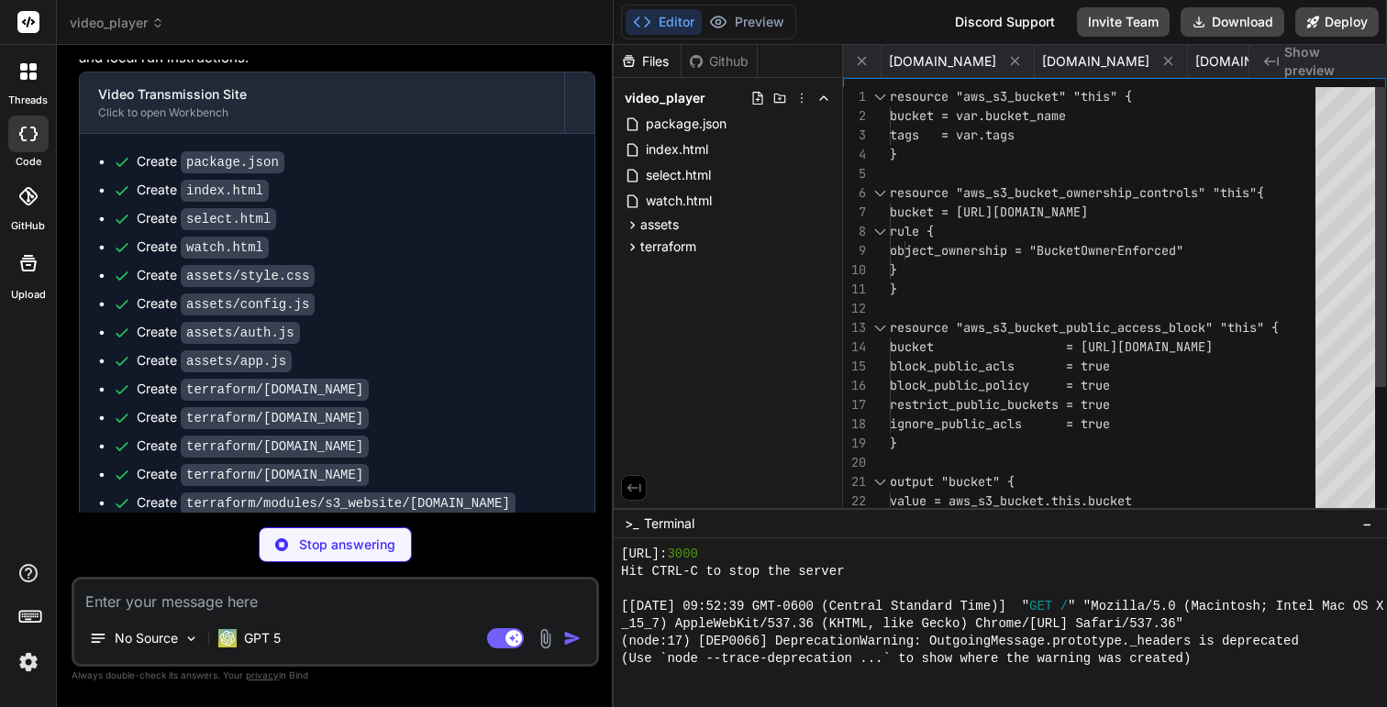
scroll to position [1558, 0]
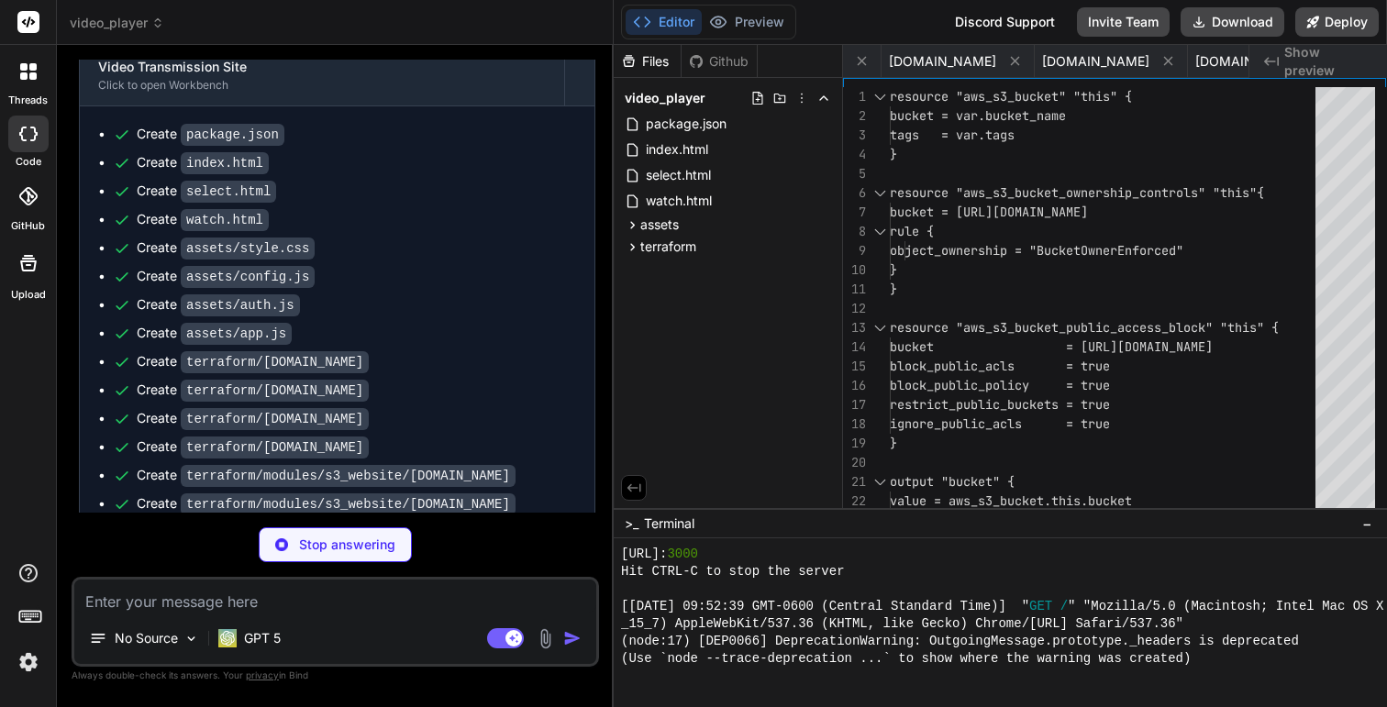
type textarea "x"
type textarea "variable "acm_certificate_arn" { type = string default = "" } variable "tags" {…"
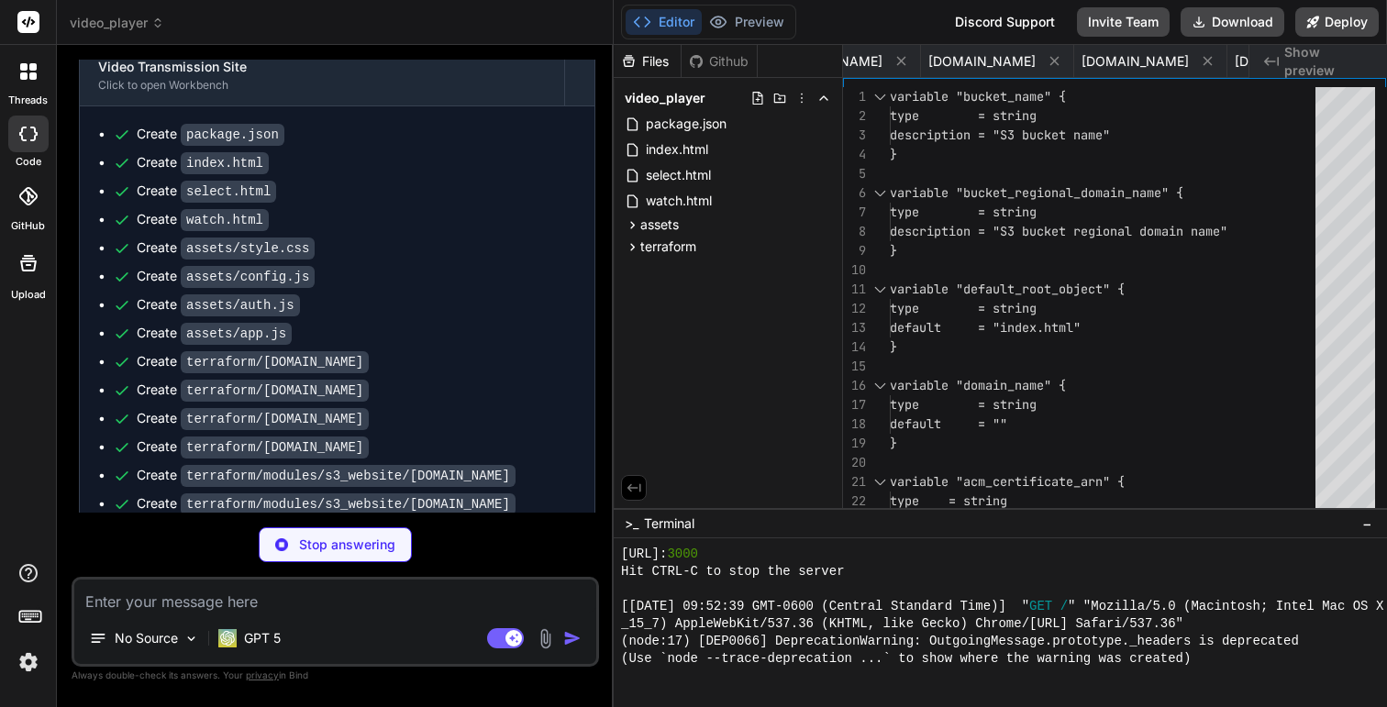
type textarea "x"
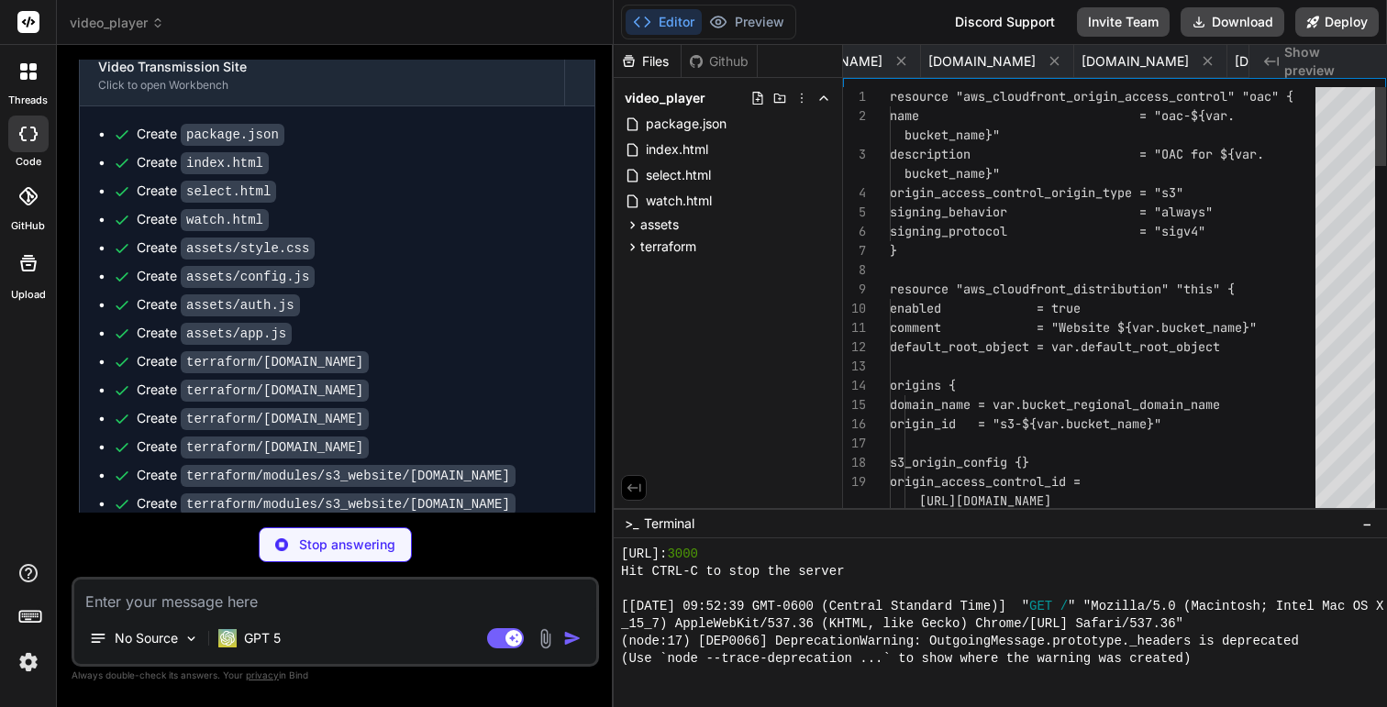
scroll to position [18, 0]
type textarea "x"
type textarea "} variable "tags" { type = map(string) default = {} }"
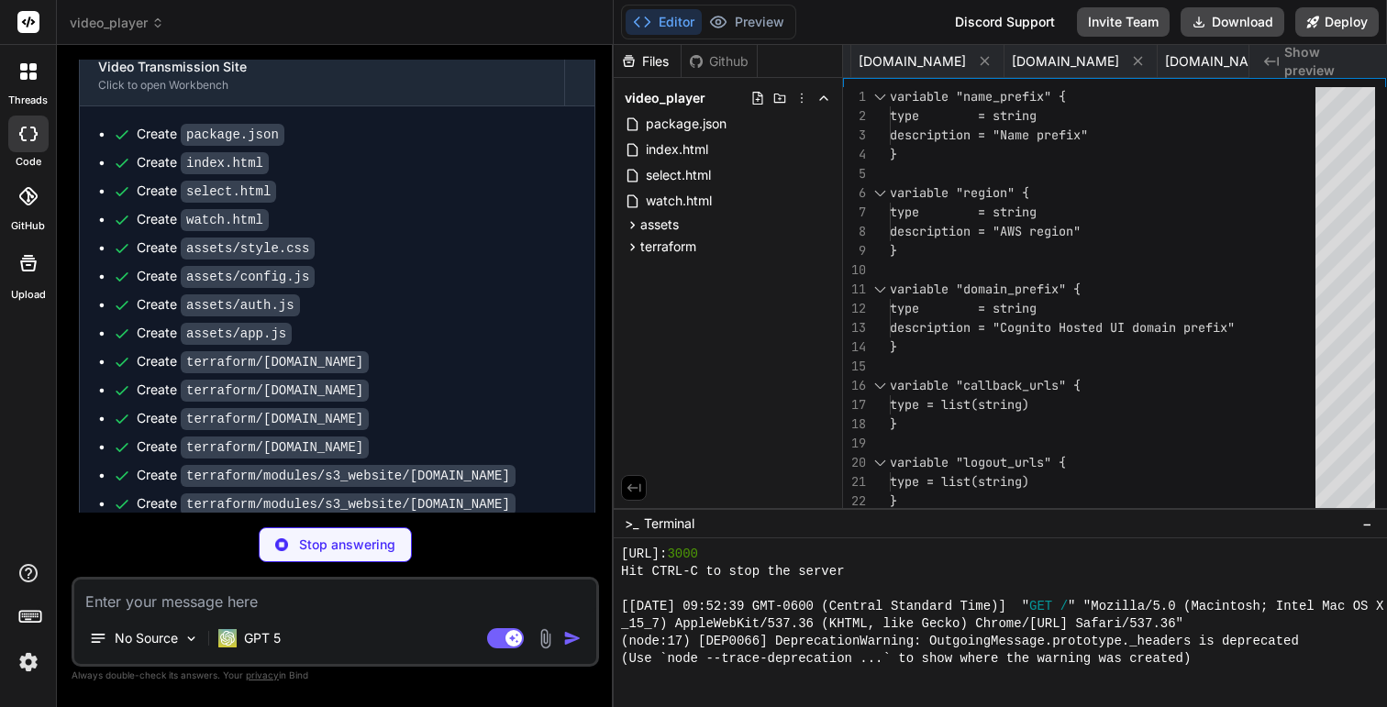
type textarea "x"
type textarea "output "domain" { value = aws_cognito_user_pool_domain.domain.domain }"
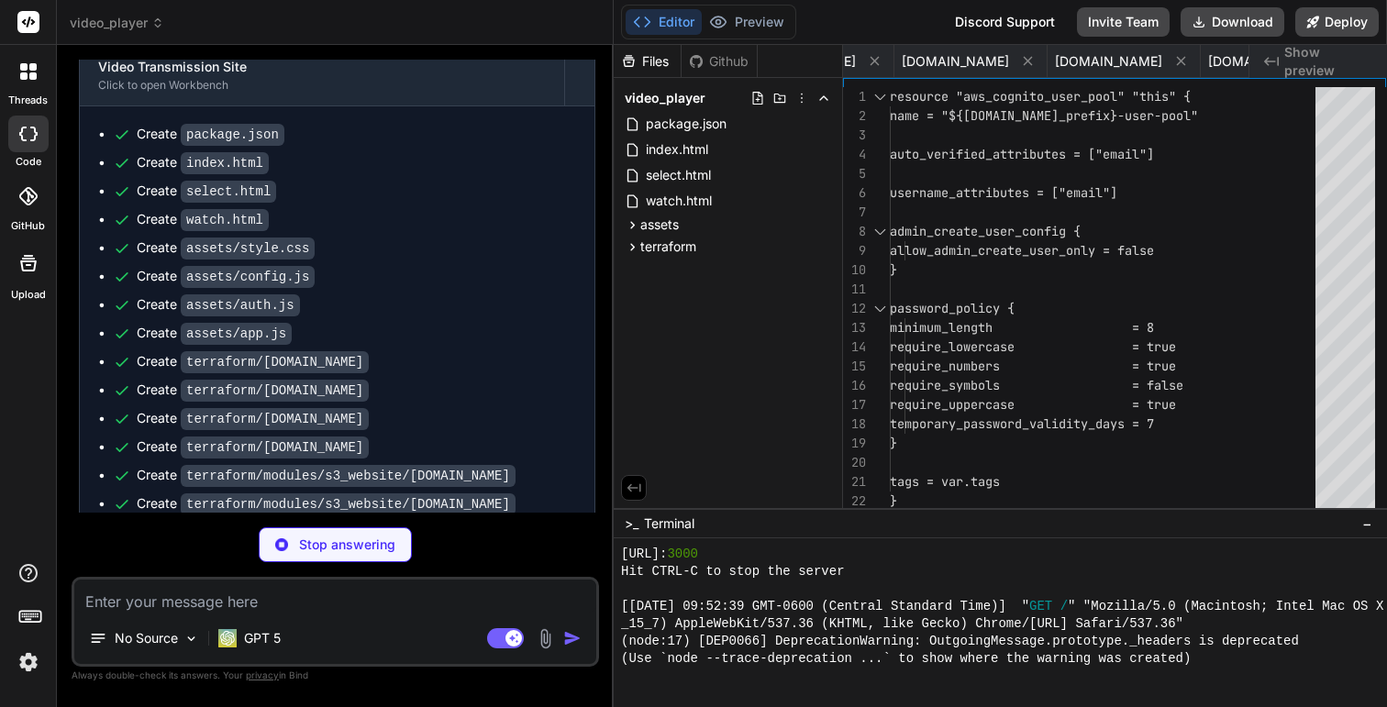
type textarea "x"
type textarea "CORS; use POST x-www-form-urlencoded. - 403 from CloudFront/S3: Wait for distri…"
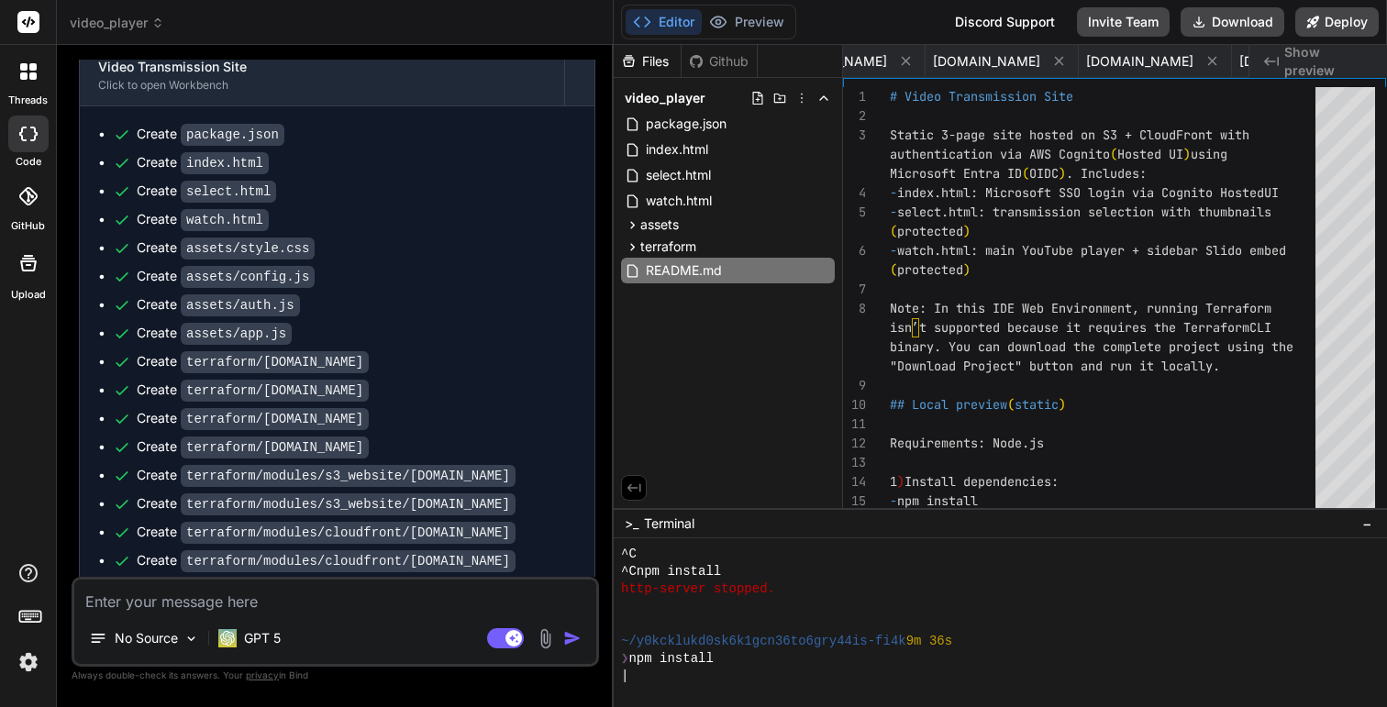
scroll to position [2039, 0]
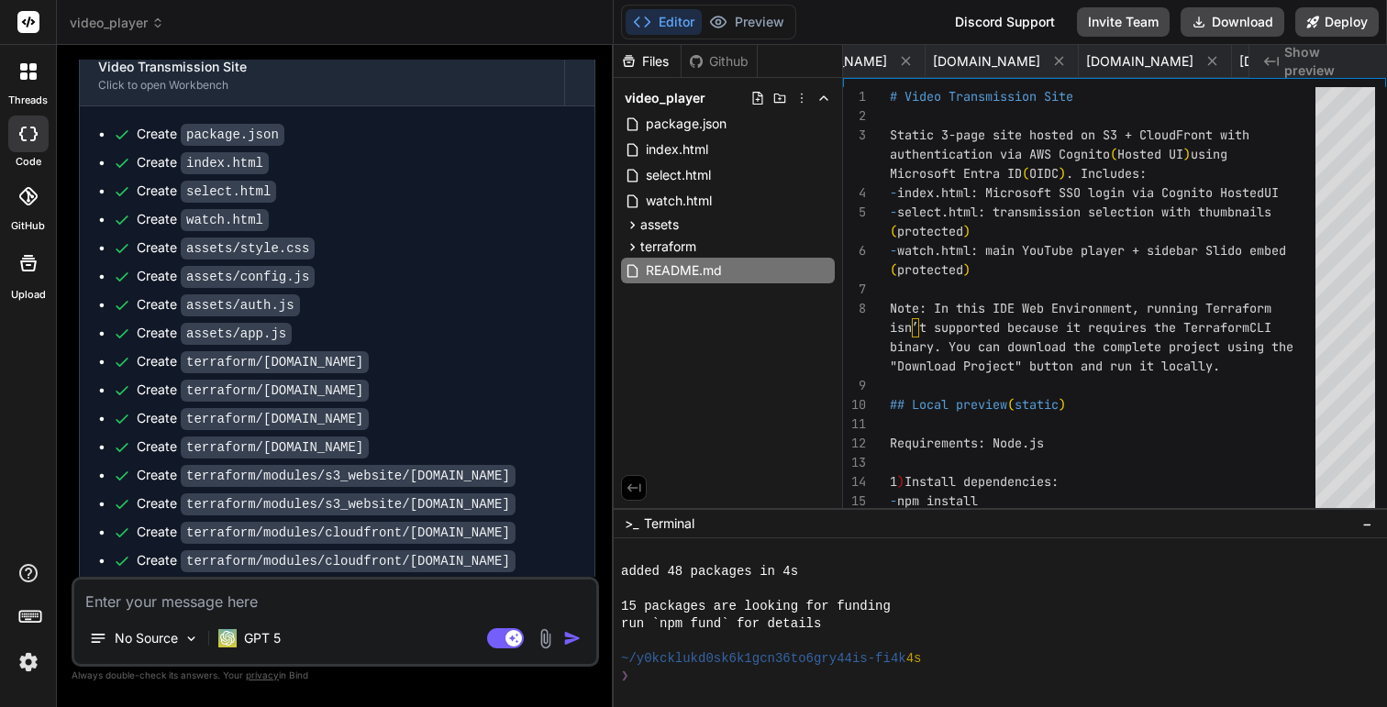
type textarea "x"
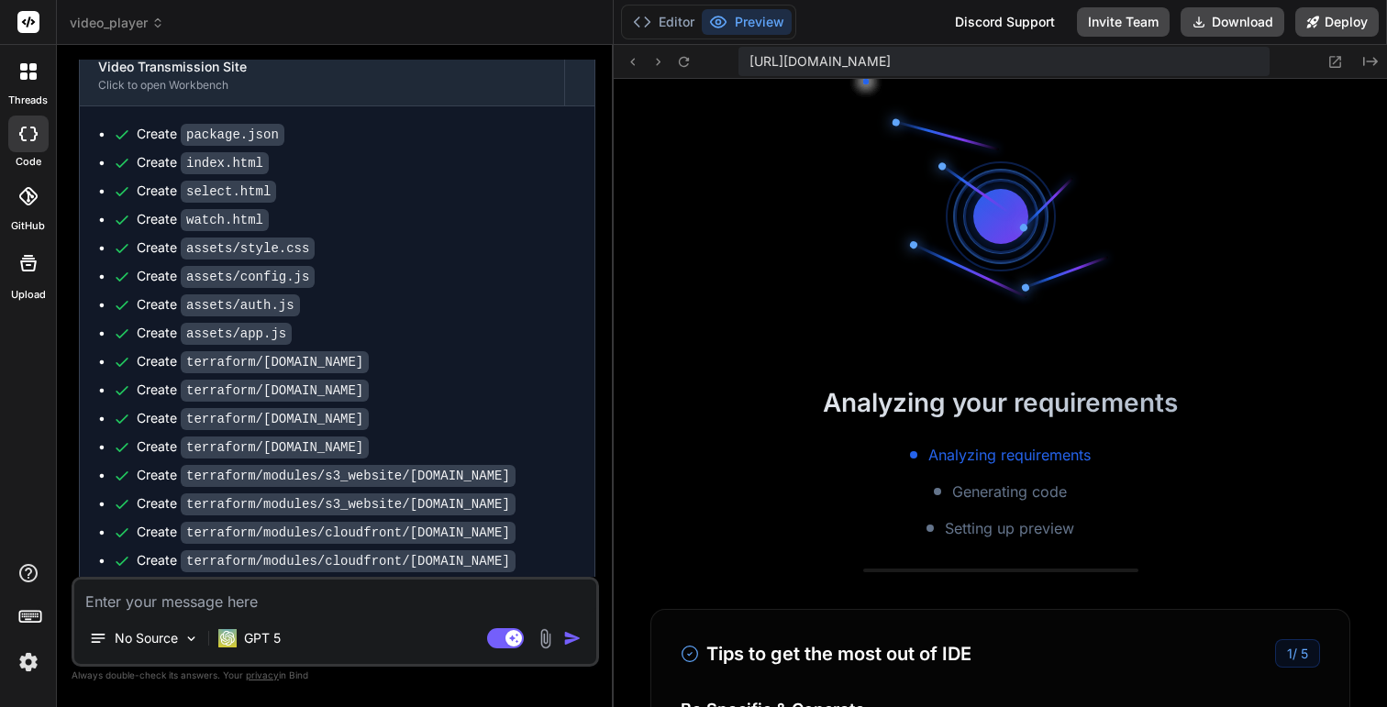
scroll to position [2963, 0]
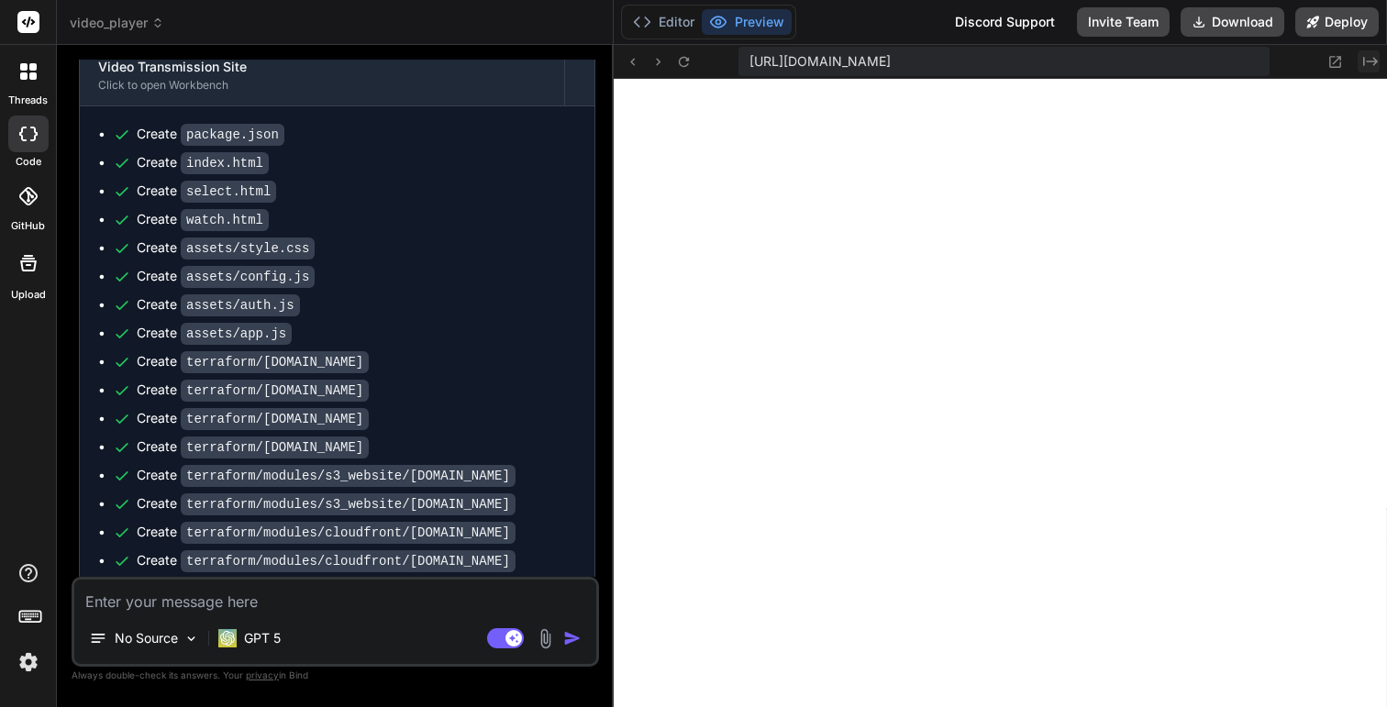
click at [1373, 61] on icon "Created with Pixso." at bounding box center [1370, 61] width 15 height 15
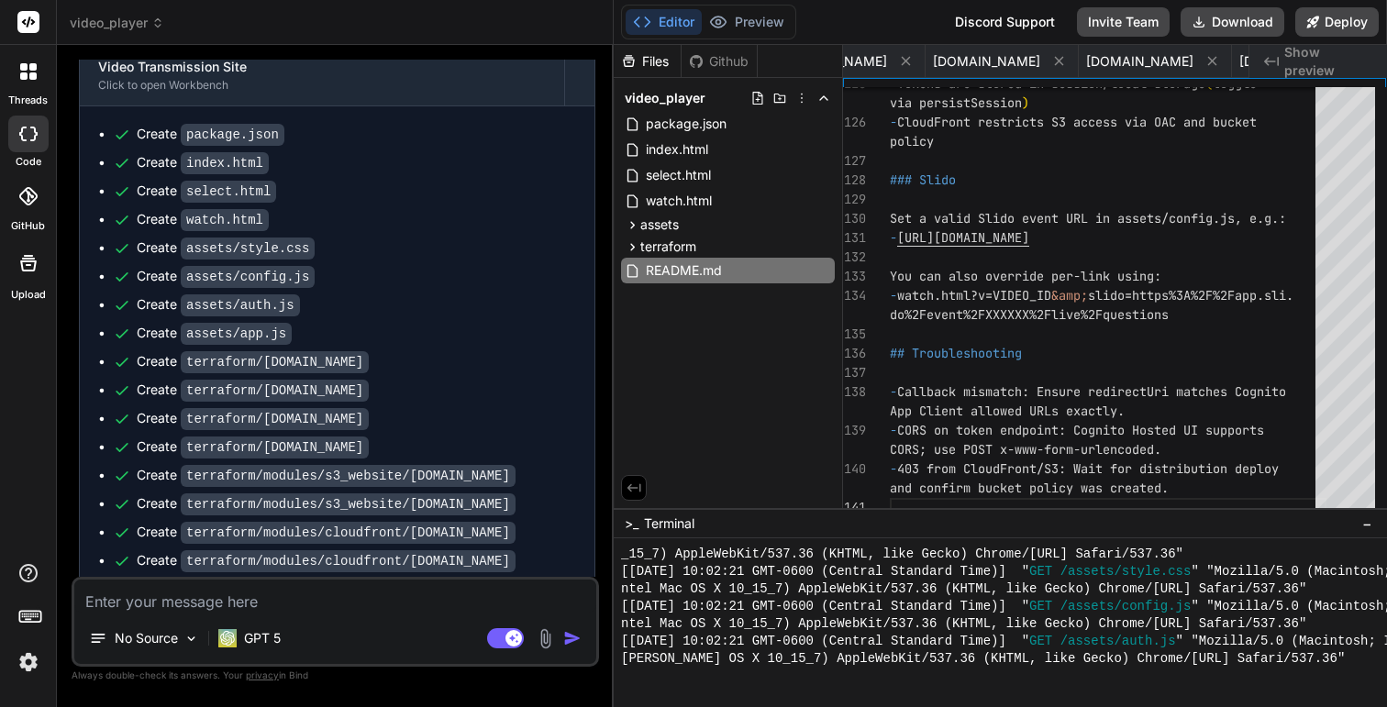
scroll to position [1741, 0]
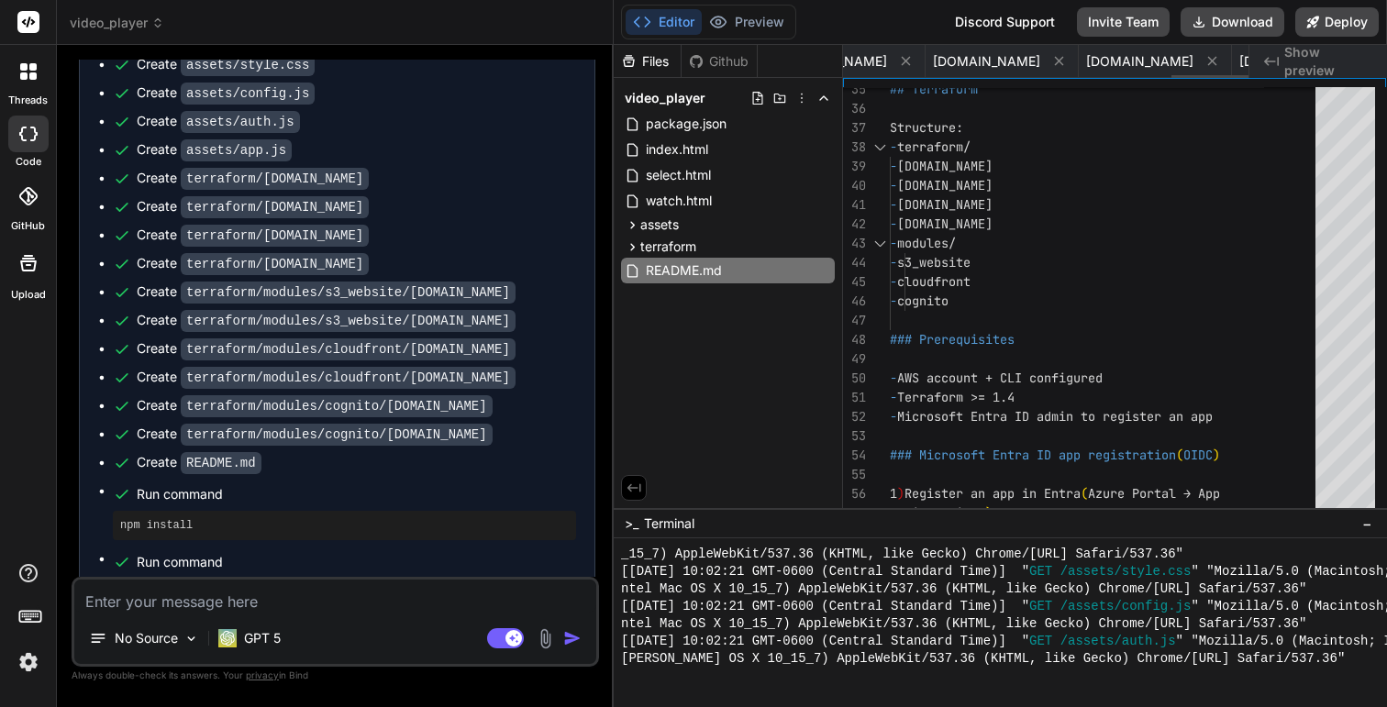
click at [1318, 61] on icon at bounding box center [1322, 61] width 9 height 9
click at [1275, 61] on icon at bounding box center [1279, 61] width 9 height 9
click at [1235, 61] on icon at bounding box center [1239, 61] width 9 height 9
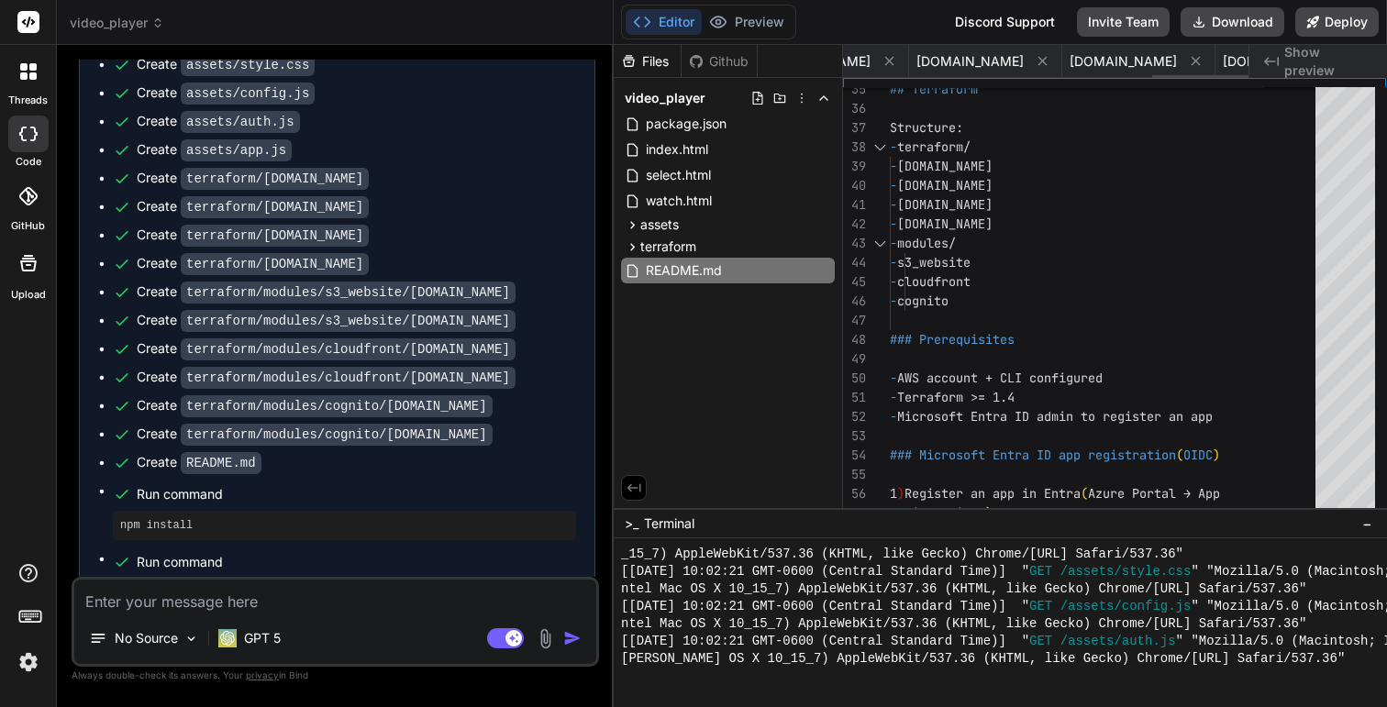
click at [1192, 61] on icon at bounding box center [1196, 61] width 9 height 9
click at [1152, 61] on icon at bounding box center [1156, 61] width 9 height 9
click at [1109, 61] on icon at bounding box center [1113, 61] width 9 height 9
click at [1066, 61] on icon at bounding box center [1070, 61] width 9 height 9
click at [1026, 61] on icon at bounding box center [1030, 61] width 9 height 9
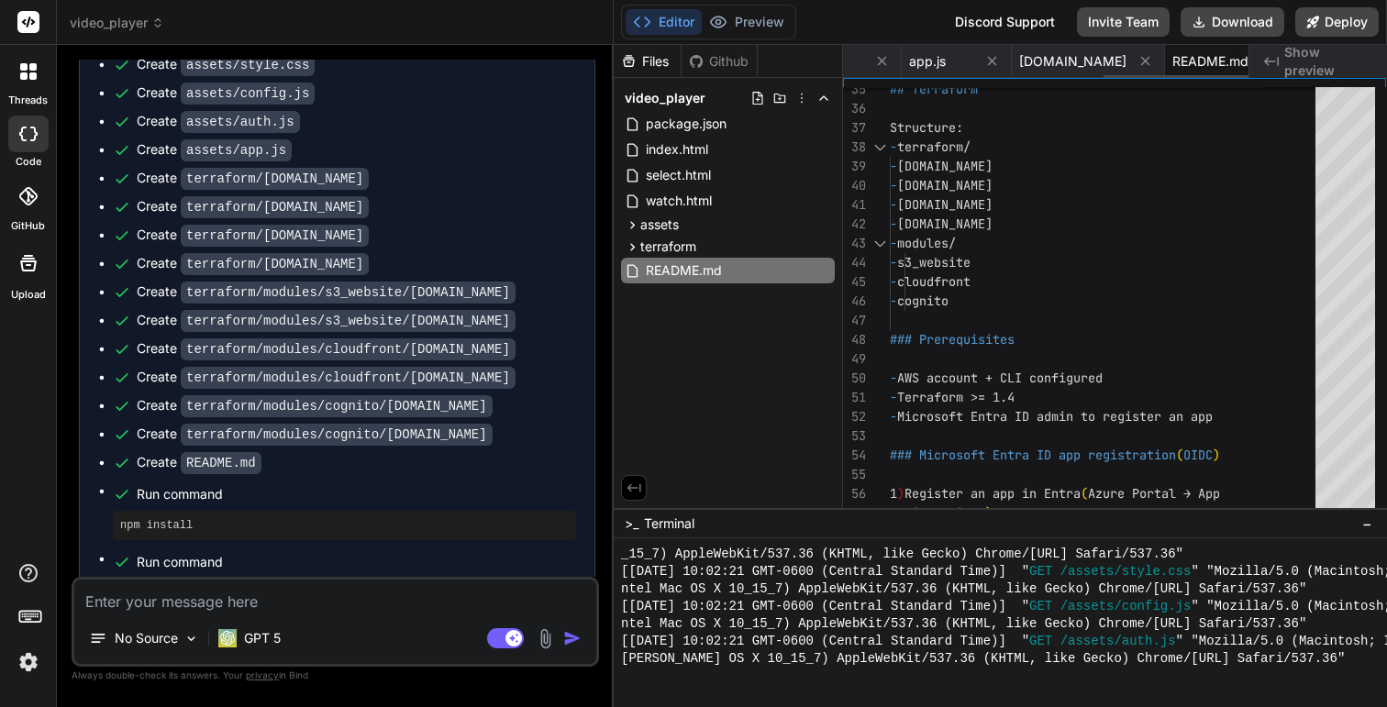
click at [993, 61] on icon at bounding box center [992, 61] width 9 height 9
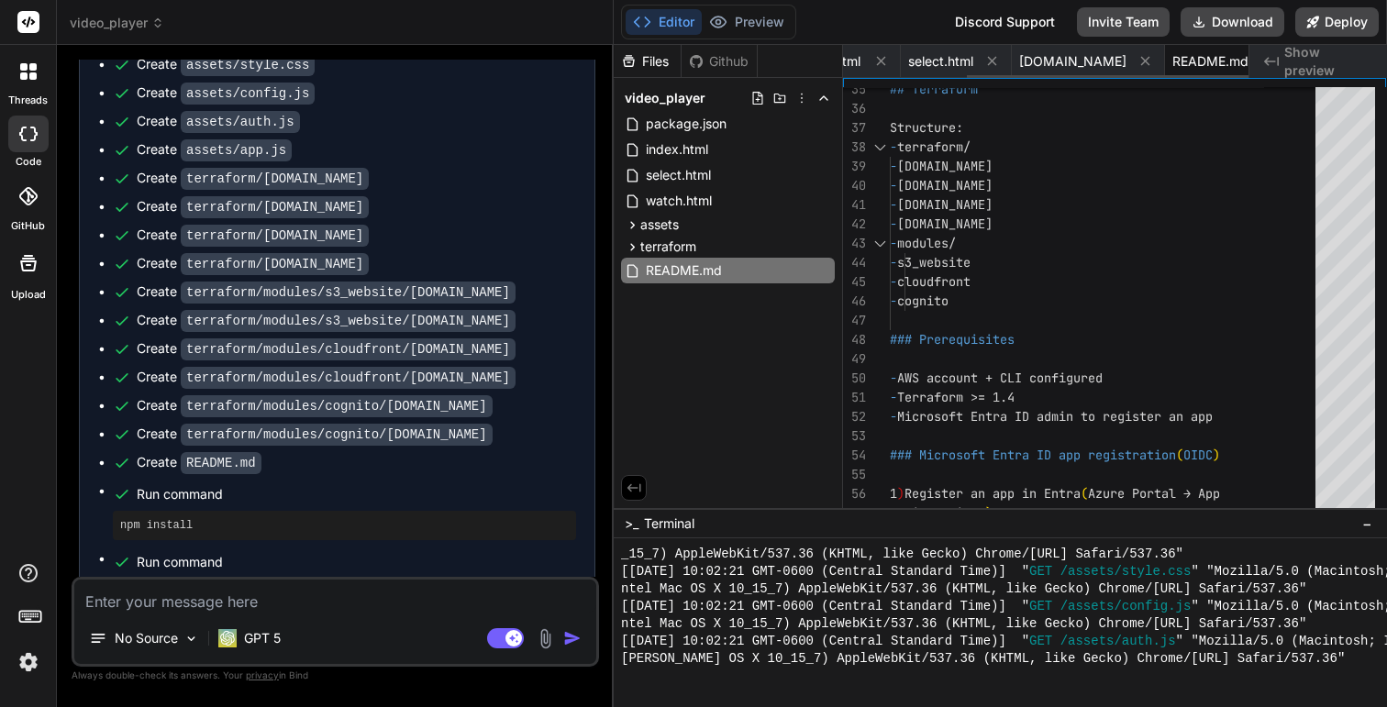
click at [993, 61] on icon at bounding box center [992, 61] width 9 height 9
click at [993, 61] on icon at bounding box center [993, 61] width 9 height 9
click at [947, 61] on icon at bounding box center [950, 61] width 16 height 16
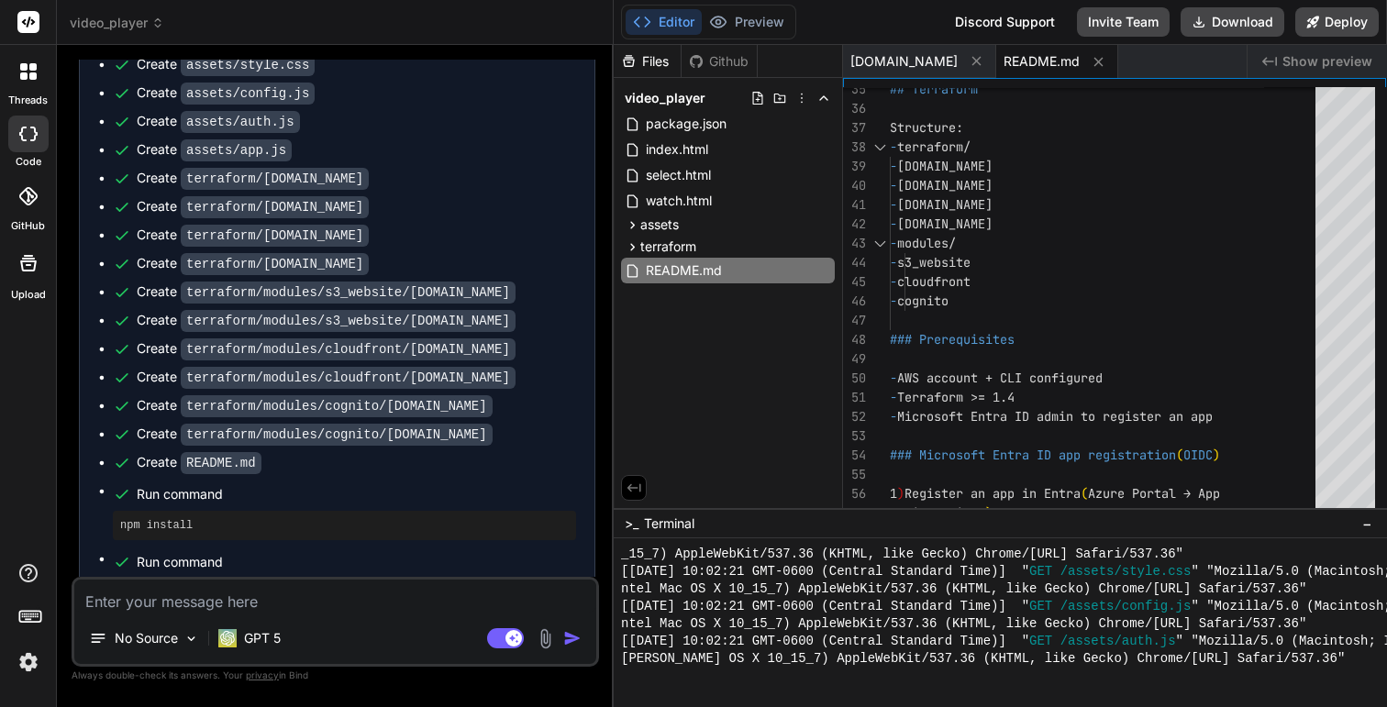
click at [965, 61] on button at bounding box center [976, 61] width 23 height 23
click at [675, 178] on span "select.html" at bounding box center [678, 175] width 69 height 22
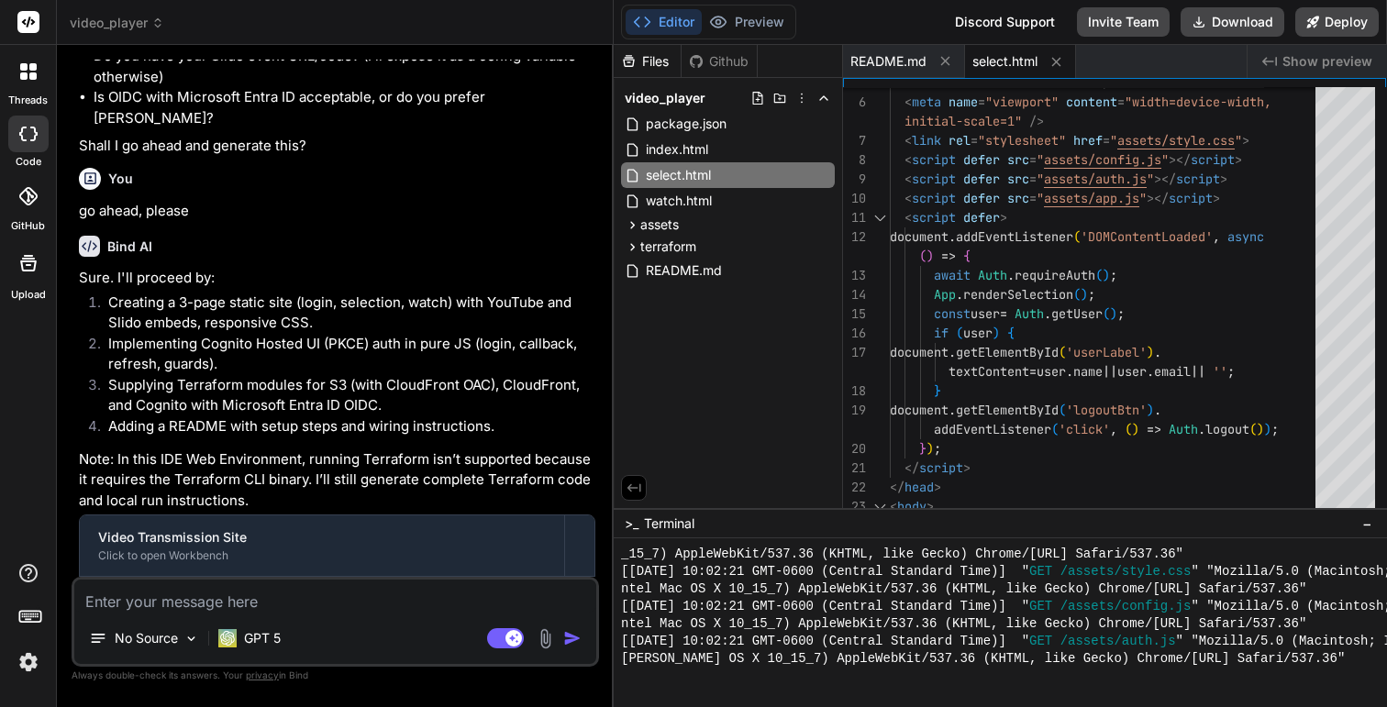
scroll to position [602, 0]
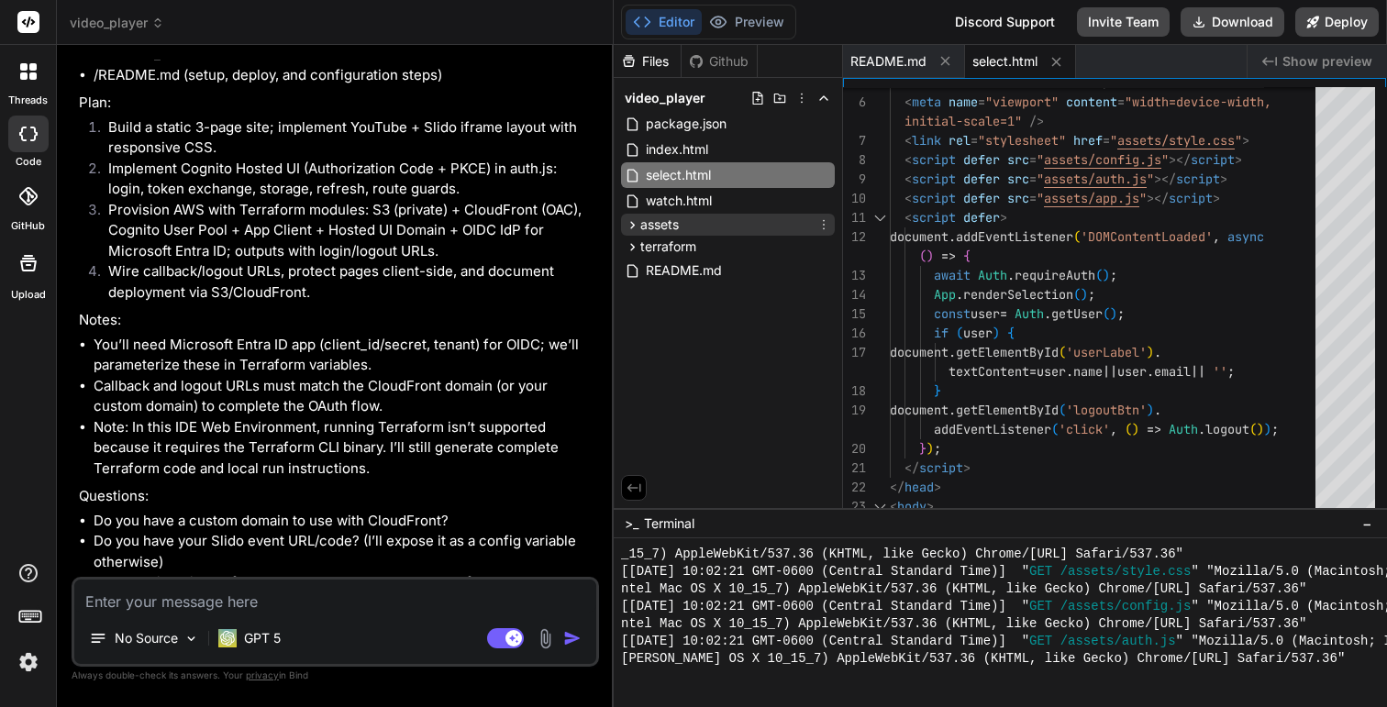
click at [628, 220] on icon at bounding box center [633, 225] width 16 height 16
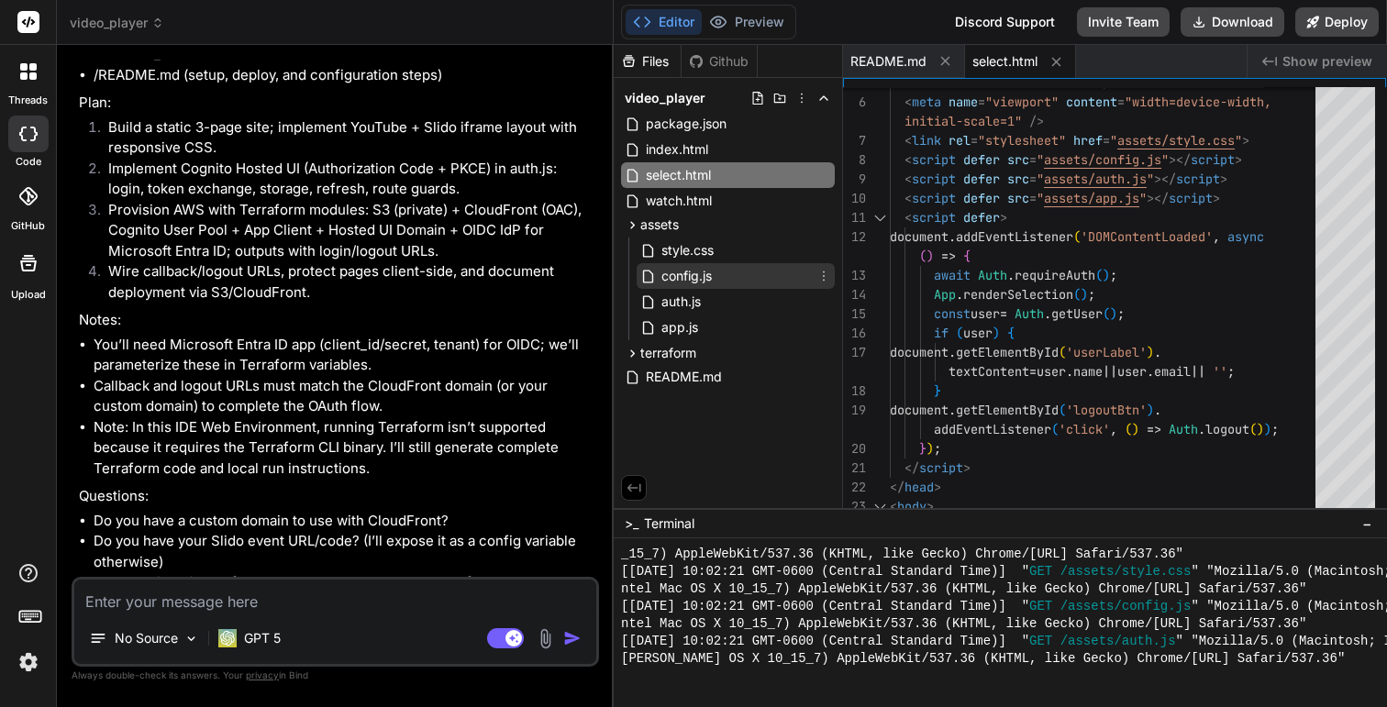
click at [679, 275] on span "config.js" at bounding box center [687, 276] width 54 height 22
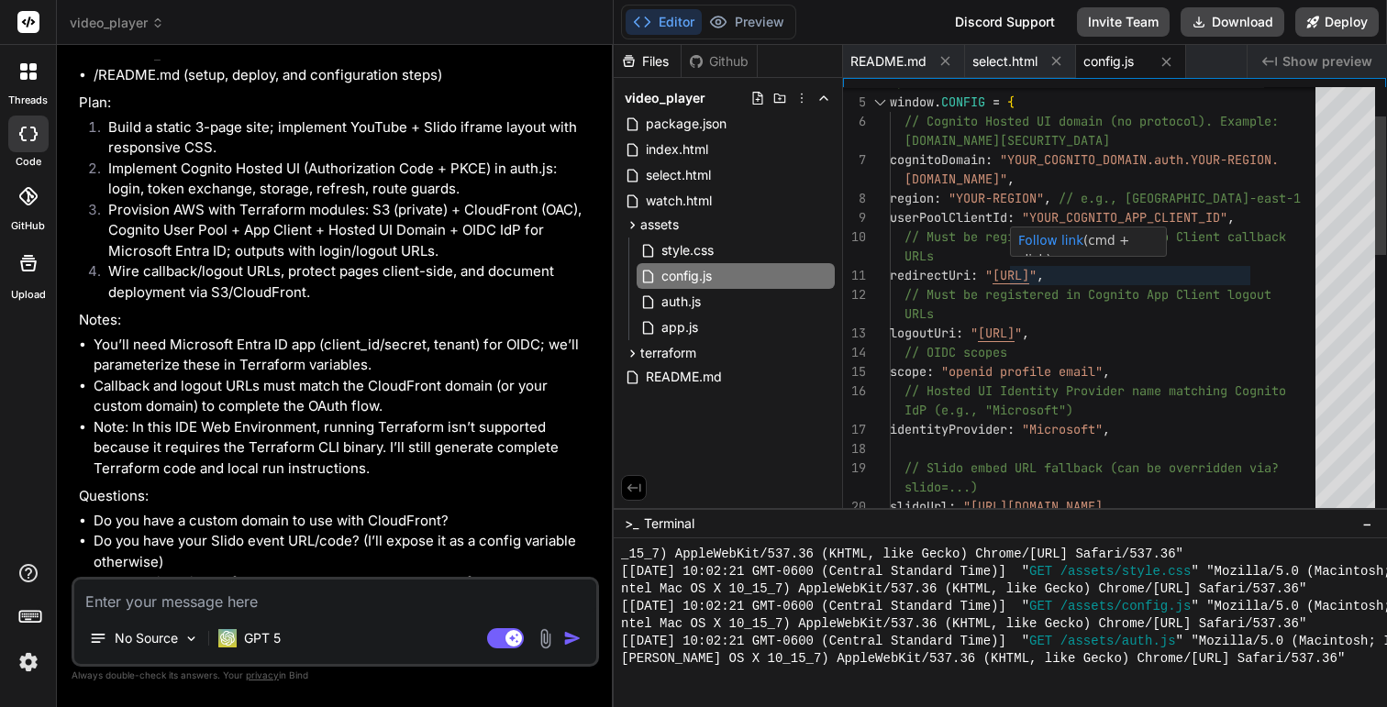
click at [1125, 272] on div "scope : "openid profile email" , // Hosted UI Identity Provider name matching C…" at bounding box center [1108, 660] width 437 height 1329
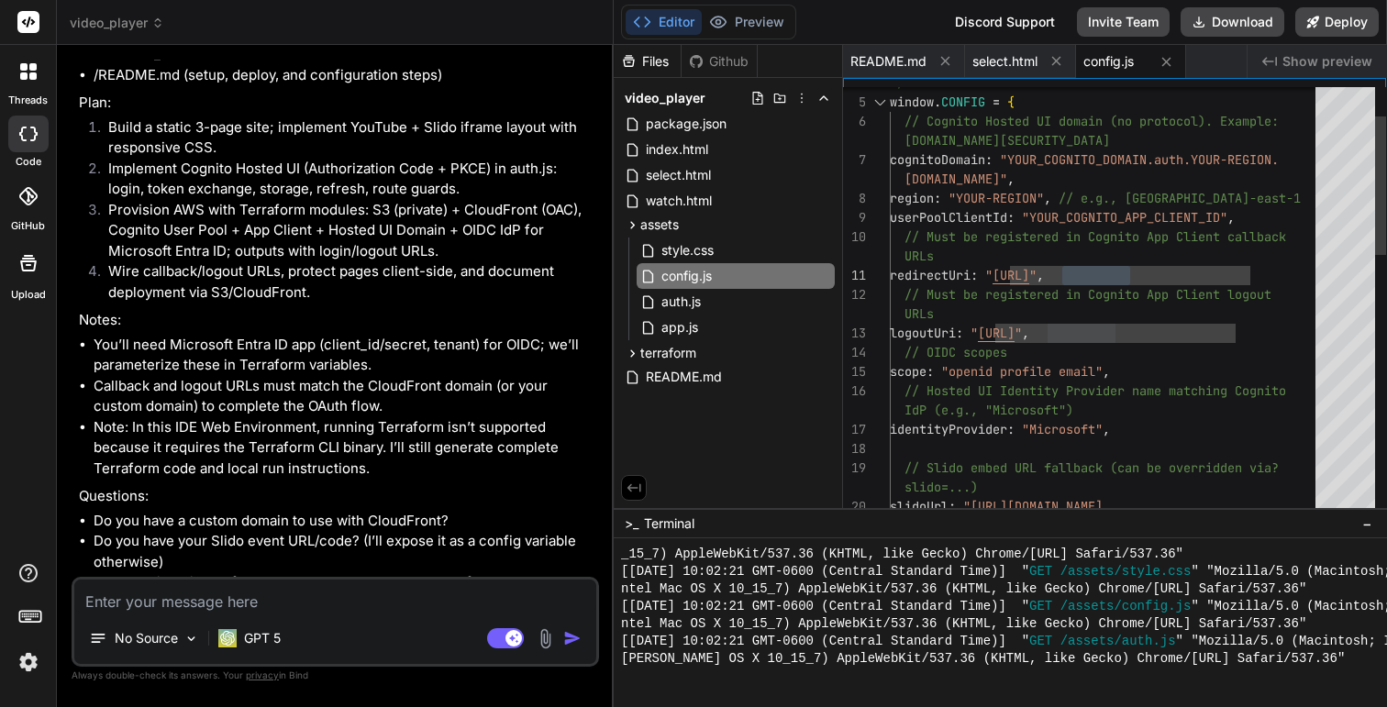
click at [1082, 211] on div "scope : "openid profile email" , // Hosted UI Identity Provider name matching C…" at bounding box center [1108, 660] width 437 height 1329
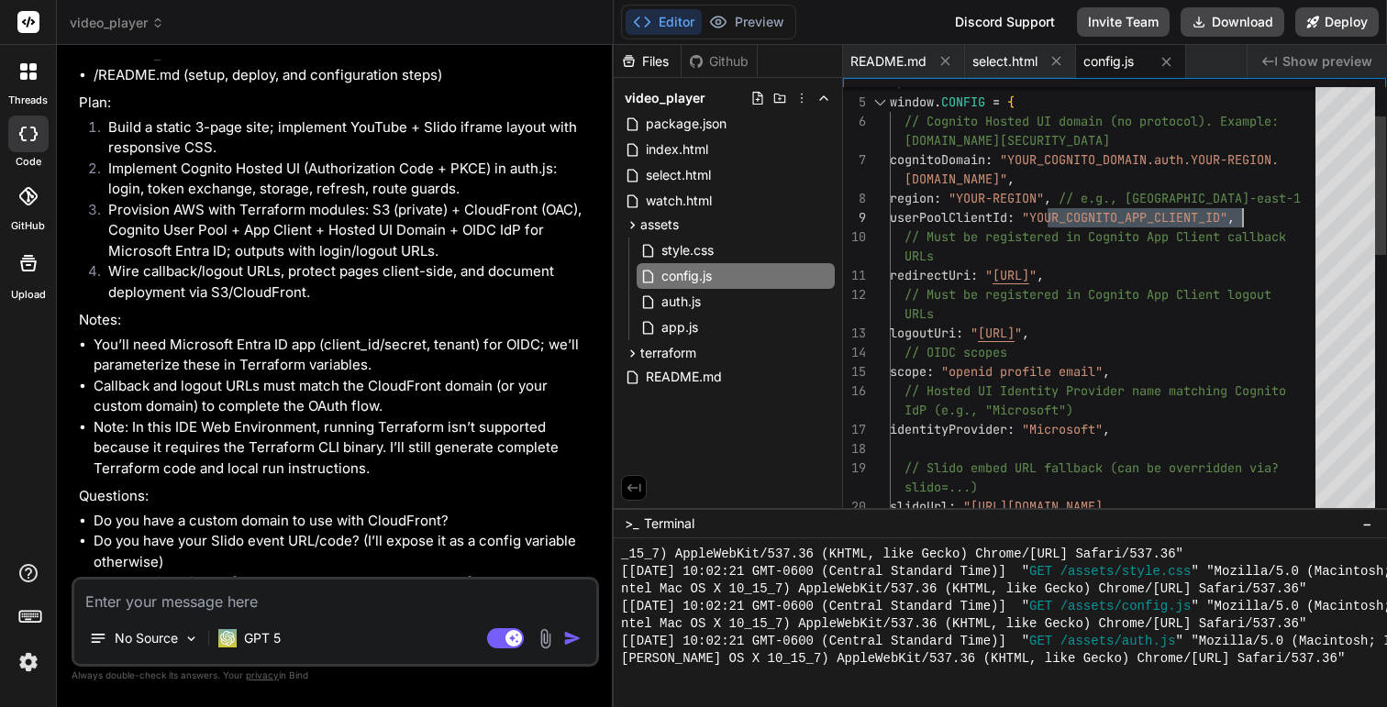
click at [1011, 194] on div "scope : "openid profile email" , // Hosted UI Identity Provider name matching C…" at bounding box center [1108, 660] width 437 height 1329
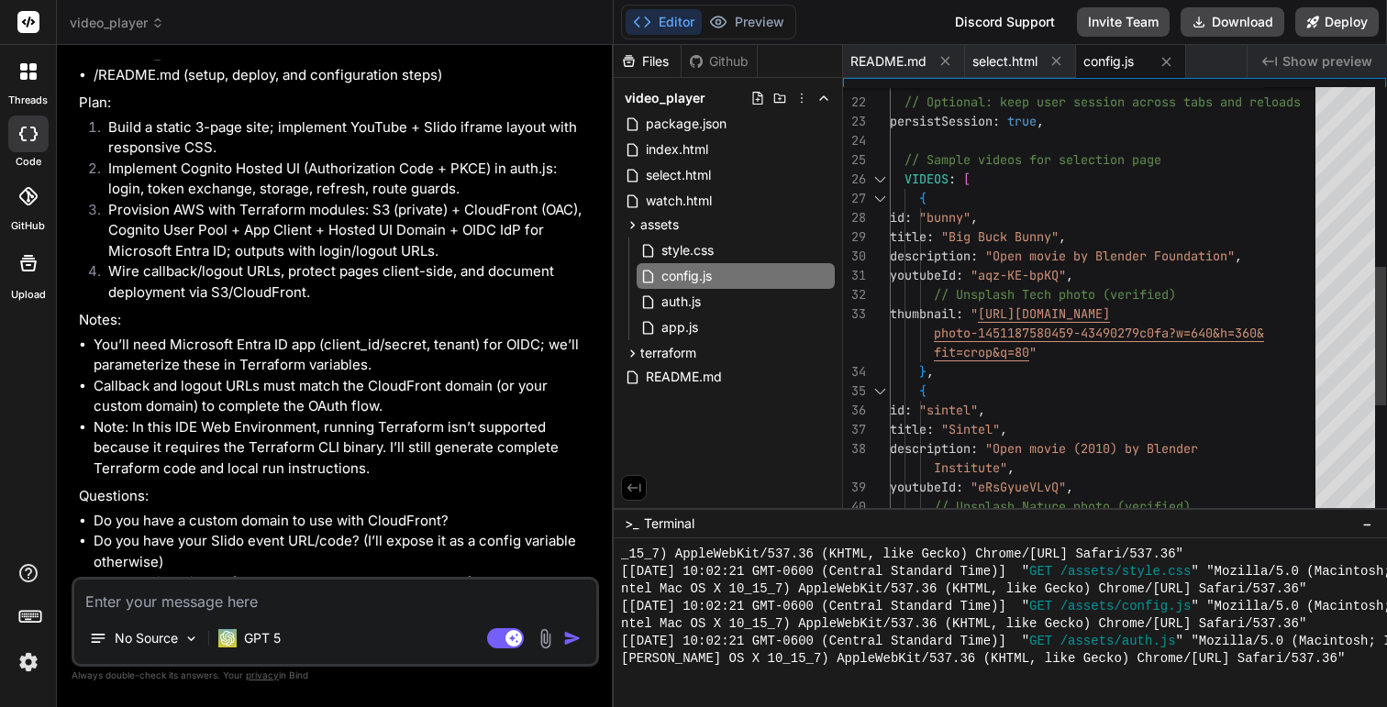
click at [1058, 161] on div "VIDEOS : [ { id : "bunny" , title : "Big Buck Bunny" , description : "Open movi…" at bounding box center [1108, 198] width 437 height 1329
type textarea "persistSession: true, // Sample videos for selection page VIDEOS: [ { id: "bunn…"
click at [1058, 161] on div "VIDEOS : [ { id : "bunny" , title : "Big Buck Bunny" , description : "Open movi…" at bounding box center [1108, 198] width 437 height 1329
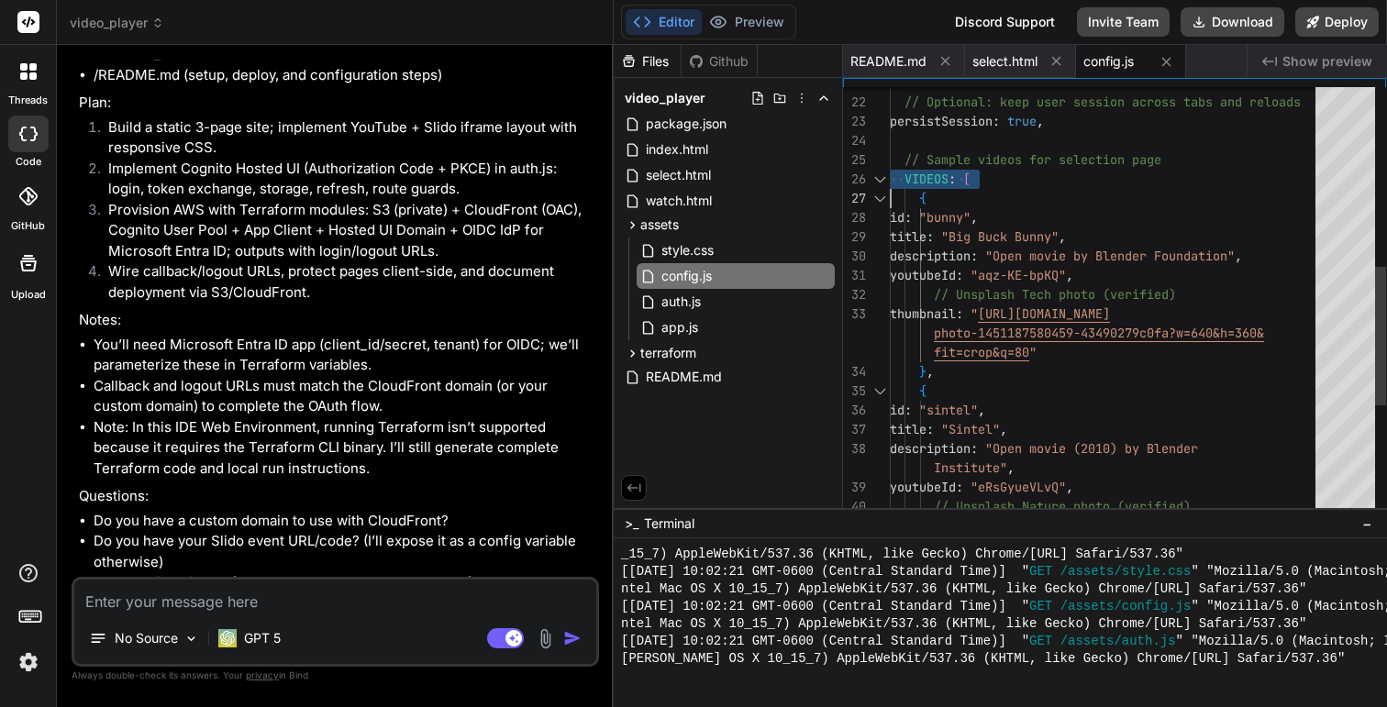
click at [1003, 216] on div "VIDEOS : [ { id : "bunny" , title : "Big Buck Bunny" , description : "Open movi…" at bounding box center [1108, 198] width 437 height 1329
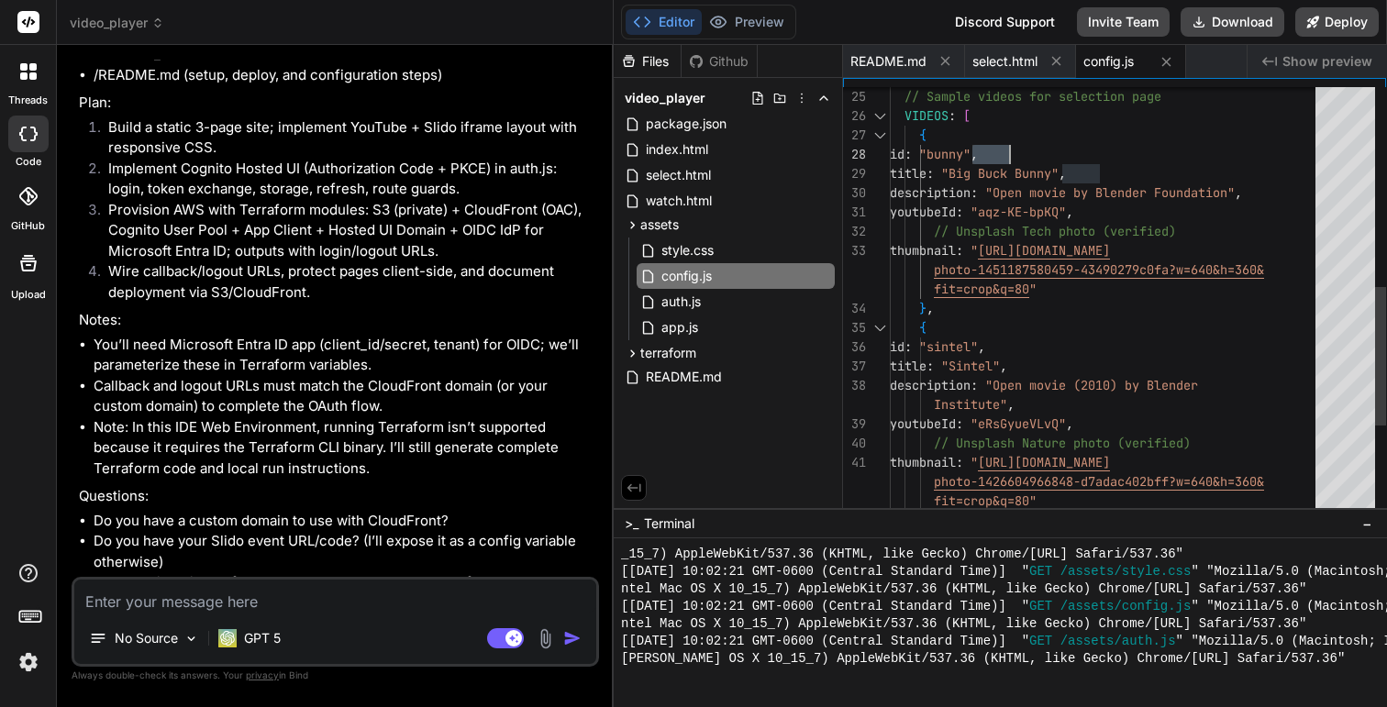
click at [924, 130] on div "title : "Sintel" , description : "Open movie (2010) by Blender Institute" , you…" at bounding box center [1108, 135] width 437 height 1329
click at [1037, 210] on div "title : "Sintel" , description : "Open movie (2010) by Blender Institute" , you…" at bounding box center [1108, 135] width 437 height 1329
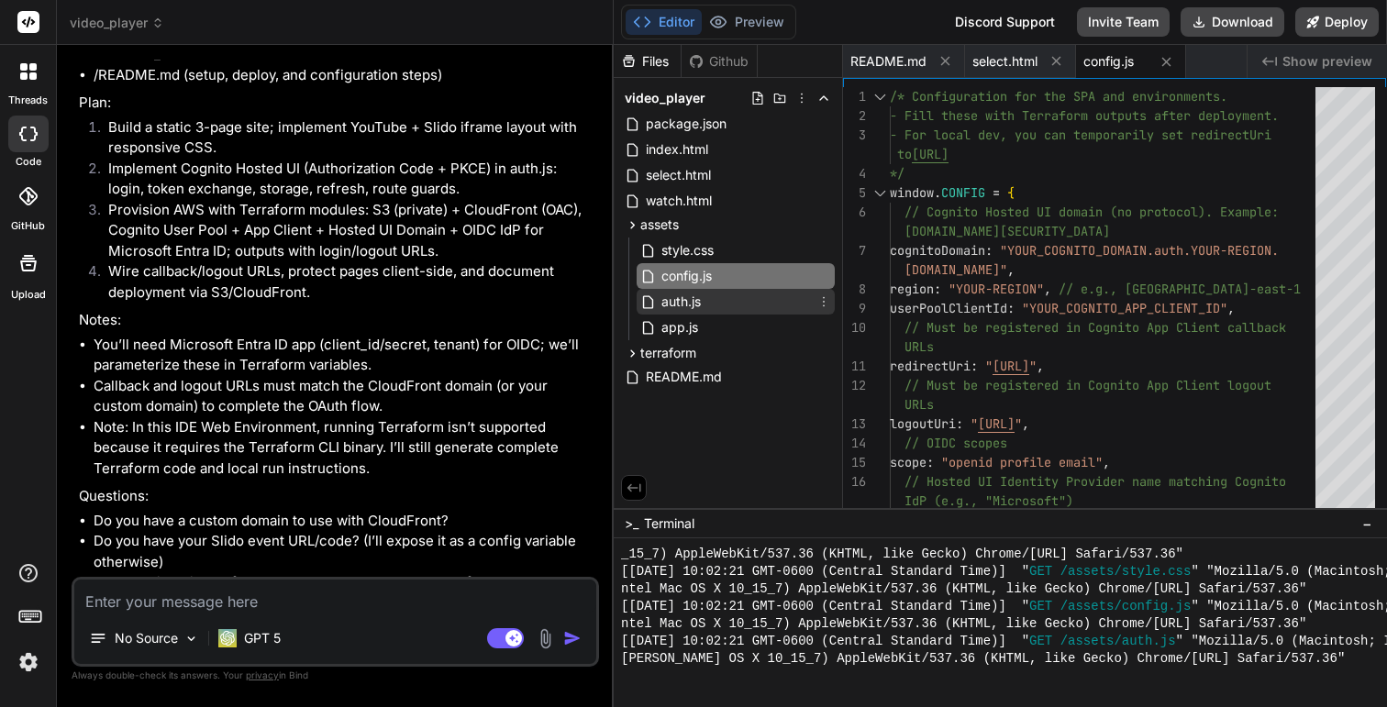
click at [703, 305] on span "auth.js" at bounding box center [681, 302] width 43 height 22
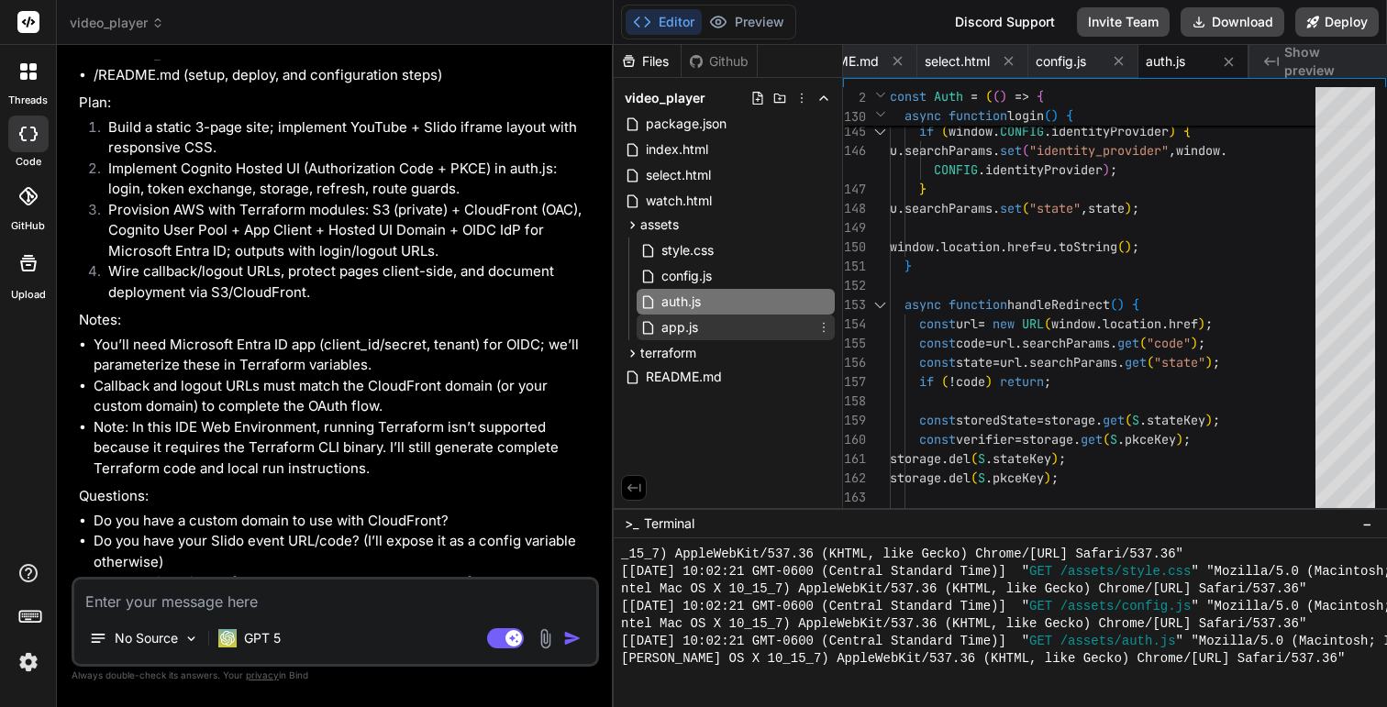
click at [704, 336] on div "app.js" at bounding box center [736, 328] width 198 height 26
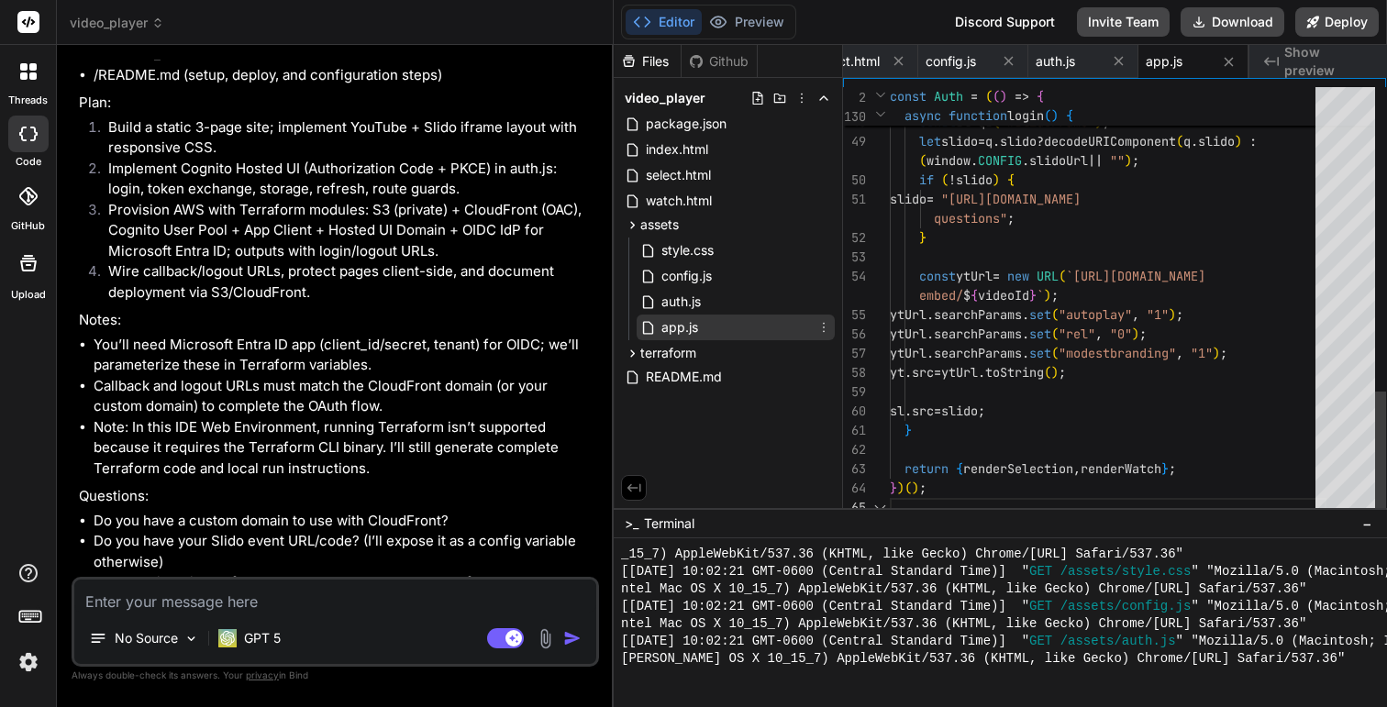
click at [704, 336] on div "app.js" at bounding box center [736, 328] width 198 height 26
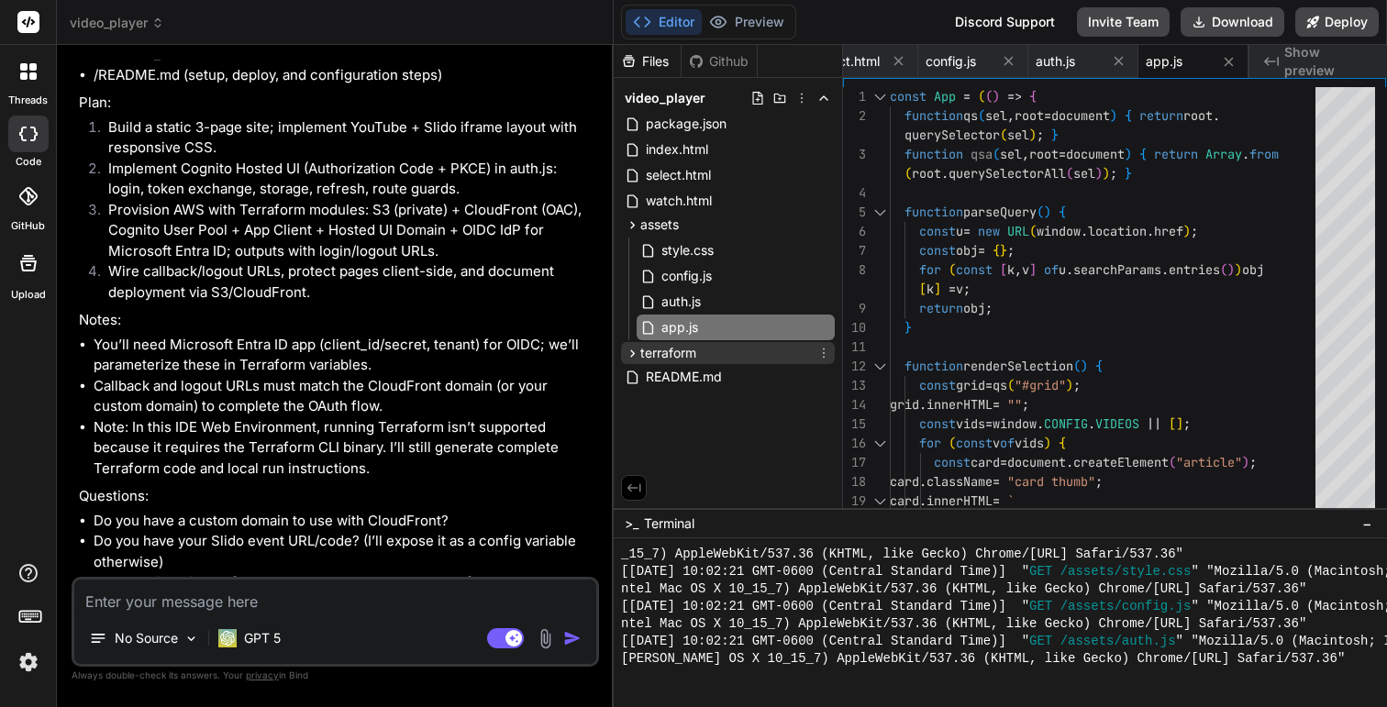
click at [627, 351] on icon at bounding box center [633, 354] width 16 height 16
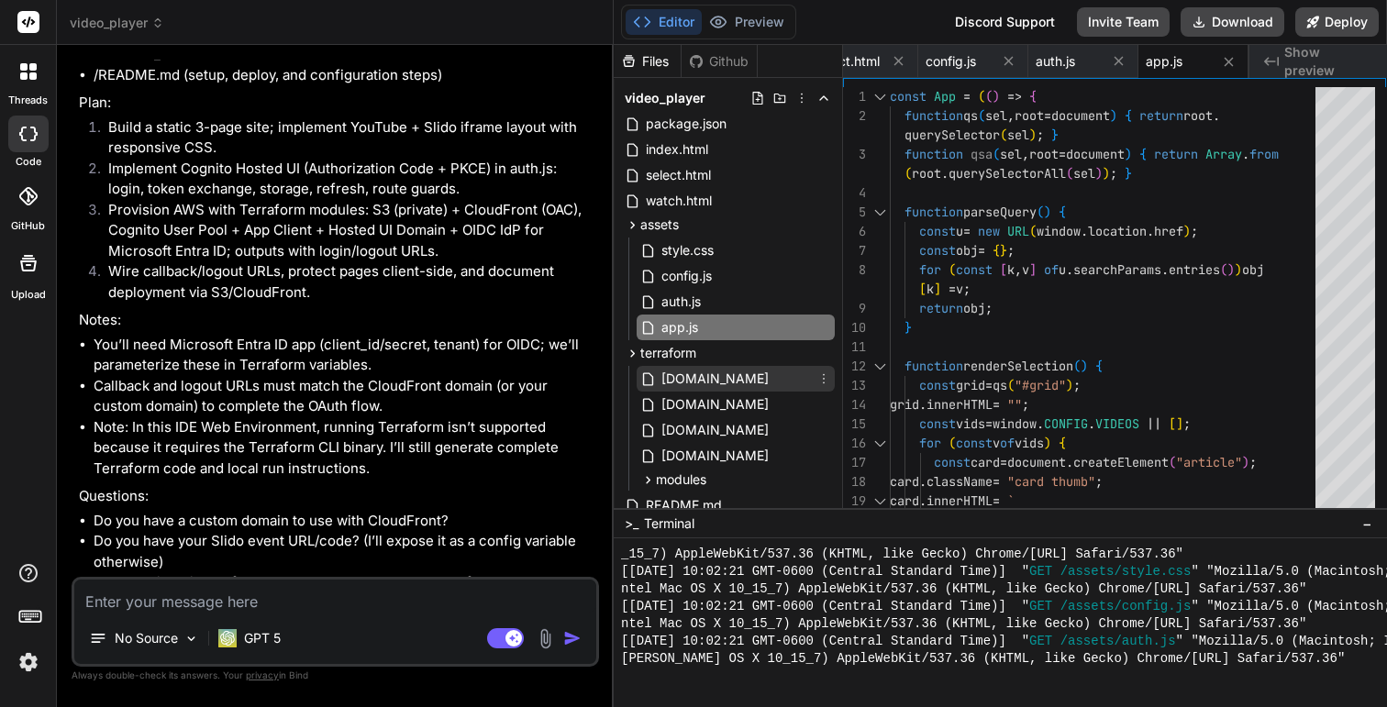
click at [671, 378] on span "[DOMAIN_NAME]" at bounding box center [715, 379] width 111 height 22
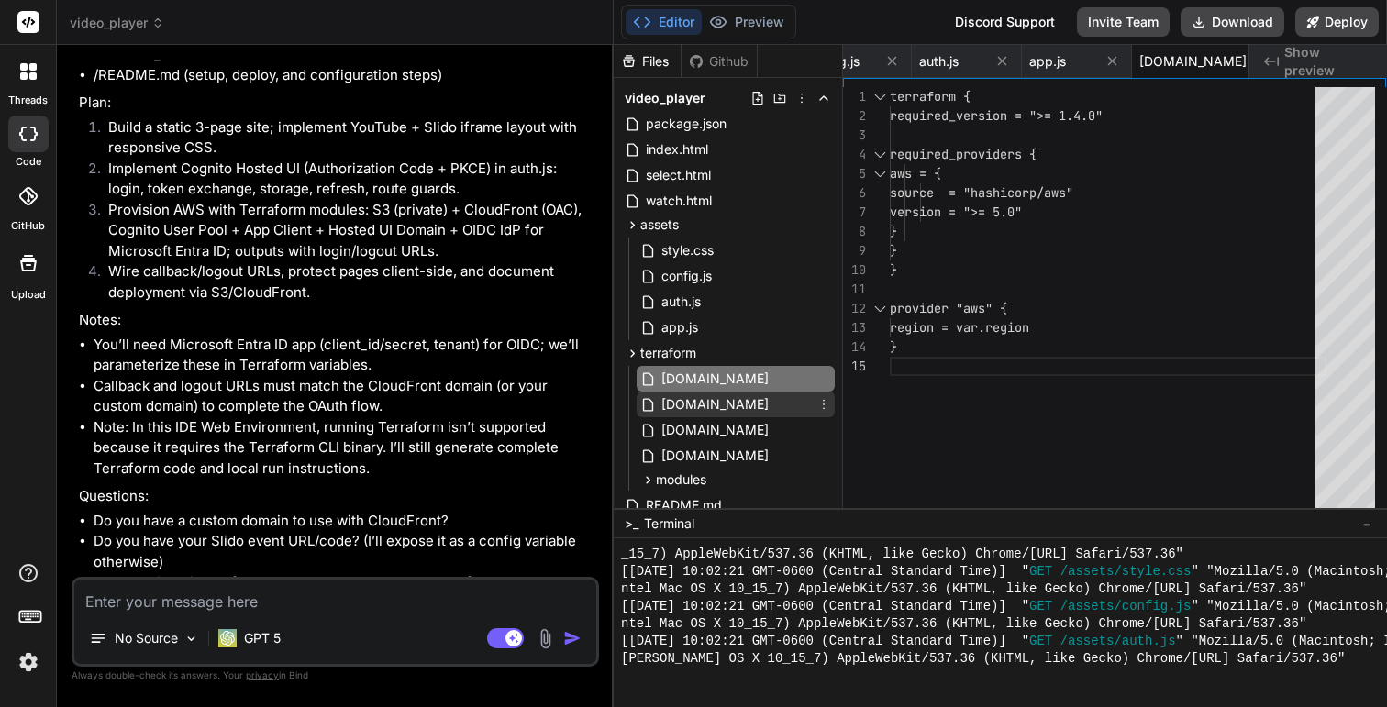
click at [706, 408] on span "[DOMAIN_NAME]" at bounding box center [715, 405] width 111 height 22
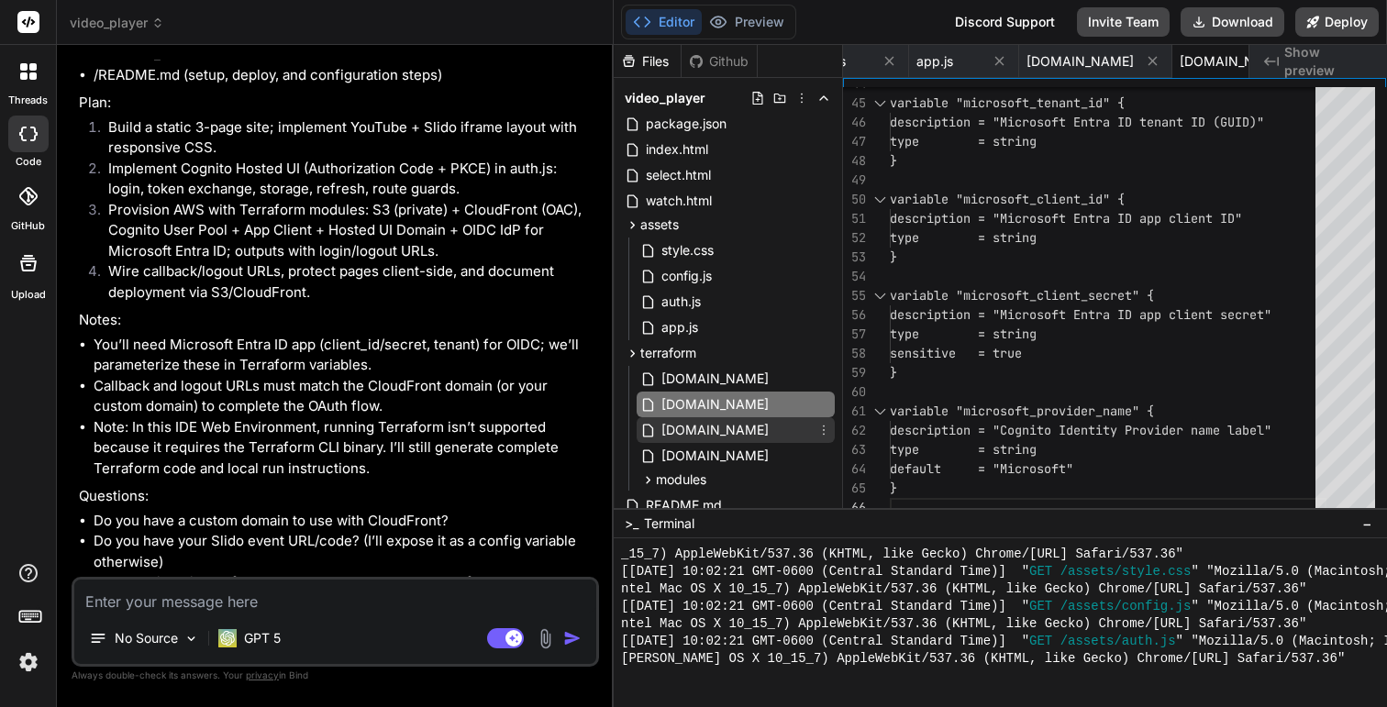
click at [682, 430] on span "[DOMAIN_NAME]" at bounding box center [715, 430] width 111 height 22
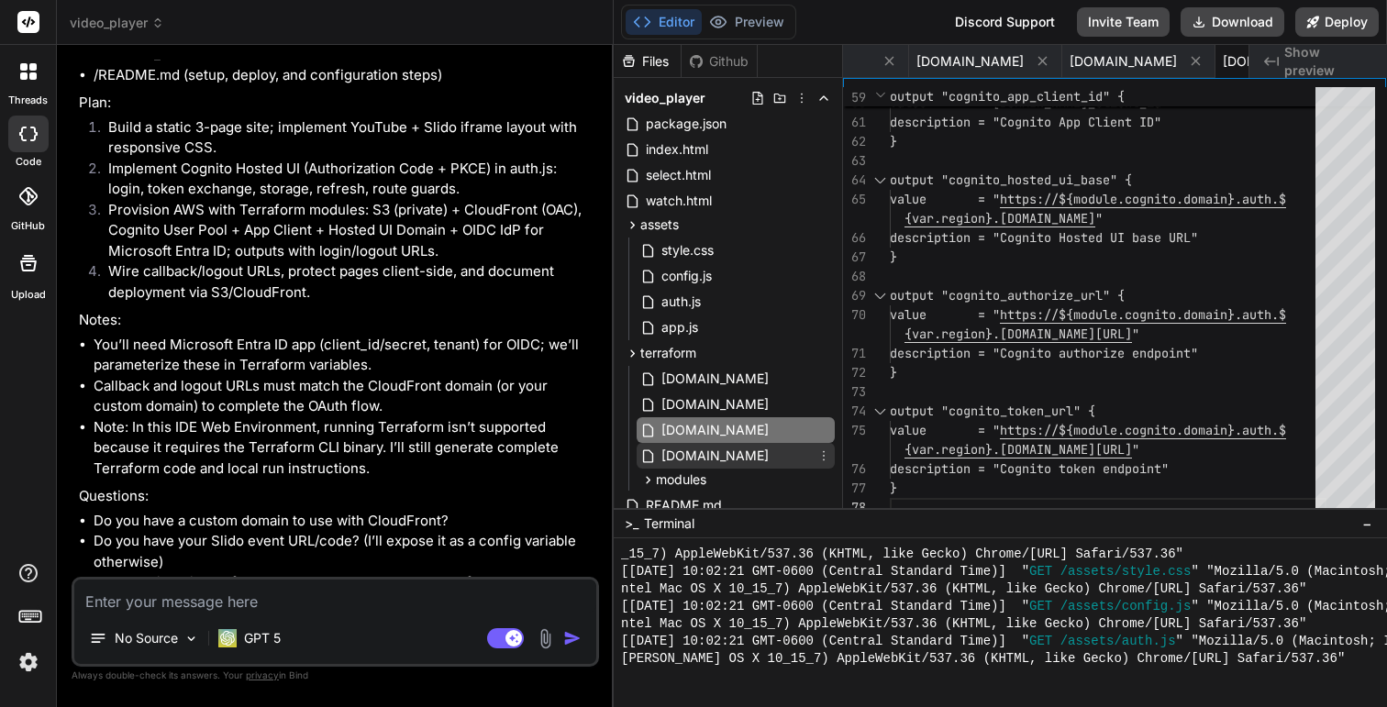
click at [697, 459] on span "[DOMAIN_NAME]" at bounding box center [715, 456] width 111 height 22
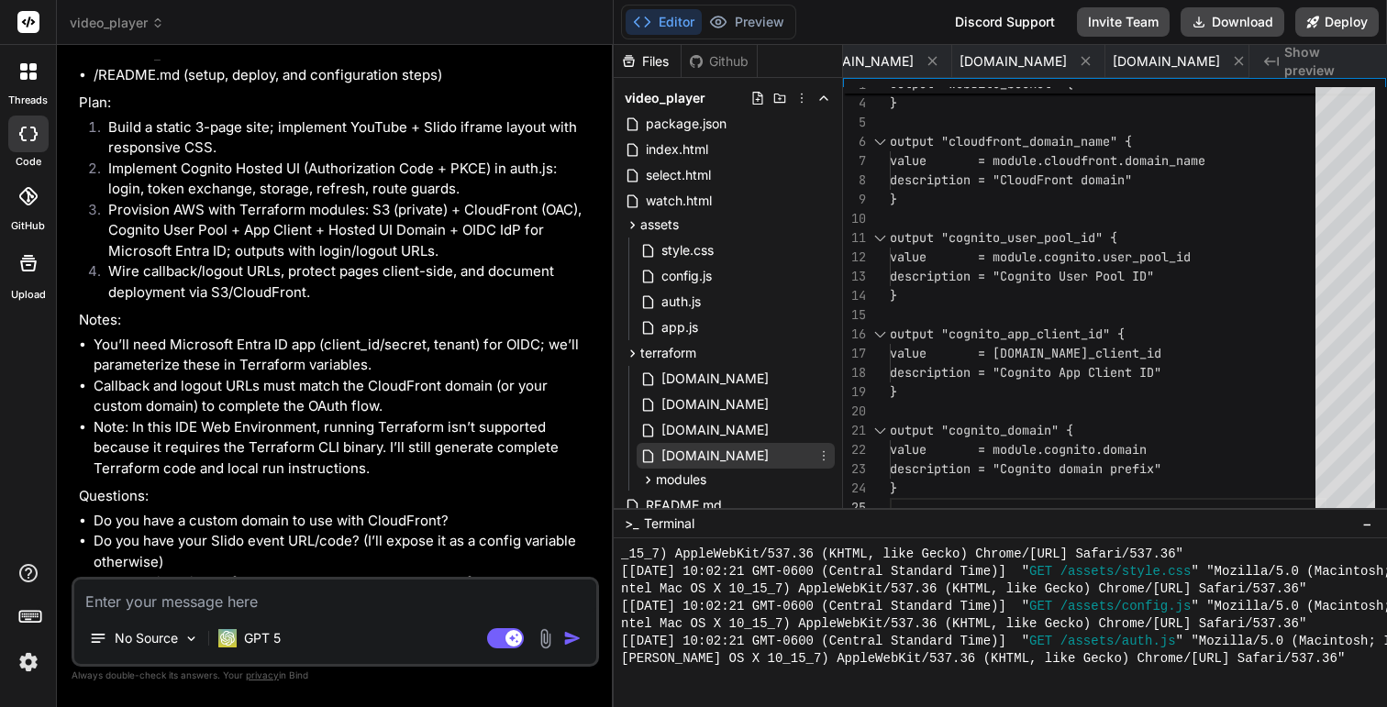
scroll to position [50, 0]
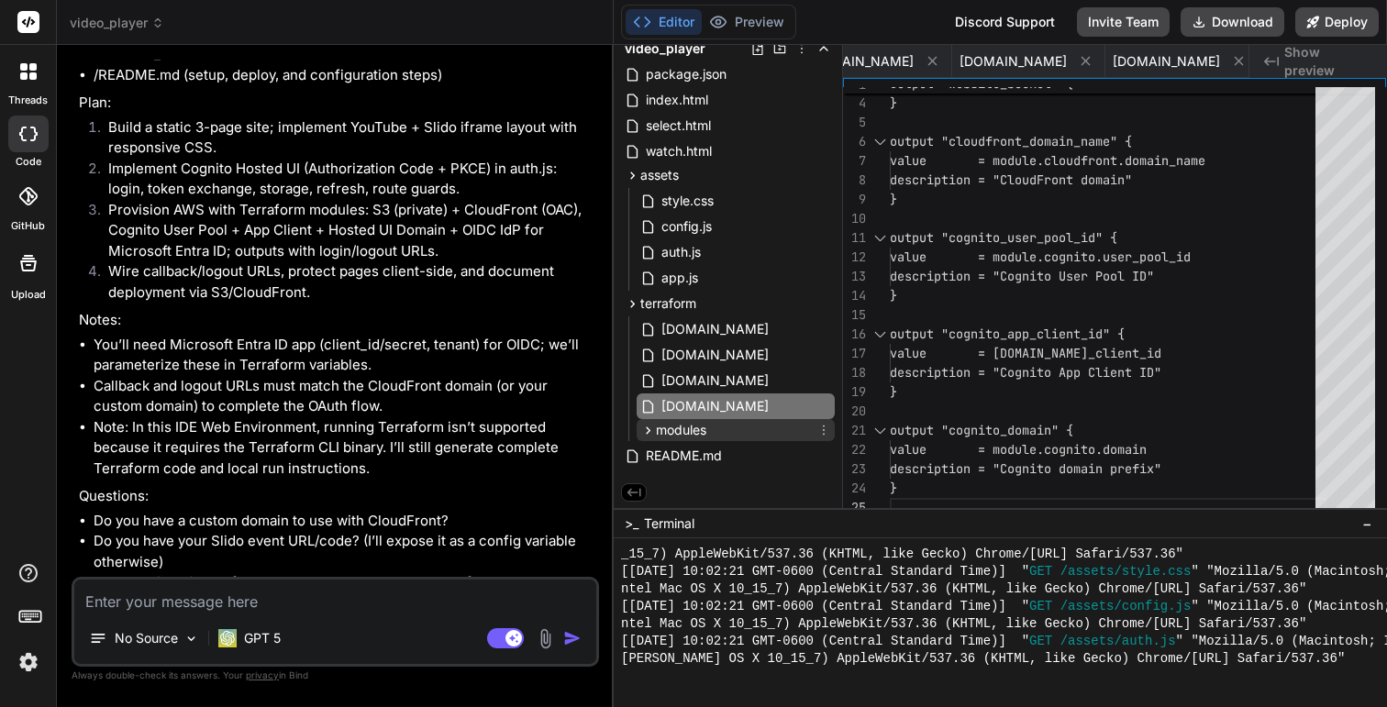
click at [651, 427] on icon at bounding box center [648, 431] width 16 height 16
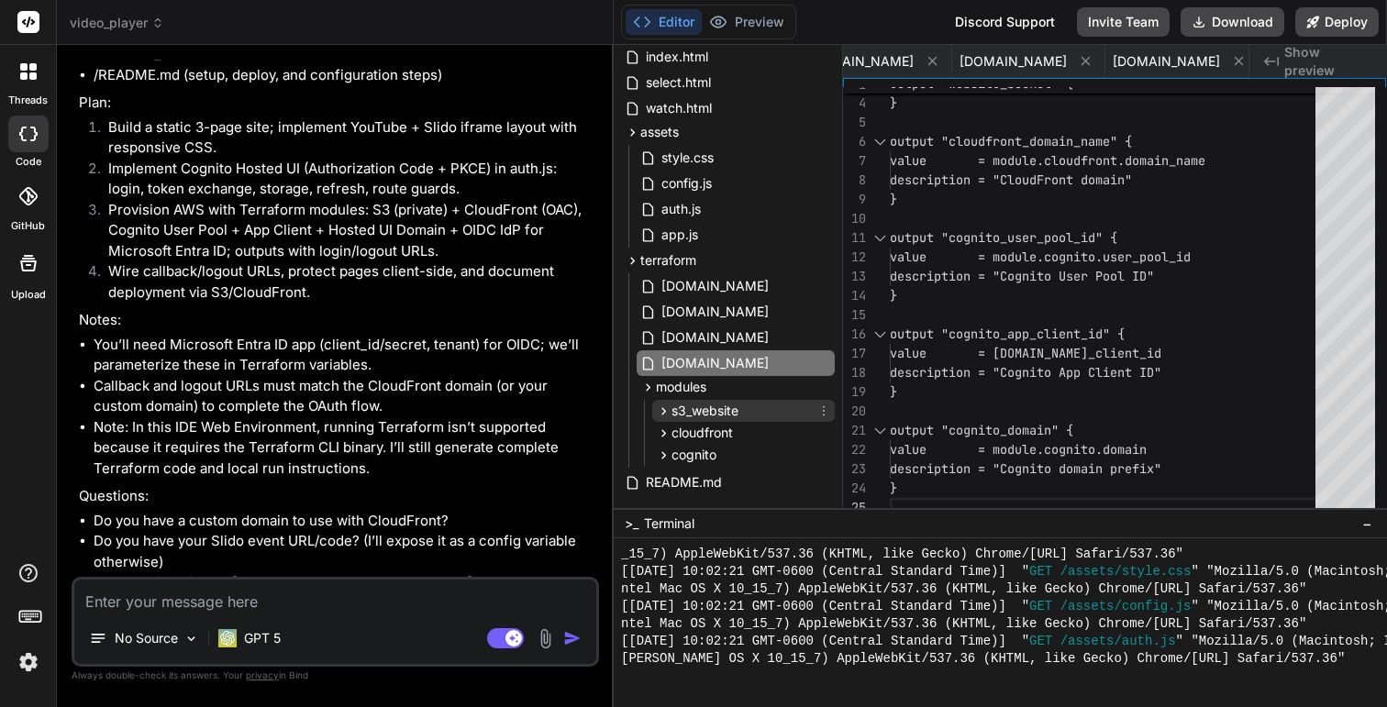
scroll to position [119, 0]
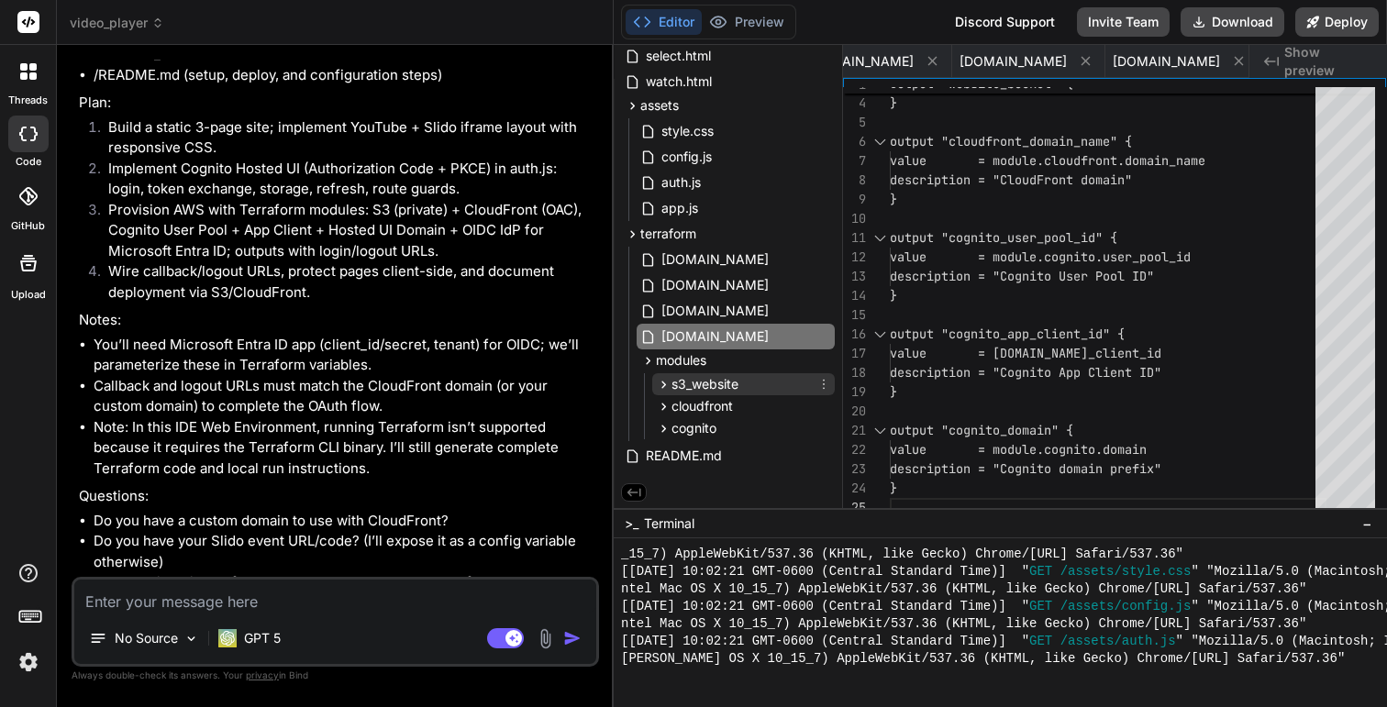
click at [661, 384] on icon at bounding box center [664, 385] width 16 height 16
click at [716, 402] on span "[DOMAIN_NAME]" at bounding box center [746, 410] width 111 height 22
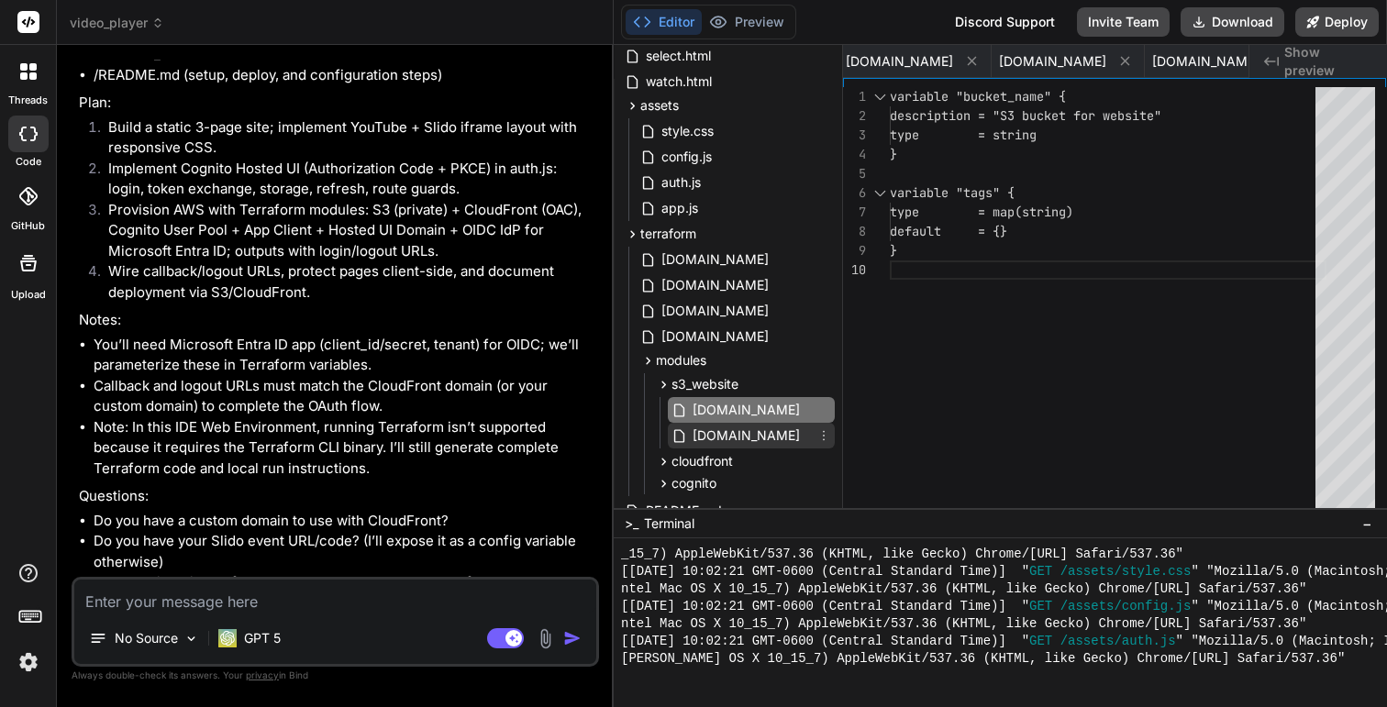
click at [714, 438] on span "[DOMAIN_NAME]" at bounding box center [746, 436] width 111 height 22
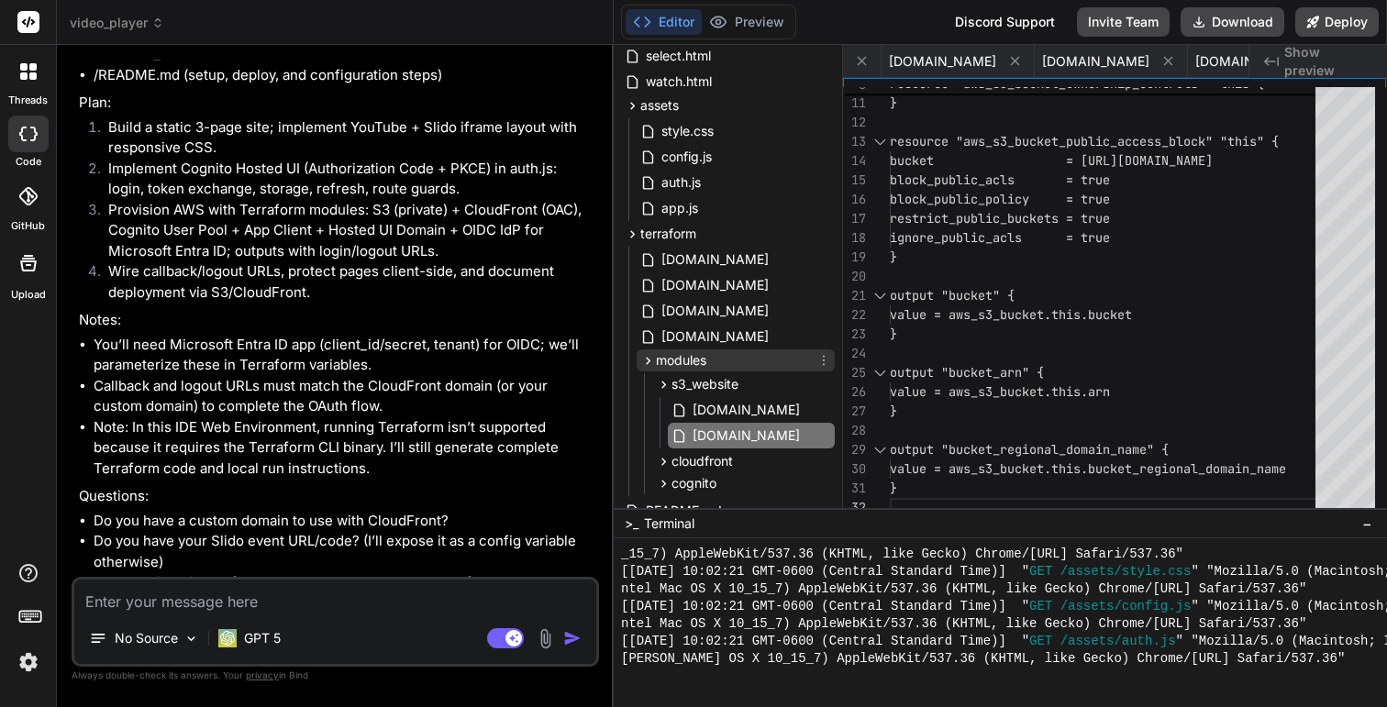
click at [649, 365] on icon at bounding box center [648, 361] width 16 height 16
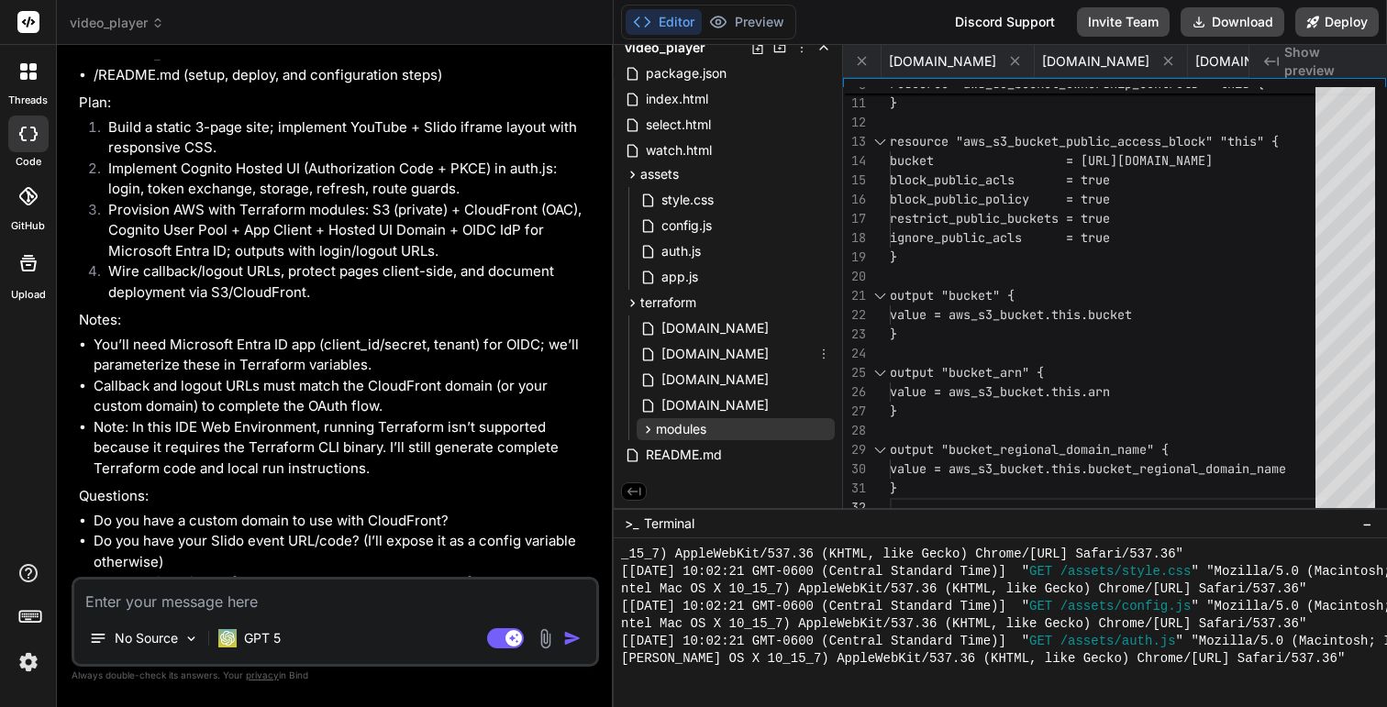
scroll to position [50, 0]
click at [657, 454] on span "README.md" at bounding box center [684, 456] width 80 height 22
type textarea "CORS; use POST x-www-form-urlencoded. - 403 from CloudFront/S3: Wait for distri…"
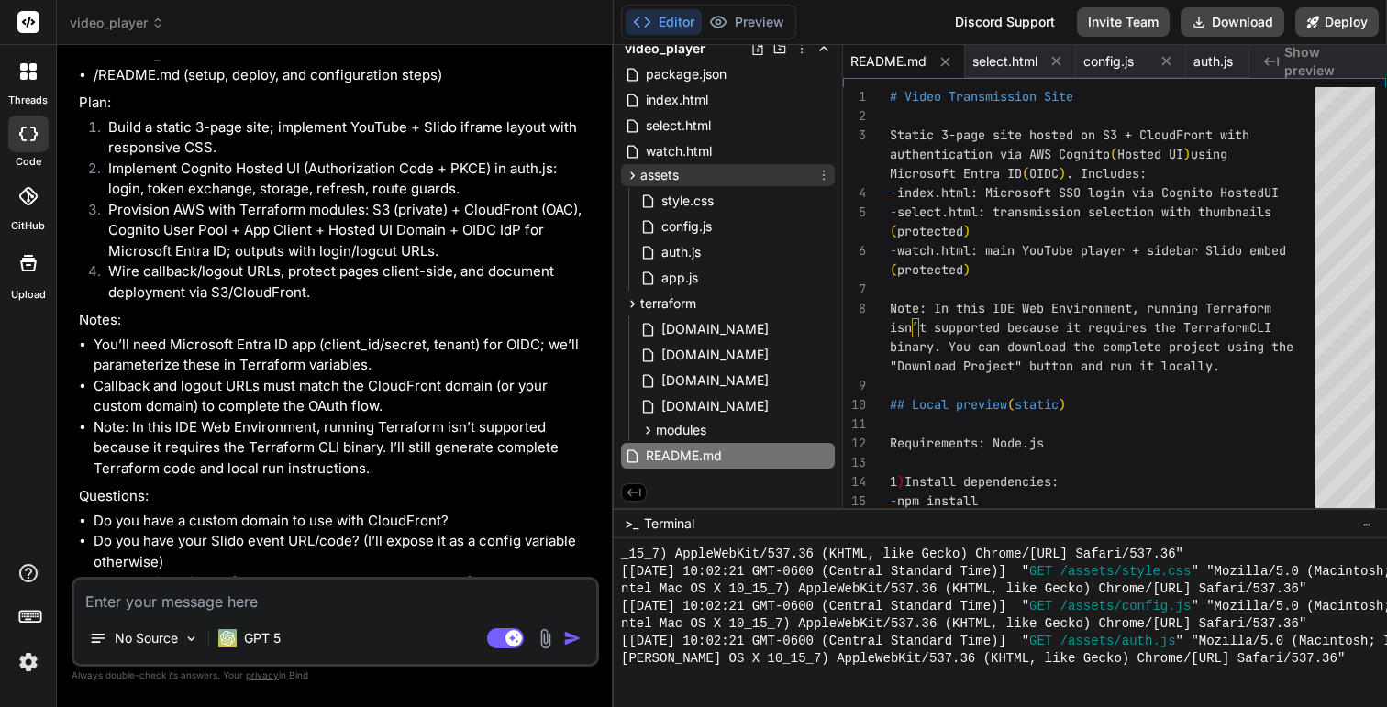
click at [637, 179] on icon at bounding box center [633, 176] width 16 height 16
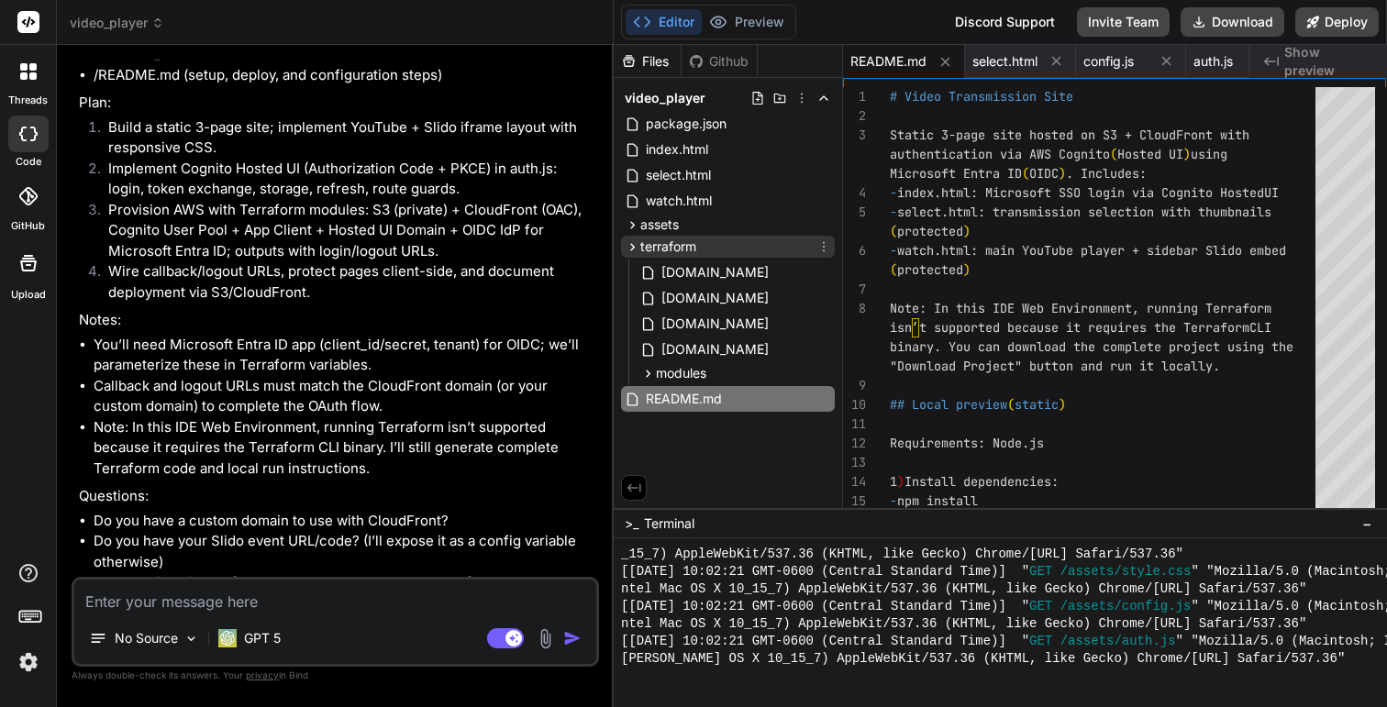
click at [632, 243] on icon at bounding box center [633, 247] width 16 height 16
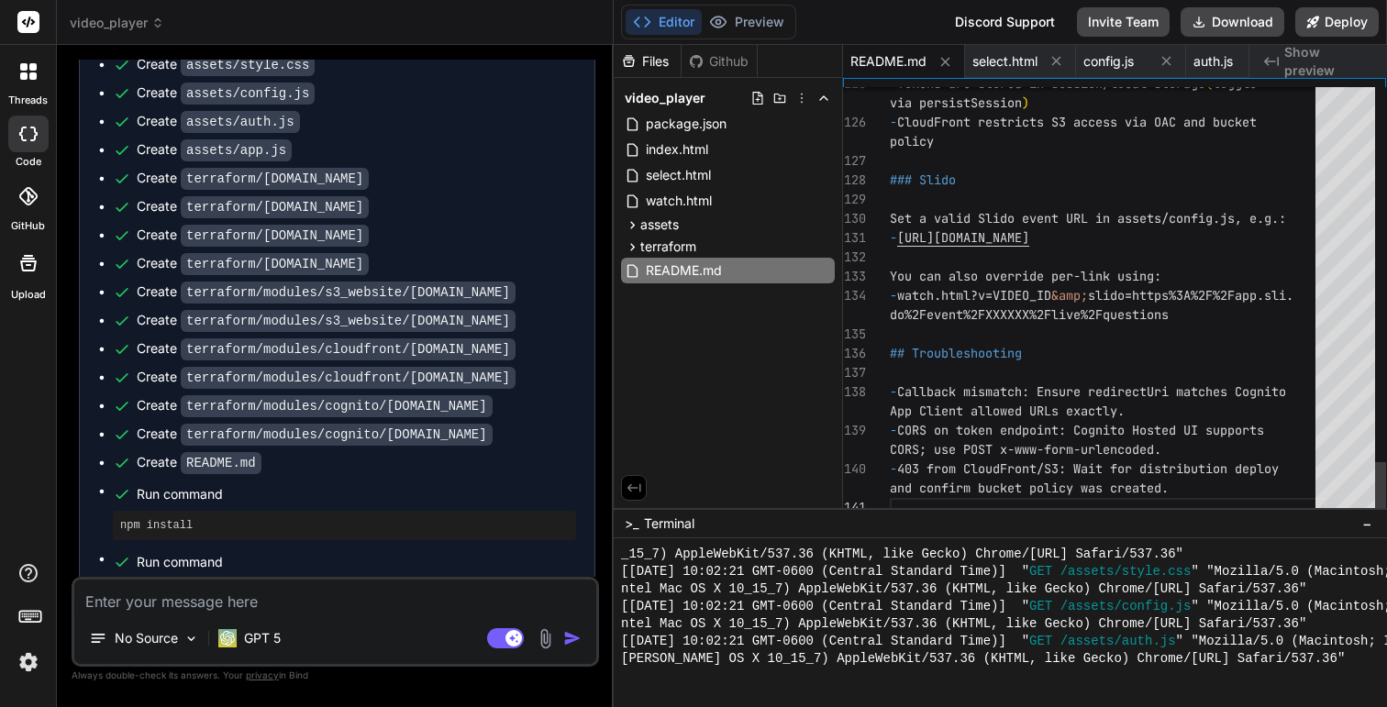
scroll to position [58, 0]
click at [804, 94] on icon at bounding box center [801, 98] width 15 height 15
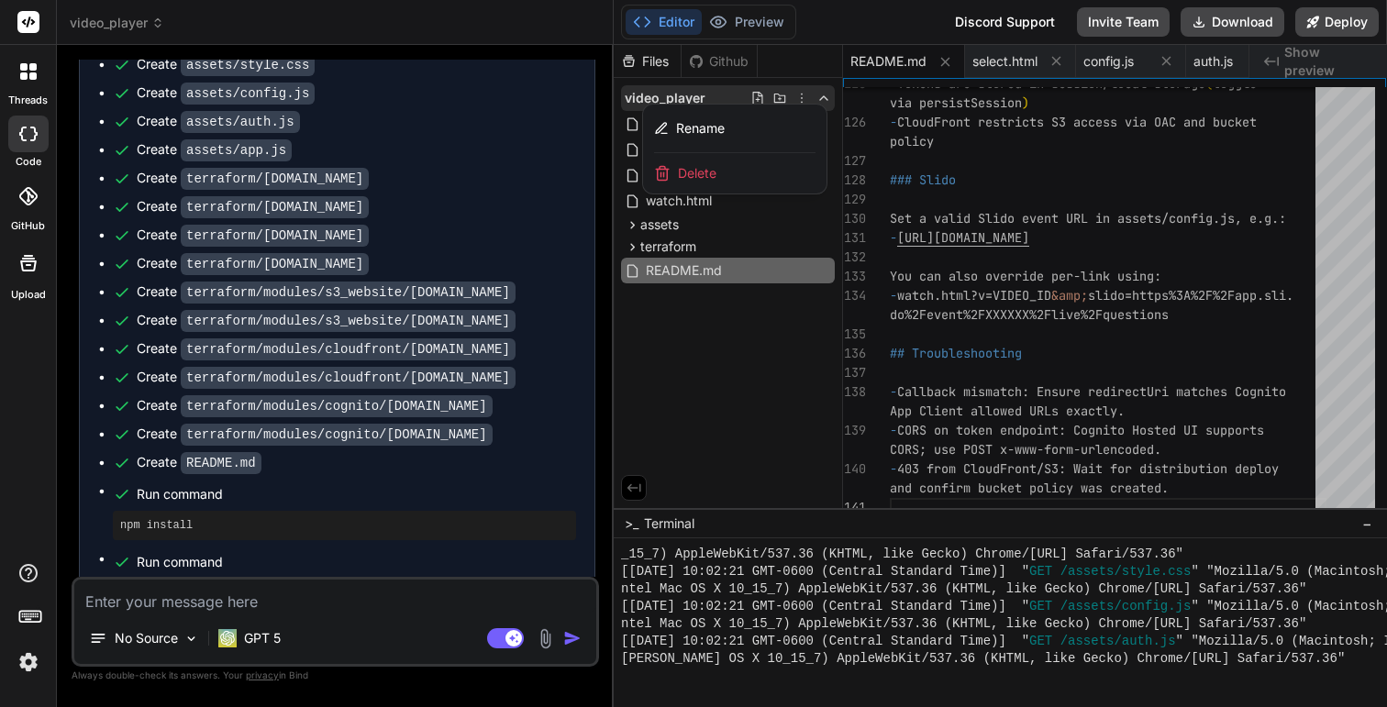
click at [701, 96] on div at bounding box center [1000, 376] width 773 height 662
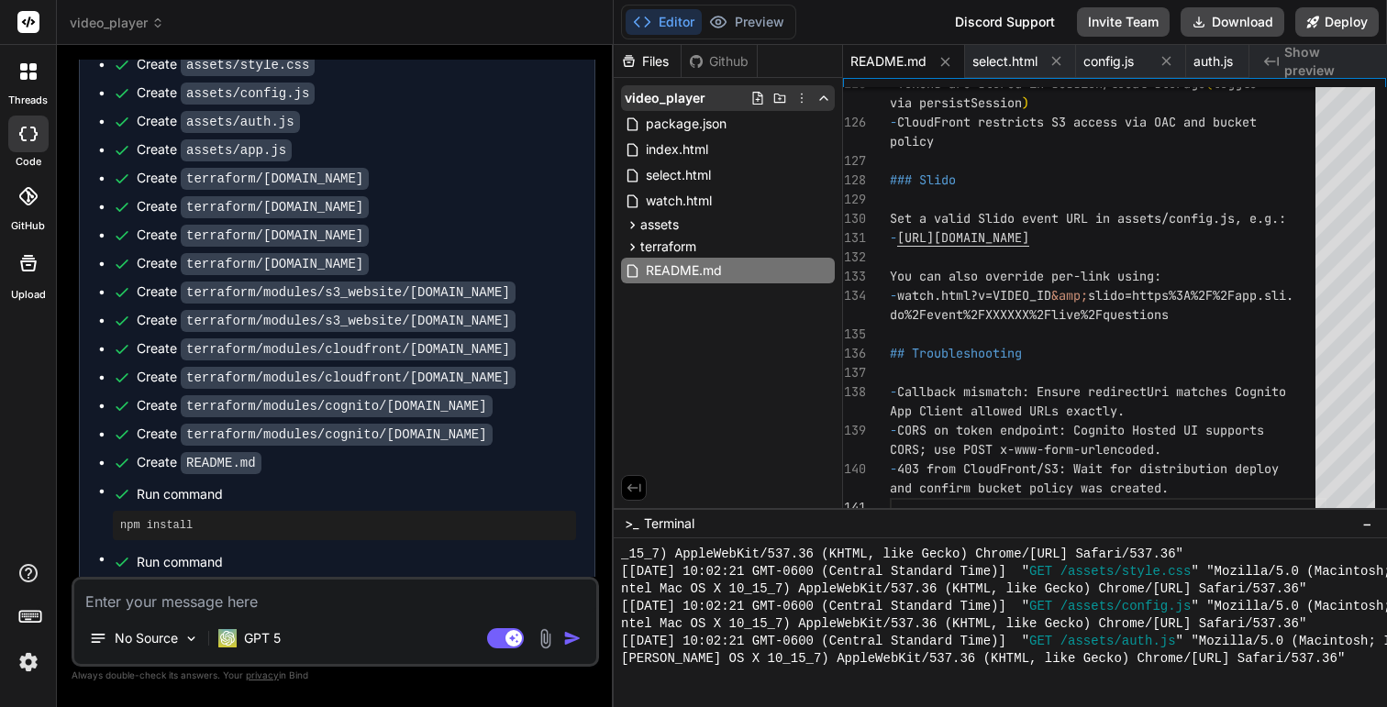
click at [823, 99] on icon at bounding box center [823, 98] width 15 height 15
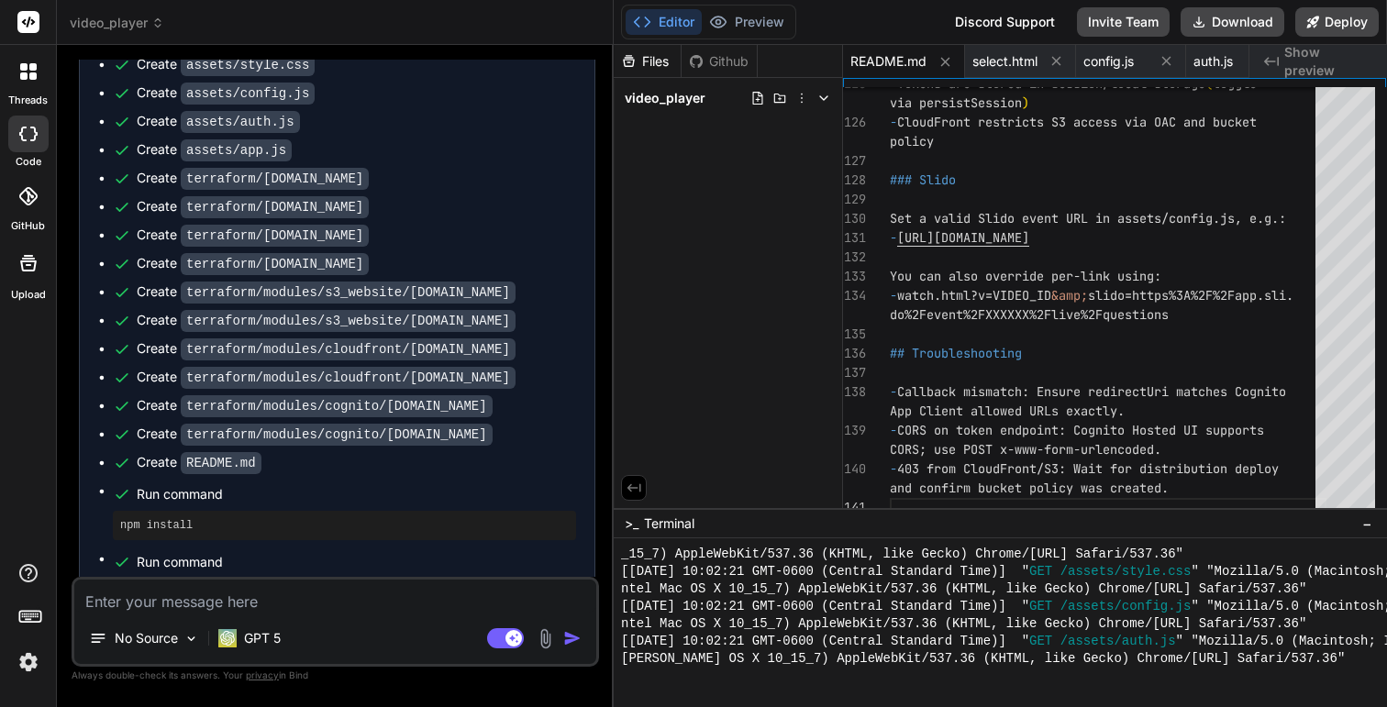
click at [823, 99] on polyline at bounding box center [823, 98] width 7 height 4
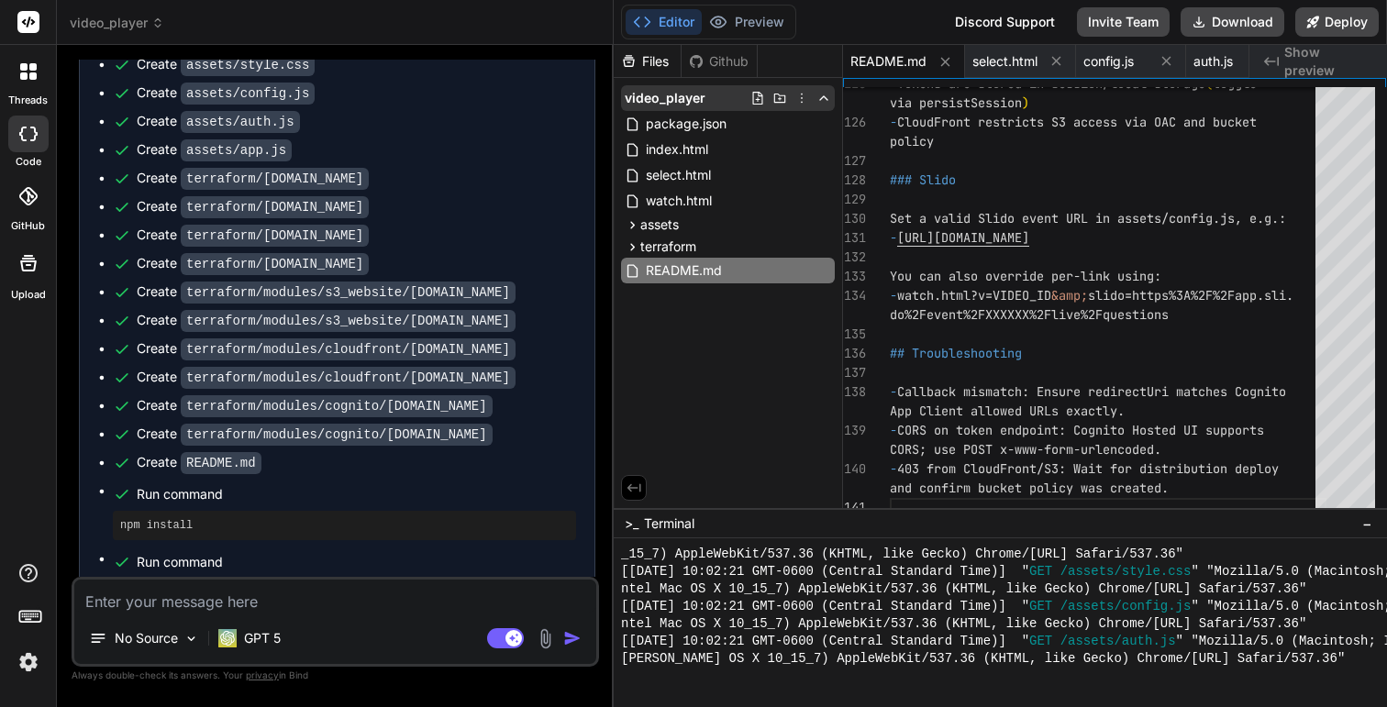
click at [797, 96] on icon at bounding box center [801, 98] width 15 height 15
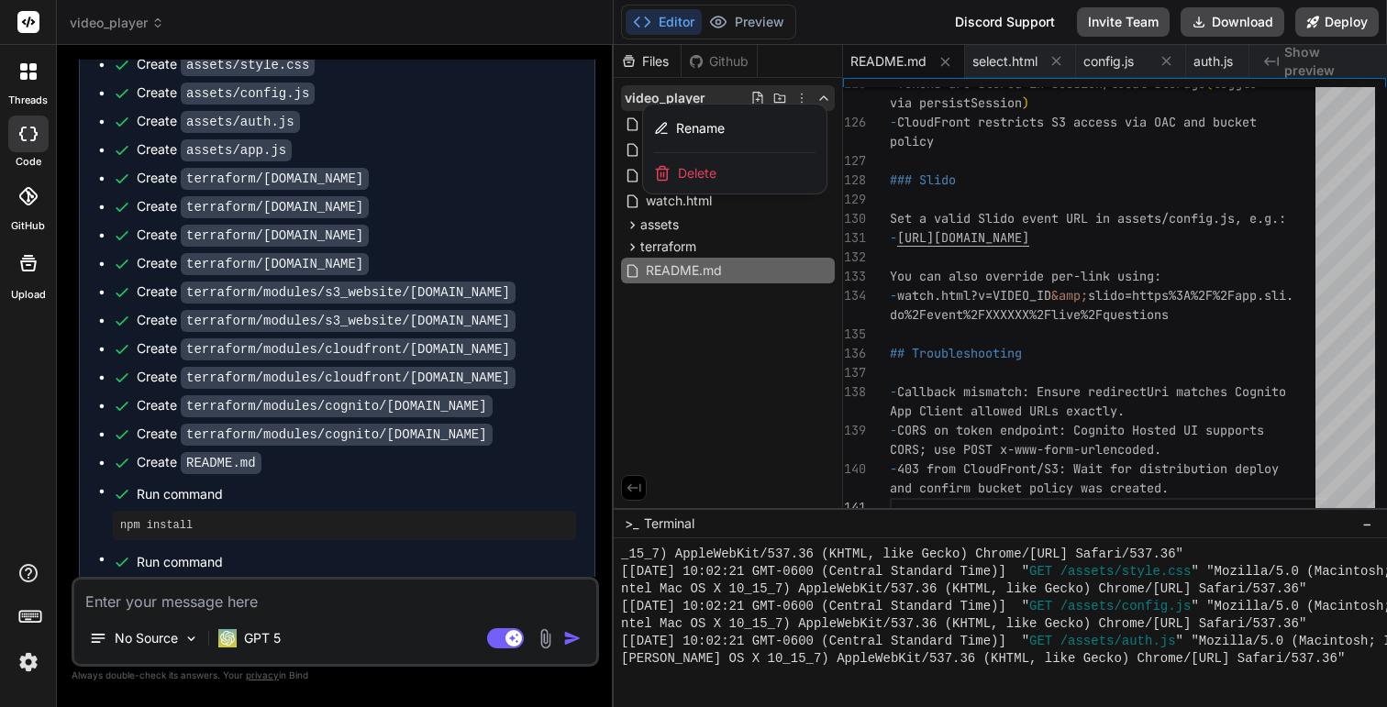
click at [723, 55] on div at bounding box center [1000, 376] width 773 height 662
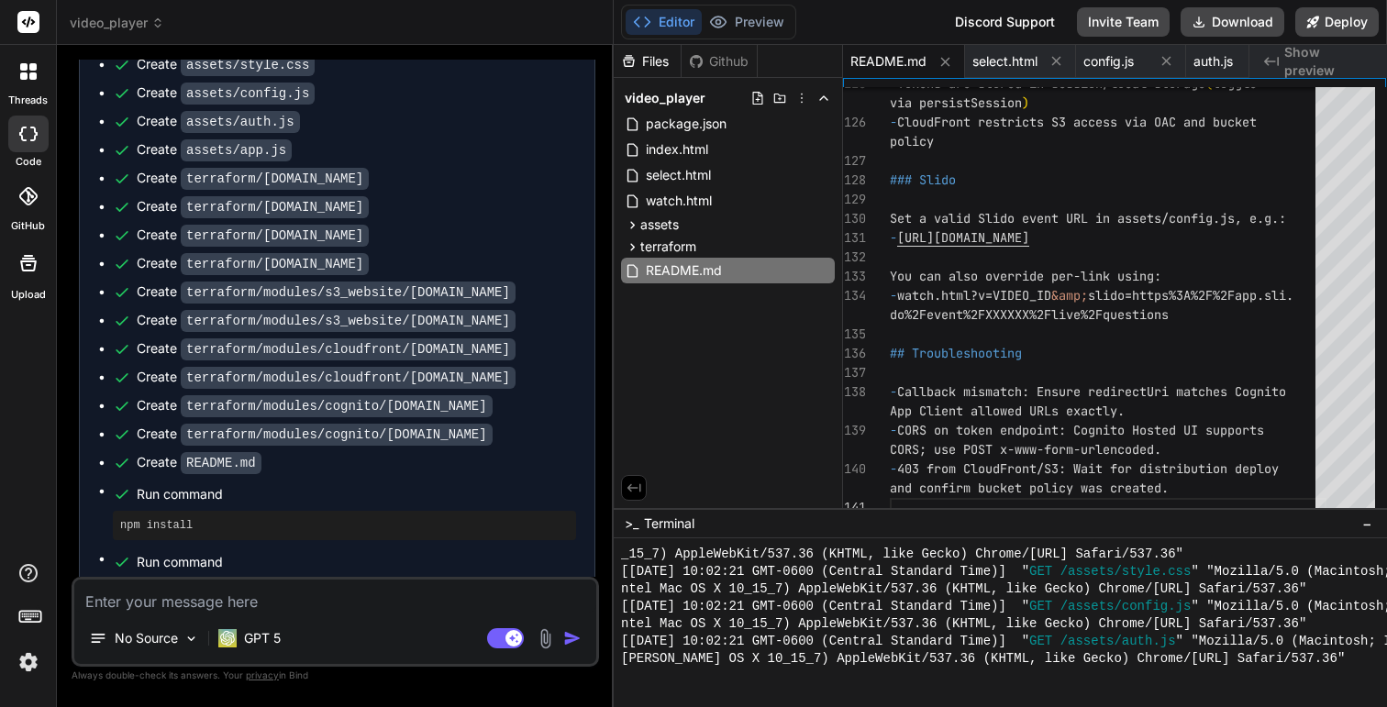
click at [704, 66] on div "Github" at bounding box center [719, 61] width 75 height 18
click at [823, 123] on icon at bounding box center [823, 123] width 15 height 15
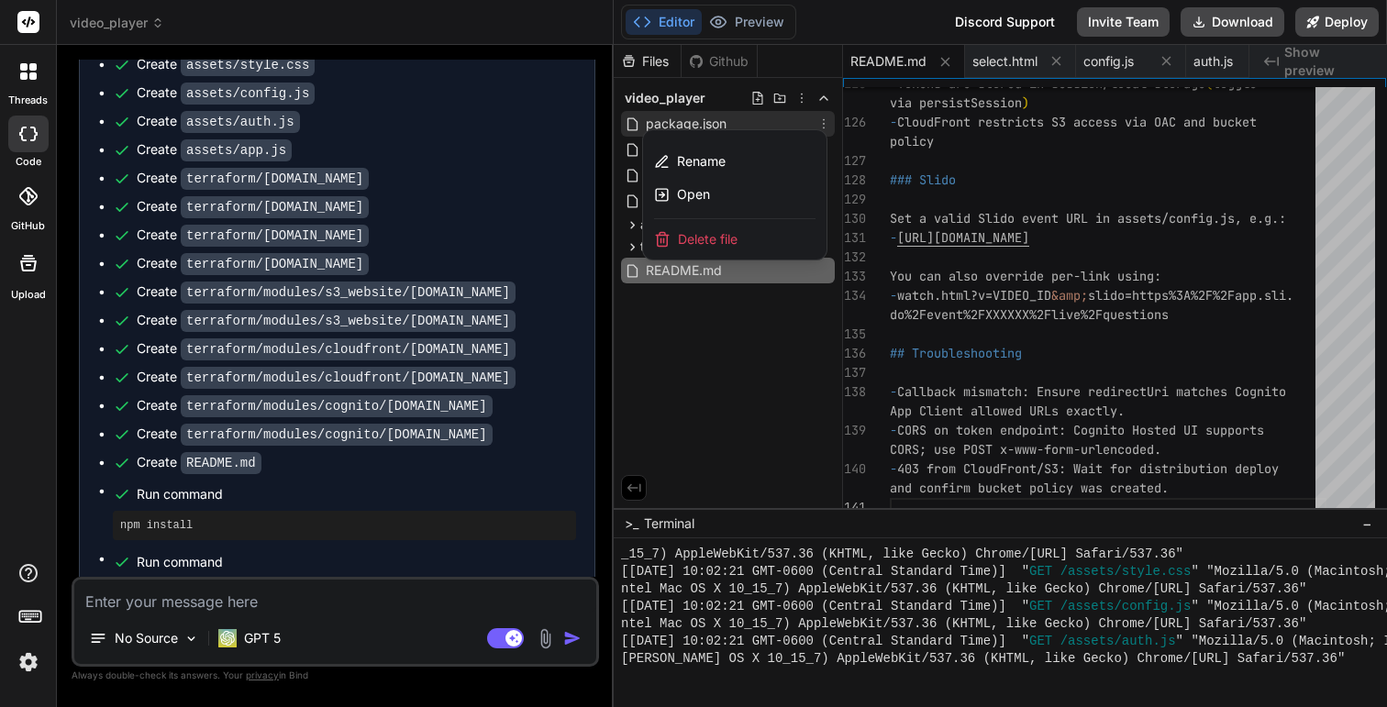
click at [750, 407] on div at bounding box center [1000, 376] width 773 height 662
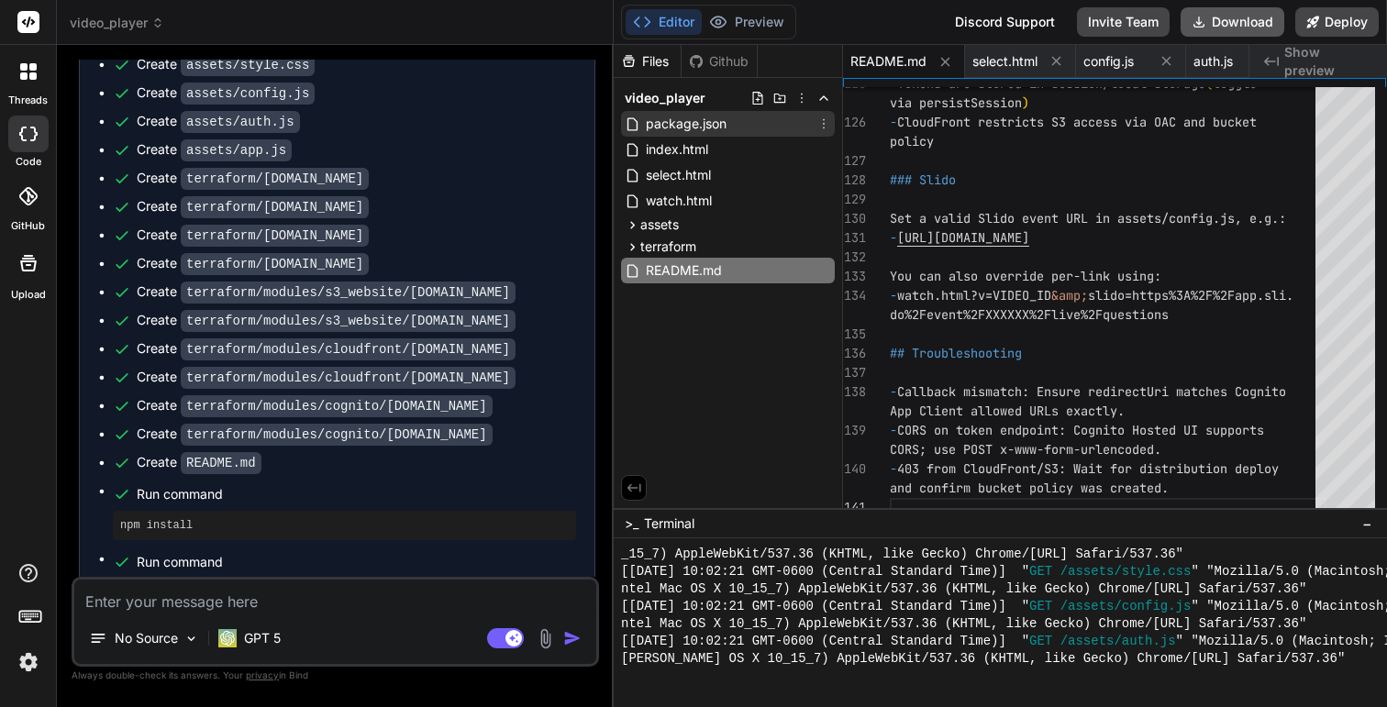
click at [1225, 21] on button "Download" at bounding box center [1233, 21] width 104 height 29
click at [348, 601] on textarea at bounding box center [335, 596] width 522 height 33
type textarea "x"
type textarea "a"
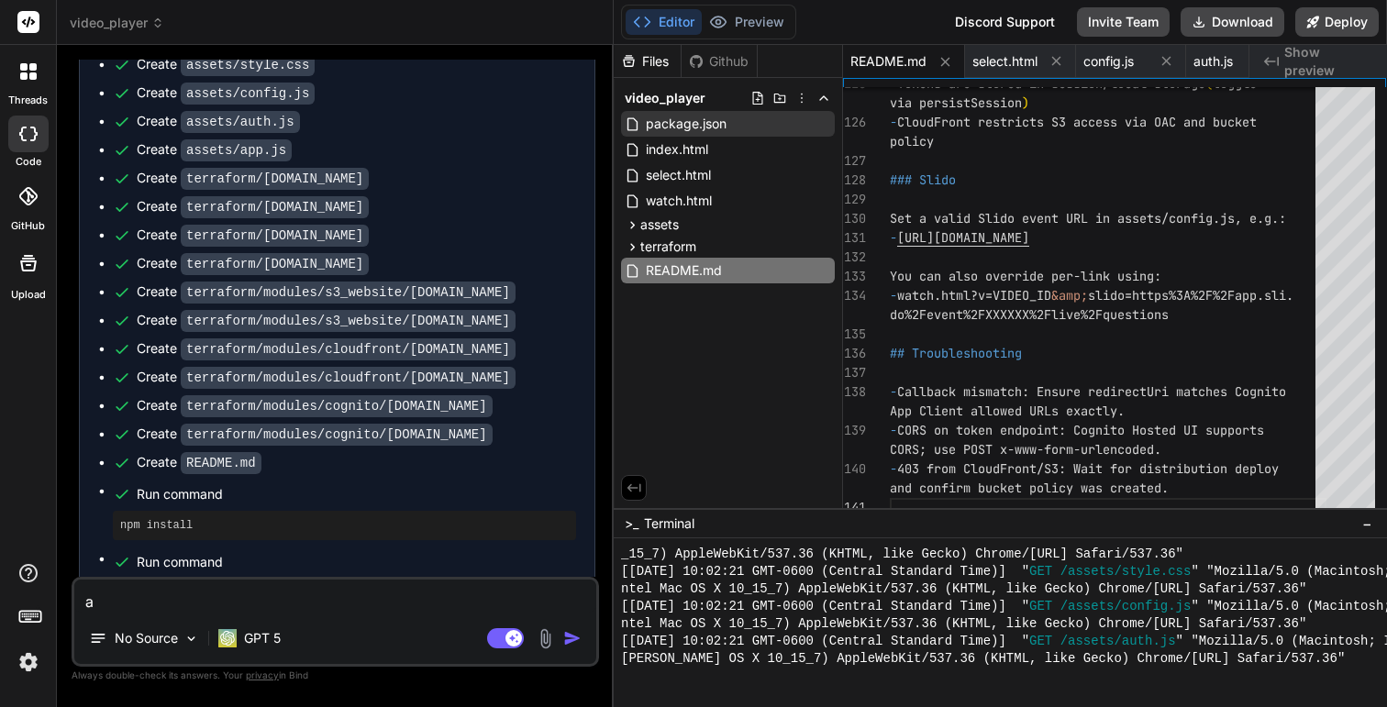
type textarea "x"
type textarea "ad"
type textarea "x"
type textarea "add"
type textarea "x"
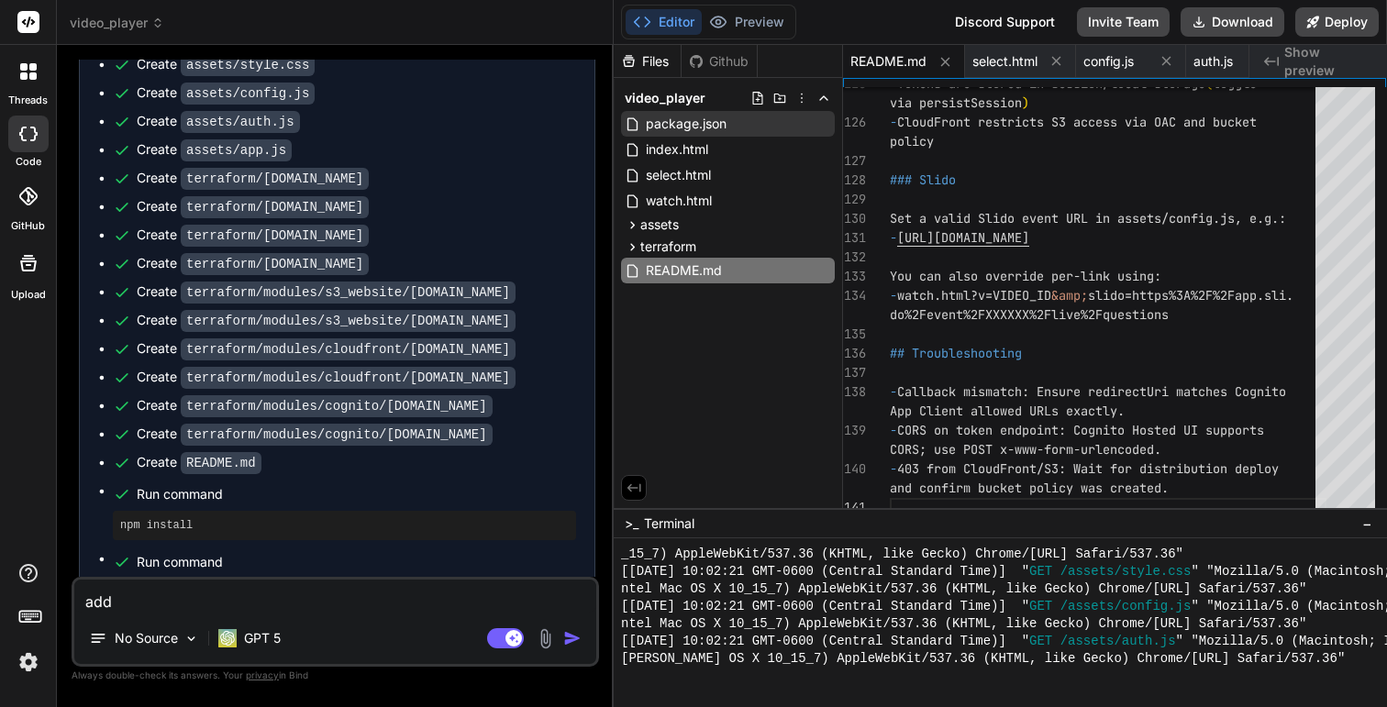
type textarea "add"
type textarea "x"
type textarea "add a"
type textarea "x"
type textarea "add a"
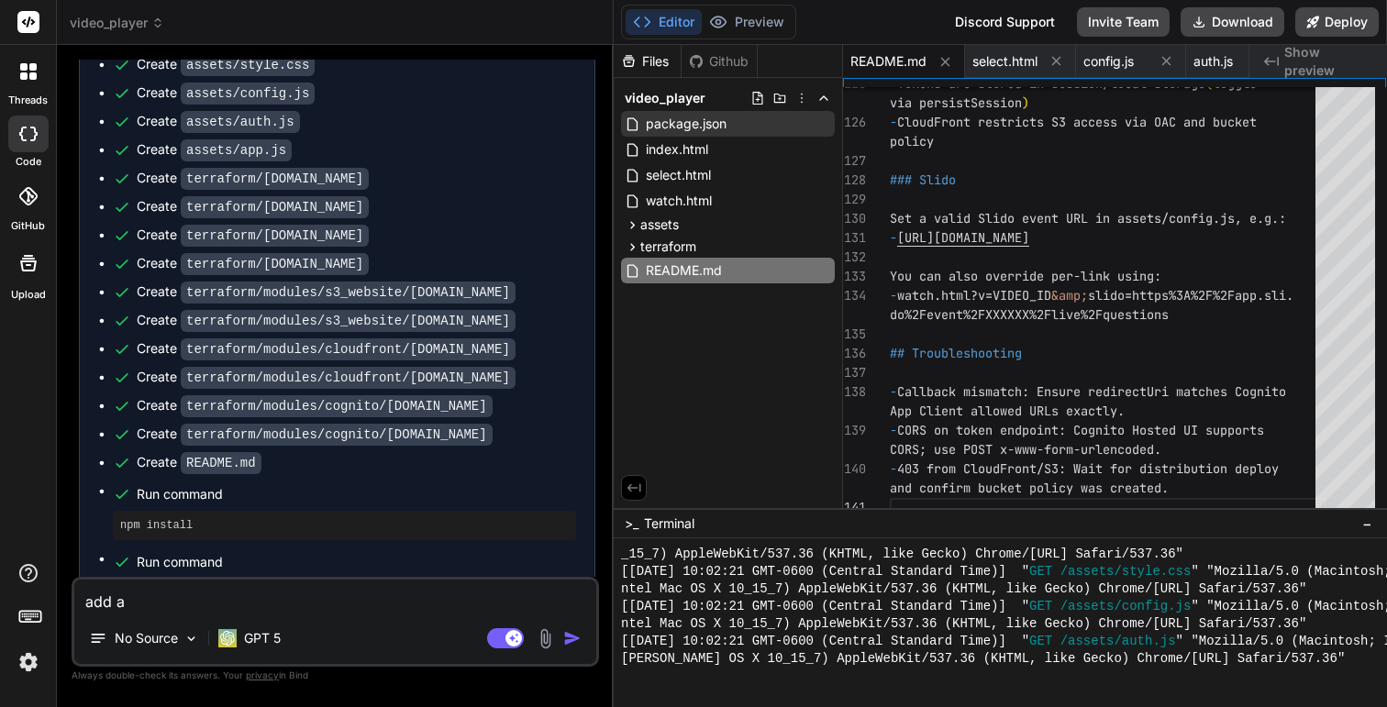
type textarea "x"
type textarea "add a b"
type textarea "x"
type textarea "add a br"
type textarea "x"
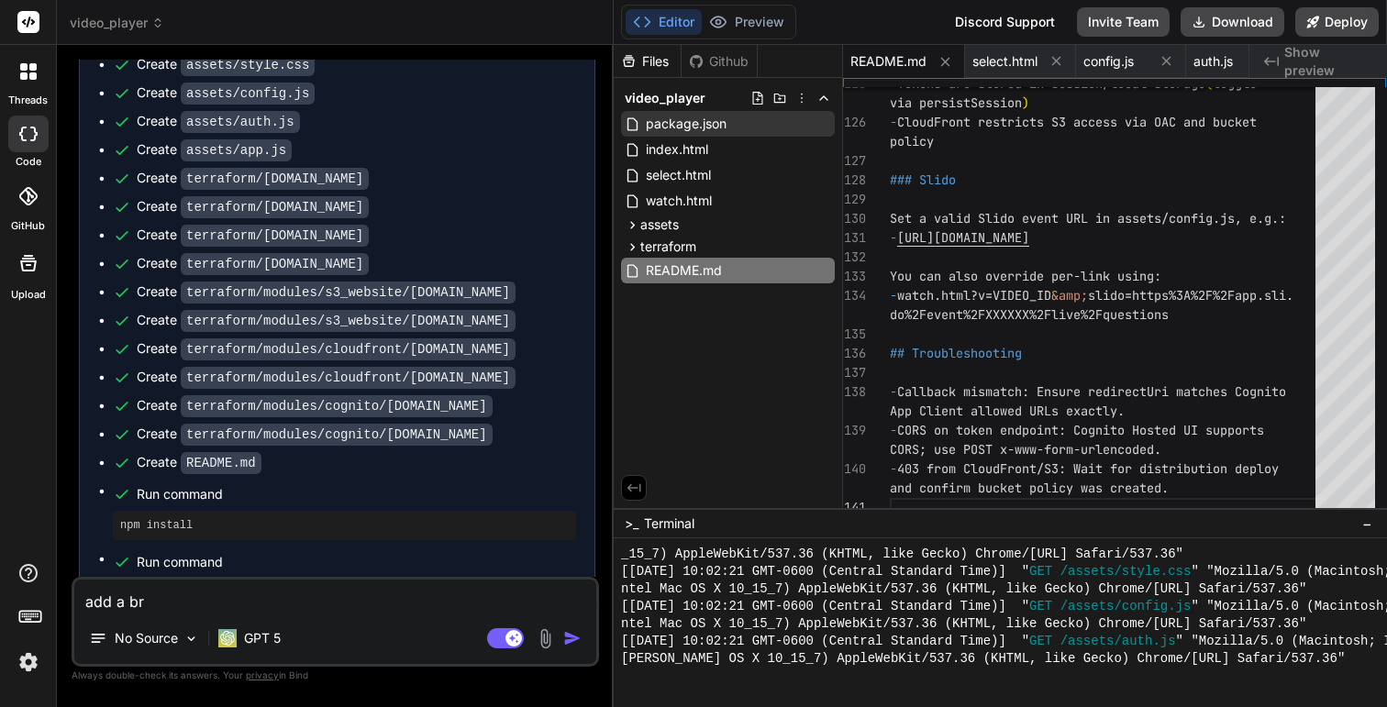
type textarea "add a b"
type textarea "x"
type textarea "add a"
